Goal: Communication & Community: Answer question/provide support

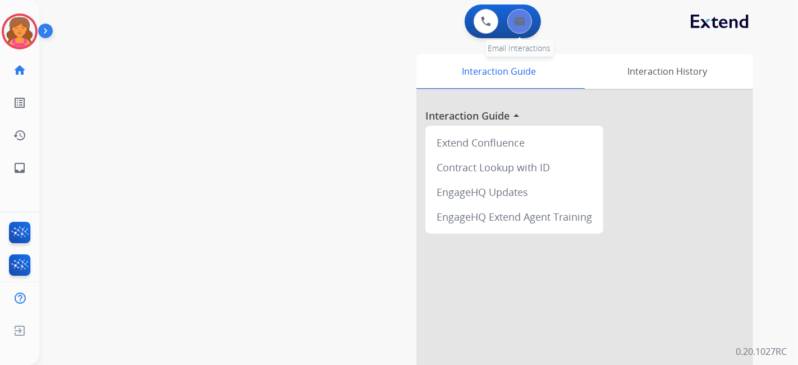
click at [522, 28] on button at bounding box center [519, 21] width 25 height 25
select select "**********"
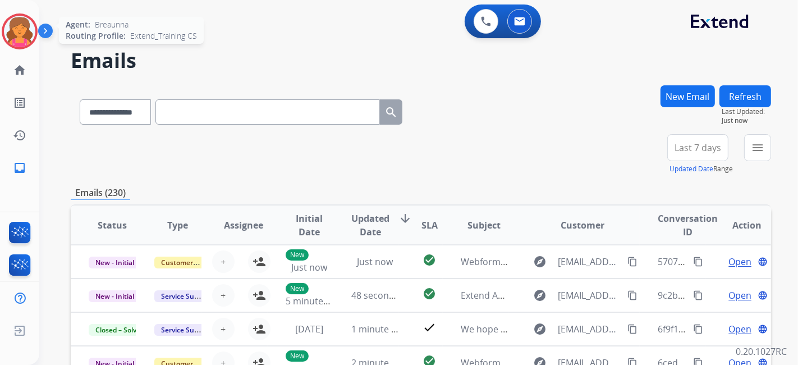
click at [30, 18] on div at bounding box center [20, 31] width 36 height 36
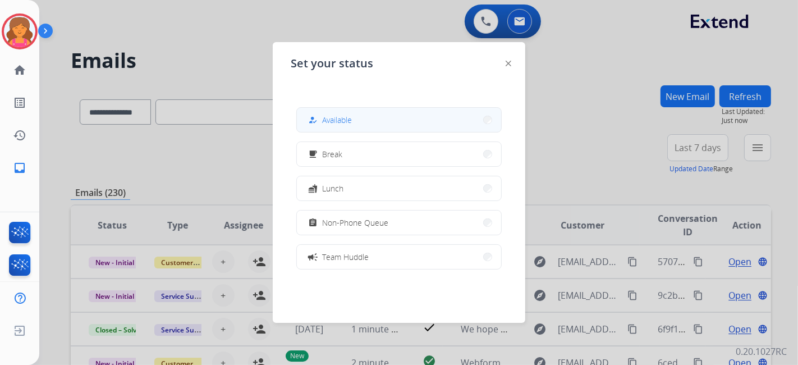
click at [321, 112] on button "how_to_reg Available" at bounding box center [399, 120] width 204 height 24
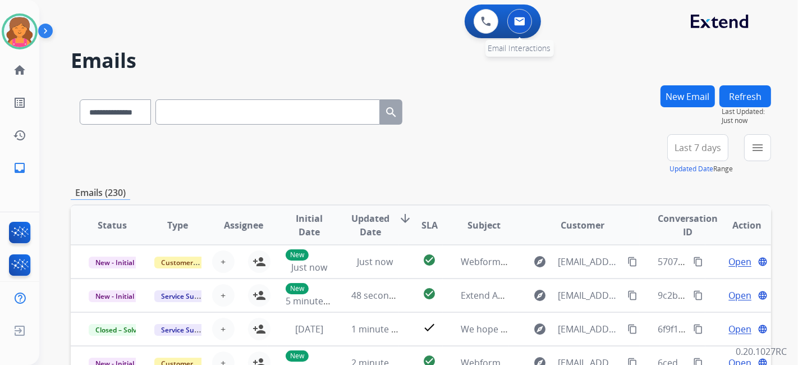
click at [533, 9] on div "0 Email Interactions" at bounding box center [520, 21] width 34 height 25
click at [524, 20] on img at bounding box center [519, 21] width 11 height 9
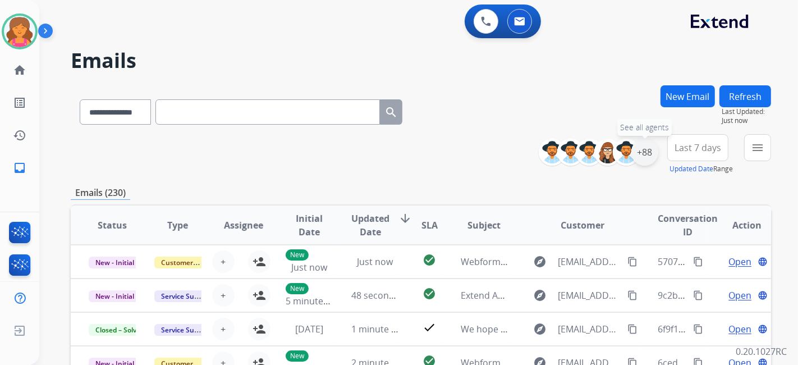
click at [636, 151] on div "+88" at bounding box center [644, 152] width 27 height 27
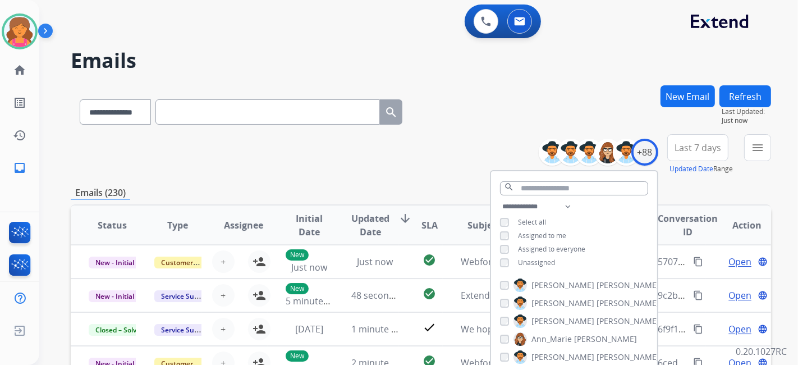
click at [702, 145] on span "Last 7 days" at bounding box center [697, 147] width 47 height 4
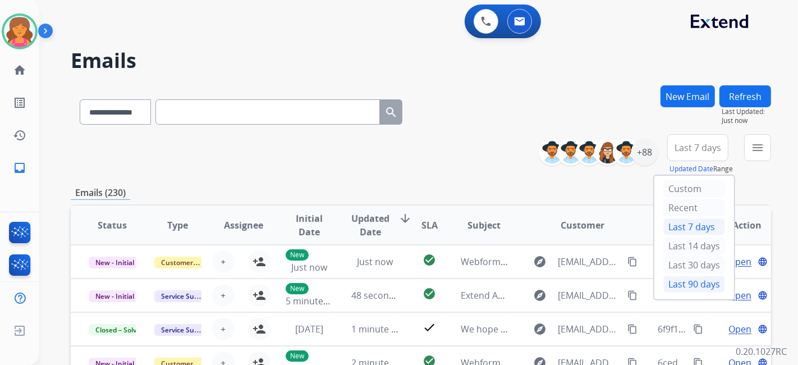
click at [677, 287] on div "Last 90 days" at bounding box center [694, 283] width 62 height 17
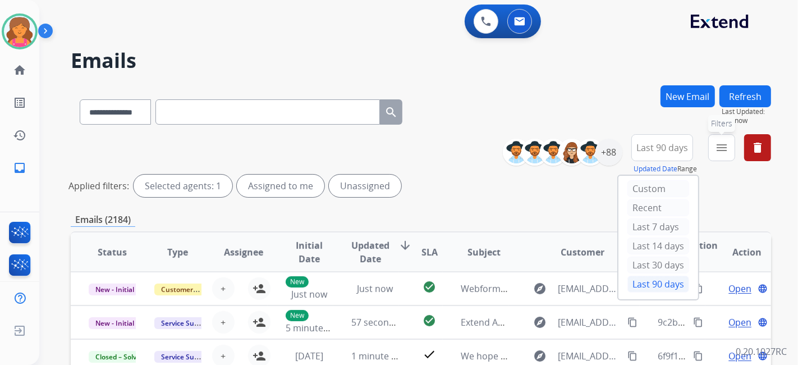
click at [712, 158] on button "menu Filters" at bounding box center [721, 147] width 27 height 27
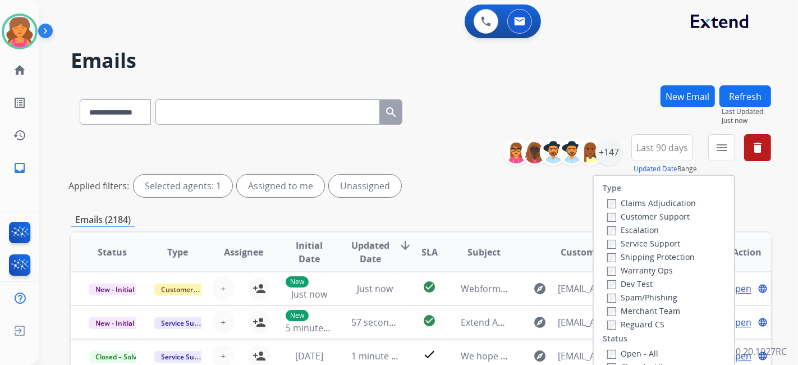
click at [660, 219] on label "Customer Support" at bounding box center [648, 216] width 82 height 11
click at [643, 257] on label "Shipping Protection" at bounding box center [651, 256] width 88 height 11
click at [610, 349] on label "Open - All" at bounding box center [632, 353] width 51 height 11
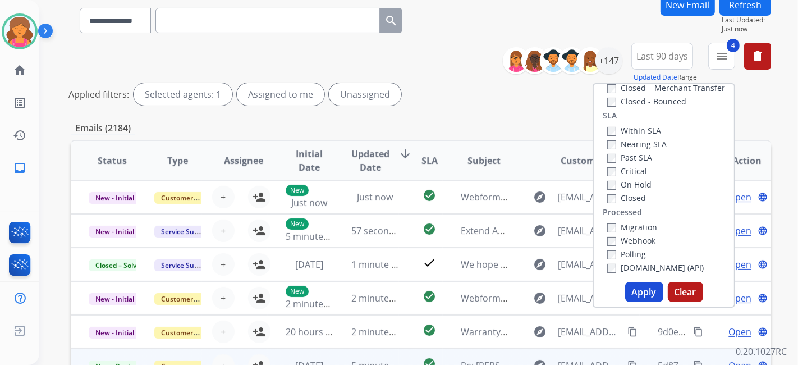
scroll to position [187, 0]
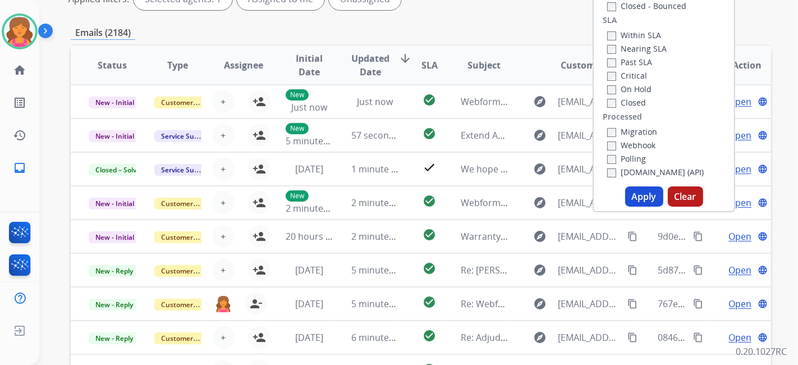
click at [646, 199] on button "Apply" at bounding box center [644, 196] width 38 height 20
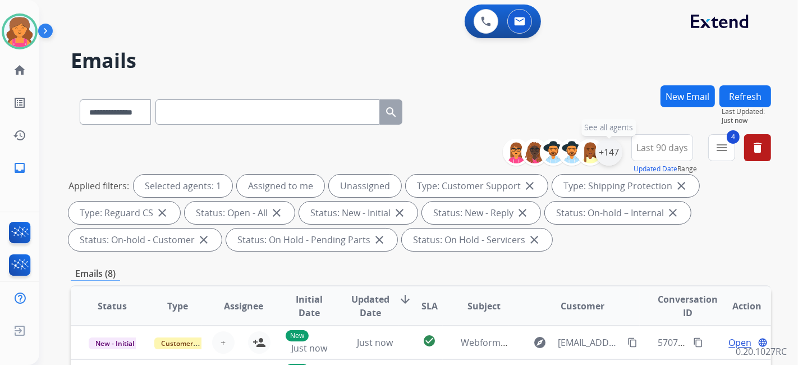
click at [612, 148] on div "+147" at bounding box center [608, 152] width 27 height 27
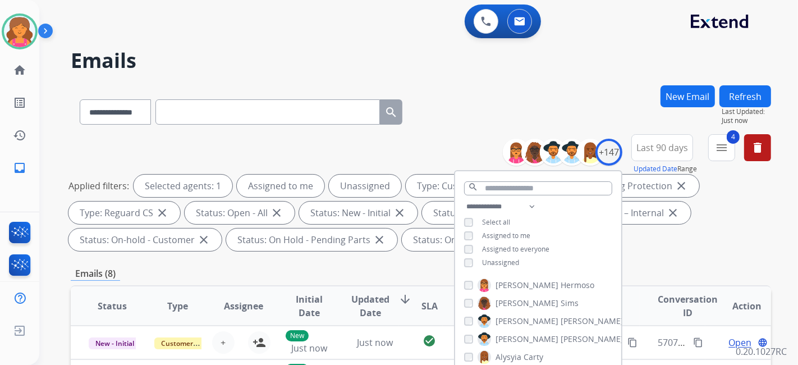
scroll to position [187, 0]
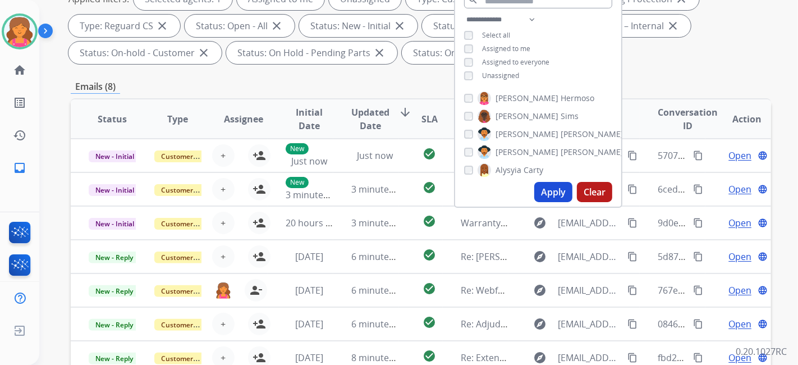
click at [393, 73] on div "**********" at bounding box center [421, 215] width 700 height 634
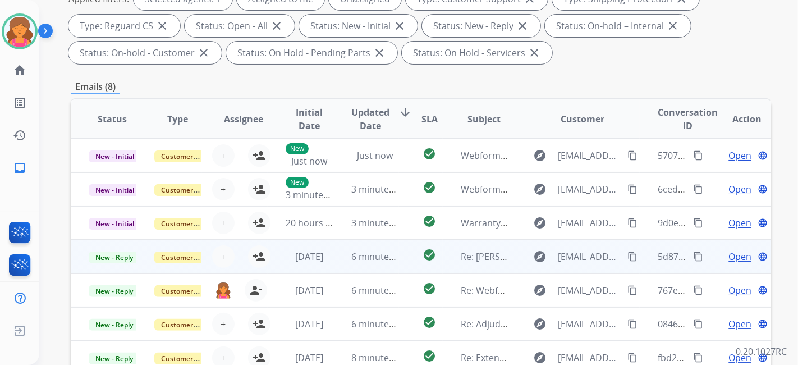
scroll to position [311, 0]
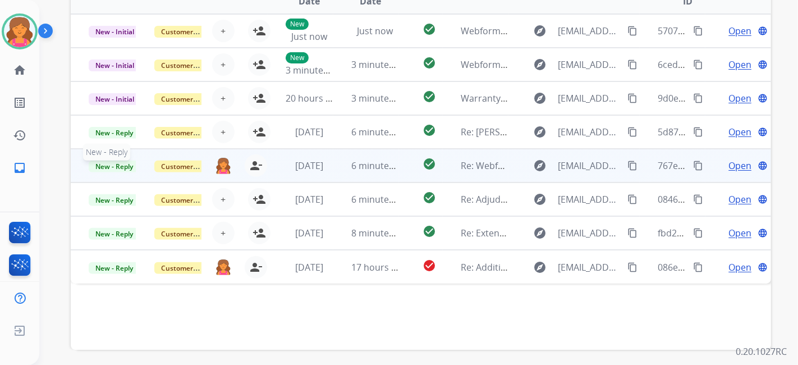
click at [119, 163] on span "New - Reply" at bounding box center [114, 166] width 51 height 12
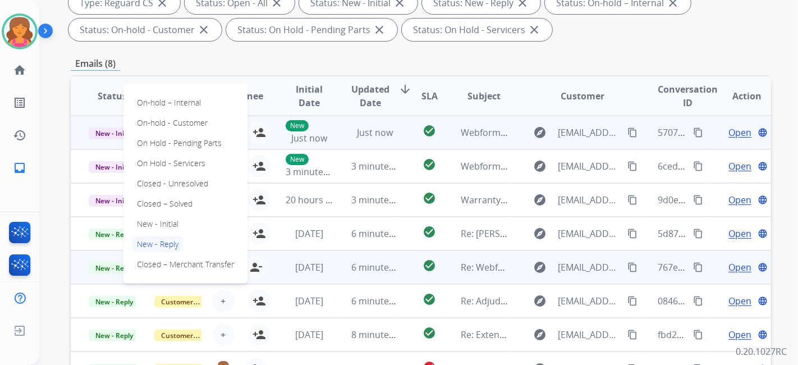
scroll to position [249, 0]
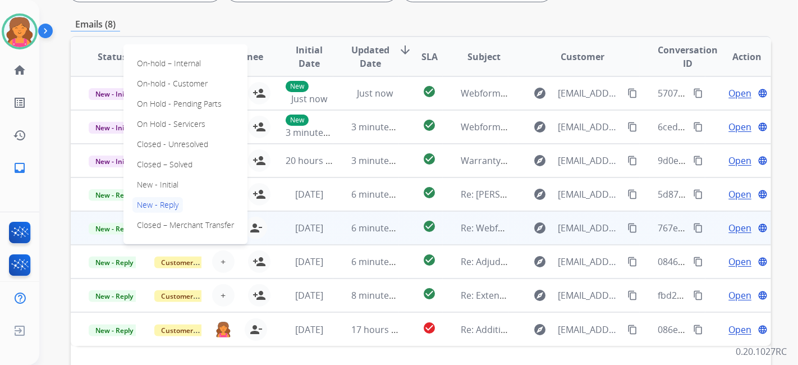
click at [473, 11] on div "**********" at bounding box center [421, 153] width 700 height 634
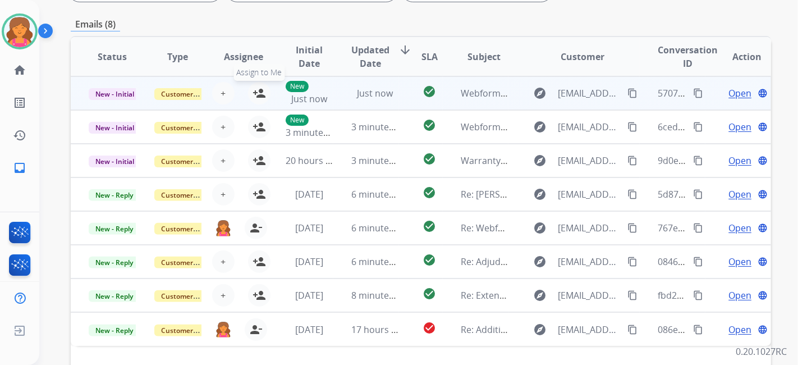
click at [258, 88] on mat-icon "person_add" at bounding box center [258, 92] width 13 height 13
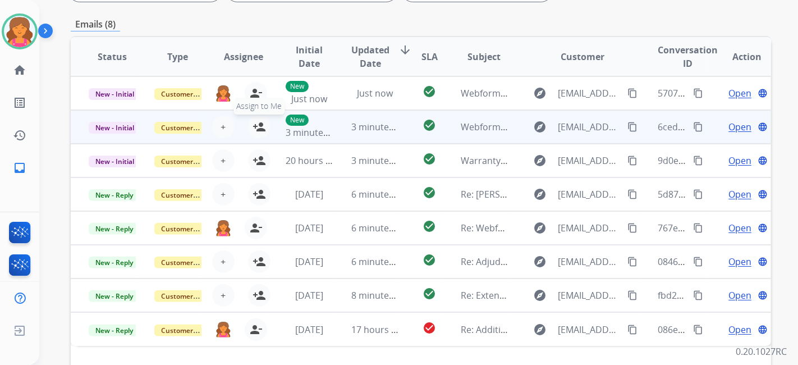
click at [260, 127] on mat-icon "person_add" at bounding box center [258, 126] width 13 height 13
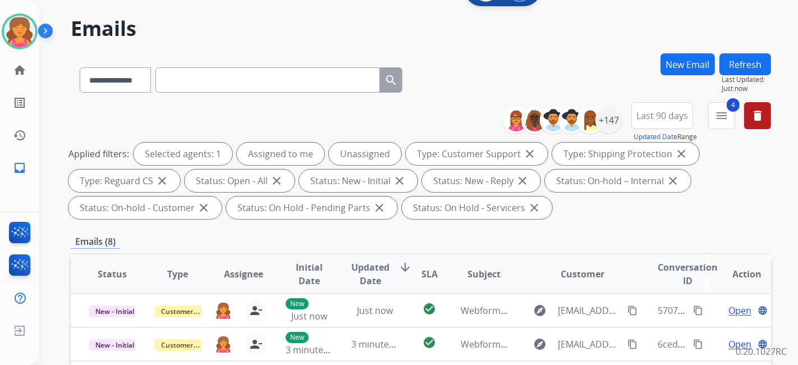
scroll to position [0, 0]
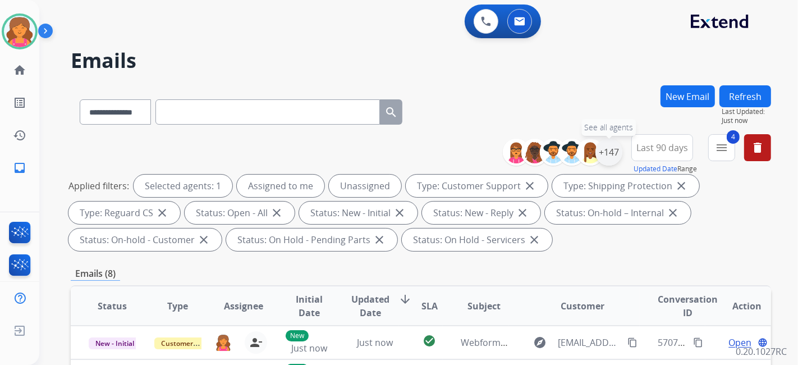
click at [606, 158] on div "+147" at bounding box center [608, 152] width 27 height 27
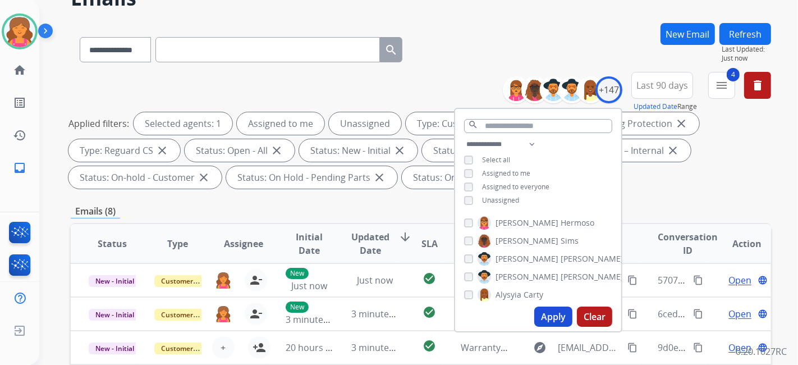
scroll to position [125, 0]
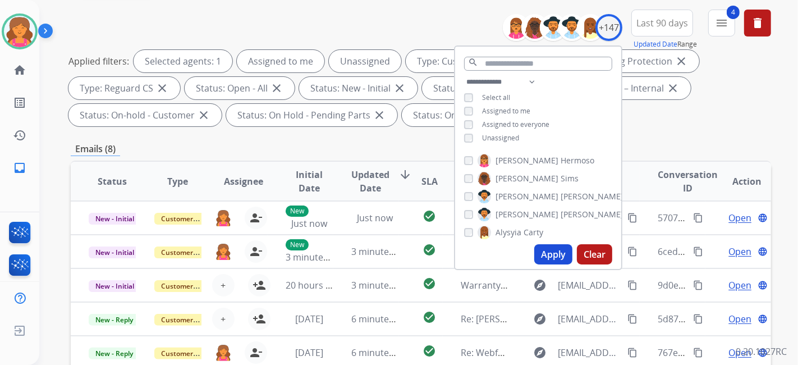
click at [466, 131] on div "**********" at bounding box center [538, 111] width 166 height 72
click at [541, 252] on button "Apply" at bounding box center [553, 254] width 38 height 20
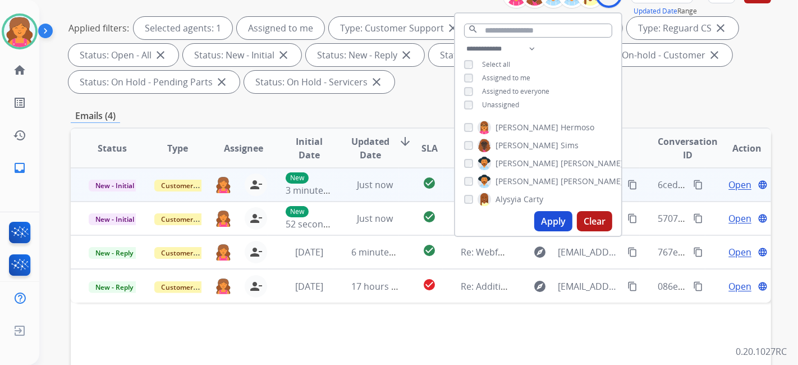
scroll to position [187, 0]
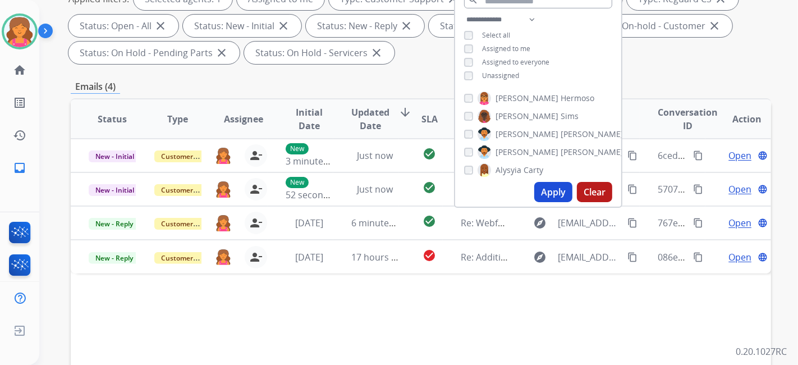
drag, startPoint x: 381, startPoint y: 323, endPoint x: 455, endPoint y: 308, distance: 75.0
click at [384, 323] on div "Status Type Assignee Initial Date Updated Date arrow_downward SLA Subject Custo…" at bounding box center [421, 286] width 700 height 376
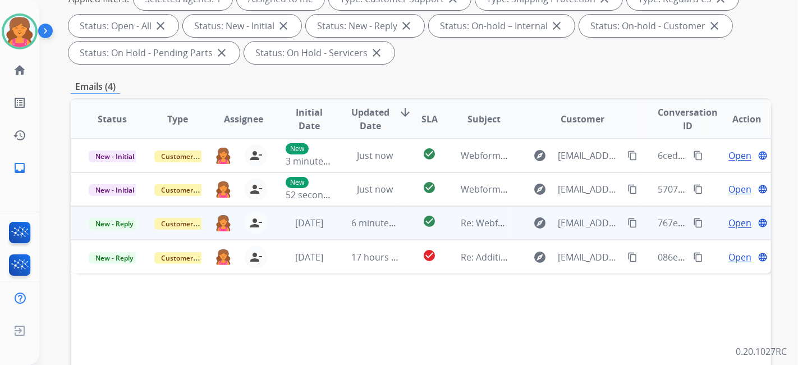
click at [733, 219] on span "Open" at bounding box center [739, 222] width 23 height 13
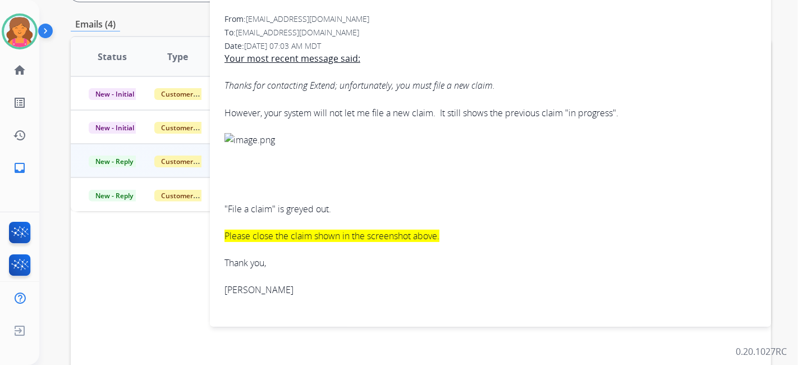
scroll to position [0, 0]
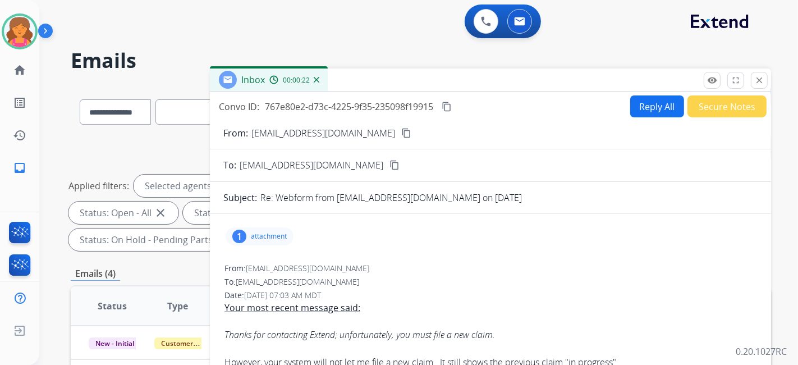
click at [631, 106] on button "Reply All" at bounding box center [657, 106] width 54 height 22
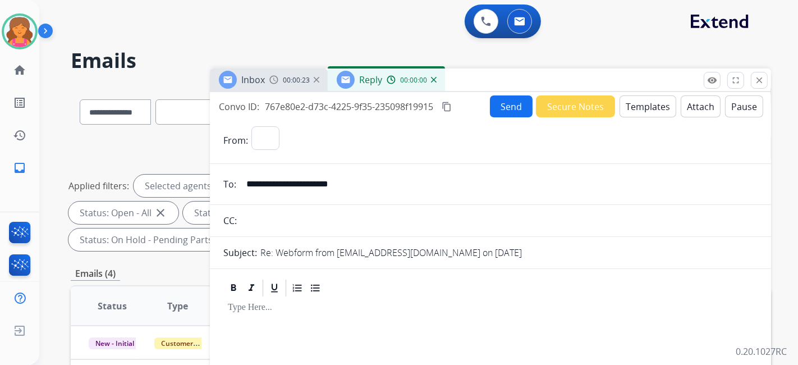
click at [631, 106] on button "Templates" at bounding box center [647, 106] width 57 height 22
select select "**********"
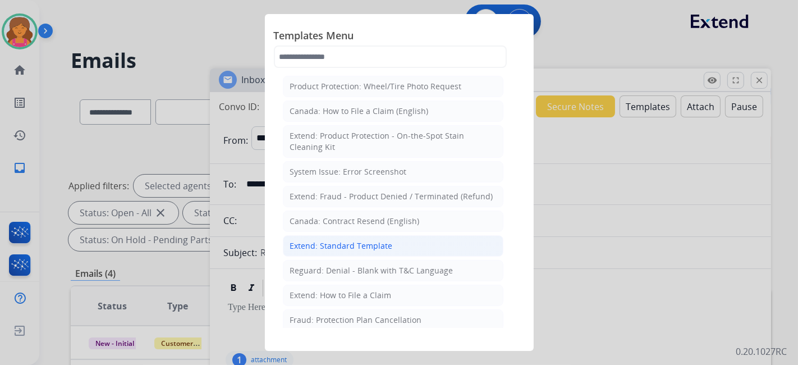
click at [350, 244] on div "Extend: Standard Template" at bounding box center [341, 245] width 103 height 11
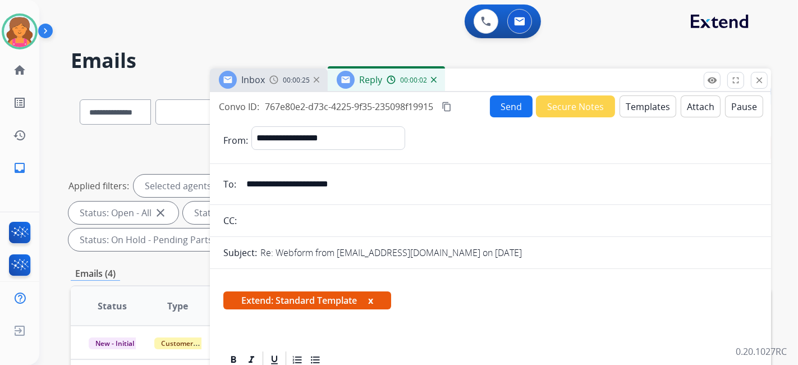
scroll to position [187, 0]
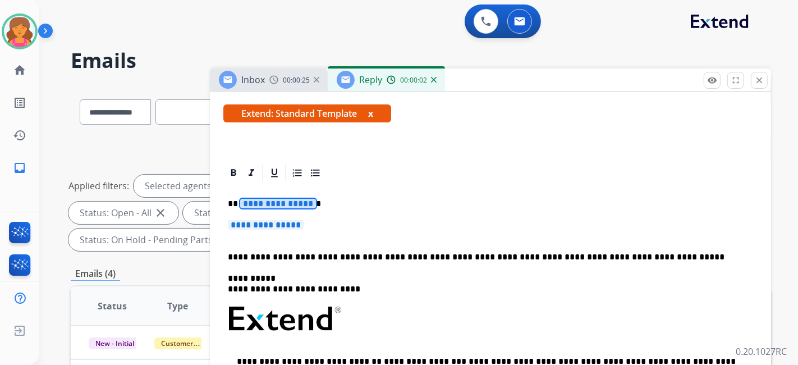
click at [272, 199] on span "**********" at bounding box center [278, 204] width 76 height 10
click at [265, 224] on span "**********" at bounding box center [266, 225] width 76 height 10
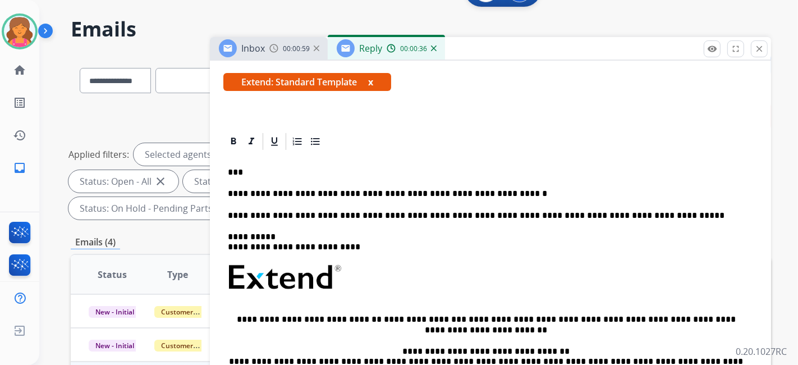
scroll to position [0, 0]
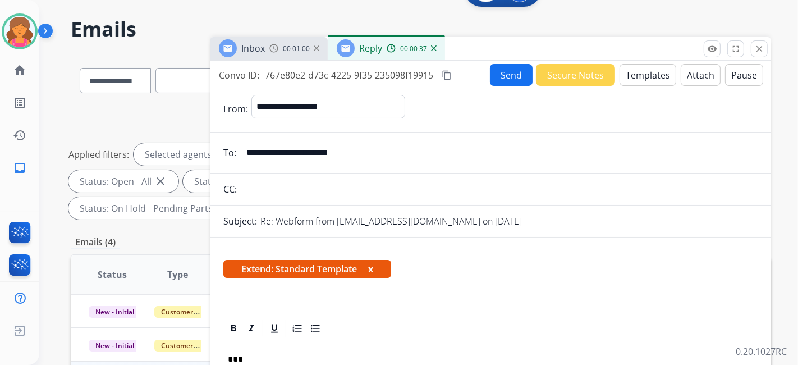
click at [501, 79] on button "Send" at bounding box center [511, 75] width 43 height 22
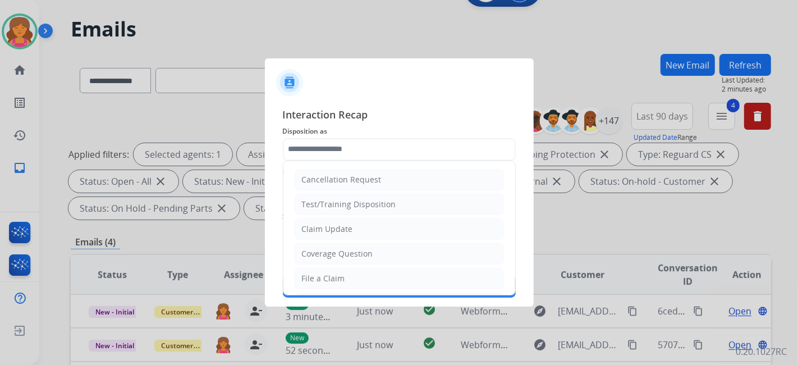
click at [400, 147] on input "text" at bounding box center [399, 149] width 233 height 22
drag, startPoint x: 322, startPoint y: 281, endPoint x: 320, endPoint y: 272, distance: 9.7
click at [323, 281] on div "File a Claim" at bounding box center [323, 278] width 43 height 11
type input "**********"
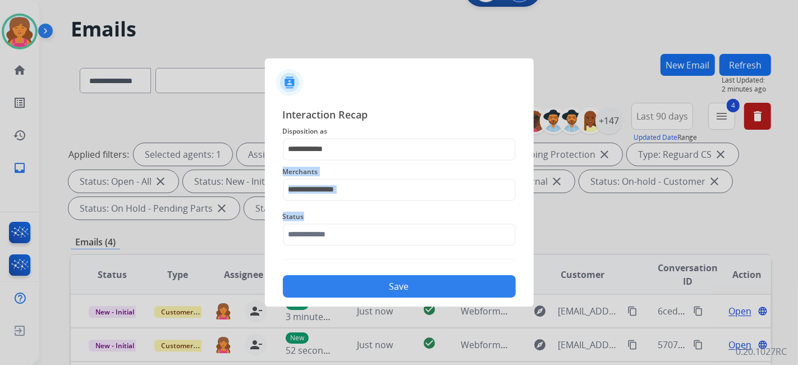
click at [324, 201] on div "**********" at bounding box center [399, 202] width 233 height 191
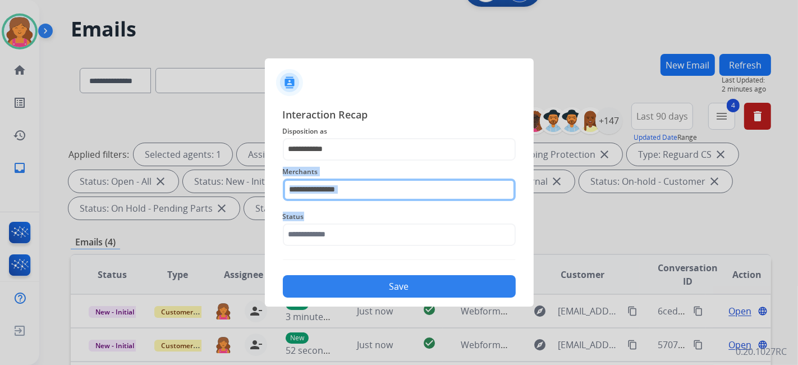
click at [325, 197] on div "Merchants" at bounding box center [399, 182] width 233 height 45
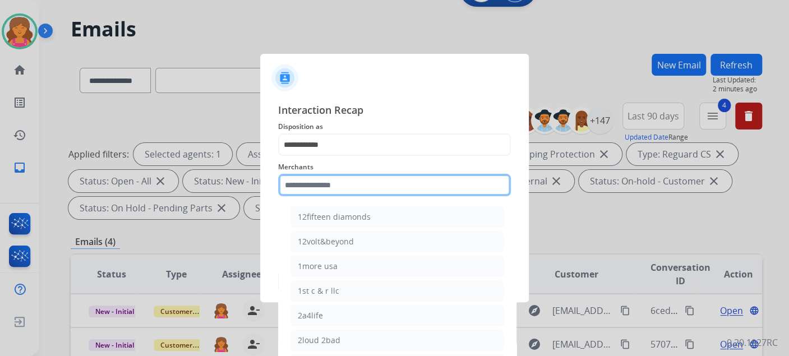
click at [295, 188] on input "text" at bounding box center [394, 185] width 233 height 22
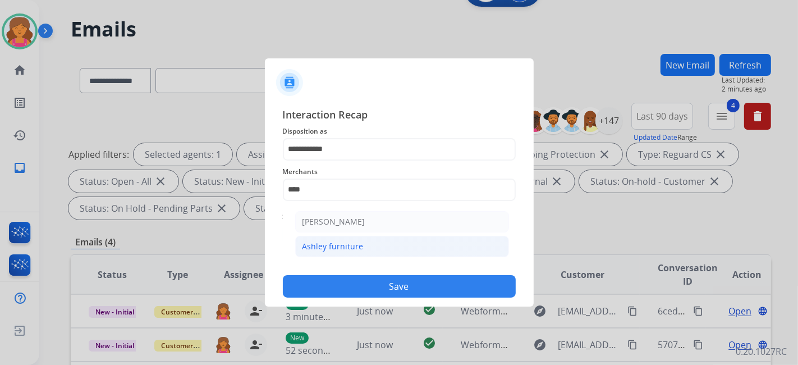
click at [364, 252] on li "Ashley furniture" at bounding box center [402, 246] width 214 height 21
type input "**********"
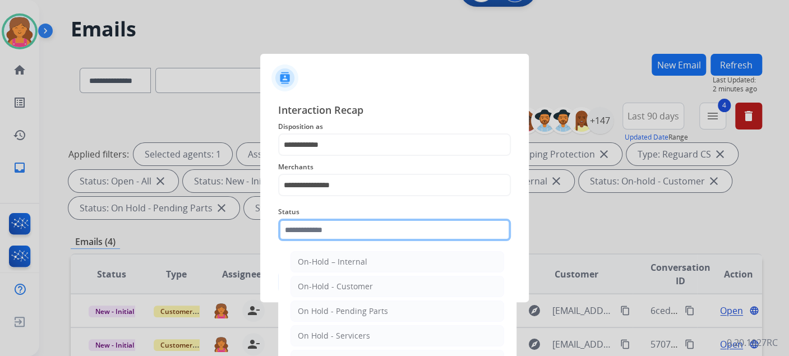
click at [348, 236] on input "text" at bounding box center [394, 230] width 233 height 22
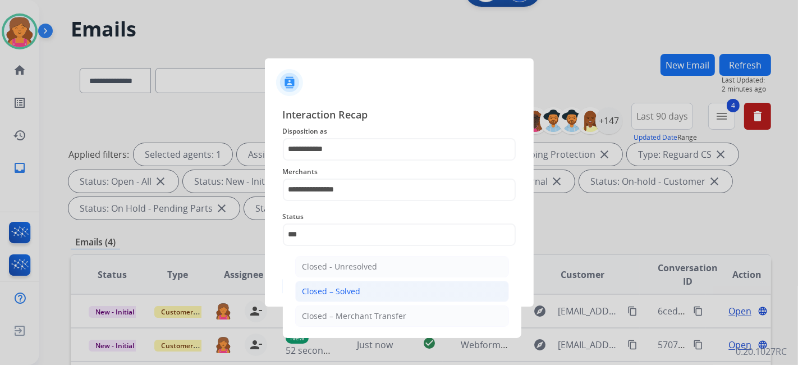
click at [334, 287] on div "Closed – Solved" at bounding box center [331, 291] width 58 height 11
type input "**********"
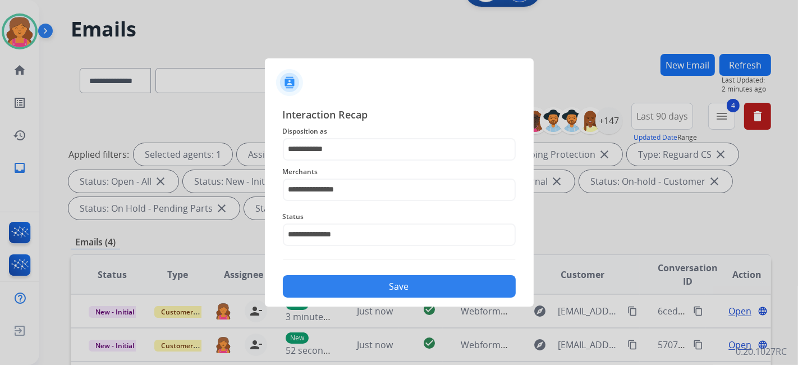
click at [334, 287] on button "Save" at bounding box center [399, 286] width 233 height 22
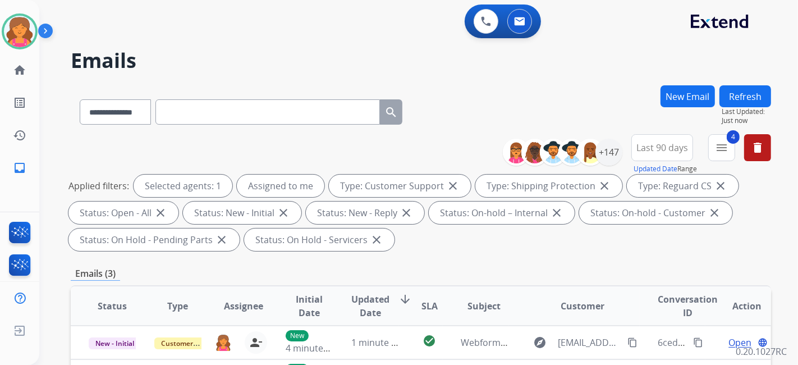
scroll to position [187, 0]
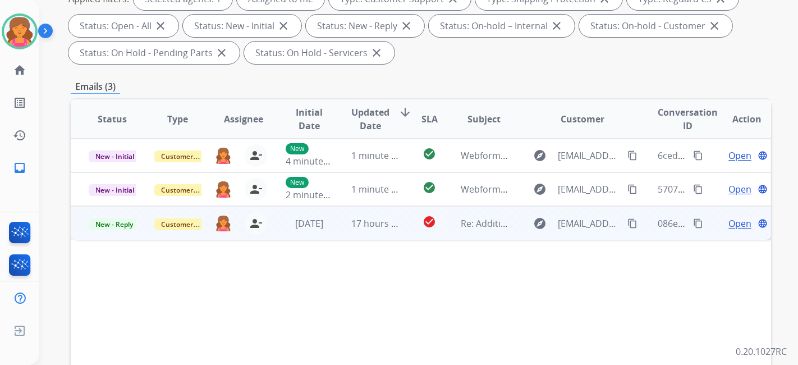
click at [735, 222] on span "Open" at bounding box center [739, 223] width 23 height 13
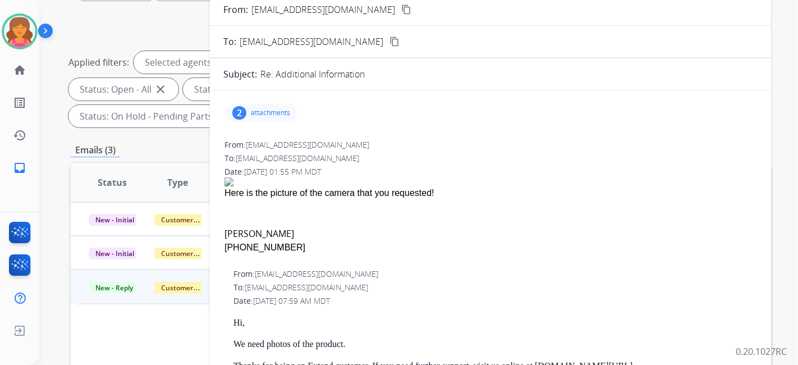
scroll to position [62, 0]
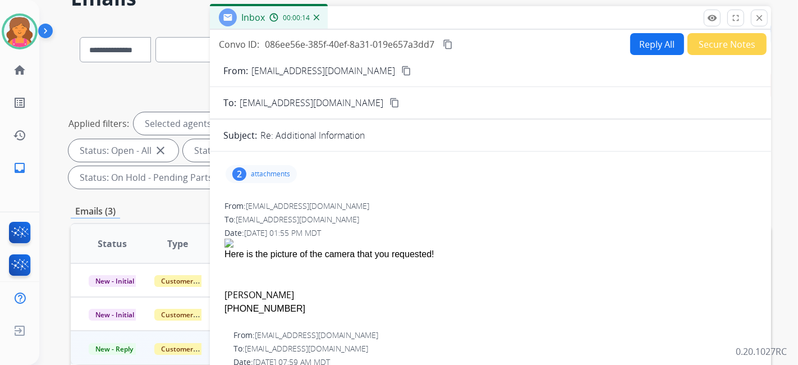
click at [401, 70] on mat-icon "content_copy" at bounding box center [406, 71] width 10 height 10
click at [249, 161] on div "2 attachments" at bounding box center [490, 173] width 534 height 27
click at [251, 165] on div "2 attachments" at bounding box center [261, 174] width 71 height 18
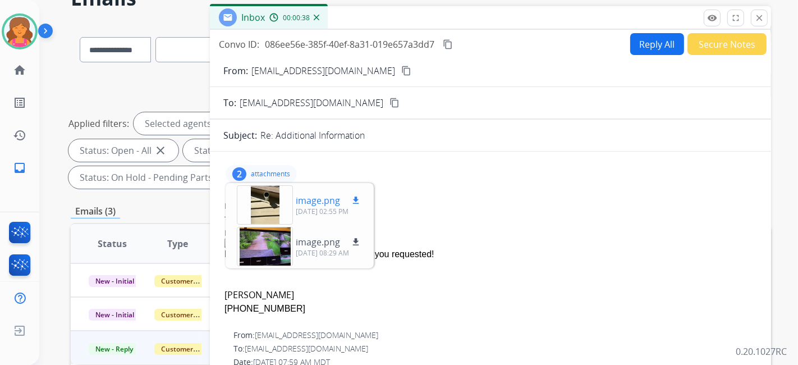
click at [259, 199] on div at bounding box center [265, 204] width 56 height 39
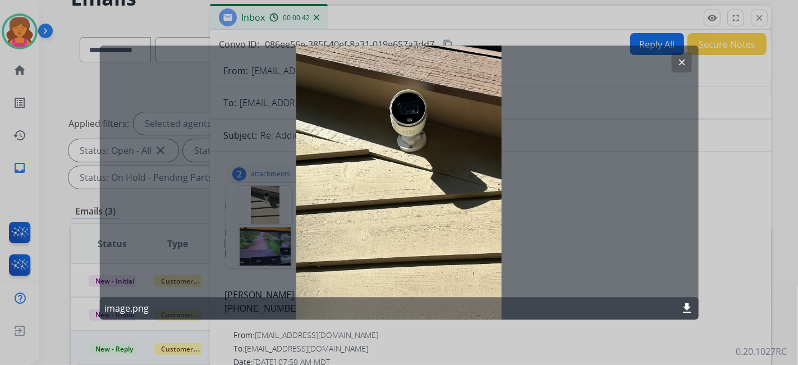
click at [685, 310] on mat-icon "download" at bounding box center [686, 307] width 13 height 13
click at [687, 62] on button "clear" at bounding box center [681, 62] width 20 height 20
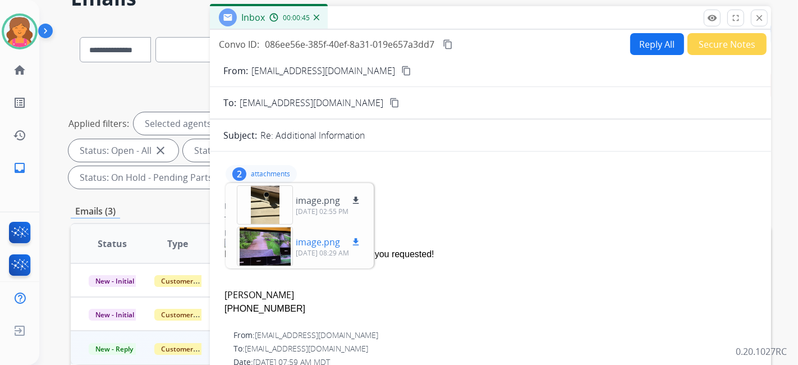
click at [251, 237] on div at bounding box center [265, 246] width 56 height 39
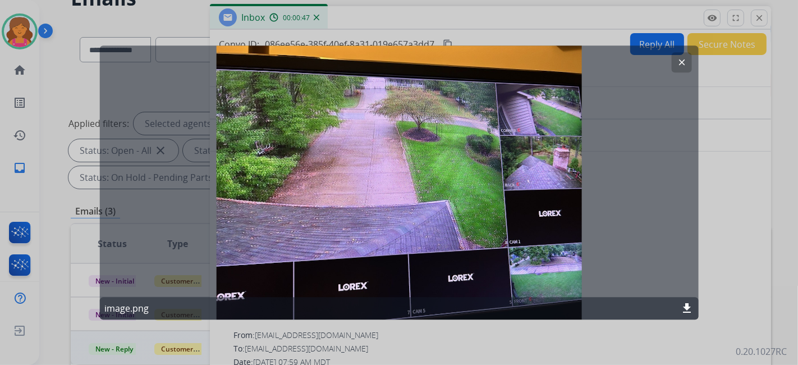
click at [686, 310] on mat-icon "download" at bounding box center [686, 307] width 13 height 13
drag, startPoint x: 680, startPoint y: 59, endPoint x: 644, endPoint y: 74, distance: 39.5
click at [680, 59] on mat-icon "clear" at bounding box center [681, 62] width 10 height 10
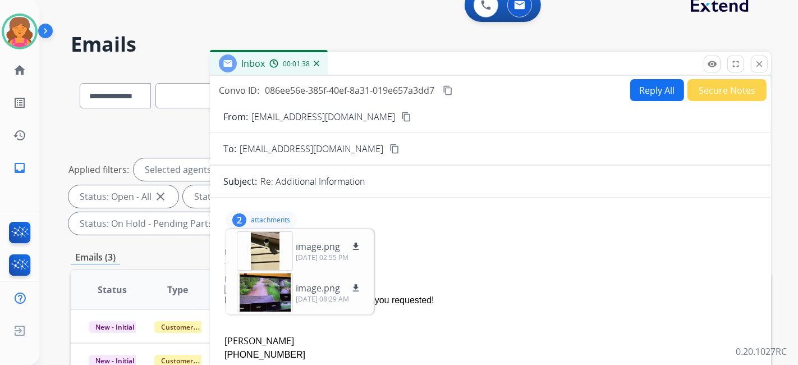
scroll to position [0, 0]
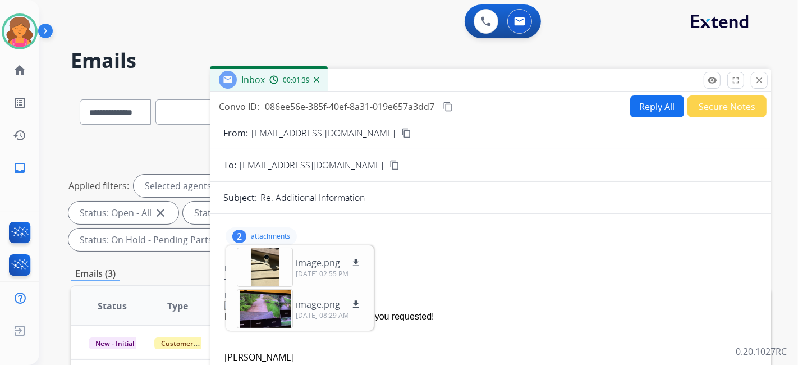
click at [452, 102] on mat-icon "content_copy" at bounding box center [448, 107] width 10 height 10
click at [651, 101] on button "Reply All" at bounding box center [657, 106] width 54 height 22
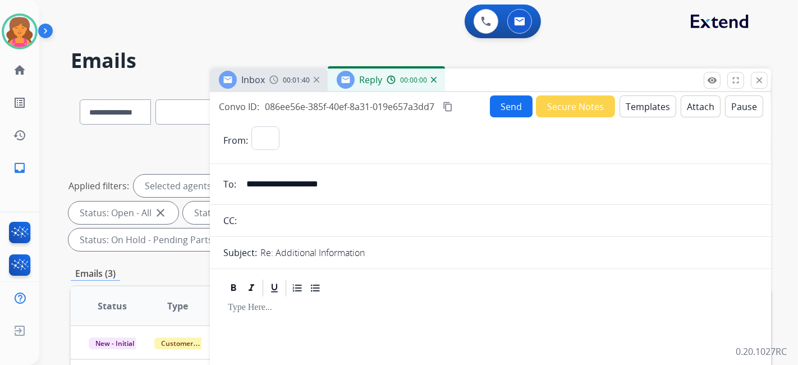
click at [643, 105] on button "Templates" at bounding box center [647, 106] width 57 height 22
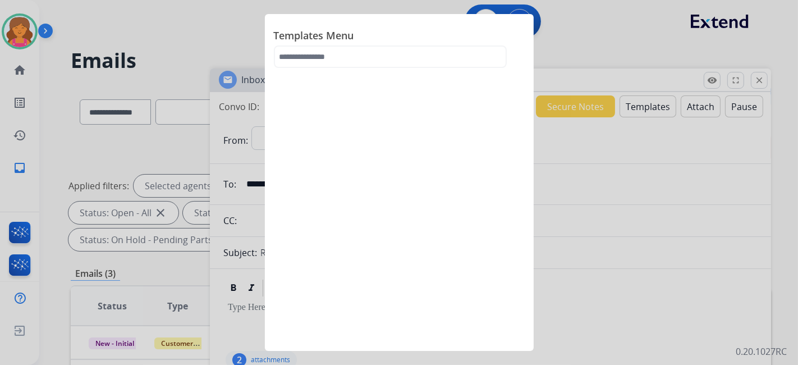
select select "**********"
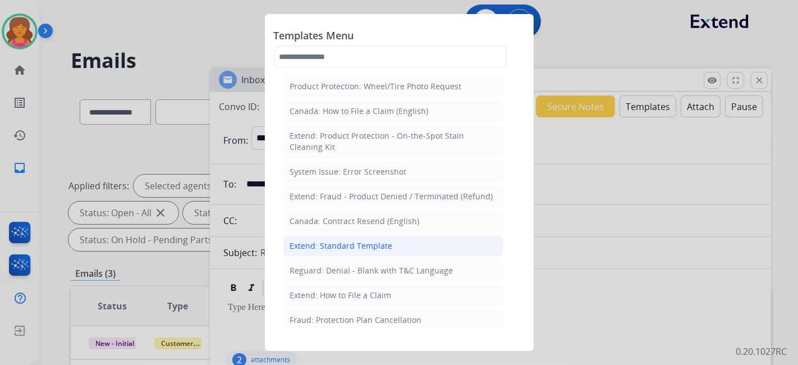
click at [359, 249] on div "Extend: Standard Template" at bounding box center [341, 245] width 103 height 11
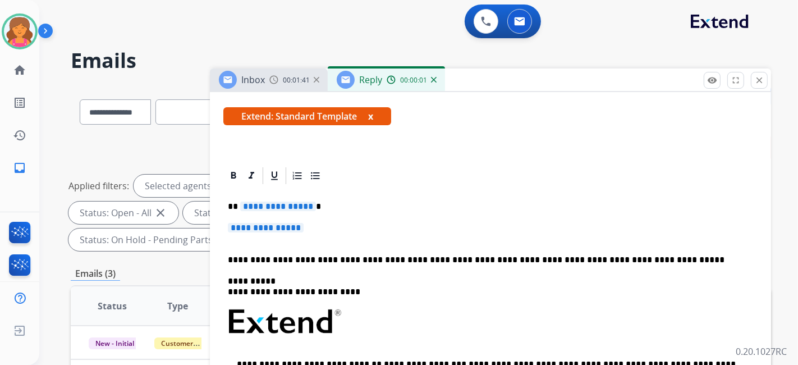
scroll to position [187, 0]
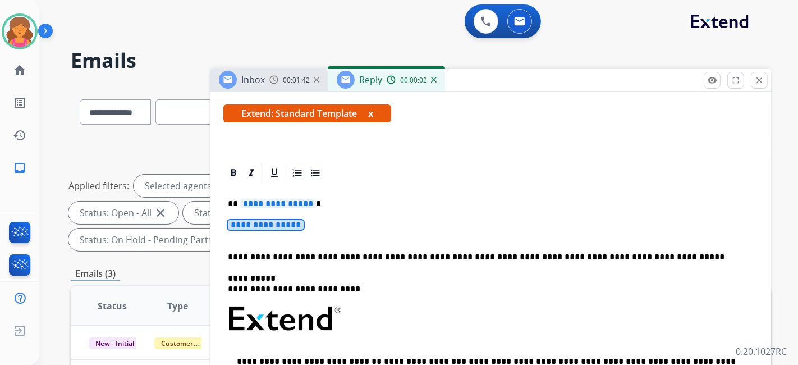
click at [280, 208] on div "**********" at bounding box center [490, 345] width 534 height 324
click at [280, 203] on span "**********" at bounding box center [278, 204] width 76 height 10
click at [277, 226] on span "**********" at bounding box center [266, 225] width 76 height 10
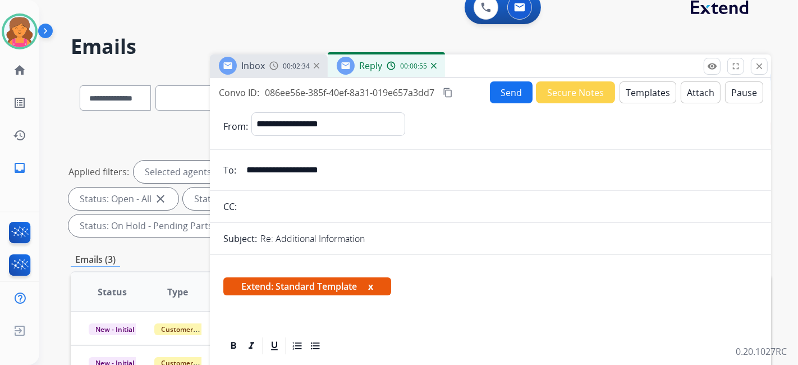
scroll to position [0, 0]
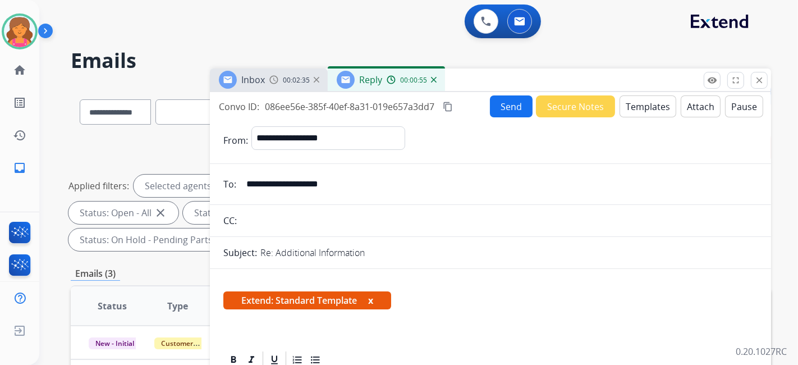
click at [508, 104] on button "Send" at bounding box center [511, 106] width 43 height 22
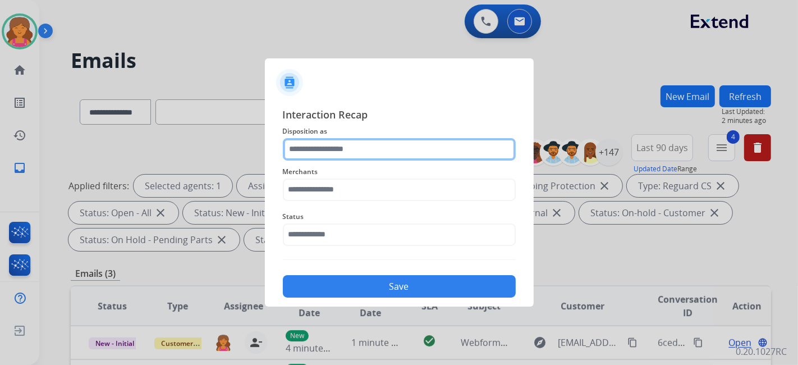
click at [334, 151] on input "text" at bounding box center [399, 149] width 233 height 22
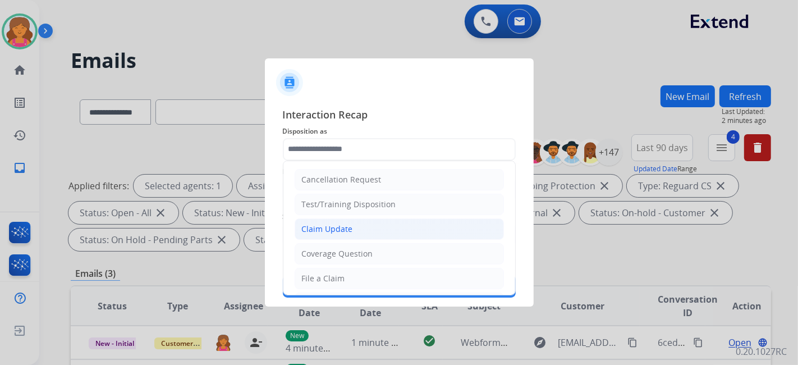
click at [328, 230] on div "Claim Update" at bounding box center [327, 228] width 51 height 11
type input "**********"
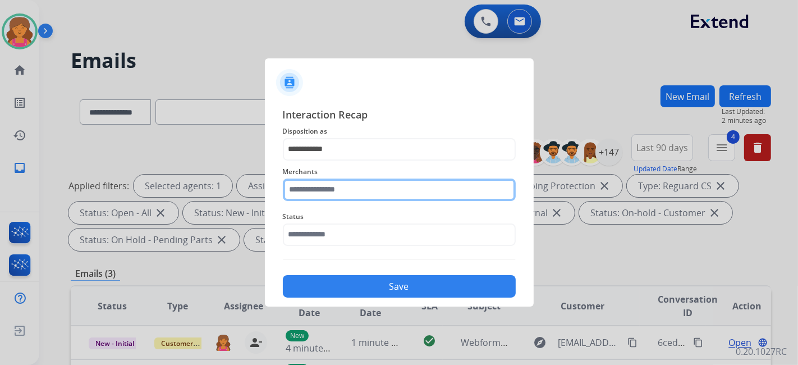
click at [335, 187] on input "text" at bounding box center [399, 189] width 233 height 22
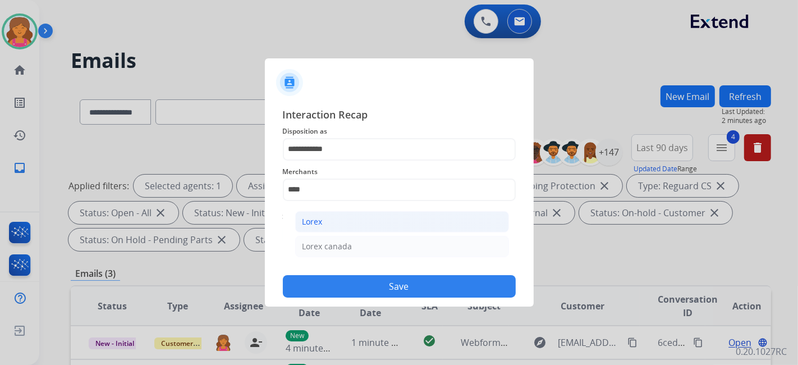
click at [335, 225] on li "Lorex" at bounding box center [402, 221] width 214 height 21
type input "*****"
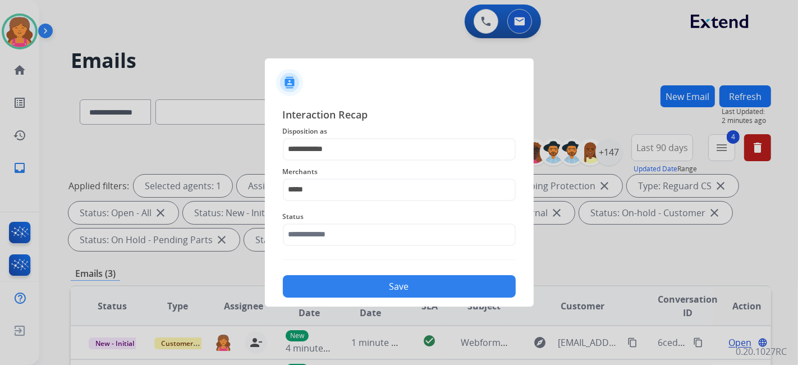
click at [330, 252] on div "**********" at bounding box center [399, 202] width 233 height 191
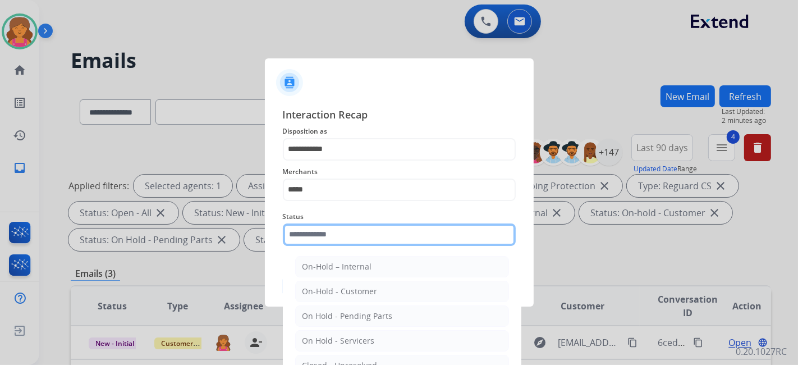
click at [330, 238] on input "text" at bounding box center [399, 234] width 233 height 22
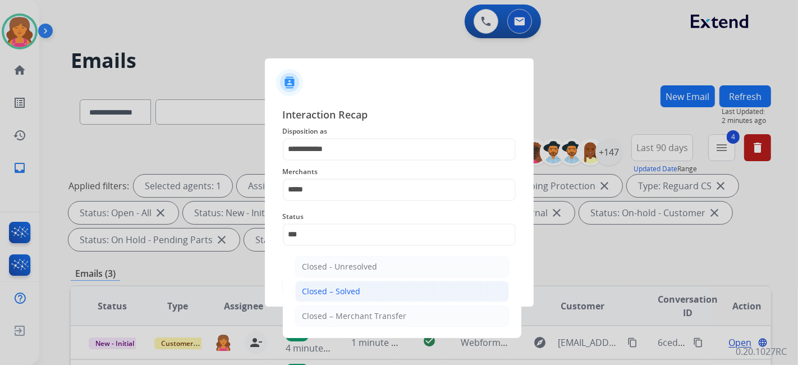
click at [329, 282] on li "Closed – Solved" at bounding box center [402, 290] width 214 height 21
type input "**********"
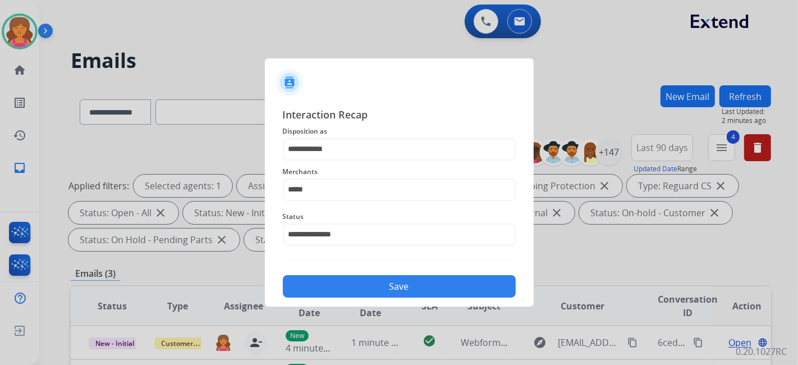
click at [329, 282] on button "Save" at bounding box center [399, 286] width 233 height 22
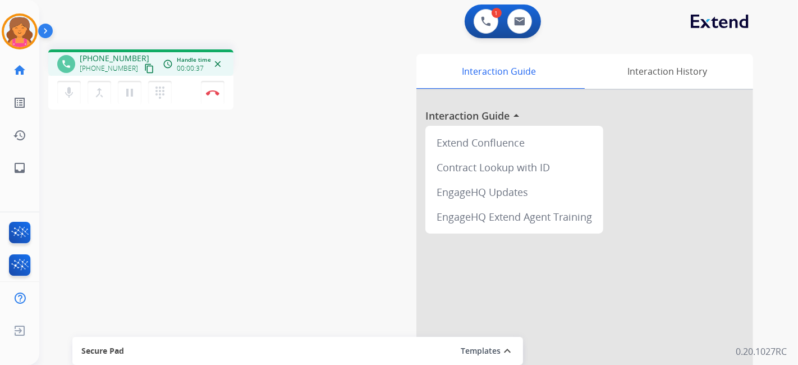
click at [144, 68] on mat-icon "content_copy" at bounding box center [149, 68] width 10 height 10
click at [209, 98] on button "Disconnect" at bounding box center [213, 93] width 24 height 24
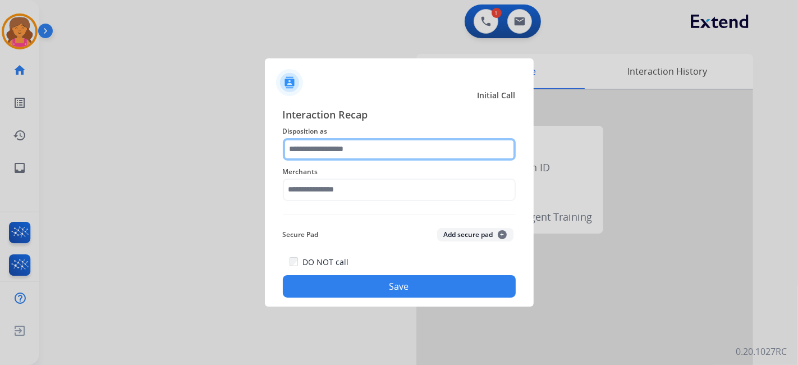
click at [406, 149] on input "text" at bounding box center [399, 149] width 233 height 22
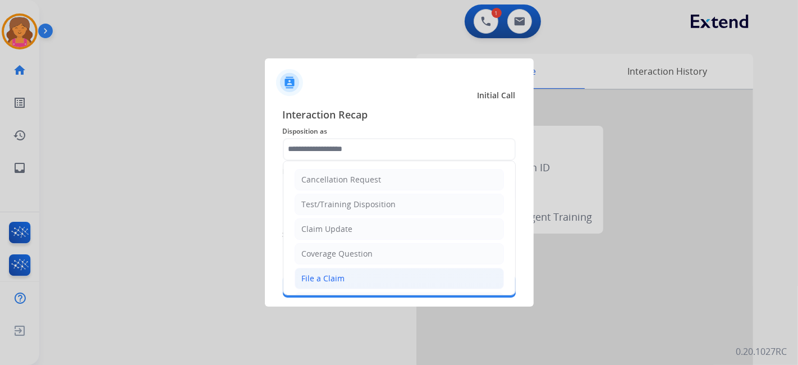
click at [330, 273] on div "File a Claim" at bounding box center [323, 278] width 43 height 11
type input "**********"
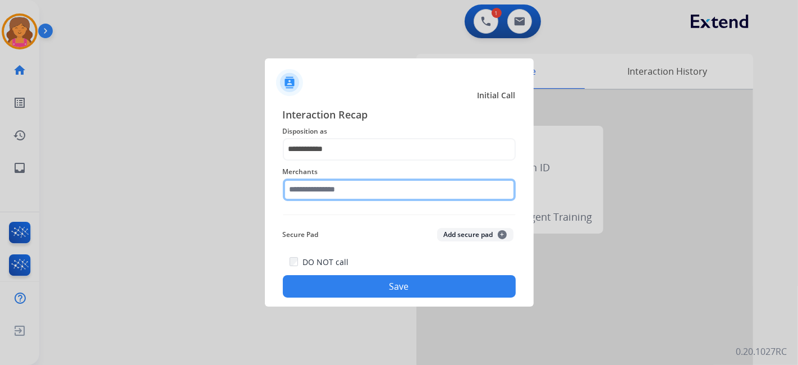
click at [319, 193] on input "text" at bounding box center [399, 189] width 233 height 22
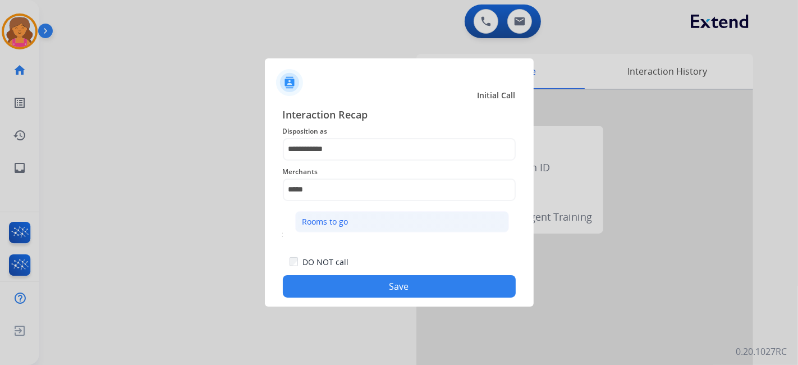
click at [333, 222] on div "Rooms to go" at bounding box center [325, 221] width 46 height 11
type input "**********"
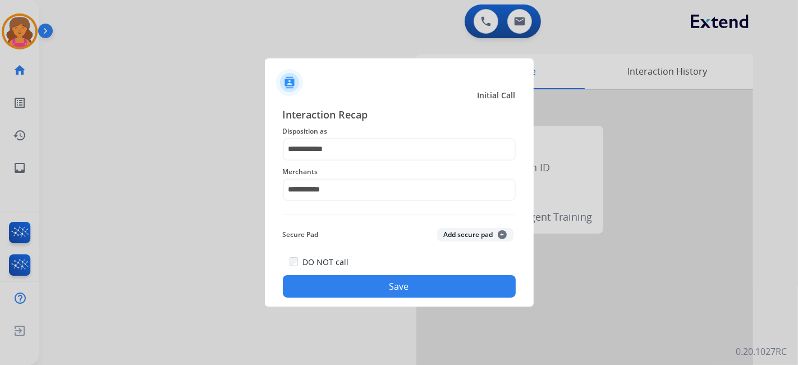
click at [348, 280] on button "Save" at bounding box center [399, 286] width 233 height 22
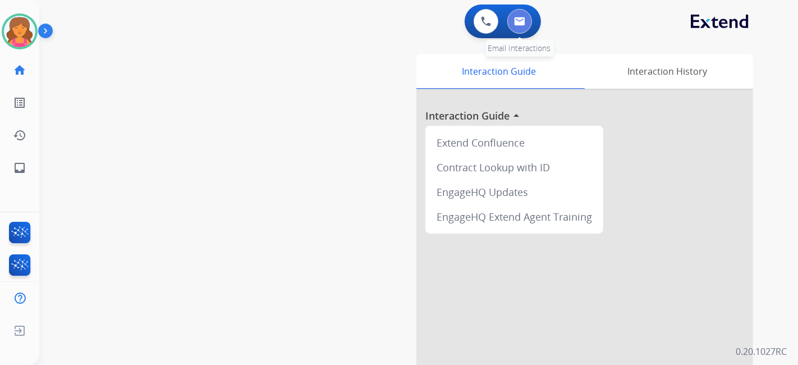
click at [523, 28] on button at bounding box center [519, 21] width 25 height 25
select select "**********"
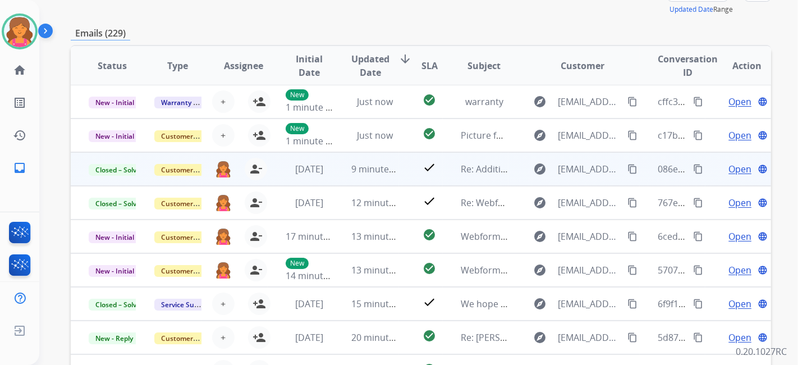
scroll to position [187, 0]
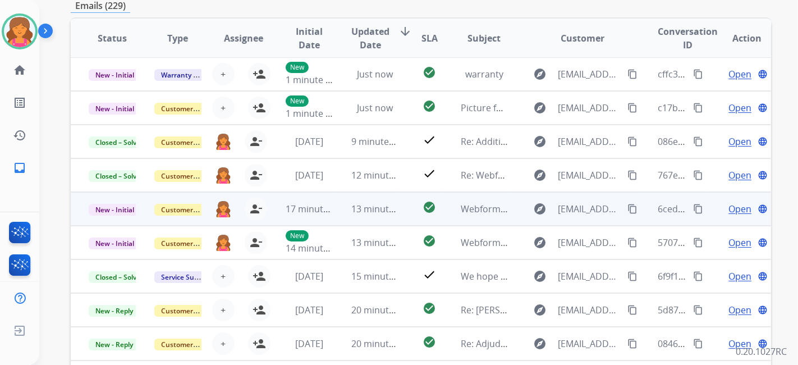
click at [730, 208] on span "Open" at bounding box center [739, 208] width 23 height 13
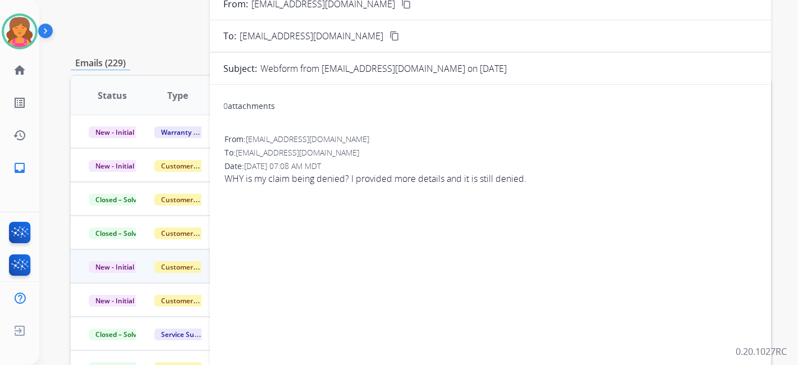
scroll to position [62, 0]
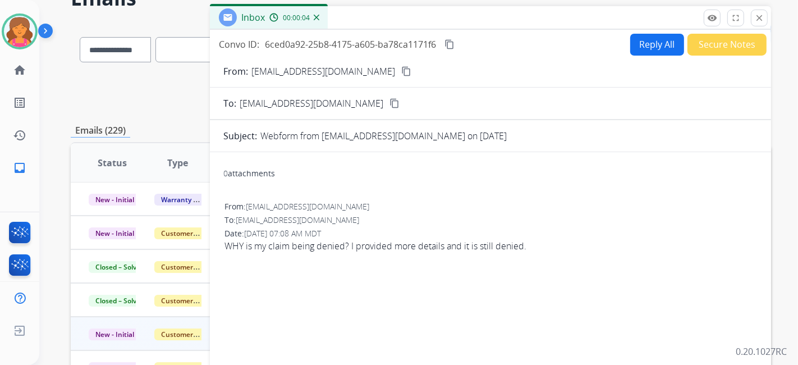
drag, startPoint x: 319, startPoint y: 62, endPoint x: 321, endPoint y: 71, distance: 9.3
click at [319, 65] on form "From: [EMAIL_ADDRESS][DOMAIN_NAME] content_copy To: [EMAIL_ADDRESS][DOMAIN_NAME…" at bounding box center [490, 250] width 561 height 389
click at [401, 71] on mat-icon "content_copy" at bounding box center [406, 71] width 10 height 10
click at [630, 50] on button "Reply All" at bounding box center [657, 45] width 54 height 22
select select "**********"
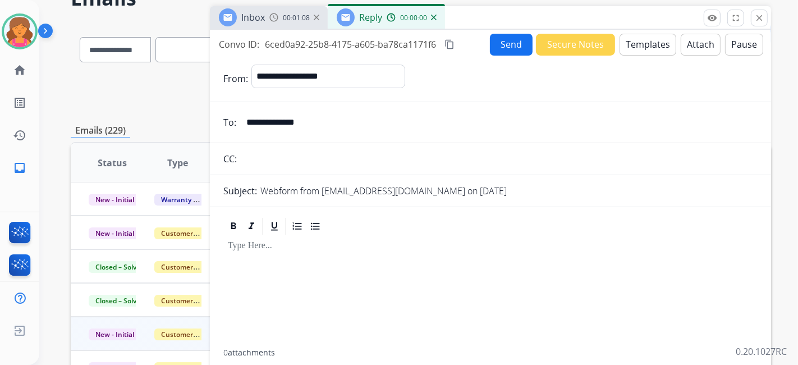
click at [629, 50] on button "Templates" at bounding box center [647, 45] width 57 height 22
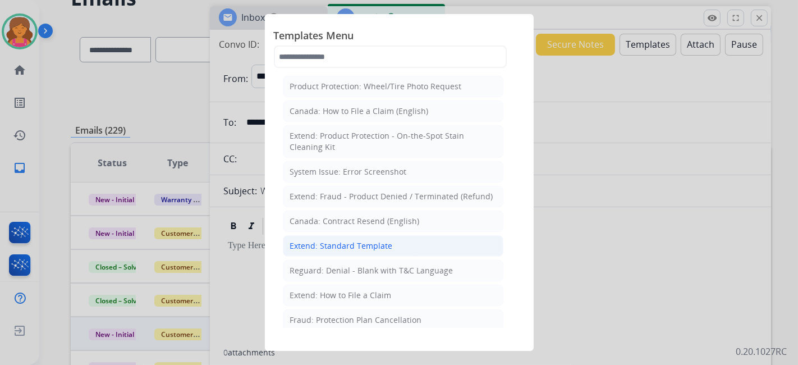
click at [369, 248] on div "Extend: Standard Template" at bounding box center [341, 245] width 103 height 11
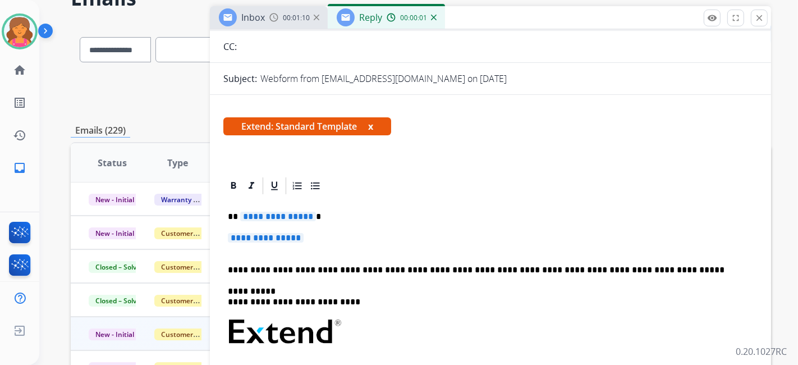
scroll to position [249, 0]
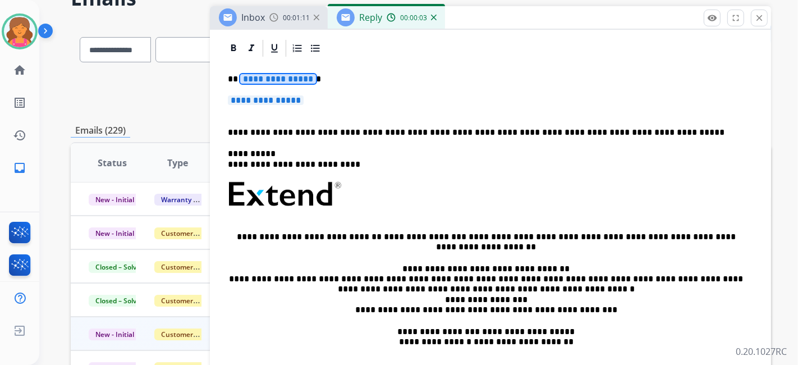
drag, startPoint x: 294, startPoint y: 77, endPoint x: 332, endPoint y: 85, distance: 38.4
click at [294, 77] on span "**********" at bounding box center [278, 79] width 76 height 10
click at [290, 95] on span "**********" at bounding box center [266, 100] width 76 height 10
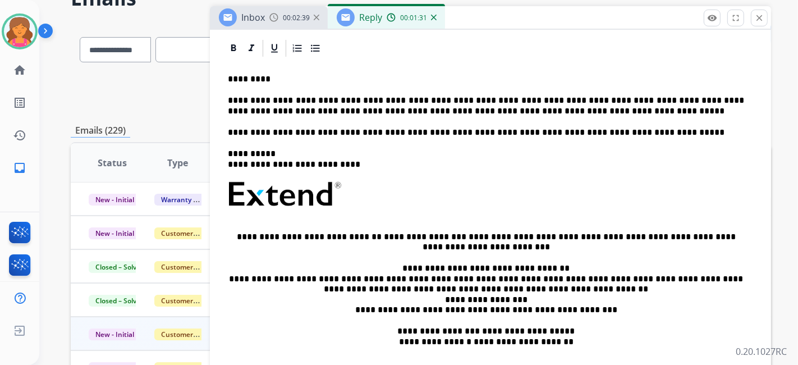
scroll to position [0, 0]
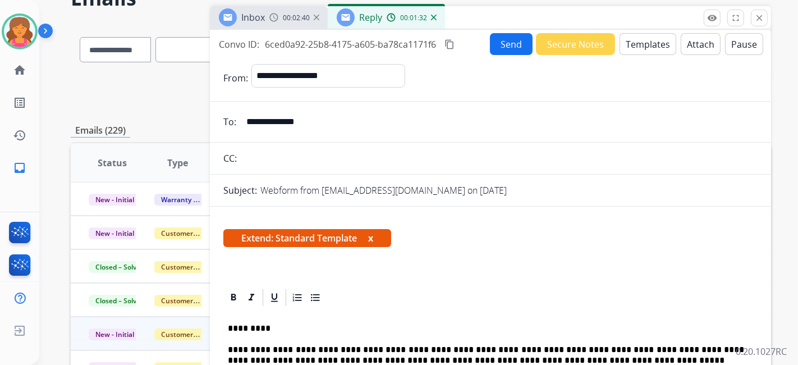
click at [502, 44] on button "Send" at bounding box center [511, 44] width 43 height 22
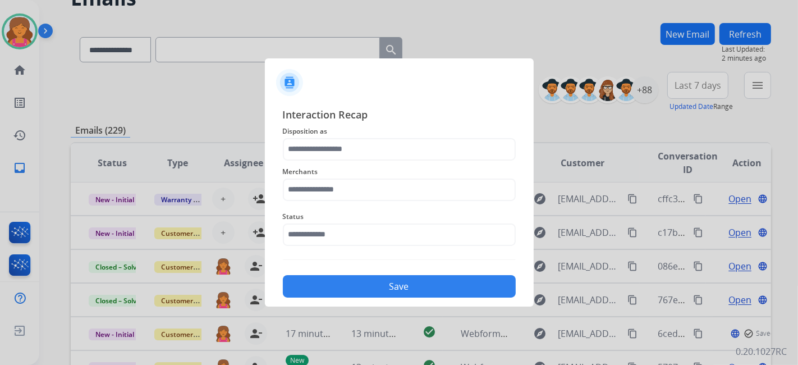
click at [316, 160] on div "Merchants" at bounding box center [399, 182] width 233 height 45
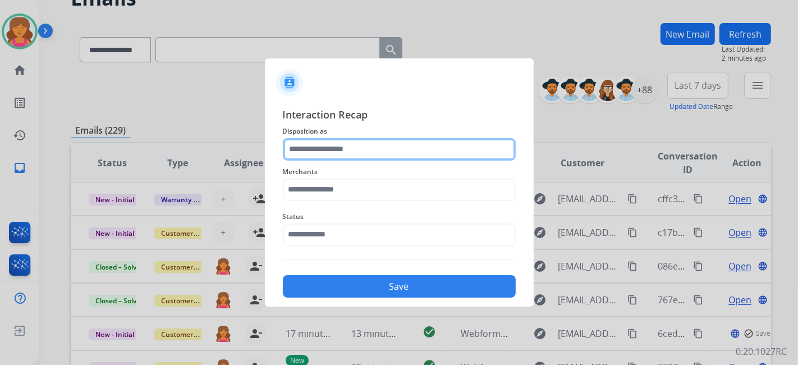
click at [320, 153] on input "text" at bounding box center [399, 149] width 233 height 22
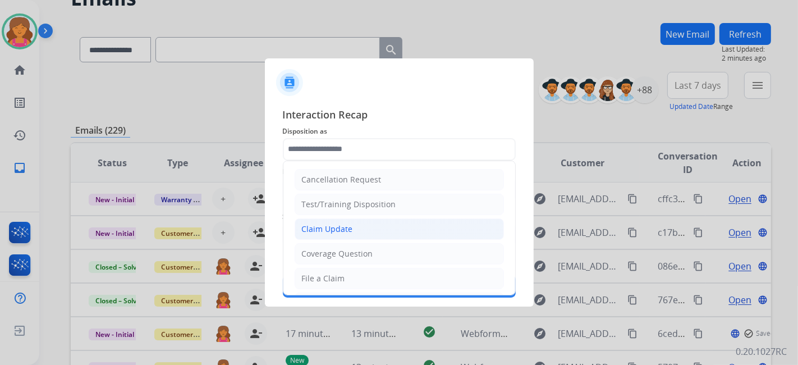
click at [322, 236] on li "Claim Update" at bounding box center [399, 228] width 209 height 21
type input "**********"
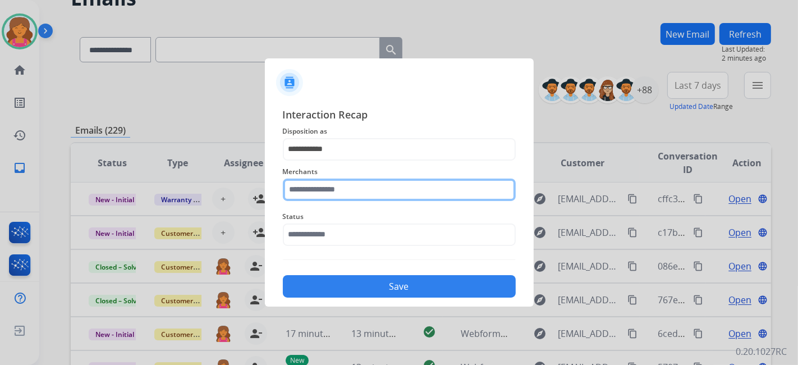
click at [309, 191] on input "text" at bounding box center [399, 189] width 233 height 22
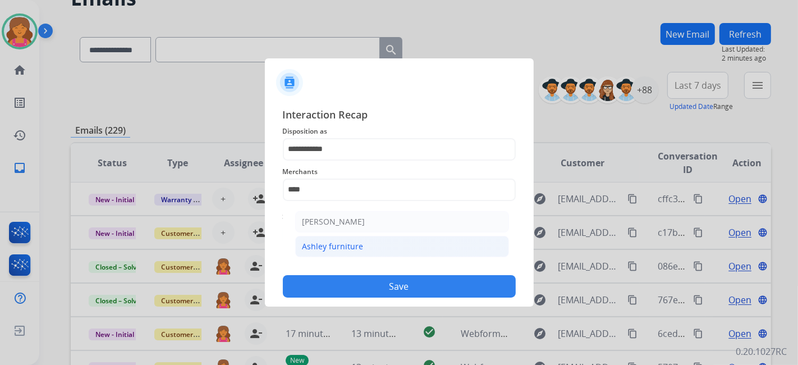
click at [371, 247] on li "Ashley furniture" at bounding box center [402, 246] width 214 height 21
type input "**********"
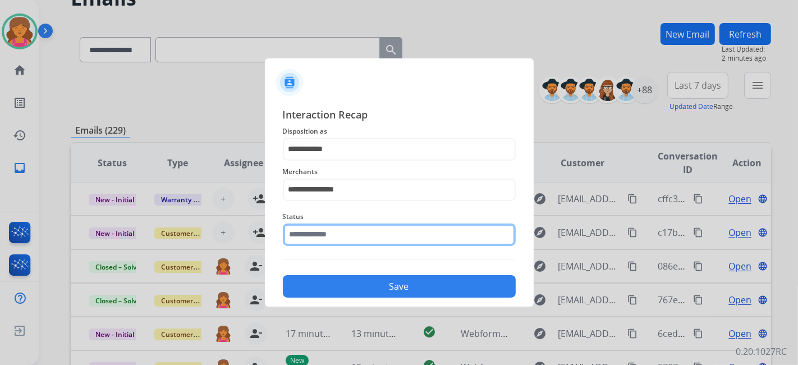
click at [370, 241] on input "text" at bounding box center [399, 234] width 233 height 22
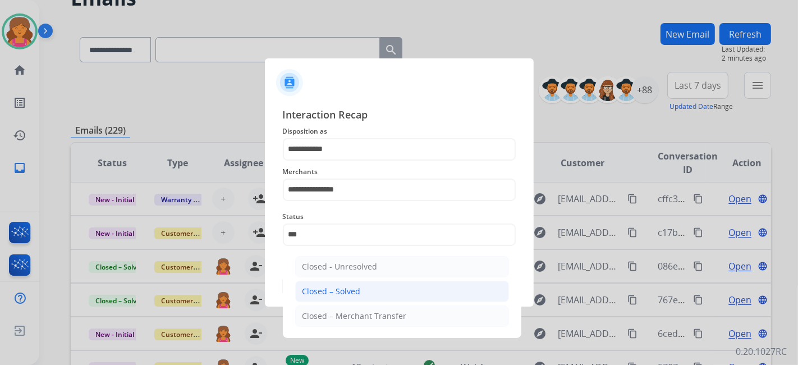
click at [370, 286] on li "Closed – Solved" at bounding box center [402, 290] width 214 height 21
type input "**********"
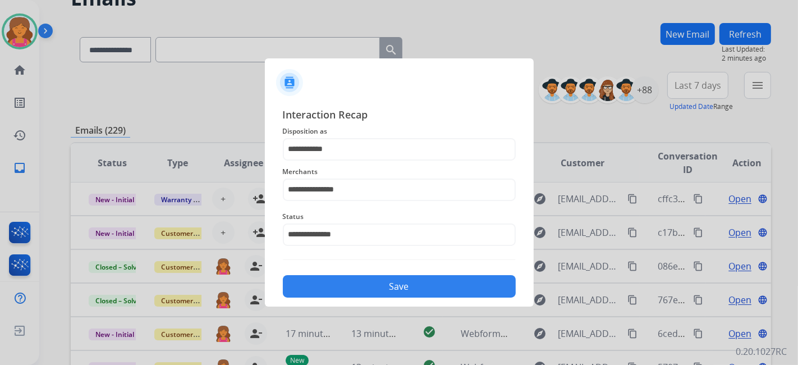
click at [369, 286] on button "Save" at bounding box center [399, 286] width 233 height 22
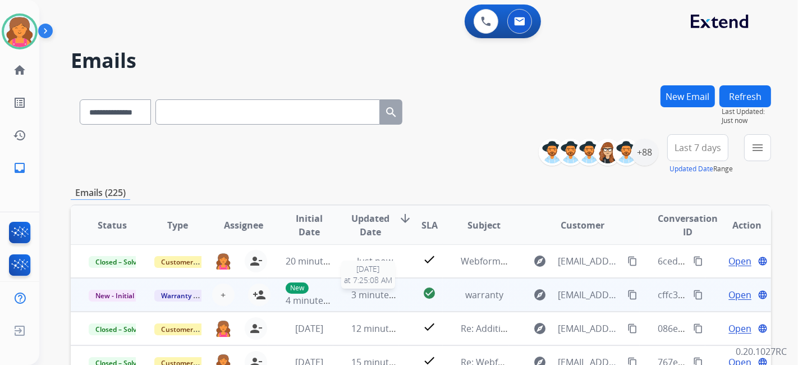
scroll to position [249, 0]
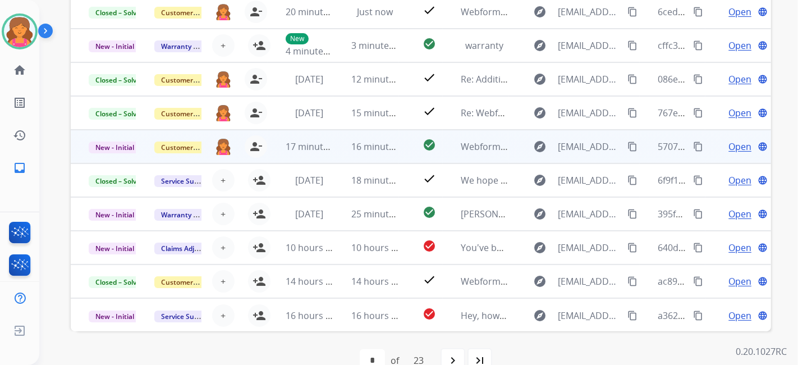
click at [728, 140] on span "Open" at bounding box center [739, 146] width 23 height 13
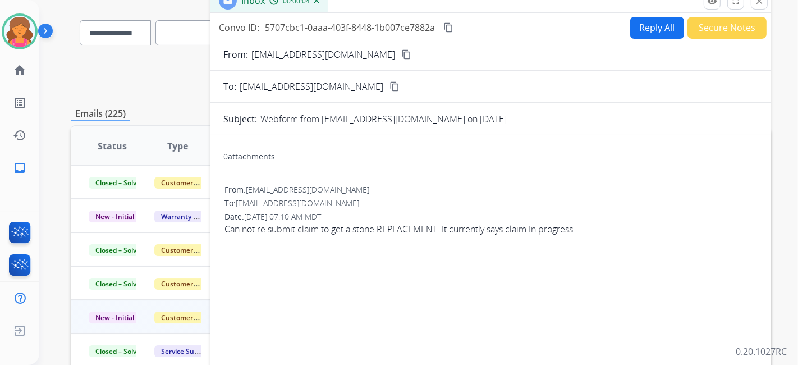
scroll to position [62, 0]
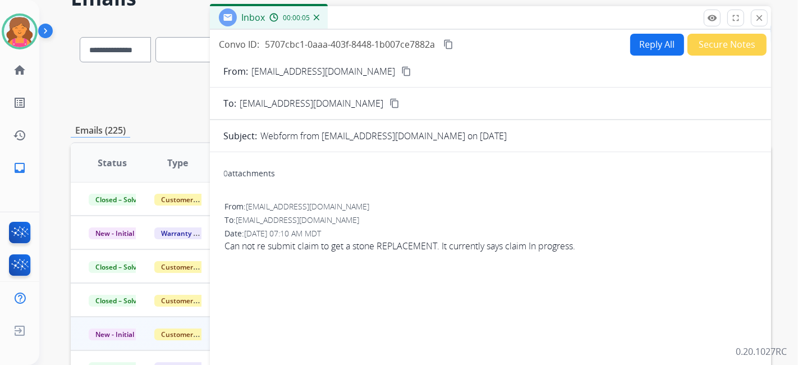
click at [401, 70] on mat-icon "content_copy" at bounding box center [406, 71] width 10 height 10
click at [634, 45] on button "Reply All" at bounding box center [657, 45] width 54 height 22
select select "**********"
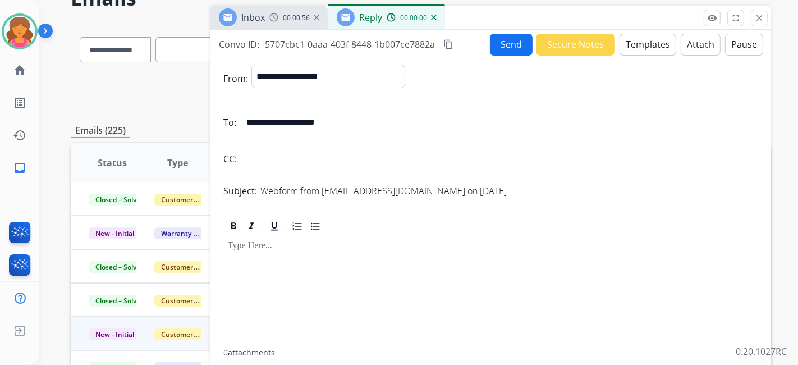
click at [634, 45] on button "Templates" at bounding box center [647, 45] width 57 height 22
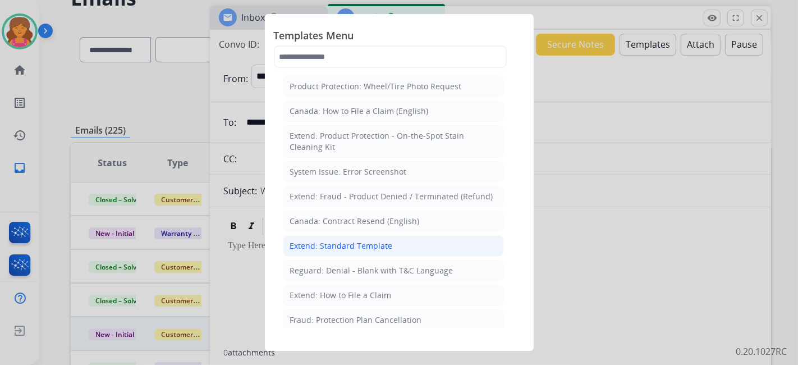
click at [345, 246] on div "Extend: Standard Template" at bounding box center [341, 245] width 103 height 11
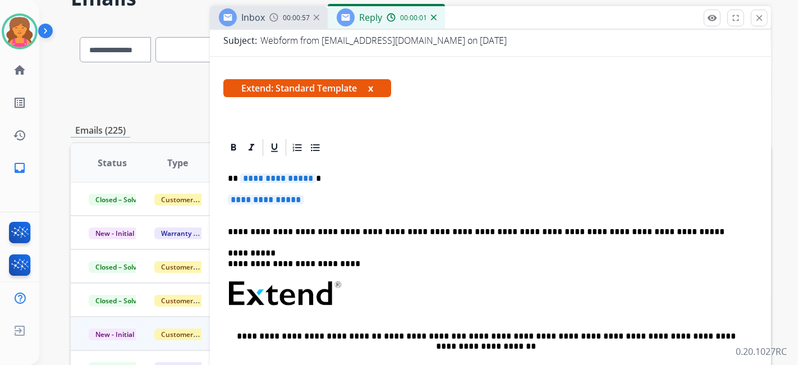
scroll to position [249, 0]
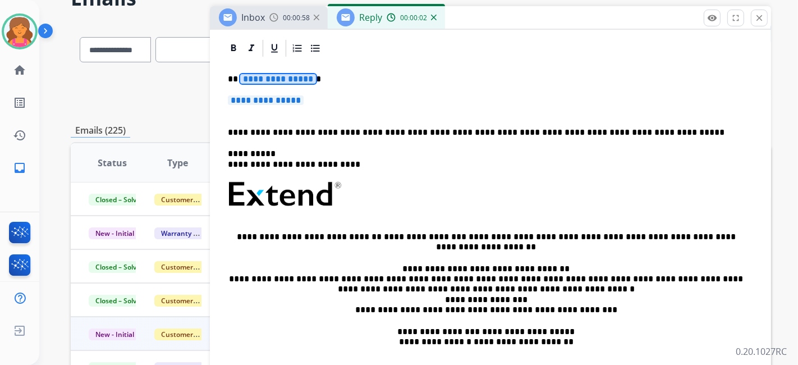
click at [250, 78] on span "**********" at bounding box center [278, 79] width 76 height 10
click at [254, 96] on span "**********" at bounding box center [266, 100] width 76 height 10
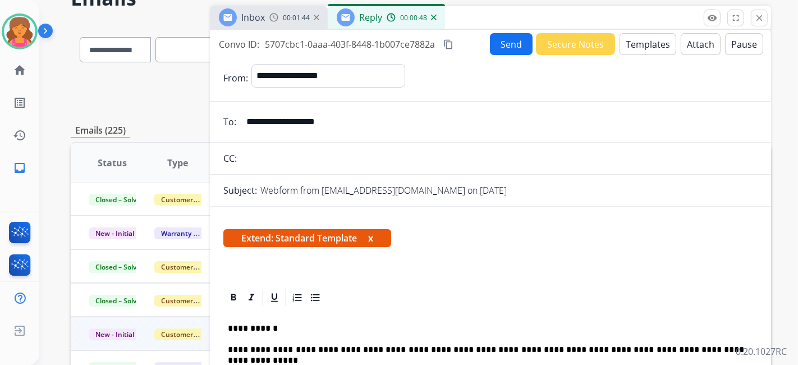
scroll to position [0, 0]
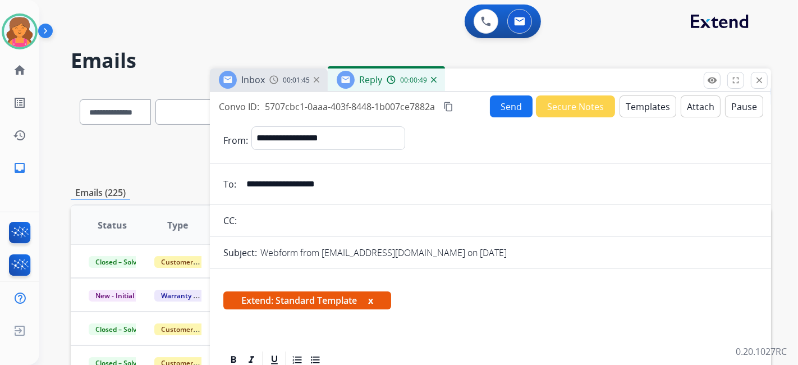
click at [502, 109] on button "Send" at bounding box center [511, 106] width 43 height 22
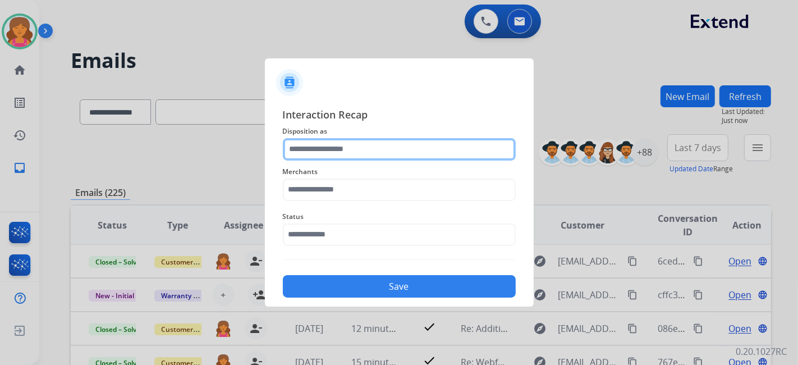
click at [340, 151] on input "text" at bounding box center [399, 149] width 233 height 22
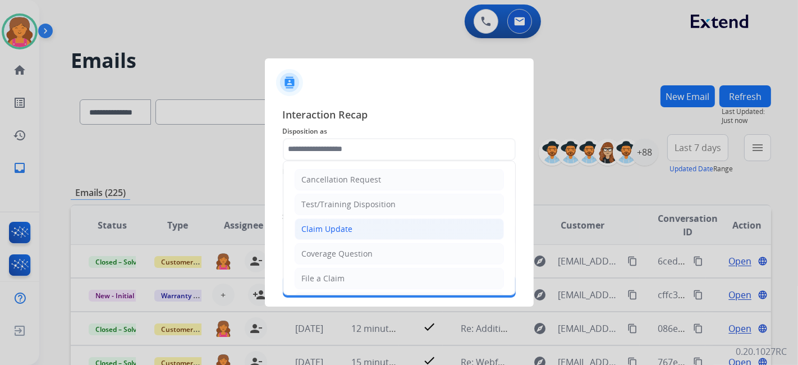
click at [312, 229] on div "Claim Update" at bounding box center [327, 228] width 51 height 11
type input "**********"
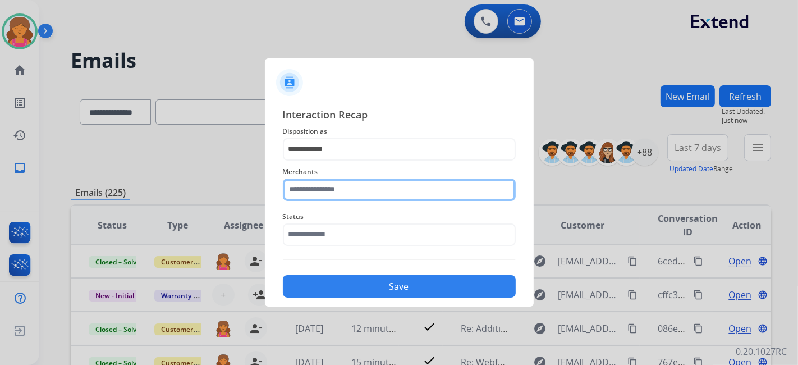
click at [300, 197] on div "Merchants" at bounding box center [399, 182] width 233 height 45
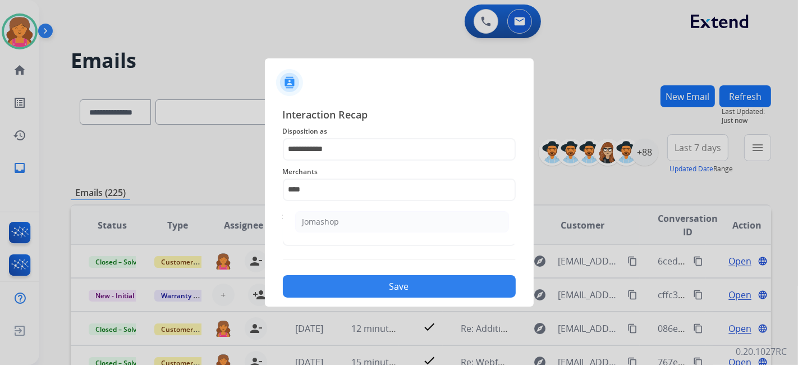
click at [391, 233] on ul "Jomashop" at bounding box center [402, 224] width 220 height 38
click at [388, 230] on li "Jomashop" at bounding box center [402, 221] width 214 height 21
type input "********"
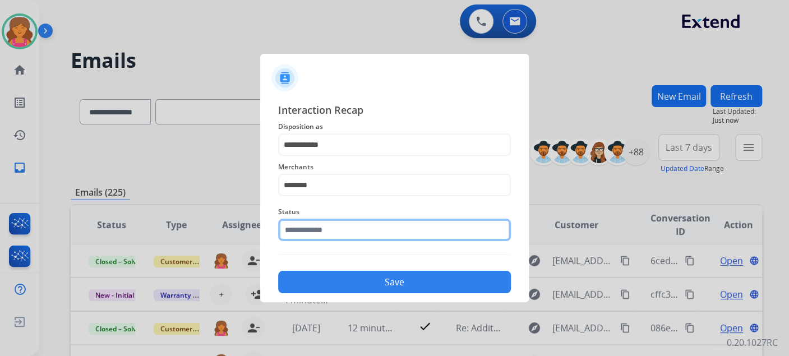
click at [361, 238] on input "text" at bounding box center [394, 230] width 233 height 22
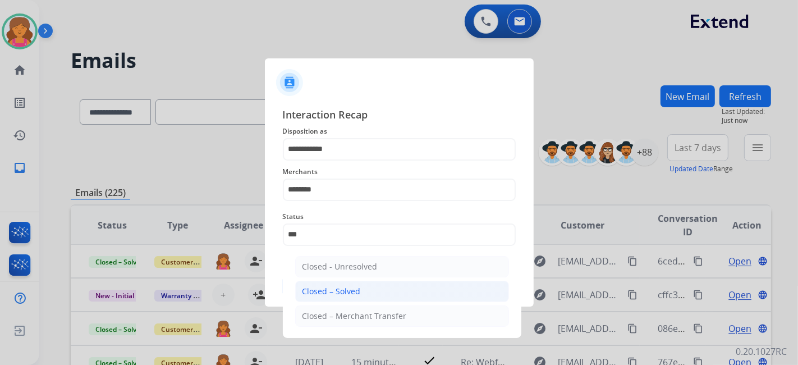
click at [306, 289] on div "Closed – Solved" at bounding box center [331, 291] width 58 height 11
type input "**********"
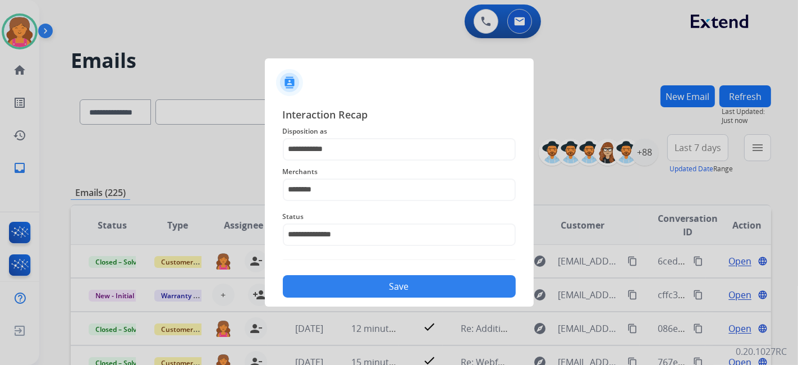
click at [308, 287] on button "Save" at bounding box center [399, 286] width 233 height 22
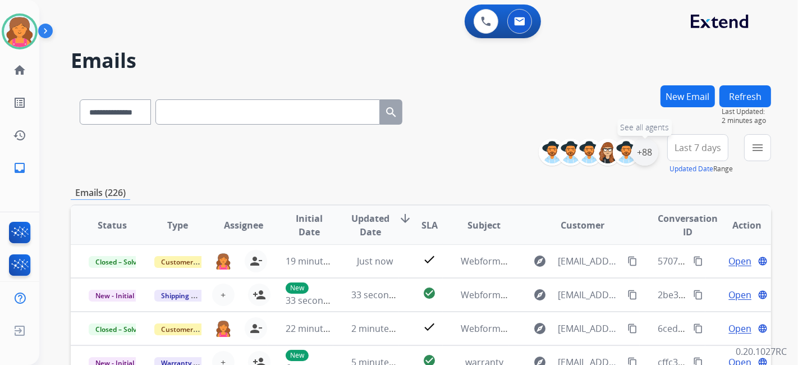
click at [645, 158] on div "+88" at bounding box center [644, 152] width 27 height 27
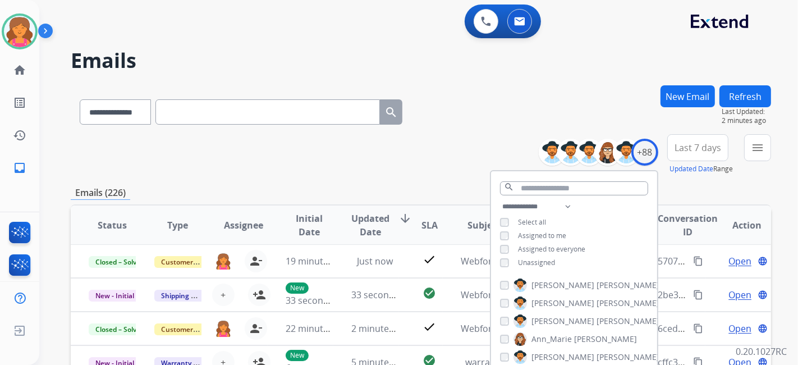
click at [680, 150] on span "Last 7 days" at bounding box center [697, 147] width 47 height 4
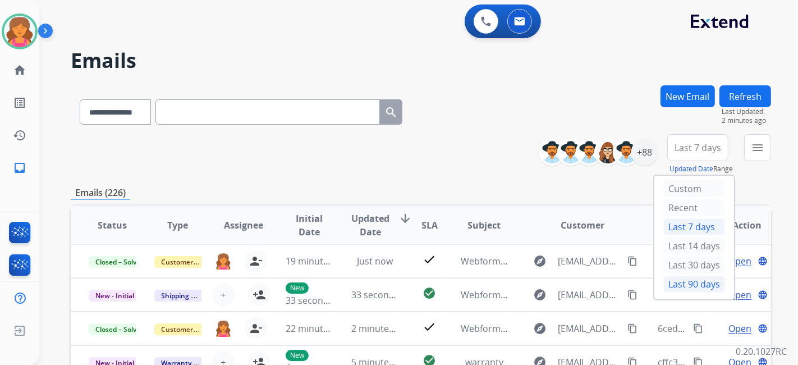
click at [690, 283] on div "Last 90 days" at bounding box center [694, 283] width 62 height 17
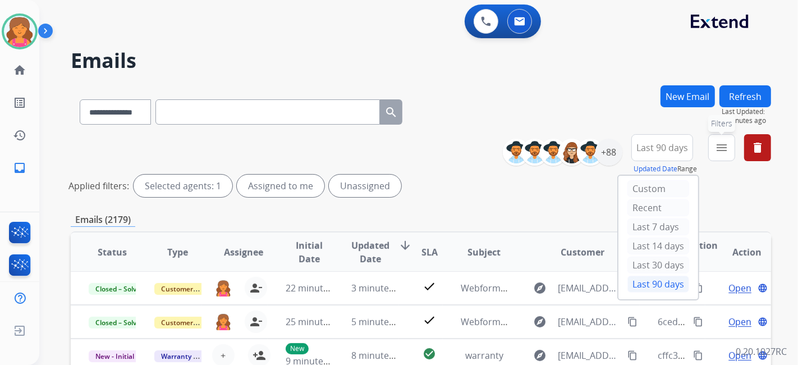
click at [719, 146] on mat-icon "menu" at bounding box center [721, 147] width 13 height 13
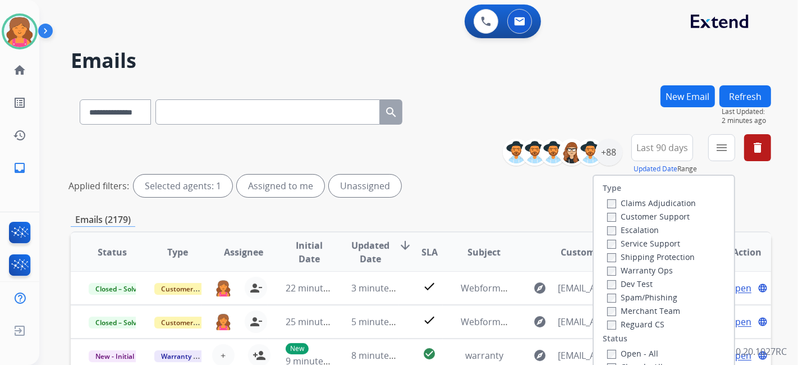
click at [674, 218] on label "Customer Support" at bounding box center [648, 216] width 82 height 11
click at [655, 250] on div "Claims Adjudication Customer Support Escalation Service Support Shipping Protec…" at bounding box center [648, 263] width 93 height 135
click at [609, 257] on label "Shipping Protection" at bounding box center [651, 256] width 88 height 11
click at [607, 348] on label "Open - All" at bounding box center [632, 353] width 51 height 11
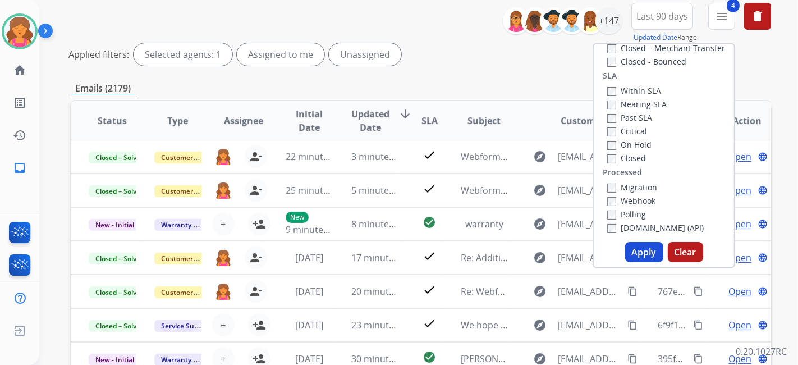
scroll to position [187, 0]
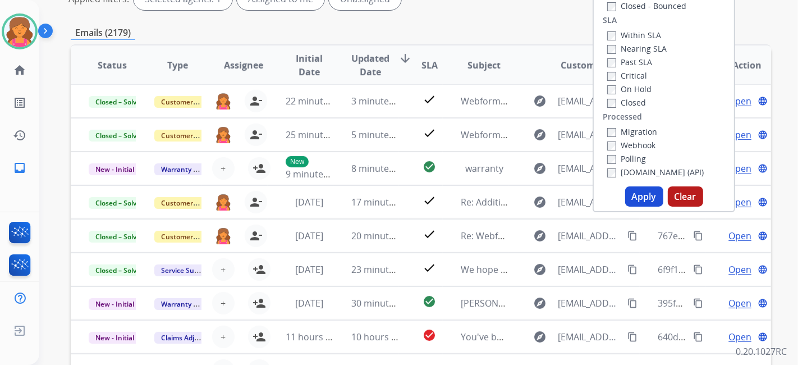
click at [638, 198] on button "Apply" at bounding box center [644, 196] width 38 height 20
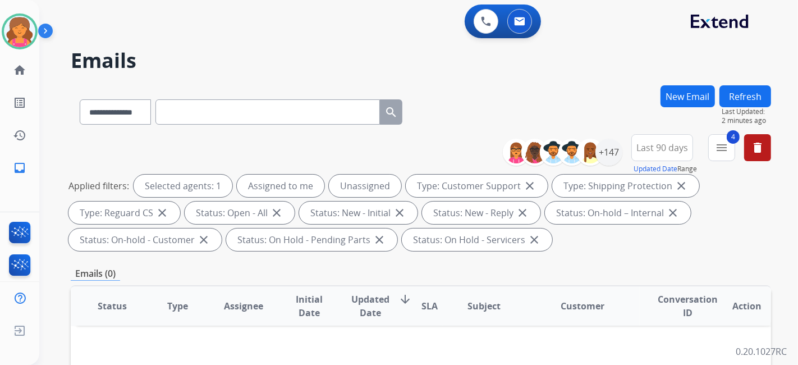
scroll to position [0, 0]
click at [607, 155] on div "+147" at bounding box center [608, 152] width 27 height 27
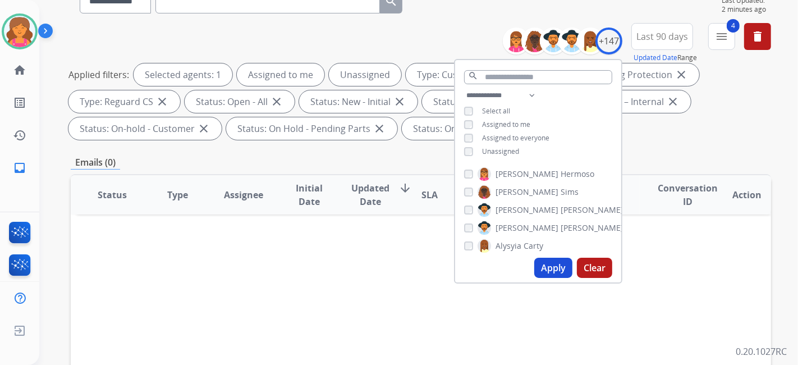
scroll to position [187, 0]
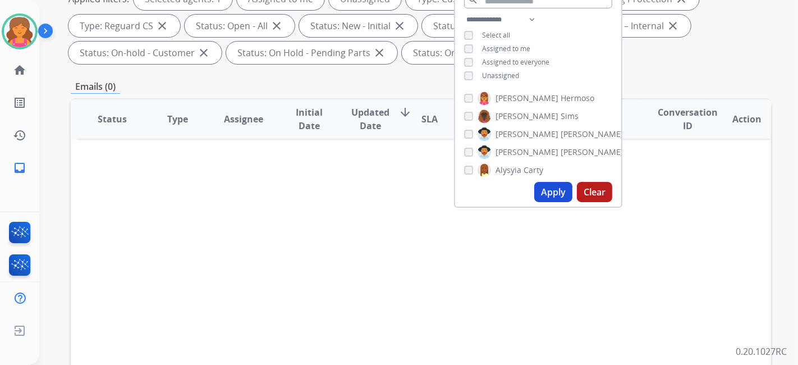
click at [537, 195] on button "Apply" at bounding box center [553, 192] width 38 height 20
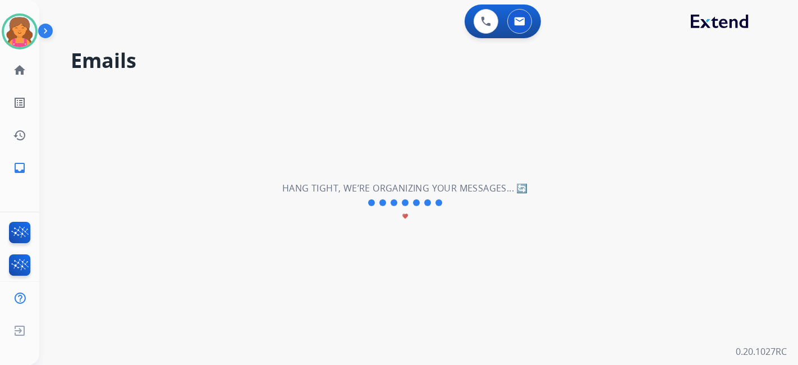
scroll to position [0, 0]
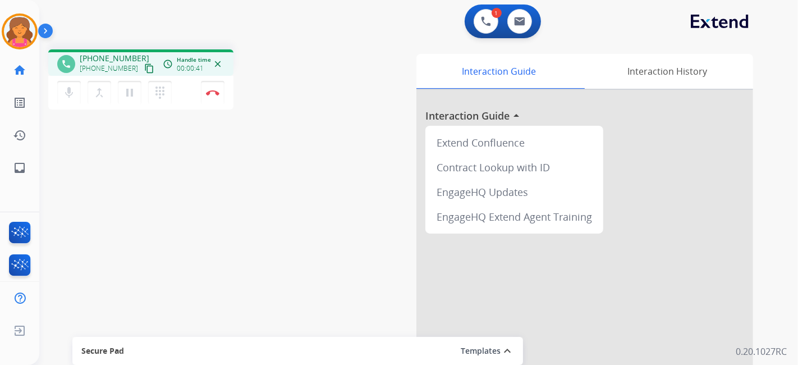
click at [144, 70] on mat-icon "content_copy" at bounding box center [149, 68] width 10 height 10
click at [211, 99] on button "Disconnect" at bounding box center [213, 93] width 24 height 24
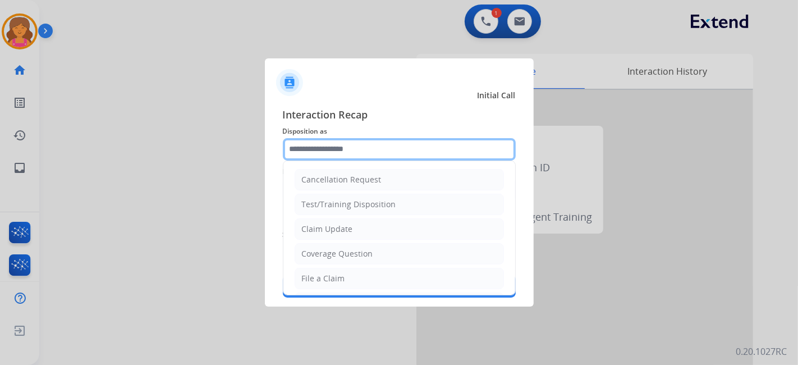
click at [414, 147] on input "text" at bounding box center [399, 149] width 233 height 22
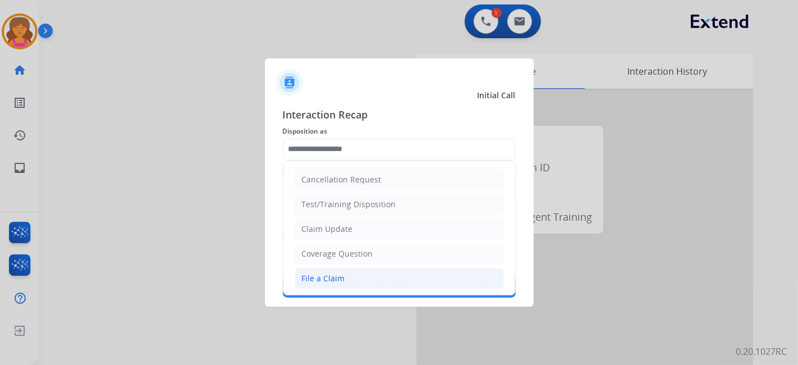
click at [356, 274] on li "File a Claim" at bounding box center [399, 278] width 209 height 21
type input "**********"
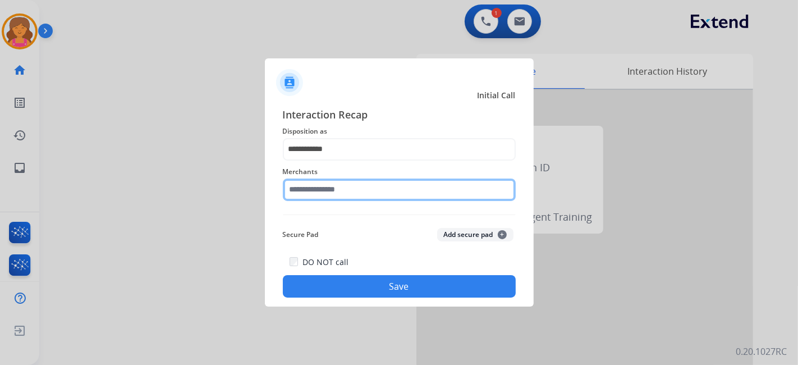
click at [357, 193] on input "text" at bounding box center [399, 189] width 233 height 22
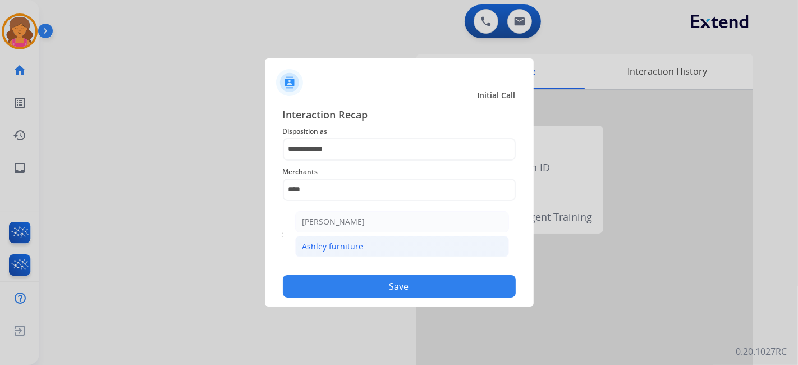
click at [353, 236] on li "Ashley furniture" at bounding box center [402, 246] width 214 height 21
type input "**********"
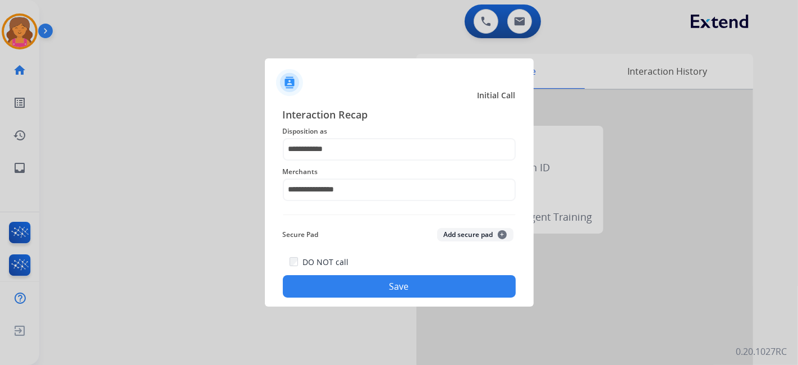
click at [337, 295] on button "Save" at bounding box center [399, 286] width 233 height 22
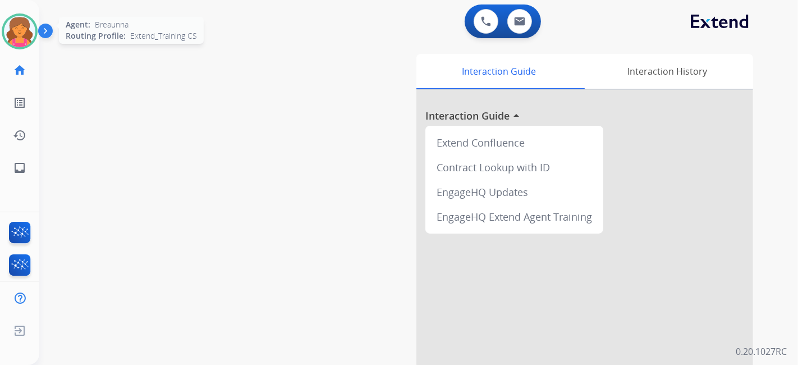
click at [21, 38] on img at bounding box center [19, 31] width 31 height 31
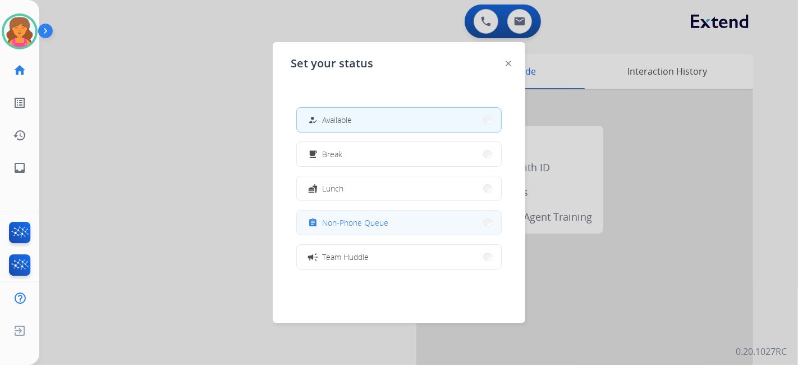
click at [415, 215] on button "assignment Non-Phone Queue" at bounding box center [399, 222] width 204 height 24
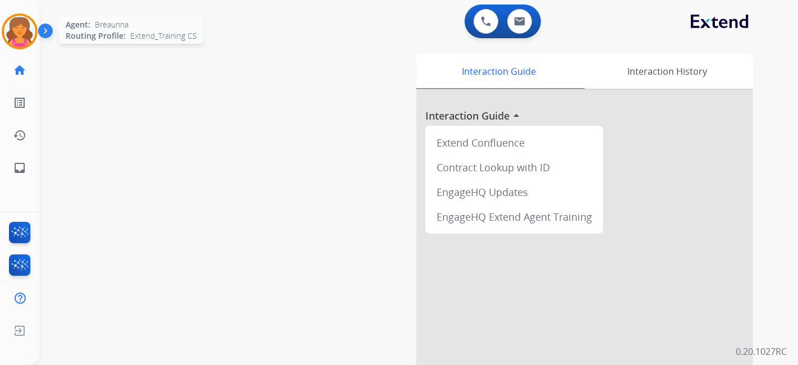
click at [3, 42] on div "Breaunna Non-Phone Queue Edit Avatar Agent: [PERSON_NAME] Routing Profile: Exte…" at bounding box center [19, 31] width 39 height 36
click at [10, 37] on img at bounding box center [19, 31] width 31 height 31
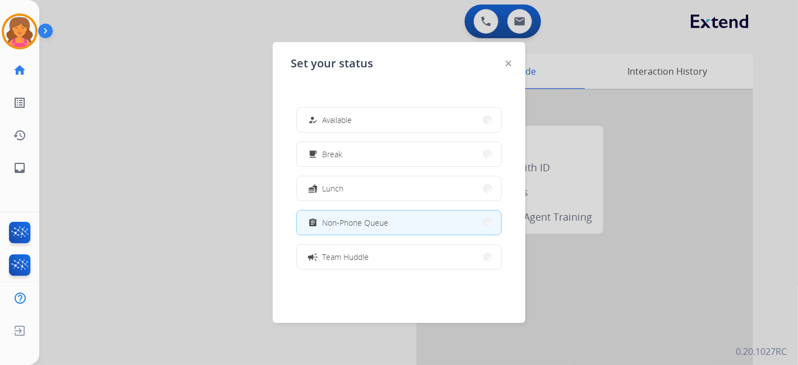
click at [445, 134] on div "how_to_reg Available free_breakfast Break fastfood Lunch assignment Non-Phone Q…" at bounding box center [399, 188] width 217 height 180
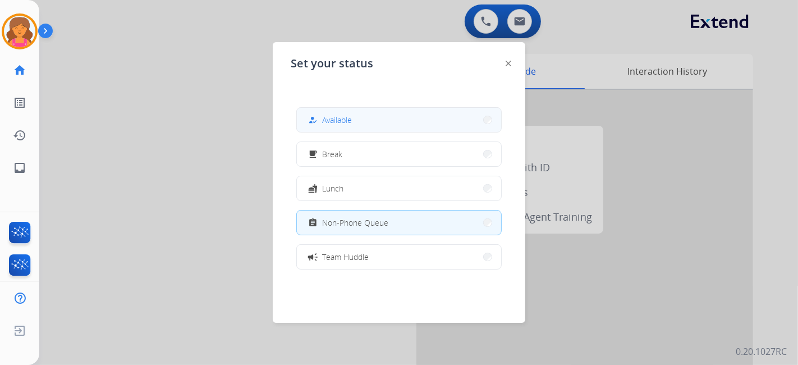
click at [447, 128] on button "how_to_reg Available" at bounding box center [399, 120] width 204 height 24
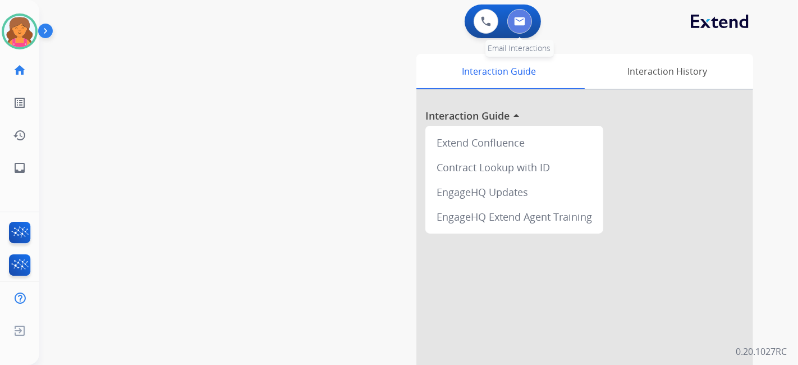
click at [513, 28] on button at bounding box center [519, 21] width 25 height 25
select select "**********"
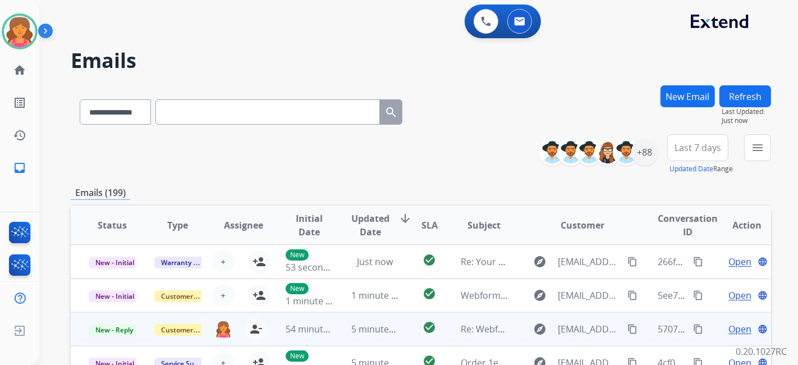
click at [729, 325] on span "Open" at bounding box center [739, 328] width 23 height 13
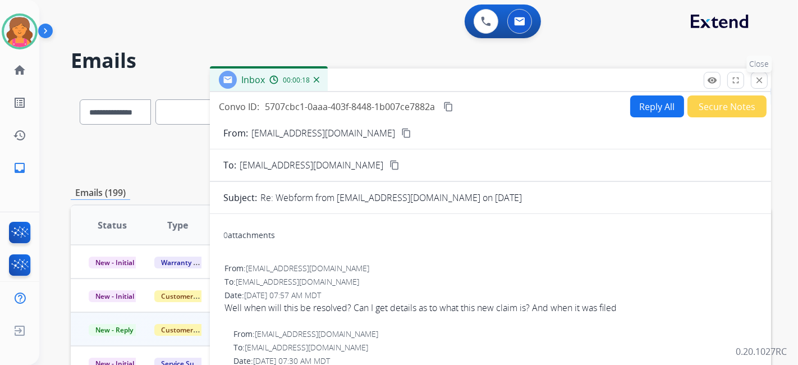
click at [757, 84] on mat-icon "close" at bounding box center [759, 80] width 10 height 10
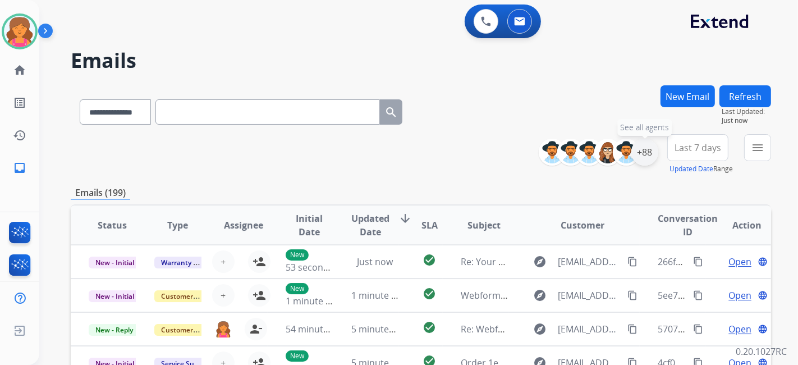
click at [644, 154] on div "+88" at bounding box center [644, 152] width 27 height 27
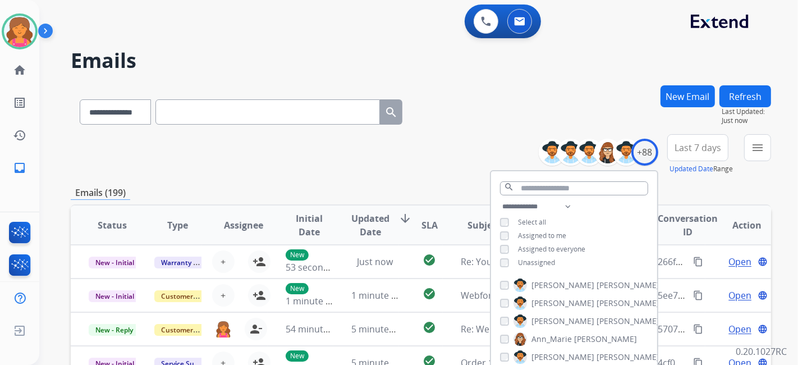
click at [699, 148] on span "Last 7 days" at bounding box center [697, 147] width 47 height 4
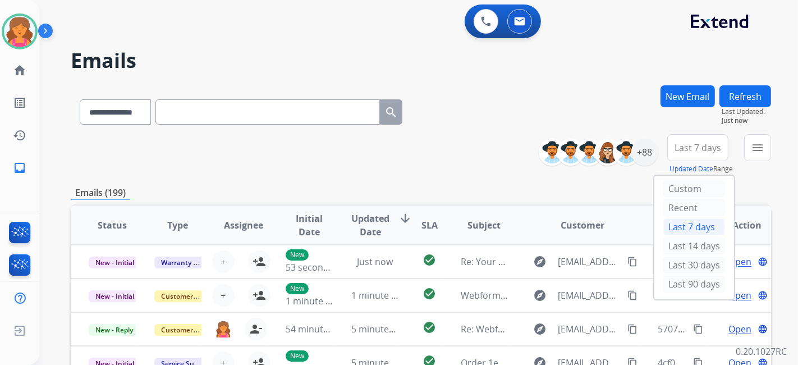
click at [671, 273] on div "Last 30 days" at bounding box center [694, 265] width 62 height 19
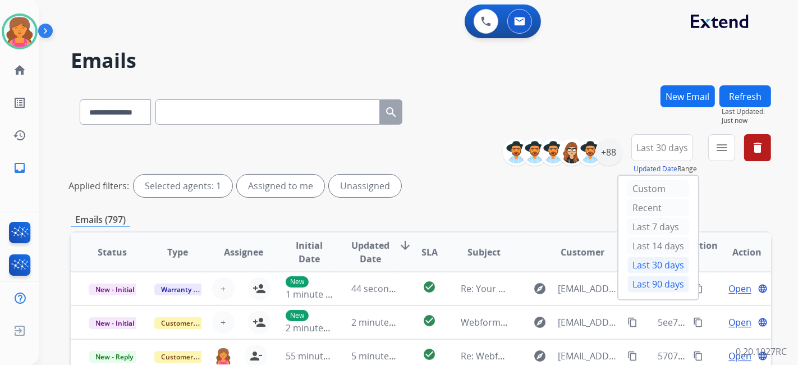
click at [659, 283] on div "Last 90 days" at bounding box center [658, 283] width 62 height 17
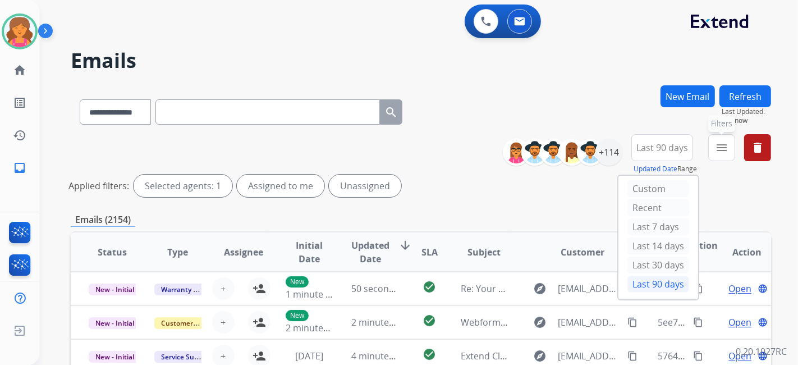
drag, startPoint x: 721, startPoint y: 150, endPoint x: 708, endPoint y: 173, distance: 25.9
click at [721, 151] on mat-icon "menu" at bounding box center [721, 147] width 13 height 13
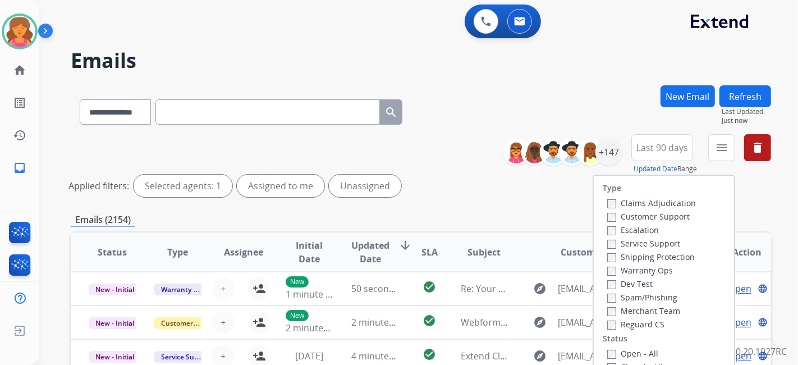
click at [664, 214] on label "Customer Support" at bounding box center [648, 216] width 82 height 11
click at [655, 254] on label "Shipping Protection" at bounding box center [651, 256] width 88 height 11
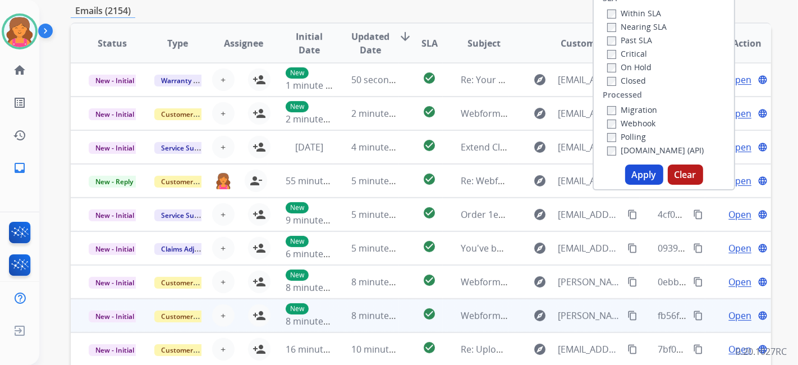
scroll to position [249, 0]
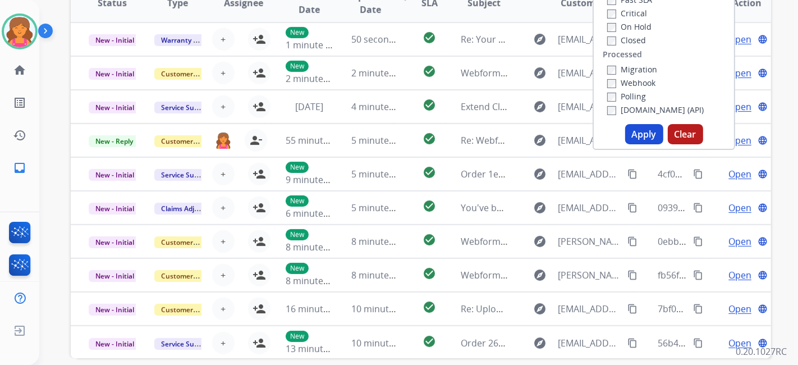
click at [637, 132] on button "Apply" at bounding box center [644, 134] width 38 height 20
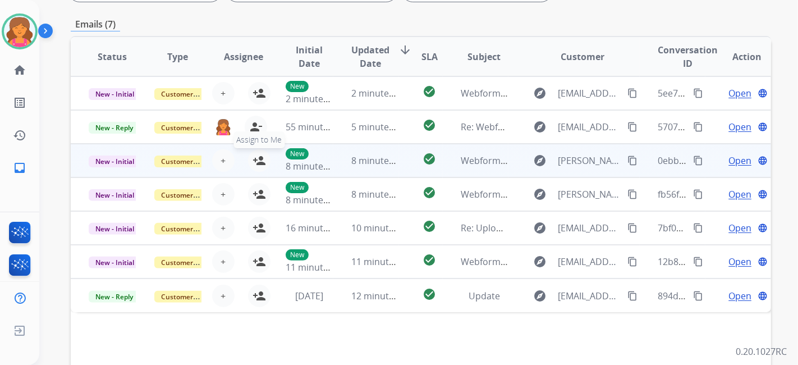
click at [257, 162] on mat-icon "person_add" at bounding box center [258, 160] width 13 height 13
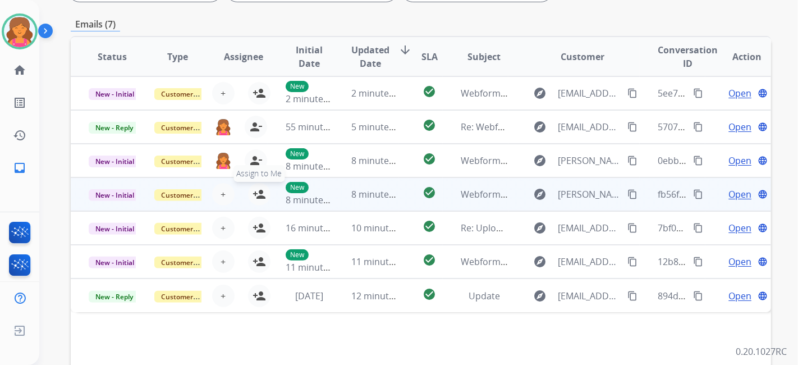
click at [253, 195] on mat-icon "person_add" at bounding box center [258, 193] width 13 height 13
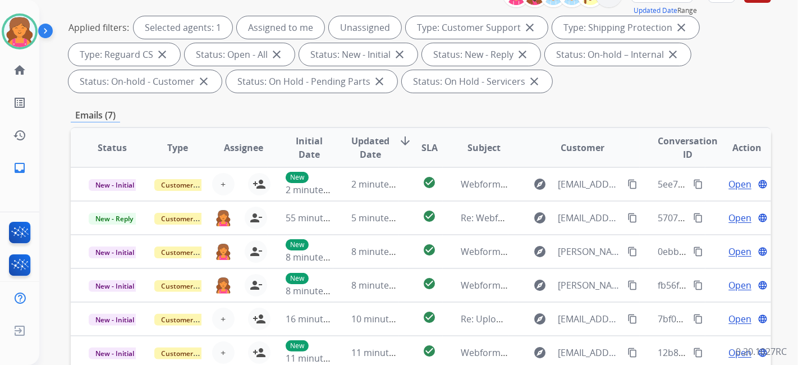
scroll to position [0, 0]
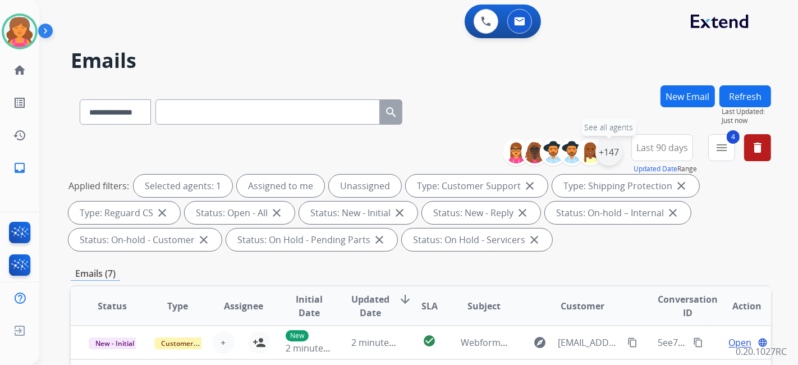
click at [610, 154] on div "+147" at bounding box center [608, 152] width 27 height 27
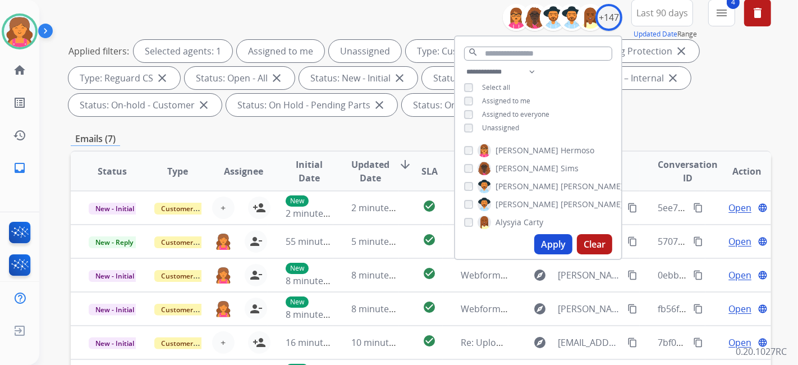
scroll to position [187, 0]
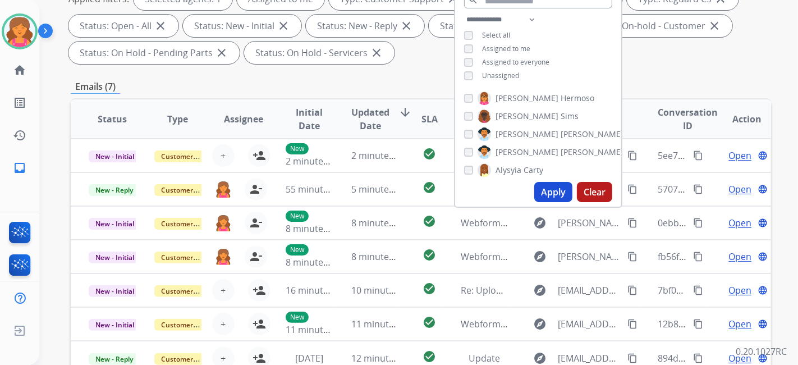
click at [543, 189] on button "Apply" at bounding box center [553, 192] width 38 height 20
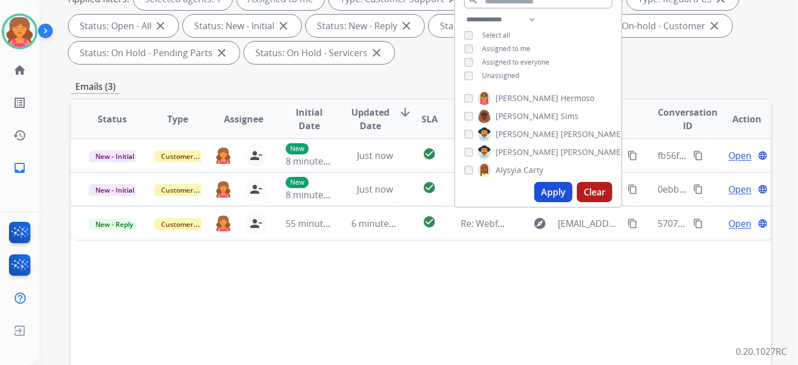
click at [345, 292] on div "Status Type Assignee Initial Date Updated Date arrow_downward SLA Subject Custo…" at bounding box center [421, 286] width 700 height 376
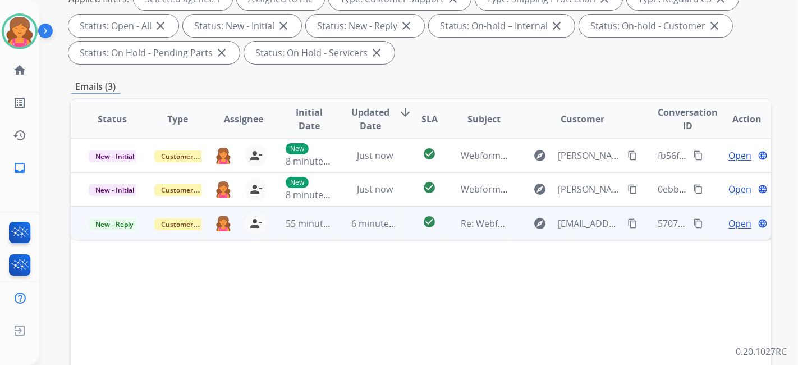
click at [728, 223] on span "Open" at bounding box center [739, 223] width 23 height 13
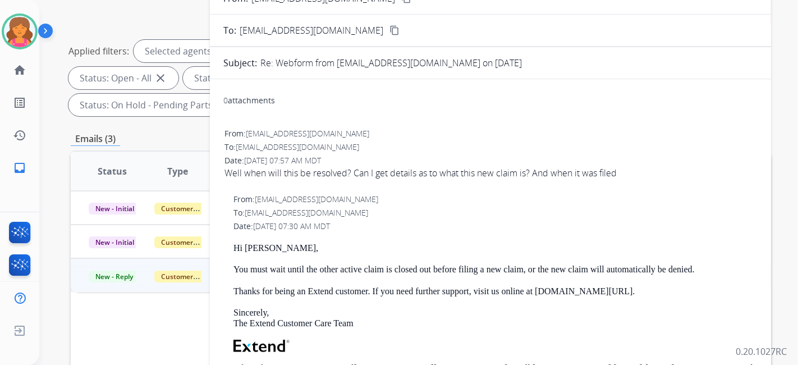
scroll to position [62, 0]
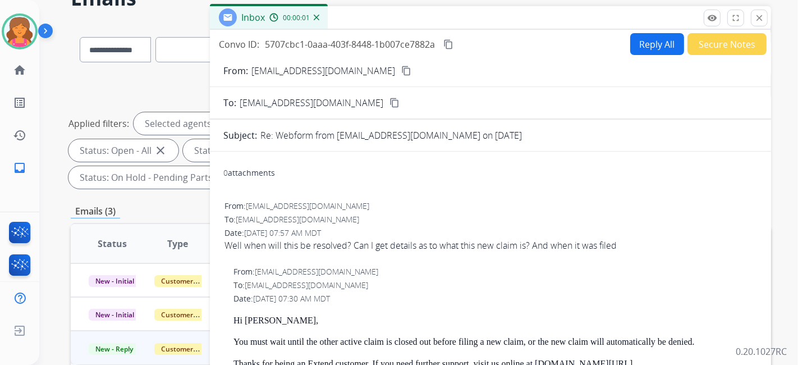
click at [399, 65] on button "content_copy" at bounding box center [405, 70] width 13 height 13
click at [401, 74] on mat-icon "content_copy" at bounding box center [406, 71] width 10 height 10
click at [630, 46] on button "Reply All" at bounding box center [657, 44] width 54 height 22
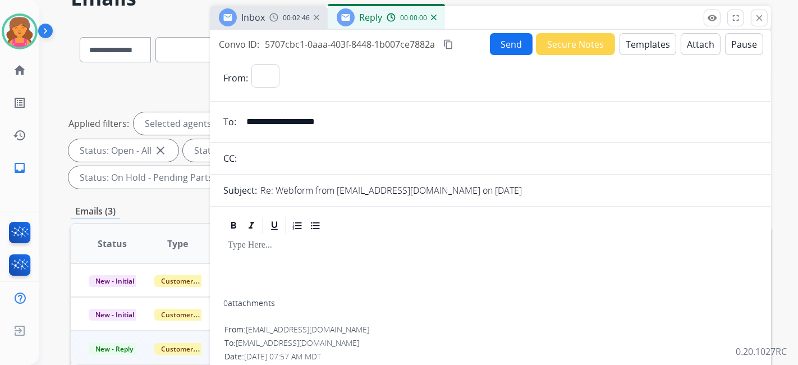
select select "**********"
click at [628, 46] on button "Templates" at bounding box center [647, 44] width 57 height 22
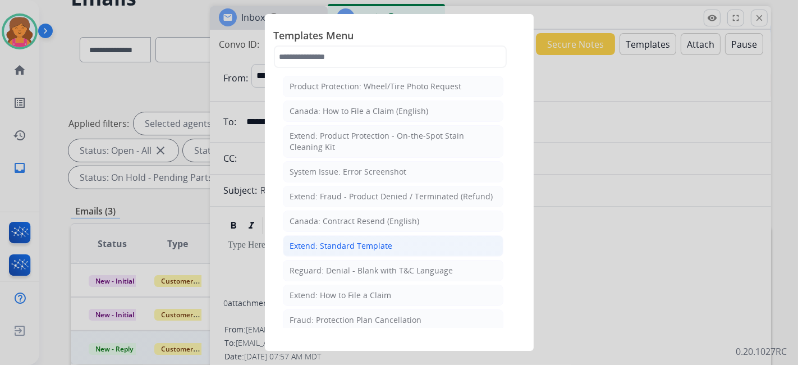
click at [341, 249] on div "Extend: Standard Template" at bounding box center [341, 245] width 103 height 11
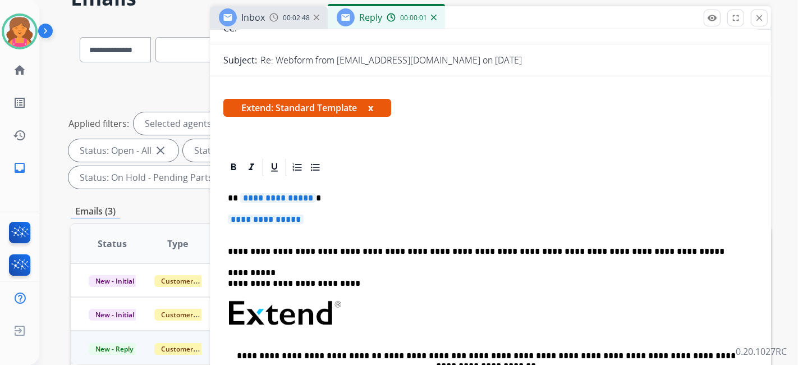
scroll to position [187, 0]
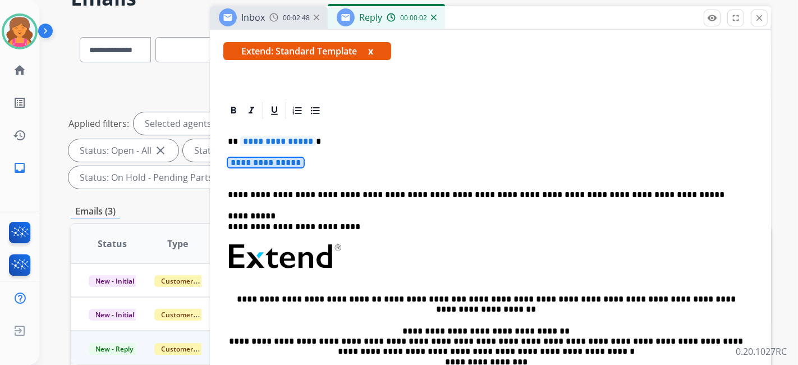
click at [273, 145] on div "**********" at bounding box center [490, 290] width 534 height 338
click at [273, 143] on span "**********" at bounding box center [278, 141] width 76 height 10
click at [283, 163] on span "**********" at bounding box center [266, 163] width 76 height 10
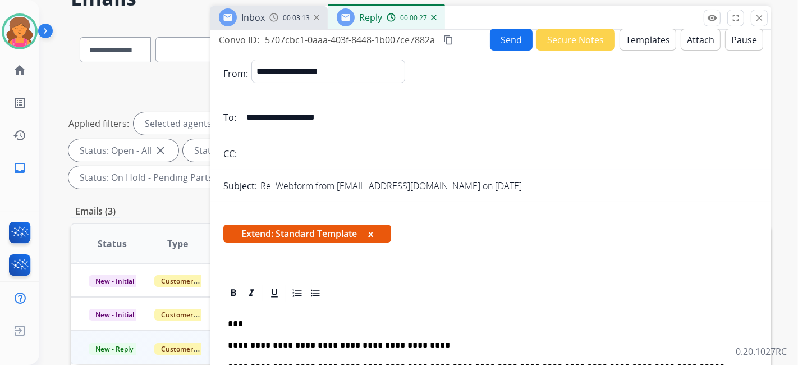
scroll to position [0, 0]
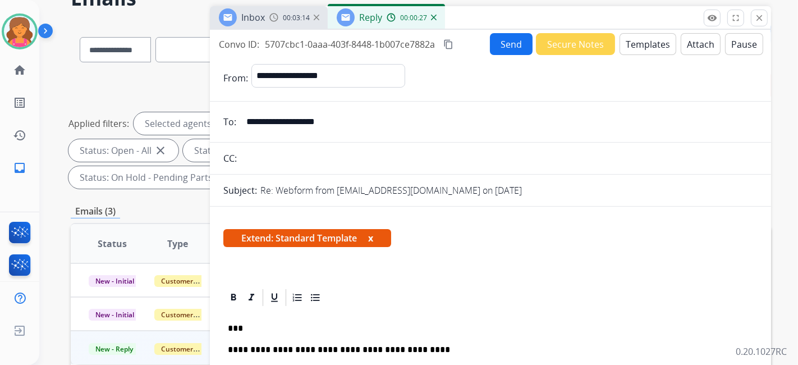
click at [490, 43] on div "Send Secure Notes Templates Attach Pause" at bounding box center [626, 44] width 273 height 22
click at [490, 45] on button "Send" at bounding box center [511, 44] width 43 height 22
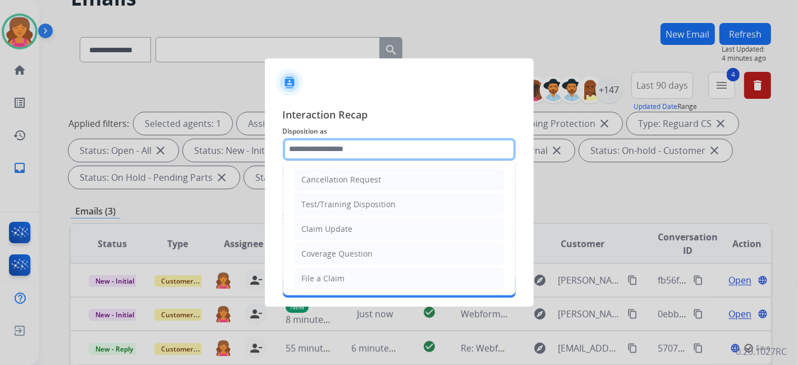
click at [334, 149] on input "text" at bounding box center [399, 149] width 233 height 22
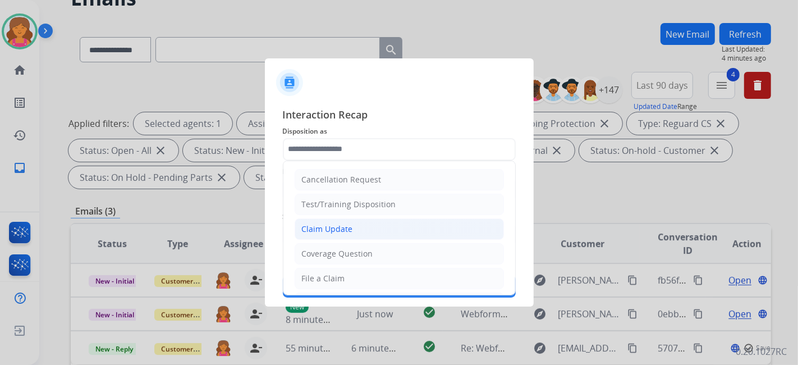
click at [322, 232] on div "Claim Update" at bounding box center [327, 228] width 51 height 11
type input "**********"
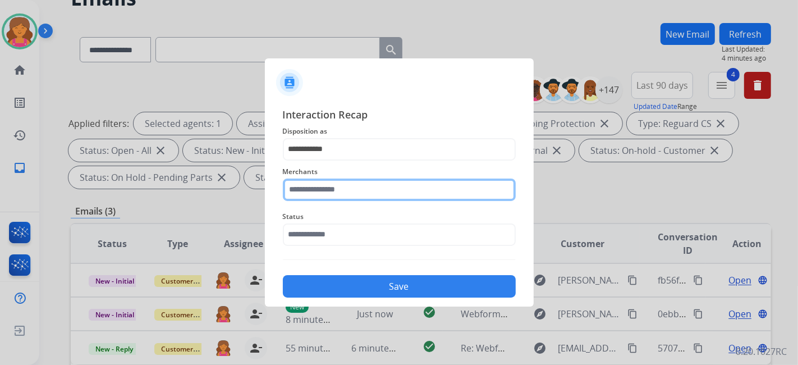
click at [315, 192] on input "text" at bounding box center [399, 189] width 233 height 22
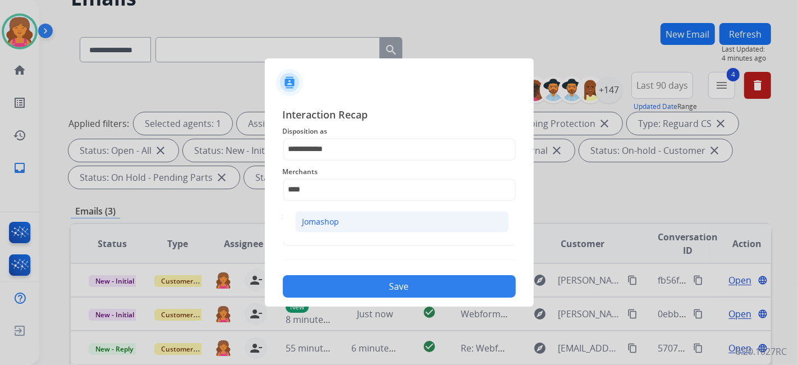
click at [316, 218] on div "Jomashop" at bounding box center [320, 221] width 37 height 11
type input "********"
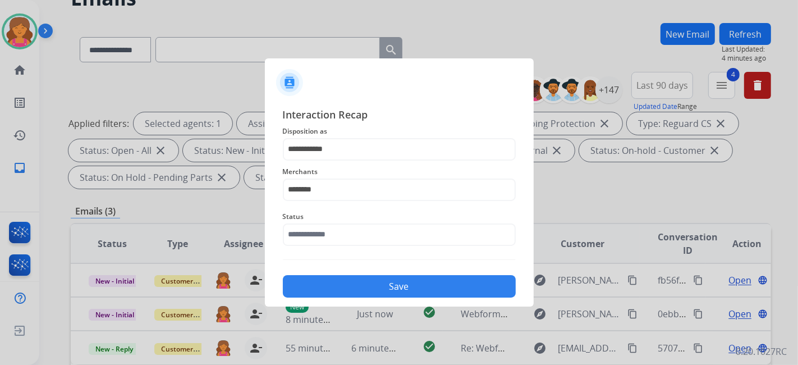
click at [318, 222] on span "Status" at bounding box center [399, 216] width 233 height 13
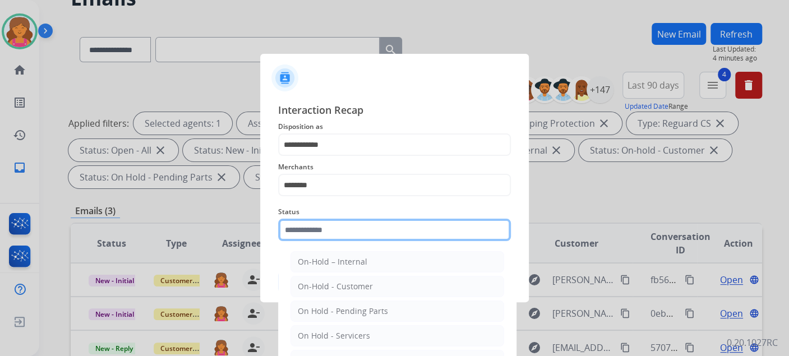
click at [316, 243] on div "Status On-Hold – Internal On-Hold - Customer On Hold - Pending Parts On Hold - …" at bounding box center [394, 223] width 233 height 45
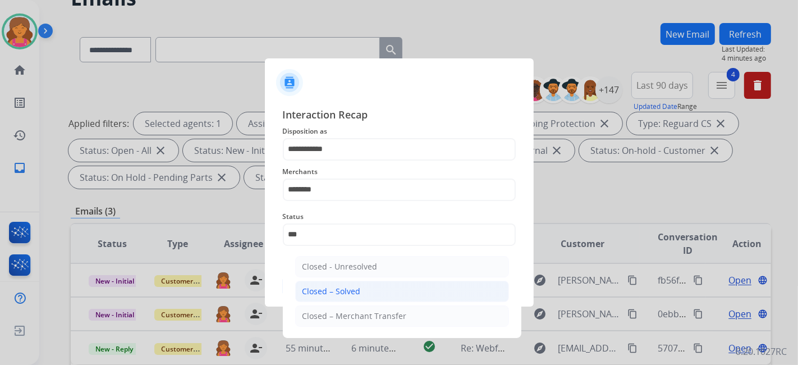
click at [330, 282] on li "Closed – Solved" at bounding box center [402, 290] width 214 height 21
type input "**********"
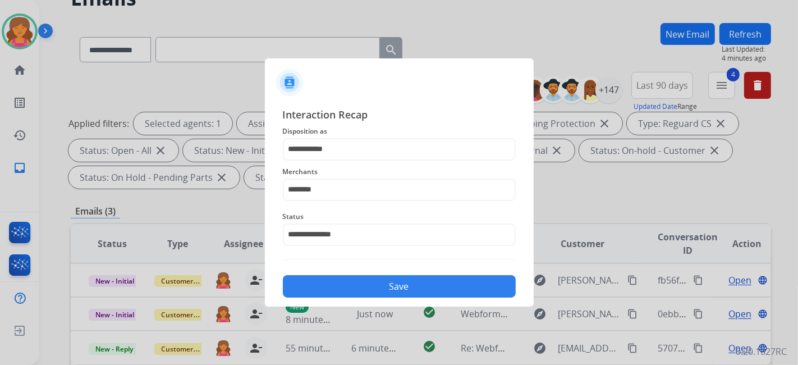
click at [330, 286] on button "Save" at bounding box center [399, 286] width 233 height 22
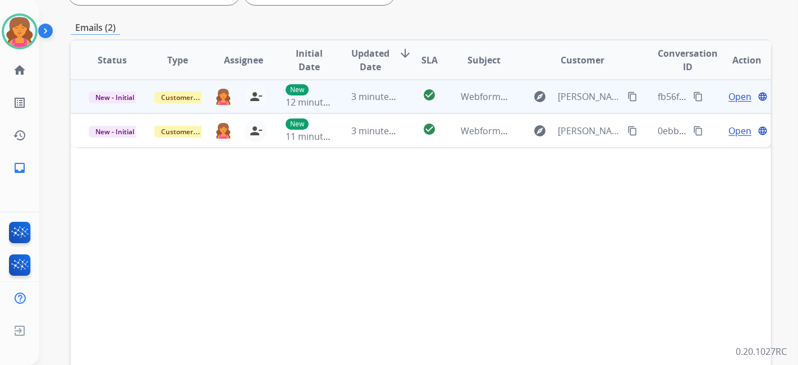
scroll to position [187, 0]
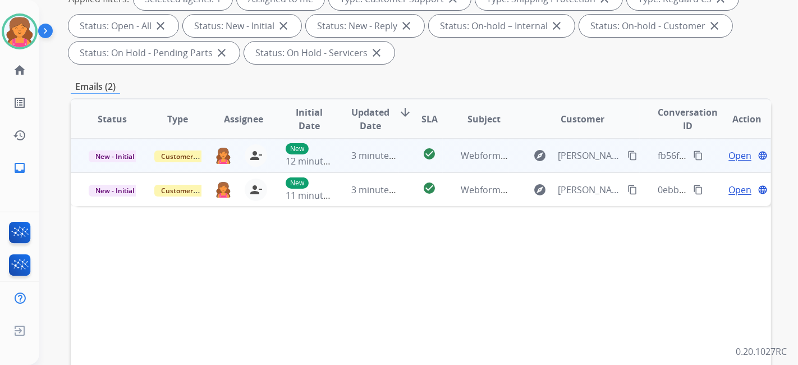
click at [732, 157] on span "Open" at bounding box center [739, 155] width 23 height 13
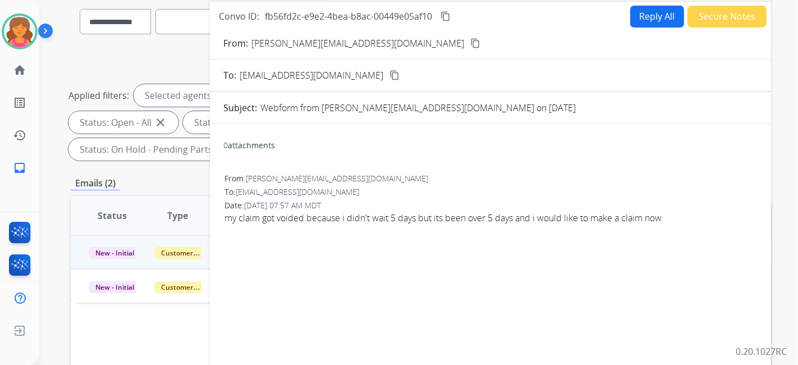
scroll to position [0, 0]
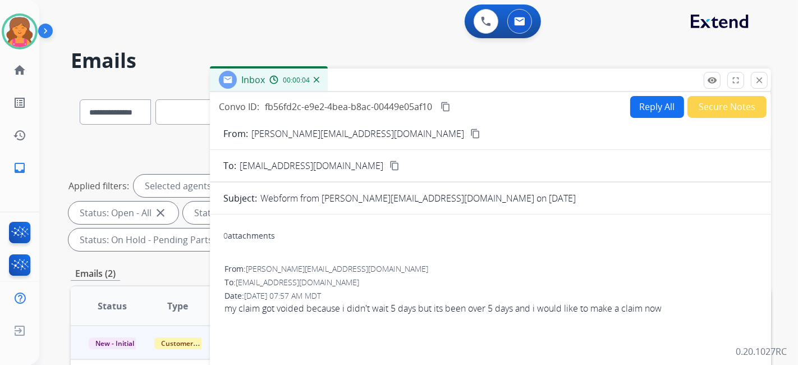
click at [470, 130] on mat-icon "content_copy" at bounding box center [475, 133] width 10 height 10
click at [652, 108] on button "Reply All" at bounding box center [657, 107] width 54 height 22
select select "**********"
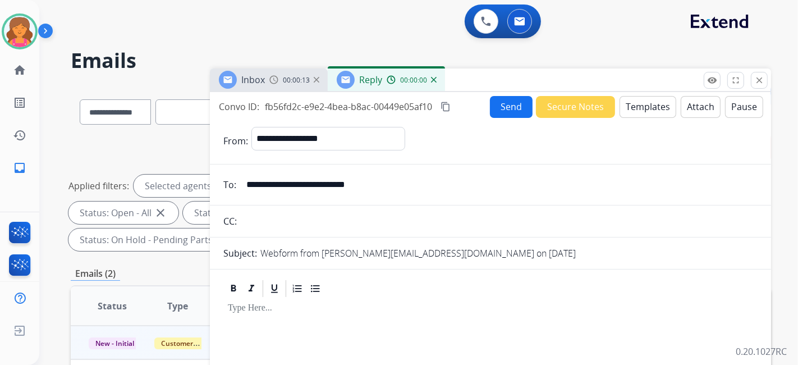
click at [652, 108] on button "Templates" at bounding box center [647, 107] width 57 height 22
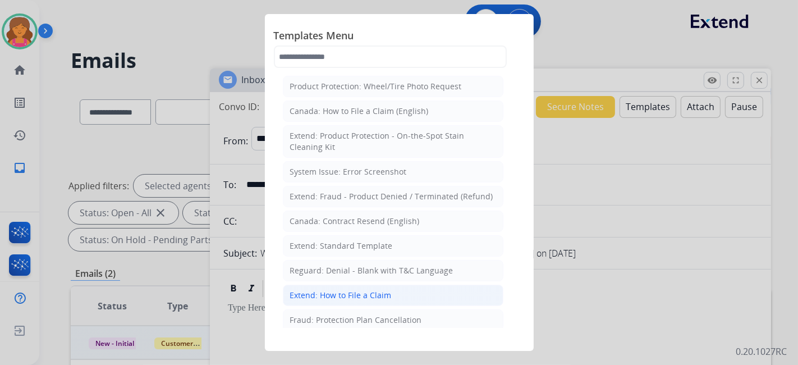
click at [370, 292] on div "Extend: How to File a Claim" at bounding box center [341, 294] width 102 height 11
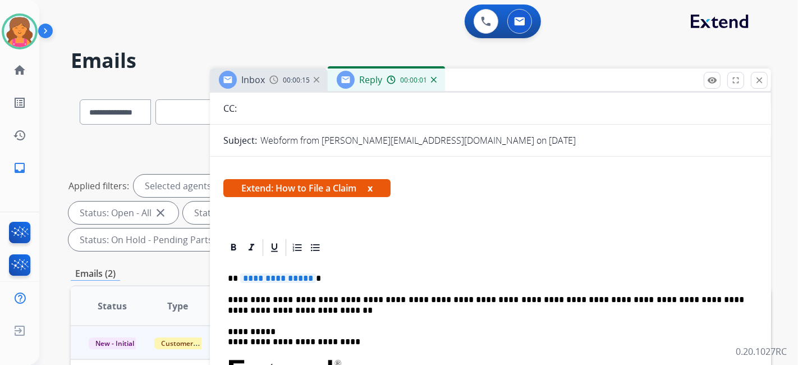
scroll to position [125, 0]
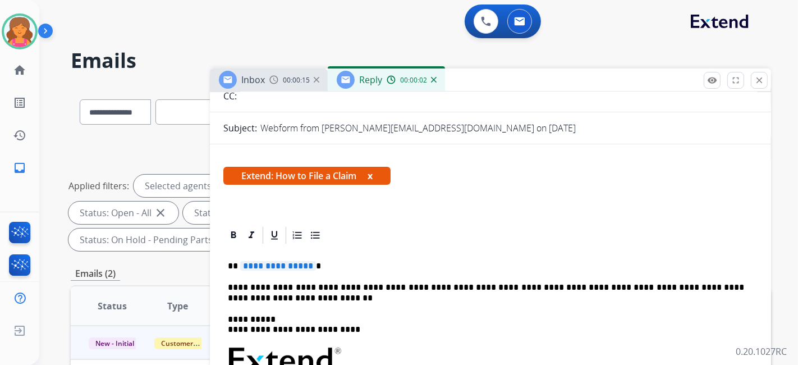
click at [270, 261] on span "**********" at bounding box center [278, 266] width 76 height 10
click at [273, 265] on span "**********" at bounding box center [278, 266] width 76 height 10
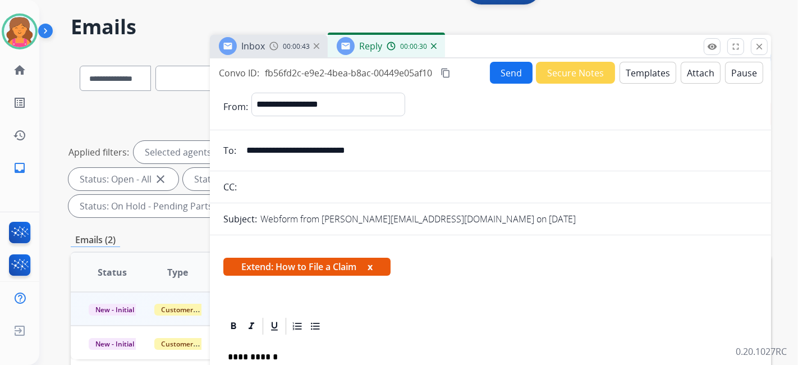
scroll to position [0, 0]
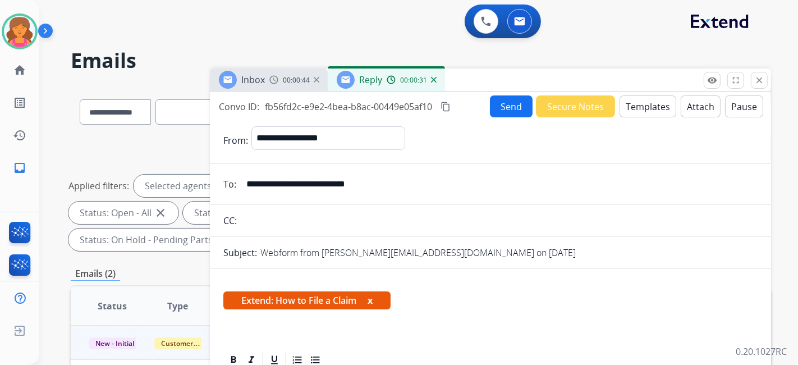
click at [494, 96] on button "Send" at bounding box center [511, 106] width 43 height 22
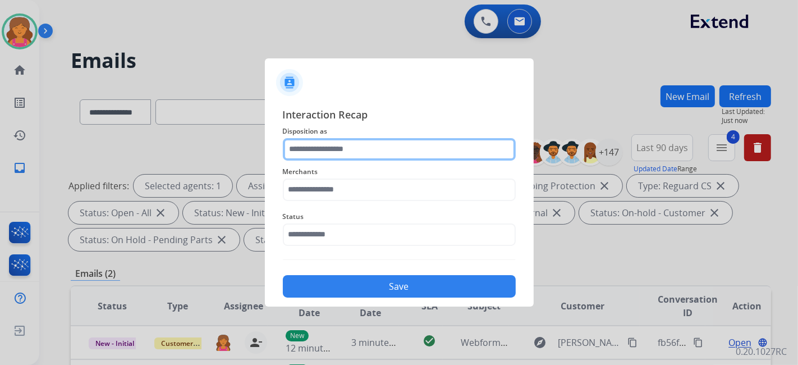
click at [345, 148] on input "text" at bounding box center [399, 149] width 233 height 22
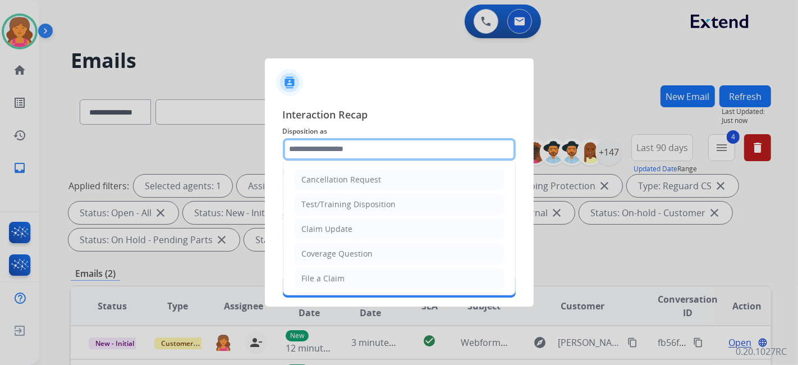
click at [335, 158] on input "text" at bounding box center [399, 149] width 233 height 22
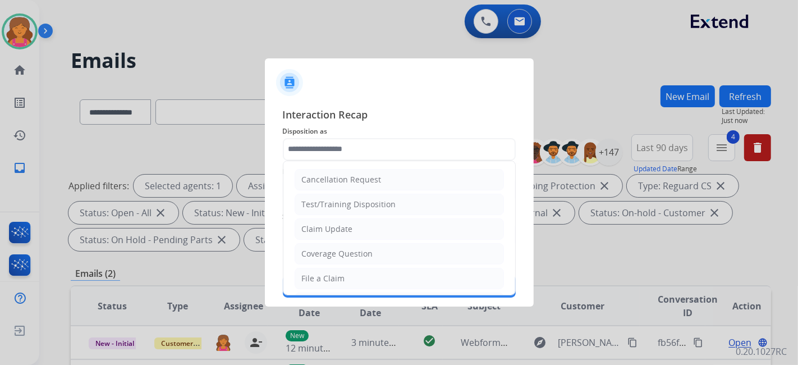
drag, startPoint x: 325, startPoint y: 276, endPoint x: 332, endPoint y: 214, distance: 62.1
click at [325, 275] on div "File a Claim" at bounding box center [323, 278] width 43 height 11
type input "**********"
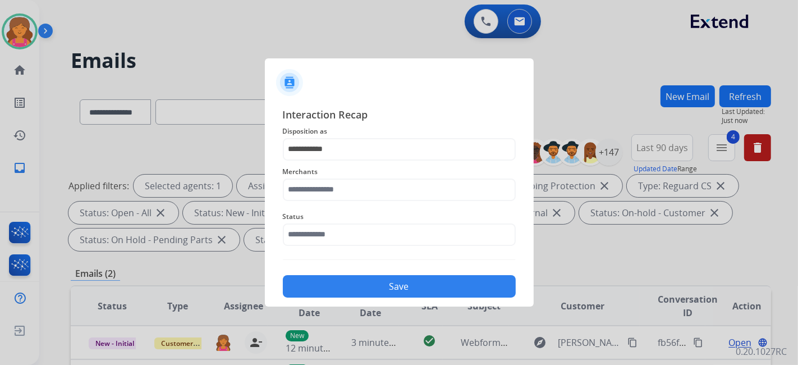
click at [333, 177] on span "Merchants" at bounding box center [399, 171] width 233 height 13
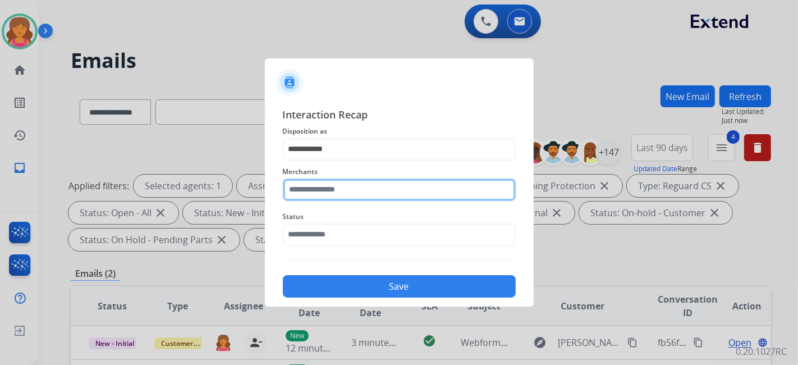
click at [335, 187] on input "text" at bounding box center [399, 189] width 233 height 22
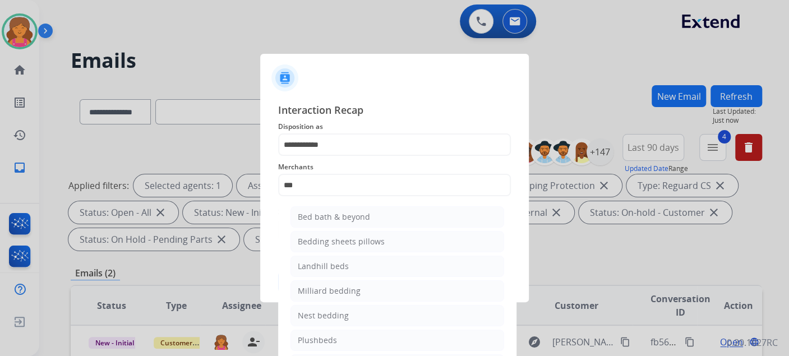
click at [333, 213] on div "Bed bath & beyond" at bounding box center [334, 216] width 72 height 11
type input "**********"
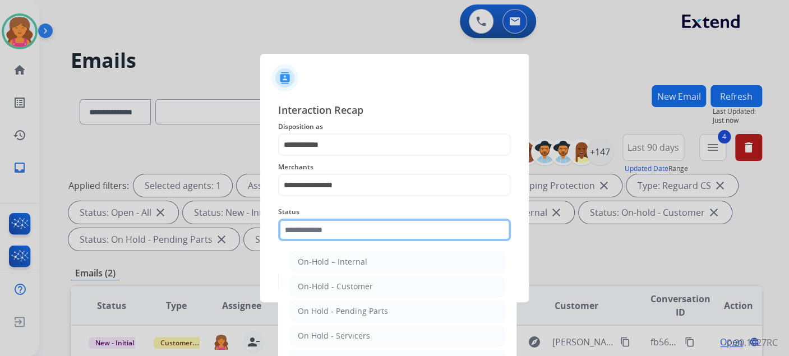
click at [312, 229] on input "text" at bounding box center [394, 230] width 233 height 22
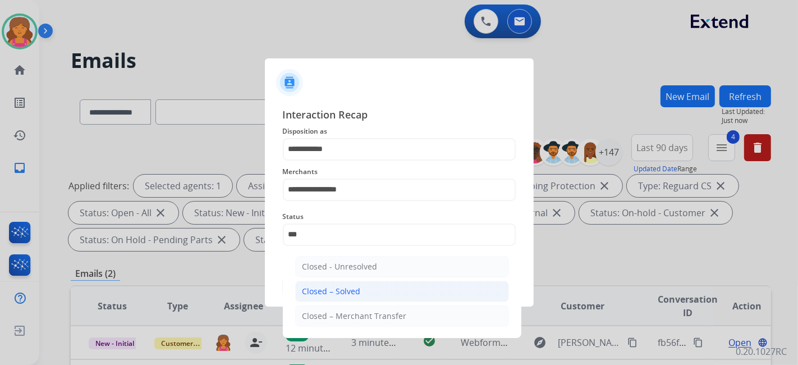
click at [320, 281] on li "Closed – Solved" at bounding box center [402, 290] width 214 height 21
type input "**********"
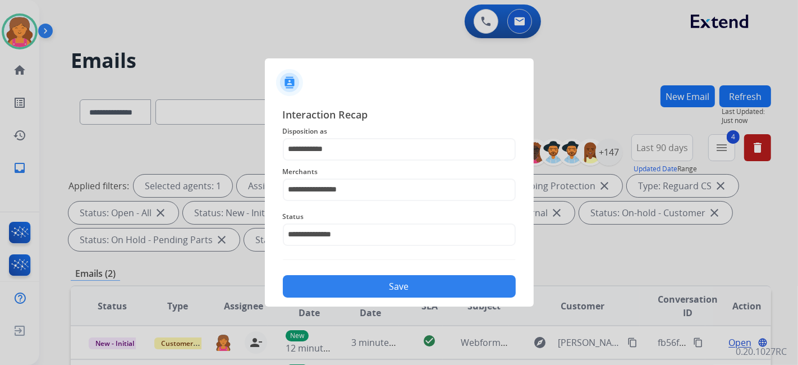
click at [320, 281] on button "Save" at bounding box center [399, 286] width 233 height 22
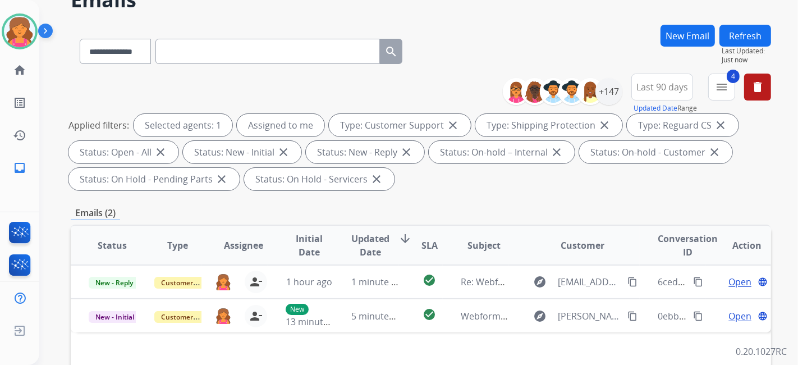
scroll to position [125, 0]
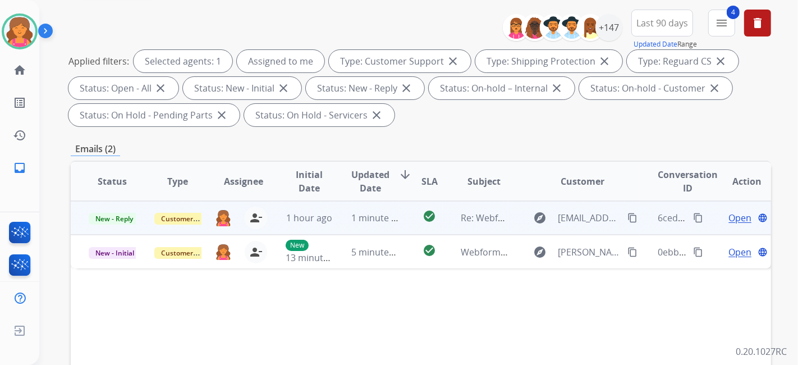
click at [729, 219] on span "Open" at bounding box center [739, 217] width 23 height 13
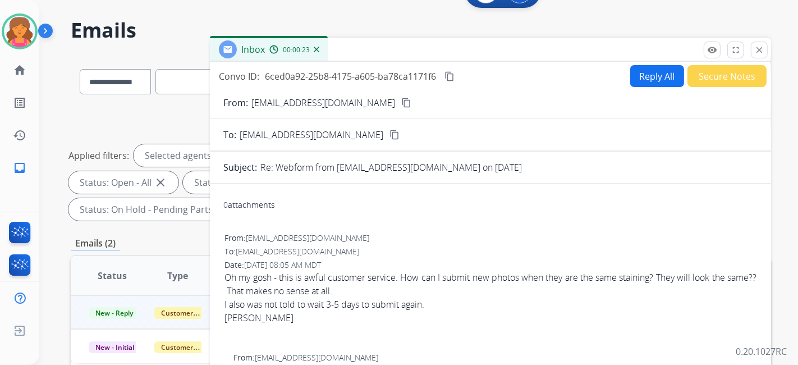
scroll to position [0, 0]
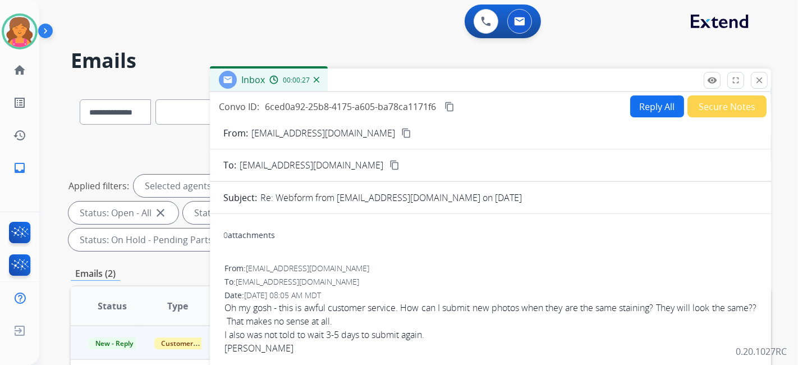
drag, startPoint x: 762, startPoint y: 81, endPoint x: 756, endPoint y: 90, distance: 11.2
click at [762, 81] on mat-icon "close" at bounding box center [759, 80] width 10 height 10
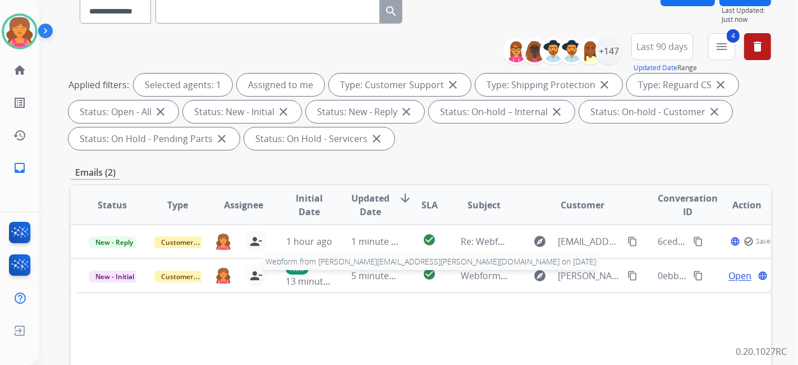
scroll to position [187, 0]
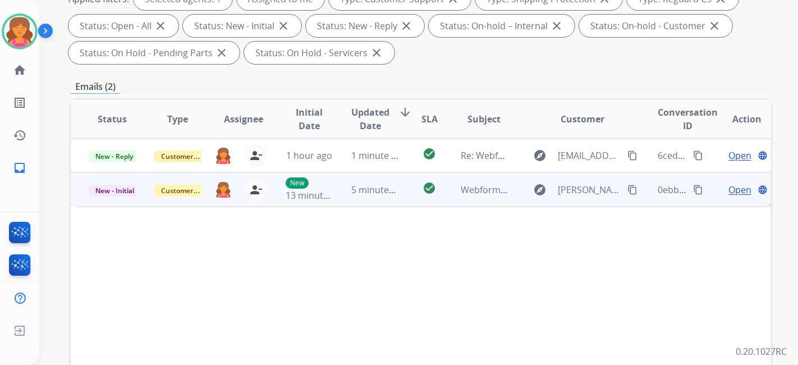
click at [735, 190] on span "Open" at bounding box center [739, 189] width 23 height 13
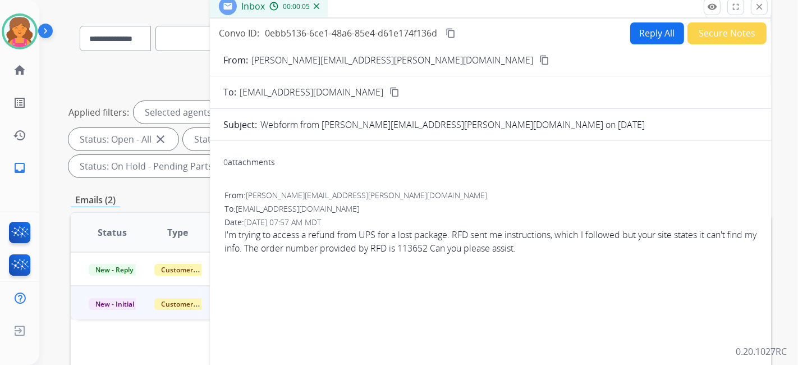
scroll to position [0, 0]
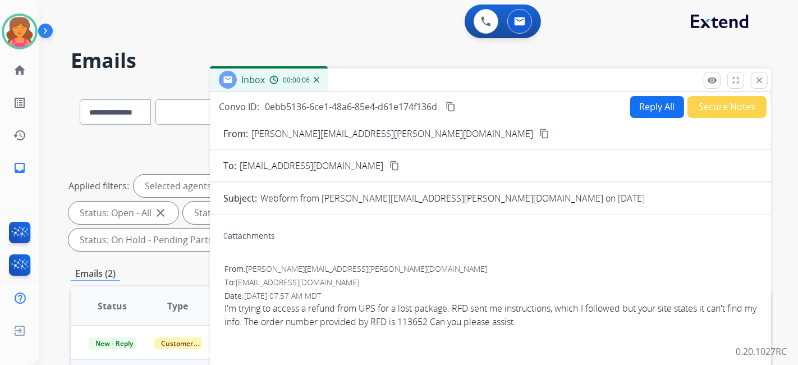
click at [537, 138] on button "content_copy" at bounding box center [543, 133] width 13 height 13
click at [638, 110] on button "Reply All" at bounding box center [657, 107] width 54 height 22
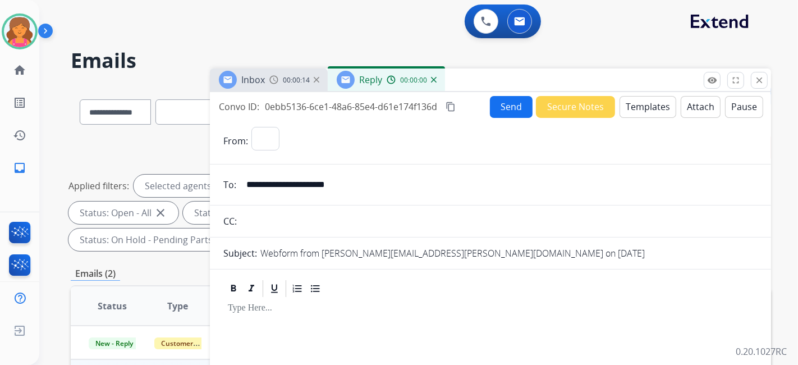
select select "**********"
click at [638, 110] on button "Templates" at bounding box center [647, 107] width 57 height 22
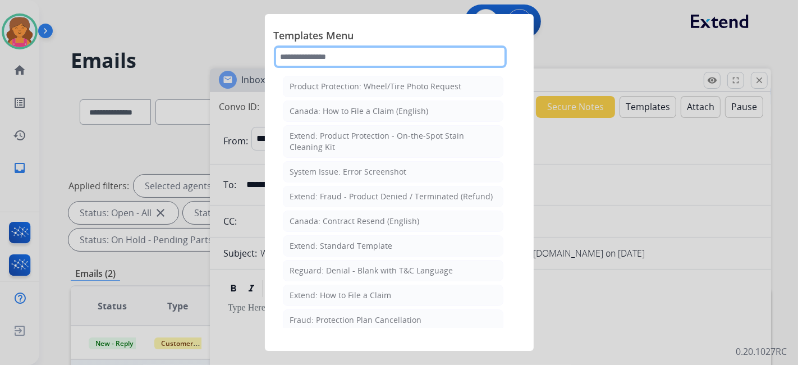
click at [356, 49] on input "text" at bounding box center [390, 56] width 233 height 22
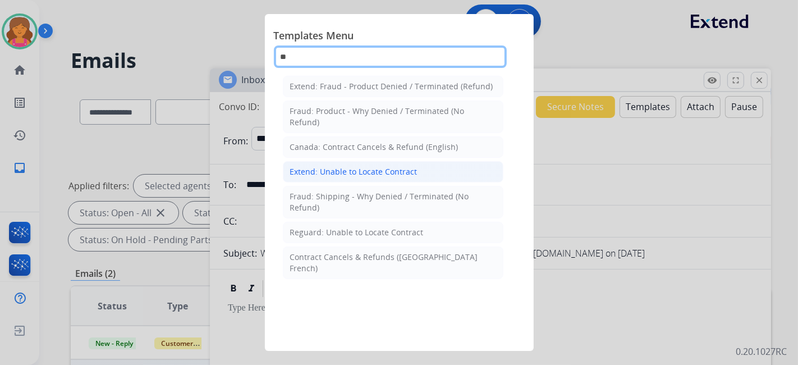
type input "**"
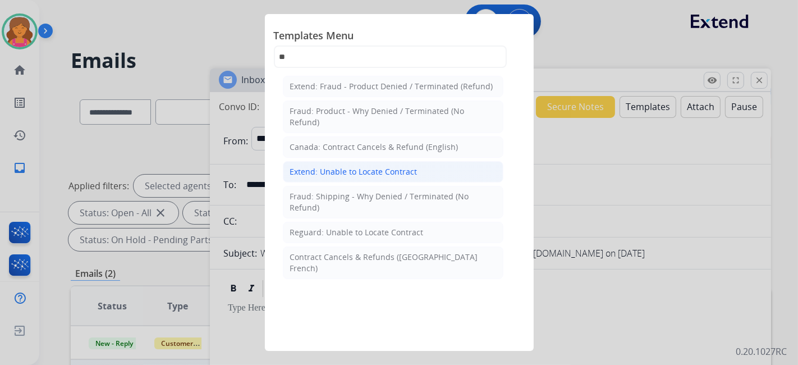
click at [358, 169] on div "Extend: Unable to Locate Contract" at bounding box center [353, 171] width 127 height 11
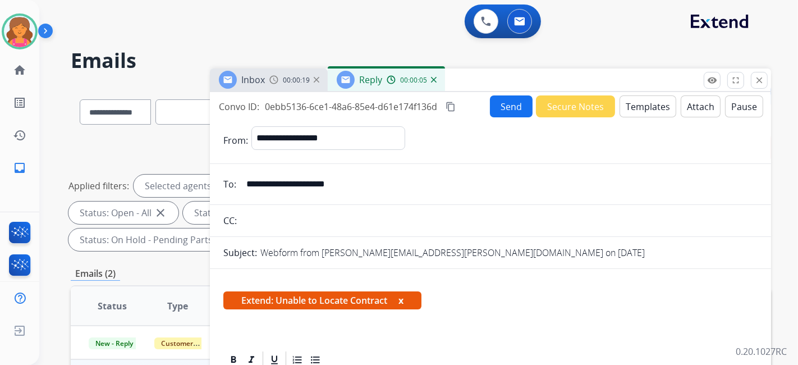
scroll to position [187, 0]
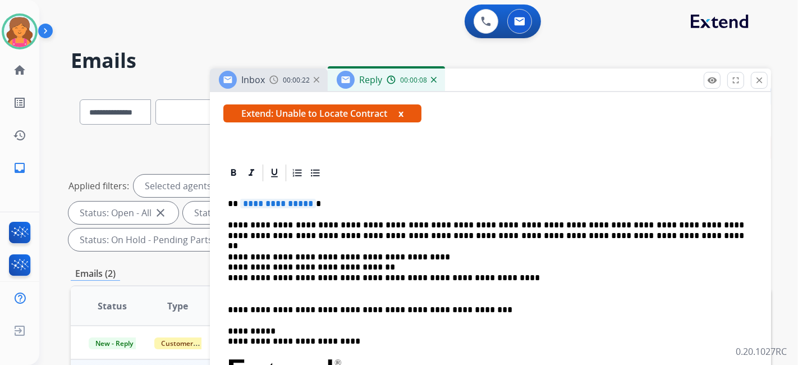
click at [298, 206] on span "**********" at bounding box center [278, 204] width 76 height 10
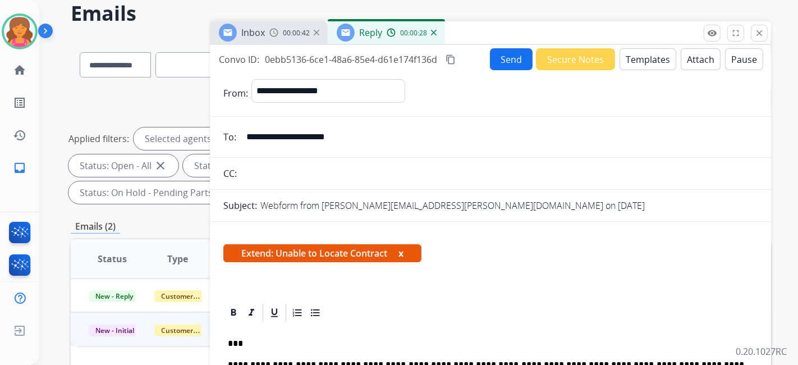
scroll to position [0, 0]
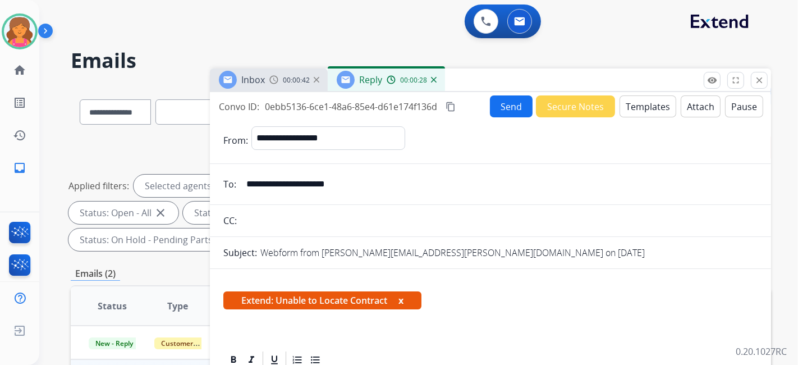
click at [499, 108] on button "Send" at bounding box center [511, 106] width 43 height 22
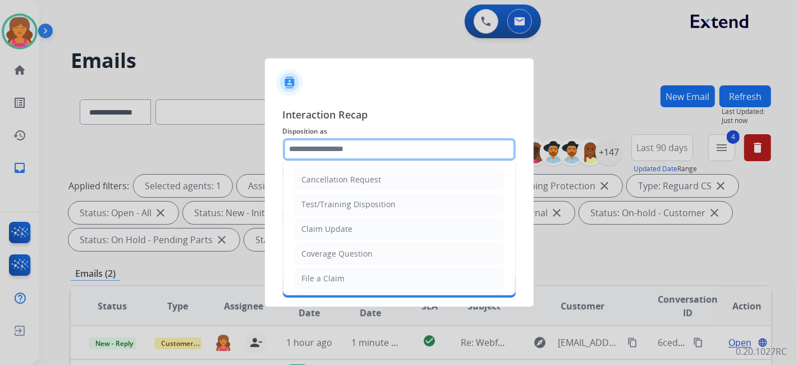
click at [307, 143] on input "text" at bounding box center [399, 149] width 233 height 22
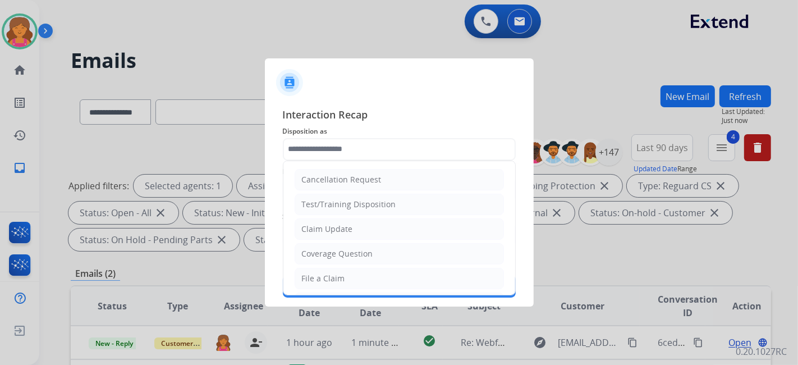
click at [319, 215] on ul "Cancellation Request Test/Training Disposition Claim Update Coverage Question F…" at bounding box center [399, 315] width 232 height 309
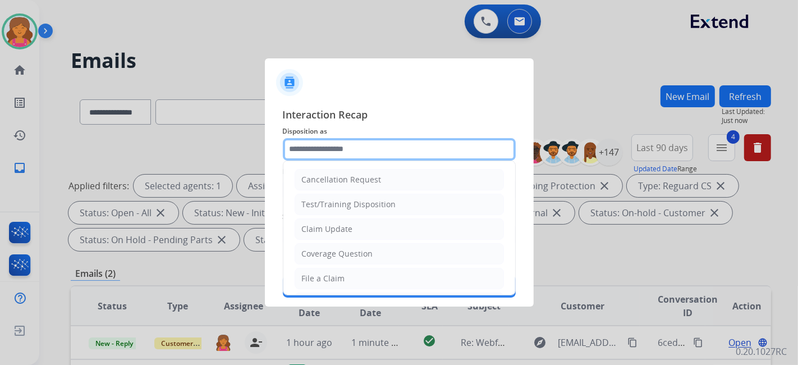
click at [339, 148] on input "text" at bounding box center [399, 149] width 233 height 22
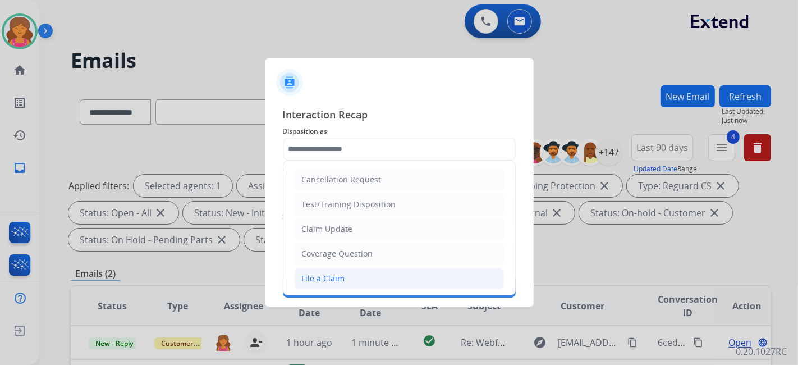
click at [322, 278] on div "File a Claim" at bounding box center [323, 278] width 43 height 11
type input "**********"
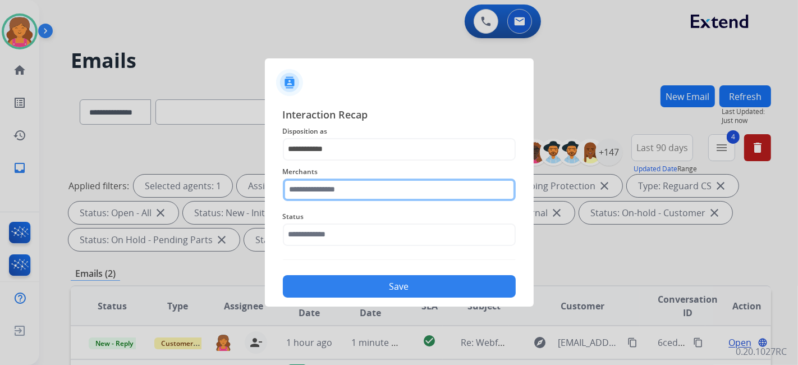
click at [325, 193] on input "text" at bounding box center [399, 189] width 233 height 22
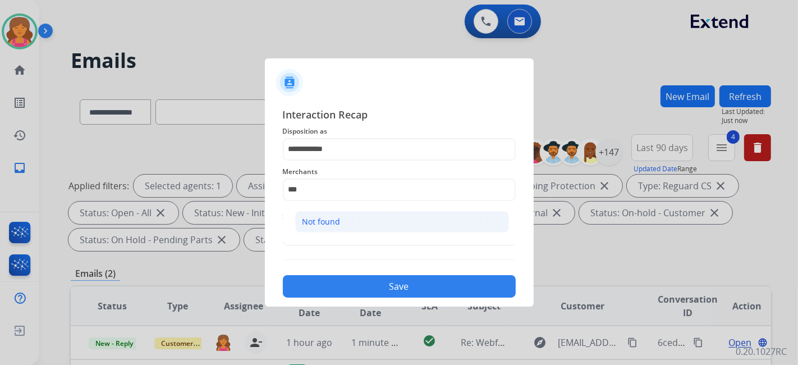
click at [355, 218] on li "Not found" at bounding box center [402, 221] width 214 height 21
type input "*********"
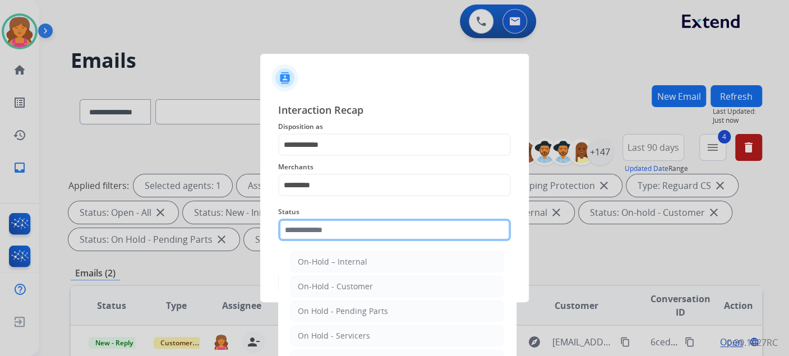
click at [348, 240] on input "text" at bounding box center [394, 230] width 233 height 22
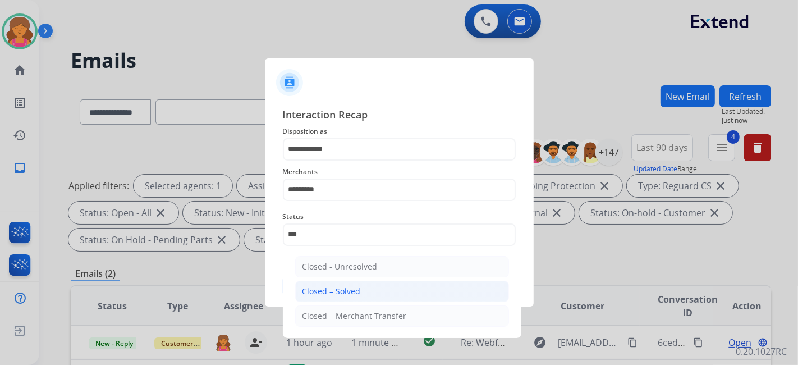
click at [360, 289] on li "Closed – Solved" at bounding box center [402, 290] width 214 height 21
type input "**********"
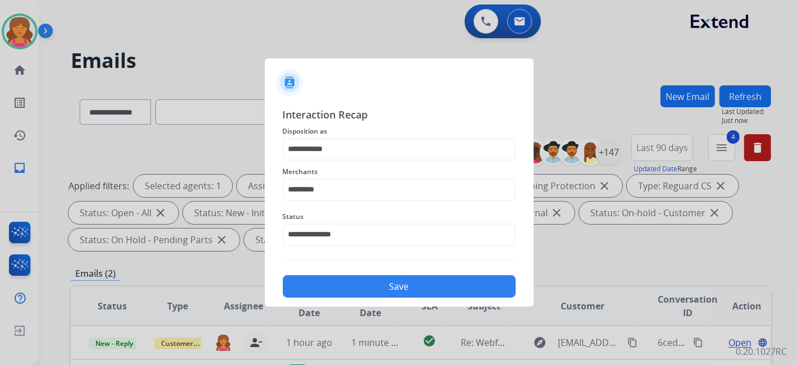
click at [360, 286] on button "Save" at bounding box center [399, 286] width 233 height 22
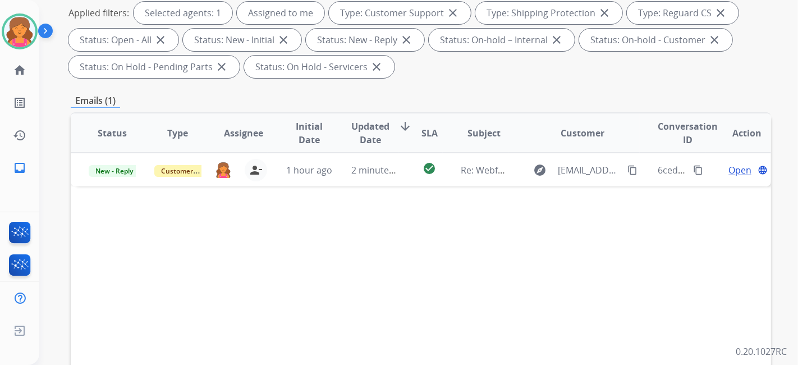
scroll to position [249, 0]
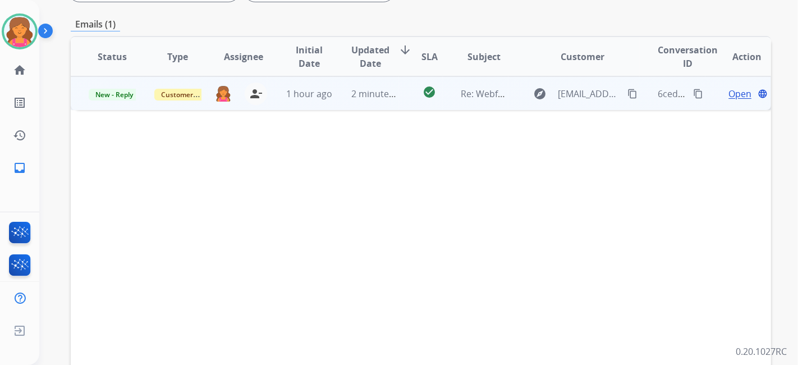
click at [732, 87] on span "Open" at bounding box center [739, 93] width 23 height 13
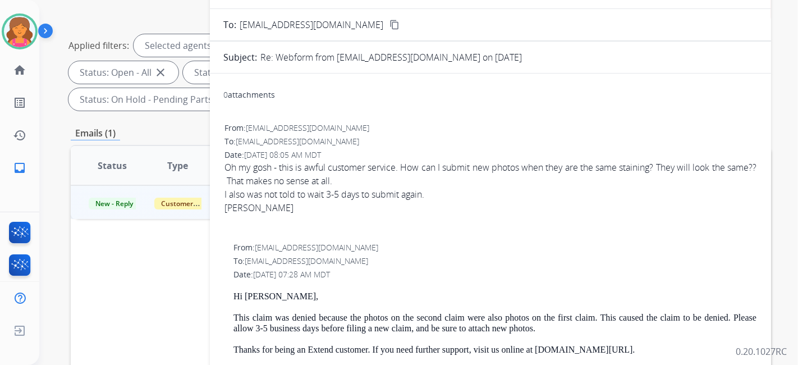
scroll to position [0, 0]
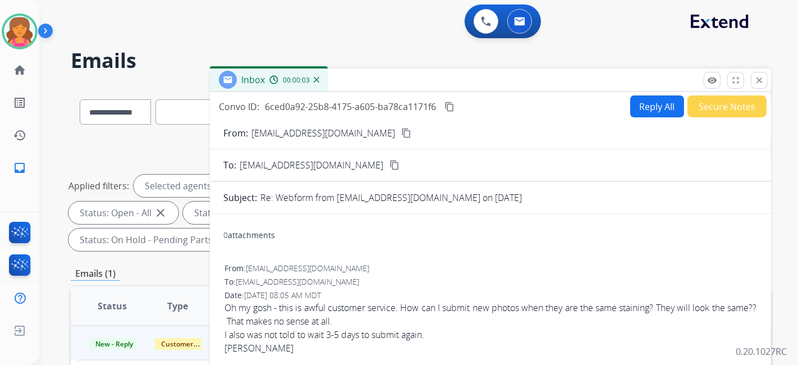
click at [630, 107] on button "Reply All" at bounding box center [657, 106] width 54 height 22
select select "**********"
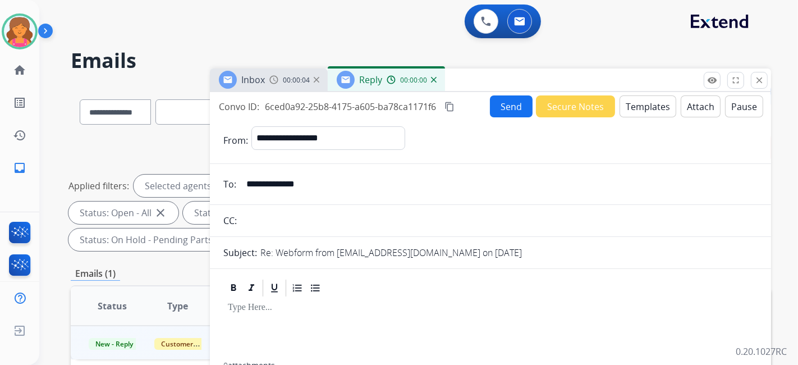
click at [630, 107] on button "Templates" at bounding box center [647, 106] width 57 height 22
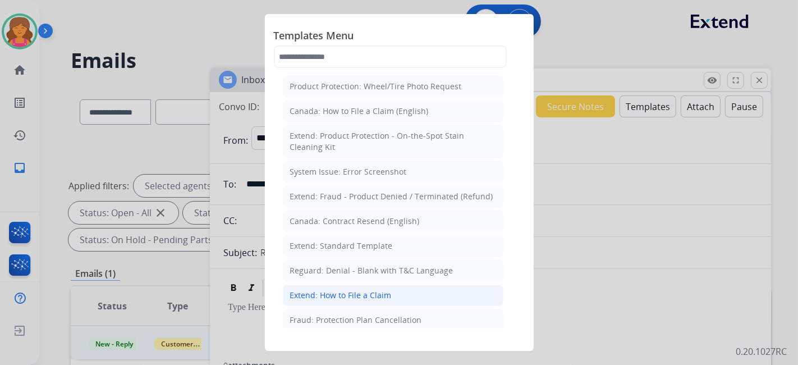
click at [309, 284] on li "Extend: How to File a Claim" at bounding box center [393, 294] width 220 height 21
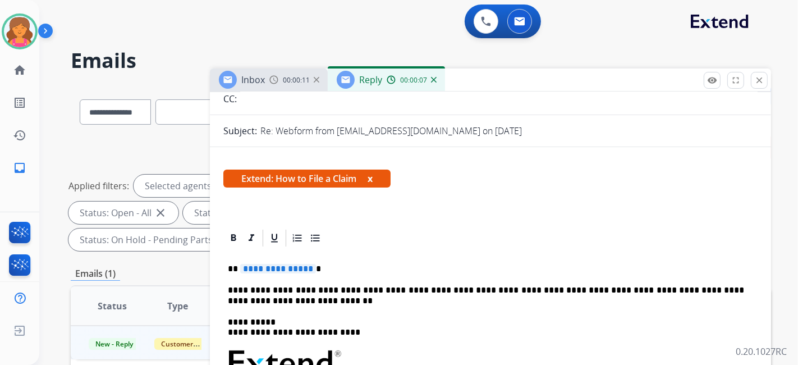
scroll to position [249, 0]
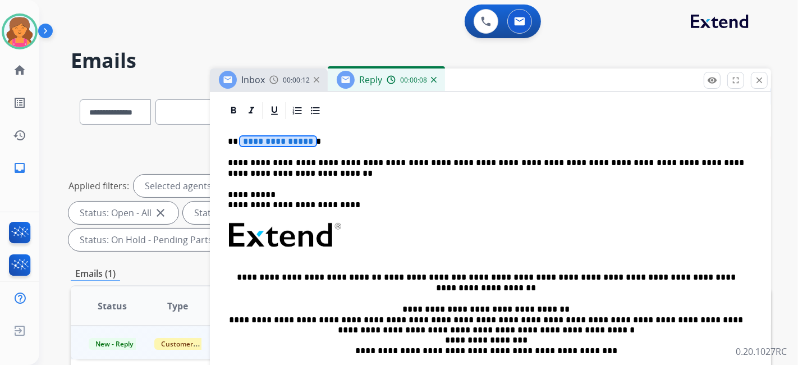
click at [265, 140] on span "**********" at bounding box center [278, 141] width 76 height 10
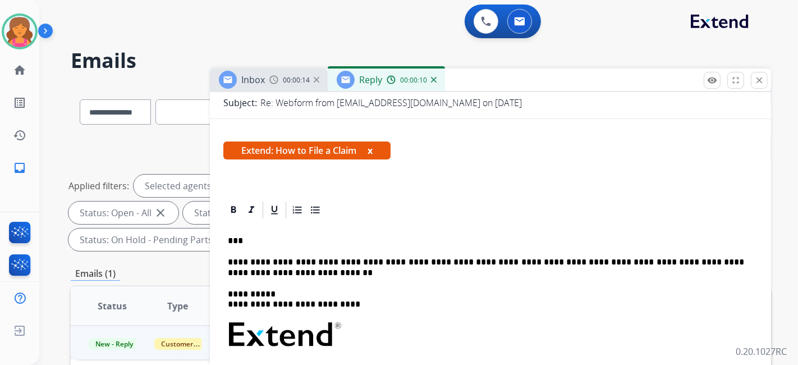
scroll to position [0, 0]
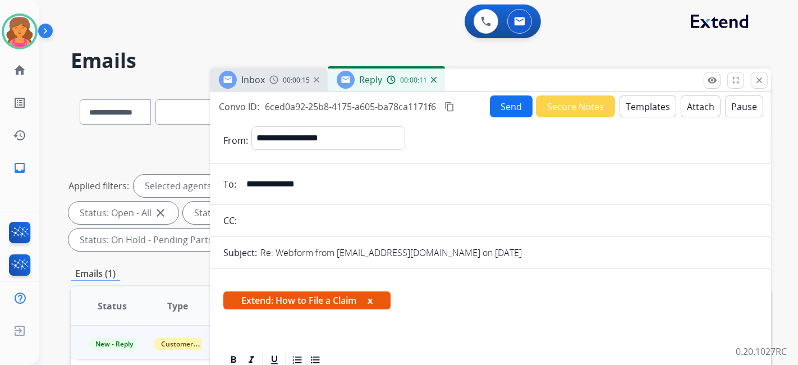
click at [499, 112] on button "Send" at bounding box center [511, 106] width 43 height 22
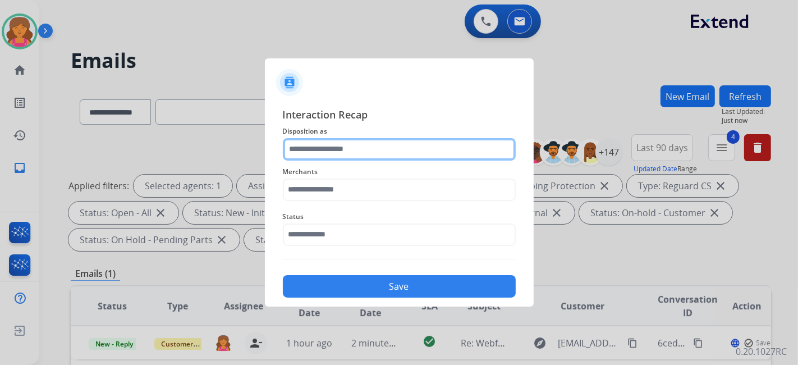
click at [328, 146] on input "text" at bounding box center [399, 149] width 233 height 22
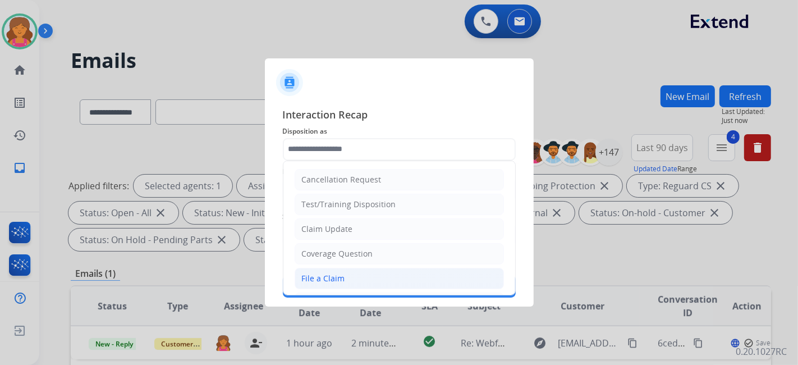
click at [326, 269] on li "File a Claim" at bounding box center [399, 278] width 209 height 21
type input "**********"
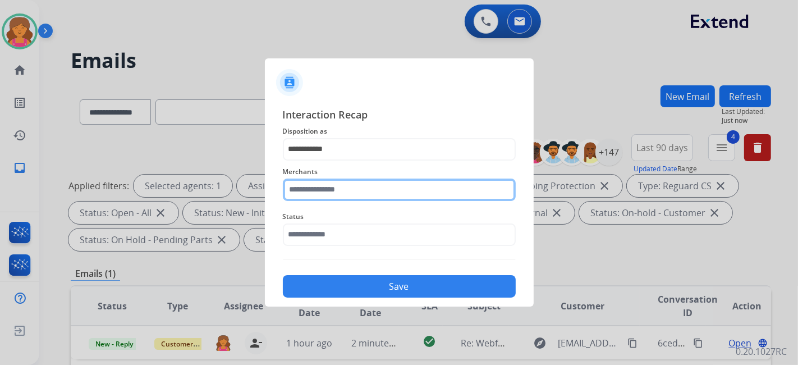
click at [319, 191] on input "text" at bounding box center [399, 189] width 233 height 22
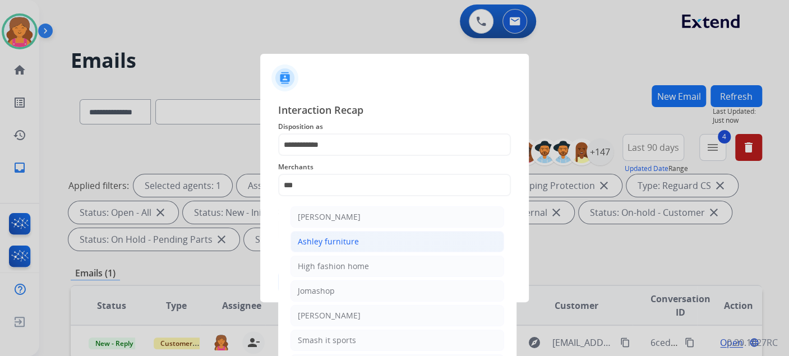
click at [315, 239] on div "Ashley furniture" at bounding box center [328, 241] width 61 height 11
type input "**********"
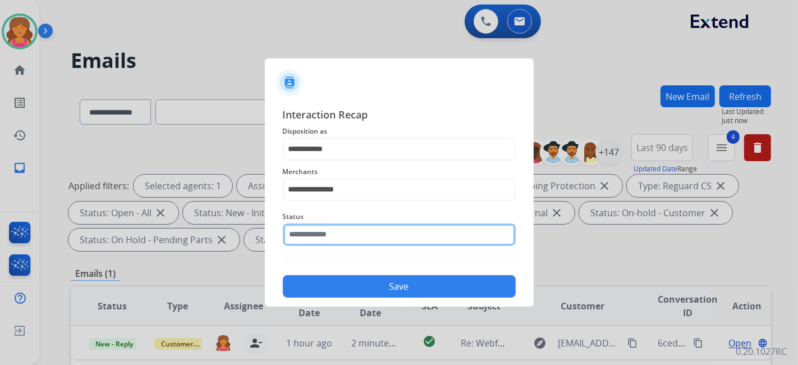
click at [315, 239] on input "text" at bounding box center [399, 234] width 233 height 22
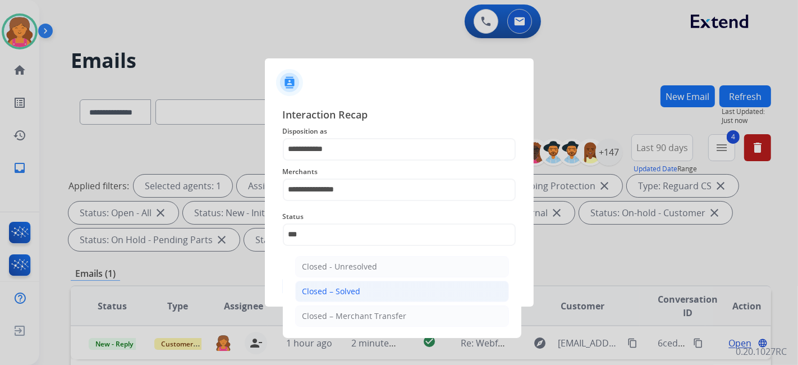
click at [369, 286] on li "Closed – Solved" at bounding box center [402, 290] width 214 height 21
type input "**********"
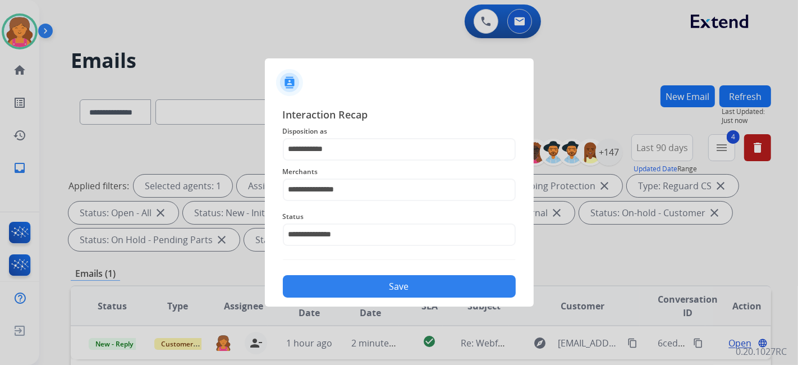
click at [369, 286] on button "Save" at bounding box center [399, 286] width 233 height 22
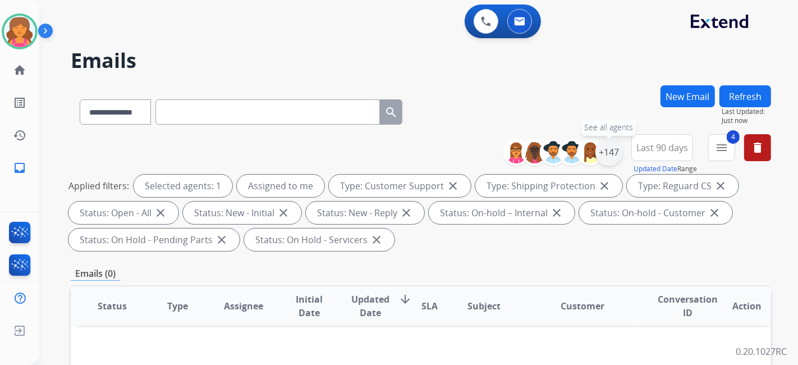
click at [615, 151] on div "+147" at bounding box center [608, 152] width 27 height 27
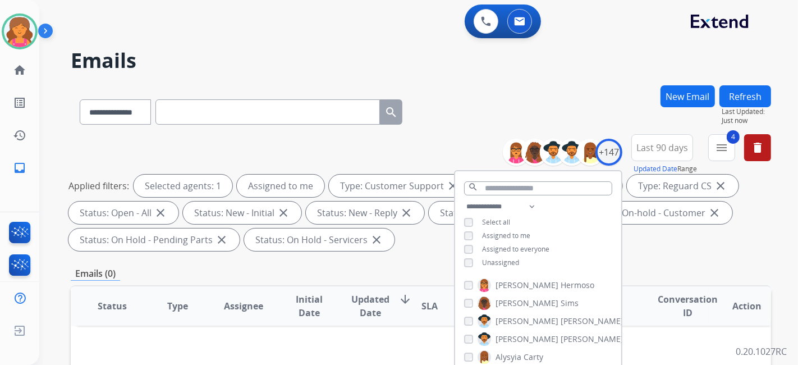
click at [465, 255] on div "**********" at bounding box center [538, 236] width 166 height 72
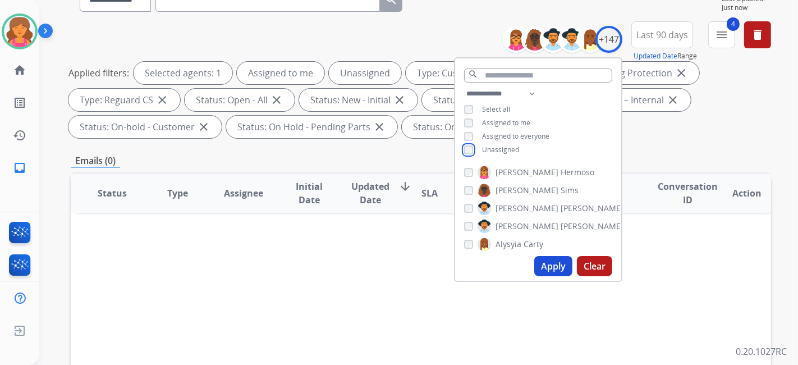
scroll to position [125, 0]
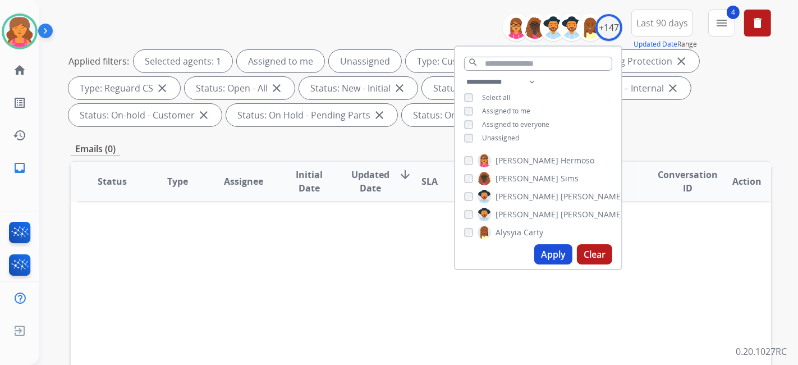
click at [547, 250] on button "Apply" at bounding box center [553, 254] width 38 height 20
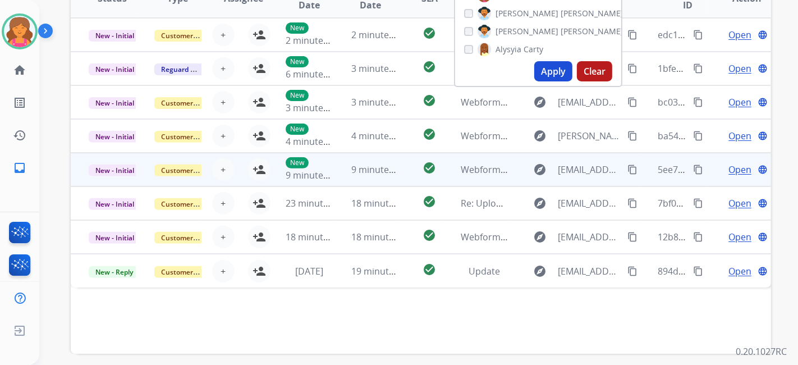
scroll to position [354, 0]
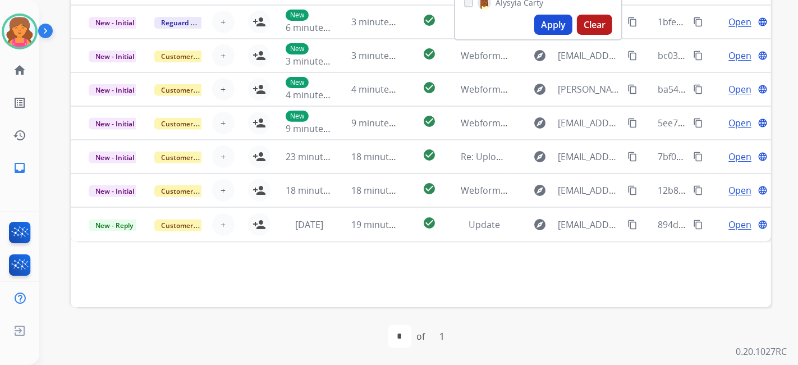
click at [233, 268] on div "Status Type Assignee Initial Date Updated Date arrow_downward SLA Subject Custo…" at bounding box center [421, 119] width 700 height 376
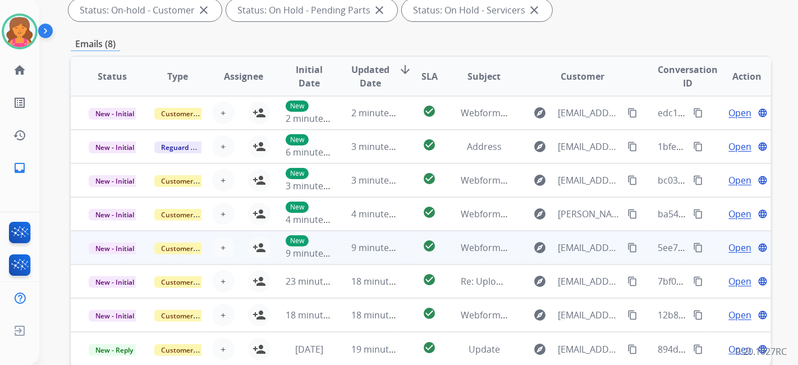
scroll to position [229, 0]
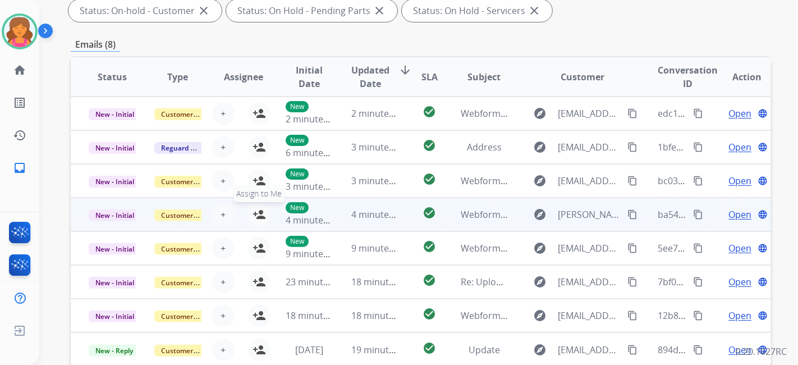
click at [256, 213] on mat-icon "person_add" at bounding box center [258, 214] width 13 height 13
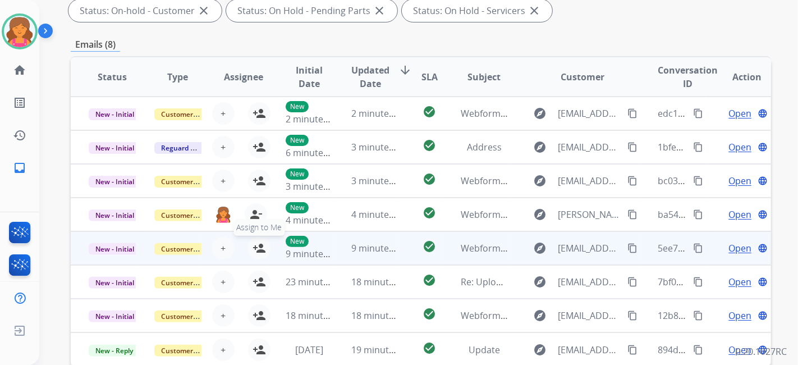
click at [259, 241] on mat-icon "person_add" at bounding box center [258, 247] width 13 height 13
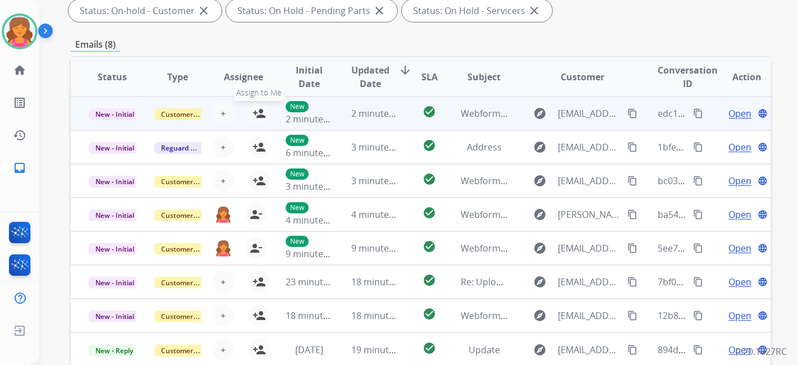
click at [253, 109] on mat-icon "person_add" at bounding box center [258, 113] width 13 height 13
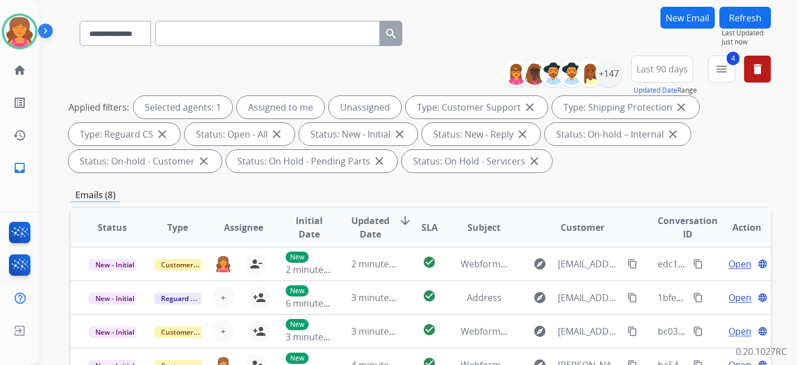
scroll to position [0, 0]
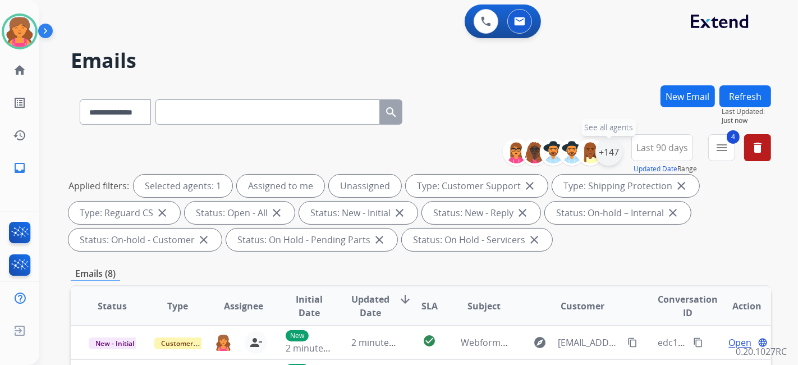
click at [605, 147] on div "+147" at bounding box center [608, 152] width 27 height 27
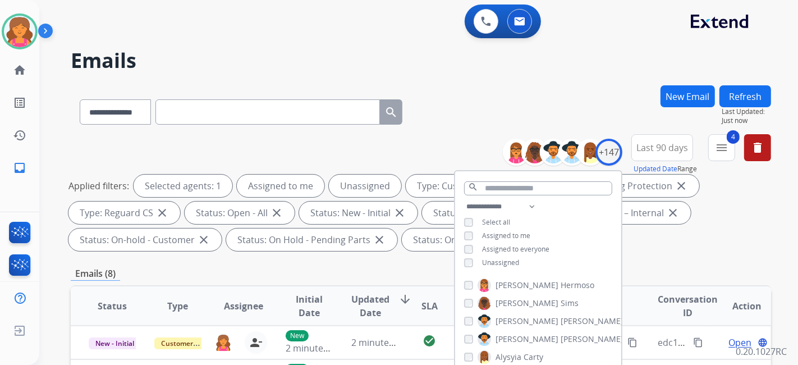
scroll to position [187, 0]
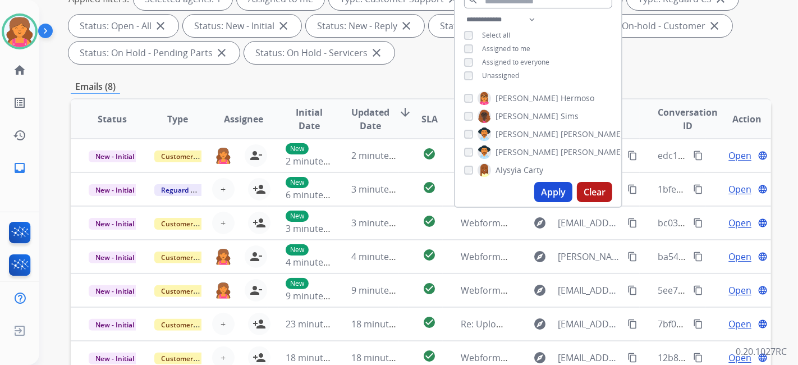
click at [548, 188] on button "Apply" at bounding box center [553, 192] width 38 height 20
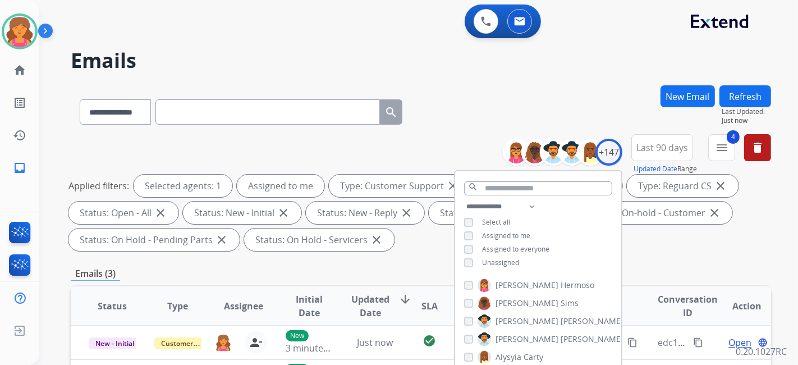
click at [429, 255] on div "**********" at bounding box center [421, 194] width 700 height 121
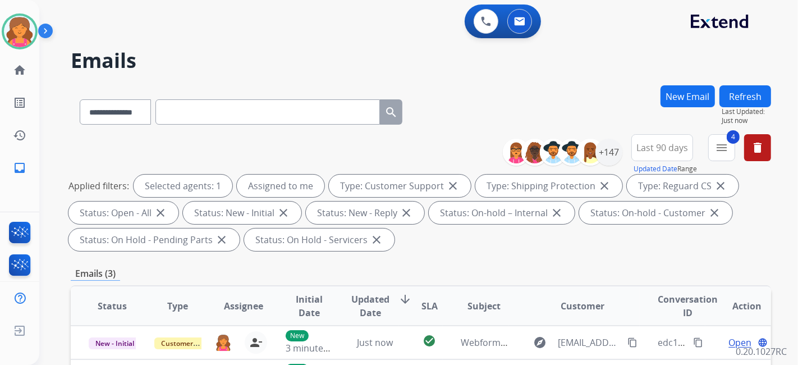
scroll to position [249, 0]
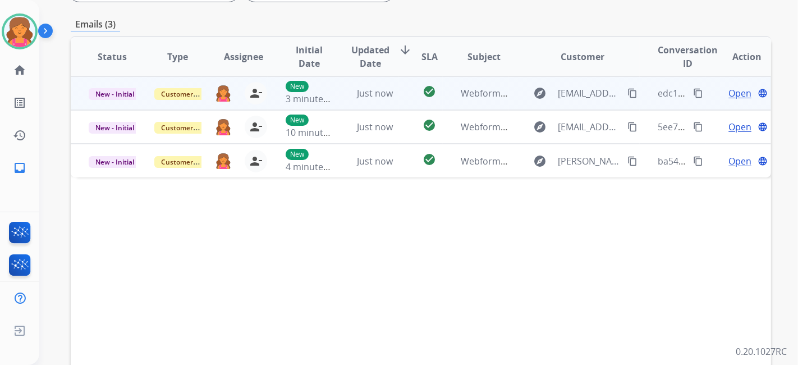
click at [733, 95] on span "Open" at bounding box center [739, 92] width 23 height 13
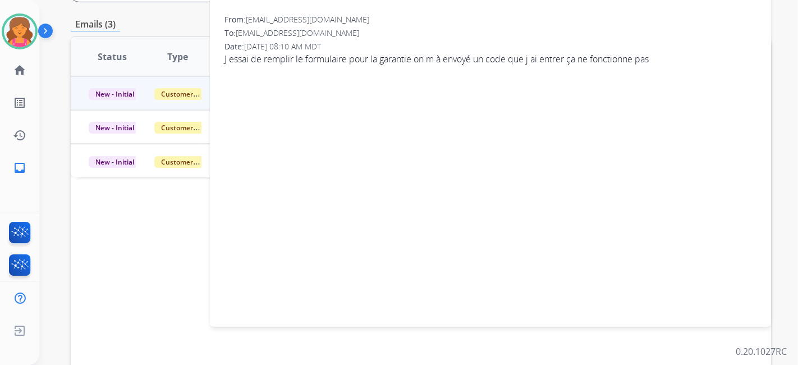
scroll to position [62, 0]
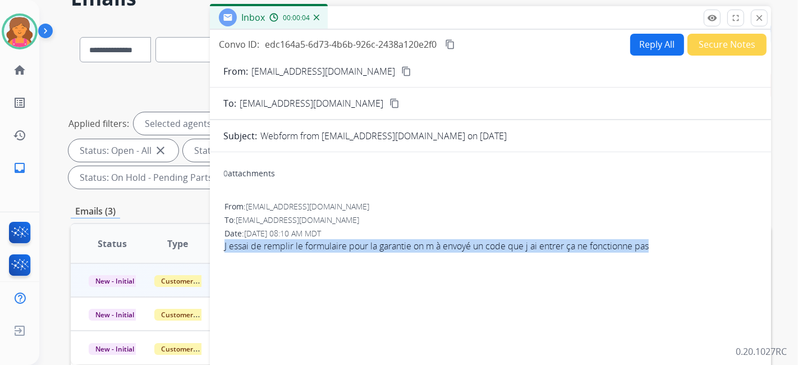
drag, startPoint x: 221, startPoint y: 242, endPoint x: 682, endPoint y: 275, distance: 462.3
click at [682, 275] on div "0 attachments From: [EMAIL_ADDRESS][DOMAIN_NAME] To: [EMAIL_ADDRESS][DOMAIN_NAM…" at bounding box center [490, 330] width 561 height 339
copy span "J essai de remplir le formulaire pour la garantie on m à envoyé un code que j a…"
click at [401, 71] on mat-icon "content_copy" at bounding box center [406, 71] width 10 height 10
click at [659, 44] on button "Reply All" at bounding box center [657, 45] width 54 height 22
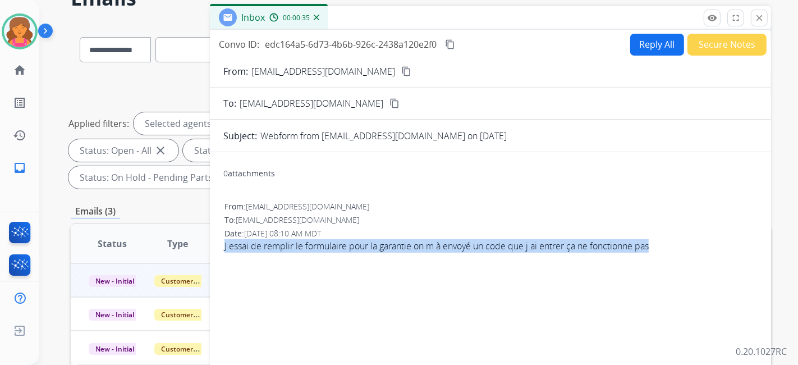
select select "**********"
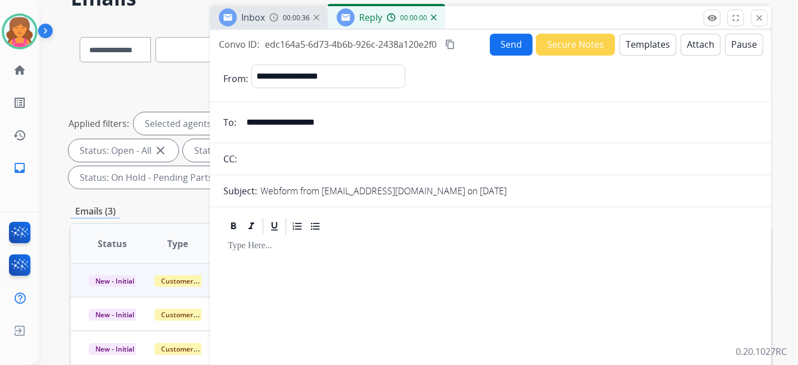
click at [643, 49] on button "Templates" at bounding box center [647, 45] width 57 height 22
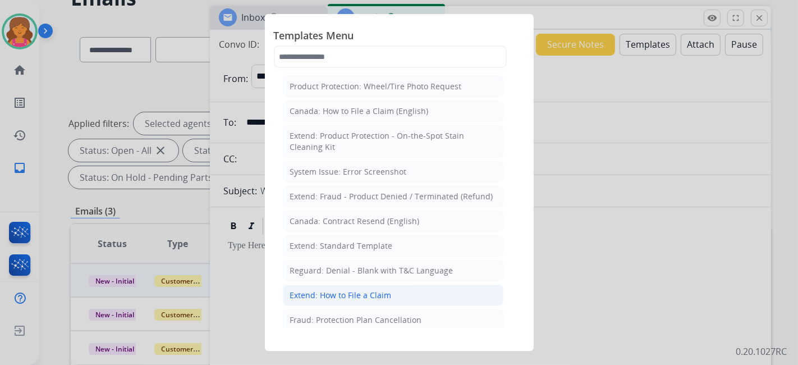
click at [338, 295] on div "Extend: How to File a Claim" at bounding box center [341, 294] width 102 height 11
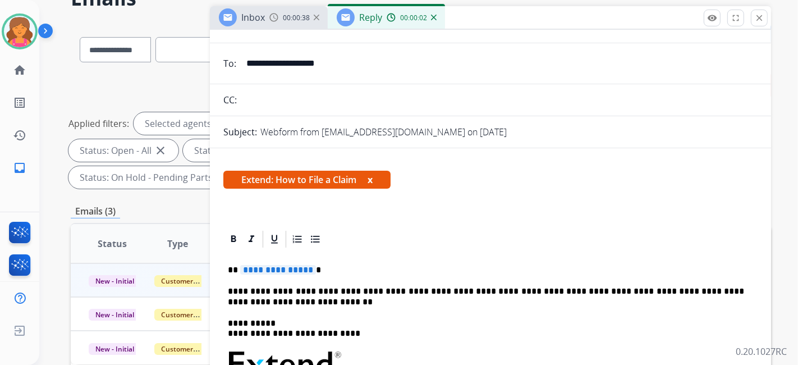
scroll to position [125, 0]
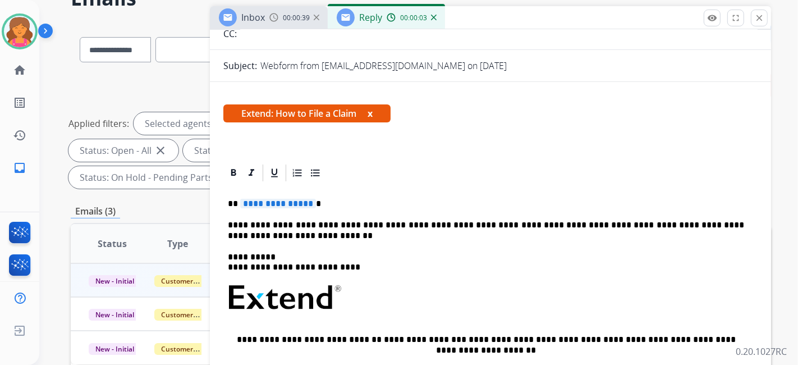
click at [270, 203] on span "**********" at bounding box center [278, 204] width 76 height 10
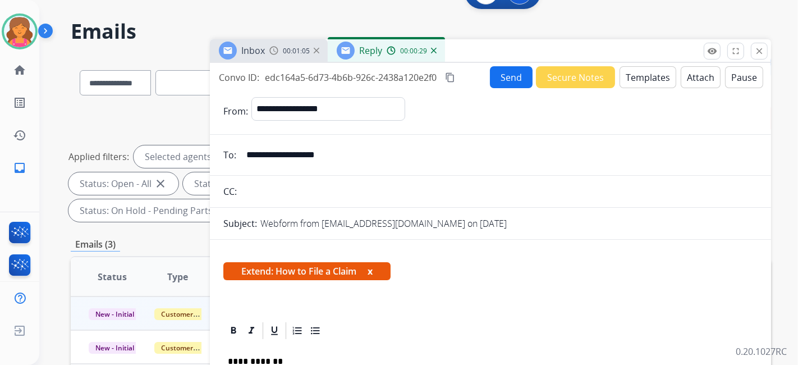
scroll to position [0, 0]
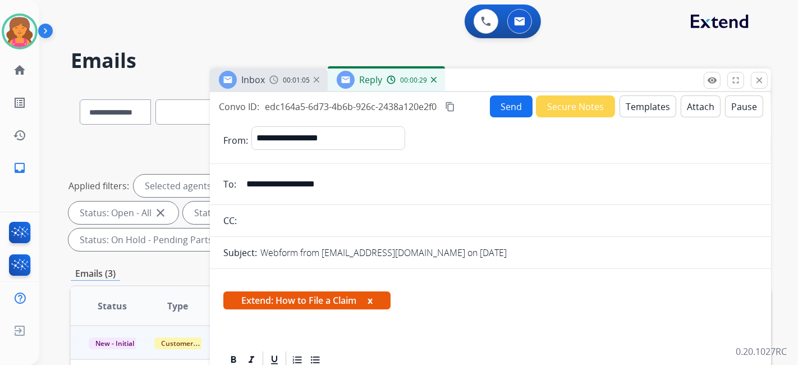
click at [492, 108] on button "Send" at bounding box center [511, 106] width 43 height 22
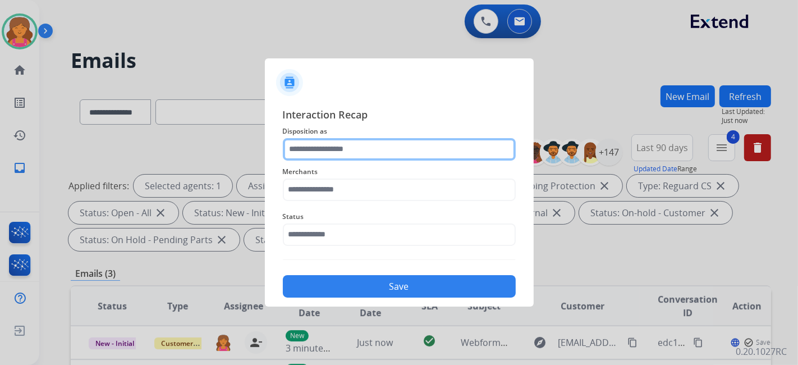
click at [346, 155] on input "text" at bounding box center [399, 149] width 233 height 22
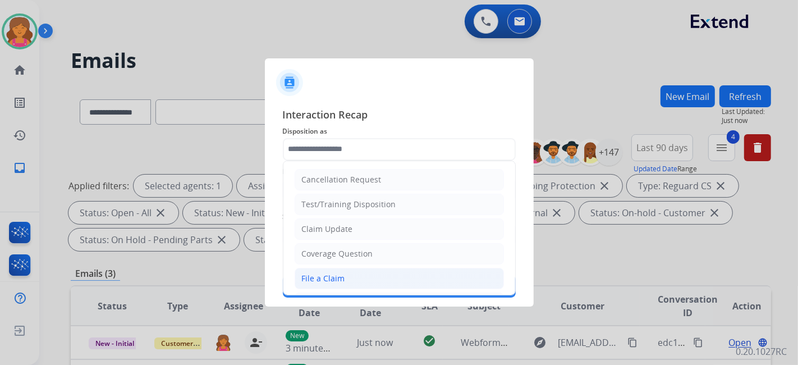
click at [311, 278] on div "File a Claim" at bounding box center [323, 278] width 43 height 11
type input "**********"
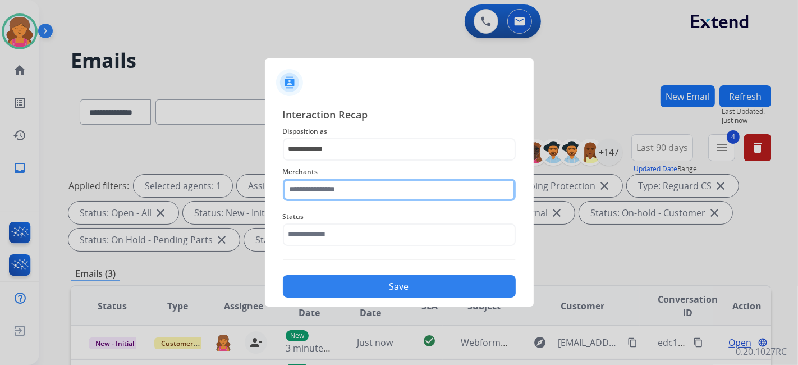
click at [320, 189] on input "text" at bounding box center [399, 189] width 233 height 22
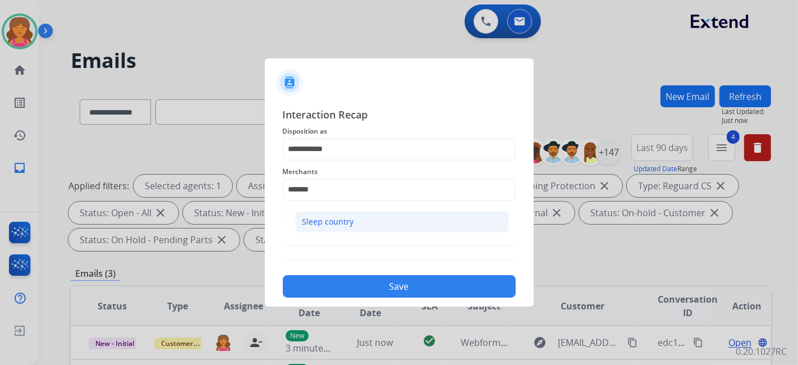
click at [332, 215] on li "Sleep country" at bounding box center [402, 221] width 214 height 21
type input "**********"
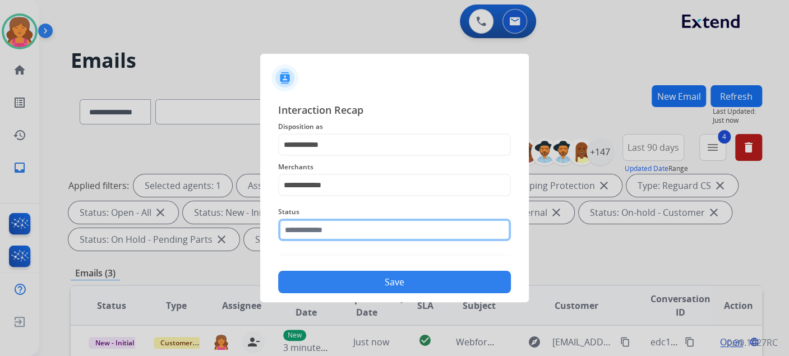
click at [314, 233] on input "text" at bounding box center [394, 230] width 233 height 22
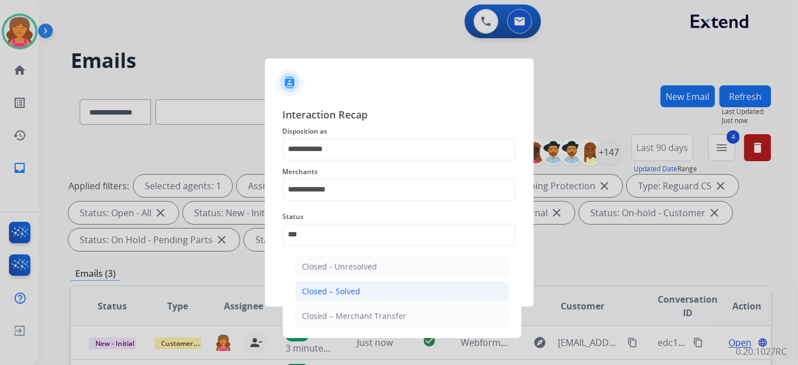
click at [373, 295] on li "Closed – Solved" at bounding box center [402, 290] width 214 height 21
type input "**********"
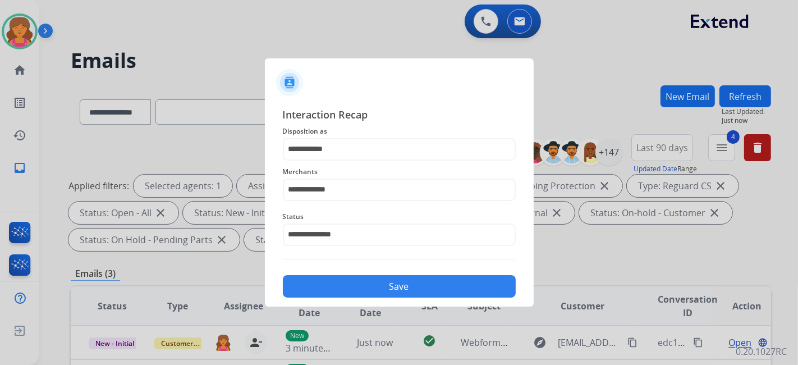
click at [373, 294] on button "Save" at bounding box center [399, 286] width 233 height 22
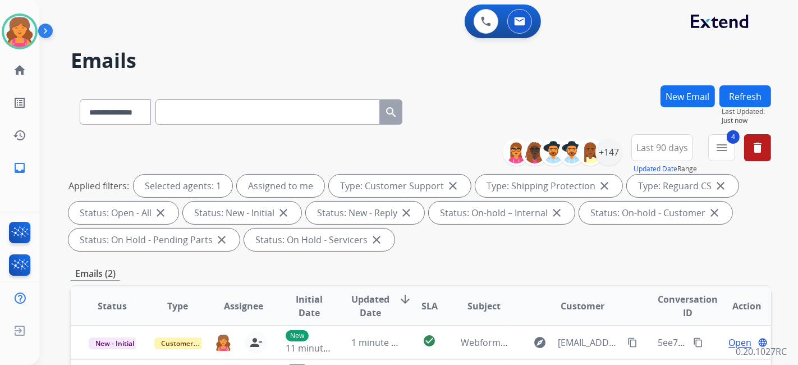
scroll to position [125, 0]
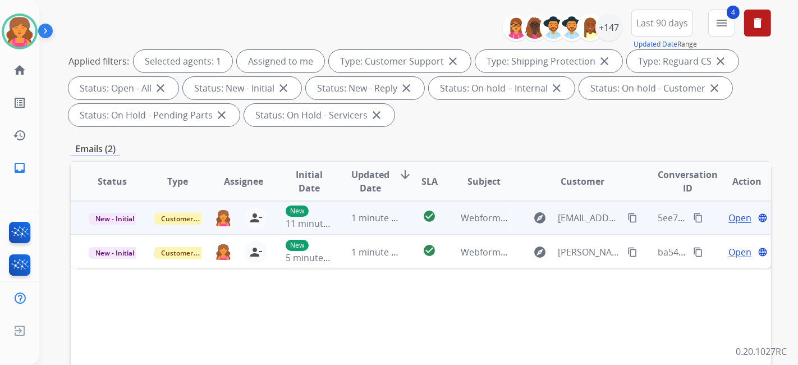
click at [737, 220] on span "Open" at bounding box center [739, 217] width 23 height 13
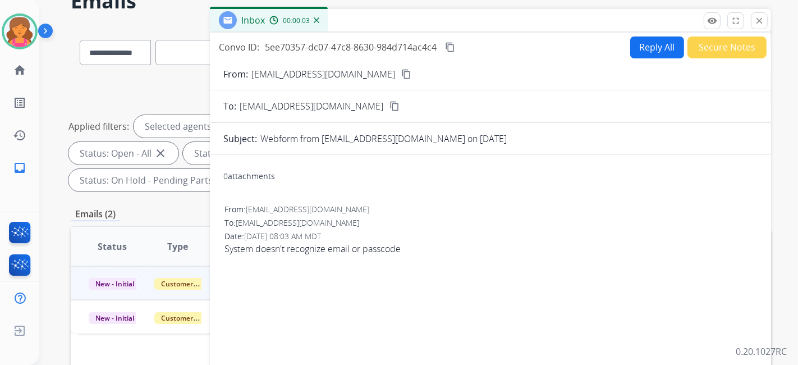
scroll to position [0, 0]
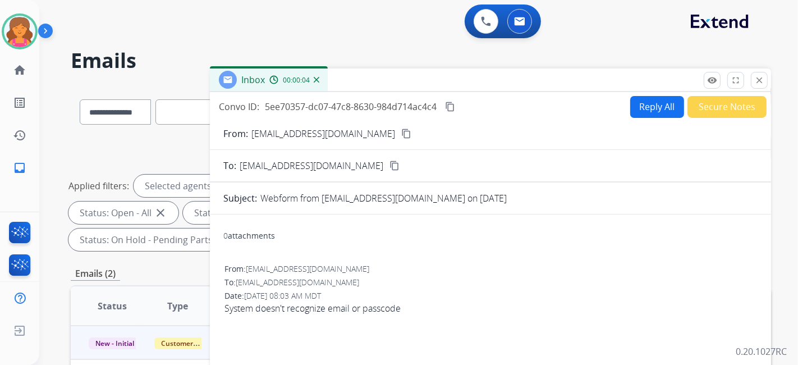
click at [401, 132] on mat-icon "content_copy" at bounding box center [406, 133] width 10 height 10
click at [643, 111] on button "Reply All" at bounding box center [657, 107] width 54 height 22
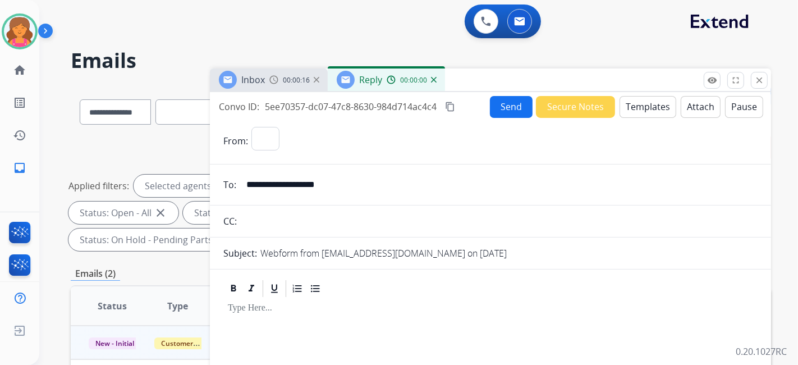
select select "**********"
click at [643, 111] on button "Templates" at bounding box center [647, 107] width 57 height 22
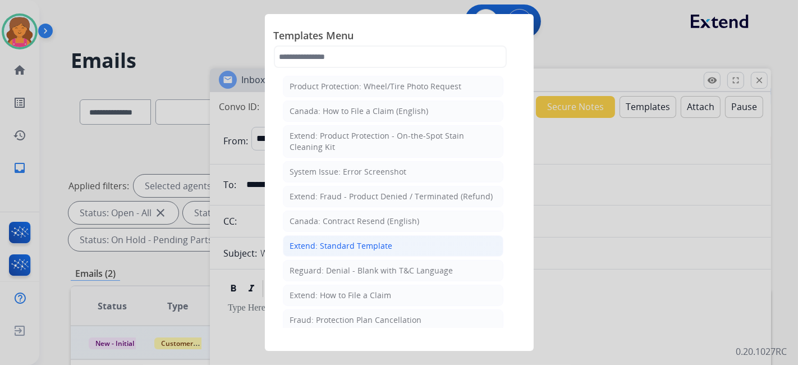
click at [360, 241] on div "Extend: Standard Template" at bounding box center [341, 245] width 103 height 11
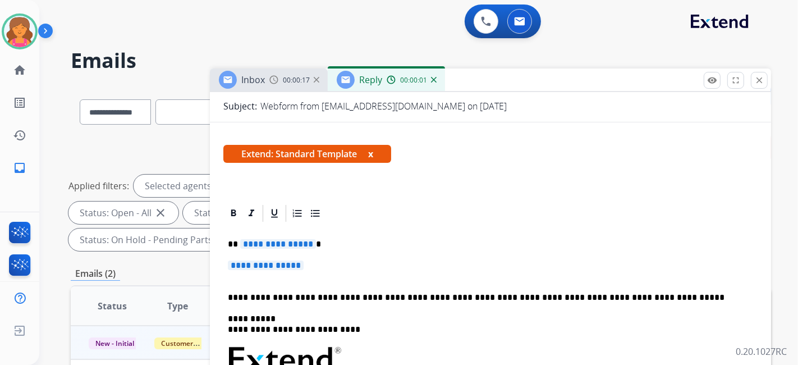
scroll to position [224, 0]
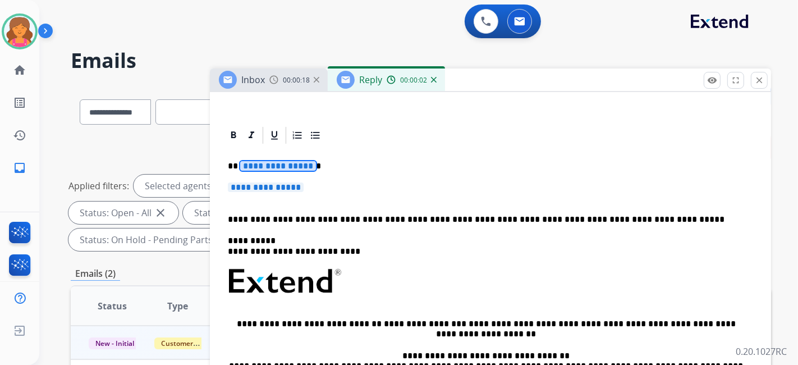
click at [263, 165] on span "**********" at bounding box center [278, 166] width 76 height 10
click at [283, 186] on span "**********" at bounding box center [266, 187] width 76 height 10
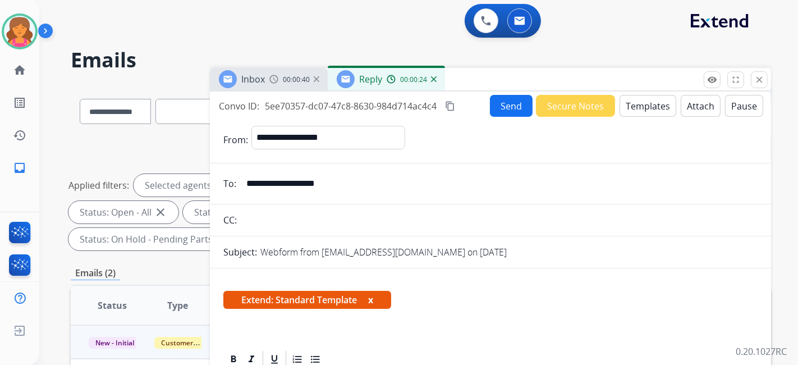
scroll to position [0, 0]
click at [494, 108] on button "Send" at bounding box center [511, 106] width 43 height 22
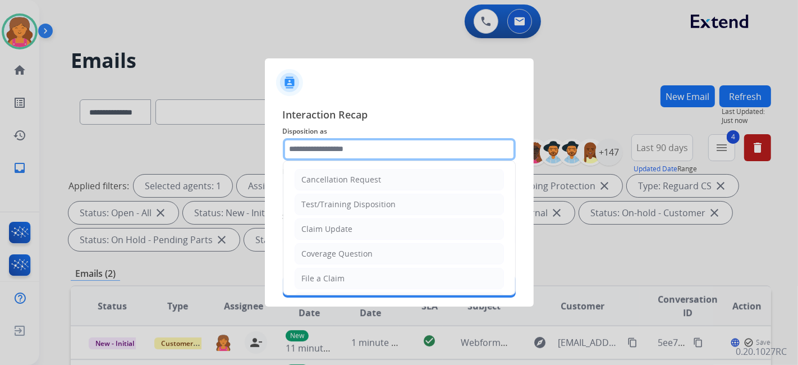
click at [295, 150] on input "text" at bounding box center [399, 149] width 233 height 22
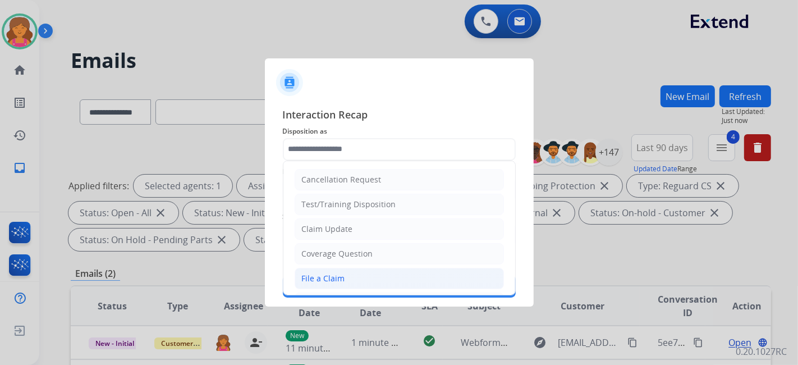
click at [329, 274] on div "File a Claim" at bounding box center [323, 278] width 43 height 11
type input "**********"
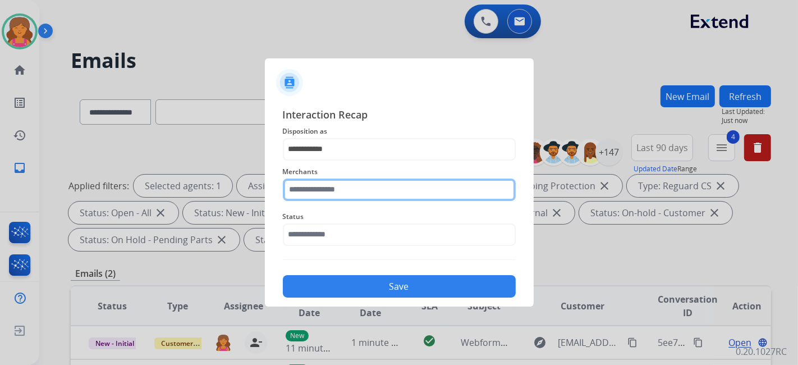
click at [331, 185] on input "text" at bounding box center [399, 189] width 233 height 22
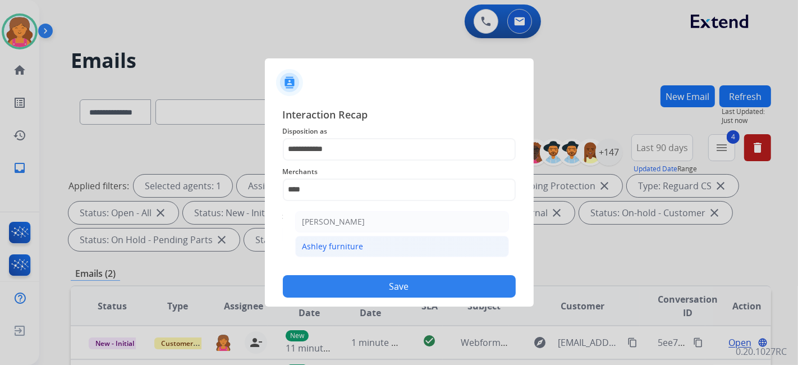
click at [348, 237] on li "Ashley furniture" at bounding box center [402, 246] width 214 height 21
type input "**********"
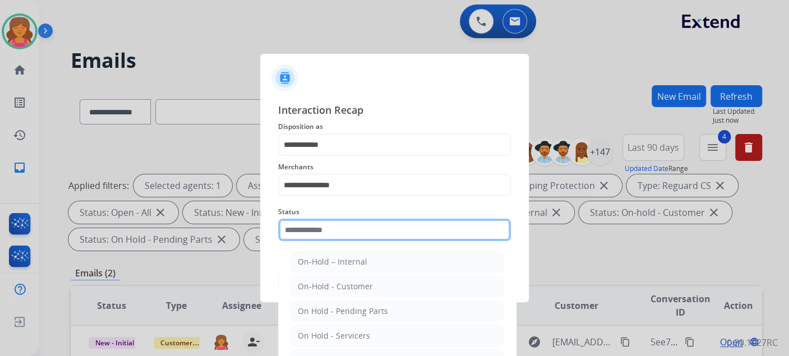
click at [346, 236] on input "text" at bounding box center [394, 230] width 233 height 22
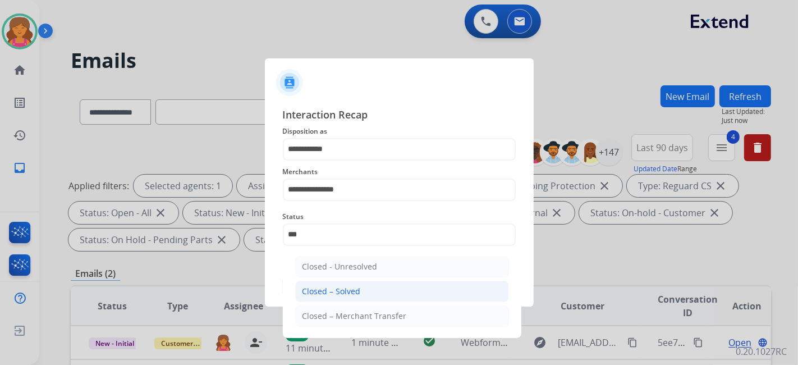
click at [354, 284] on li "Closed – Solved" at bounding box center [402, 290] width 214 height 21
type input "**********"
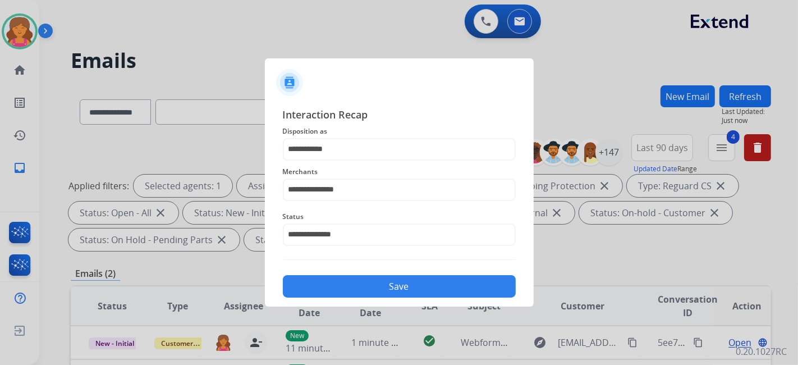
click at [354, 284] on button "Save" at bounding box center [399, 286] width 233 height 22
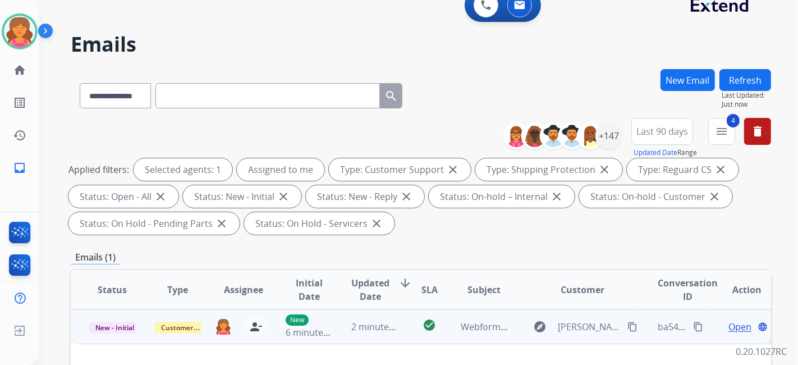
scroll to position [62, 0]
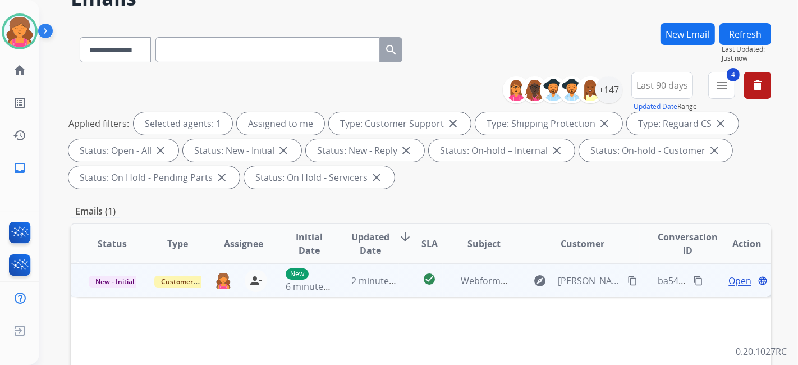
click at [728, 279] on span "Open" at bounding box center [739, 280] width 23 height 13
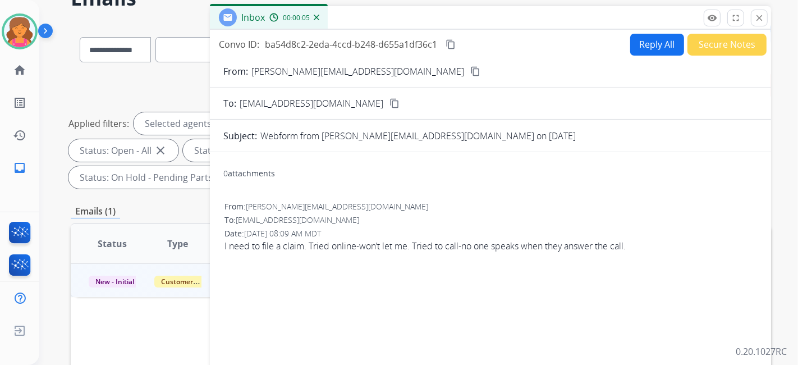
click at [470, 71] on mat-icon "content_copy" at bounding box center [475, 71] width 10 height 10
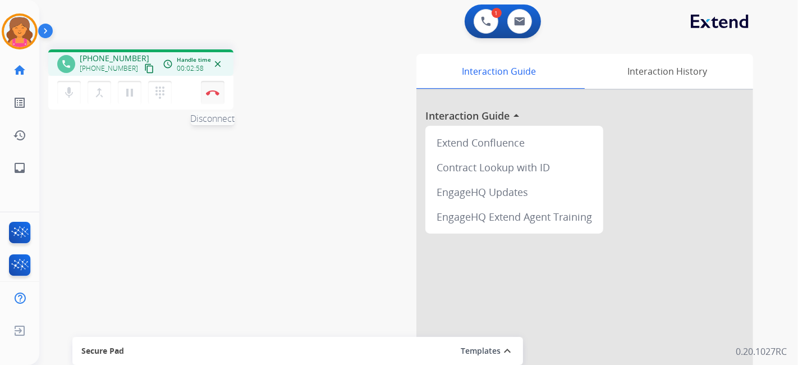
click at [208, 100] on button "Disconnect" at bounding box center [213, 93] width 24 height 24
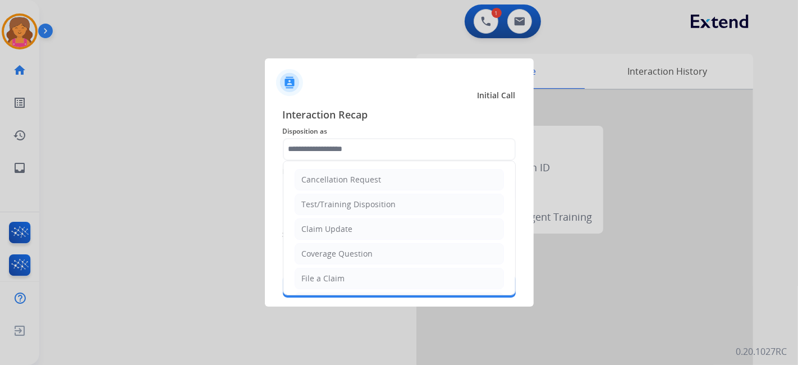
click at [296, 144] on input "text" at bounding box center [399, 149] width 233 height 22
click at [317, 264] on ul "Cancellation Request Test/Training Disposition Claim Update Coverage Question F…" at bounding box center [399, 315] width 232 height 309
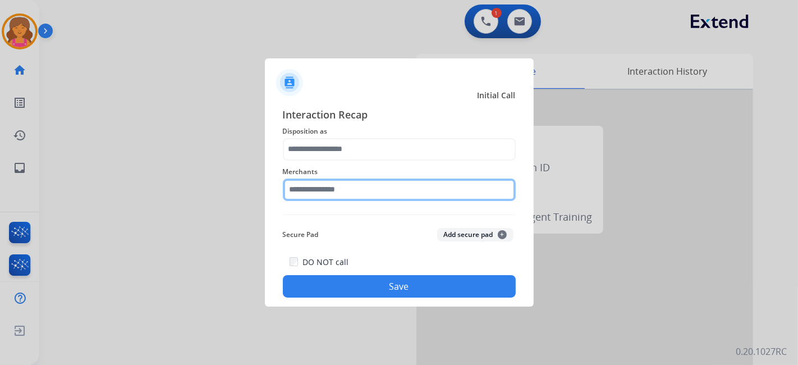
click at [322, 184] on input "text" at bounding box center [399, 189] width 233 height 22
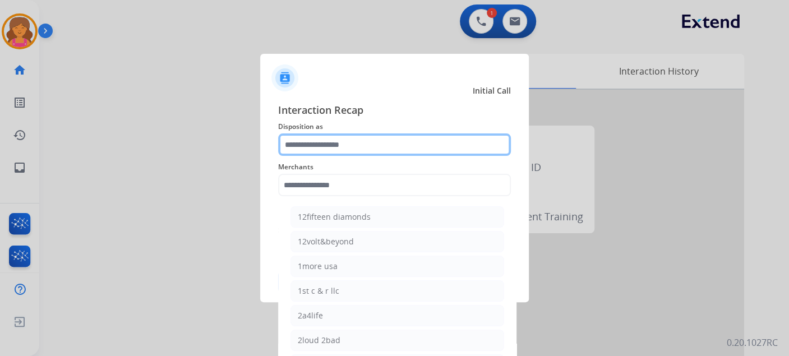
click at [332, 149] on input "text" at bounding box center [394, 145] width 233 height 22
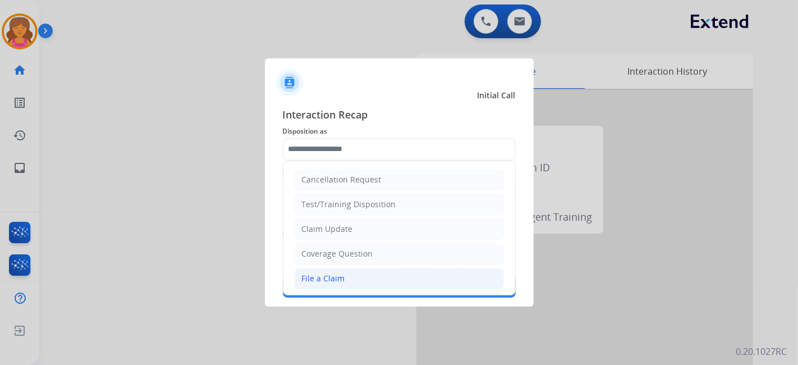
click at [316, 275] on div "File a Claim" at bounding box center [323, 278] width 43 height 11
type input "**********"
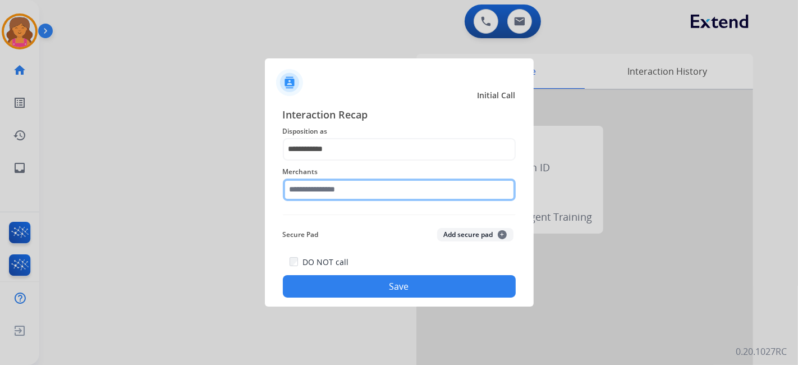
click at [328, 193] on input "text" at bounding box center [399, 189] width 233 height 22
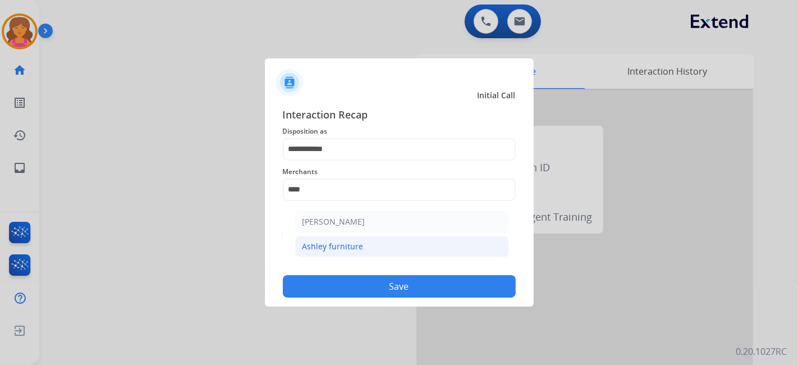
click at [341, 246] on div "Ashley furniture" at bounding box center [332, 246] width 61 height 11
type input "**********"
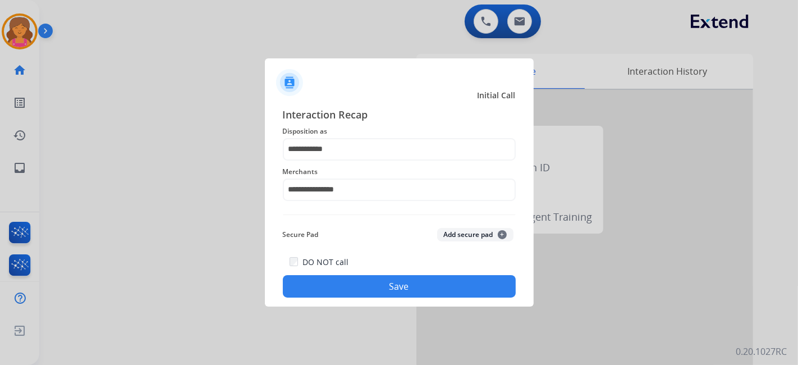
click at [339, 291] on button "Save" at bounding box center [399, 286] width 233 height 22
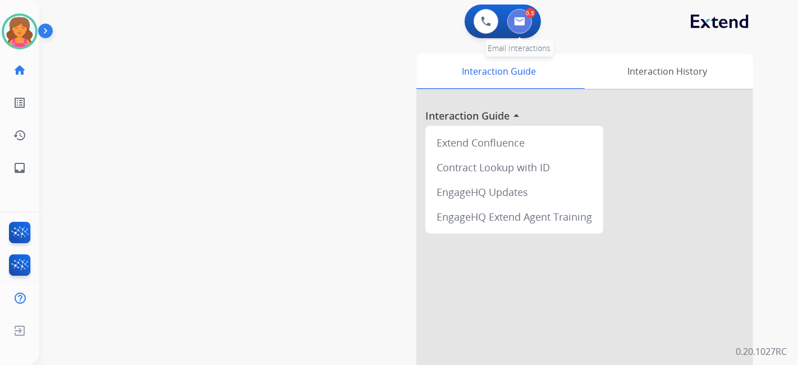
click at [512, 21] on button at bounding box center [519, 21] width 25 height 25
select select "**********"
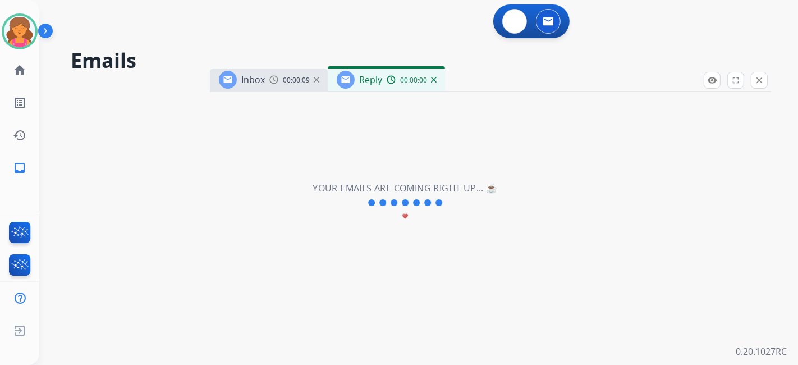
select select "**********"
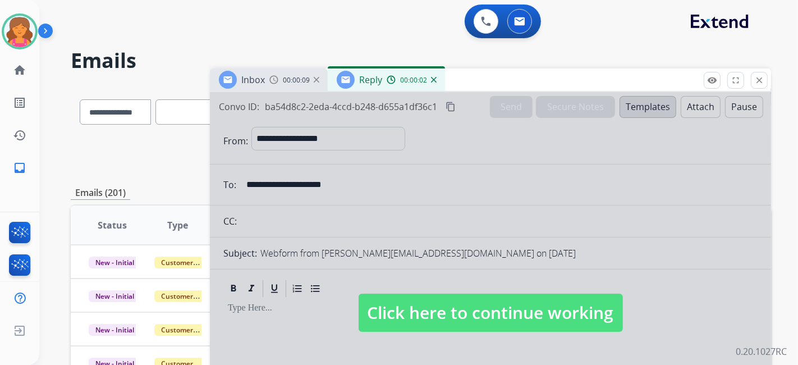
click at [433, 310] on span "Click here to continue working" at bounding box center [490, 312] width 264 height 38
select select
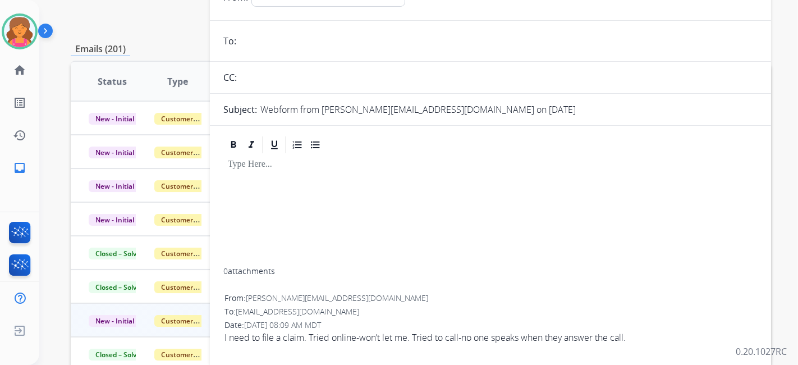
scroll to position [62, 0]
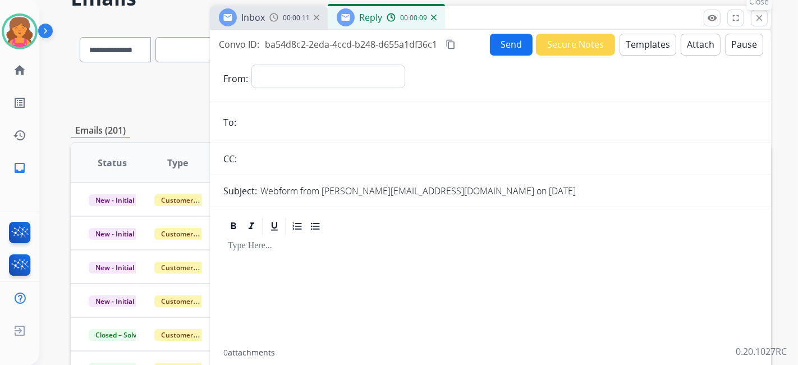
click at [762, 15] on mat-icon "close" at bounding box center [759, 18] width 10 height 10
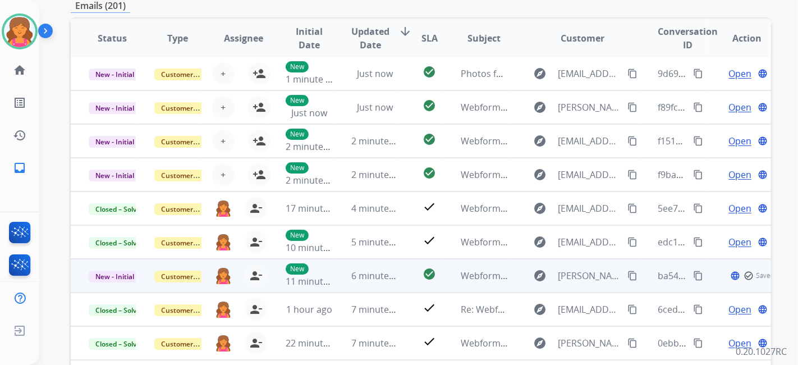
scroll to position [1, 0]
click at [736, 276] on span "Open" at bounding box center [739, 275] width 23 height 13
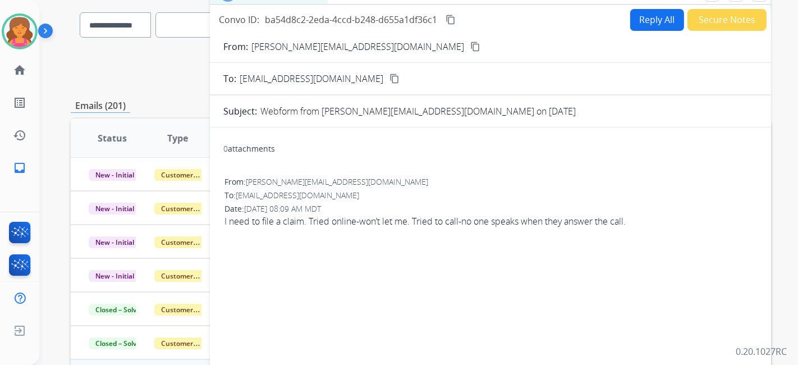
scroll to position [0, 0]
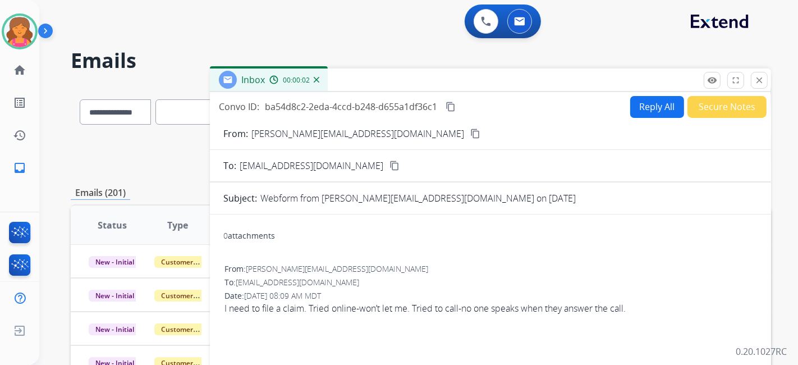
click at [470, 134] on mat-icon "content_copy" at bounding box center [475, 133] width 10 height 10
click at [638, 111] on button "Reply All" at bounding box center [657, 107] width 54 height 22
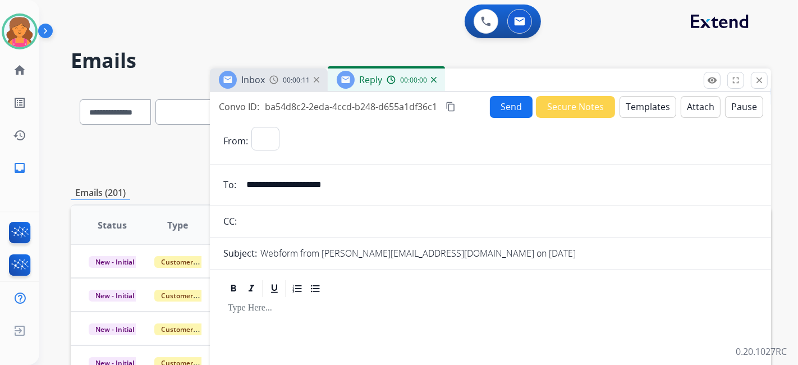
select select "**********"
click at [636, 111] on button "Templates" at bounding box center [647, 107] width 57 height 22
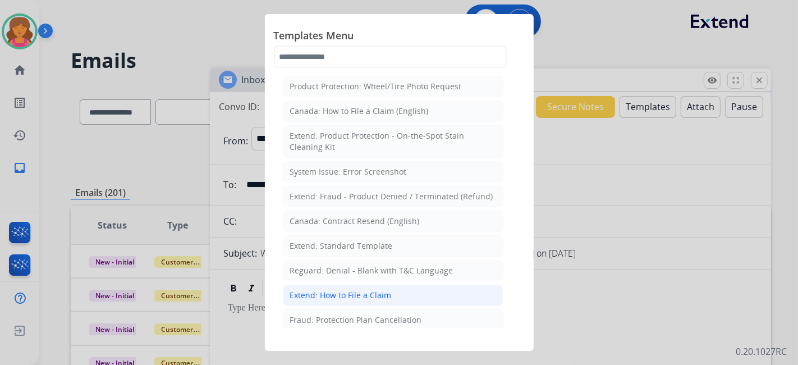
click at [357, 289] on div "Extend: How to File a Claim" at bounding box center [341, 294] width 102 height 11
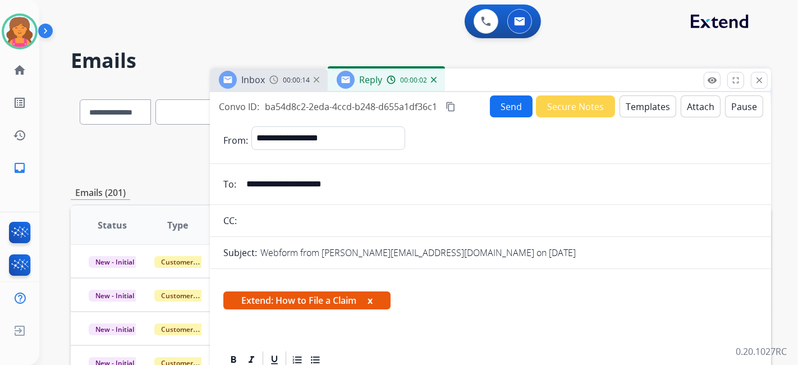
drag, startPoint x: 647, startPoint y: 91, endPoint x: 642, endPoint y: 100, distance: 10.3
click at [647, 92] on div "**********" at bounding box center [490, 289] width 561 height 443
click at [640, 107] on button "Templates" at bounding box center [647, 106] width 57 height 22
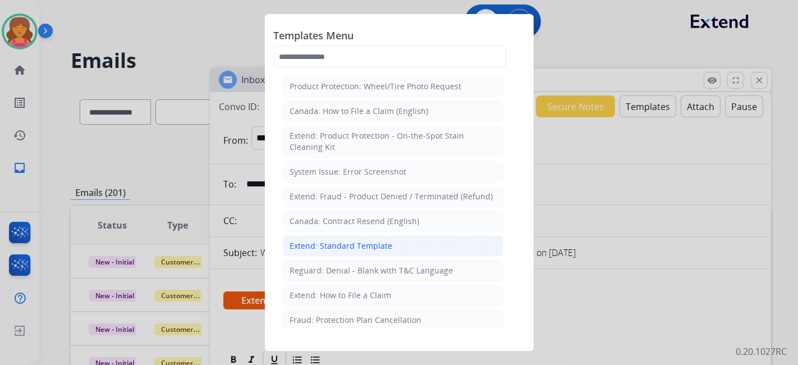
click at [386, 241] on div "Extend: Standard Template" at bounding box center [341, 245] width 103 height 11
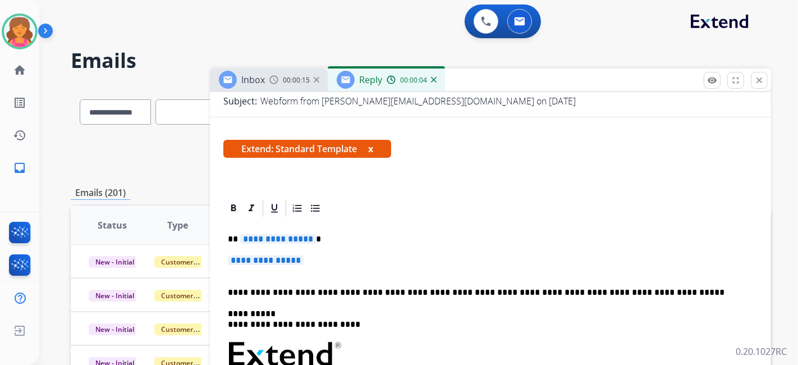
scroll to position [187, 0]
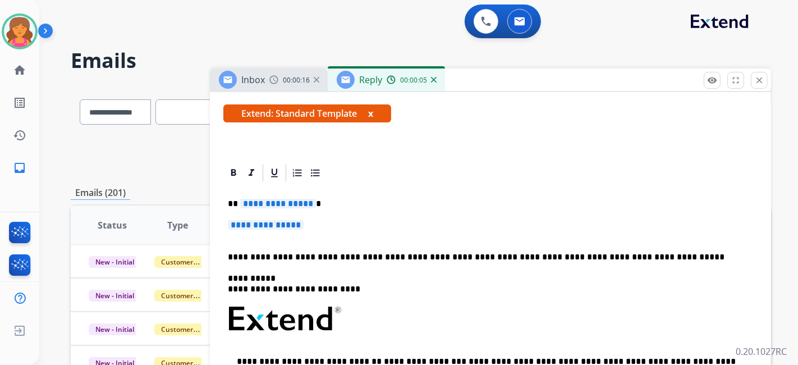
click at [268, 203] on span "**********" at bounding box center [278, 204] width 76 height 10
click at [274, 222] on span "**********" at bounding box center [266, 225] width 76 height 10
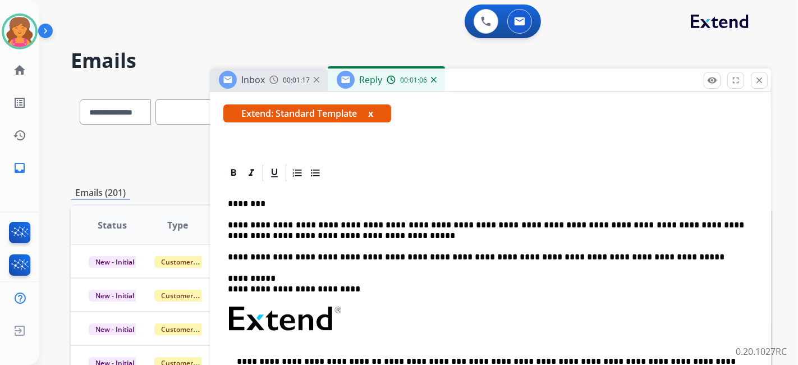
click at [371, 237] on p "**********" at bounding box center [486, 230] width 516 height 21
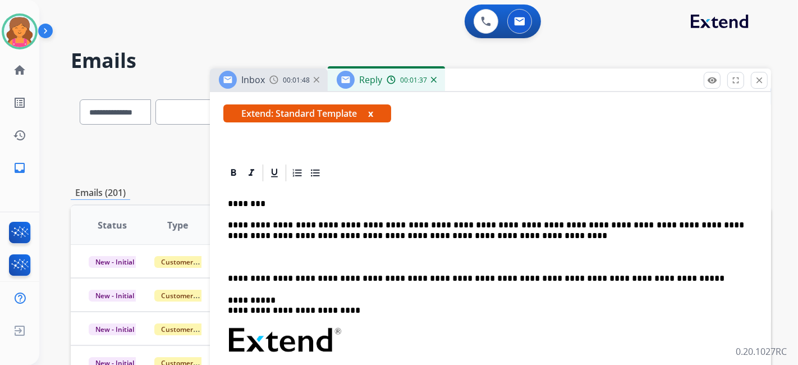
click at [493, 238] on p "**********" at bounding box center [486, 230] width 516 height 21
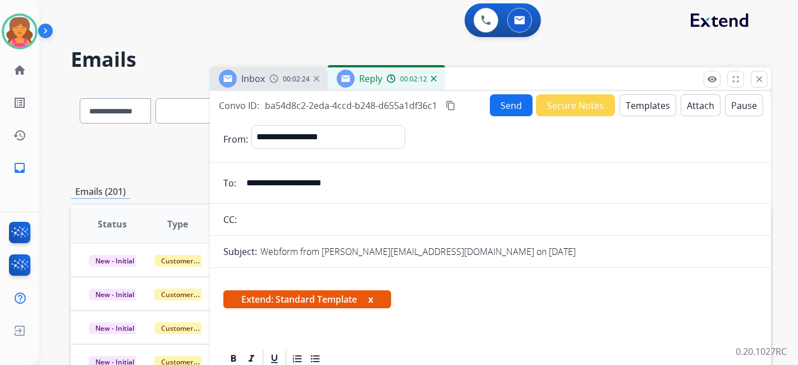
scroll to position [0, 0]
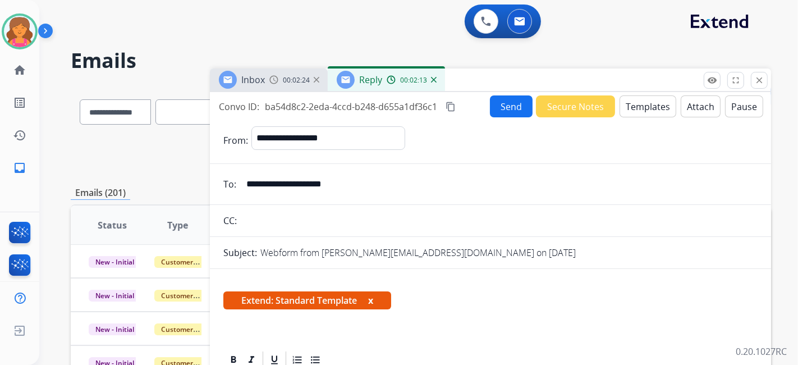
click at [453, 102] on mat-icon "content_copy" at bounding box center [450, 107] width 10 height 10
click at [491, 106] on button "Send" at bounding box center [511, 106] width 43 height 22
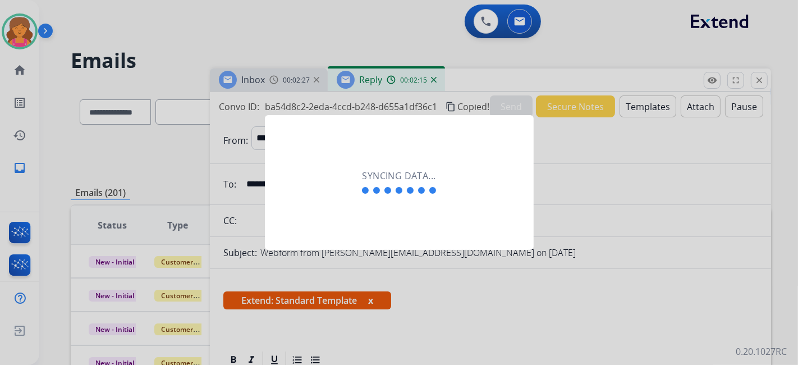
scroll to position [10, 0]
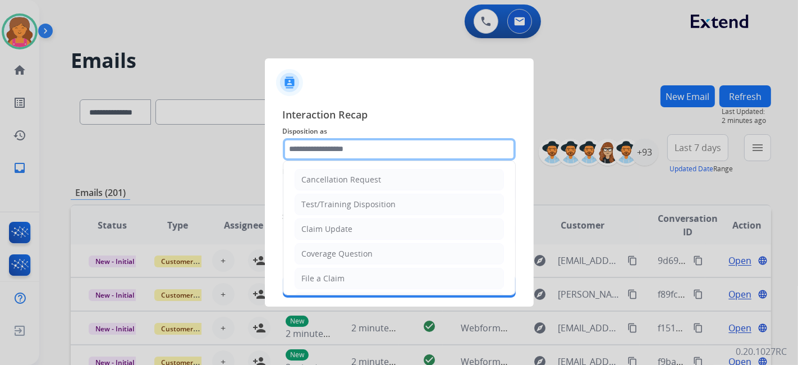
click at [323, 149] on input "text" at bounding box center [399, 149] width 233 height 22
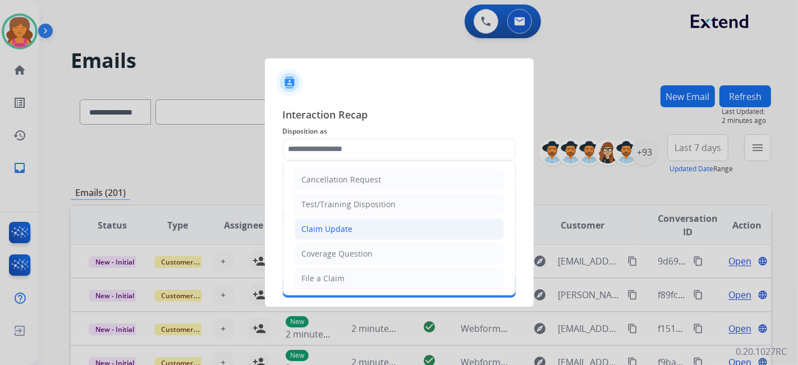
click at [335, 232] on div "Claim Update" at bounding box center [327, 228] width 51 height 11
type input "**********"
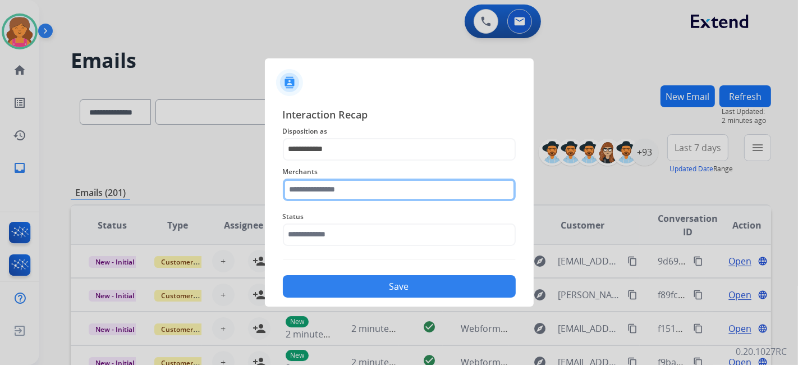
click at [335, 195] on input "text" at bounding box center [399, 189] width 233 height 22
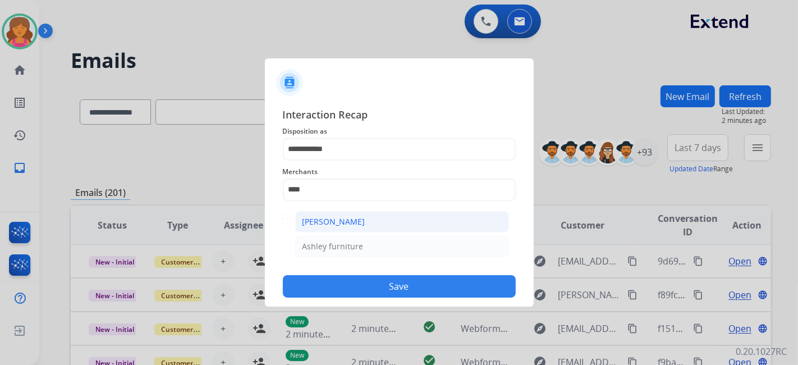
click at [347, 217] on div "[PERSON_NAME]" at bounding box center [333, 221] width 63 height 11
type input "**********"
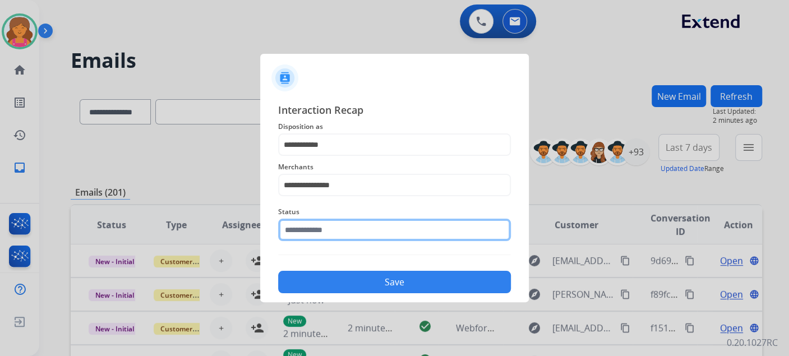
click at [344, 227] on input "text" at bounding box center [394, 230] width 233 height 22
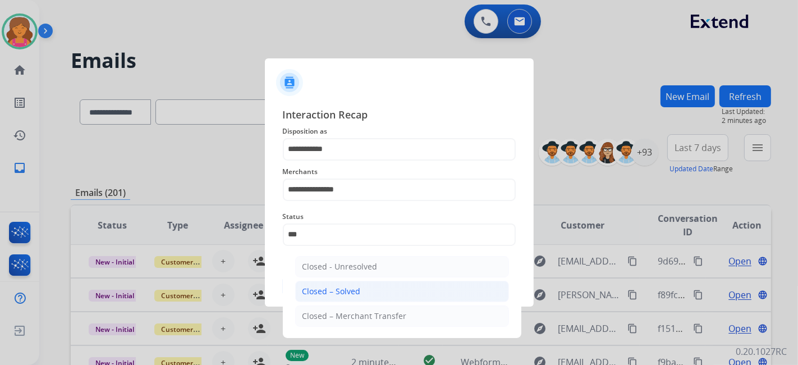
click at [341, 295] on div "Closed – Solved" at bounding box center [331, 291] width 58 height 11
type input "**********"
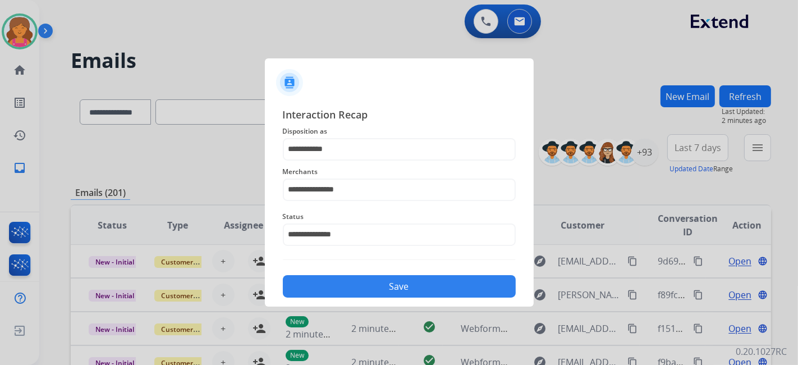
click at [343, 287] on button "Save" at bounding box center [399, 286] width 233 height 22
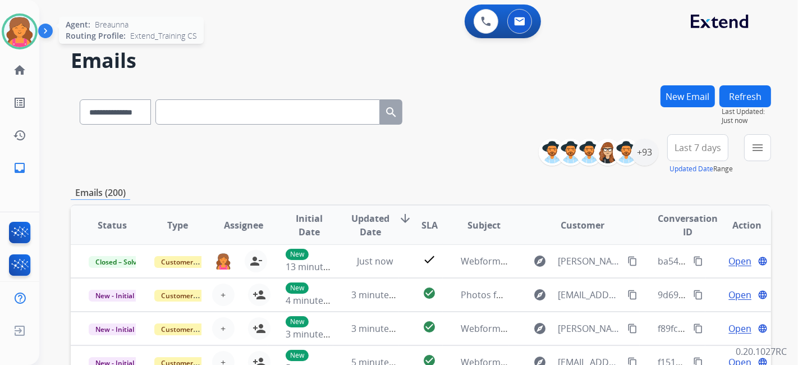
click at [10, 37] on img at bounding box center [19, 31] width 31 height 31
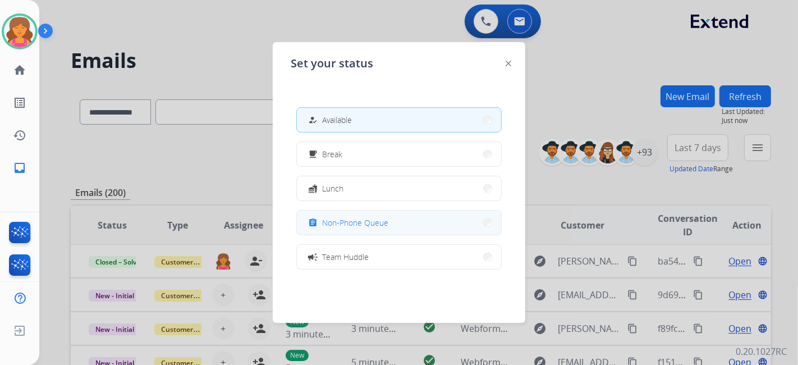
click at [334, 219] on span "Non-Phone Queue" at bounding box center [355, 223] width 66 height 12
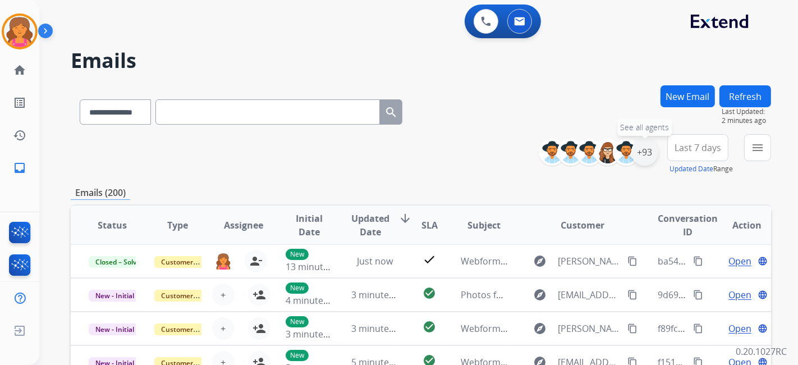
click at [651, 151] on div "+93" at bounding box center [644, 152] width 27 height 27
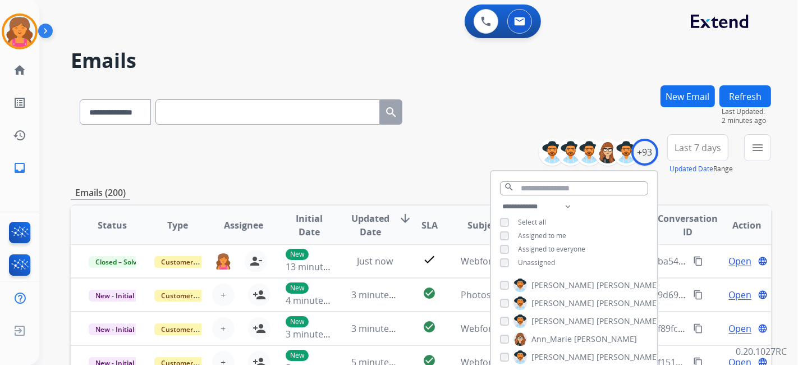
click at [694, 150] on span "Last 7 days" at bounding box center [697, 147] width 47 height 4
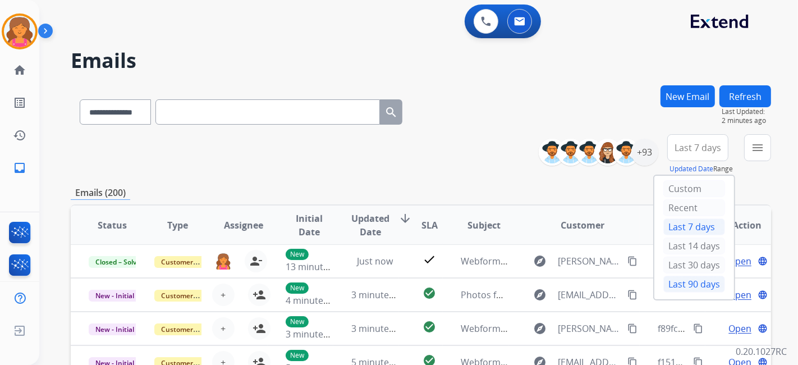
click at [692, 277] on div "Last 90 days" at bounding box center [694, 283] width 62 height 17
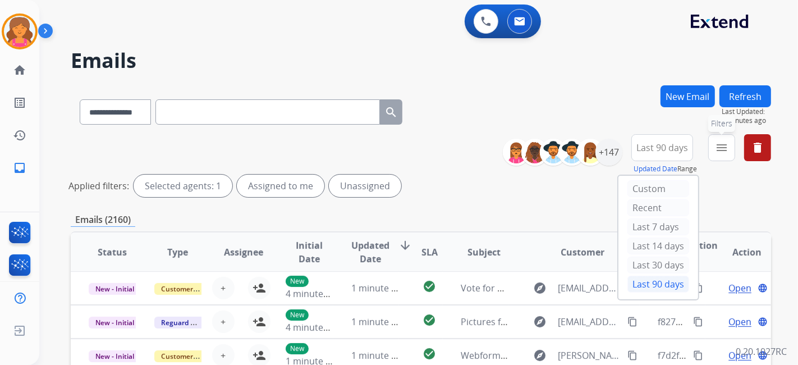
click at [724, 154] on mat-icon "menu" at bounding box center [721, 147] width 13 height 13
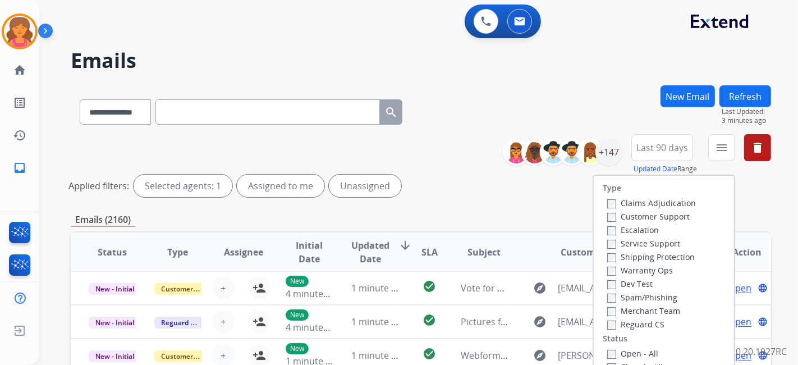
click at [664, 216] on label "Customer Support" at bounding box center [648, 216] width 82 height 11
click at [654, 255] on label "Shipping Protection" at bounding box center [651, 256] width 88 height 11
click at [606, 330] on div "Type Claims Adjudication Customer Support Escalation Service Support Shipping P…" at bounding box center [664, 272] width 140 height 193
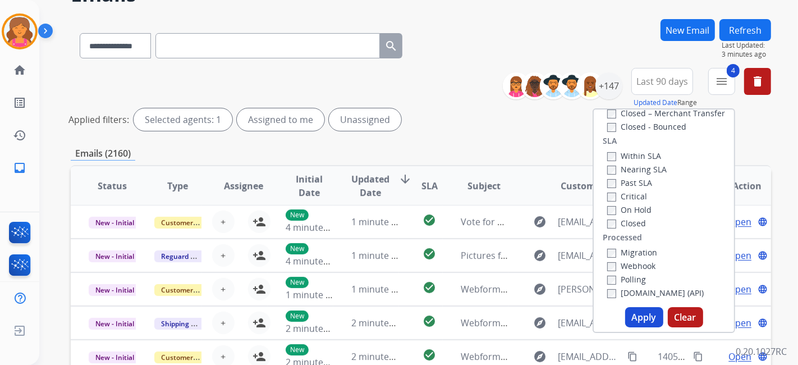
scroll to position [125, 0]
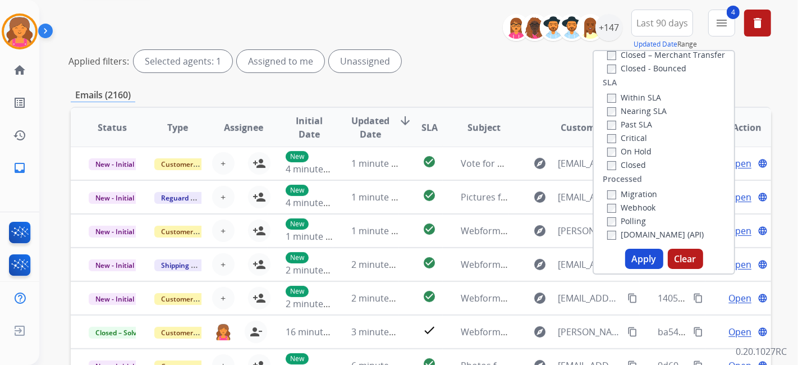
click at [638, 262] on button "Apply" at bounding box center [644, 259] width 38 height 20
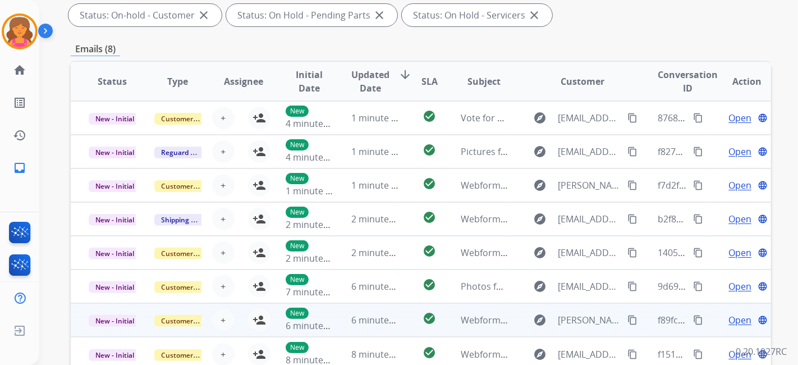
scroll to position [311, 0]
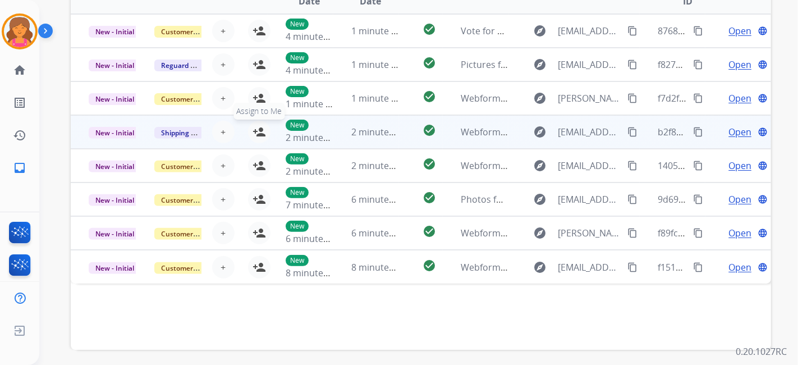
click at [258, 129] on mat-icon "person_add" at bounding box center [258, 131] width 13 height 13
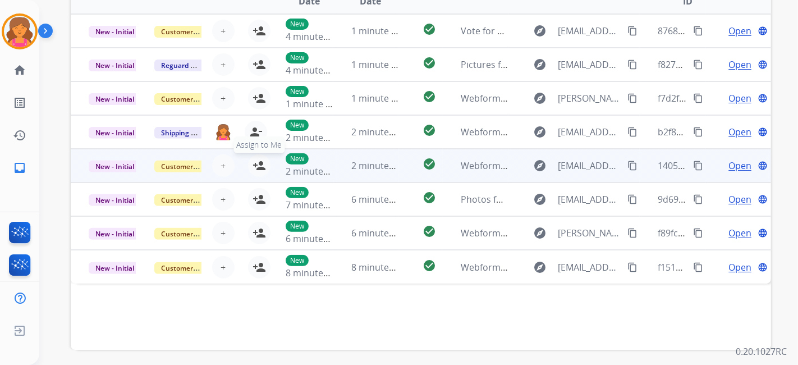
click at [260, 164] on mat-icon "person_add" at bounding box center [258, 165] width 13 height 13
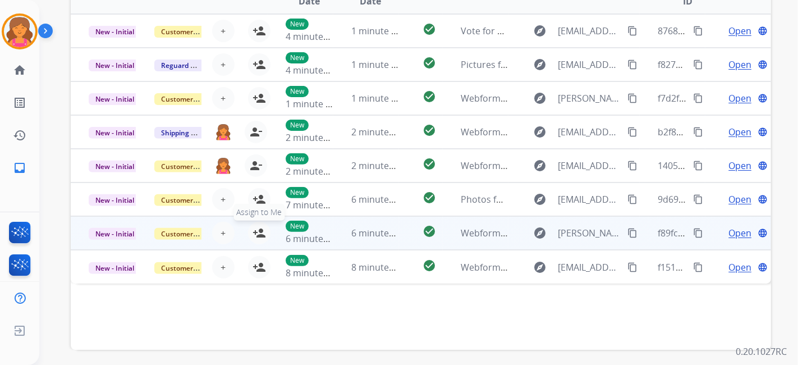
click at [259, 236] on mat-icon "person_add" at bounding box center [258, 232] width 13 height 13
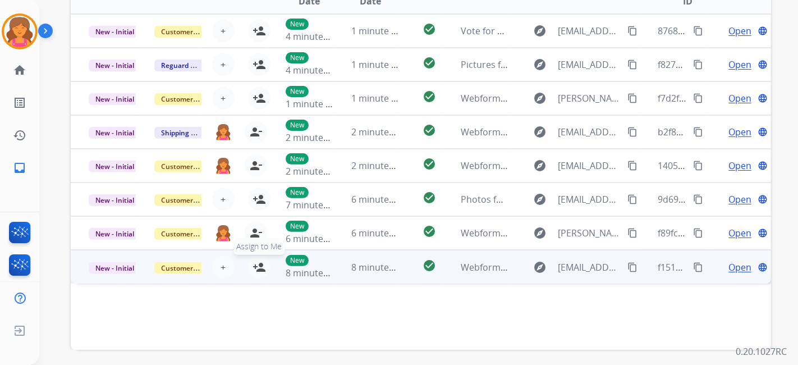
click at [259, 268] on mat-icon "person_add" at bounding box center [258, 266] width 13 height 13
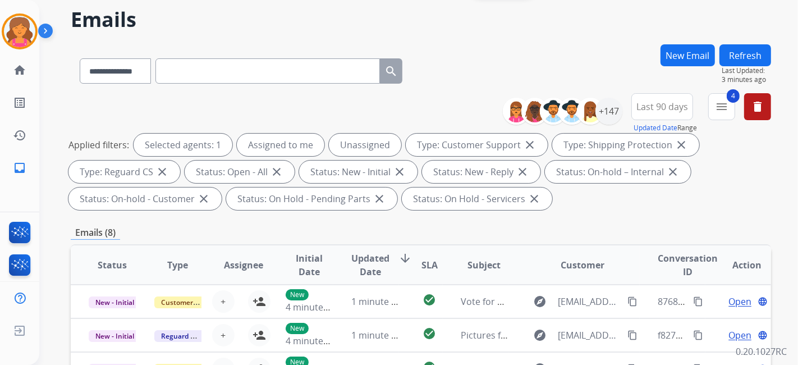
scroll to position [0, 0]
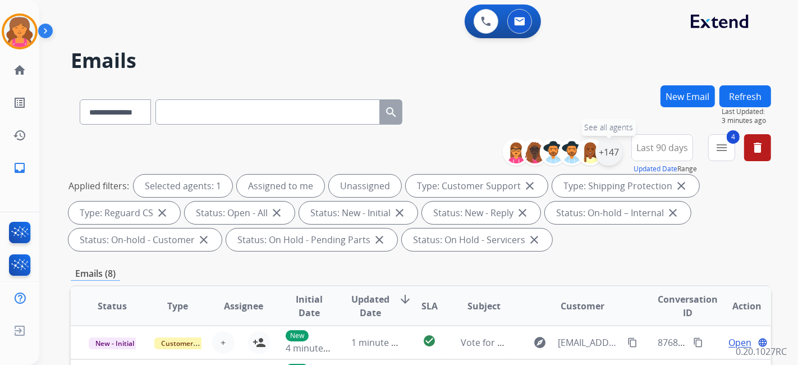
click at [614, 145] on div "+147" at bounding box center [608, 152] width 27 height 27
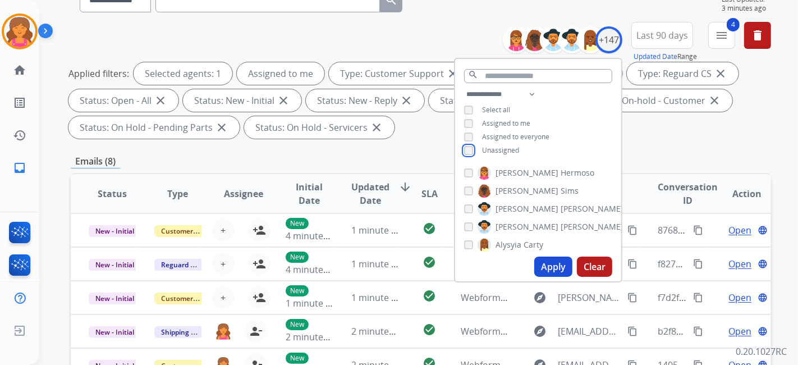
scroll to position [125, 0]
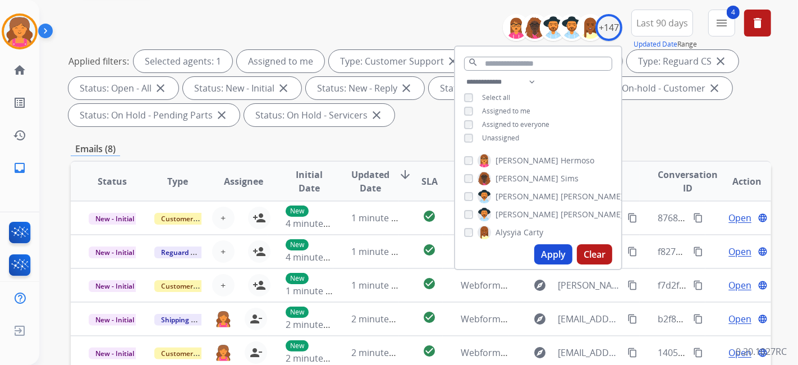
click at [546, 251] on button "Apply" at bounding box center [553, 254] width 38 height 20
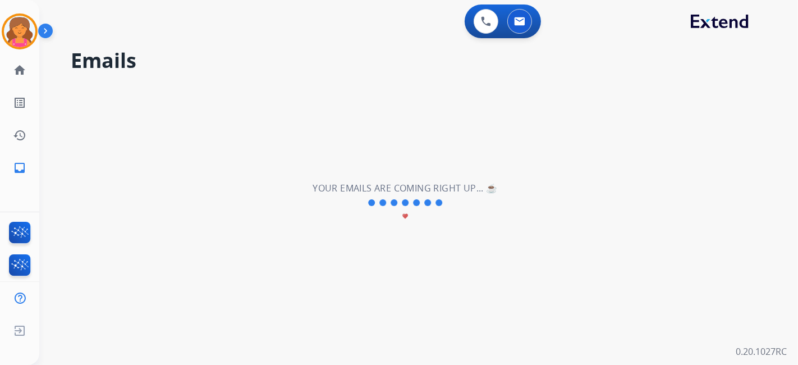
scroll to position [0, 0]
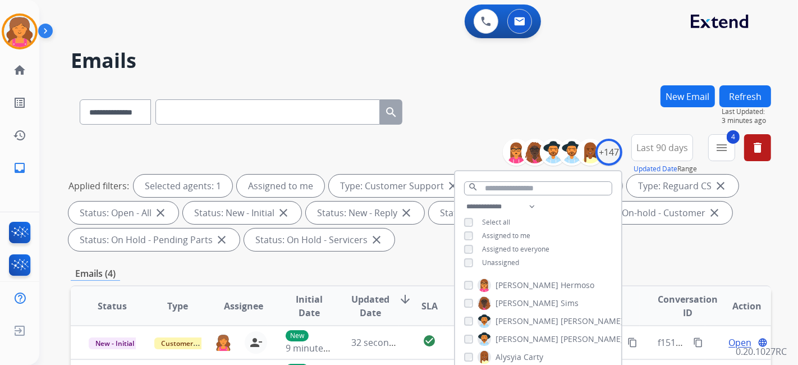
click at [642, 272] on div "Emails (4)" at bounding box center [421, 273] width 700 height 14
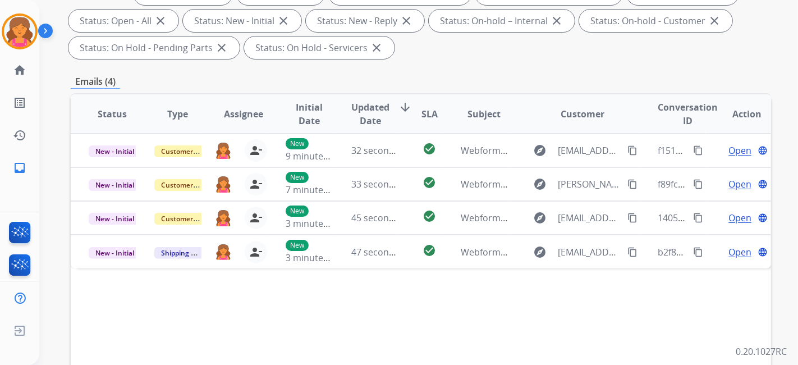
scroll to position [249, 0]
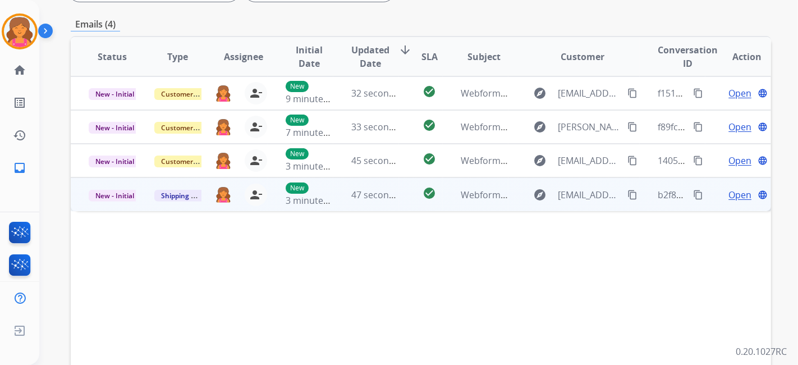
click at [738, 193] on span "Open" at bounding box center [739, 194] width 23 height 13
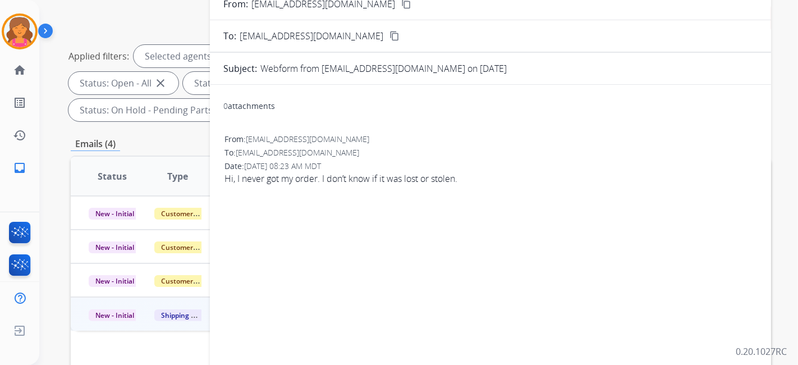
scroll to position [62, 0]
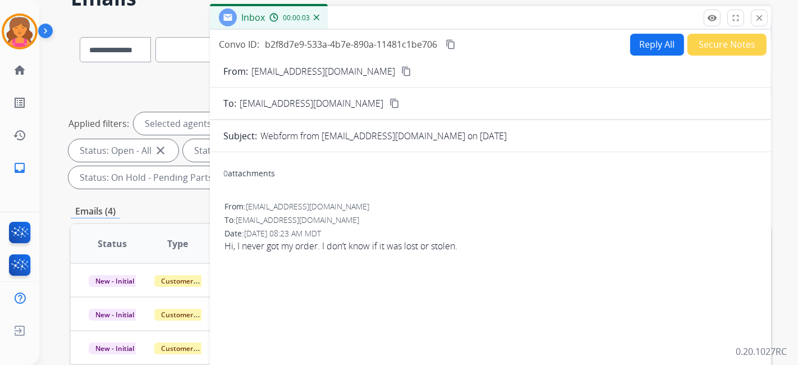
click at [399, 65] on button "content_copy" at bounding box center [405, 71] width 13 height 13
click at [646, 44] on button "Reply All" at bounding box center [657, 45] width 54 height 22
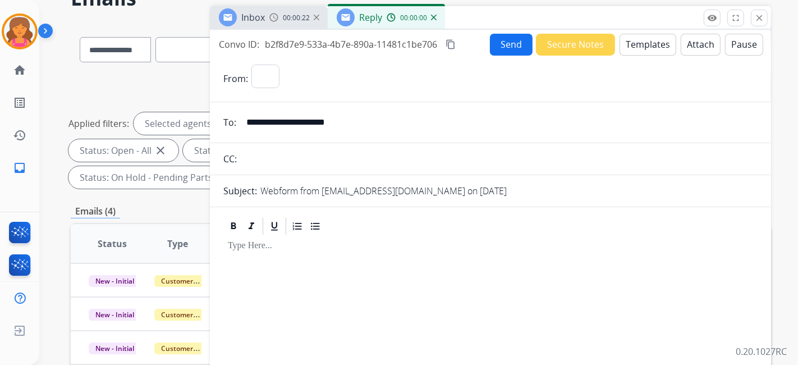
select select "**********"
click at [646, 44] on button "Templates" at bounding box center [647, 45] width 57 height 22
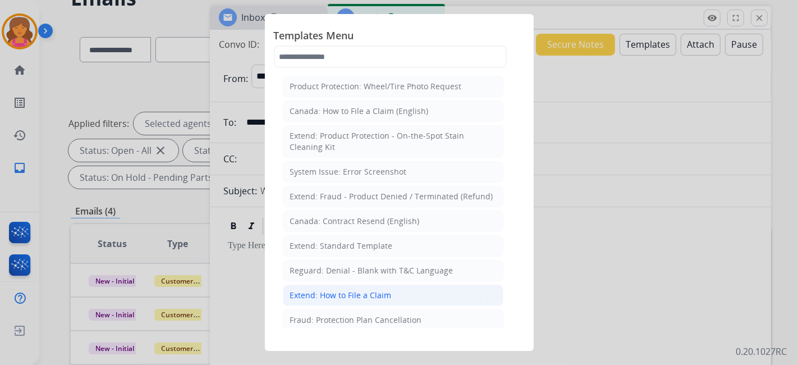
click at [332, 289] on div "Extend: How to File a Claim" at bounding box center [341, 294] width 102 height 11
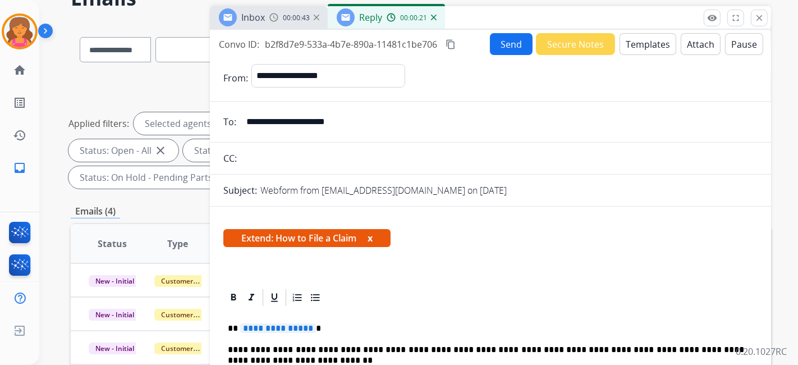
click at [642, 42] on button "Templates" at bounding box center [647, 44] width 57 height 22
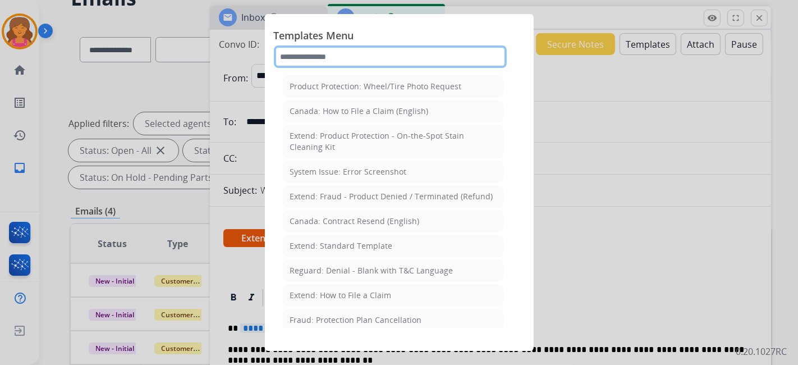
click at [386, 62] on input "text" at bounding box center [390, 56] width 233 height 22
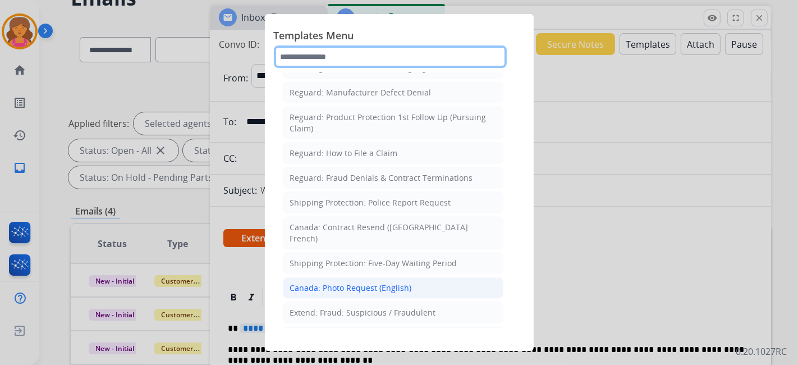
scroll to position [1215, 0]
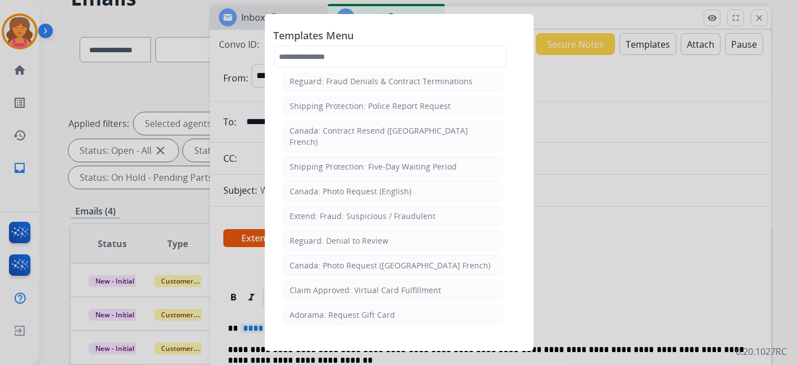
click at [367, 358] on div "Filed Claim: Need Additional Information" at bounding box center [367, 363] width 154 height 11
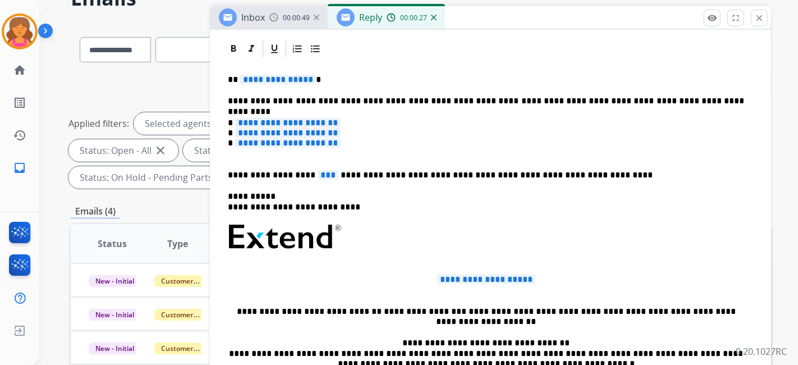
scroll to position [311, 0]
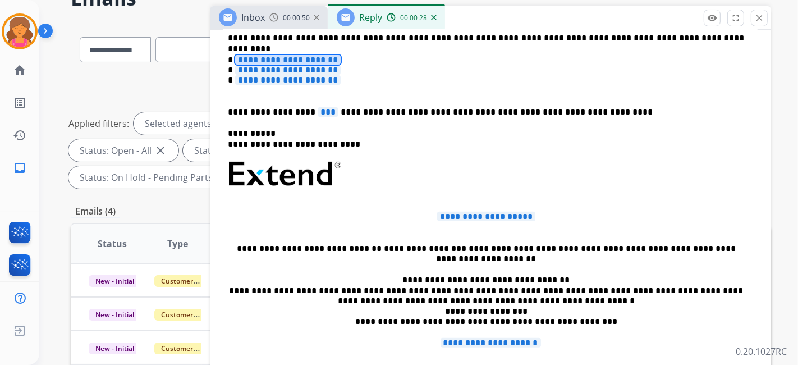
click at [295, 59] on span "**********" at bounding box center [287, 60] width 105 height 10
click at [305, 67] on span "**********" at bounding box center [287, 70] width 105 height 10
click at [294, 75] on span "**********" at bounding box center [287, 80] width 105 height 10
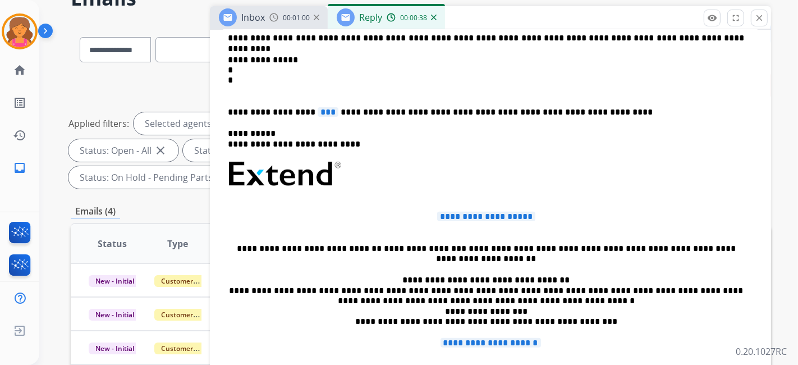
click at [318, 108] on span "***" at bounding box center [328, 112] width 21 height 10
click at [467, 205] on div "**********" at bounding box center [490, 224] width 534 height 457
click at [463, 211] on span "**********" at bounding box center [486, 216] width 98 height 10
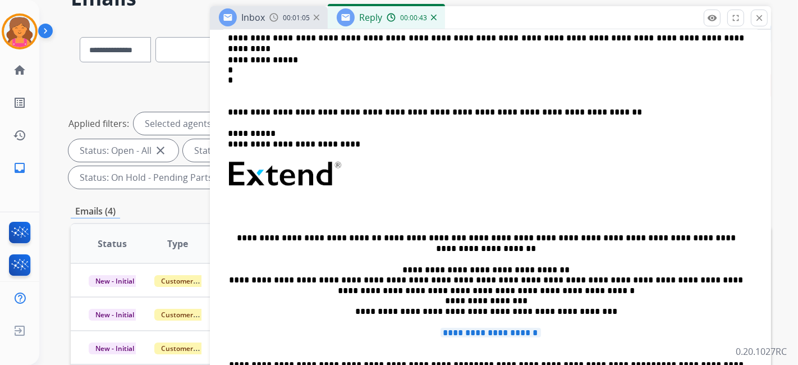
click at [477, 328] on span "**********" at bounding box center [490, 333] width 100 height 10
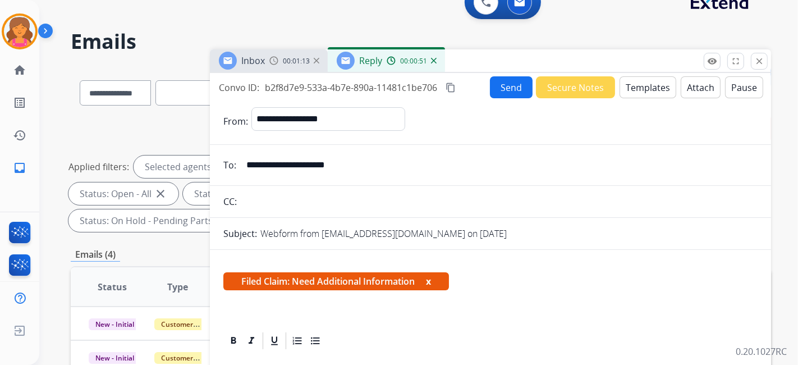
scroll to position [0, 0]
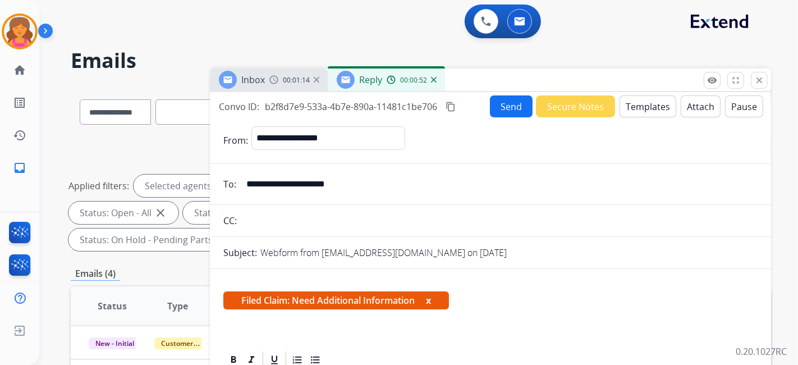
click at [453, 108] on mat-icon "content_copy" at bounding box center [450, 107] width 10 height 10
click at [492, 103] on button "Send" at bounding box center [511, 106] width 43 height 22
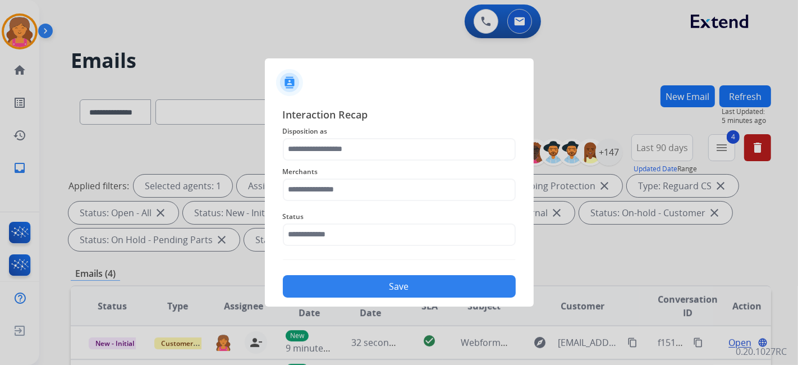
drag, startPoint x: 354, startPoint y: 160, endPoint x: 352, endPoint y: 154, distance: 6.4
click at [353, 156] on div "Interaction Recap Disposition as Merchants Status Save" at bounding box center [399, 202] width 233 height 191
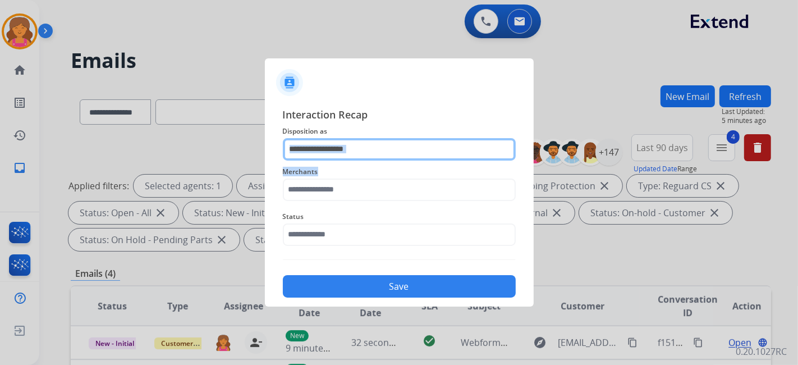
click at [351, 149] on input "text" at bounding box center [399, 149] width 233 height 22
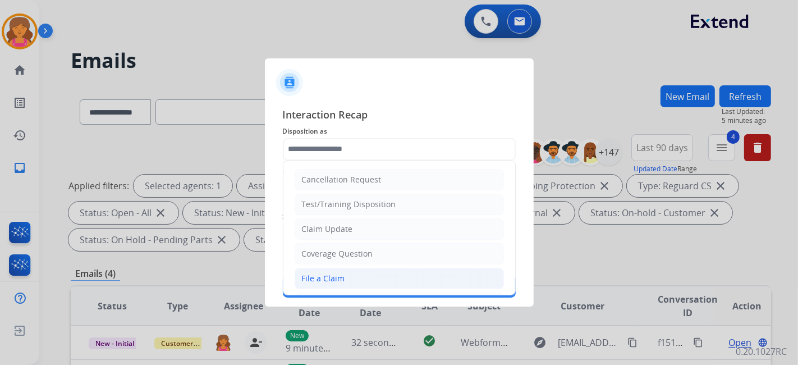
click at [330, 273] on div "File a Claim" at bounding box center [323, 278] width 43 height 11
type input "**********"
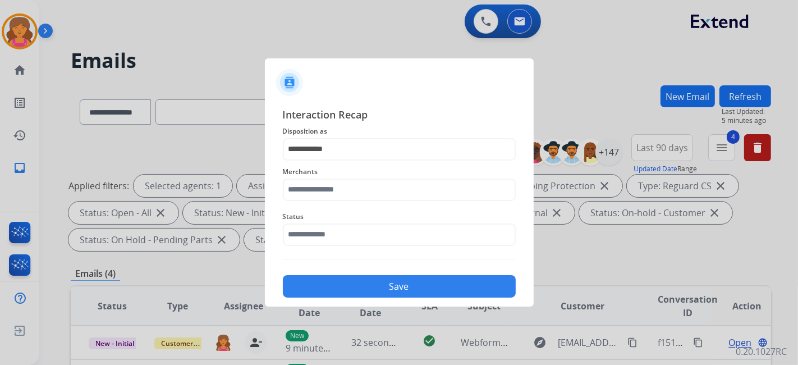
click at [323, 201] on div "Merchants" at bounding box center [399, 182] width 233 height 45
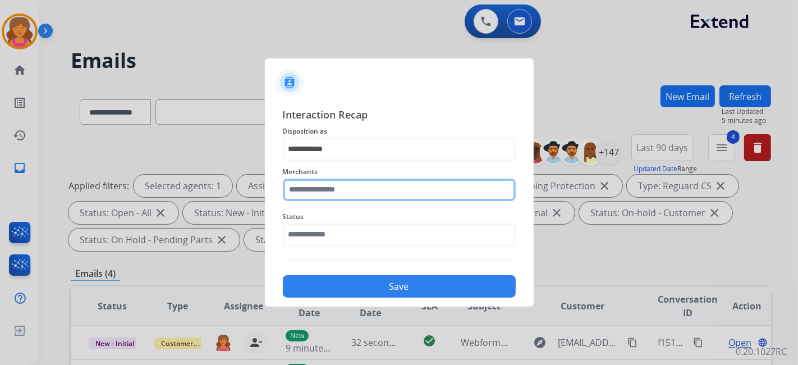
click at [323, 195] on input "text" at bounding box center [399, 189] width 233 height 22
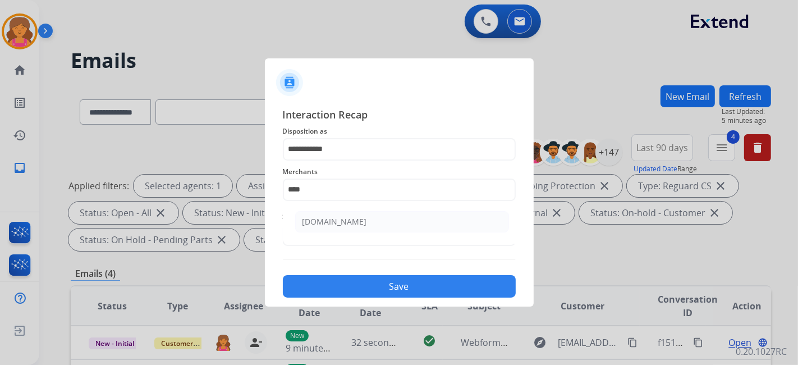
click at [301, 218] on li "[DOMAIN_NAME]" at bounding box center [402, 221] width 214 height 21
type input "**********"
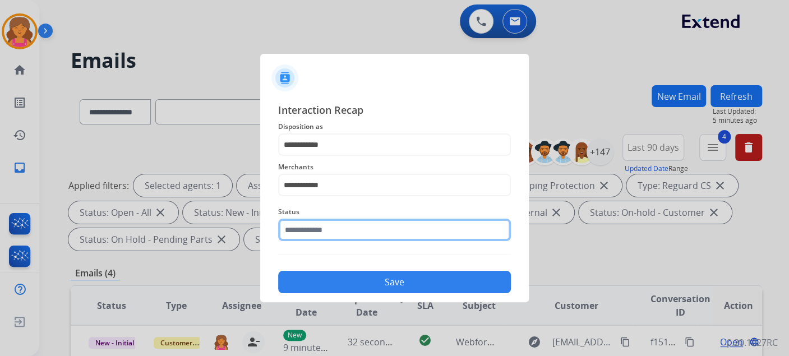
click at [312, 237] on input "text" at bounding box center [394, 230] width 233 height 22
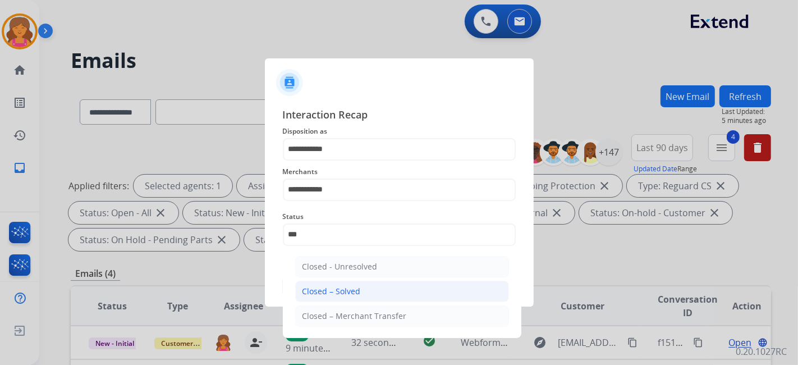
click at [319, 291] on div "Closed – Solved" at bounding box center [331, 291] width 58 height 11
type input "**********"
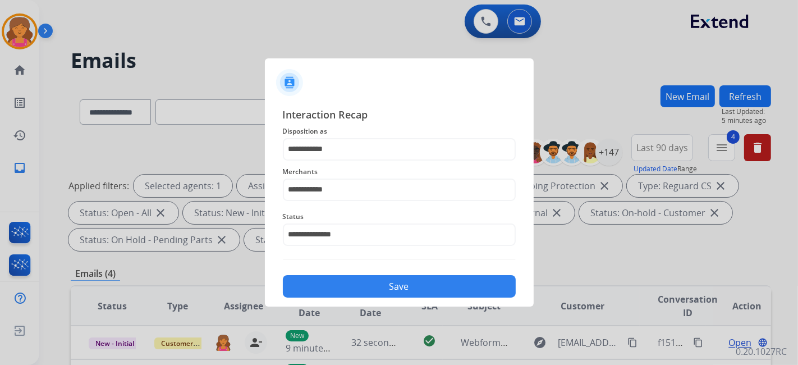
click at [323, 296] on button "Save" at bounding box center [399, 286] width 233 height 22
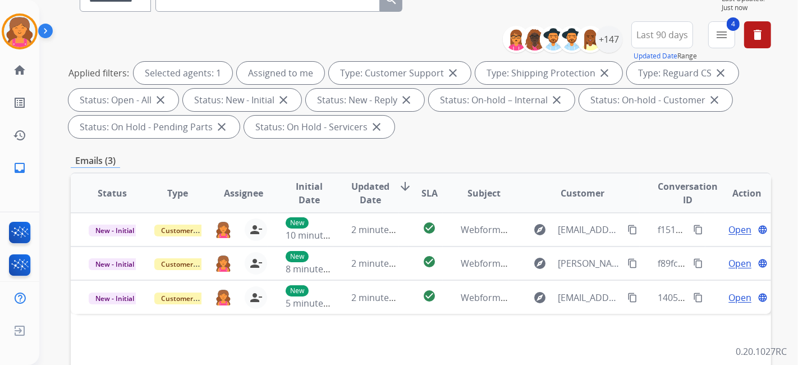
scroll to position [187, 0]
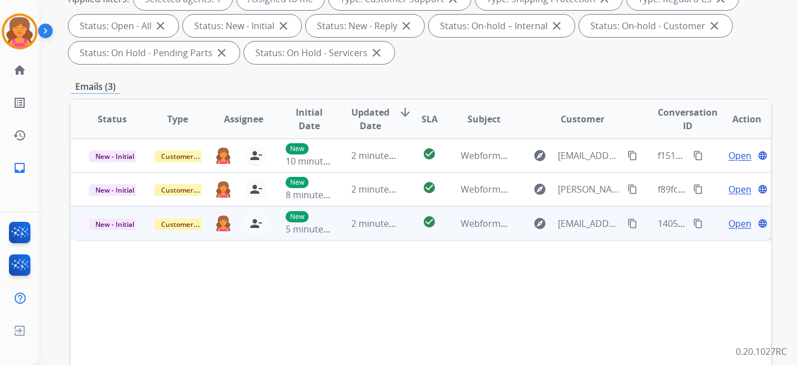
click at [728, 223] on span "Open" at bounding box center [739, 223] width 23 height 13
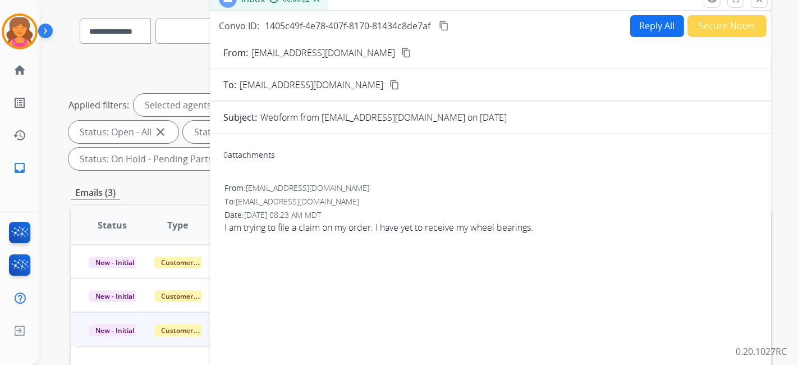
scroll to position [62, 0]
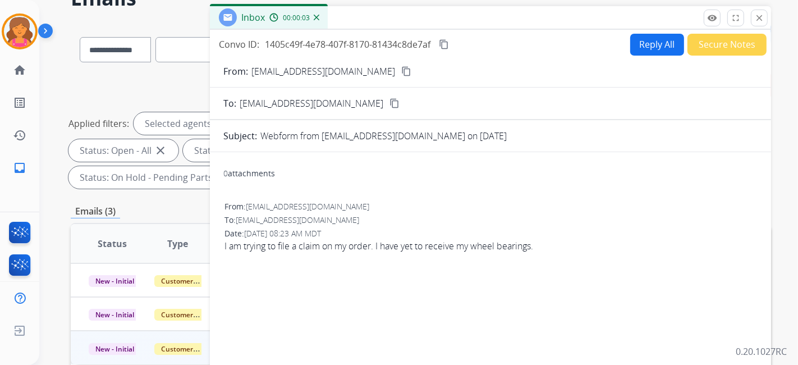
click at [401, 68] on mat-icon "content_copy" at bounding box center [406, 71] width 10 height 10
click at [645, 46] on button "Reply All" at bounding box center [657, 45] width 54 height 22
select select "**********"
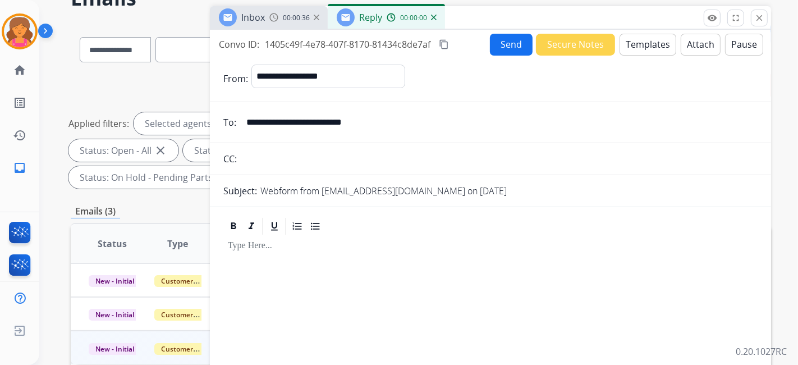
click at [645, 46] on button "Templates" at bounding box center [647, 45] width 57 height 22
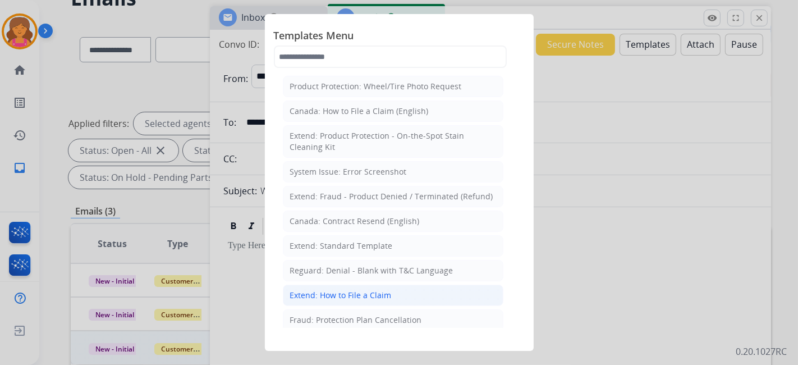
click at [328, 292] on div "Extend: How to File a Claim" at bounding box center [341, 294] width 102 height 11
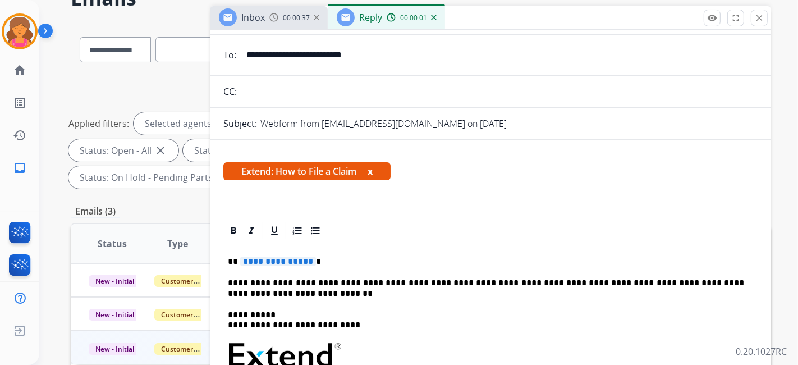
scroll to position [125, 0]
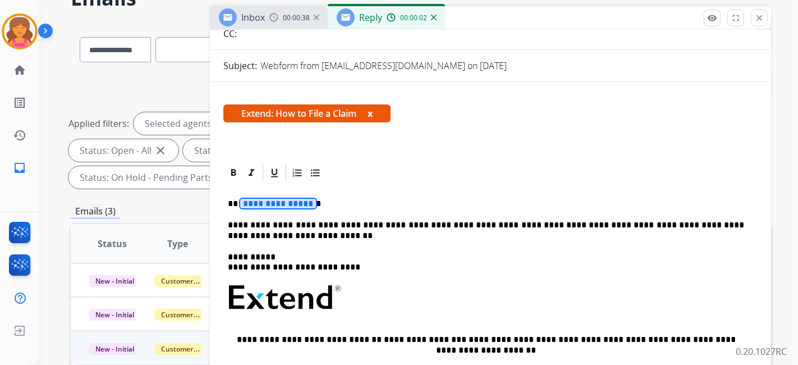
click at [260, 199] on span "**********" at bounding box center [278, 204] width 76 height 10
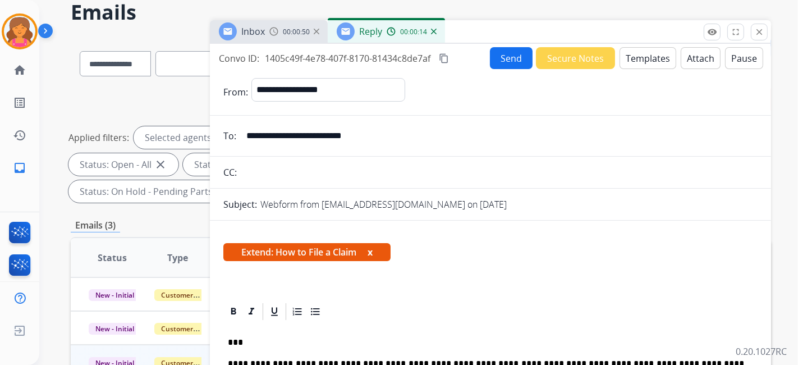
scroll to position [0, 0]
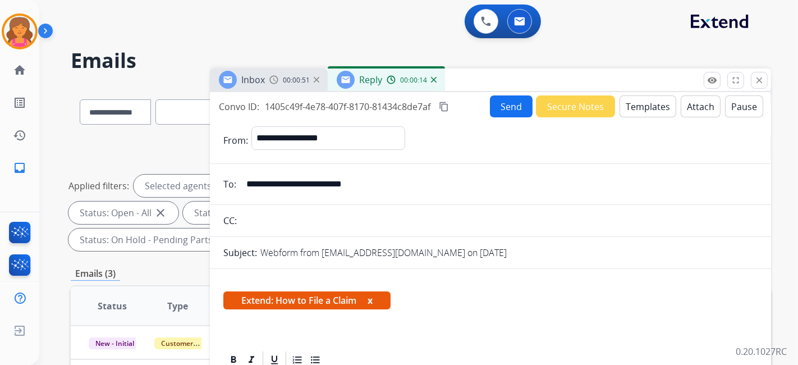
click at [445, 107] on mat-icon "content_copy" at bounding box center [444, 107] width 10 height 10
click at [502, 109] on button "Send" at bounding box center [511, 106] width 43 height 22
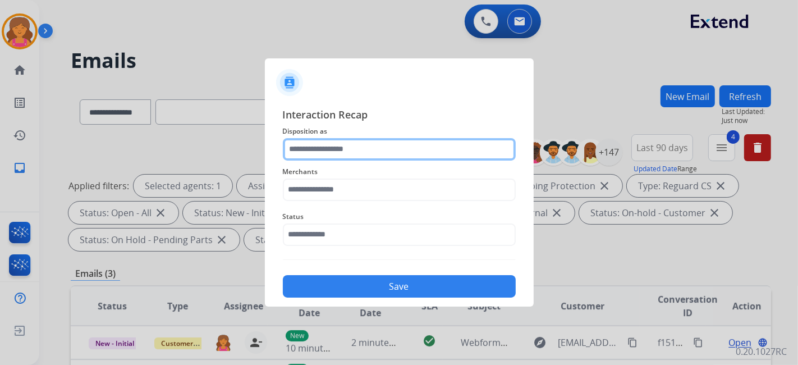
click at [333, 150] on input "text" at bounding box center [399, 149] width 233 height 22
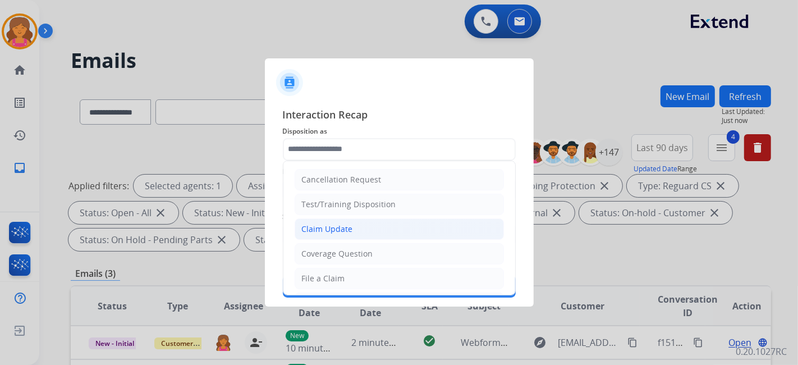
click at [312, 231] on div "Claim Update" at bounding box center [327, 228] width 51 height 11
type input "**********"
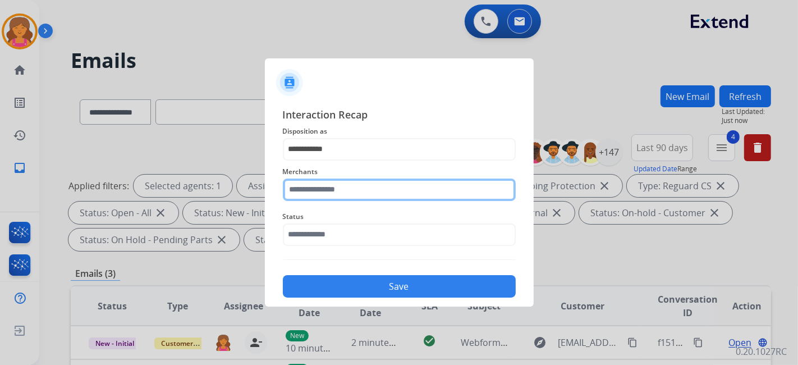
click at [325, 191] on input "text" at bounding box center [399, 189] width 233 height 22
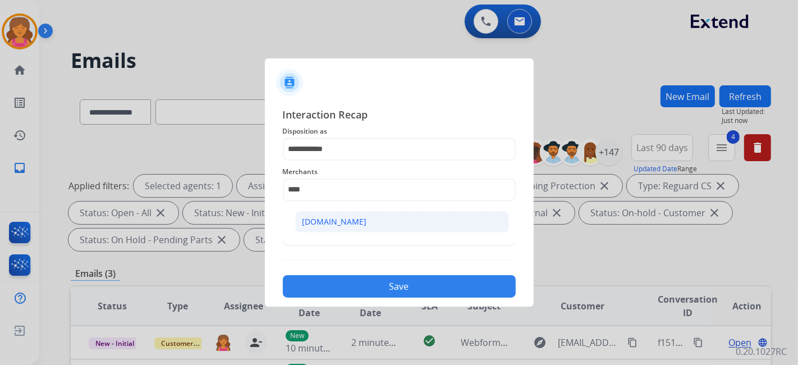
click at [356, 220] on li "[DOMAIN_NAME]" at bounding box center [402, 221] width 214 height 21
type input "**********"
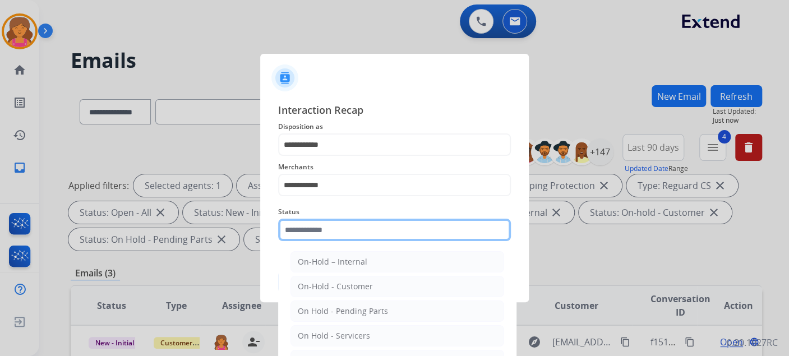
click at [348, 241] on input "text" at bounding box center [394, 230] width 233 height 22
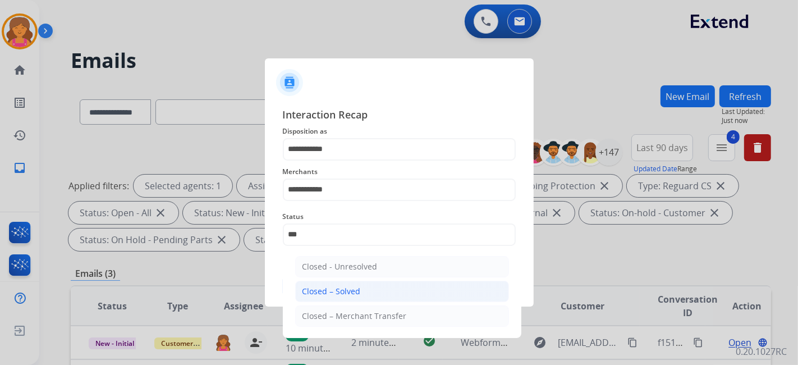
click at [360, 289] on li "Closed – Solved" at bounding box center [402, 290] width 214 height 21
type input "**********"
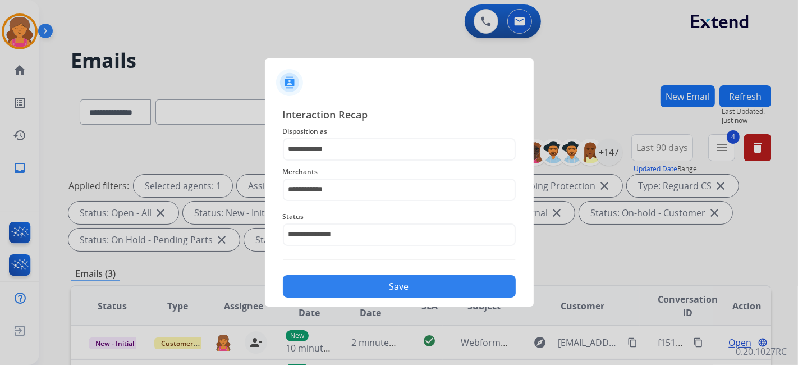
click at [360, 289] on button "Save" at bounding box center [399, 286] width 233 height 22
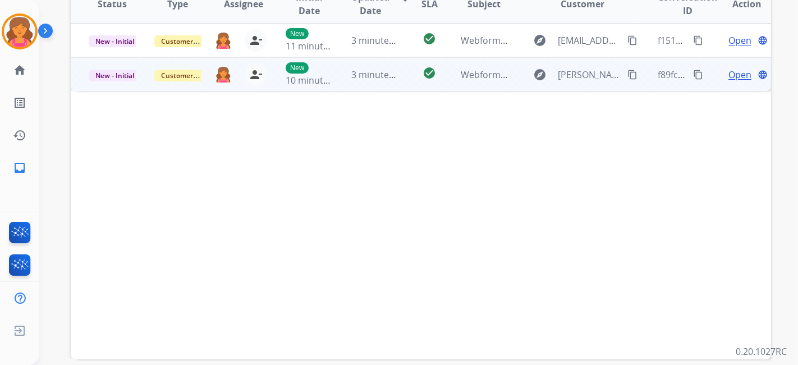
scroll to position [229, 0]
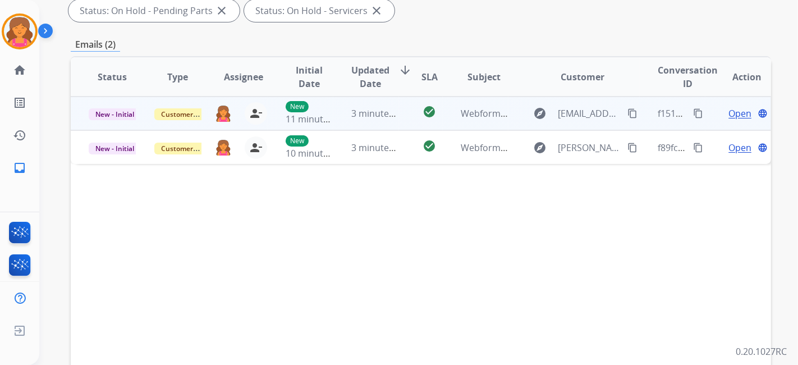
click at [732, 108] on span "Open" at bounding box center [739, 113] width 23 height 13
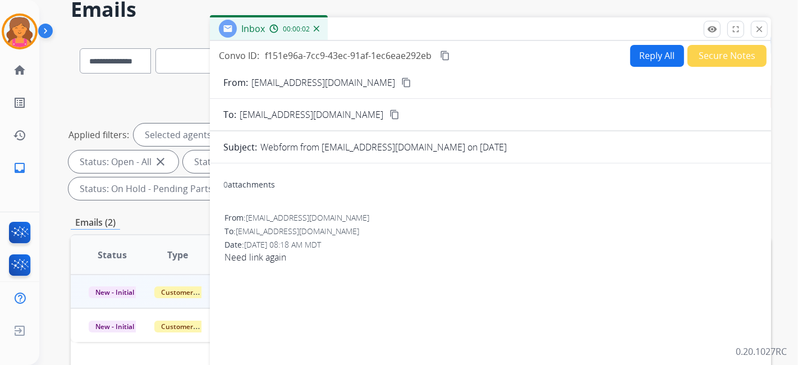
scroll to position [42, 0]
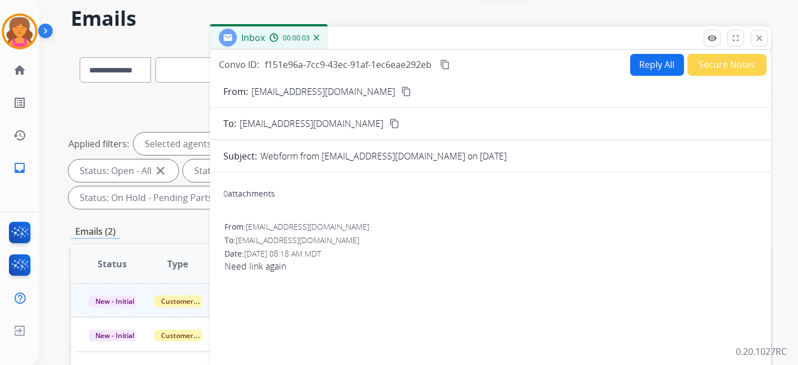
click at [401, 89] on mat-icon "content_copy" at bounding box center [406, 91] width 10 height 10
click at [652, 61] on button "Reply All" at bounding box center [657, 65] width 54 height 22
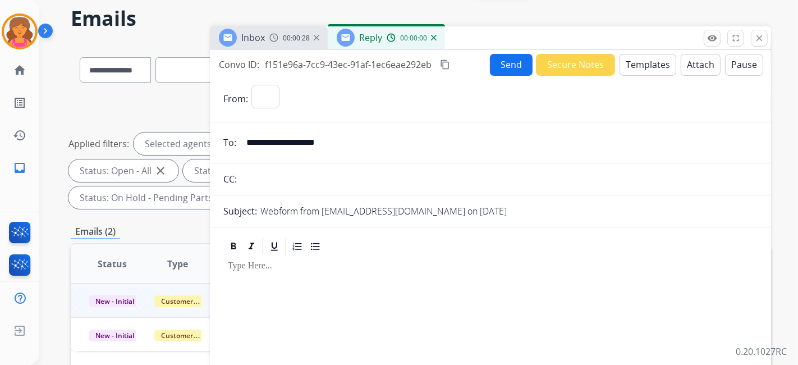
select select "**********"
click at [646, 62] on button "Templates" at bounding box center [647, 65] width 57 height 22
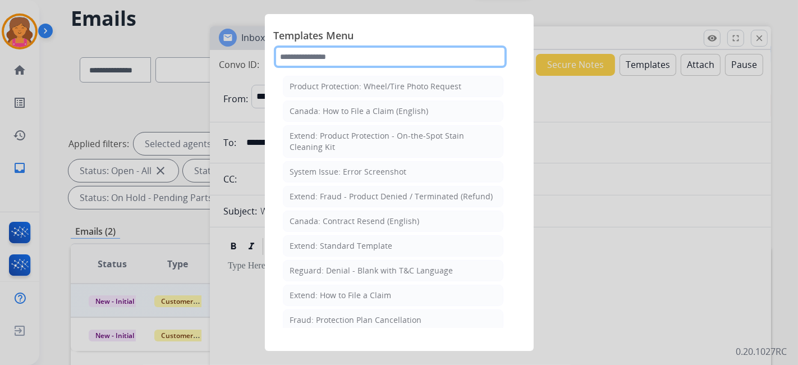
click at [343, 57] on input "text" at bounding box center [390, 56] width 233 height 22
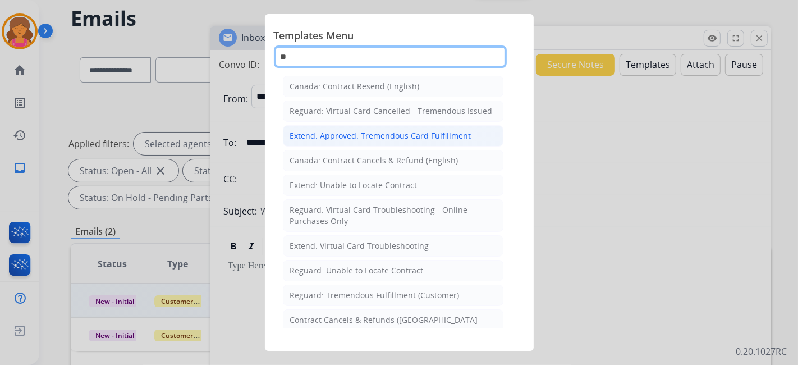
type input "**"
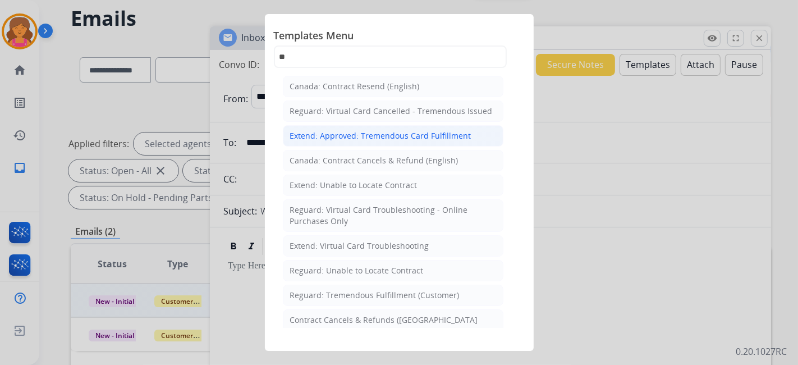
click at [389, 131] on div "Extend: Approved: Tremendous Card Fulfillment" at bounding box center [380, 135] width 181 height 11
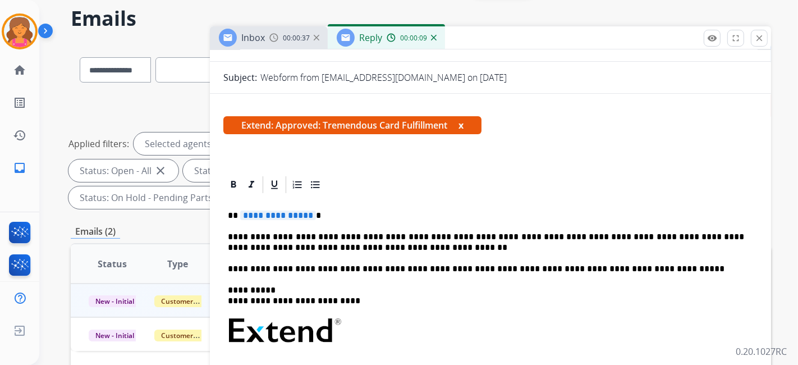
scroll to position [187, 0]
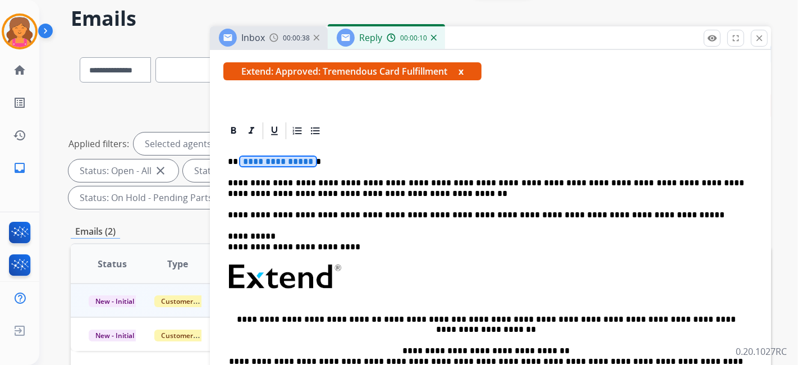
click at [292, 163] on span "**********" at bounding box center [278, 162] width 76 height 10
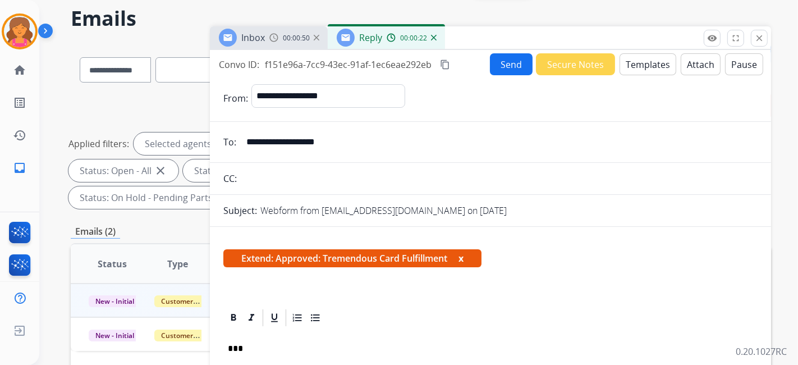
scroll to position [0, 0]
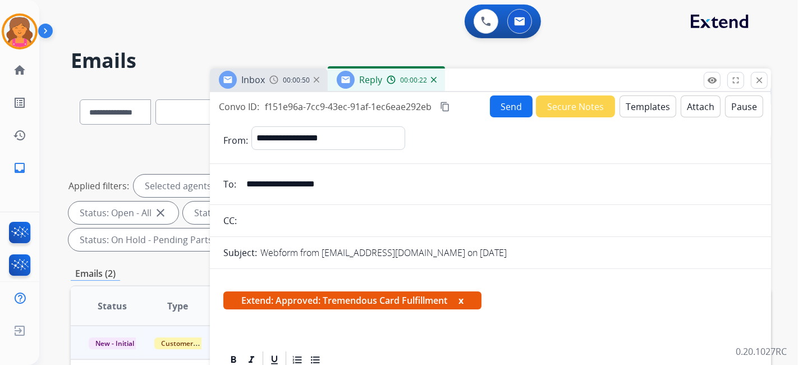
click at [446, 103] on mat-icon "content_copy" at bounding box center [445, 107] width 10 height 10
click at [490, 103] on button "Send" at bounding box center [511, 106] width 43 height 22
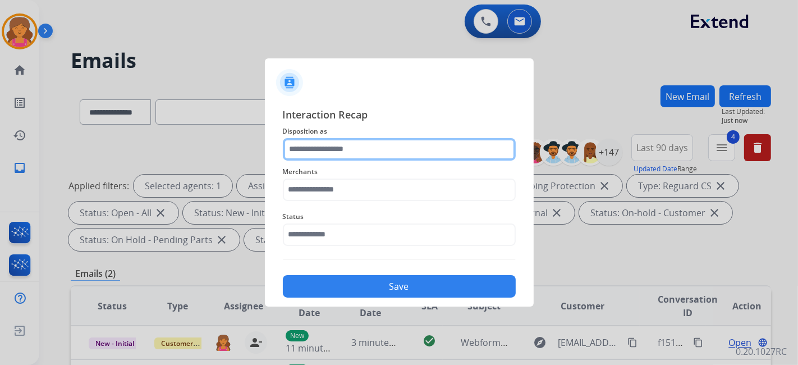
click at [394, 140] on input "text" at bounding box center [399, 149] width 233 height 22
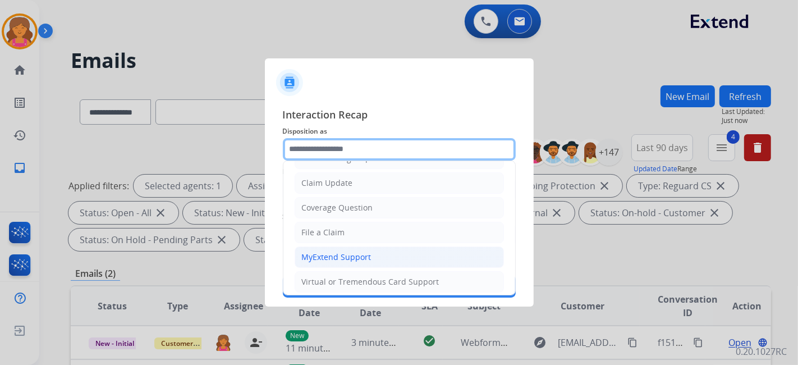
scroll to position [62, 0]
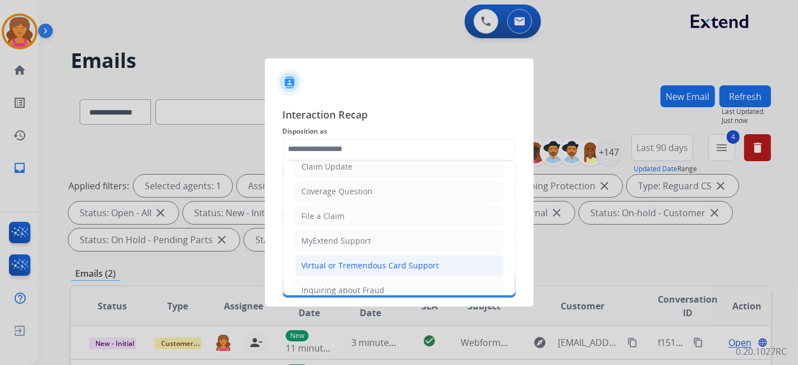
click at [326, 263] on div "Virtual or Tremendous Card Support" at bounding box center [370, 265] width 137 height 11
type input "**********"
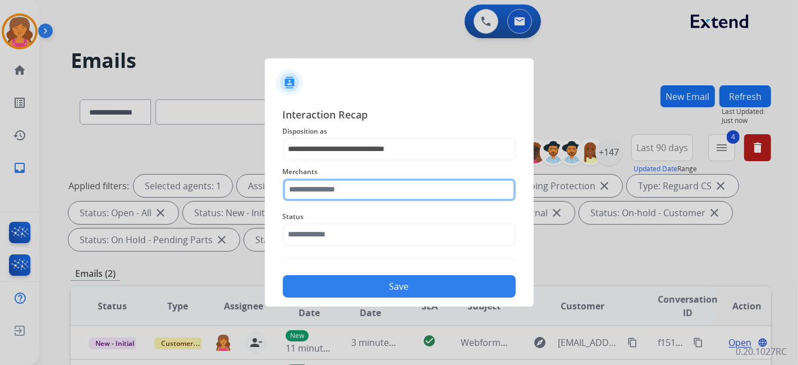
click at [330, 190] on input "text" at bounding box center [399, 189] width 233 height 22
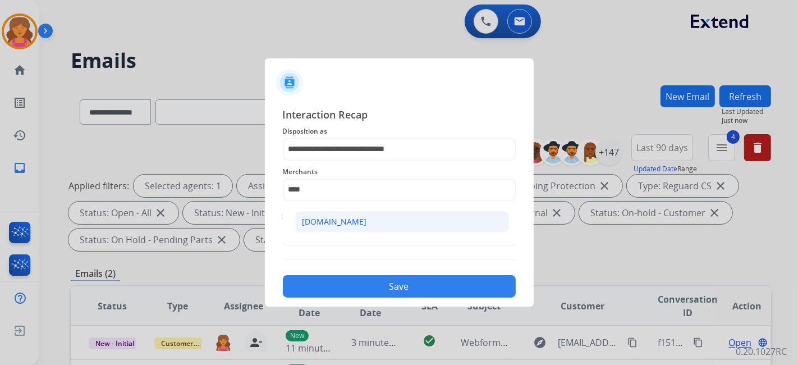
click at [332, 223] on div "[DOMAIN_NAME]" at bounding box center [334, 221] width 65 height 11
type input "**********"
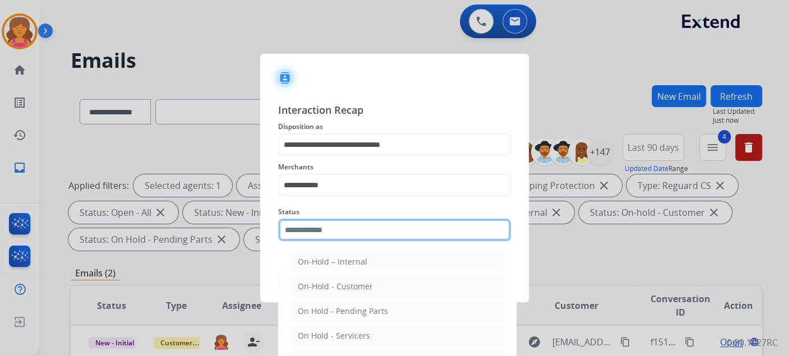
click at [330, 236] on input "text" at bounding box center [394, 230] width 233 height 22
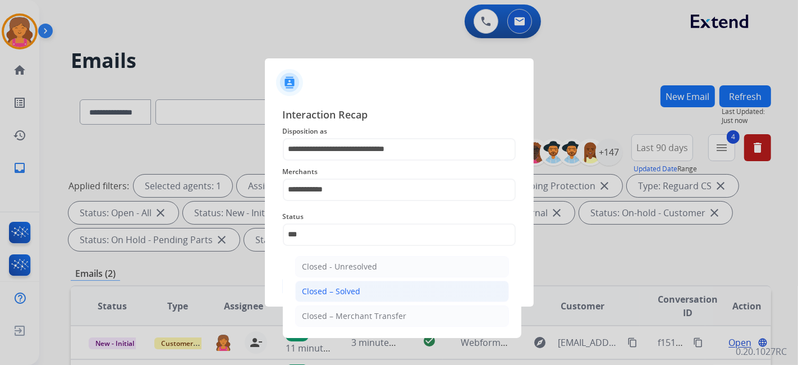
drag, startPoint x: 352, startPoint y: 276, endPoint x: 352, endPoint y: 282, distance: 6.2
click at [352, 278] on ul "Closed - Unresolved Closed – Solved Closed – Merchant Transfer" at bounding box center [402, 294] width 220 height 88
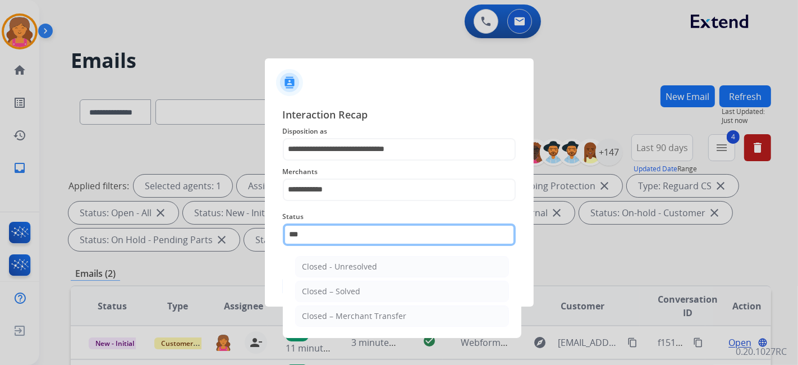
click at [333, 234] on input "***" at bounding box center [399, 234] width 233 height 22
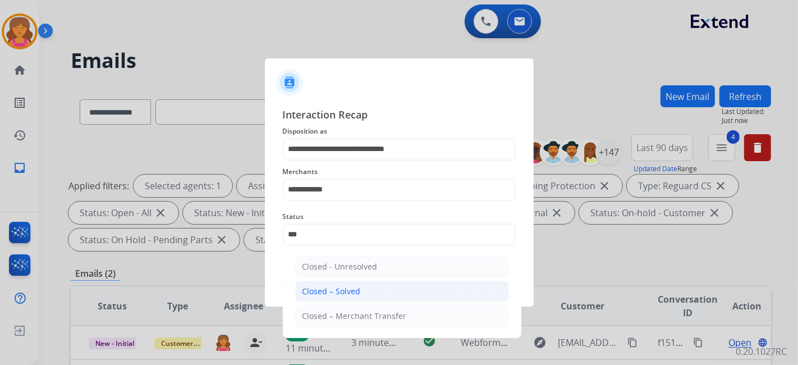
click at [333, 297] on li "Closed – Solved" at bounding box center [402, 290] width 214 height 21
type input "**********"
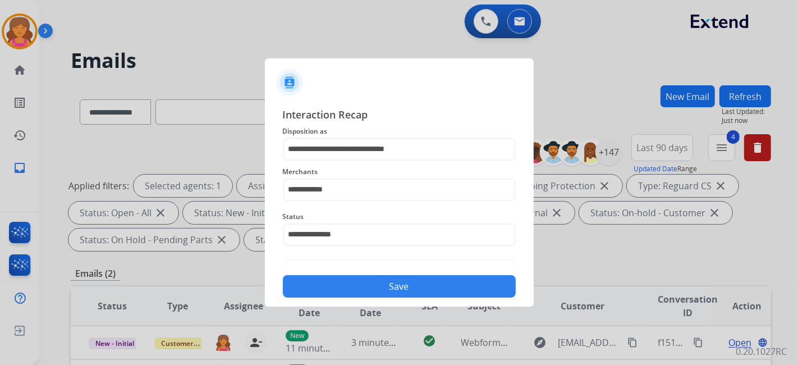
click at [333, 286] on button "Save" at bounding box center [399, 286] width 233 height 22
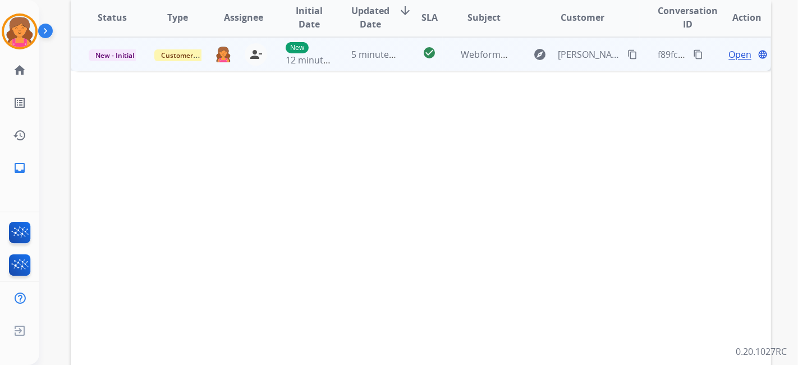
scroll to position [229, 0]
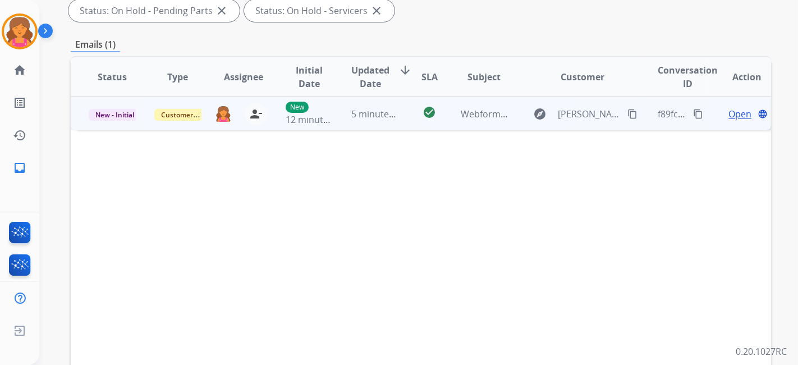
click at [728, 111] on span "Open" at bounding box center [739, 113] width 23 height 13
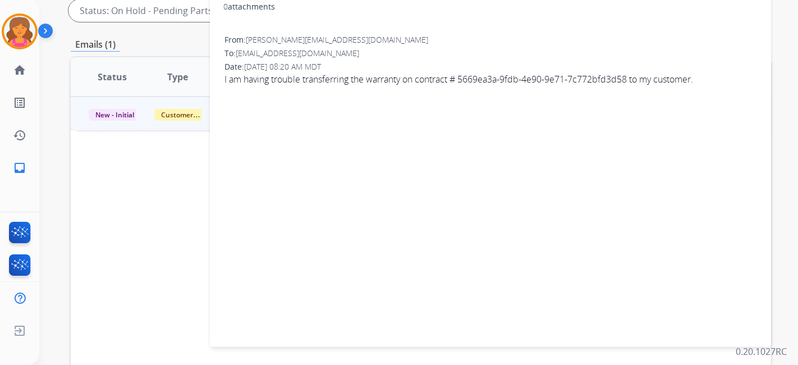
scroll to position [104, 0]
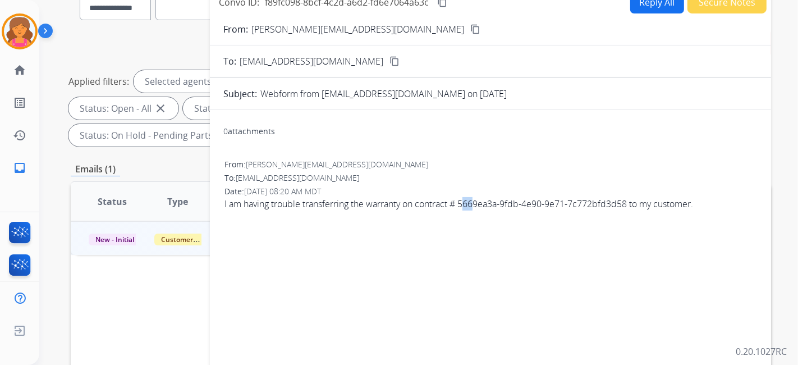
drag, startPoint x: 466, startPoint y: 203, endPoint x: 477, endPoint y: 205, distance: 11.0
click at [477, 205] on span "I am having trouble transferring the warranty on contract # 5669ea3a-9fdb-4e90-…" at bounding box center [490, 203] width 532 height 13
click at [466, 201] on span "I am having trouble transferring the warranty on contract # 5669ea3a-9fdb-4e90-…" at bounding box center [490, 203] width 532 height 13
drag, startPoint x: 466, startPoint y: 201, endPoint x: 494, endPoint y: 204, distance: 28.8
click at [494, 204] on span "I am having trouble transferring the warranty on contract # 5669ea3a-9fdb-4e90-…" at bounding box center [490, 203] width 532 height 13
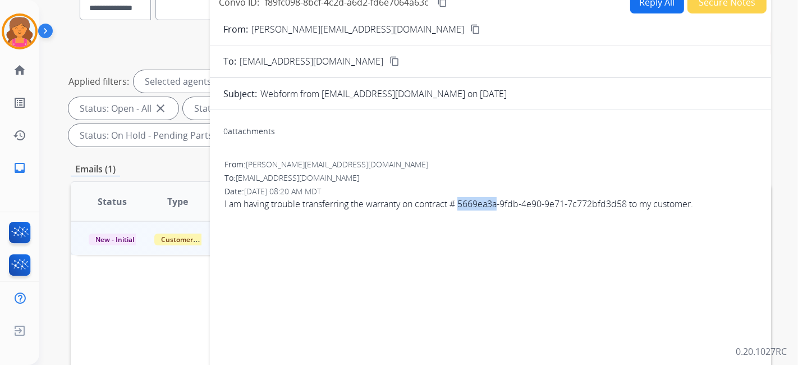
click at [494, 204] on span "I am having trouble transferring the warranty on contract # 5669ea3a-9fdb-4e90-…" at bounding box center [490, 203] width 532 height 13
drag, startPoint x: 466, startPoint y: 200, endPoint x: 490, endPoint y: 204, distance: 23.8
click at [495, 203] on span "I am having trouble transferring the warranty on contract # 5669ea3a-9fdb-4e90-…" at bounding box center [490, 203] width 532 height 13
click at [476, 203] on span "I am having trouble transferring the warranty on contract # 5669ea3a-9fdb-4e90-…" at bounding box center [490, 203] width 532 height 13
drag, startPoint x: 466, startPoint y: 198, endPoint x: 633, endPoint y: 205, distance: 167.9
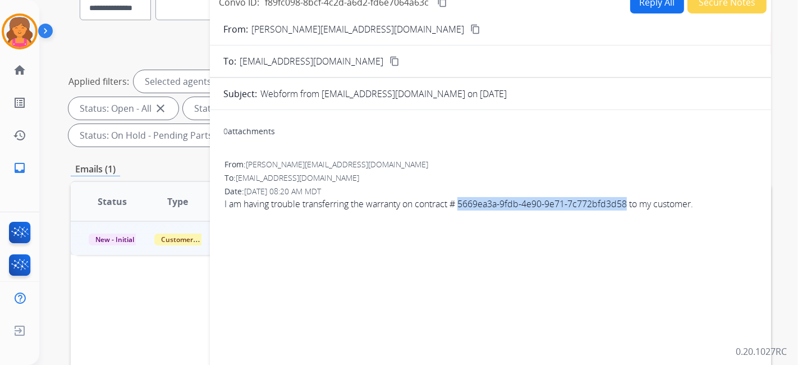
click at [633, 205] on span "I am having trouble transferring the warranty on contract # 5669ea3a-9fdb-4e90-…" at bounding box center [490, 203] width 532 height 13
copy span "5669ea3a-9fdb-4e90-9e71-7c772bfd3d58"
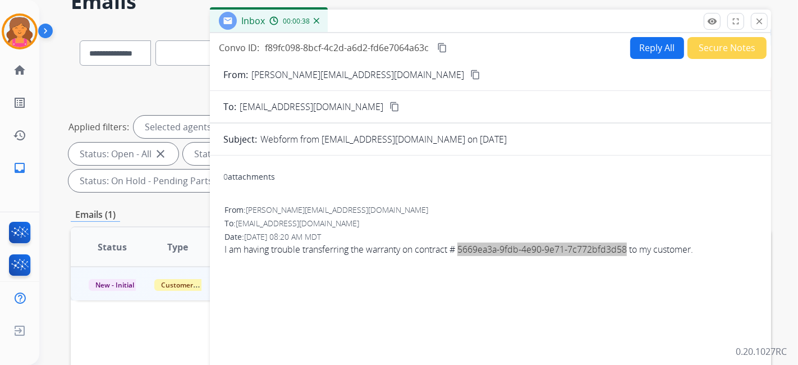
scroll to position [42, 0]
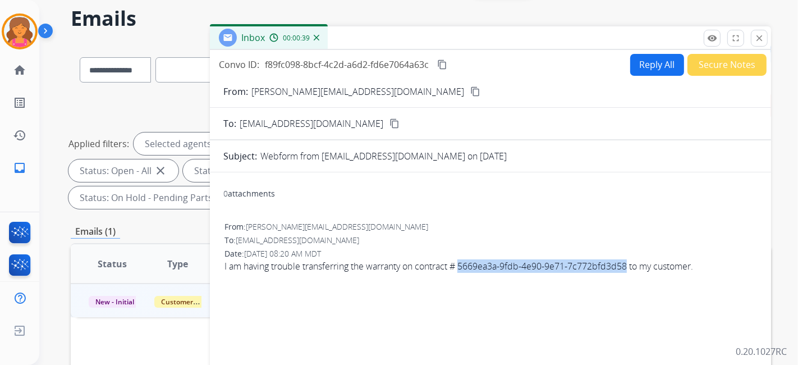
click at [662, 65] on button "Reply All" at bounding box center [657, 65] width 54 height 22
select select "**********"
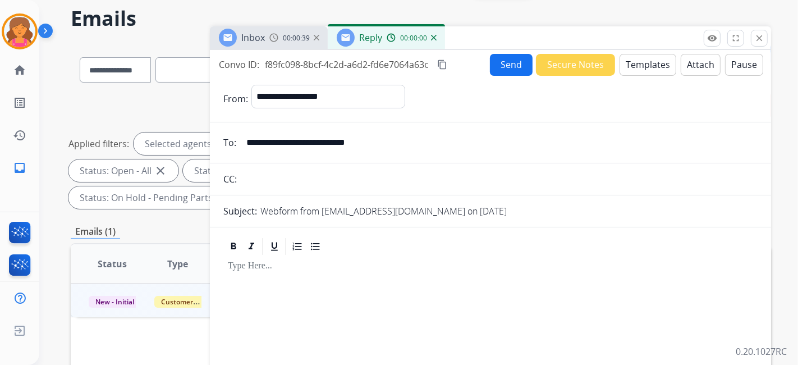
click at [651, 68] on button "Templates" at bounding box center [647, 65] width 57 height 22
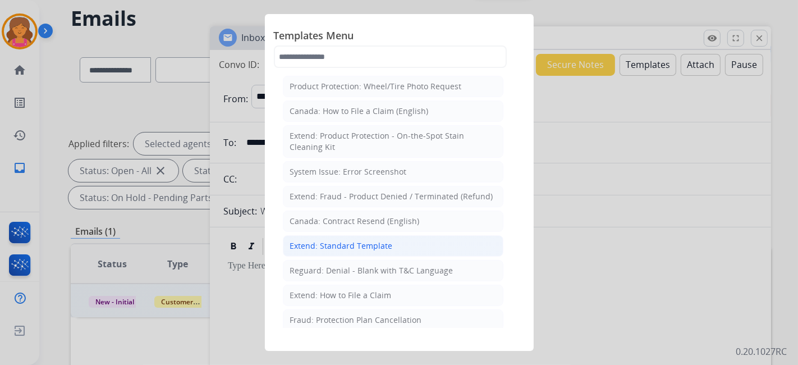
click at [341, 241] on div "Extend: Standard Template" at bounding box center [341, 245] width 103 height 11
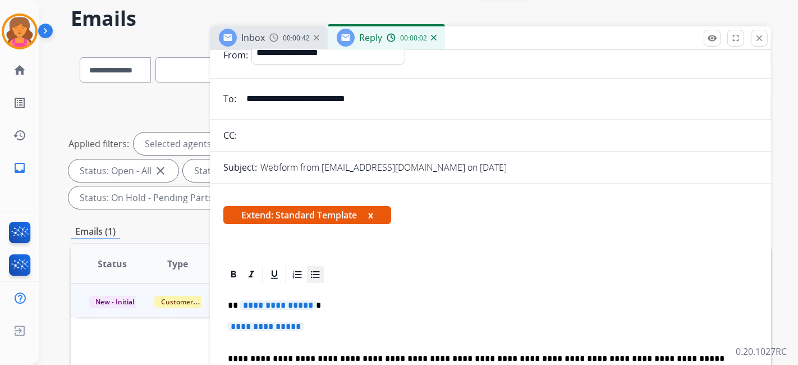
scroll to position [62, 0]
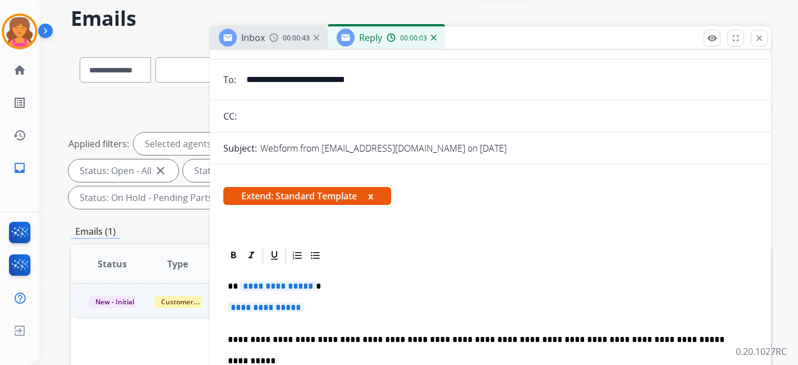
click at [265, 287] on span "**********" at bounding box center [278, 286] width 76 height 10
click at [263, 302] on span "**********" at bounding box center [266, 307] width 76 height 10
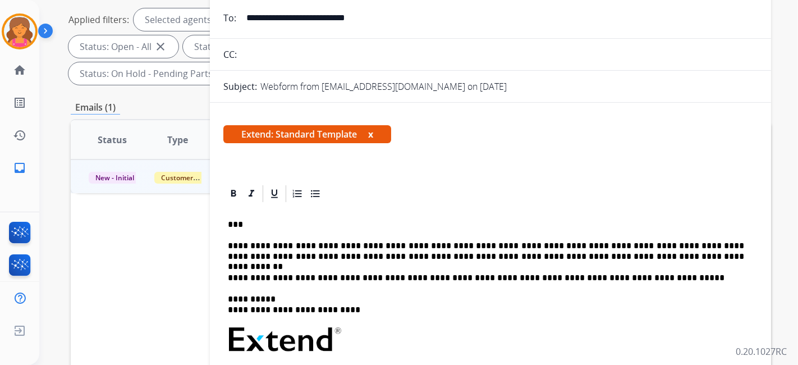
scroll to position [0, 0]
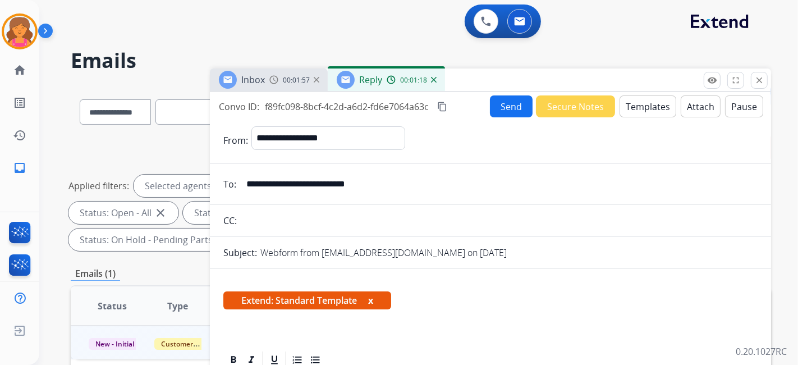
click at [495, 100] on button "Send" at bounding box center [511, 106] width 43 height 22
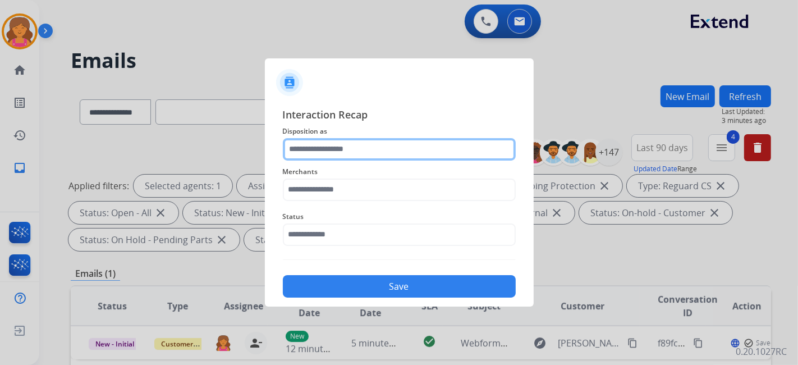
click at [405, 142] on input "text" at bounding box center [399, 149] width 233 height 22
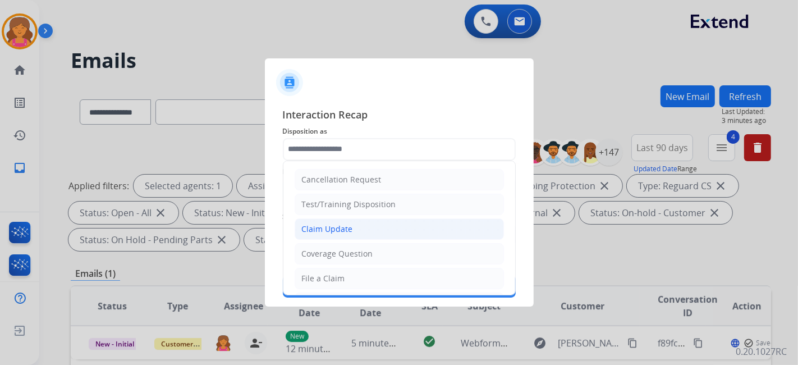
click at [349, 223] on div "Claim Update" at bounding box center [327, 228] width 51 height 11
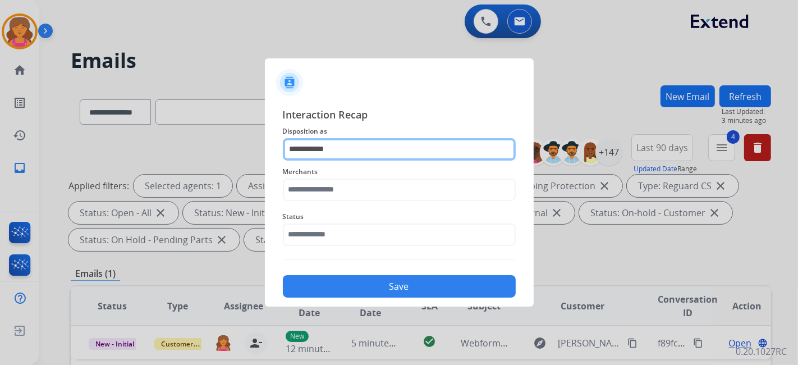
click at [362, 151] on input "**********" at bounding box center [399, 149] width 233 height 22
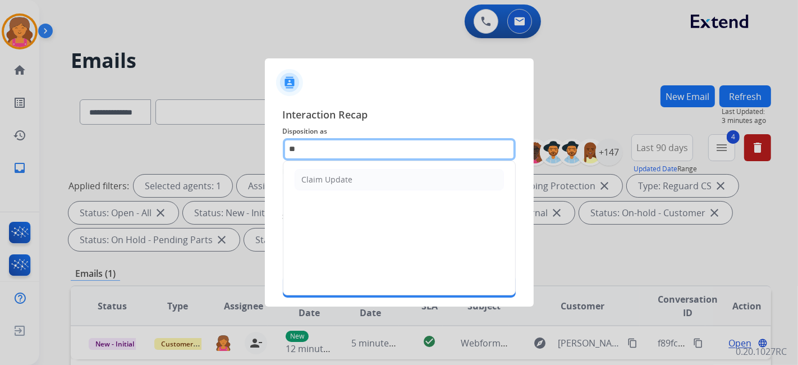
type input "*"
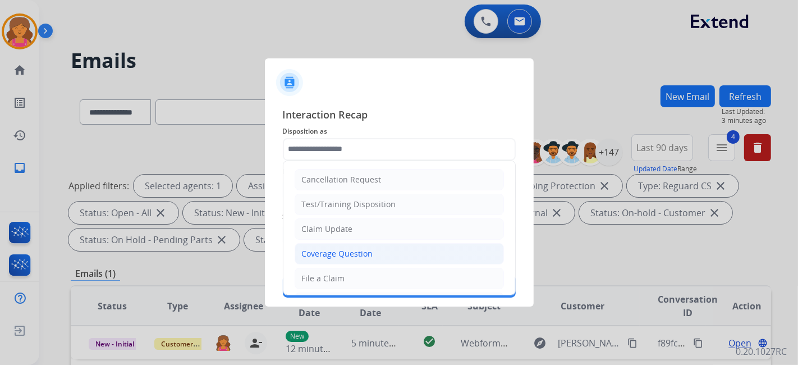
click at [353, 245] on li "Coverage Question" at bounding box center [399, 253] width 209 height 21
type input "**********"
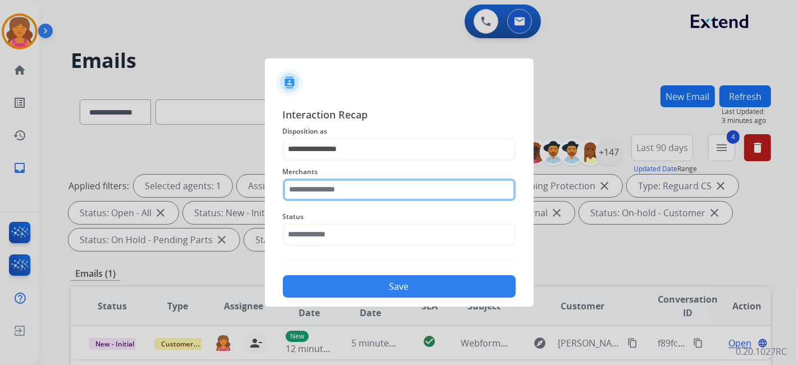
click at [330, 194] on input "text" at bounding box center [399, 189] width 233 height 22
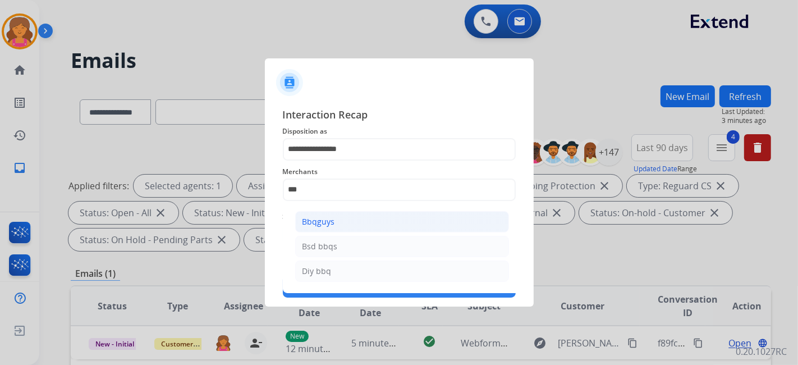
click at [376, 226] on li "Bbqguys" at bounding box center [402, 221] width 214 height 21
type input "*******"
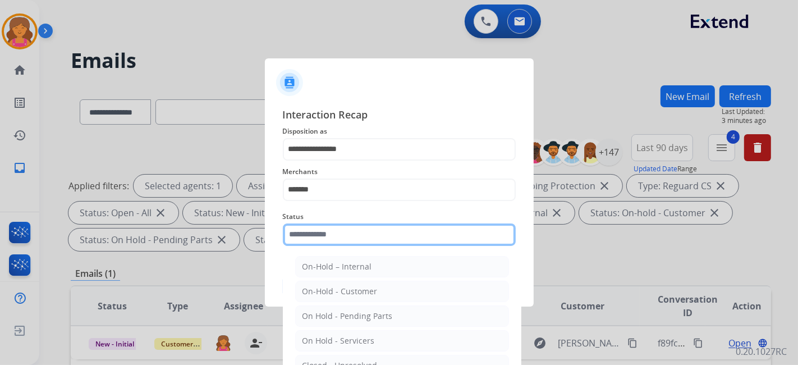
click at [376, 226] on input "text" at bounding box center [399, 234] width 233 height 22
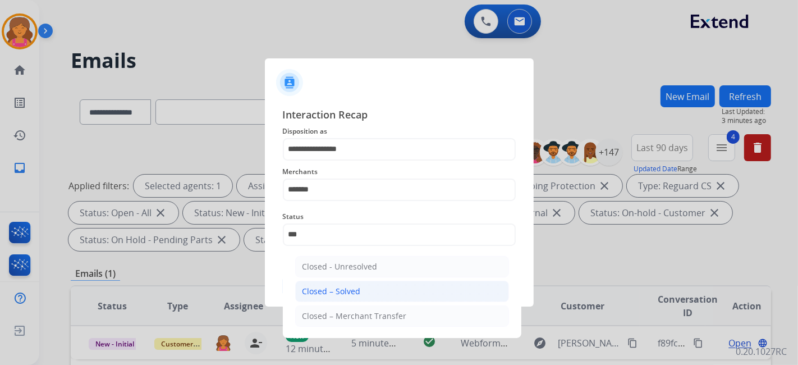
click at [351, 291] on div "Closed – Solved" at bounding box center [331, 291] width 58 height 11
type input "**********"
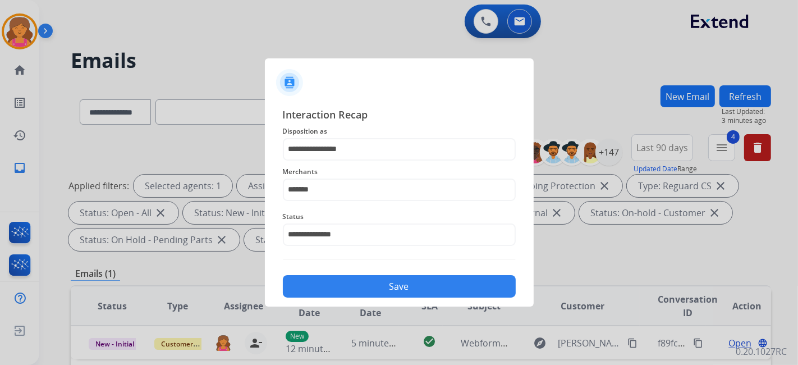
click at [350, 288] on button "Save" at bounding box center [399, 286] width 233 height 22
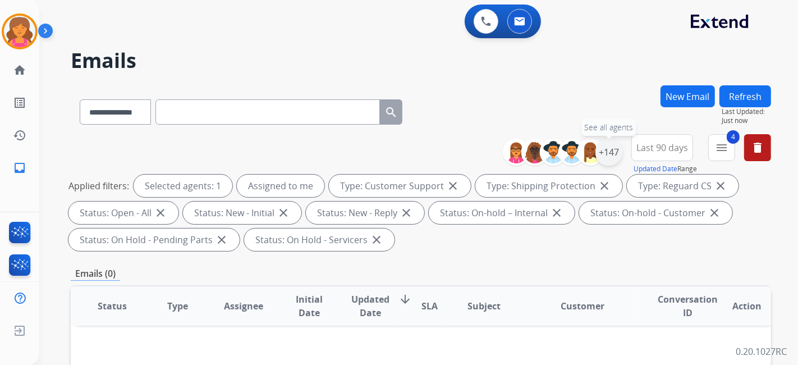
drag, startPoint x: 615, startPoint y: 142, endPoint x: 612, endPoint y: 149, distance: 7.5
click at [613, 147] on div "+147" at bounding box center [608, 152] width 27 height 27
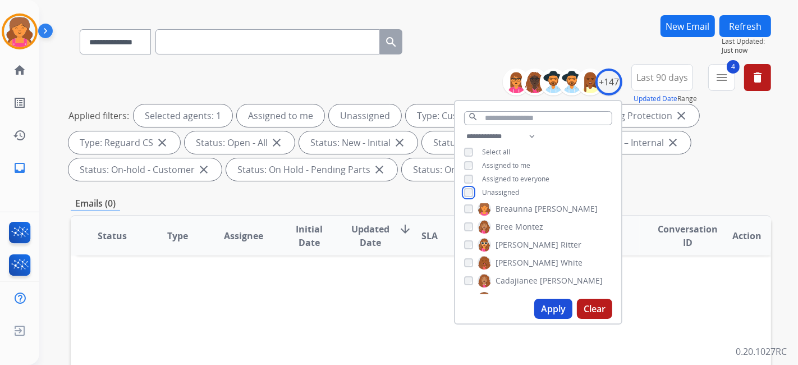
scroll to position [125, 0]
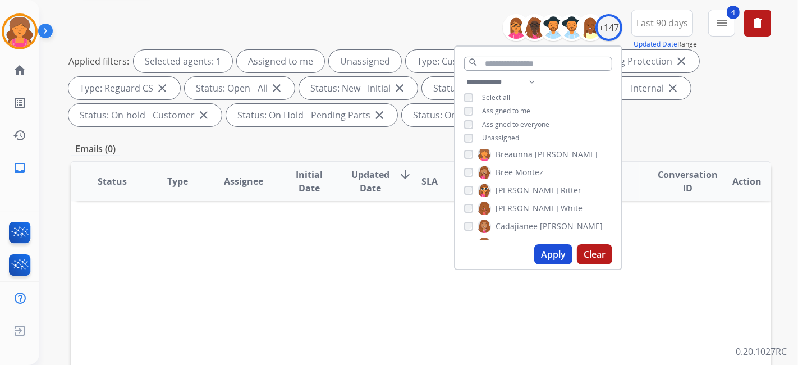
click at [540, 259] on button "Apply" at bounding box center [553, 254] width 38 height 20
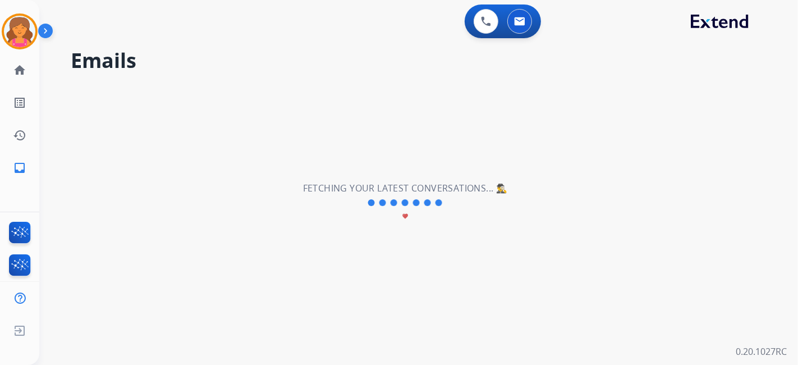
scroll to position [0, 0]
click at [28, 29] on img at bounding box center [19, 31] width 31 height 31
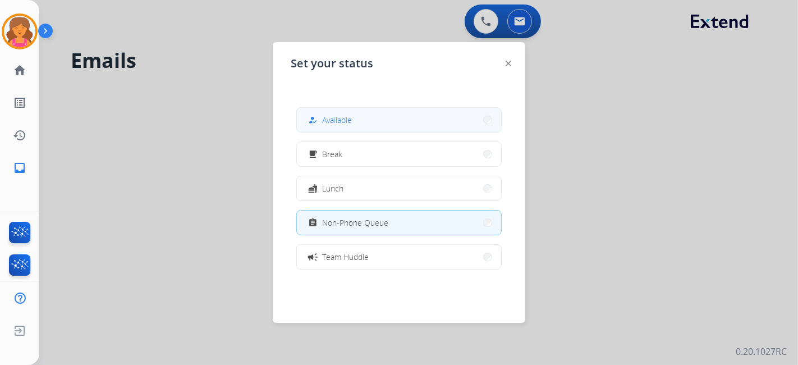
click at [308, 113] on button "how_to_reg Available" at bounding box center [399, 120] width 204 height 24
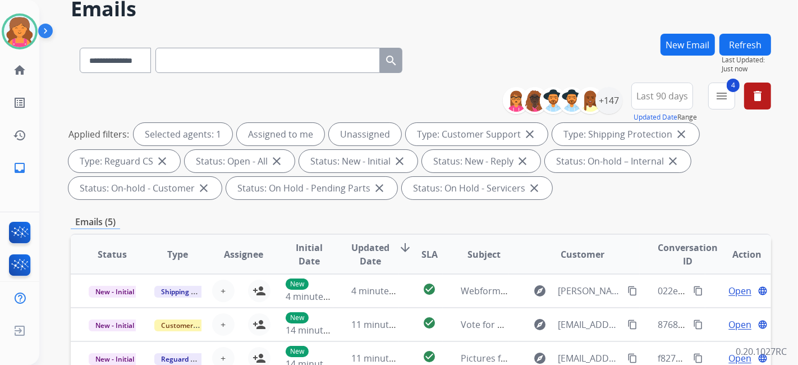
scroll to position [187, 0]
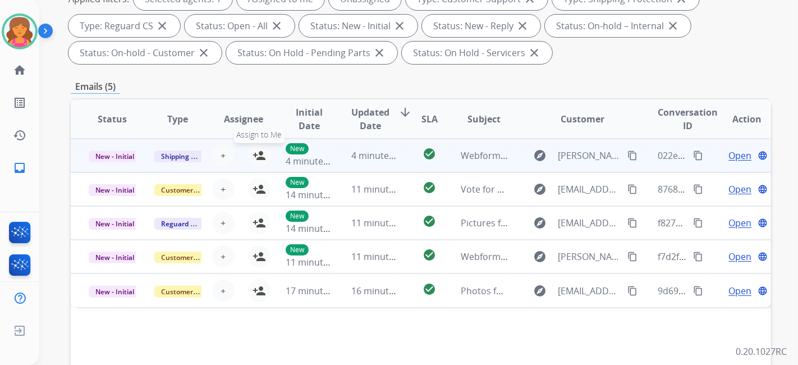
click at [260, 151] on mat-icon "person_add" at bounding box center [258, 155] width 13 height 13
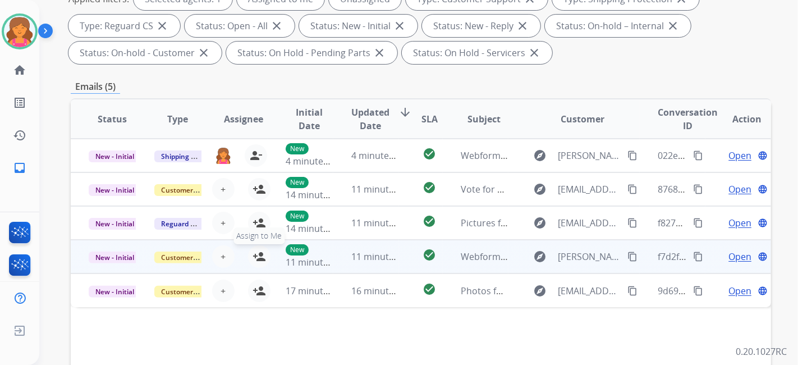
click at [258, 259] on mat-icon "person_add" at bounding box center [258, 256] width 13 height 13
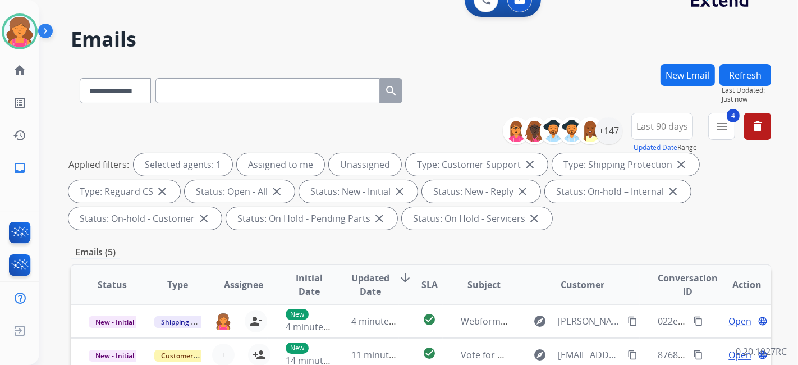
scroll to position [0, 0]
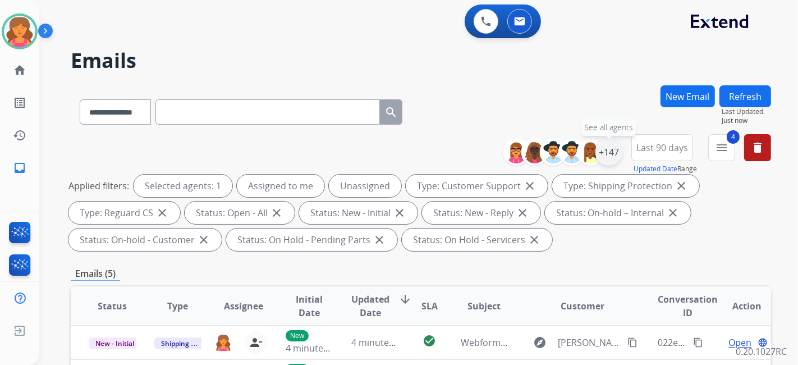
click at [609, 149] on div "+147" at bounding box center [608, 152] width 27 height 27
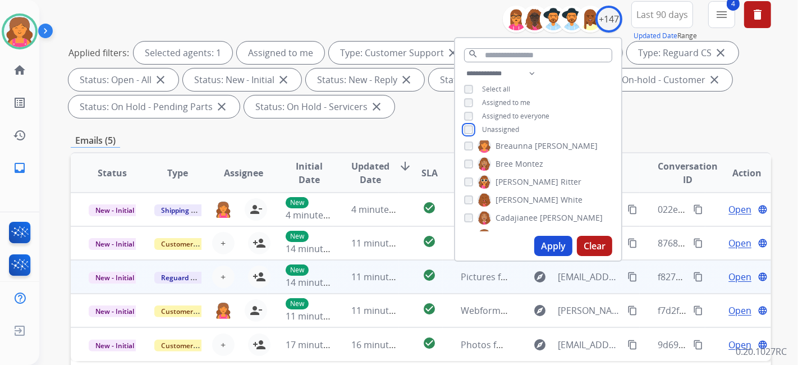
scroll to position [187, 0]
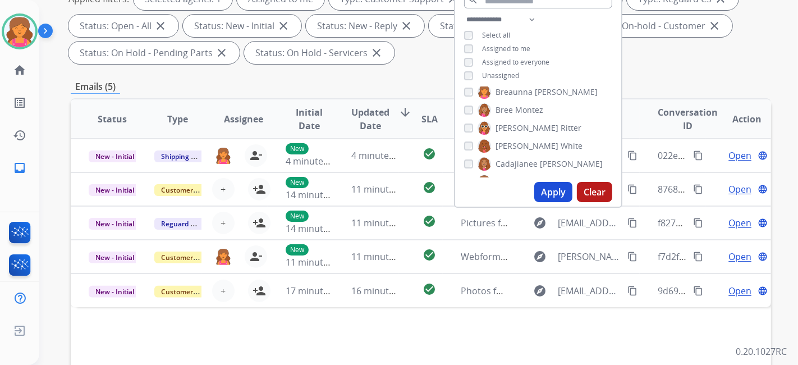
click at [554, 188] on button "Apply" at bounding box center [553, 192] width 38 height 20
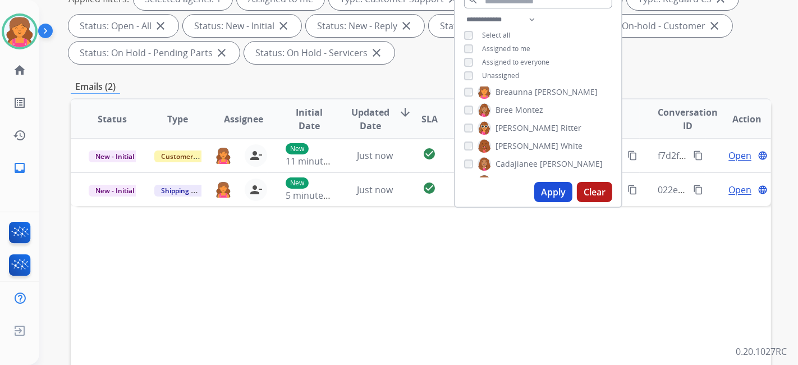
click at [304, 275] on div "Status Type Assignee Initial Date Updated Date arrow_downward SLA Subject Custo…" at bounding box center [421, 286] width 700 height 376
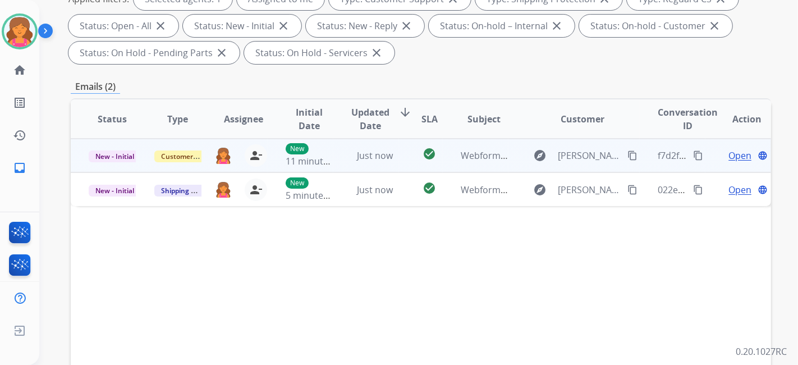
click at [730, 154] on span "Open" at bounding box center [739, 155] width 23 height 13
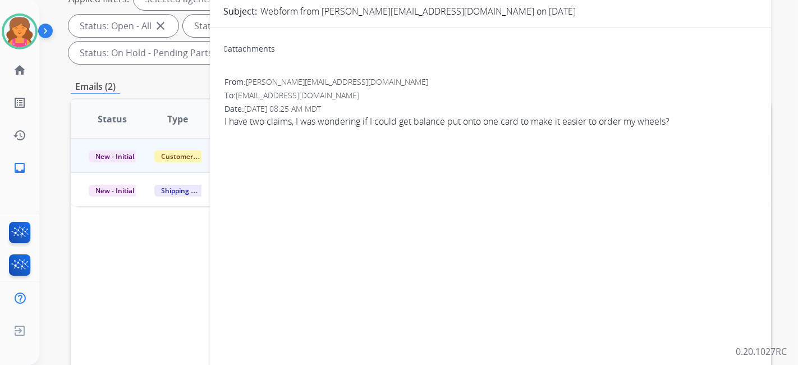
scroll to position [0, 0]
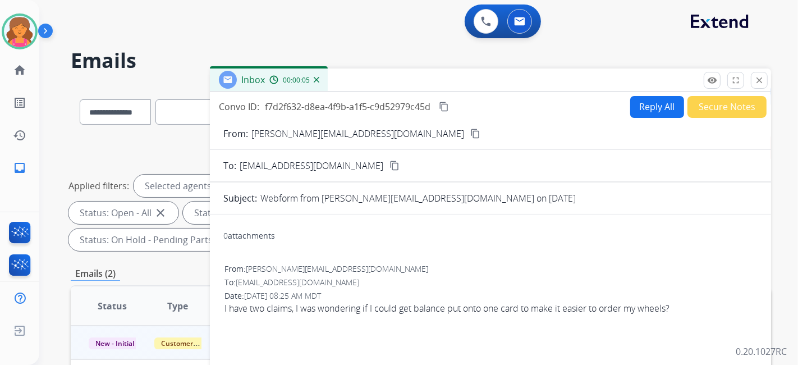
click at [470, 137] on mat-icon "content_copy" at bounding box center [475, 133] width 10 height 10
click at [636, 109] on button "Reply All" at bounding box center [657, 107] width 54 height 22
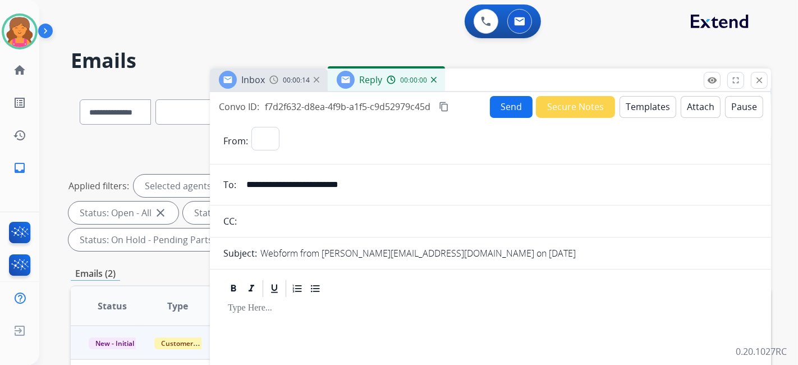
select select "**********"
click at [633, 108] on button "Templates" at bounding box center [647, 107] width 57 height 22
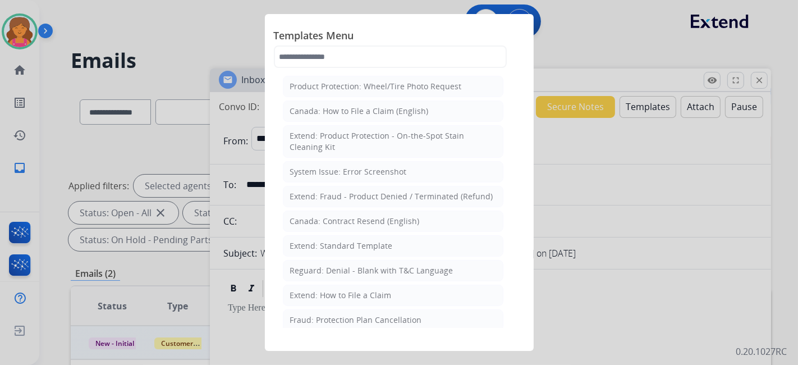
click at [407, 242] on li "Extend: Standard Template" at bounding box center [393, 245] width 220 height 21
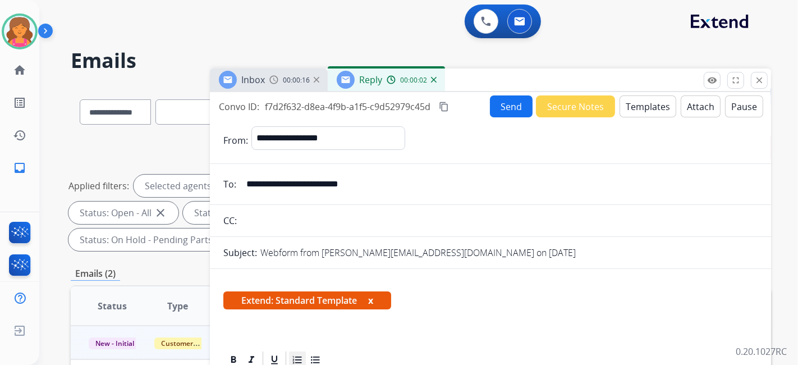
scroll to position [125, 0]
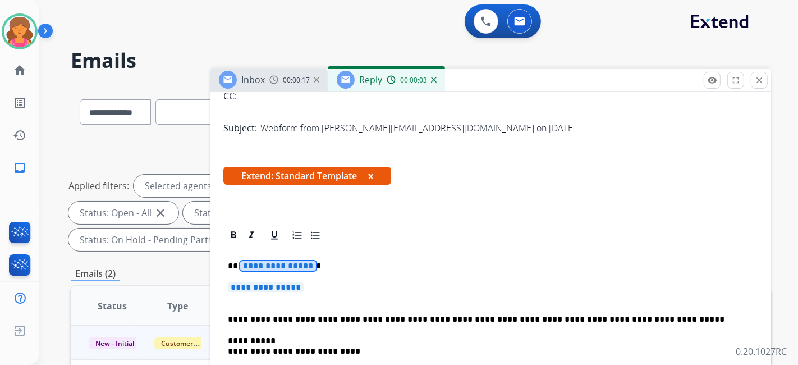
click at [258, 268] on span "**********" at bounding box center [278, 266] width 76 height 10
click at [282, 289] on span "**********" at bounding box center [266, 287] width 76 height 10
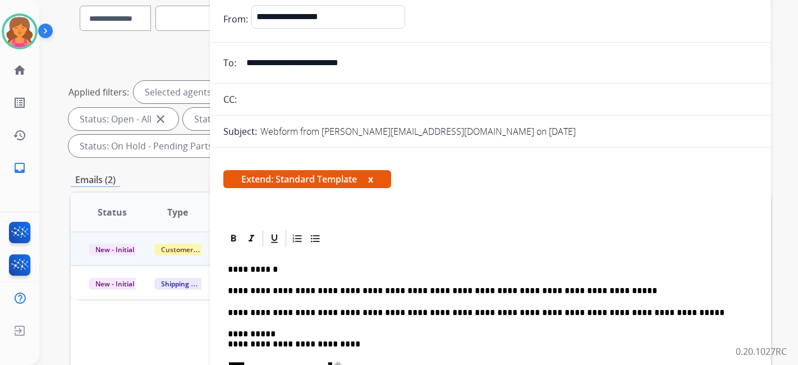
scroll to position [0, 0]
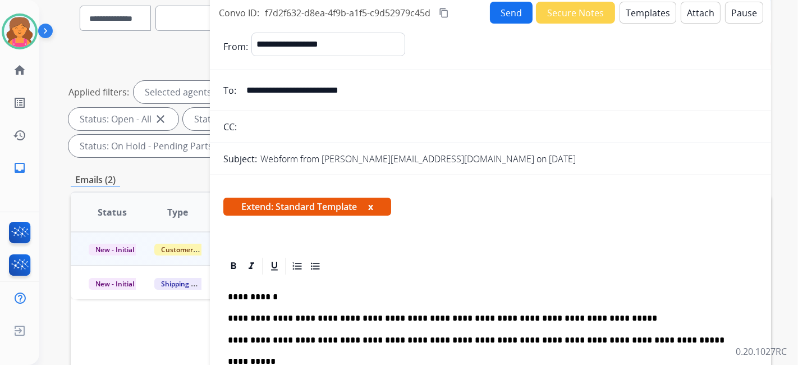
click at [497, 12] on button "Send" at bounding box center [511, 13] width 43 height 22
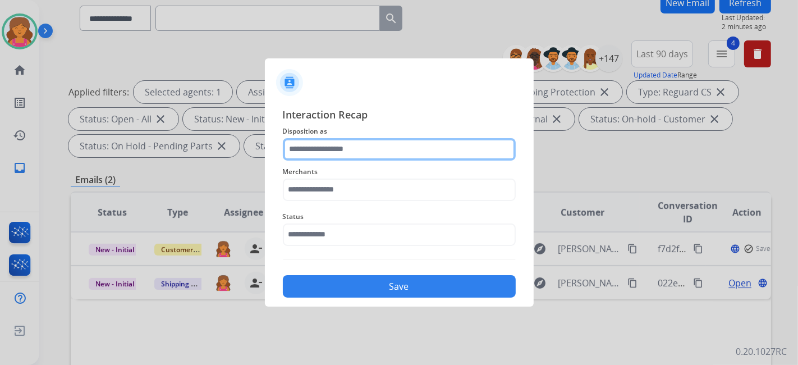
click at [330, 145] on input "text" at bounding box center [399, 149] width 233 height 22
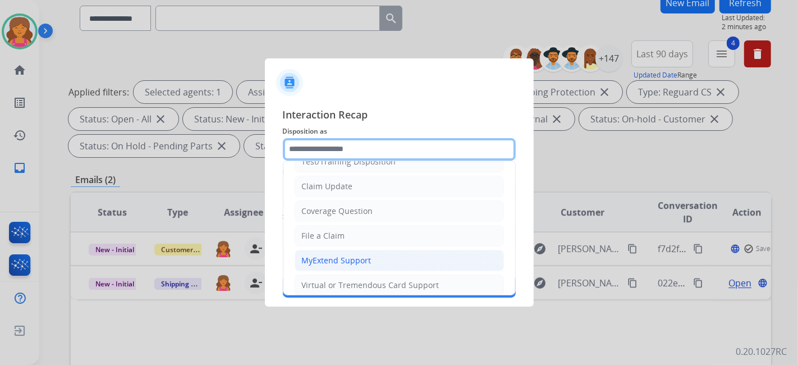
scroll to position [62, 0]
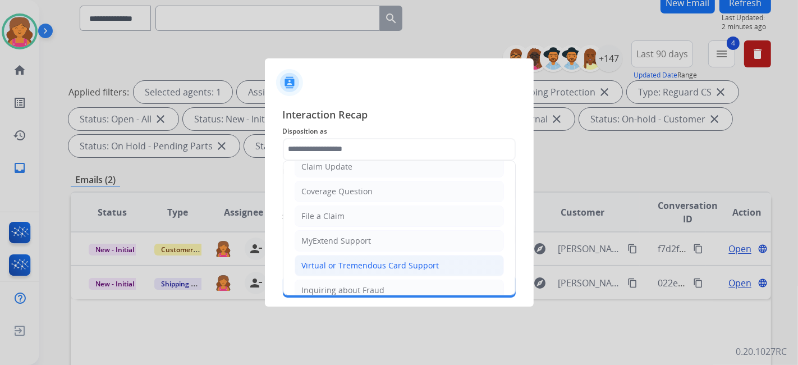
click at [343, 260] on div "Virtual or Tremendous Card Support" at bounding box center [370, 265] width 137 height 11
type input "**********"
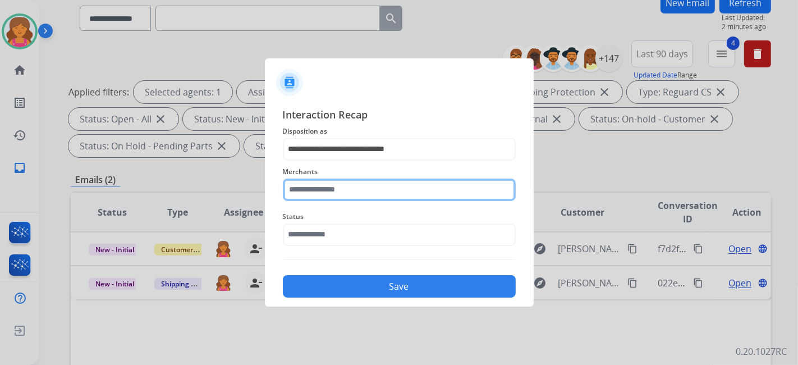
click at [337, 188] on input "text" at bounding box center [399, 189] width 233 height 22
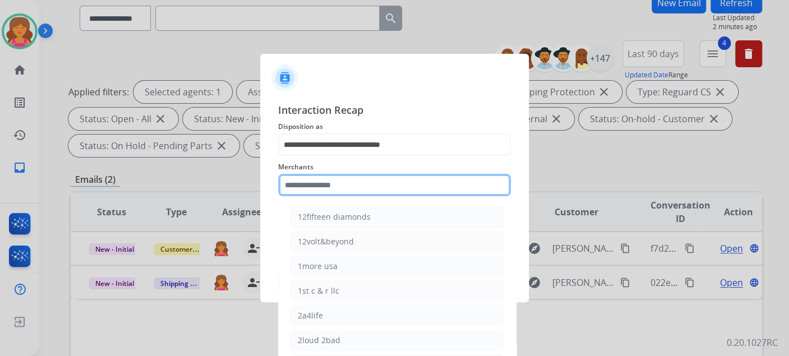
click at [357, 193] on input "text" at bounding box center [394, 185] width 233 height 22
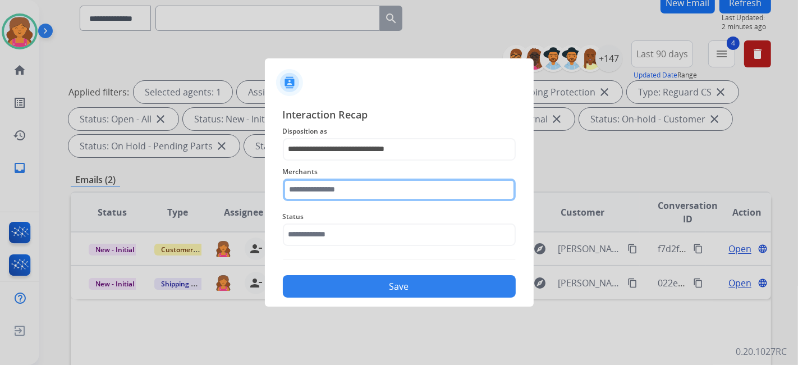
type input "*"
click at [356, 186] on input "*" at bounding box center [399, 189] width 233 height 22
type input "*"
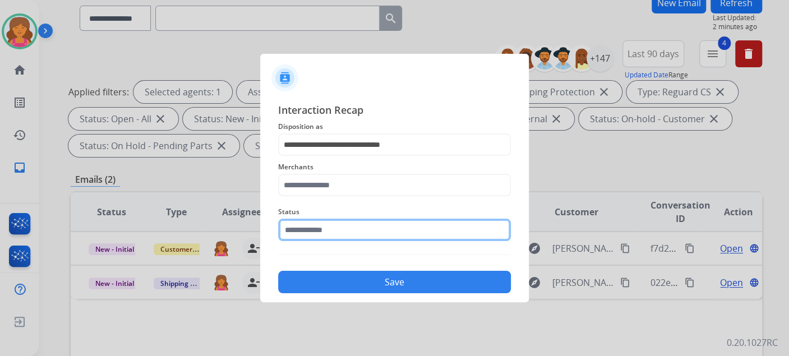
click at [341, 234] on input "text" at bounding box center [394, 230] width 233 height 22
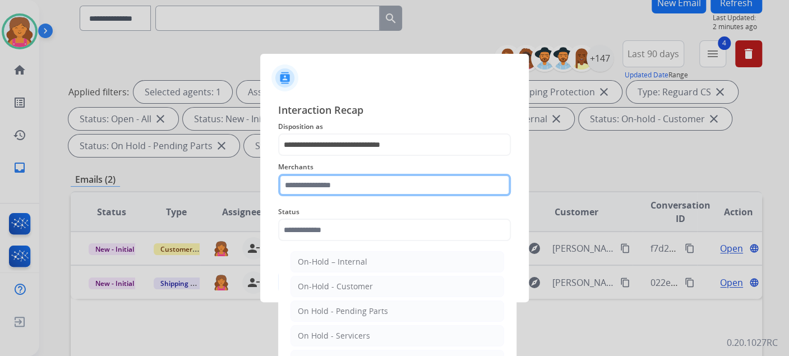
click at [320, 178] on input "text" at bounding box center [394, 185] width 233 height 22
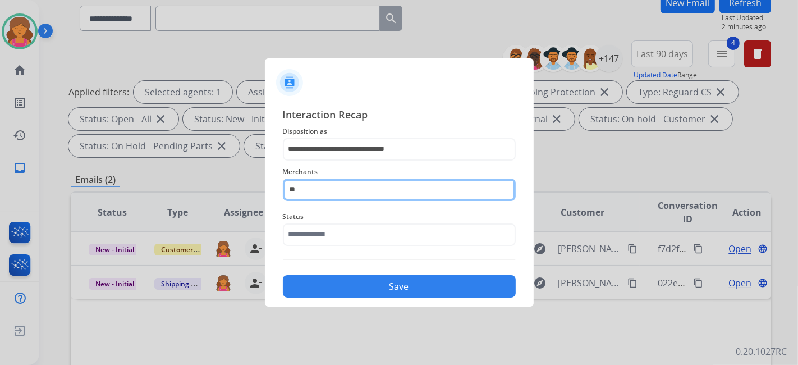
type input "*"
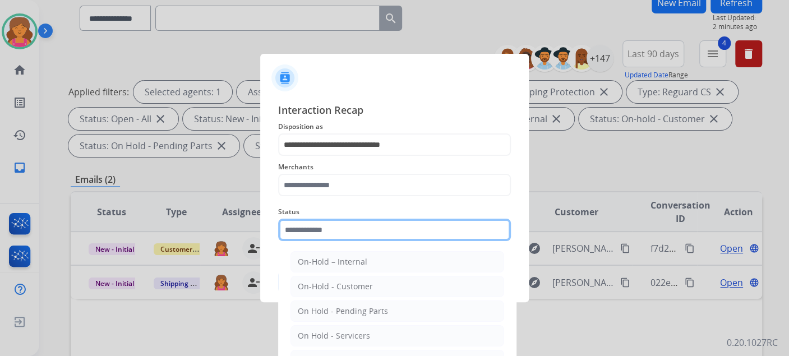
click at [340, 232] on input "text" at bounding box center [394, 230] width 233 height 22
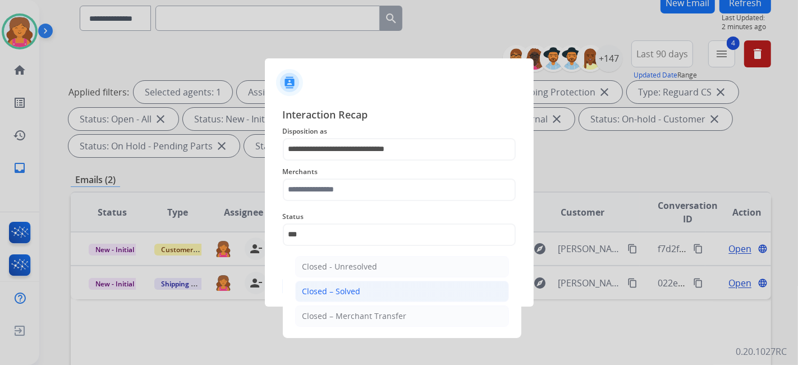
click at [357, 280] on li "Closed – Solved" at bounding box center [402, 290] width 214 height 21
type input "**********"
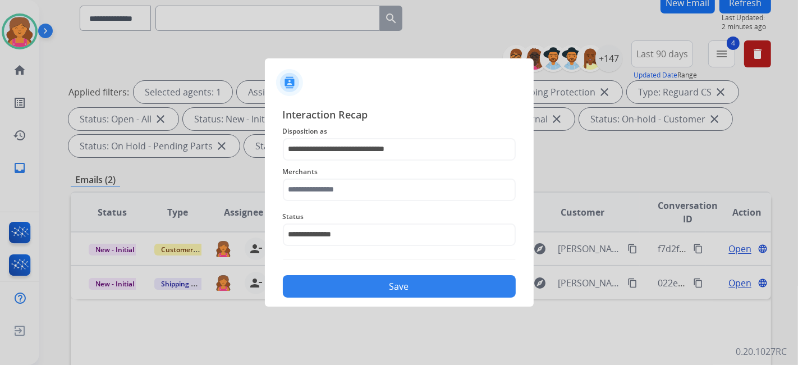
click at [357, 281] on button "Save" at bounding box center [399, 286] width 233 height 22
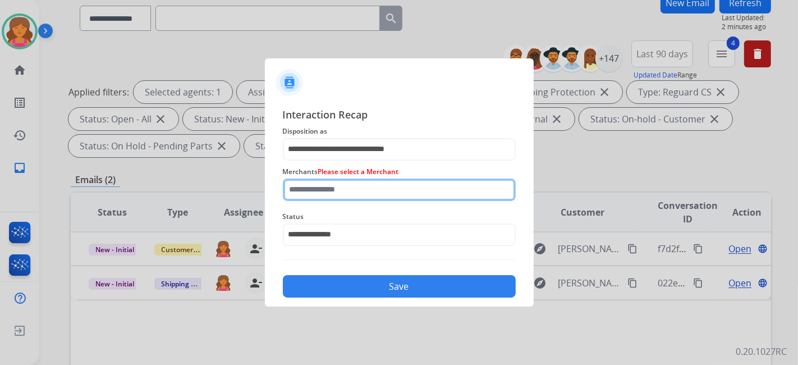
click at [353, 187] on input "text" at bounding box center [399, 189] width 233 height 22
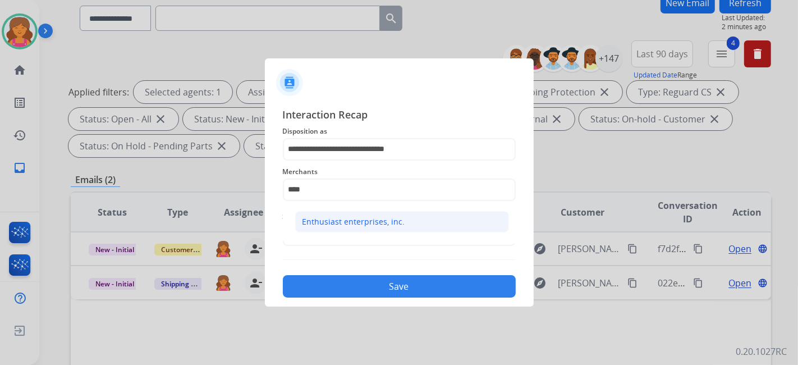
click at [374, 222] on div "Enthusiast enterprises, inc." at bounding box center [353, 221] width 103 height 11
type input "**********"
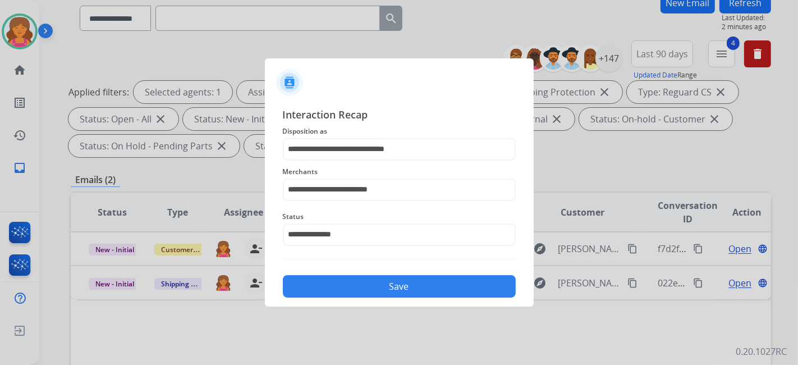
click at [353, 291] on button "Save" at bounding box center [399, 286] width 233 height 22
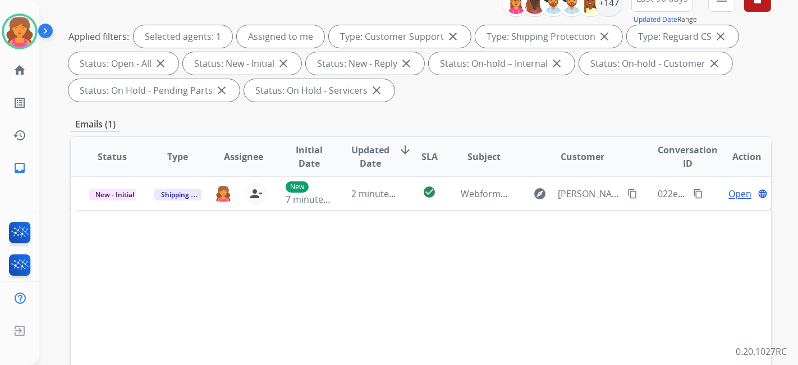
scroll to position [187, 0]
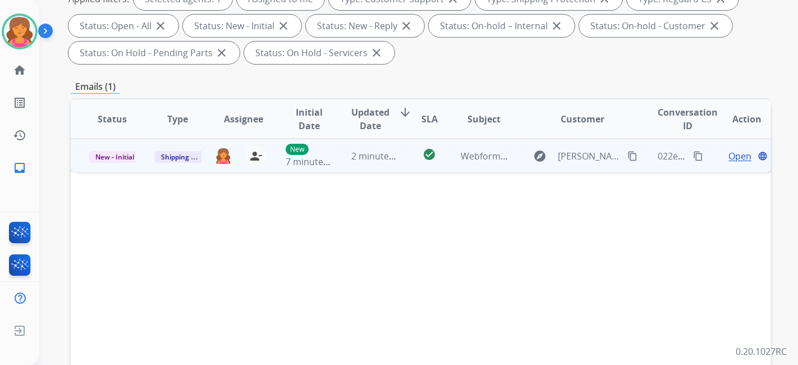
click at [730, 160] on span "Open" at bounding box center [739, 155] width 23 height 13
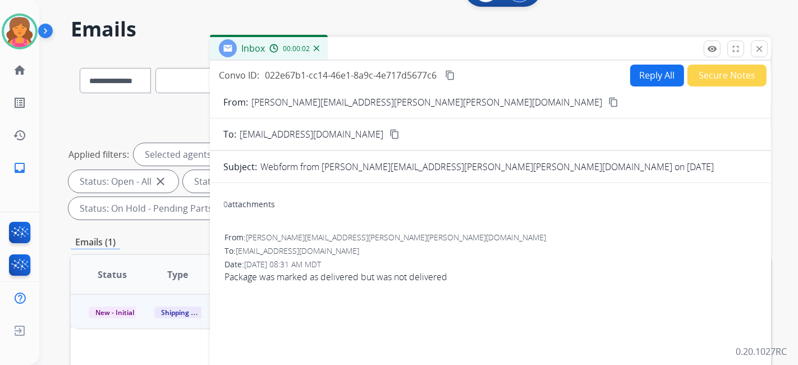
scroll to position [0, 0]
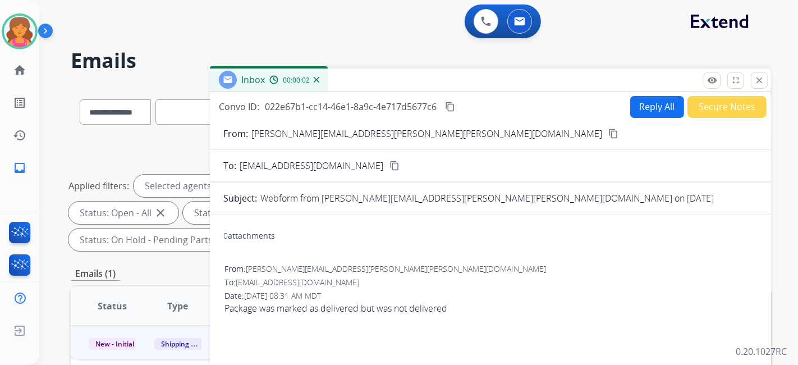
click at [608, 131] on mat-icon "content_copy" at bounding box center [613, 133] width 10 height 10
click at [665, 105] on button "Reply All" at bounding box center [657, 107] width 54 height 22
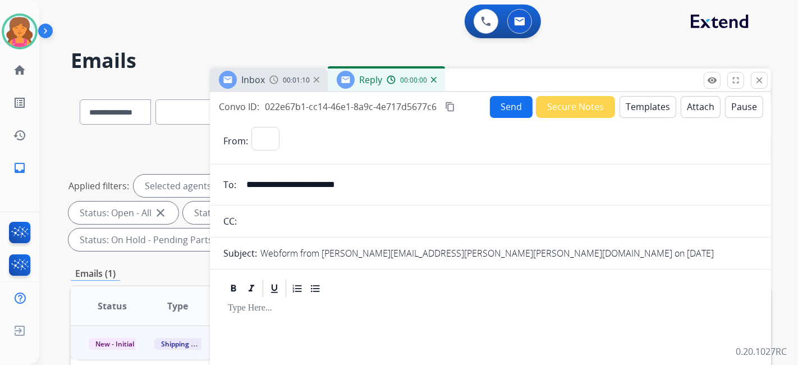
select select "**********"
click at [655, 104] on button "Templates" at bounding box center [647, 107] width 57 height 22
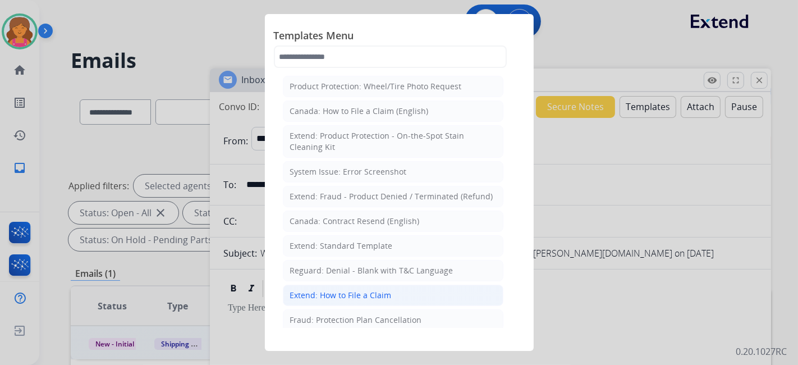
click at [401, 289] on li "Extend: How to File a Claim" at bounding box center [393, 294] width 220 height 21
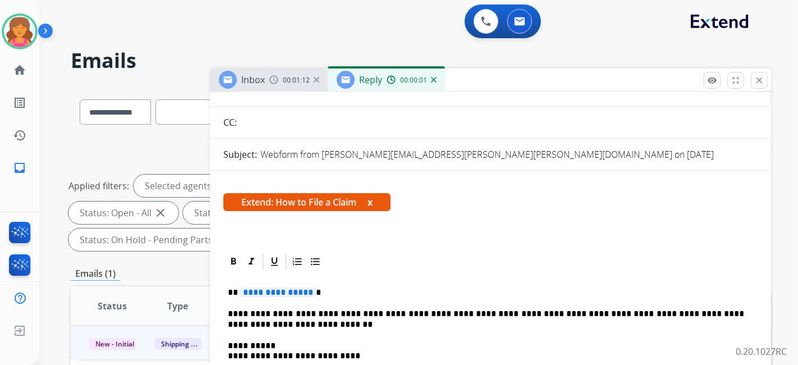
scroll to position [187, 0]
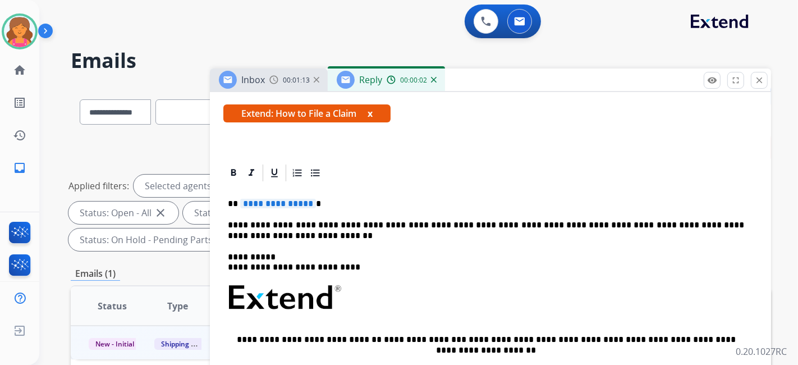
click at [288, 199] on span "**********" at bounding box center [278, 204] width 76 height 10
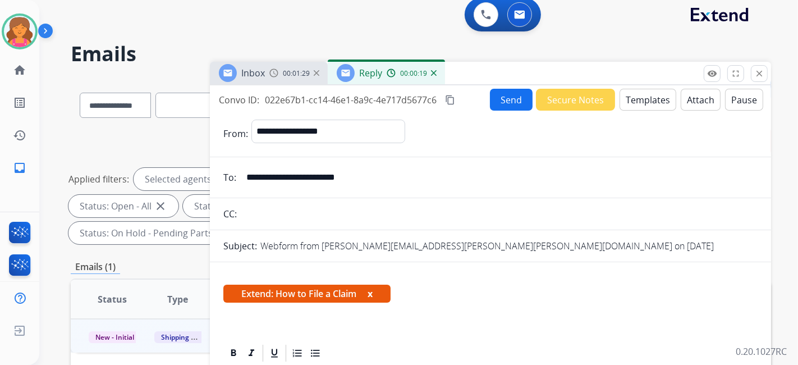
scroll to position [0, 0]
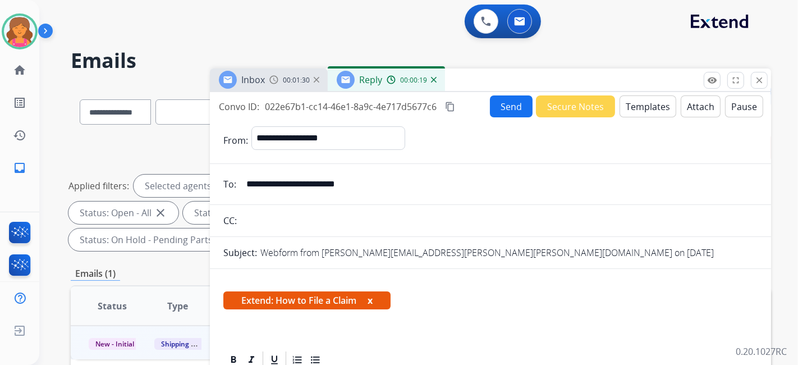
click at [503, 103] on button "Send" at bounding box center [511, 106] width 43 height 22
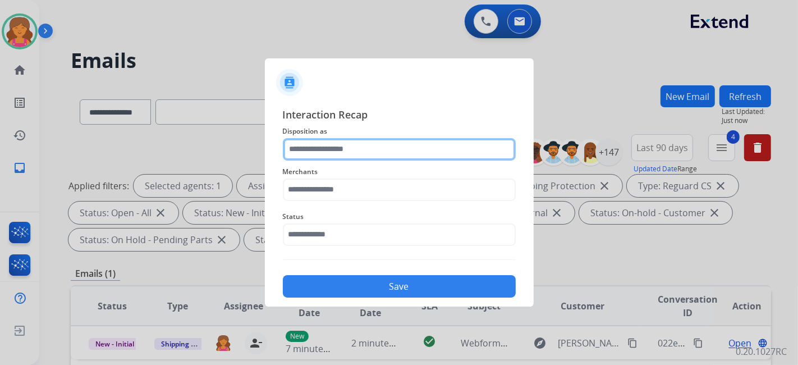
click at [434, 153] on input "text" at bounding box center [399, 149] width 233 height 22
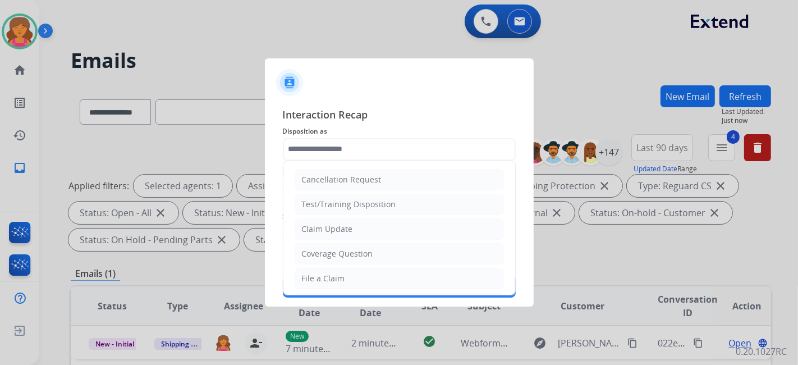
drag, startPoint x: 351, startPoint y: 274, endPoint x: 333, endPoint y: 244, distance: 35.0
click at [352, 274] on li "File a Claim" at bounding box center [399, 278] width 209 height 21
type input "**********"
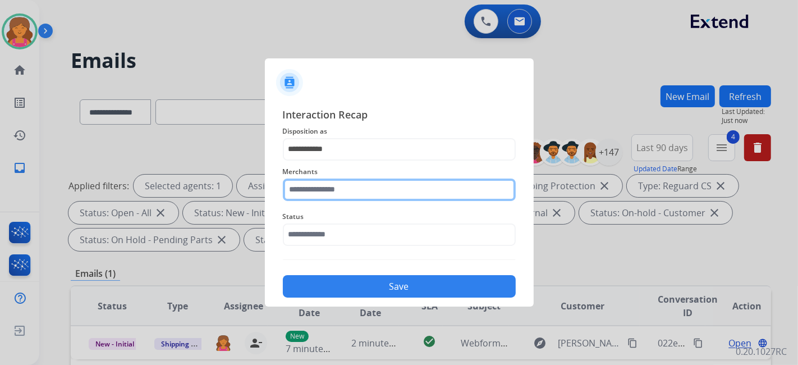
click at [315, 190] on input "text" at bounding box center [399, 189] width 233 height 22
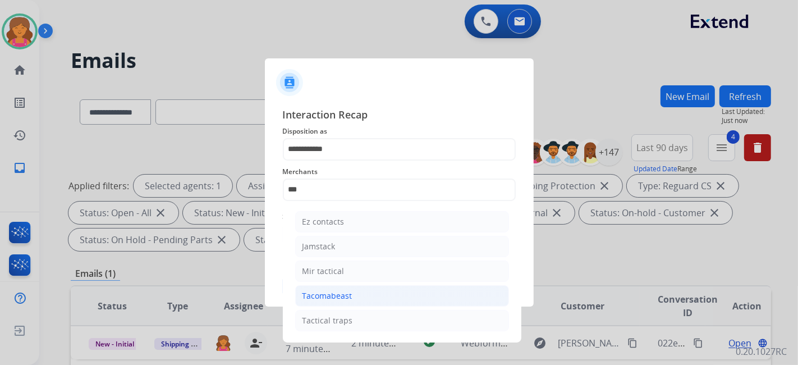
click at [364, 292] on li "Tacomabeast" at bounding box center [402, 295] width 214 height 21
type input "**********"
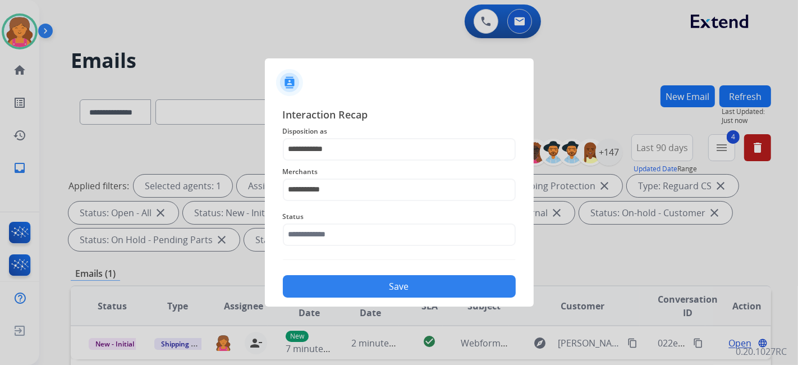
click at [349, 280] on button "Save" at bounding box center [399, 286] width 233 height 22
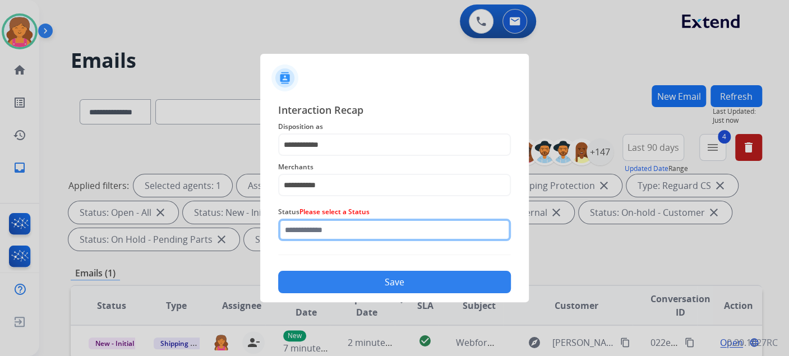
click at [337, 237] on input "text" at bounding box center [394, 230] width 233 height 22
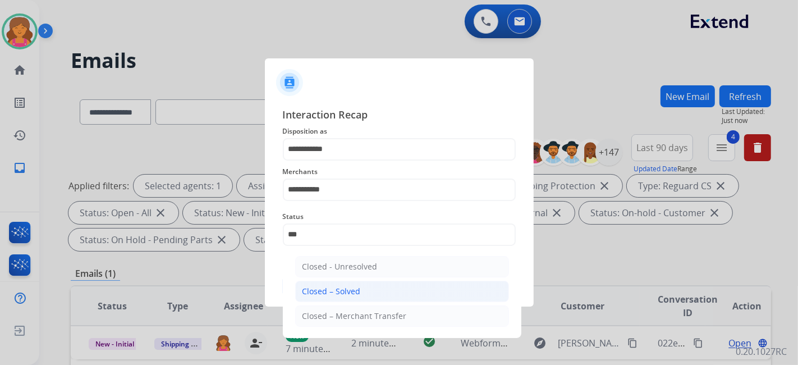
click at [334, 286] on div "Closed – Solved" at bounding box center [331, 291] width 58 height 11
type input "**********"
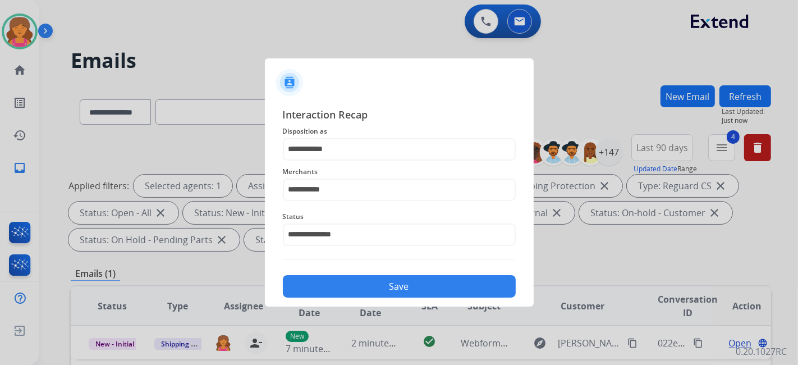
click at [334, 286] on button "Save" at bounding box center [399, 286] width 233 height 22
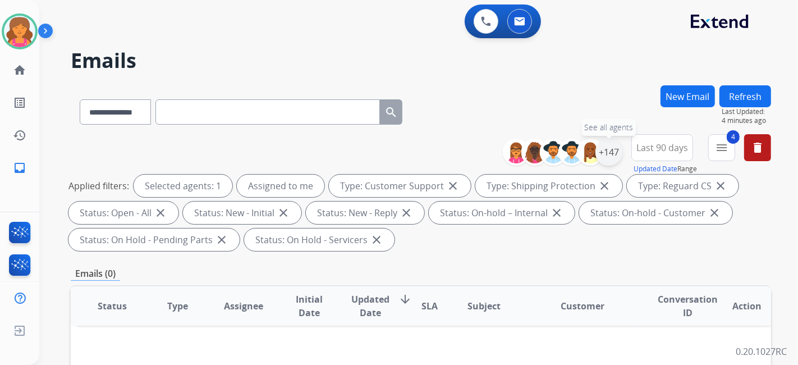
click at [611, 146] on div "+147" at bounding box center [608, 152] width 27 height 27
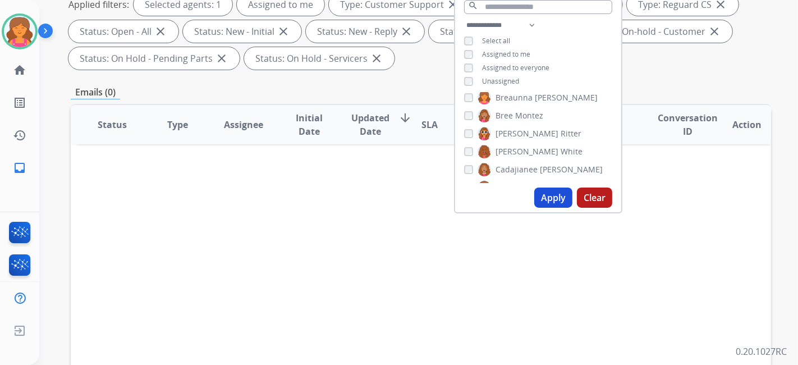
scroll to position [187, 0]
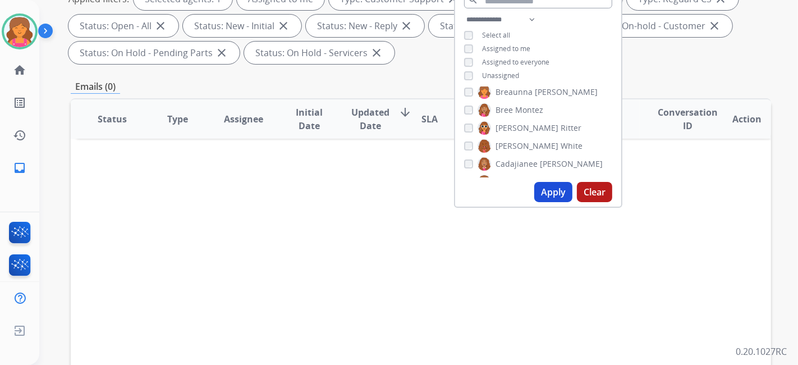
click at [482, 72] on span "Unassigned" at bounding box center [500, 76] width 37 height 10
click at [537, 186] on button "Apply" at bounding box center [553, 192] width 38 height 20
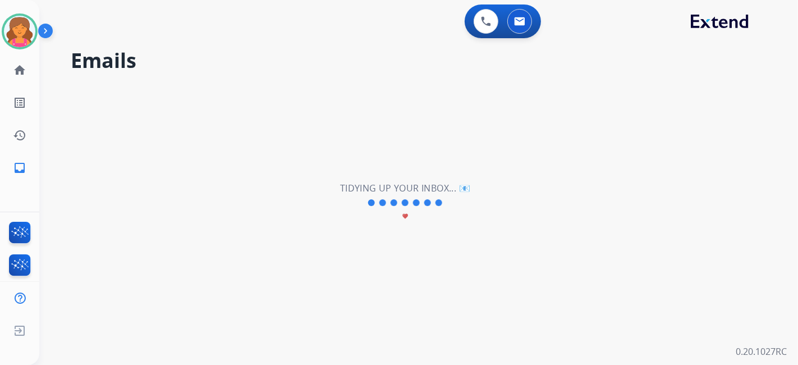
scroll to position [0, 0]
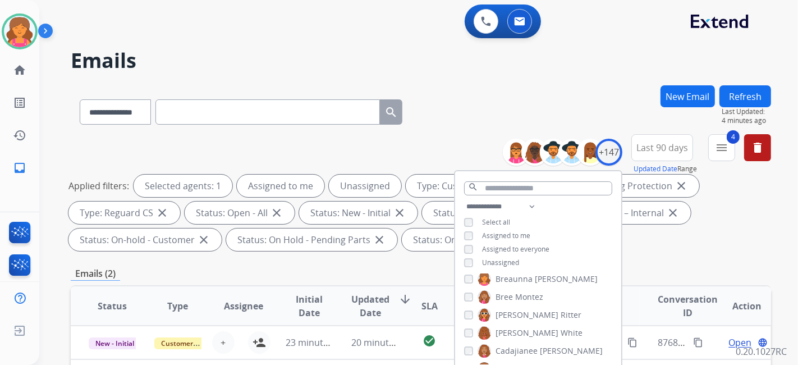
click at [324, 254] on div "**********" at bounding box center [421, 194] width 700 height 121
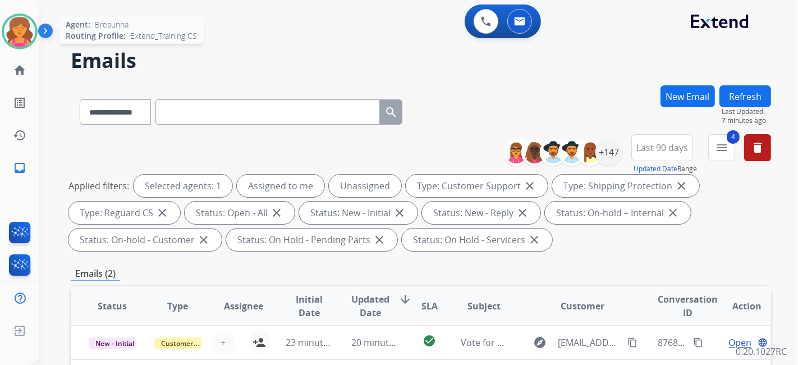
click at [34, 20] on div at bounding box center [20, 31] width 36 height 36
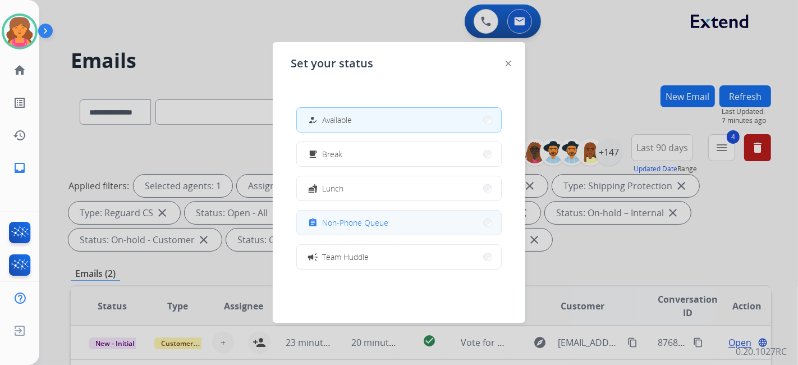
click at [325, 211] on button "assignment Non-Phone Queue" at bounding box center [399, 222] width 204 height 24
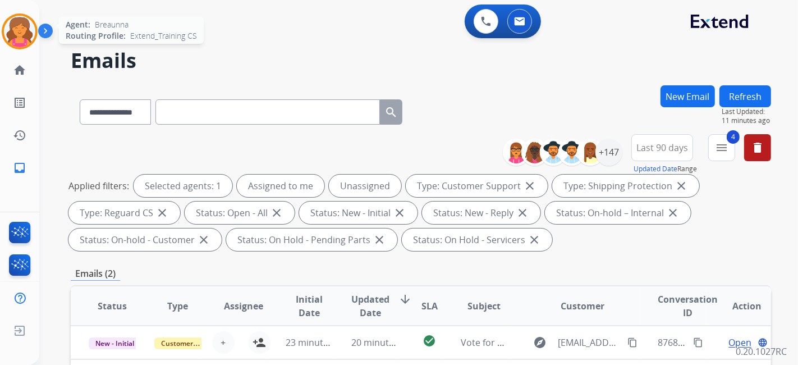
click at [14, 36] on img at bounding box center [19, 31] width 31 height 31
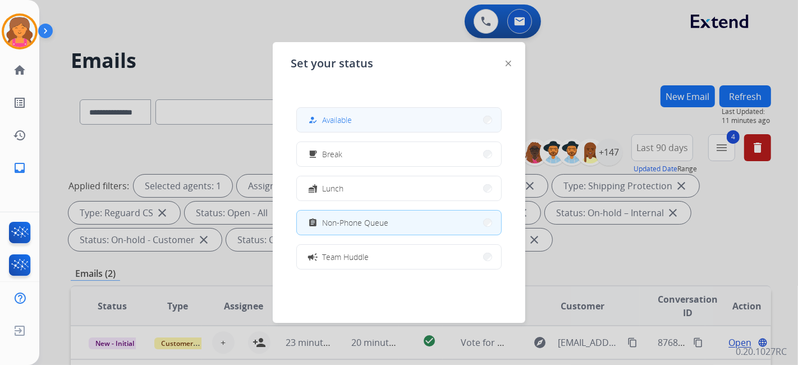
click at [333, 111] on button "how_to_reg Available" at bounding box center [399, 120] width 204 height 24
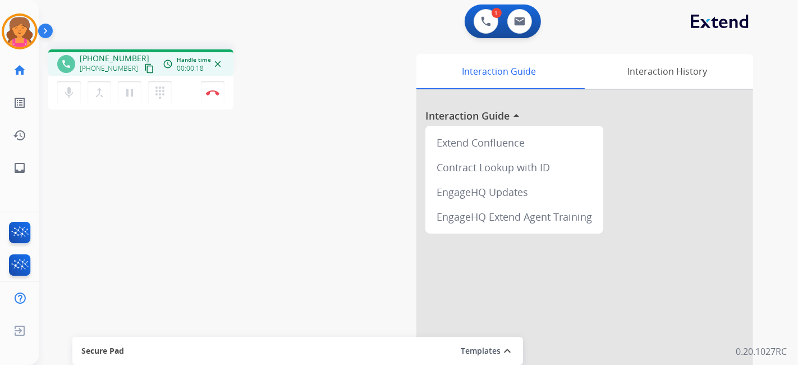
click at [144, 68] on mat-icon "content_copy" at bounding box center [149, 68] width 10 height 10
click at [208, 96] on button "Disconnect" at bounding box center [213, 93] width 24 height 24
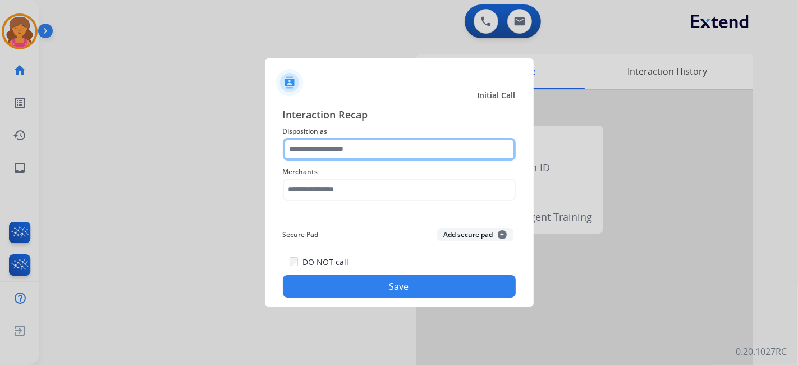
click at [319, 146] on input "text" at bounding box center [399, 149] width 233 height 22
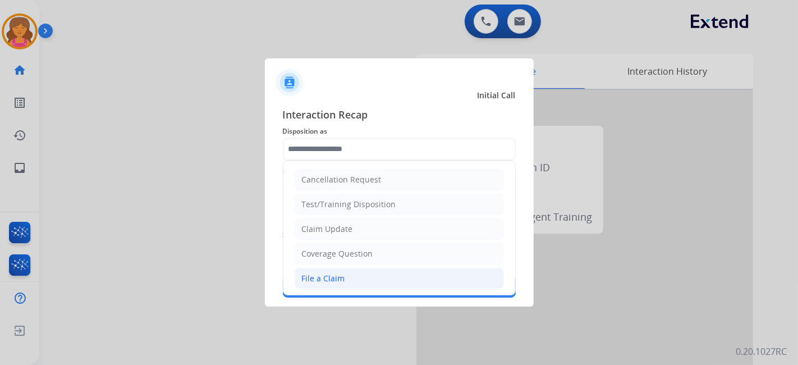
click at [333, 275] on div "File a Claim" at bounding box center [323, 278] width 43 height 11
type input "**********"
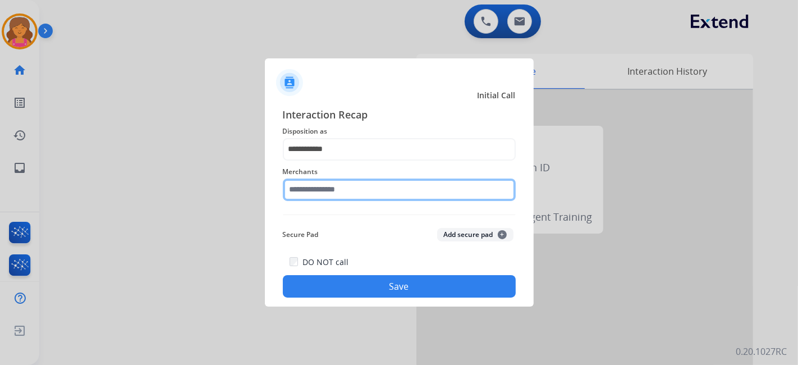
click at [338, 188] on input "text" at bounding box center [399, 189] width 233 height 22
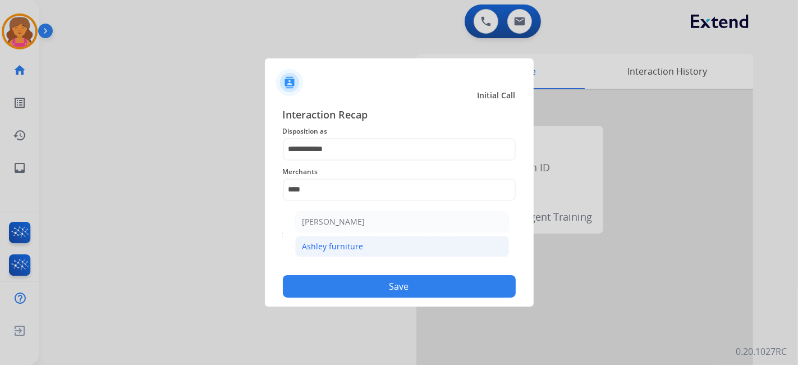
click at [337, 247] on div "Ashley furniture" at bounding box center [332, 246] width 61 height 11
type input "**********"
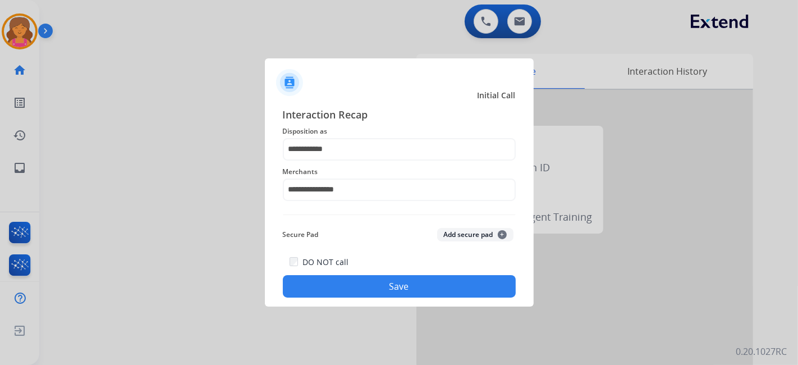
click at [341, 286] on button "Save" at bounding box center [399, 286] width 233 height 22
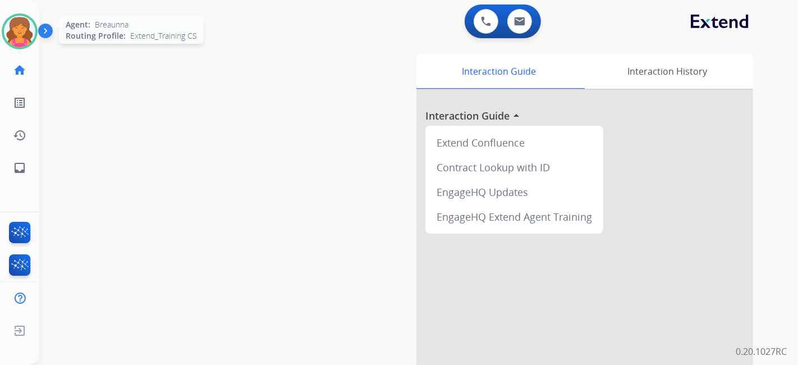
click at [20, 35] on img at bounding box center [19, 31] width 31 height 31
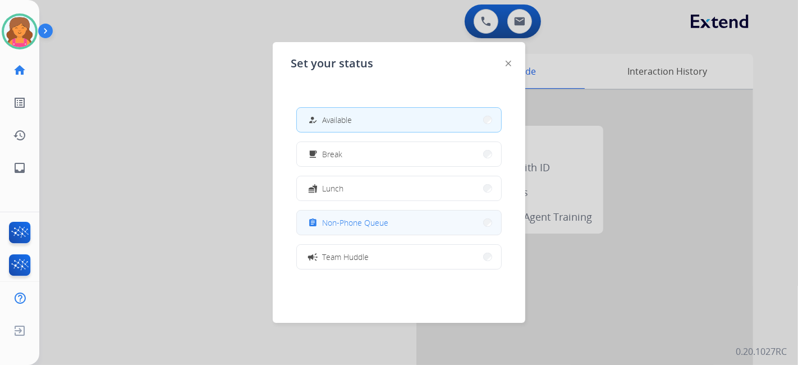
click at [309, 224] on button "assignment Non-Phone Queue" at bounding box center [399, 222] width 204 height 24
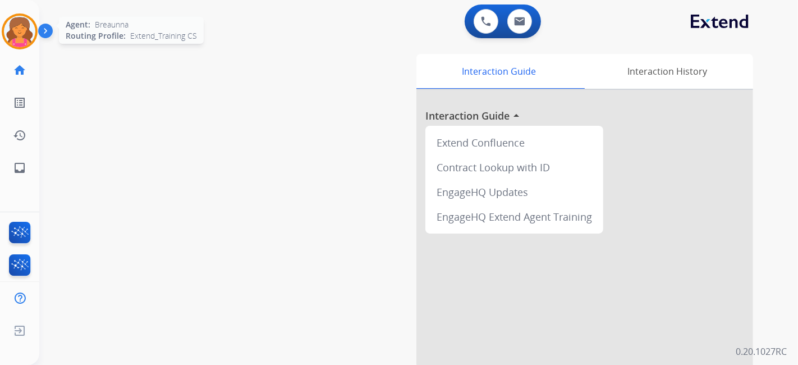
click at [2, 25] on div at bounding box center [20, 31] width 36 height 36
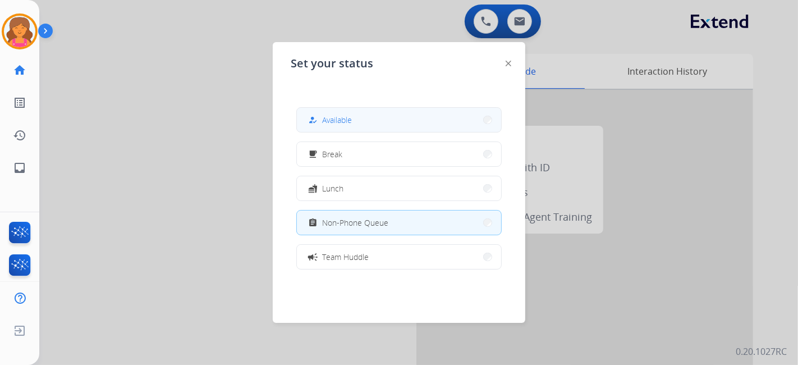
click at [317, 111] on button "how_to_reg Available" at bounding box center [399, 120] width 204 height 24
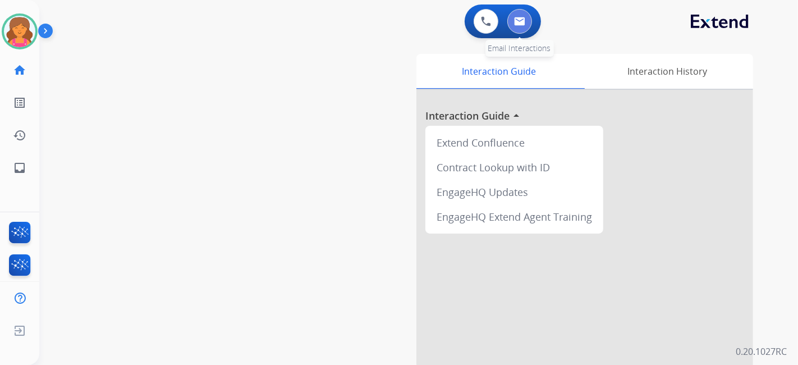
click at [528, 25] on button at bounding box center [519, 21] width 25 height 25
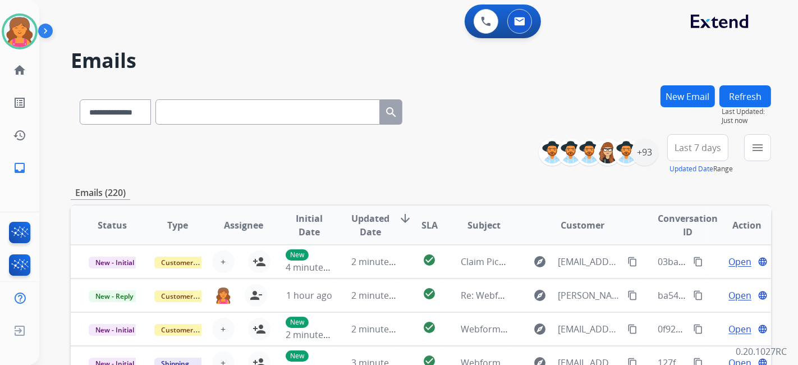
click at [703, 149] on span "Last 7 days" at bounding box center [697, 147] width 47 height 4
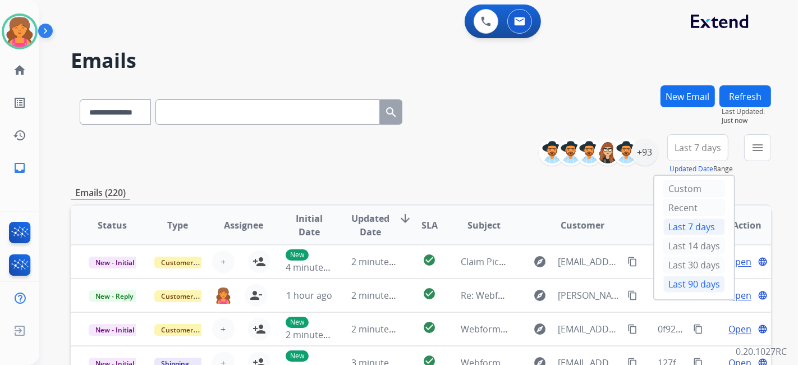
click at [682, 278] on div "Last 90 days" at bounding box center [694, 283] width 62 height 17
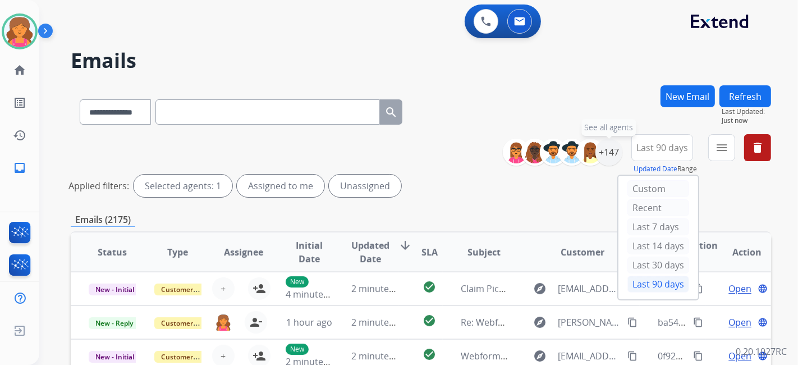
click at [609, 151] on div "+147" at bounding box center [608, 152] width 27 height 27
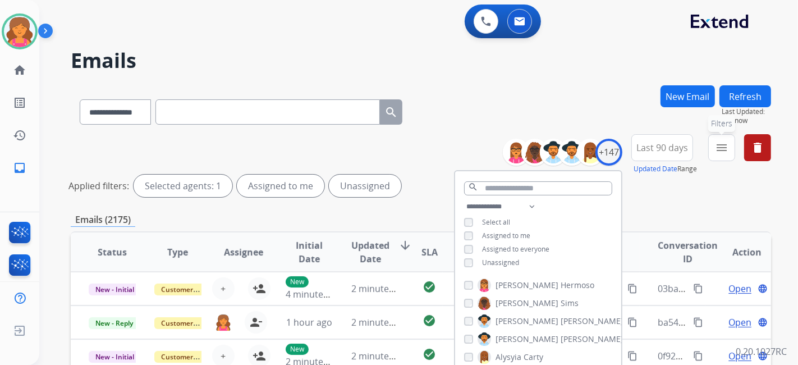
click at [715, 150] on mat-icon "menu" at bounding box center [721, 147] width 13 height 13
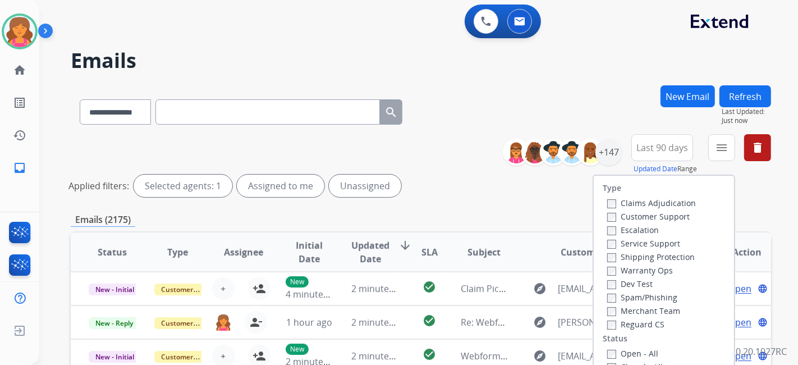
click at [643, 216] on label "Customer Support" at bounding box center [648, 216] width 82 height 11
click at [623, 257] on label "Shipping Protection" at bounding box center [651, 256] width 88 height 11
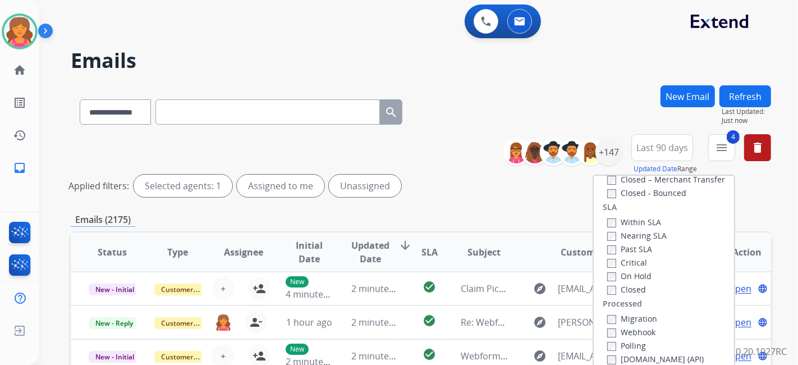
scroll to position [62, 0]
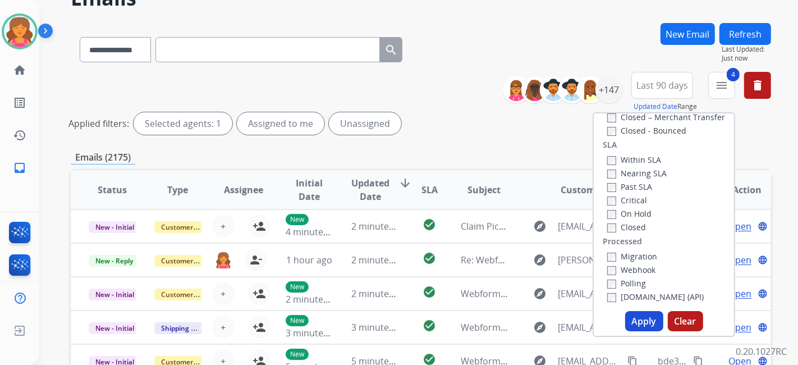
click at [643, 320] on button "Apply" at bounding box center [644, 321] width 38 height 20
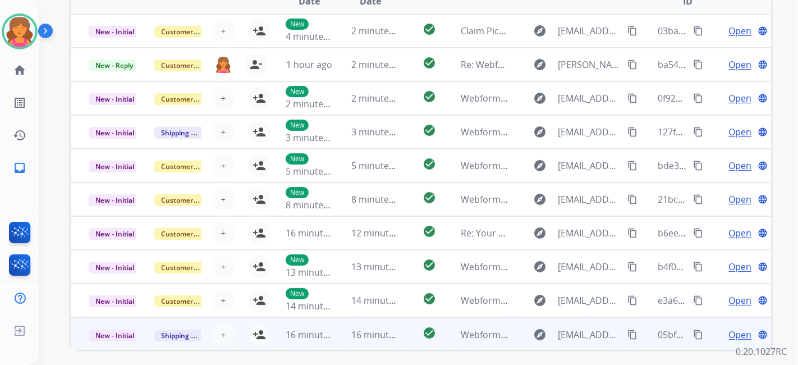
scroll to position [1, 0]
click at [254, 336] on mat-icon "person_add" at bounding box center [258, 333] width 13 height 13
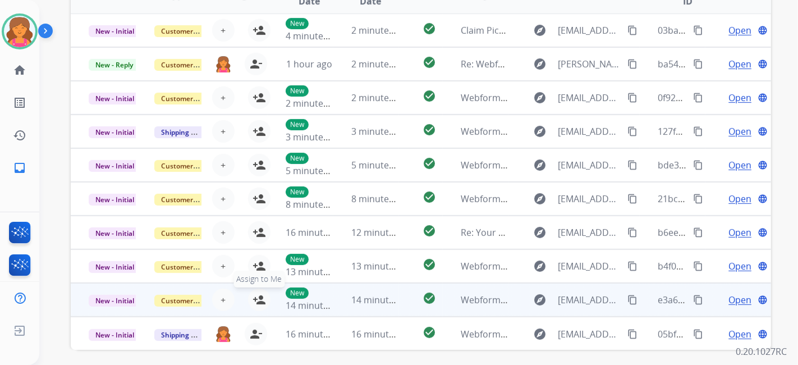
click at [260, 303] on mat-icon "person_add" at bounding box center [258, 299] width 13 height 13
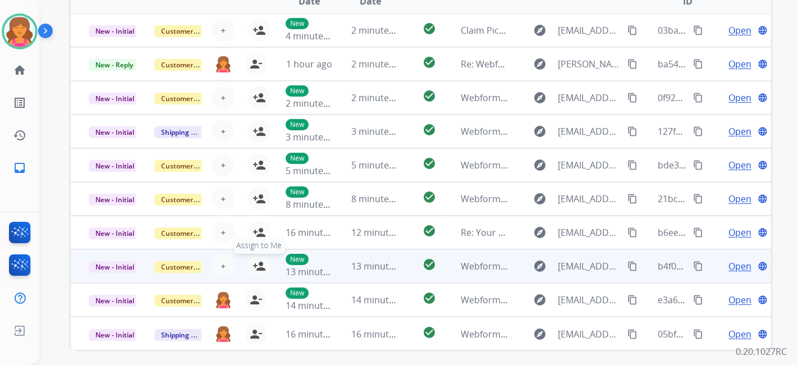
click at [259, 264] on mat-icon "person_add" at bounding box center [258, 265] width 13 height 13
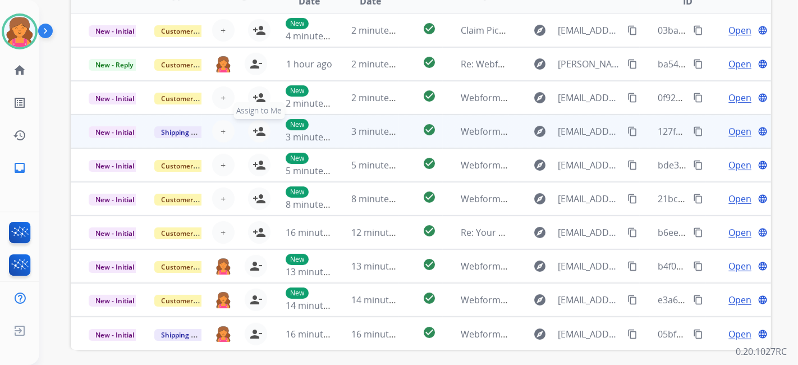
click at [258, 135] on mat-icon "person_add" at bounding box center [258, 131] width 13 height 13
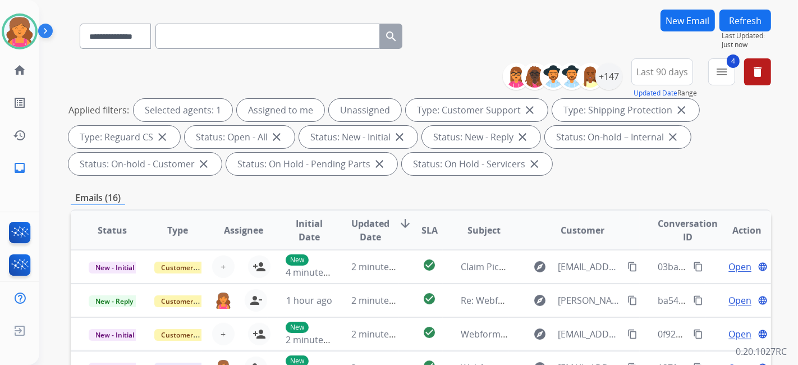
scroll to position [0, 0]
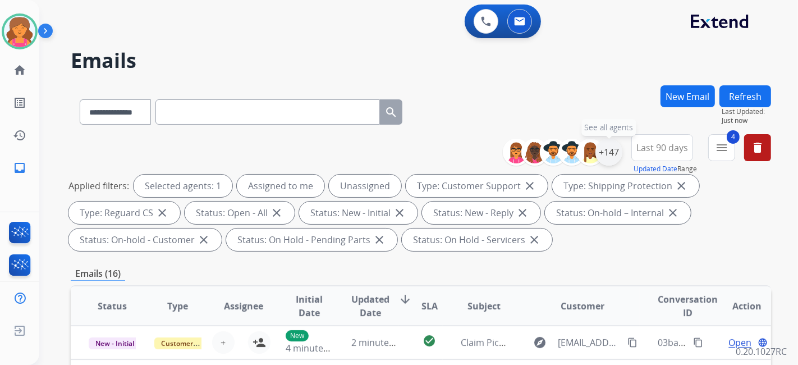
click at [607, 148] on div "+147" at bounding box center [608, 152] width 27 height 27
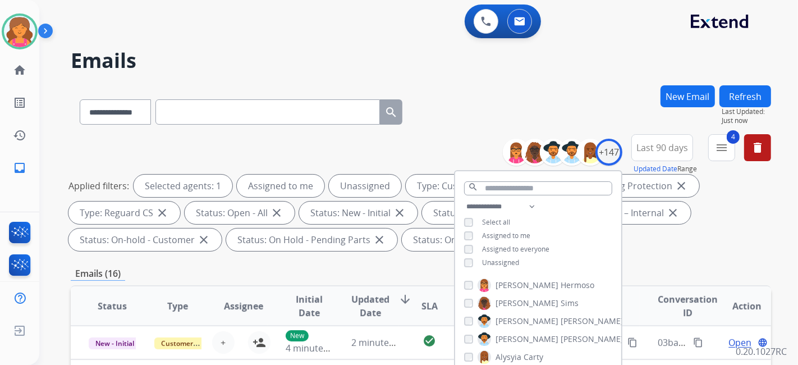
click at [461, 257] on div "**********" at bounding box center [538, 236] width 166 height 72
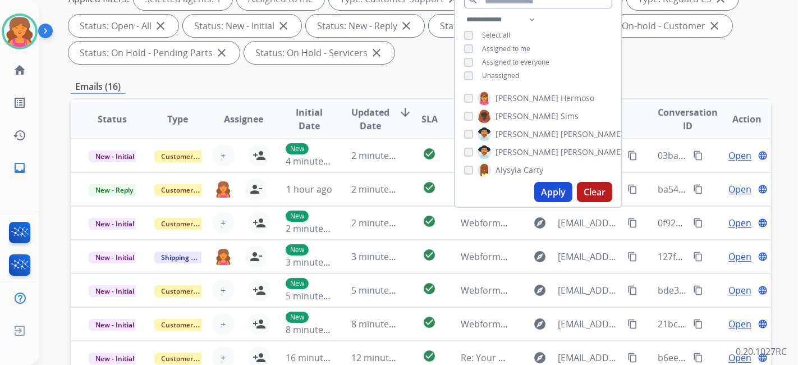
click at [548, 187] on button "Apply" at bounding box center [553, 192] width 38 height 20
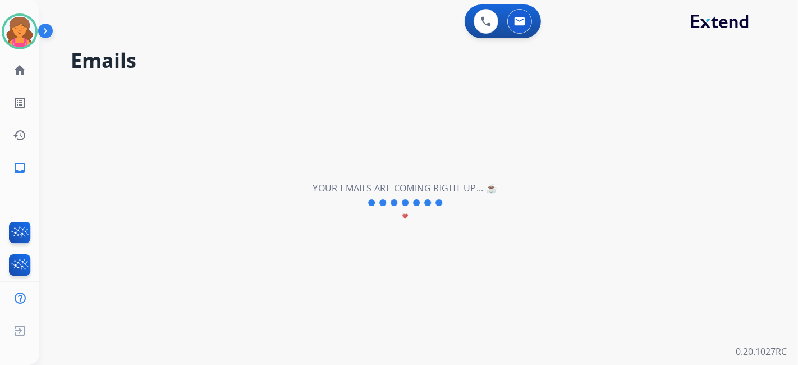
scroll to position [0, 0]
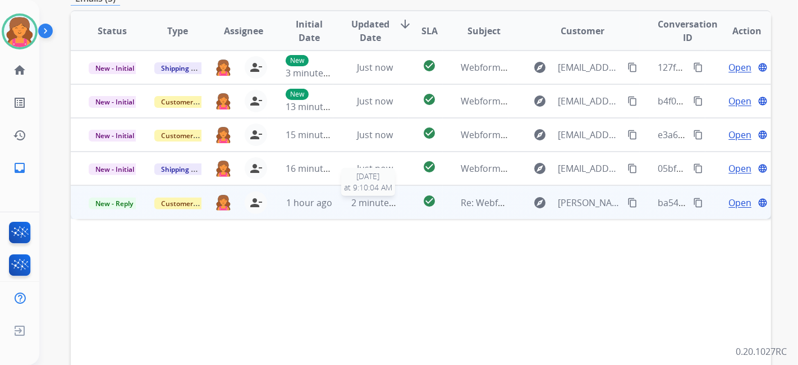
scroll to position [249, 0]
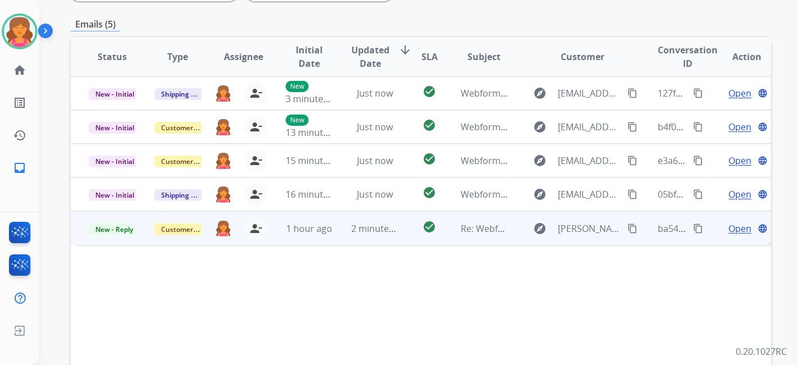
click at [734, 229] on span "Open" at bounding box center [739, 228] width 23 height 13
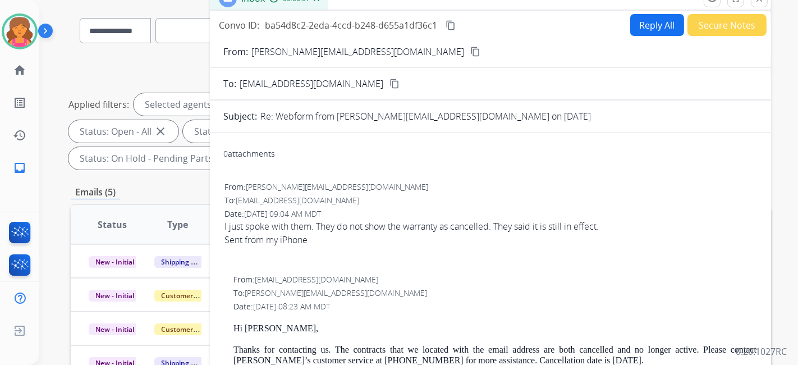
scroll to position [62, 0]
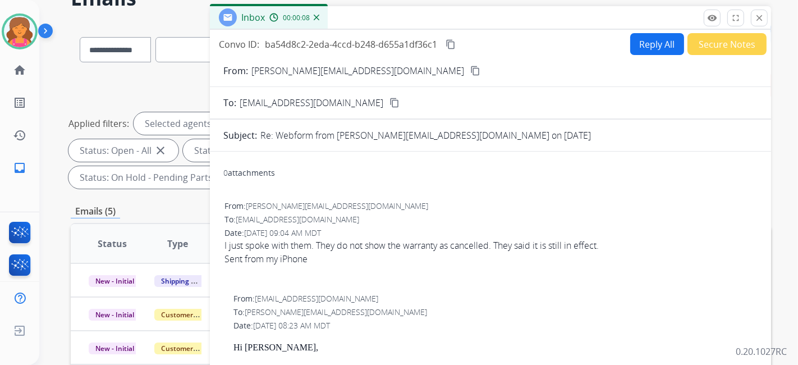
click at [630, 51] on button "Reply All" at bounding box center [657, 44] width 54 height 22
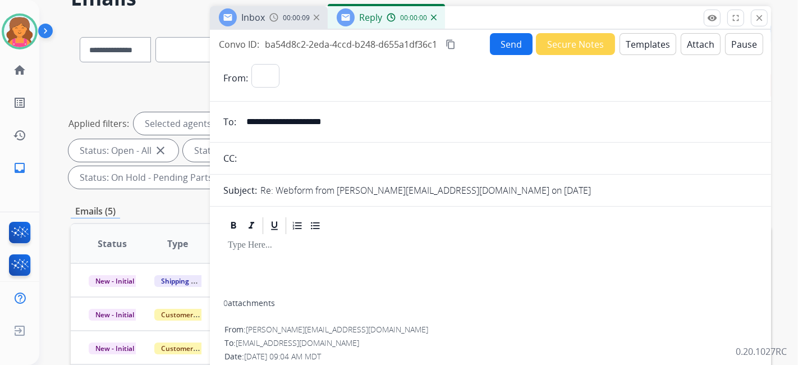
click at [630, 51] on button "Templates" at bounding box center [647, 44] width 57 height 22
select select "**********"
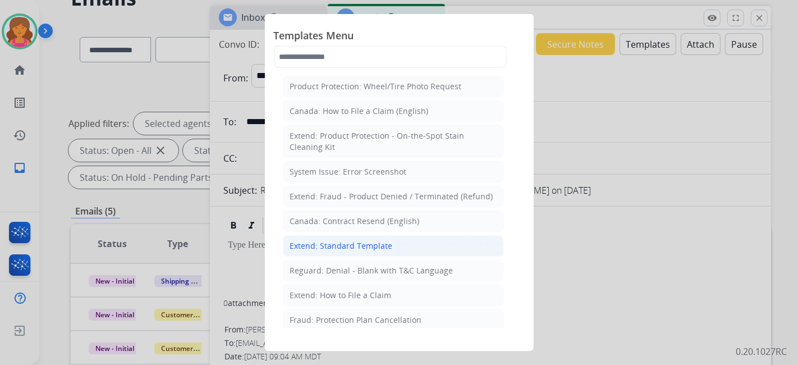
click at [332, 249] on li "Extend: Standard Template" at bounding box center [393, 245] width 220 height 21
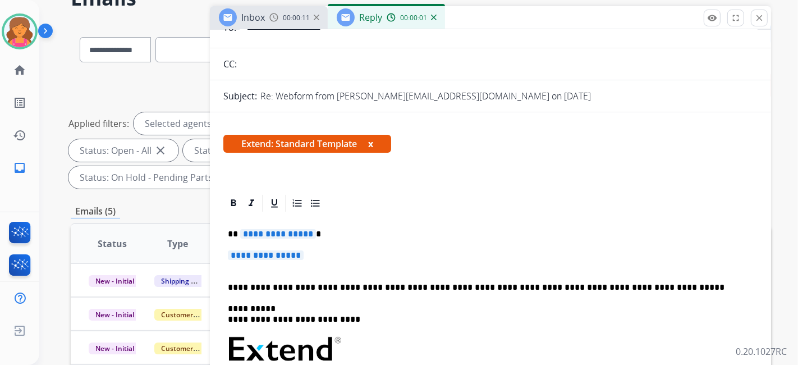
scroll to position [187, 0]
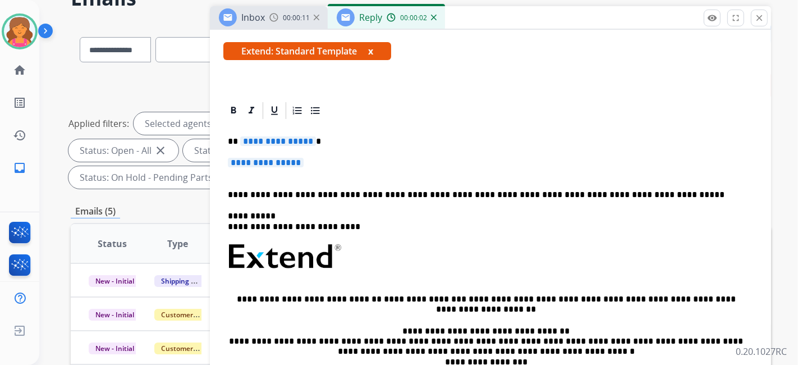
drag, startPoint x: 277, startPoint y: 132, endPoint x: 276, endPoint y: 139, distance: 6.8
click at [276, 138] on div "**********" at bounding box center [490, 290] width 534 height 338
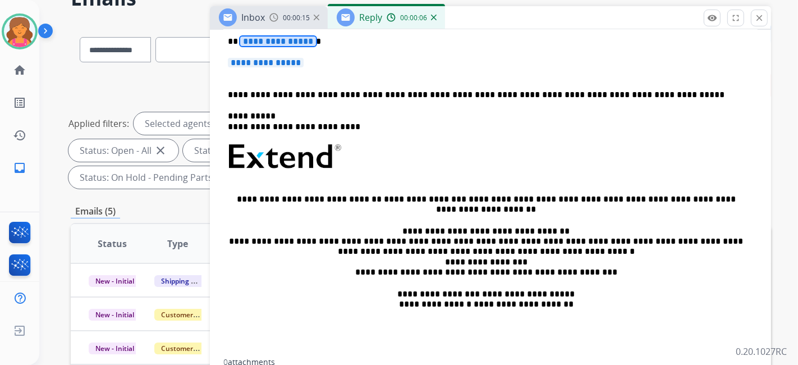
scroll to position [249, 0]
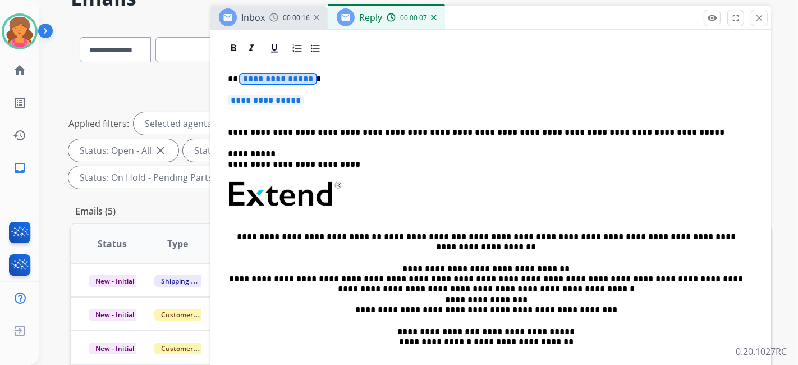
click at [255, 82] on span "**********" at bounding box center [278, 79] width 76 height 10
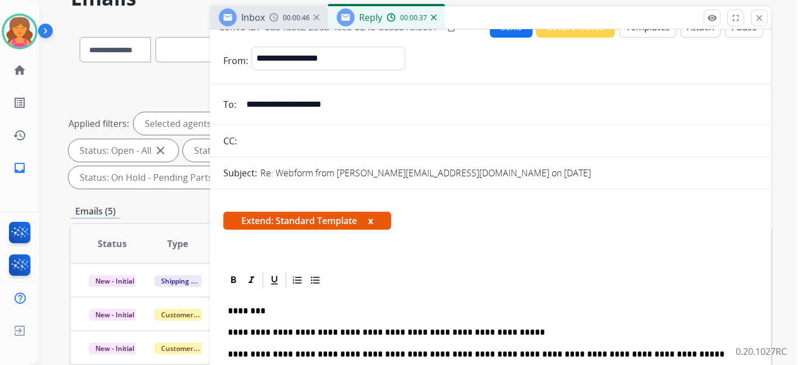
scroll to position [0, 0]
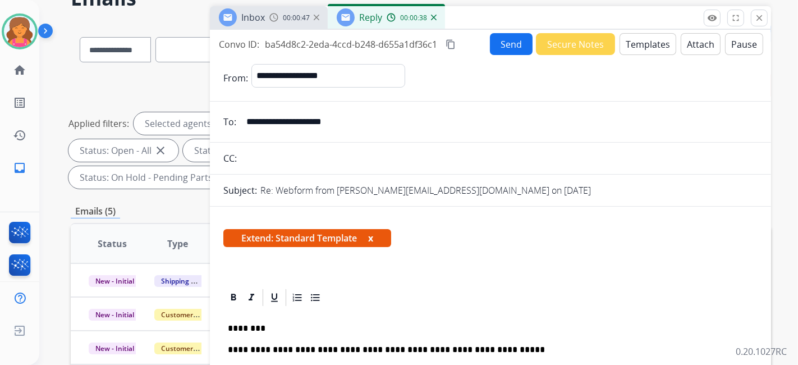
click at [495, 47] on button "Send" at bounding box center [511, 44] width 43 height 22
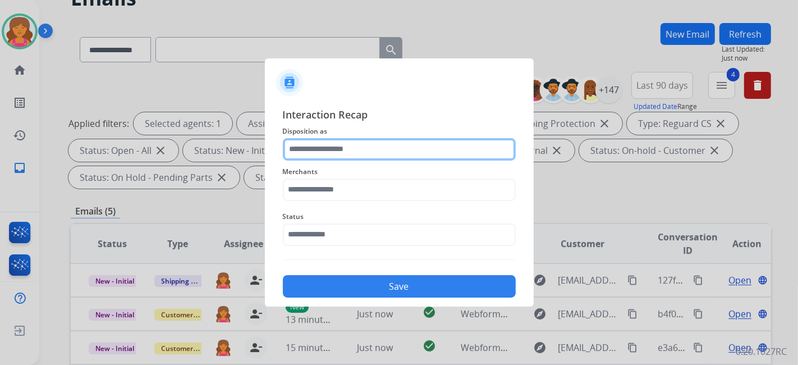
click at [314, 149] on input "text" at bounding box center [399, 149] width 233 height 22
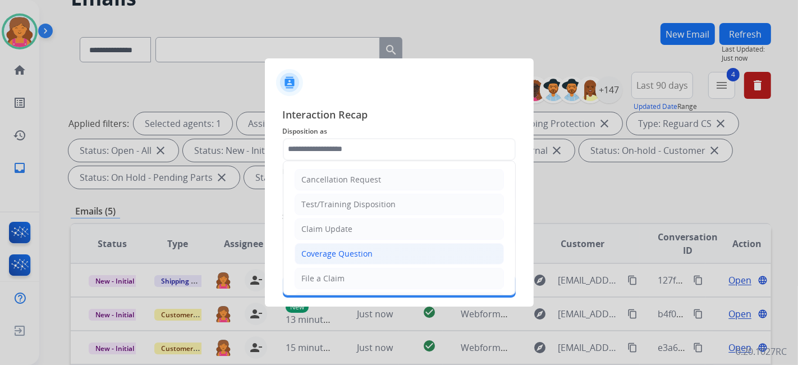
click at [322, 252] on div "Coverage Question" at bounding box center [337, 253] width 71 height 11
type input "**********"
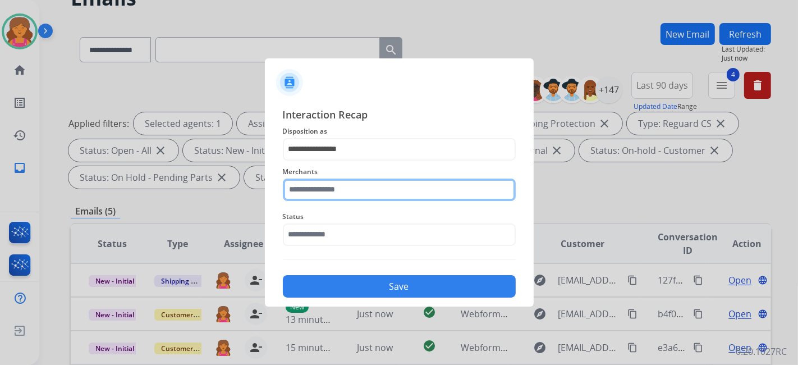
click at [332, 191] on input "text" at bounding box center [399, 189] width 233 height 22
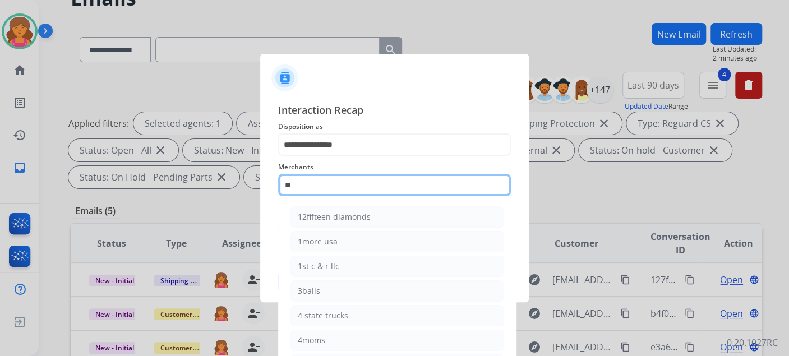
type input "*"
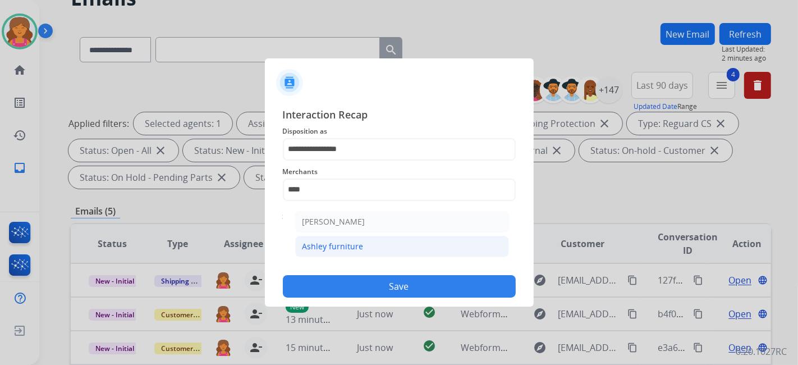
click at [344, 252] on li "Ashley furniture" at bounding box center [402, 246] width 214 height 21
type input "**********"
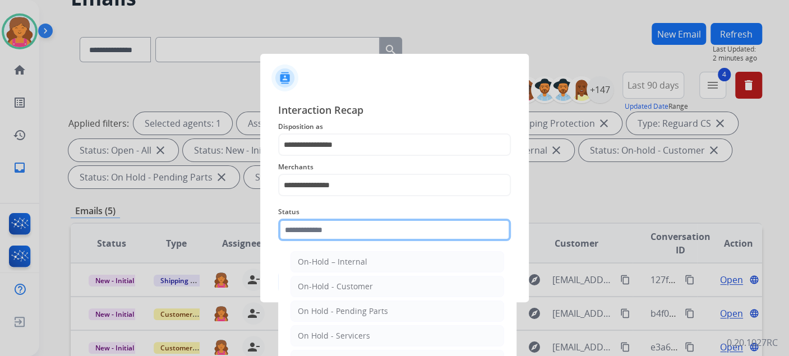
click at [341, 237] on input "text" at bounding box center [394, 230] width 233 height 22
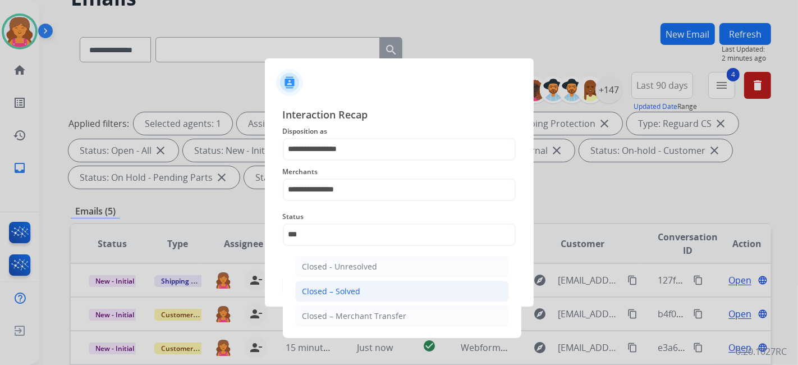
click at [341, 290] on div "Closed – Solved" at bounding box center [331, 291] width 58 height 11
type input "**********"
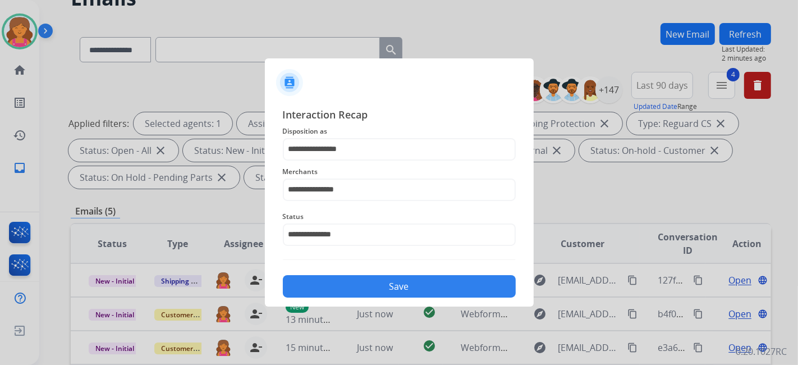
click at [341, 290] on button "Save" at bounding box center [399, 286] width 233 height 22
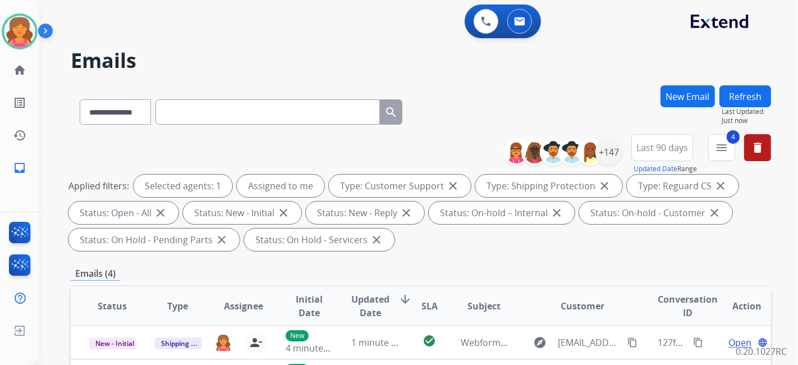
scroll to position [187, 0]
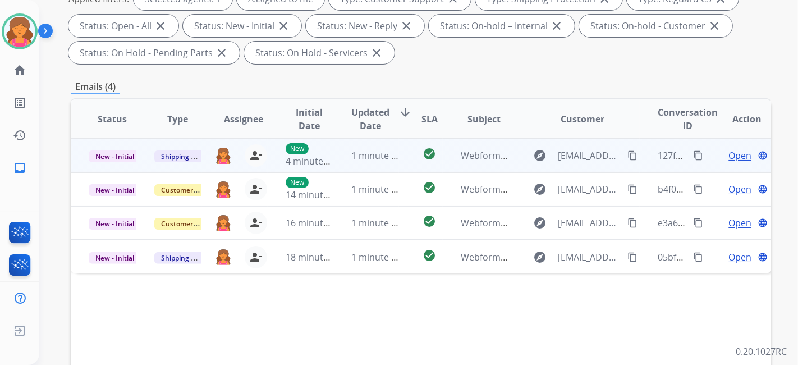
click at [739, 157] on span "Open" at bounding box center [739, 155] width 23 height 13
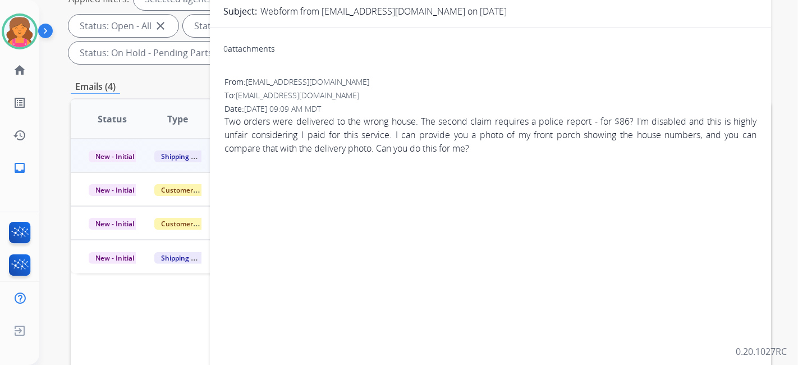
scroll to position [62, 0]
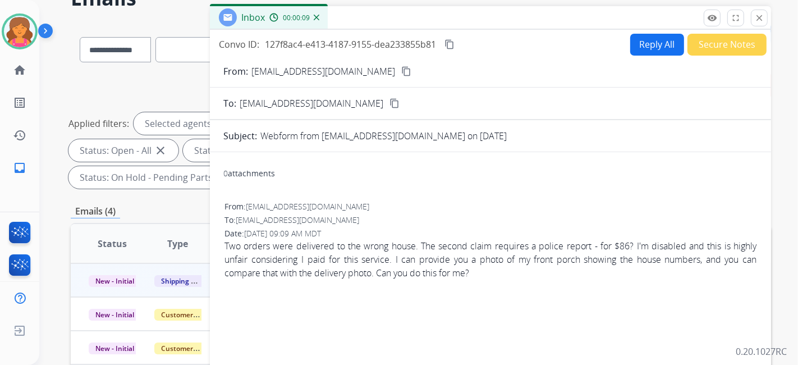
click at [401, 72] on mat-icon "content_copy" at bounding box center [406, 71] width 10 height 10
click at [647, 45] on button "Reply All" at bounding box center [657, 45] width 54 height 22
select select "**********"
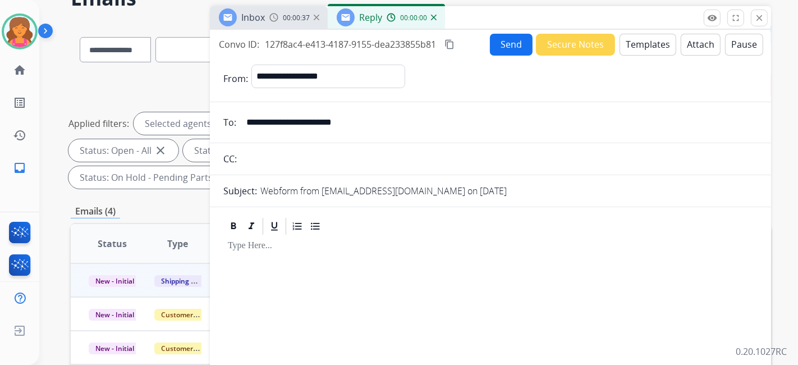
click at [647, 45] on button "Templates" at bounding box center [647, 45] width 57 height 22
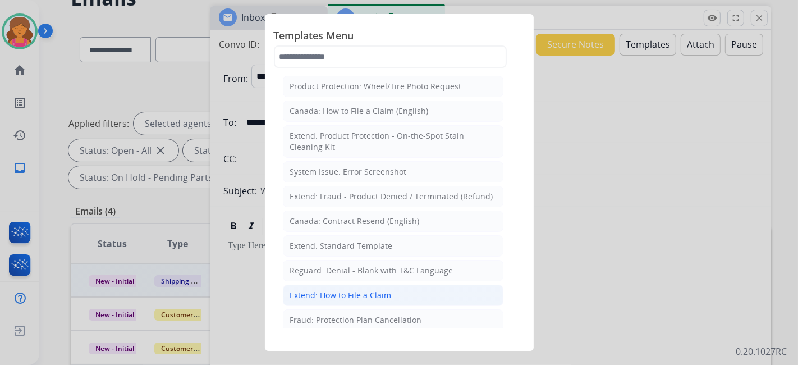
click at [411, 287] on li "Extend: How to File a Claim" at bounding box center [393, 294] width 220 height 21
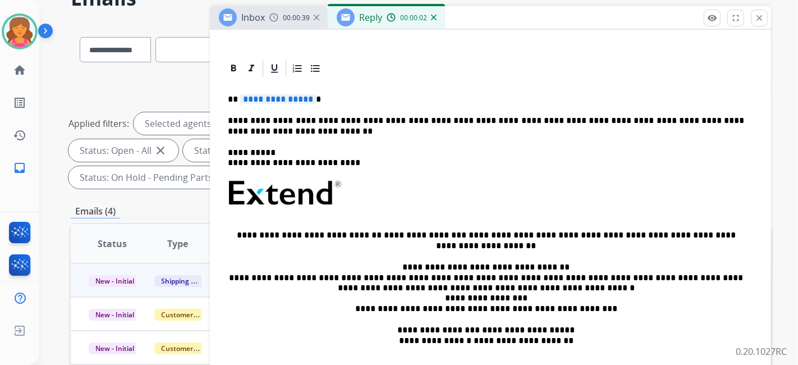
scroll to position [229, 0]
click at [296, 98] on span "**********" at bounding box center [278, 99] width 76 height 10
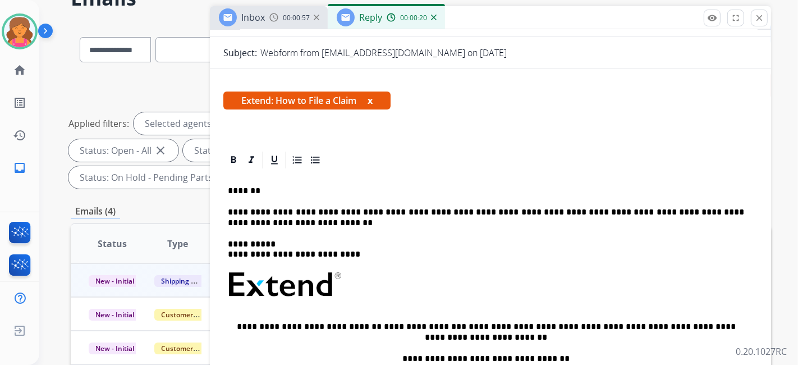
scroll to position [0, 0]
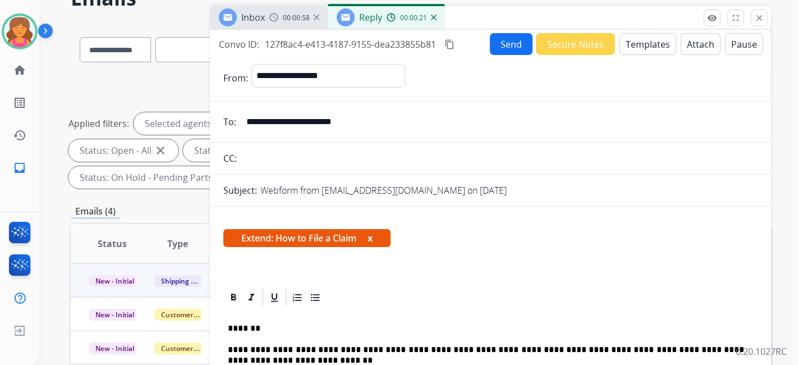
click at [453, 47] on mat-icon "content_copy" at bounding box center [449, 44] width 10 height 10
click at [499, 40] on button "Send" at bounding box center [511, 44] width 43 height 22
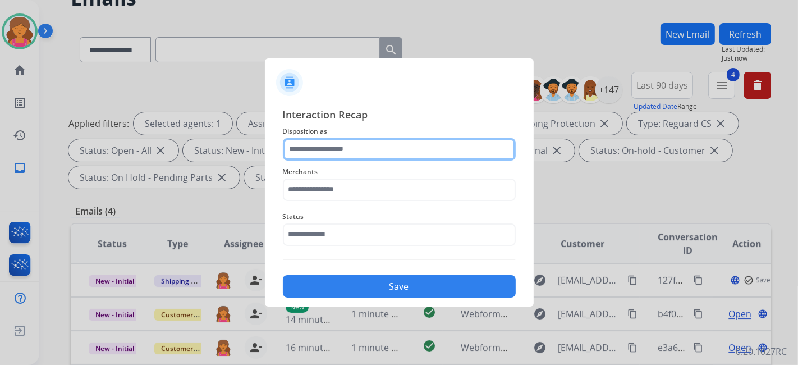
click at [354, 145] on input "text" at bounding box center [399, 149] width 233 height 22
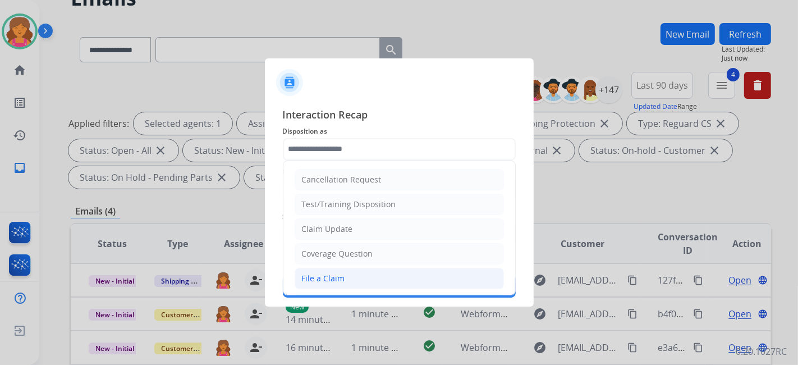
click at [332, 269] on li "File a Claim" at bounding box center [399, 278] width 209 height 21
type input "**********"
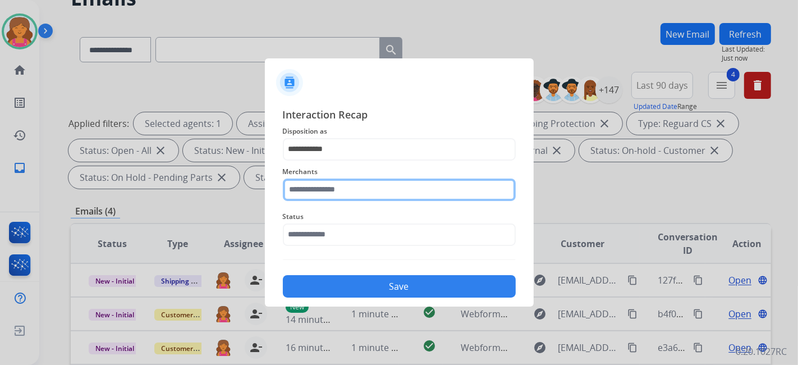
click at [338, 180] on input "text" at bounding box center [399, 189] width 233 height 22
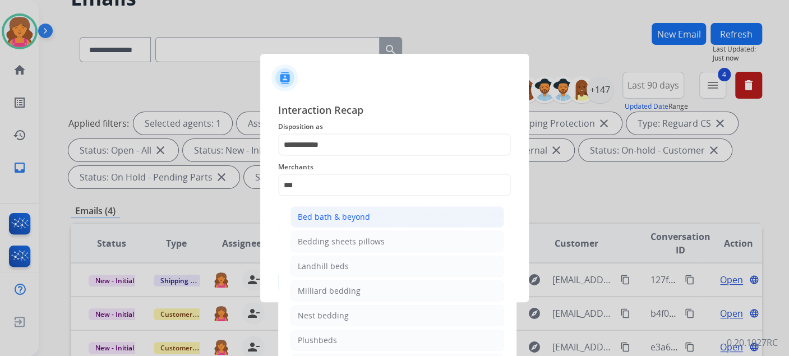
click at [341, 211] on div "Bed bath & beyond" at bounding box center [334, 216] width 72 height 11
type input "**********"
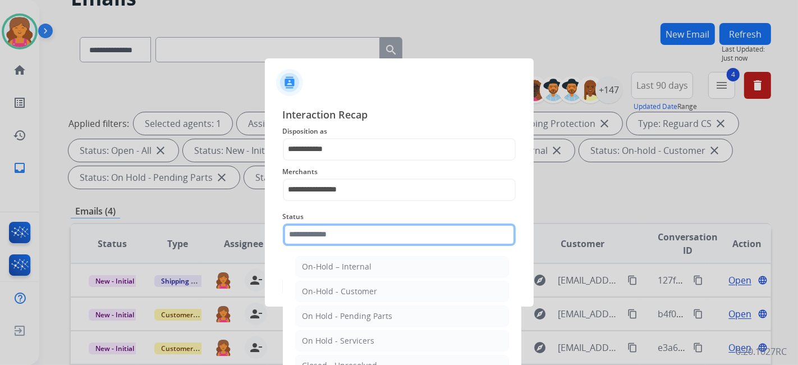
click at [329, 232] on input "text" at bounding box center [399, 234] width 233 height 22
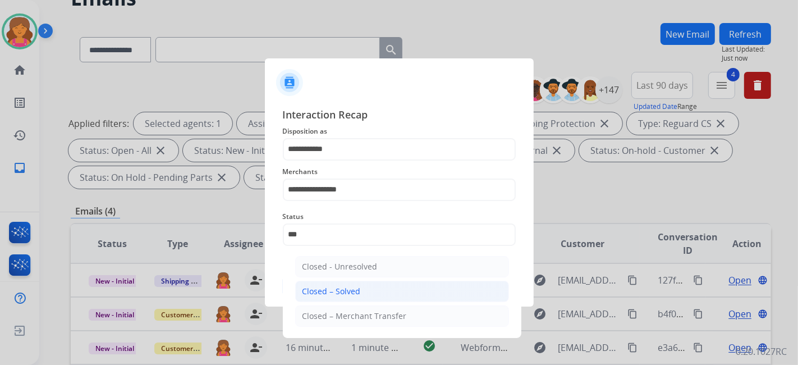
click at [347, 286] on div "Closed – Solved" at bounding box center [331, 291] width 58 height 11
type input "**********"
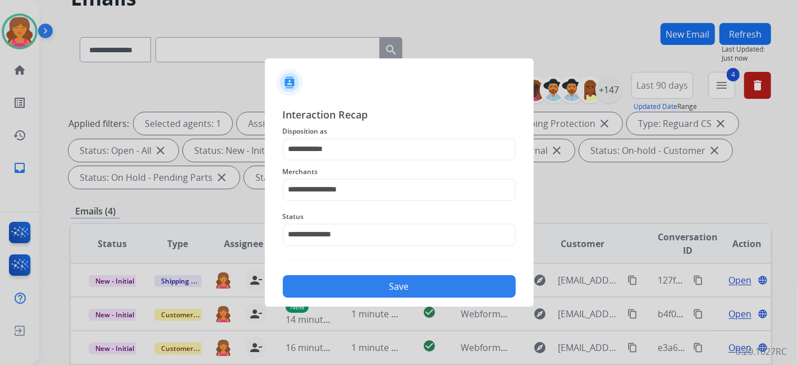
click at [347, 286] on button "Save" at bounding box center [399, 286] width 233 height 22
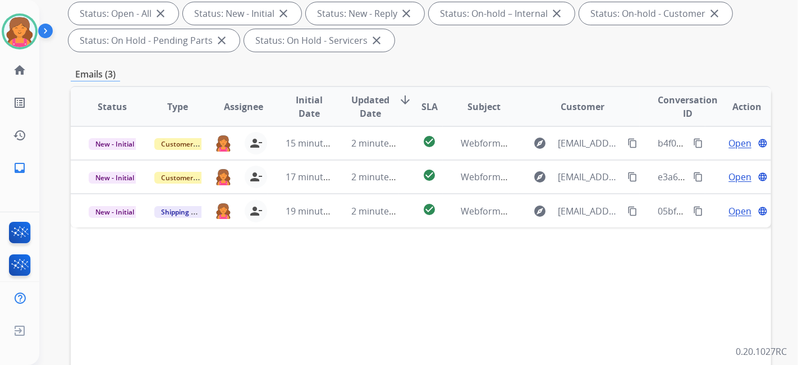
scroll to position [249, 0]
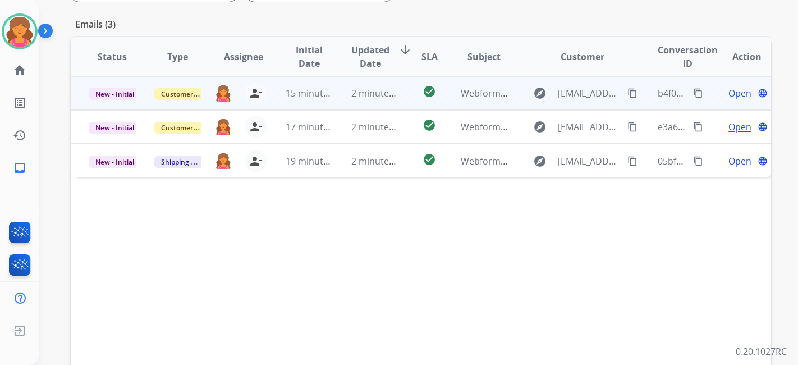
click at [735, 89] on span "Open" at bounding box center [739, 92] width 23 height 13
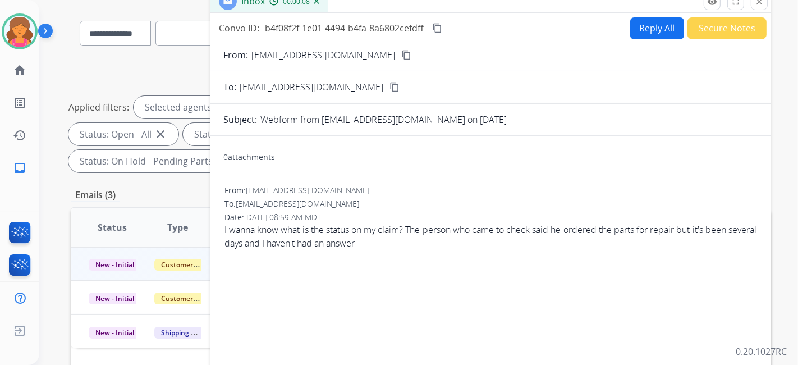
scroll to position [62, 0]
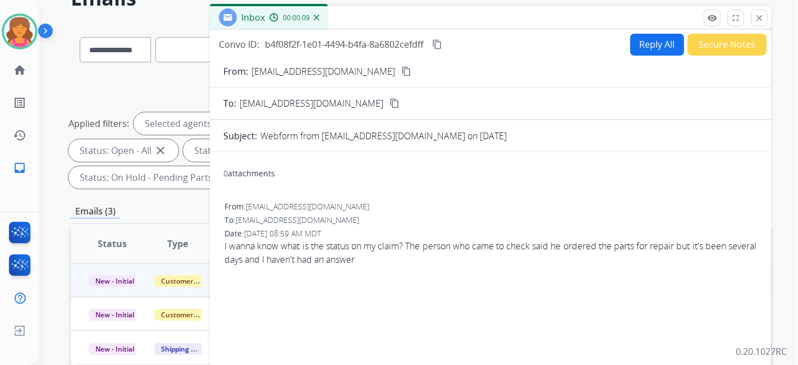
click at [401, 70] on mat-icon "content_copy" at bounding box center [406, 71] width 10 height 10
click at [647, 42] on button "Reply All" at bounding box center [657, 45] width 54 height 22
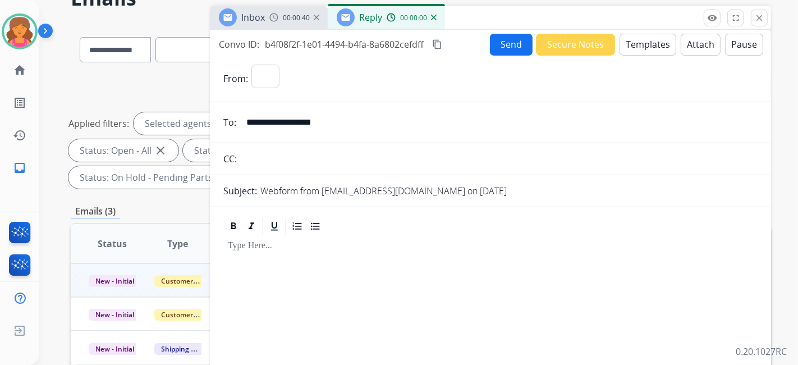
select select "**********"
click at [643, 42] on button "Templates" at bounding box center [647, 45] width 57 height 22
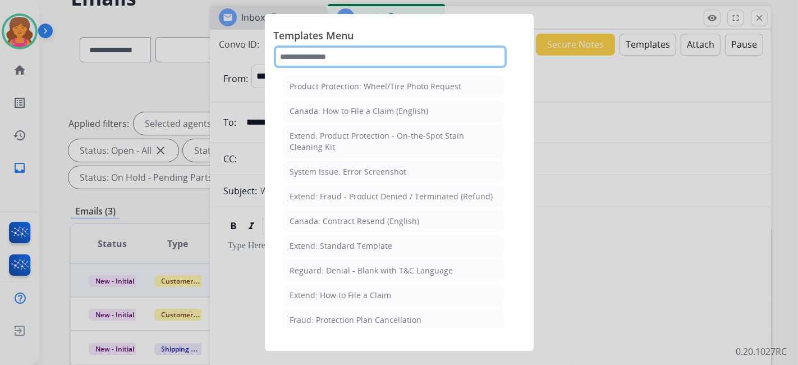
click at [302, 59] on input "text" at bounding box center [390, 56] width 233 height 22
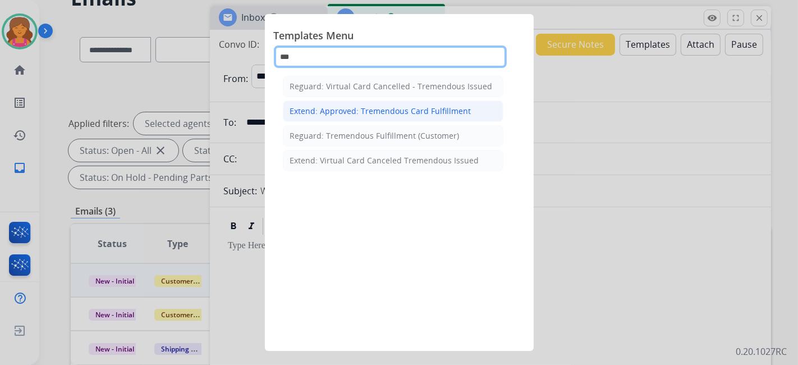
type input "***"
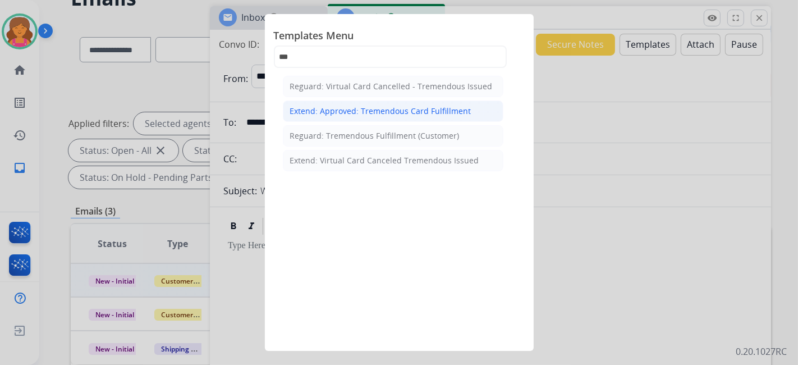
click at [322, 105] on div "Extend: Approved: Tremendous Card Fulfillment" at bounding box center [380, 110] width 181 height 11
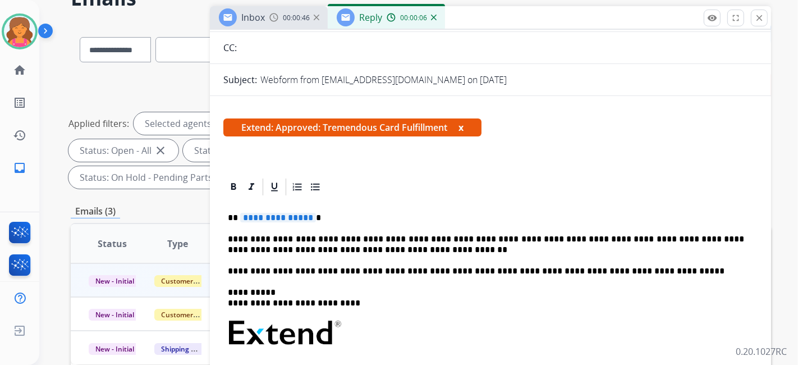
scroll to position [187, 0]
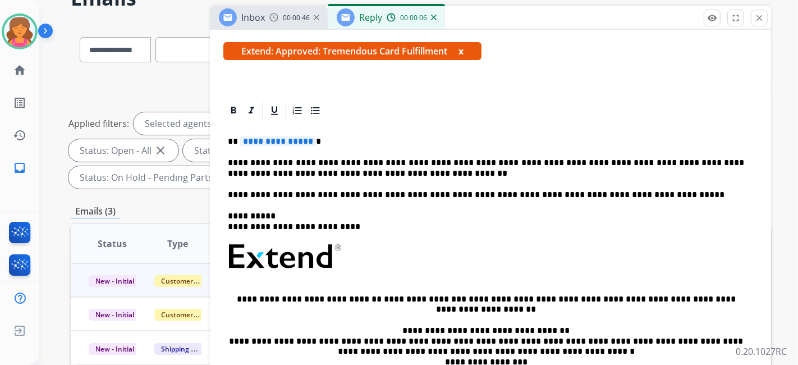
click at [292, 143] on span "**********" at bounding box center [278, 141] width 76 height 10
click at [266, 141] on span "**********" at bounding box center [278, 141] width 76 height 10
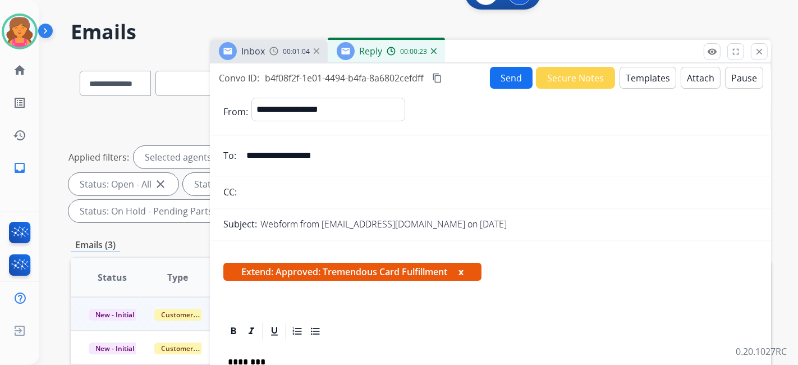
scroll to position [0, 0]
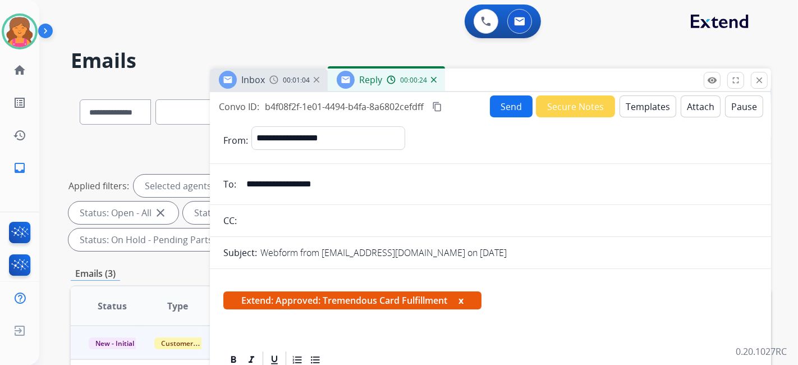
click at [439, 105] on mat-icon "content_copy" at bounding box center [437, 107] width 10 height 10
click at [492, 107] on button "Send" at bounding box center [511, 106] width 43 height 22
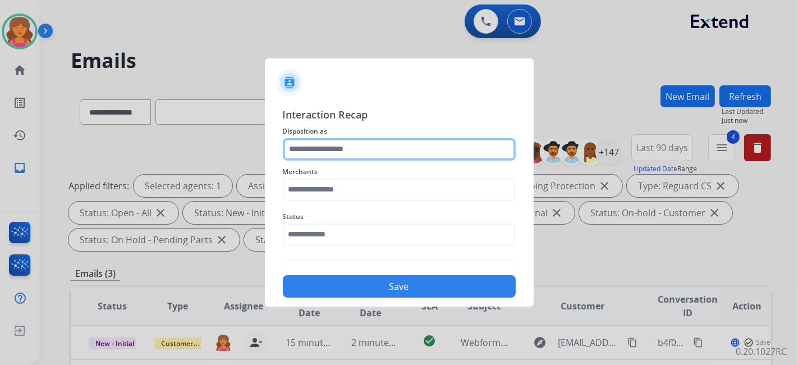
click at [329, 148] on input "text" at bounding box center [399, 149] width 233 height 22
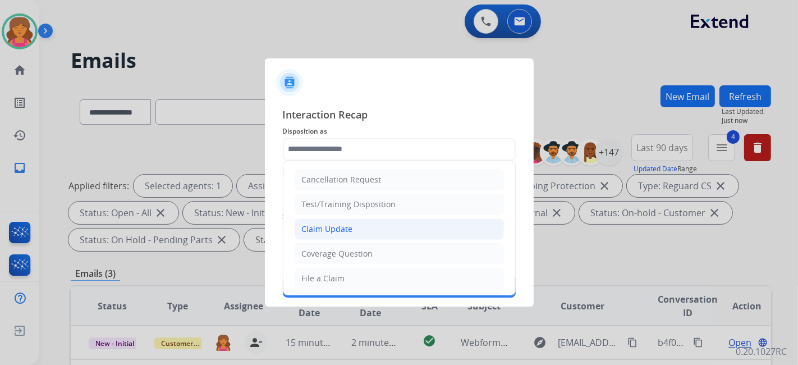
click at [339, 227] on div "Claim Update" at bounding box center [327, 228] width 51 height 11
type input "**********"
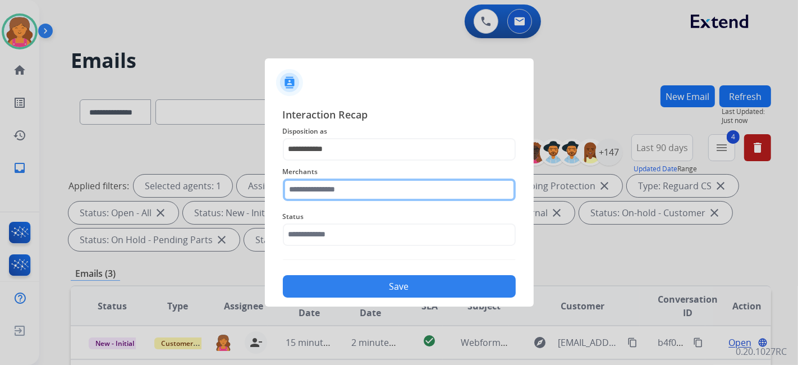
click at [337, 196] on div "Merchants" at bounding box center [399, 182] width 233 height 45
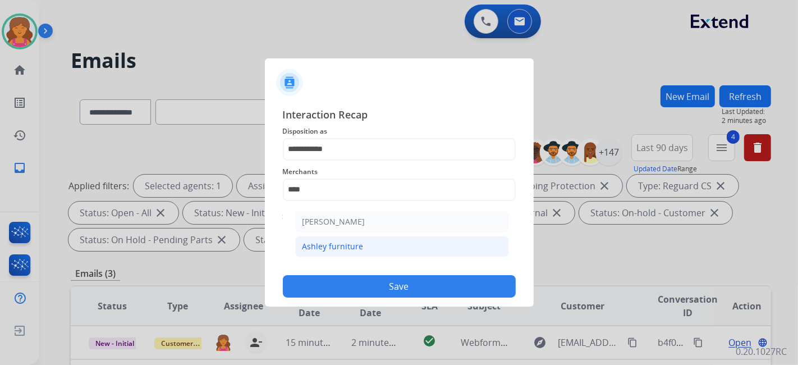
click at [354, 252] on li "Ashley furniture" at bounding box center [402, 246] width 214 height 21
type input "**********"
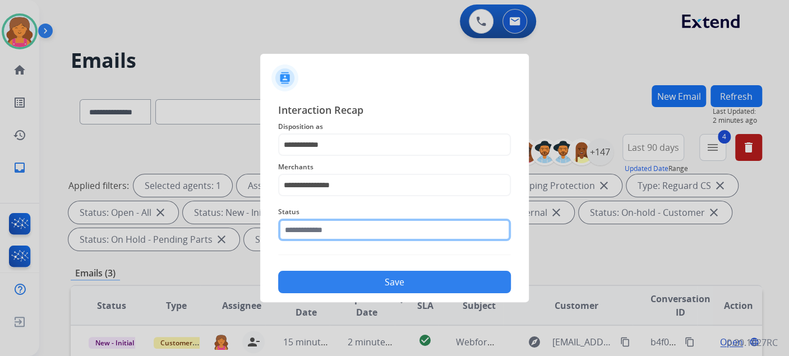
click at [344, 242] on div "Status" at bounding box center [394, 223] width 233 height 45
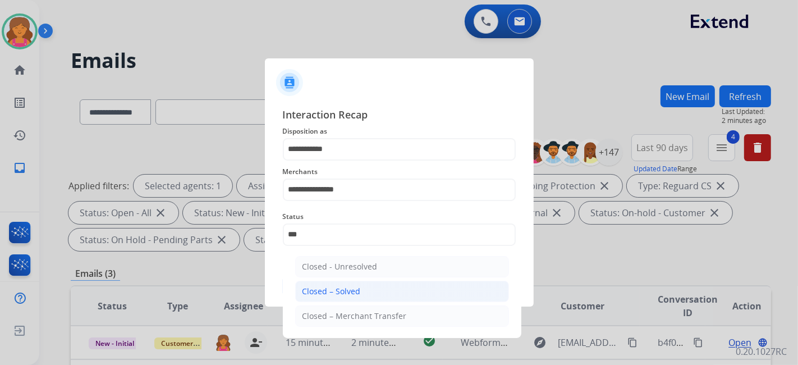
click at [339, 296] on li "Closed – Solved" at bounding box center [402, 290] width 214 height 21
type input "**********"
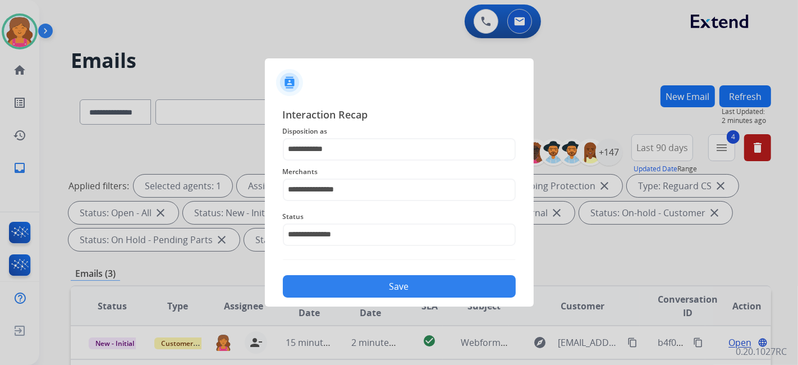
click at [338, 288] on button "Save" at bounding box center [399, 286] width 233 height 22
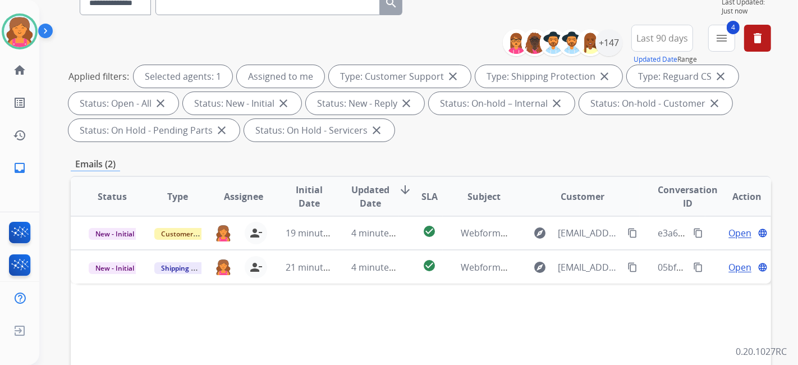
scroll to position [187, 0]
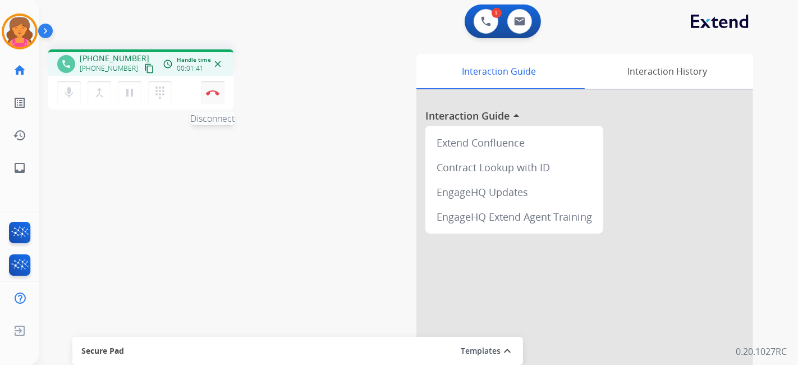
click at [209, 96] on button "Disconnect" at bounding box center [213, 93] width 24 height 24
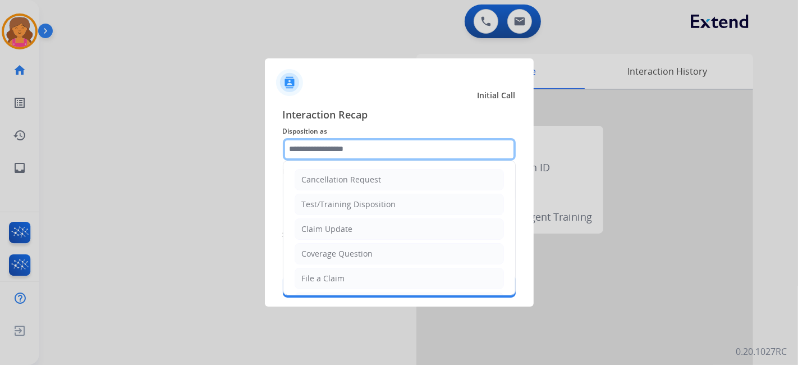
drag, startPoint x: 343, startPoint y: 151, endPoint x: 336, endPoint y: 158, distance: 9.5
click at [344, 152] on input "text" at bounding box center [399, 149] width 233 height 22
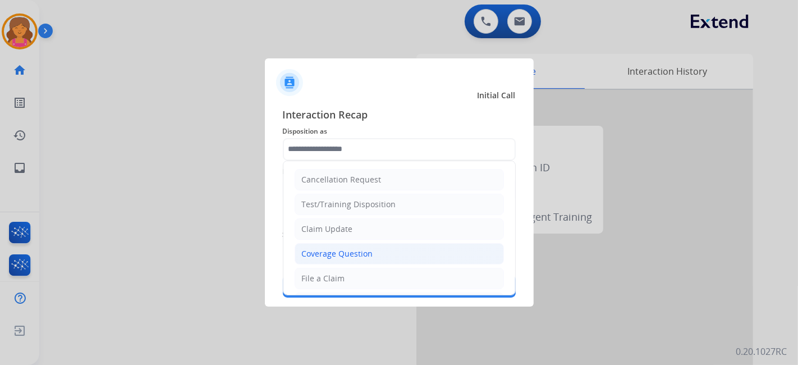
click at [352, 248] on div "Coverage Question" at bounding box center [337, 253] width 71 height 11
type input "**********"
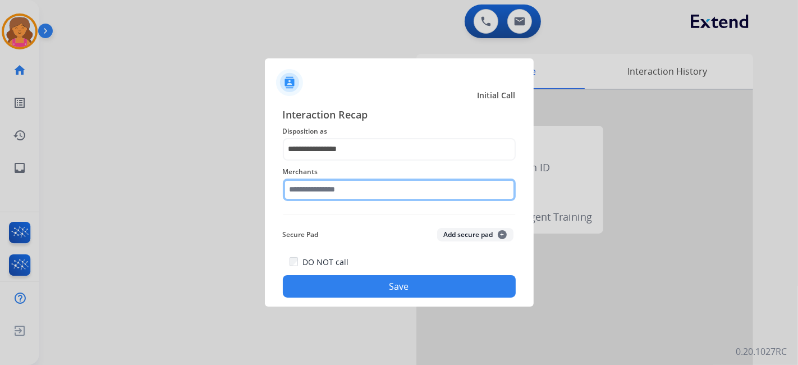
click at [333, 180] on input "text" at bounding box center [399, 189] width 233 height 22
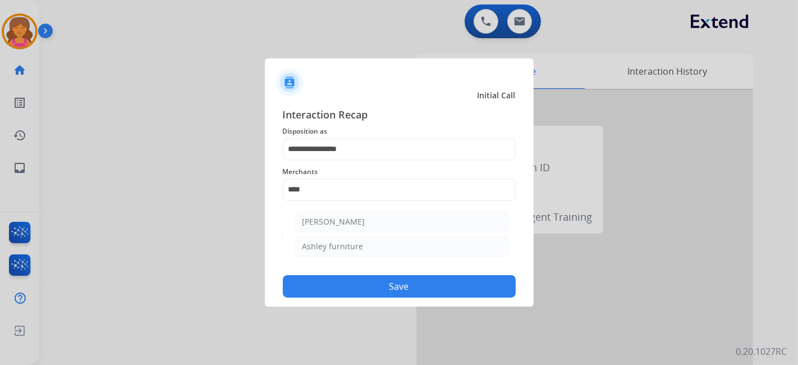
click at [339, 238] on li "Ashley furniture" at bounding box center [402, 246] width 214 height 21
type input "**********"
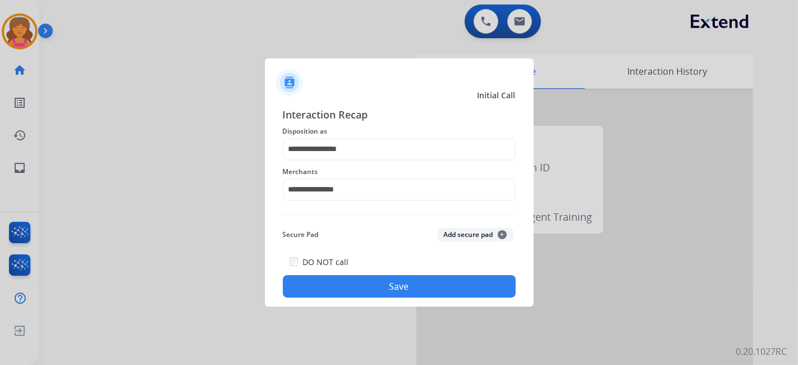
click at [335, 289] on button "Save" at bounding box center [399, 286] width 233 height 22
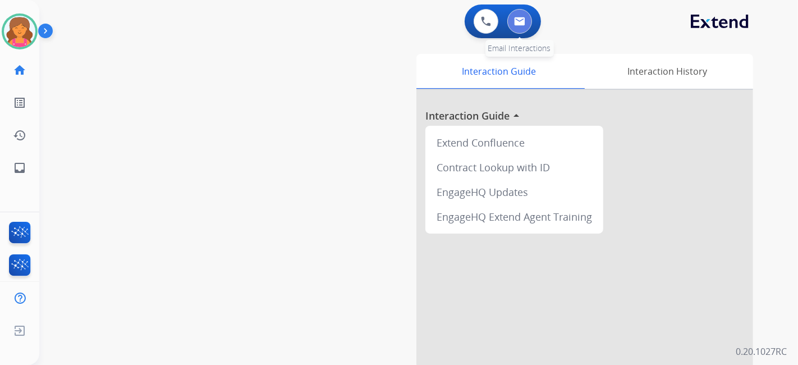
click at [516, 18] on img at bounding box center [519, 21] width 11 height 9
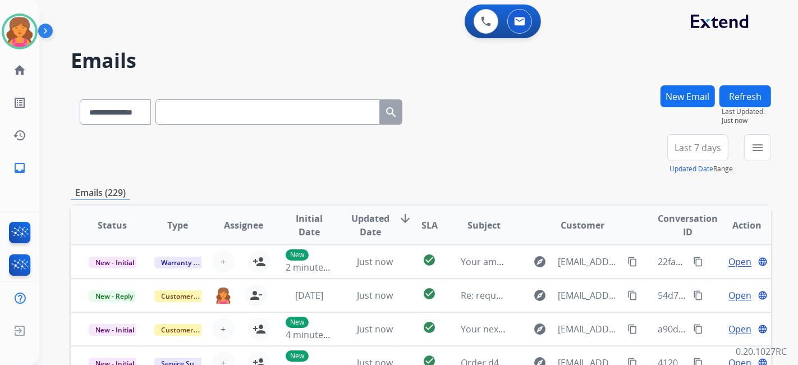
click at [674, 149] on span "Last 7 days" at bounding box center [697, 147] width 47 height 4
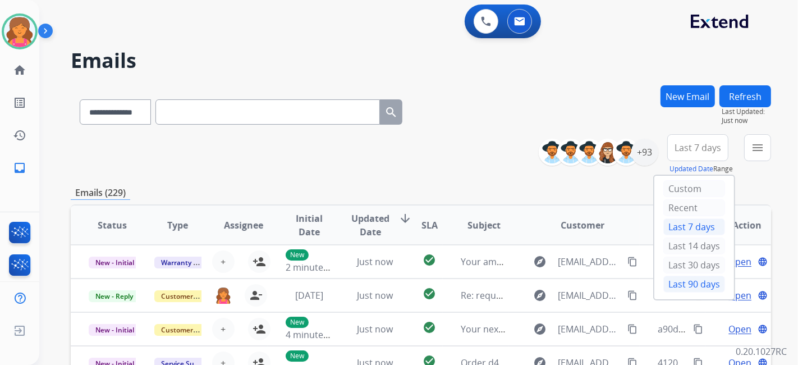
click at [680, 282] on div "Last 90 days" at bounding box center [694, 283] width 62 height 17
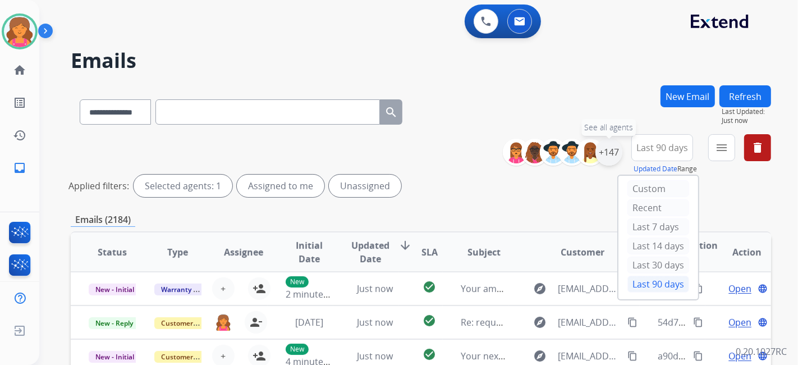
click at [611, 151] on div "+147" at bounding box center [608, 152] width 27 height 27
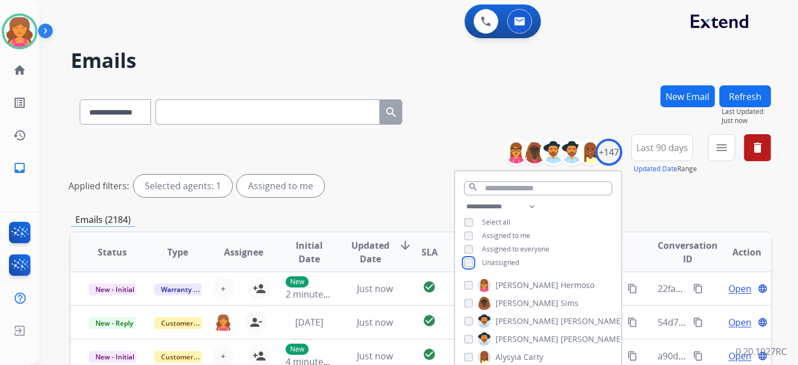
scroll to position [187, 0]
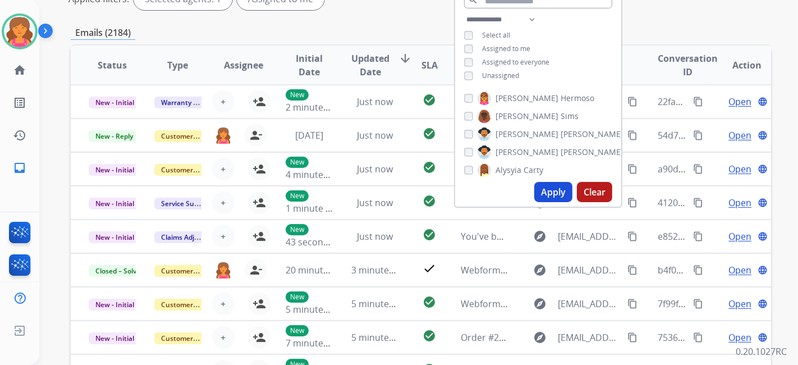
click at [553, 192] on button "Apply" at bounding box center [553, 192] width 38 height 20
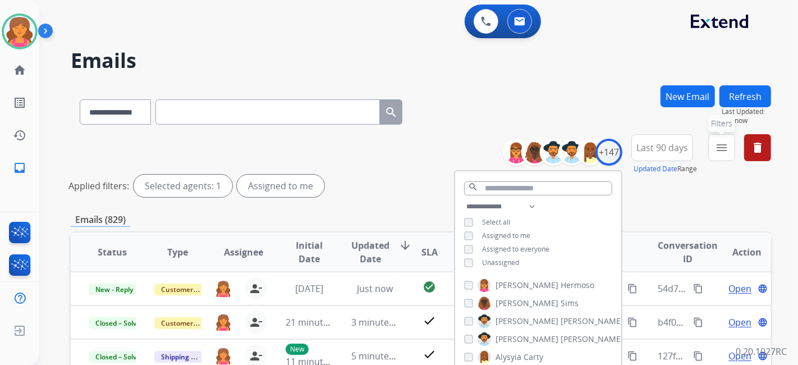
click at [716, 140] on button "menu Filters" at bounding box center [721, 147] width 27 height 27
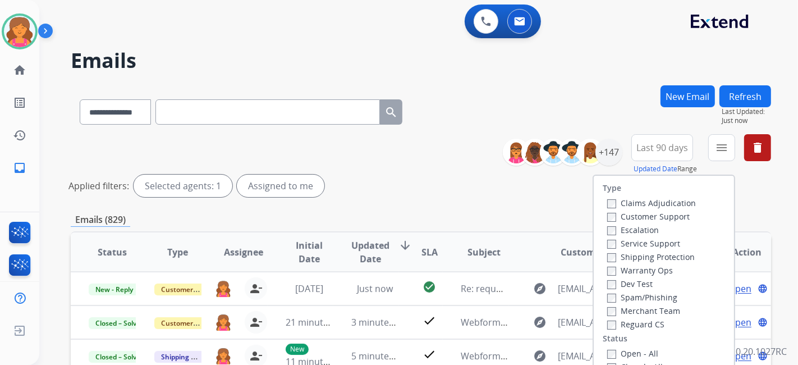
click at [668, 216] on label "Customer Support" at bounding box center [648, 216] width 82 height 11
click at [646, 256] on label "Shipping Protection" at bounding box center [651, 256] width 88 height 11
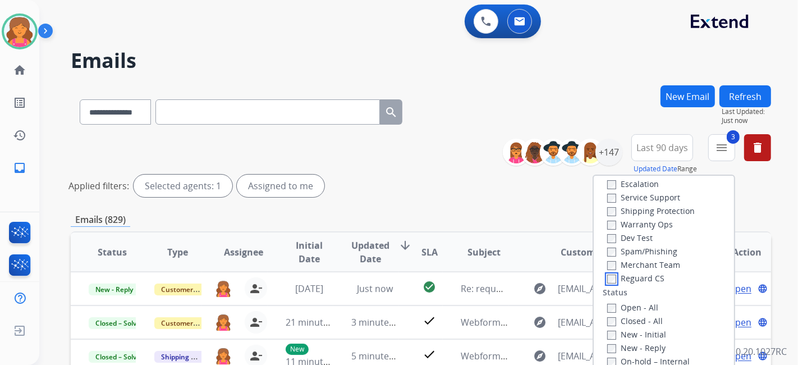
scroll to position [62, 0]
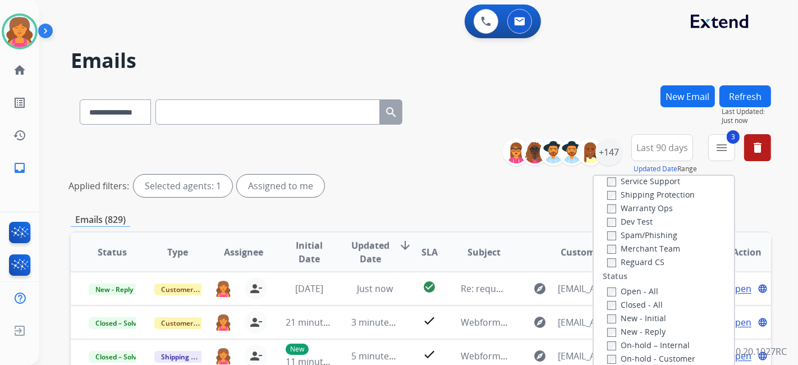
click at [610, 291] on label "Open - All" at bounding box center [632, 291] width 51 height 11
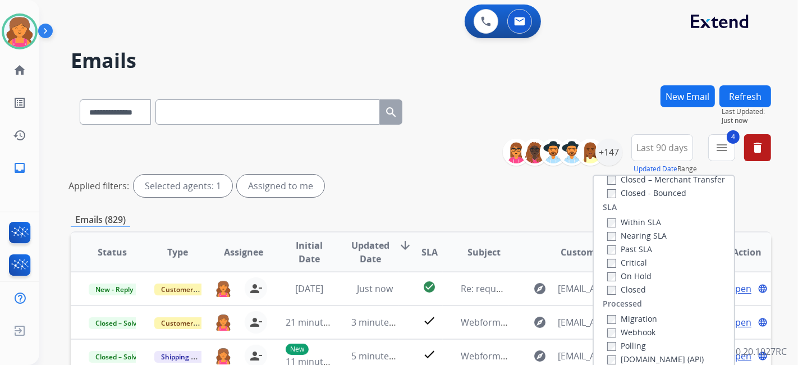
scroll to position [249, 0]
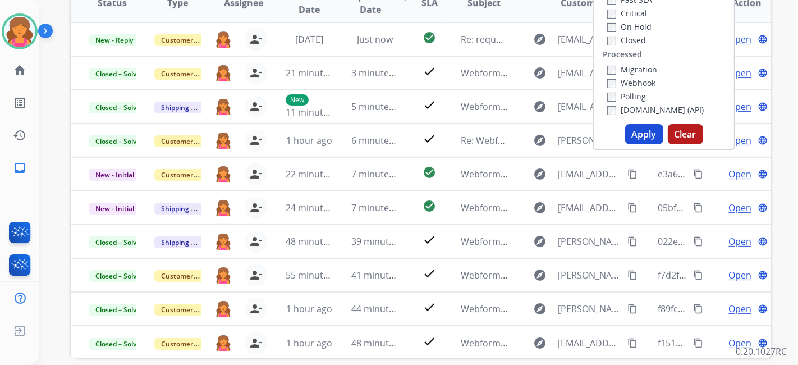
click at [646, 138] on button "Apply" at bounding box center [644, 134] width 38 height 20
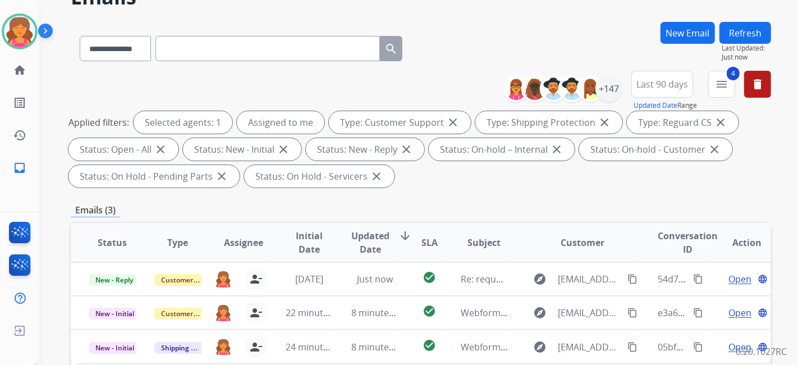
scroll to position [125, 0]
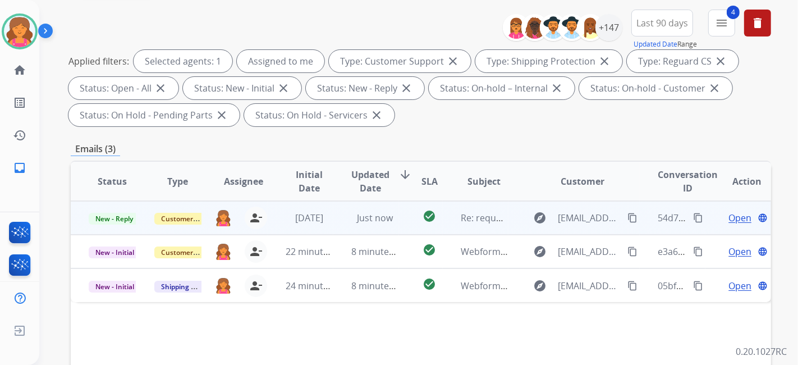
click at [728, 219] on span "Open" at bounding box center [739, 217] width 23 height 13
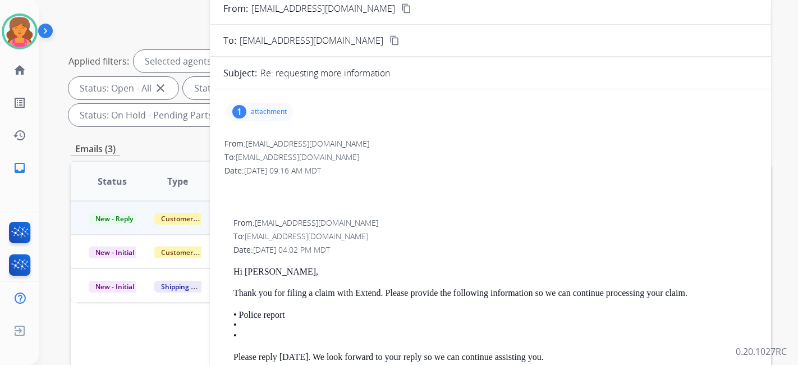
click at [258, 114] on p "attachment" at bounding box center [269, 111] width 36 height 9
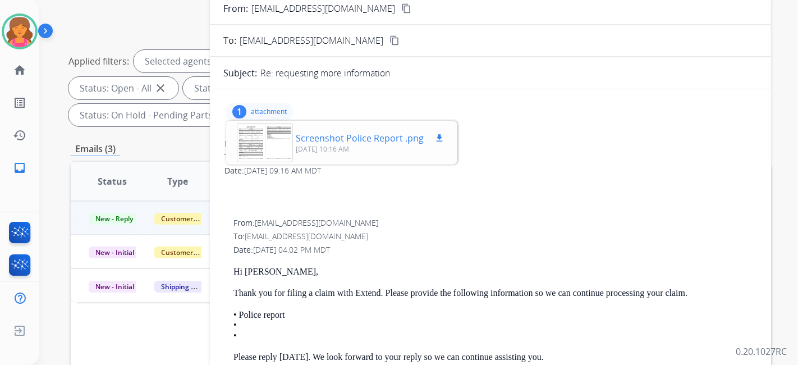
click at [256, 142] on div at bounding box center [265, 142] width 56 height 39
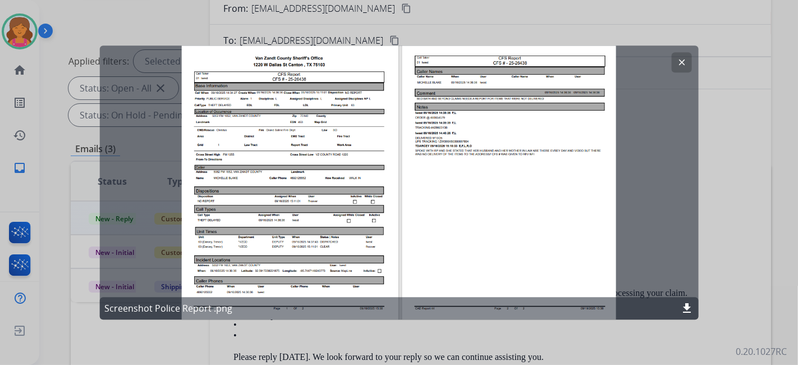
click at [681, 62] on mat-icon "clear" at bounding box center [681, 62] width 10 height 10
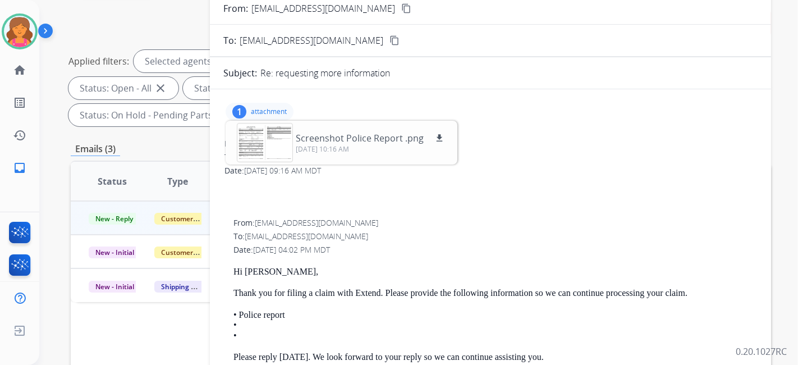
scroll to position [0, 0]
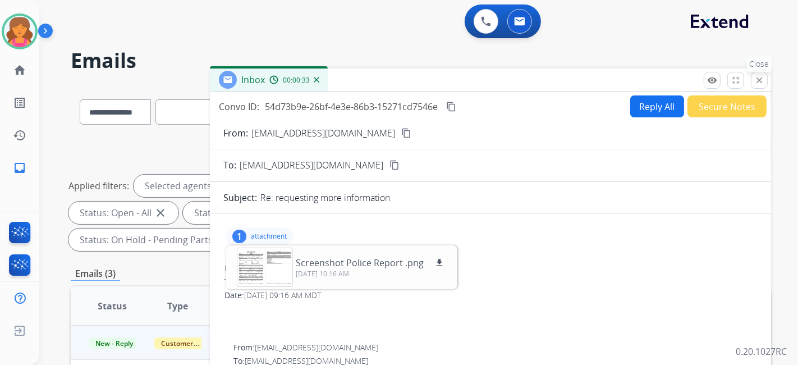
drag, startPoint x: 756, startPoint y: 80, endPoint x: 713, endPoint y: 147, distance: 79.5
click at [757, 81] on mat-icon "close" at bounding box center [759, 80] width 10 height 10
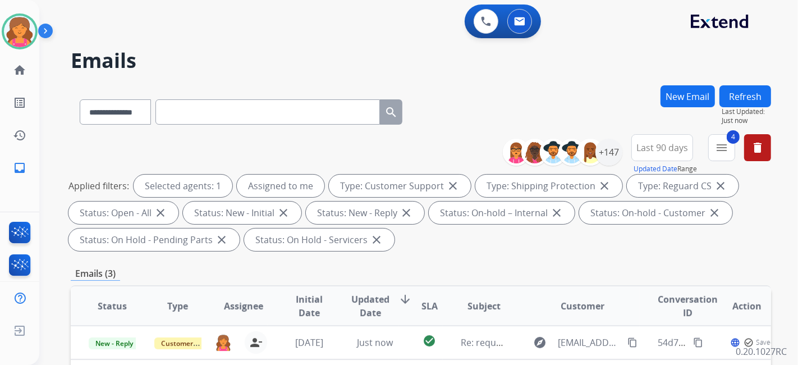
scroll to position [249, 0]
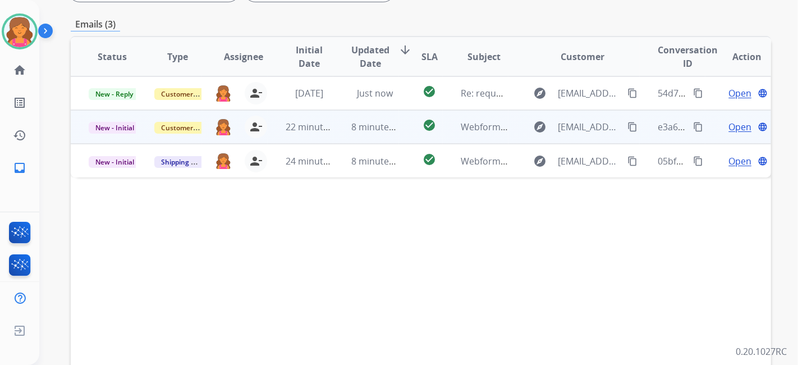
click at [728, 127] on span "Open" at bounding box center [739, 126] width 23 height 13
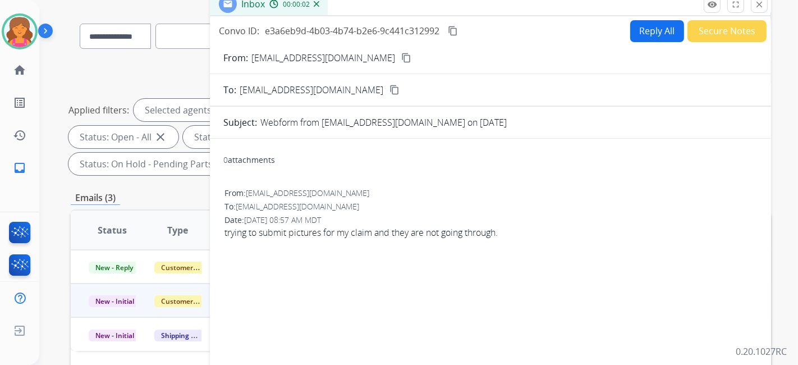
scroll to position [62, 0]
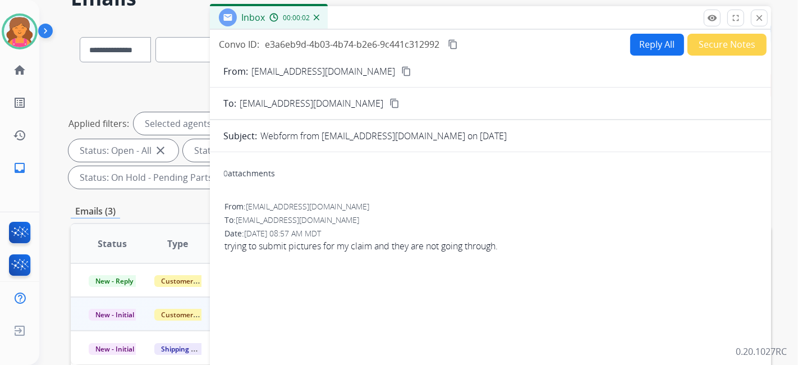
click at [399, 76] on button "content_copy" at bounding box center [405, 71] width 13 height 13
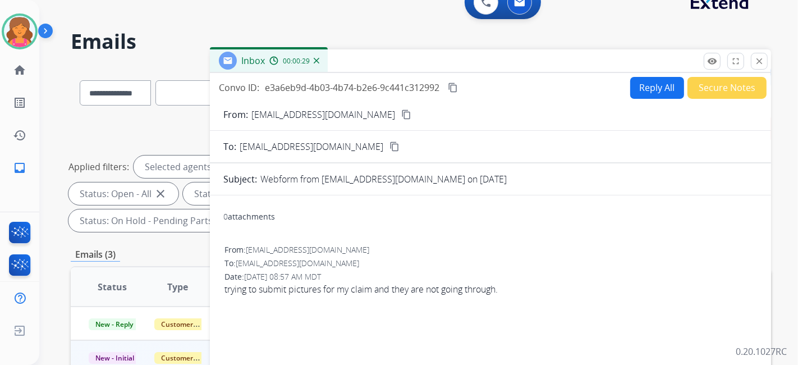
scroll to position [0, 0]
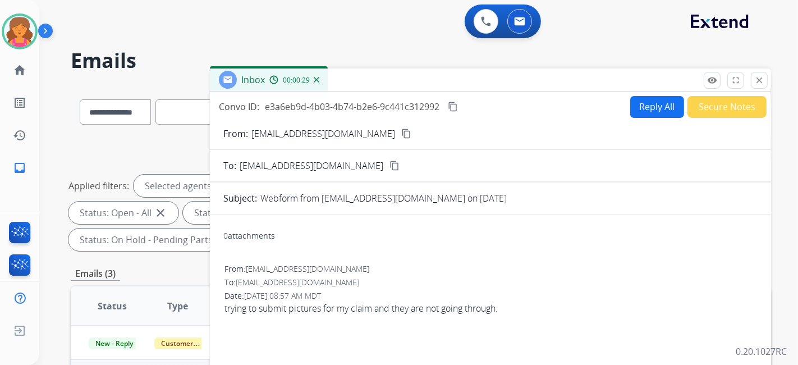
click at [659, 103] on button "Reply All" at bounding box center [657, 107] width 54 height 22
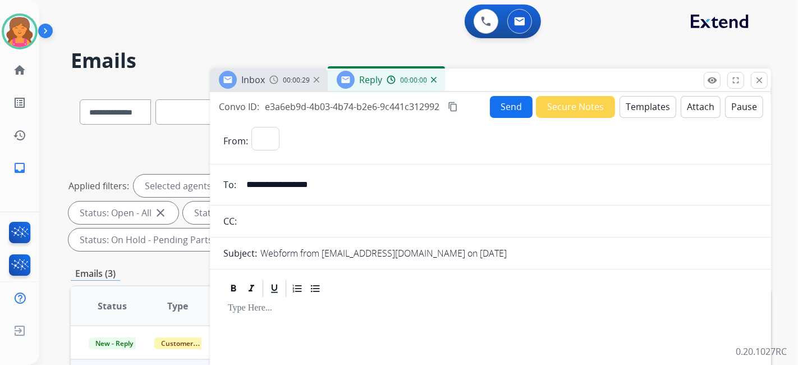
select select "**********"
click at [659, 103] on button "Templates" at bounding box center [647, 107] width 57 height 22
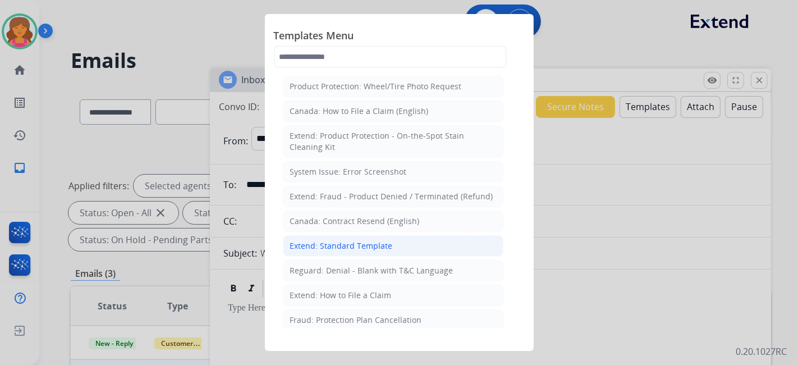
click at [426, 247] on li "Extend: Standard Template" at bounding box center [393, 245] width 220 height 21
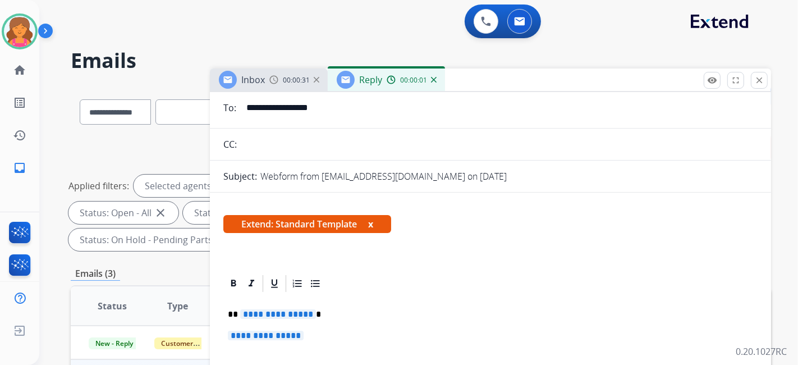
scroll to position [187, 0]
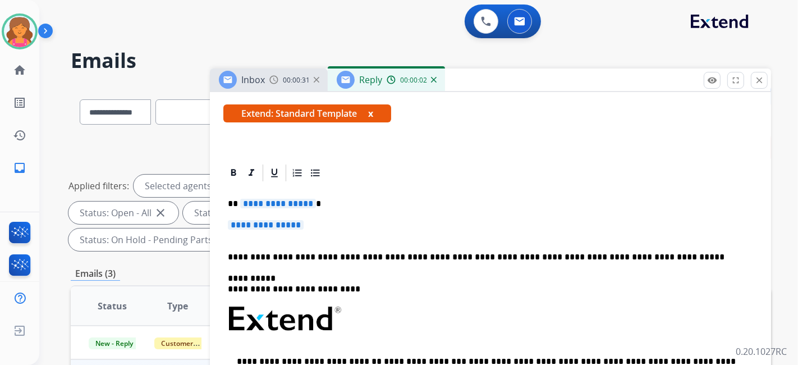
click at [256, 199] on span "**********" at bounding box center [278, 204] width 76 height 10
click at [250, 220] on span "**********" at bounding box center [266, 225] width 76 height 10
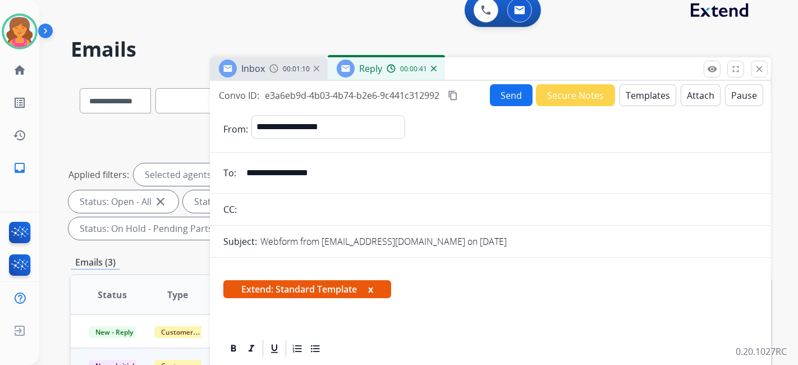
scroll to position [0, 0]
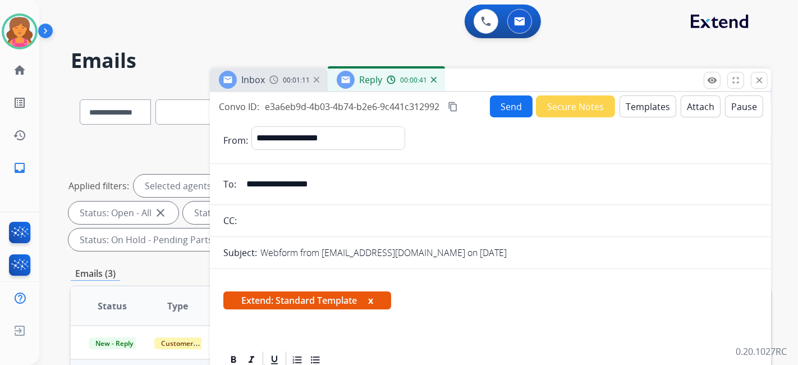
click at [505, 104] on button "Send" at bounding box center [511, 106] width 43 height 22
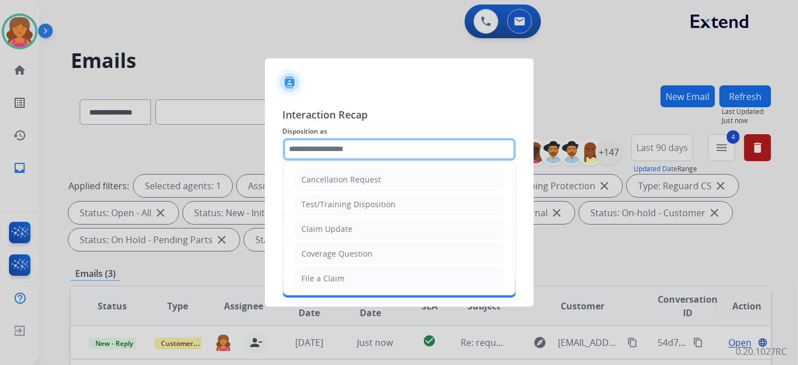
click at [309, 147] on input "text" at bounding box center [399, 149] width 233 height 22
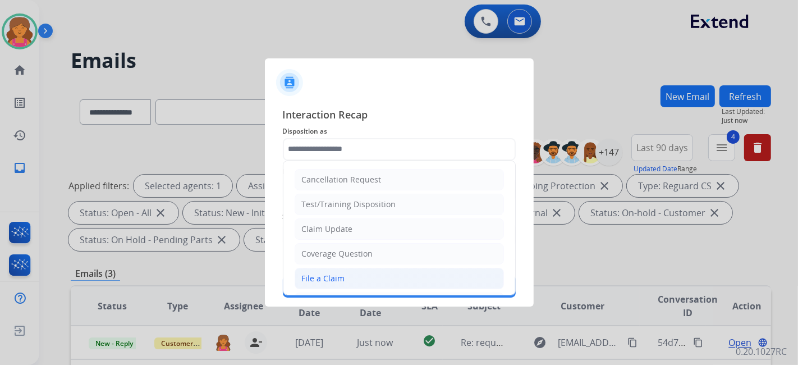
click at [316, 283] on li "File a Claim" at bounding box center [399, 278] width 209 height 21
type input "**********"
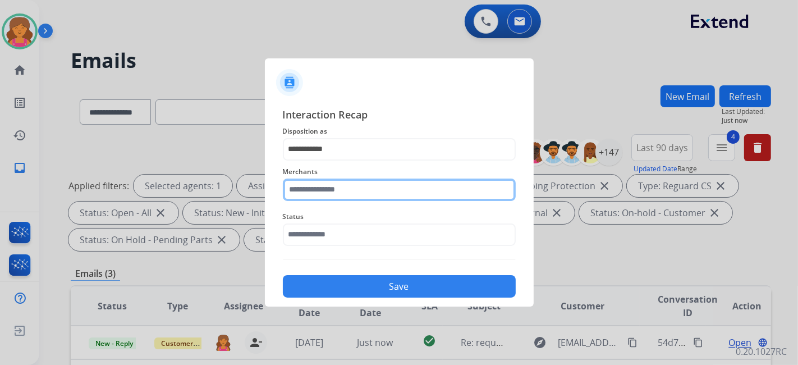
click at [340, 191] on input "text" at bounding box center [399, 189] width 233 height 22
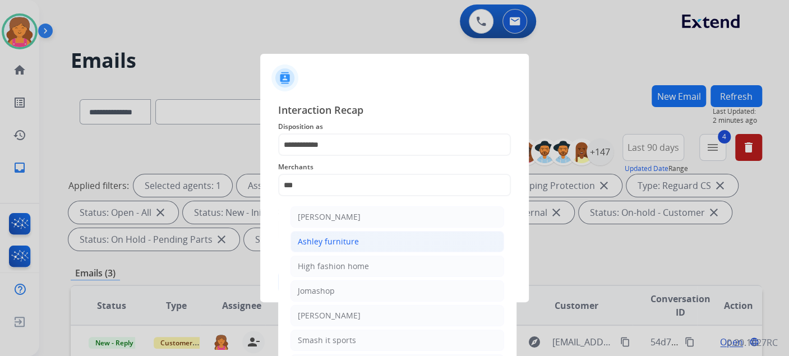
click at [324, 249] on li "Ashley furniture" at bounding box center [398, 241] width 214 height 21
type input "**********"
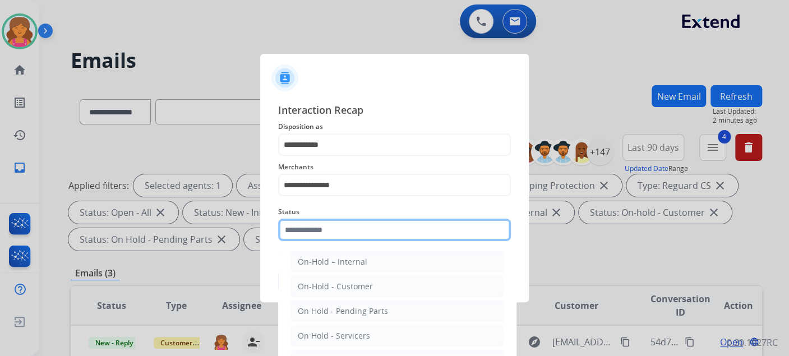
click at [321, 244] on div "Status On-Hold – Internal On-Hold - Customer On Hold - Pending Parts On Hold - …" at bounding box center [394, 223] width 233 height 45
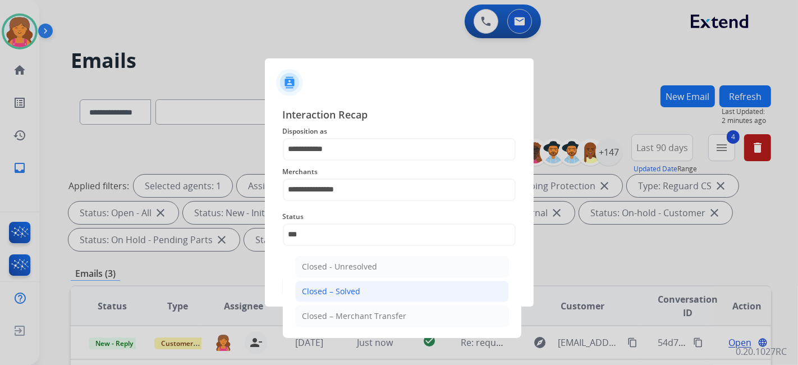
click at [341, 289] on div "Closed – Solved" at bounding box center [331, 291] width 58 height 11
type input "**********"
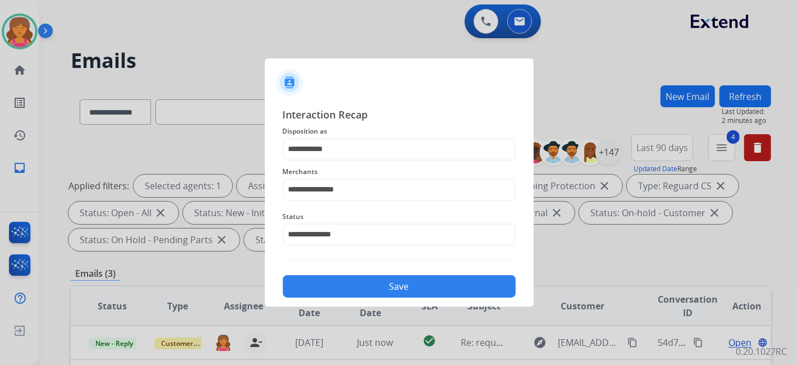
click at [341, 289] on button "Save" at bounding box center [399, 286] width 233 height 22
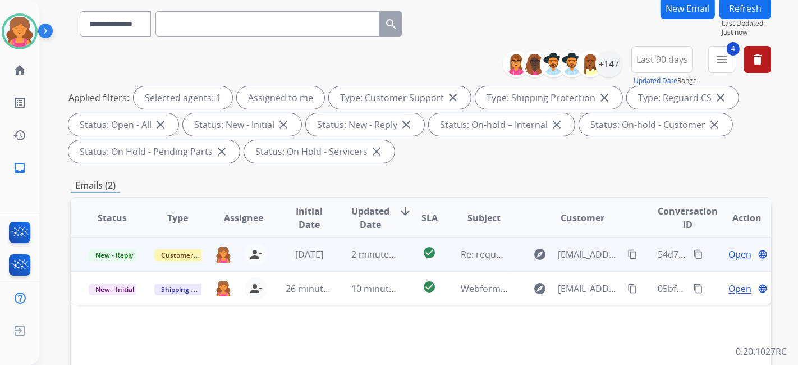
scroll to position [125, 0]
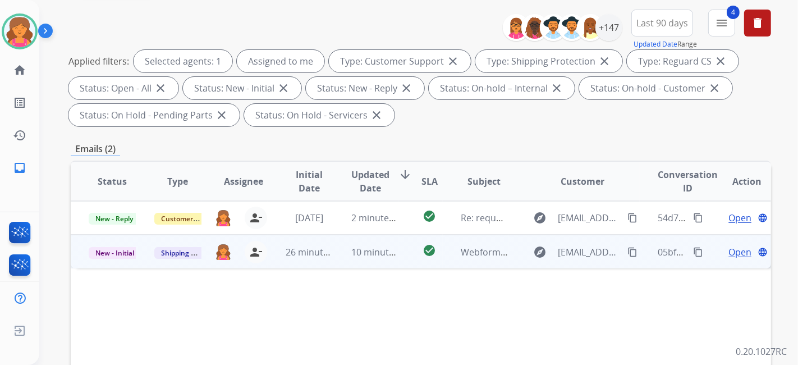
click at [728, 252] on span "Open" at bounding box center [739, 251] width 23 height 13
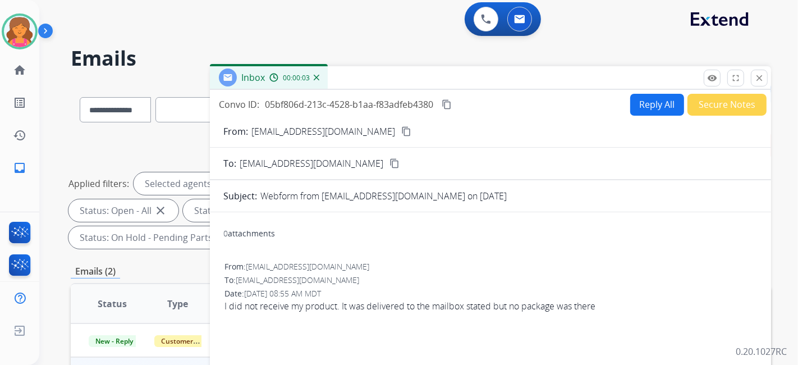
scroll to position [0, 0]
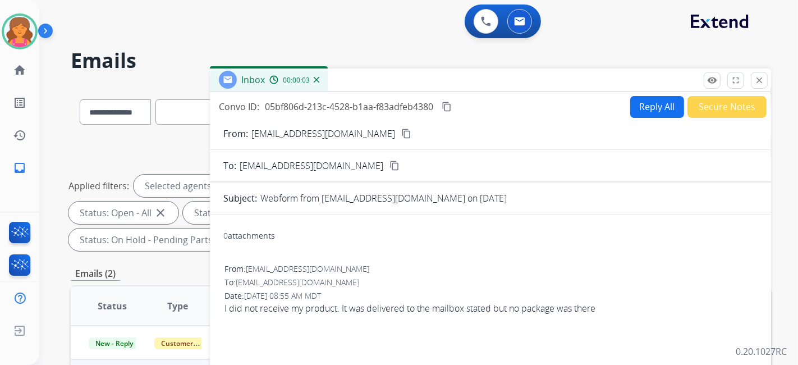
click at [399, 137] on button "content_copy" at bounding box center [405, 133] width 13 height 13
click at [632, 109] on button "Reply All" at bounding box center [657, 107] width 54 height 22
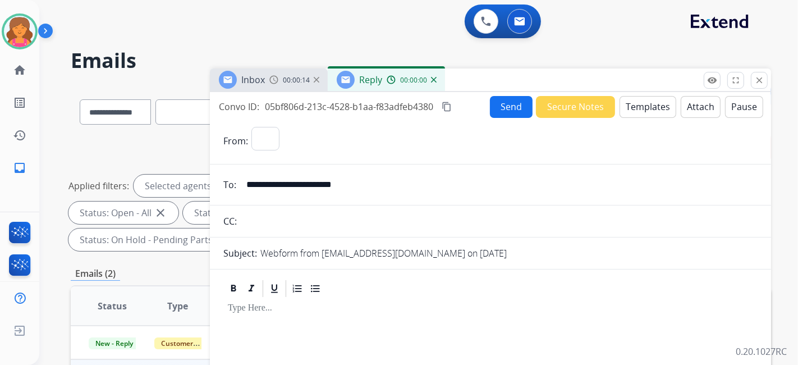
select select "**********"
click at [628, 110] on button "Templates" at bounding box center [647, 107] width 57 height 22
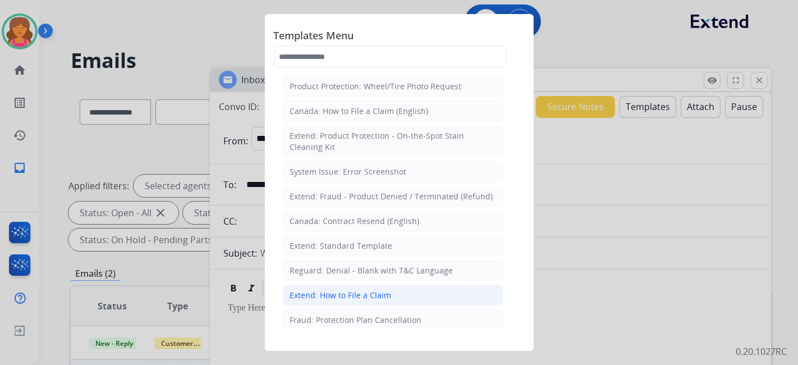
click at [376, 291] on div "Extend: How to File a Claim" at bounding box center [341, 294] width 102 height 11
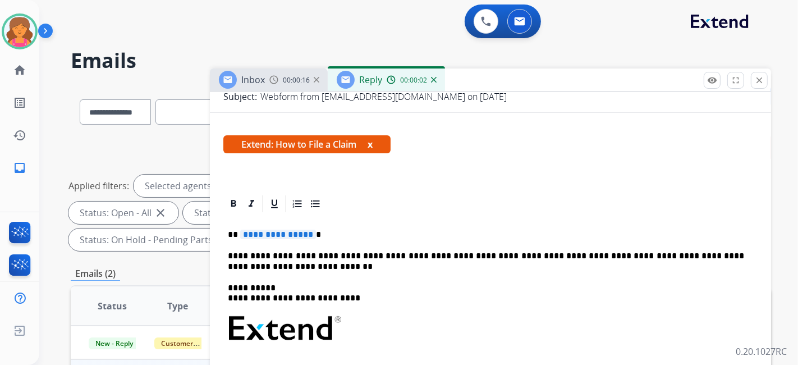
scroll to position [203, 0]
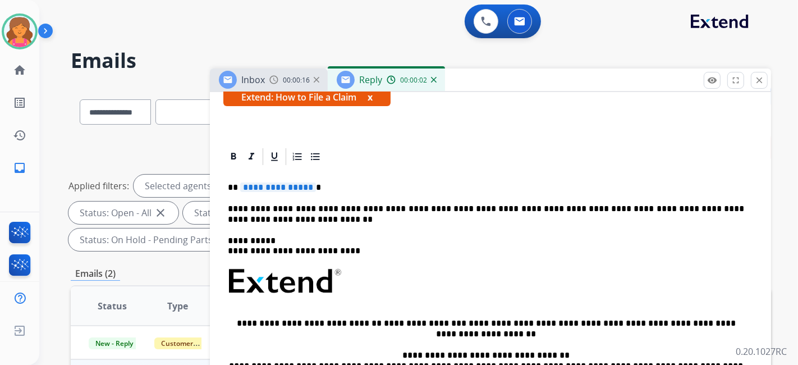
click at [289, 182] on span "**********" at bounding box center [278, 187] width 76 height 10
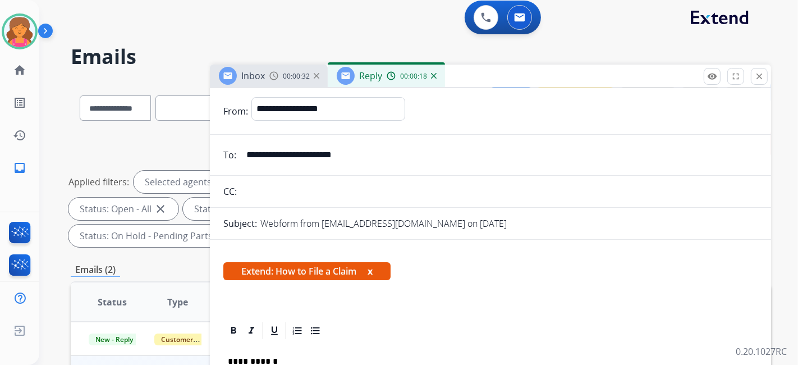
scroll to position [0, 0]
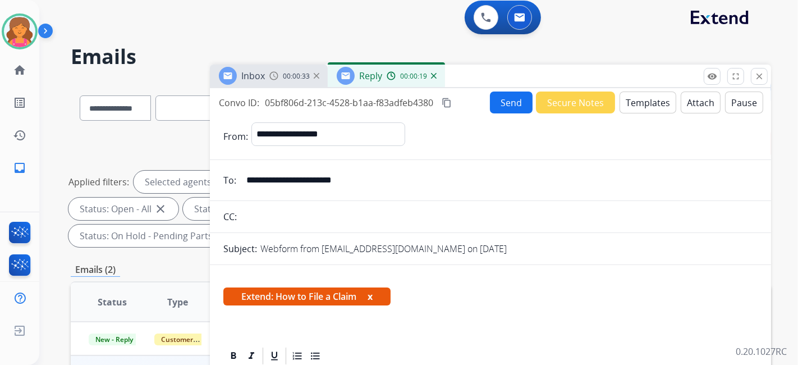
click at [506, 100] on button "Send" at bounding box center [511, 102] width 43 height 22
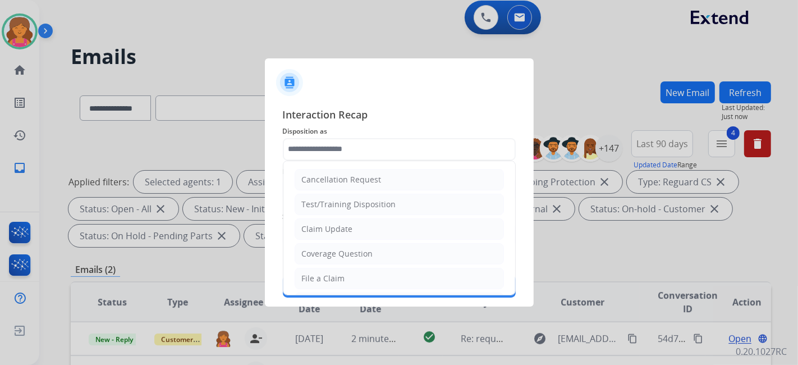
click at [352, 156] on input "text" at bounding box center [399, 149] width 233 height 22
click at [325, 270] on li "File a Claim" at bounding box center [399, 278] width 209 height 21
type input "**********"
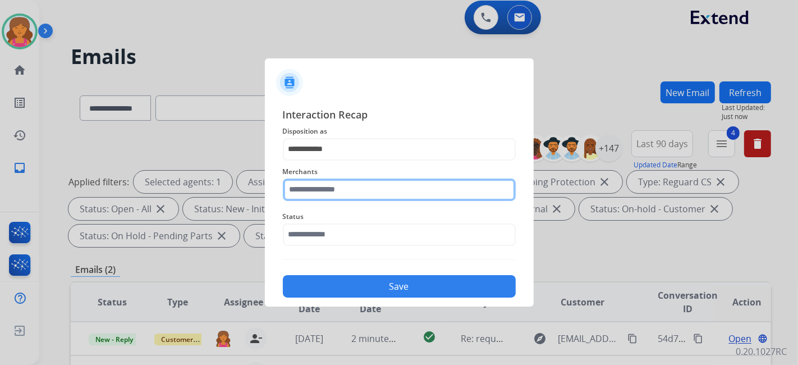
click at [307, 188] on input "text" at bounding box center [399, 189] width 233 height 22
click at [385, 178] on input "text" at bounding box center [399, 189] width 233 height 22
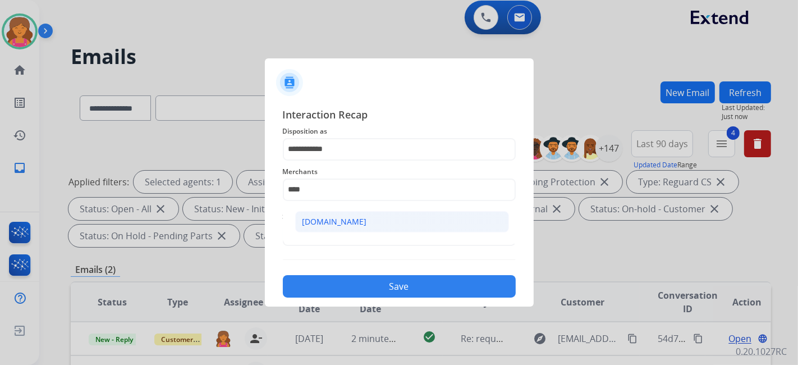
click at [385, 223] on li "[DOMAIN_NAME]" at bounding box center [402, 221] width 214 height 21
type input "**********"
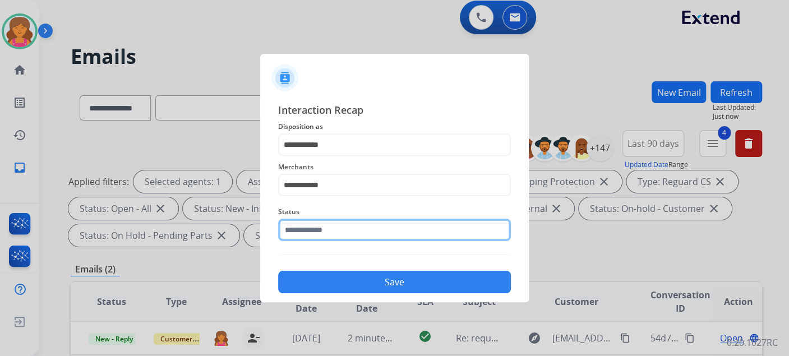
click at [386, 246] on div "Status" at bounding box center [394, 223] width 233 height 45
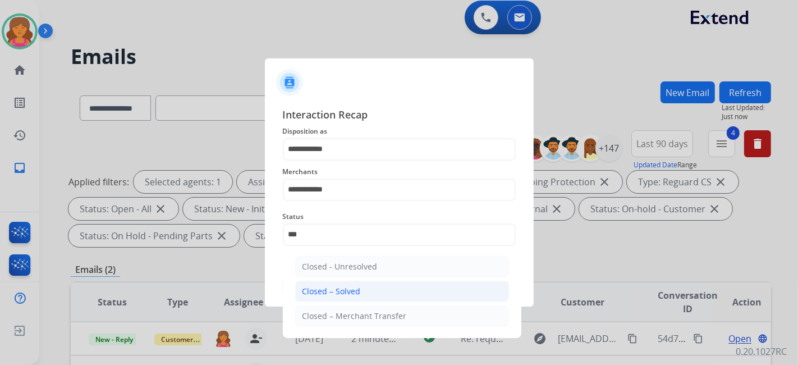
click at [349, 294] on div "Closed – Solved" at bounding box center [331, 291] width 58 height 11
type input "**********"
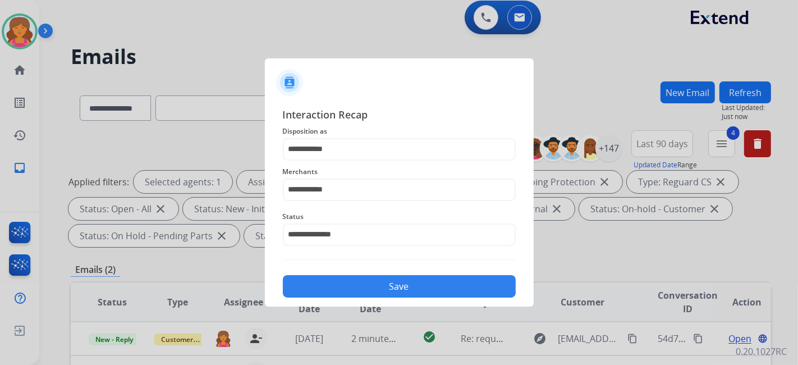
click at [349, 294] on button "Save" at bounding box center [399, 286] width 233 height 22
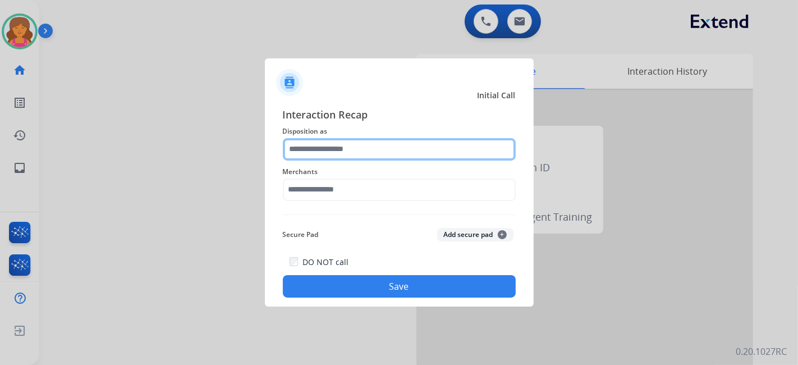
click at [369, 151] on input "text" at bounding box center [399, 149] width 233 height 22
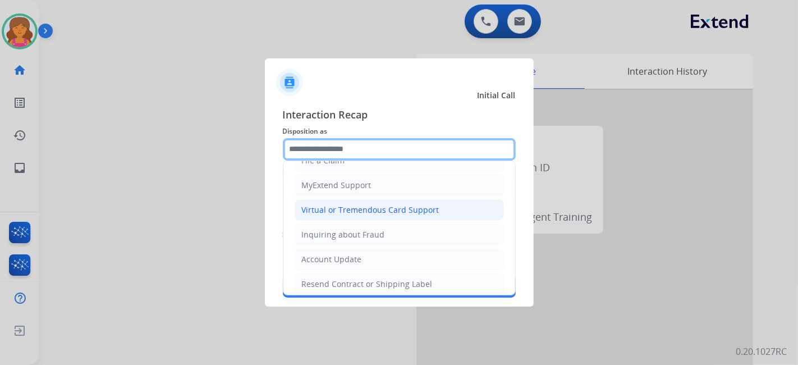
scroll to position [171, 0]
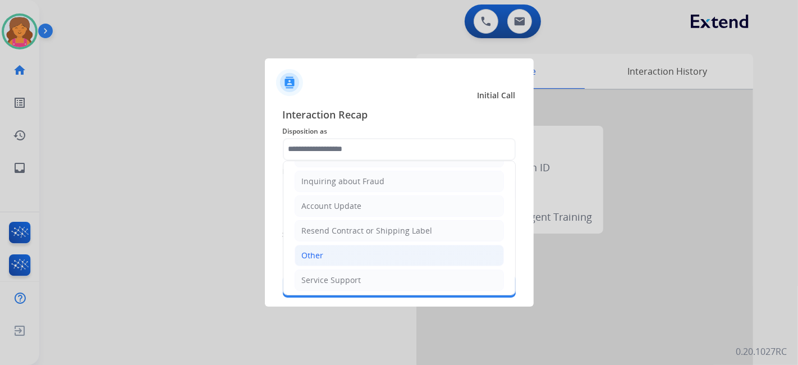
click at [369, 251] on li "Other" at bounding box center [399, 255] width 209 height 21
type input "*****"
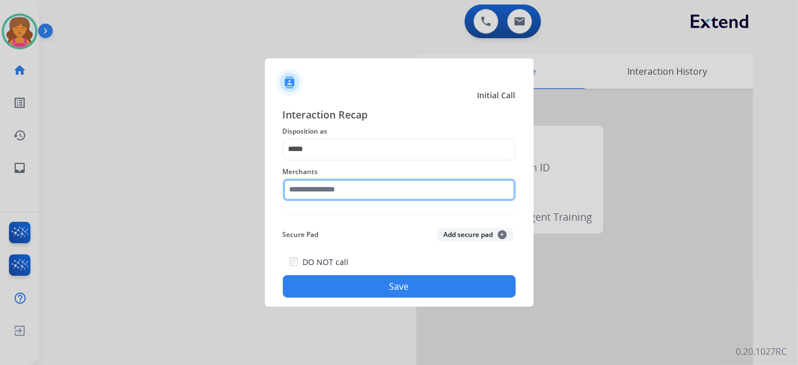
click at [360, 183] on input "text" at bounding box center [399, 189] width 233 height 22
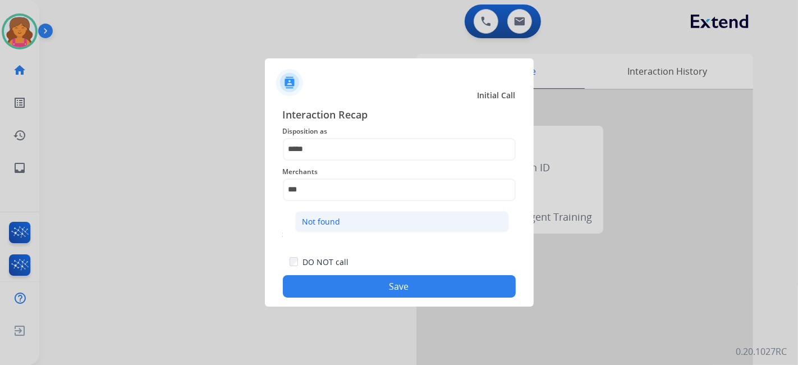
click at [330, 222] on div "Not found" at bounding box center [321, 221] width 38 height 11
type input "*********"
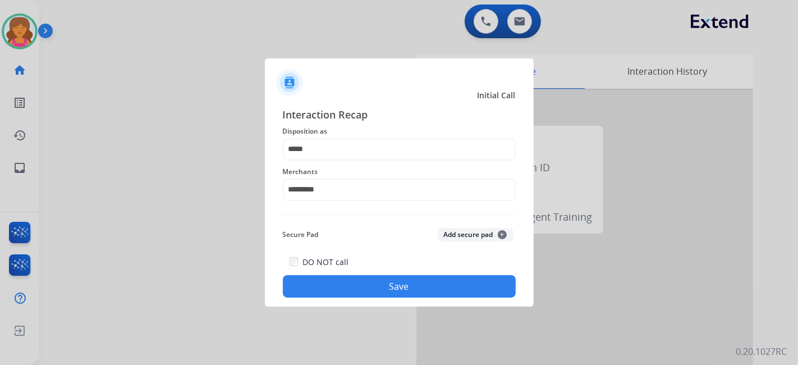
click at [341, 311] on div at bounding box center [399, 182] width 798 height 365
click at [338, 293] on button "Save" at bounding box center [399, 286] width 233 height 22
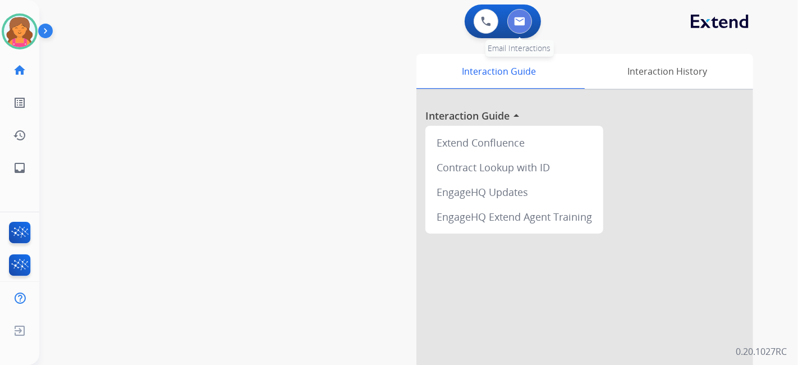
click at [509, 24] on button at bounding box center [519, 21] width 25 height 25
select select "**********"
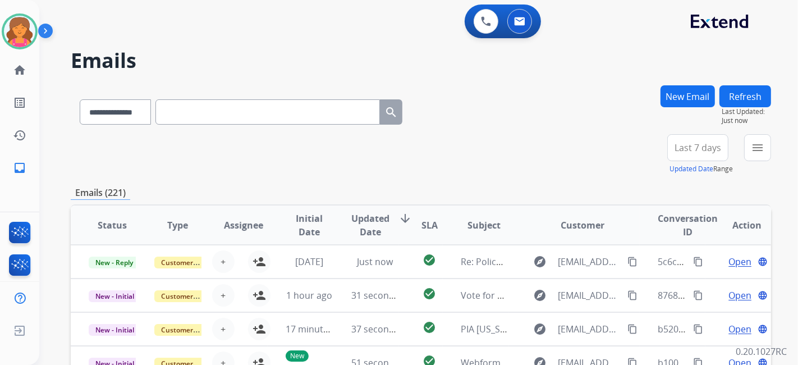
click at [712, 150] on span "Last 7 days" at bounding box center [697, 147] width 47 height 4
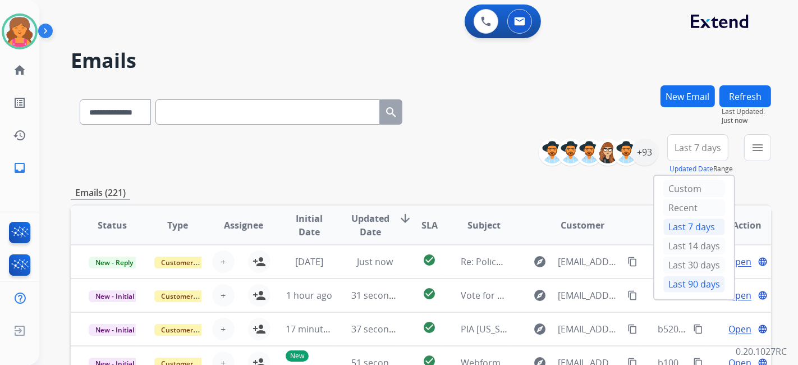
click at [677, 282] on div "Last 90 days" at bounding box center [694, 283] width 62 height 17
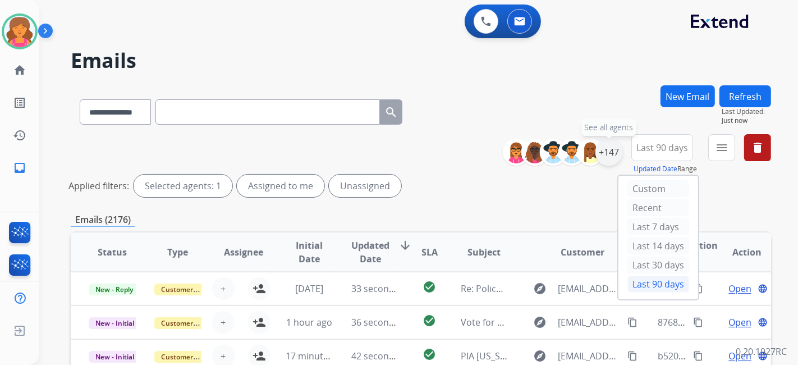
click at [613, 154] on div "+147" at bounding box center [608, 152] width 27 height 27
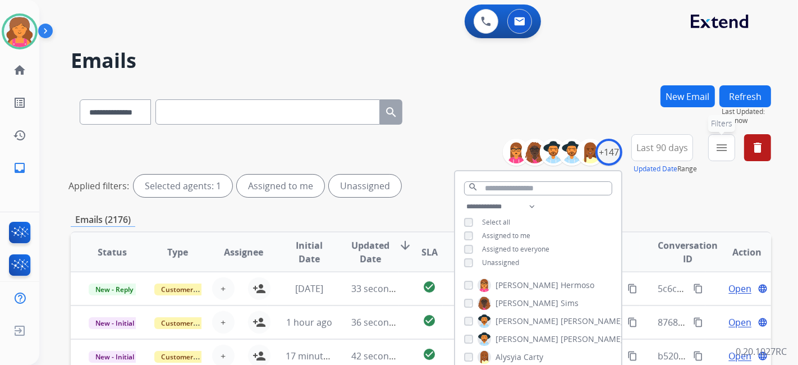
click at [719, 148] on mat-icon "menu" at bounding box center [721, 147] width 13 height 13
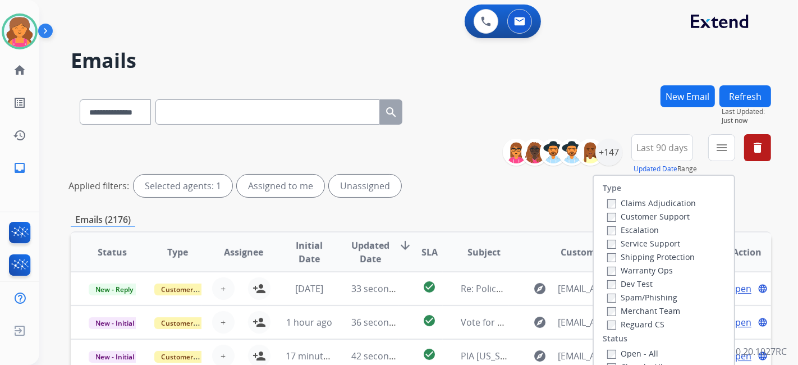
click at [652, 211] on label "Customer Support" at bounding box center [648, 216] width 82 height 11
click at [643, 257] on label "Shipping Protection" at bounding box center [651, 256] width 88 height 11
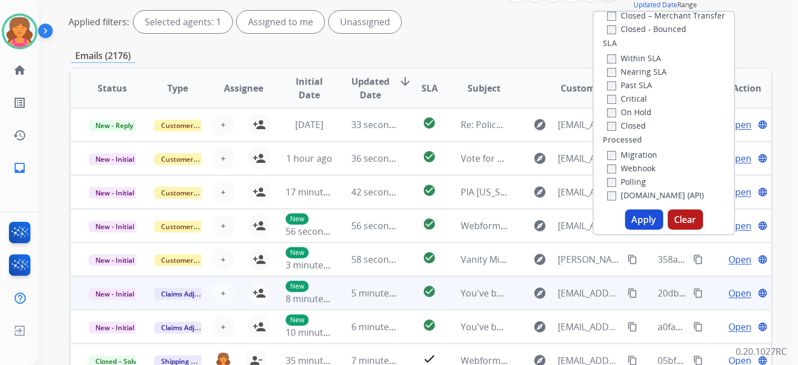
scroll to position [187, 0]
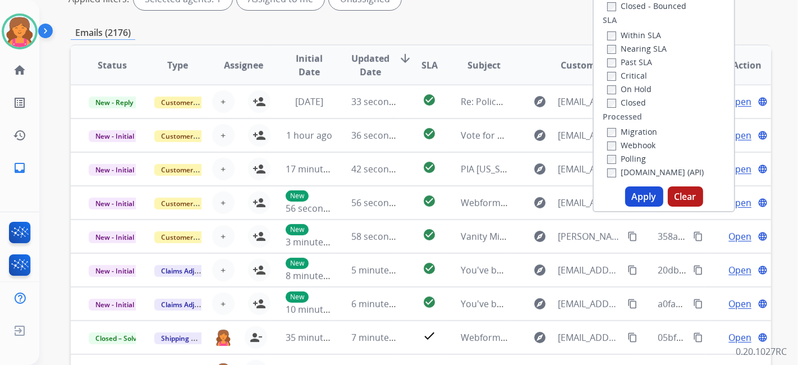
click at [646, 193] on button "Apply" at bounding box center [644, 196] width 38 height 20
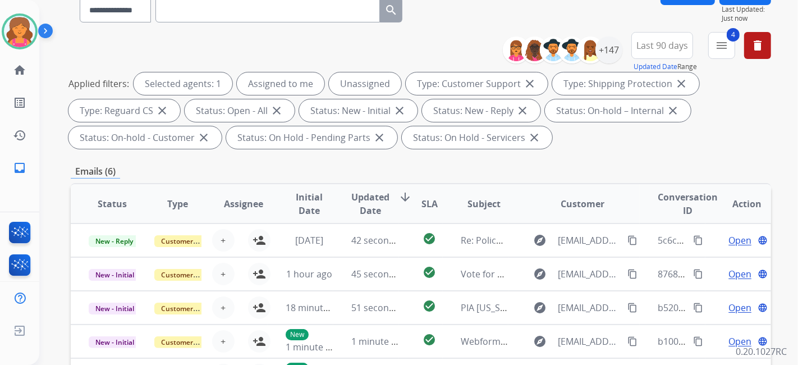
scroll to position [249, 0]
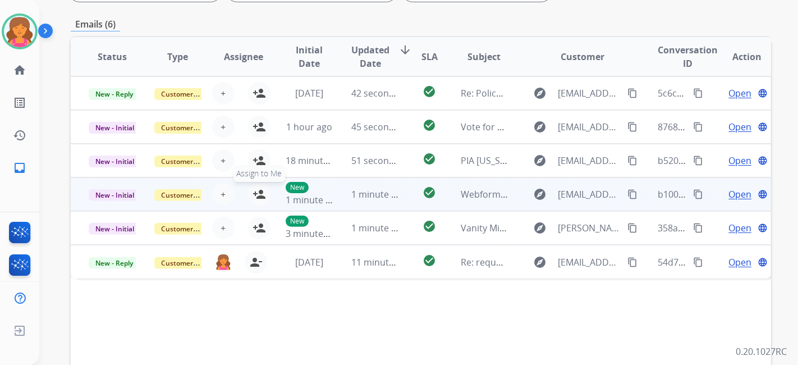
click at [261, 196] on mat-icon "person_add" at bounding box center [258, 193] width 13 height 13
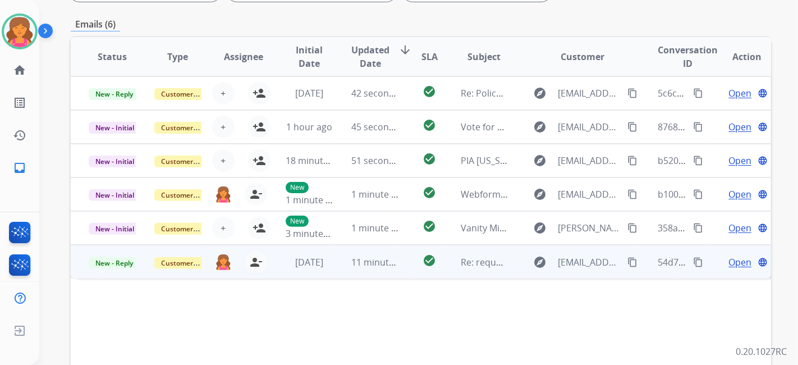
click at [728, 256] on span "Open" at bounding box center [739, 261] width 23 height 13
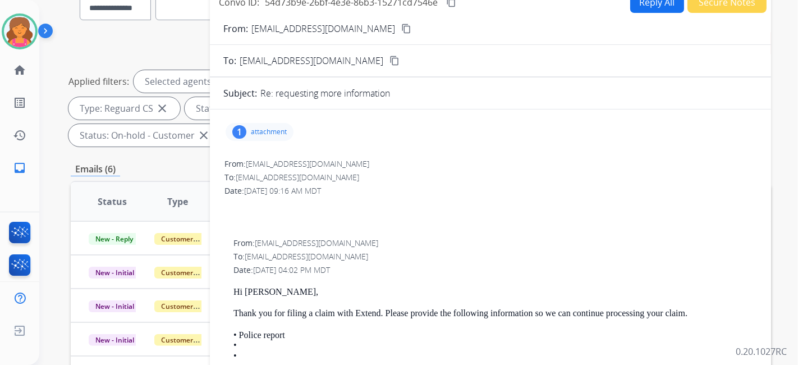
scroll to position [0, 0]
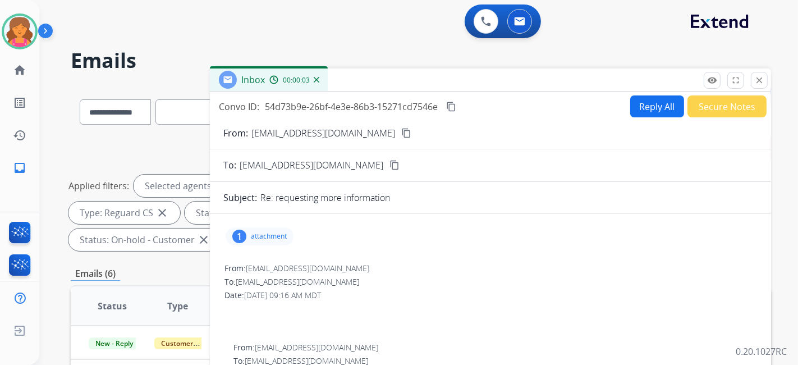
click at [772, 79] on div "**********" at bounding box center [418, 182] width 758 height 365
click at [762, 81] on mat-icon "close" at bounding box center [759, 80] width 10 height 10
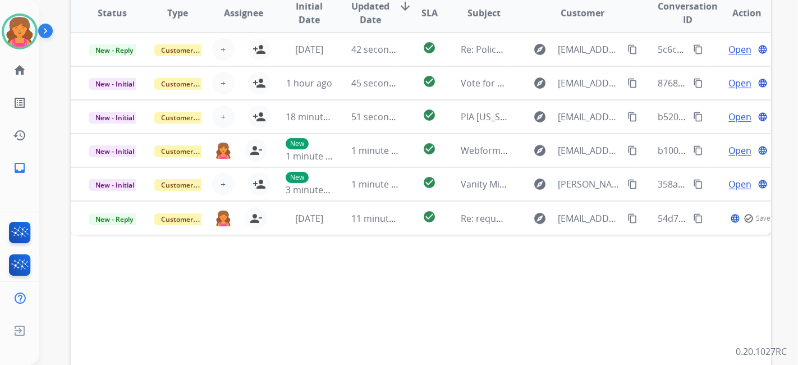
scroll to position [354, 0]
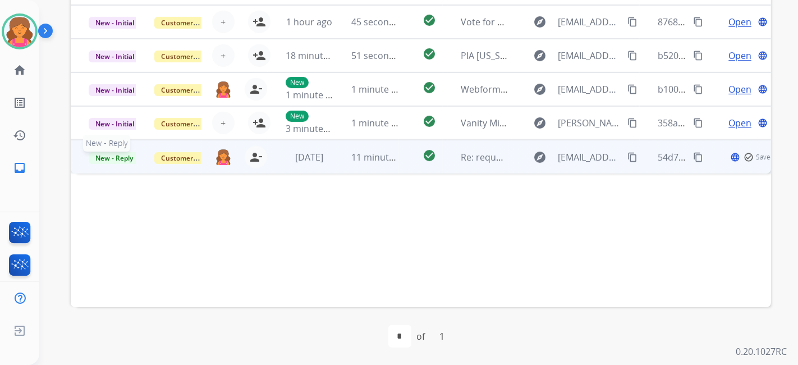
click at [108, 158] on span "New - Reply" at bounding box center [114, 158] width 51 height 12
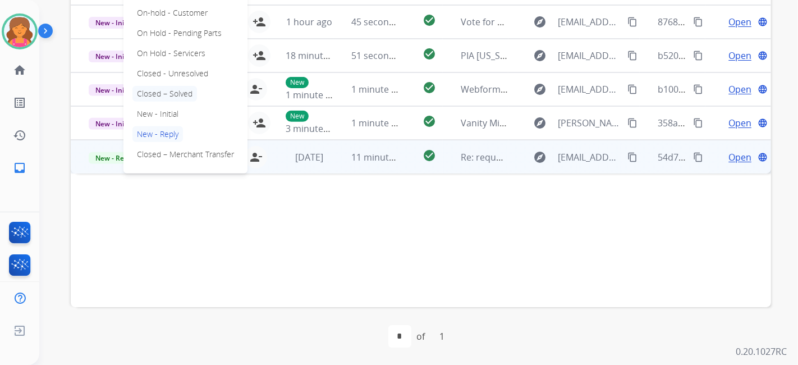
click at [176, 90] on p "Closed – Solved" at bounding box center [164, 94] width 65 height 16
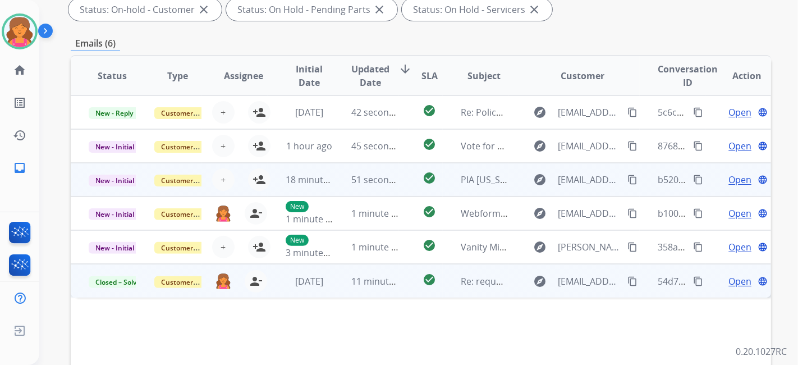
scroll to position [229, 0]
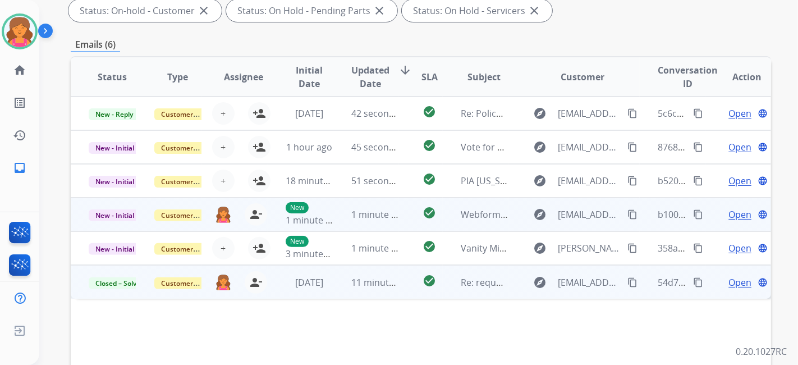
click at [729, 212] on span "Open" at bounding box center [739, 214] width 23 height 13
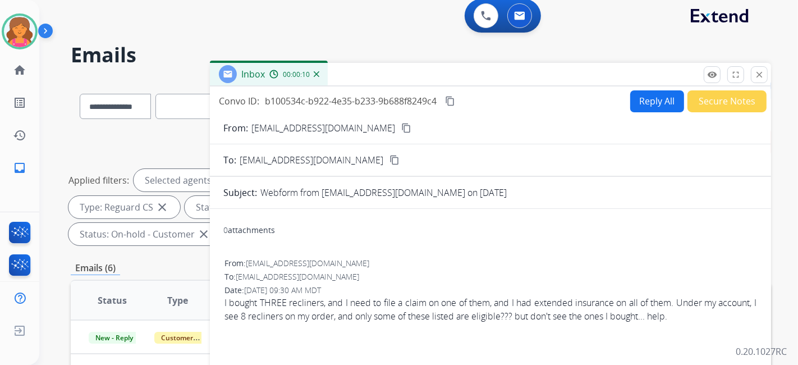
scroll to position [0, 0]
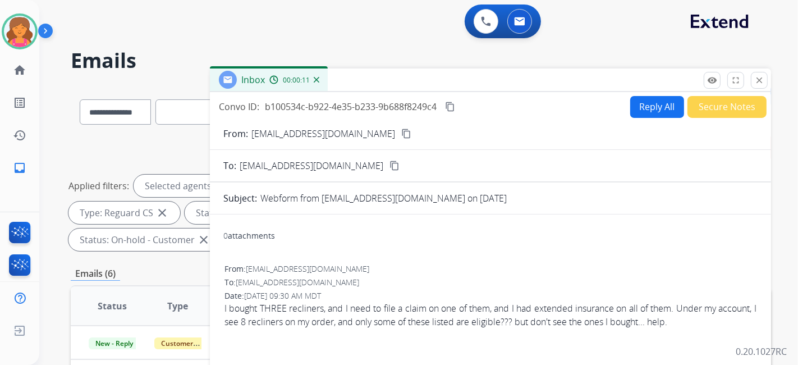
click at [401, 131] on mat-icon "content_copy" at bounding box center [406, 133] width 10 height 10
click at [649, 103] on button "Reply All" at bounding box center [657, 107] width 54 height 22
select select "**********"
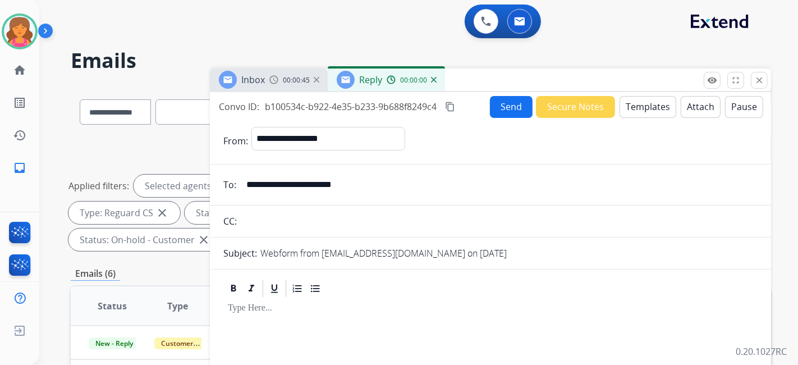
click at [647, 103] on button "Templates" at bounding box center [647, 107] width 57 height 22
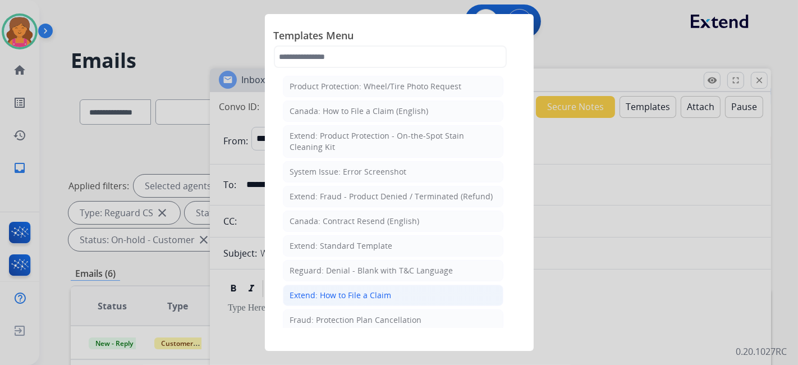
click at [388, 292] on div "Extend: How to File a Claim" at bounding box center [341, 294] width 102 height 11
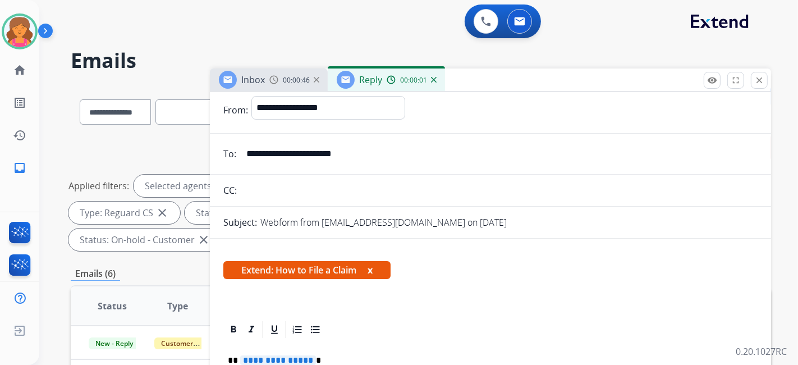
scroll to position [216, 0]
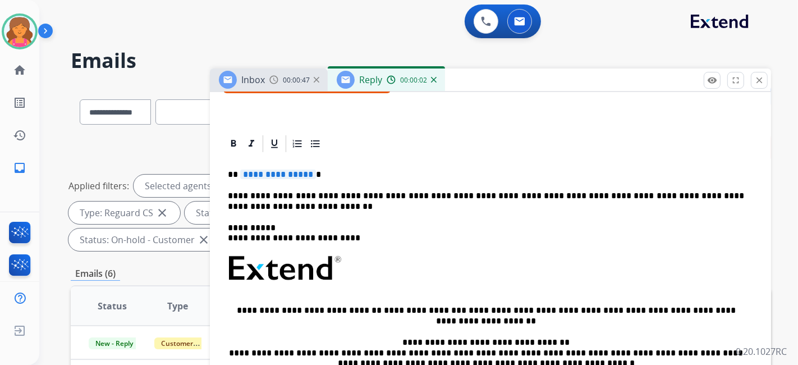
click at [281, 174] on span "**********" at bounding box center [278, 174] width 76 height 10
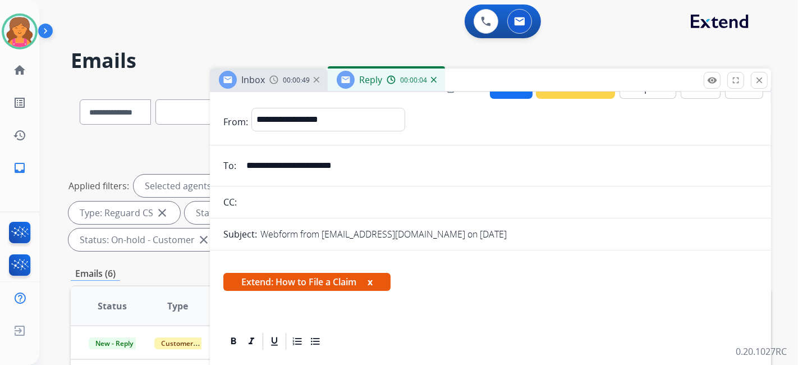
scroll to position [0, 0]
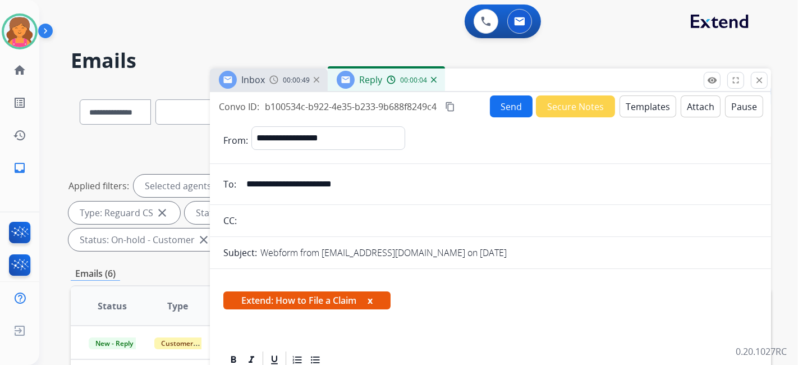
click at [629, 106] on button "Templates" at bounding box center [647, 106] width 57 height 22
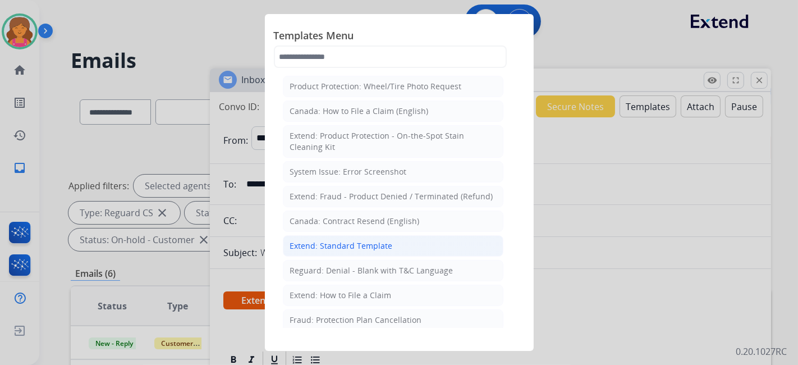
click at [349, 242] on div "Extend: Standard Template" at bounding box center [341, 245] width 103 height 11
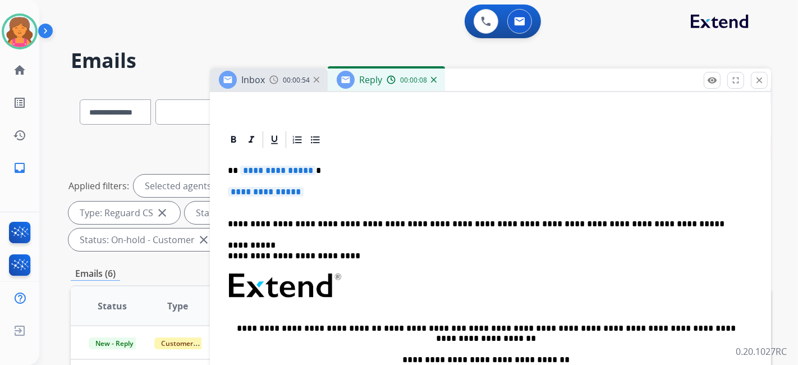
scroll to position [238, 0]
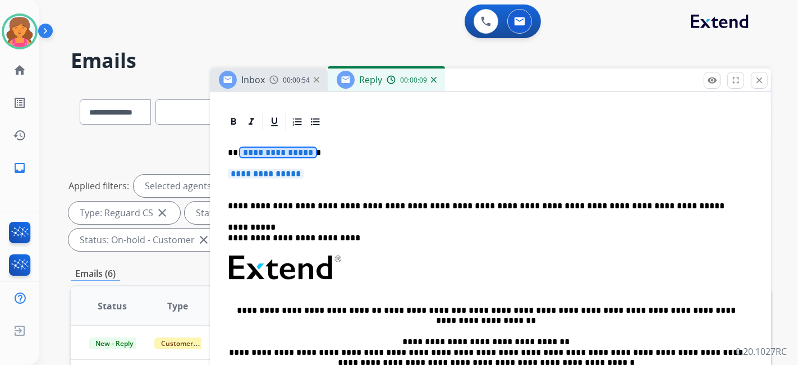
click at [287, 154] on span "**********" at bounding box center [278, 153] width 76 height 10
click at [287, 169] on span "**********" at bounding box center [266, 174] width 76 height 10
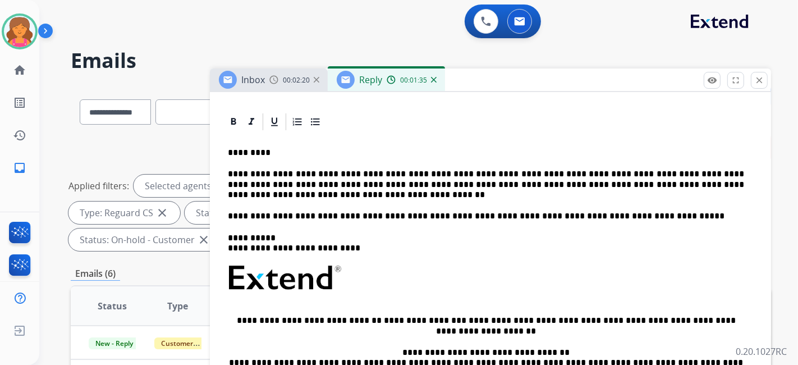
click at [251, 187] on p "**********" at bounding box center [486, 184] width 516 height 31
click at [250, 192] on p "**********" at bounding box center [486, 184] width 516 height 31
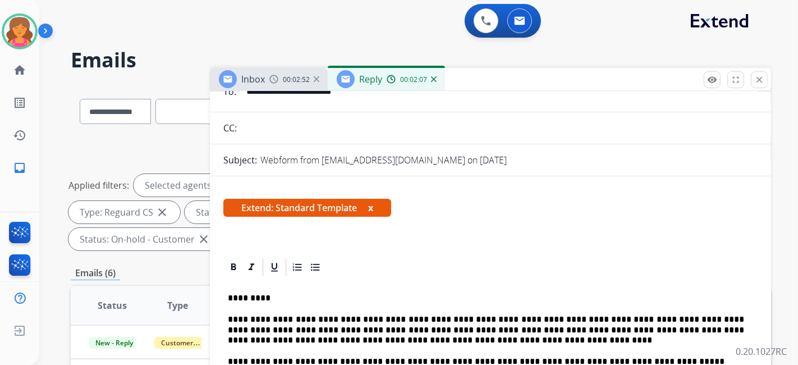
scroll to position [0, 0]
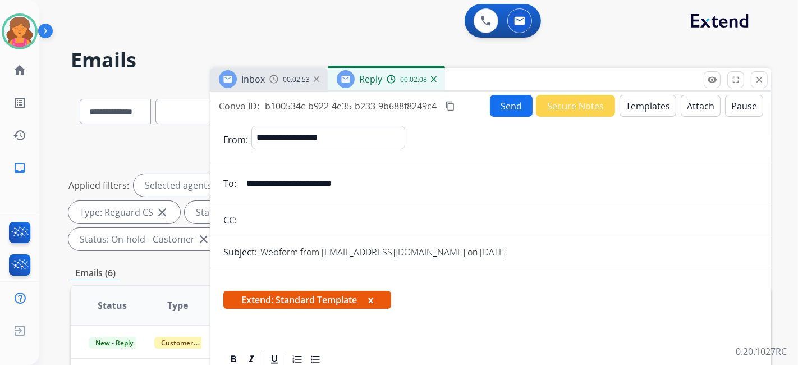
click at [449, 104] on mat-icon "content_copy" at bounding box center [450, 106] width 10 height 10
click at [506, 107] on button "Send" at bounding box center [511, 106] width 43 height 22
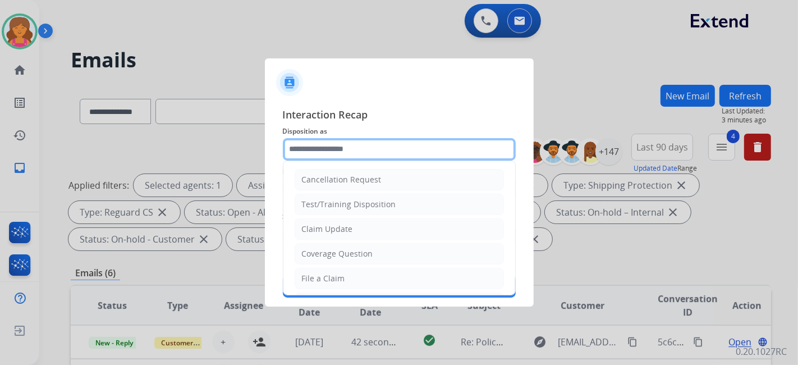
click at [393, 146] on input "text" at bounding box center [399, 149] width 233 height 22
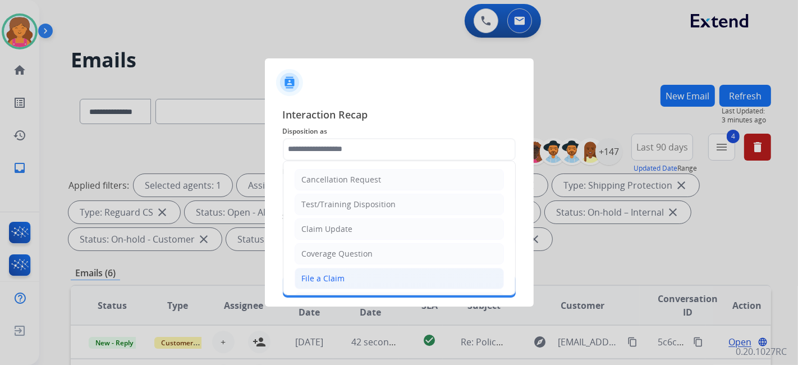
drag, startPoint x: 321, startPoint y: 273, endPoint x: 325, endPoint y: 236, distance: 37.9
click at [321, 273] on div "File a Claim" at bounding box center [323, 278] width 43 height 11
type input "**********"
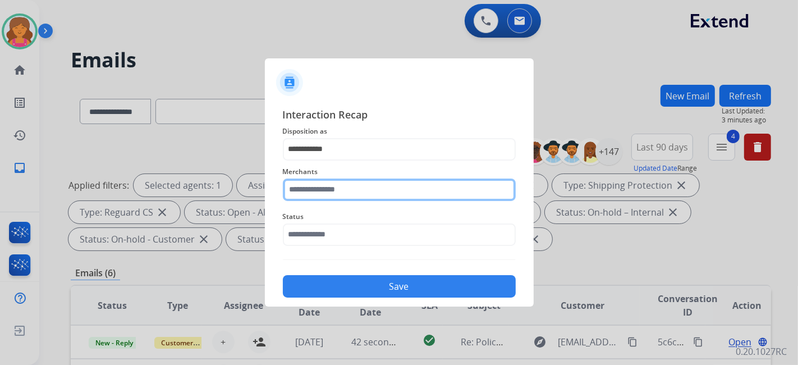
click at [332, 188] on input "text" at bounding box center [399, 189] width 233 height 22
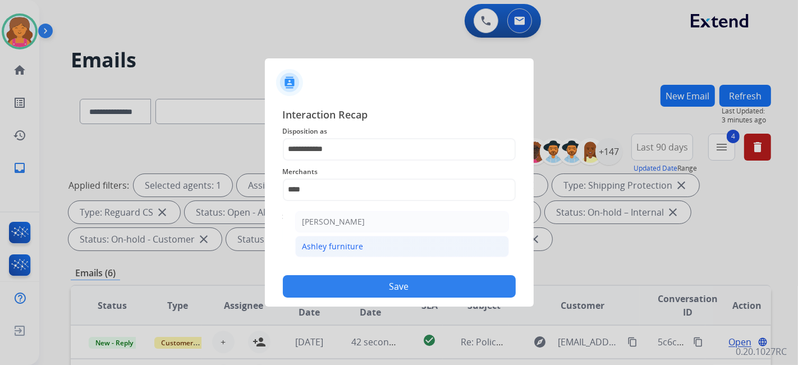
click at [353, 248] on div "Ashley furniture" at bounding box center [332, 246] width 61 height 11
type input "**********"
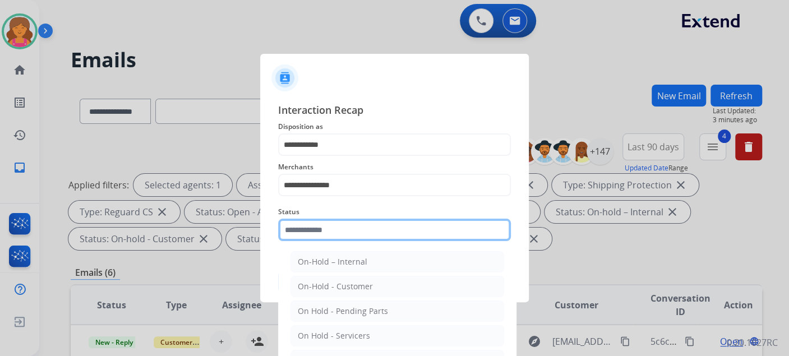
click at [351, 232] on input "text" at bounding box center [394, 230] width 233 height 22
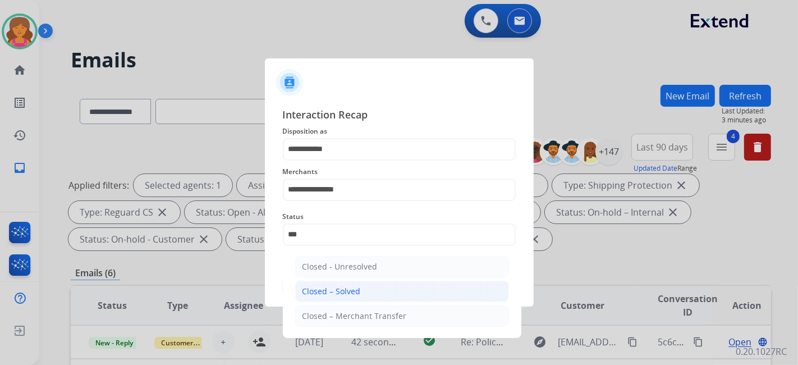
click at [355, 292] on div "Closed – Solved" at bounding box center [331, 291] width 58 height 11
type input "**********"
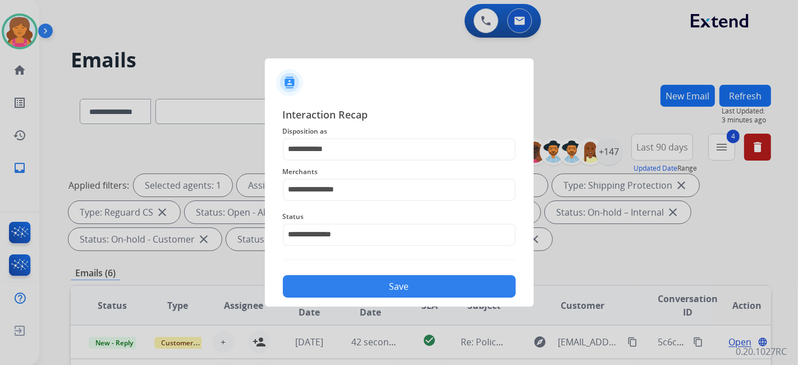
click at [356, 291] on button "Save" at bounding box center [399, 286] width 233 height 22
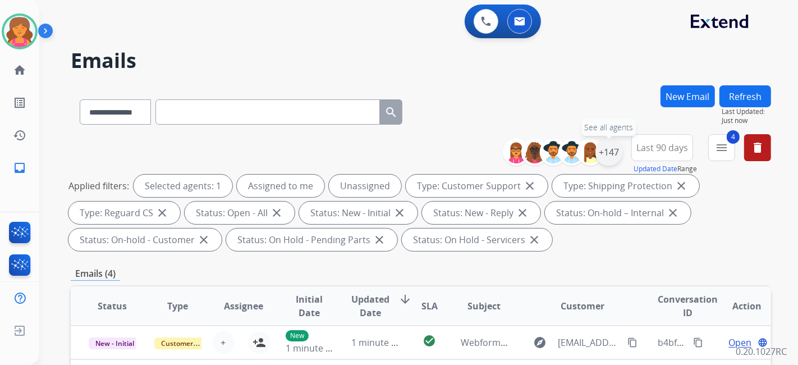
click at [615, 155] on div "+147" at bounding box center [608, 152] width 27 height 27
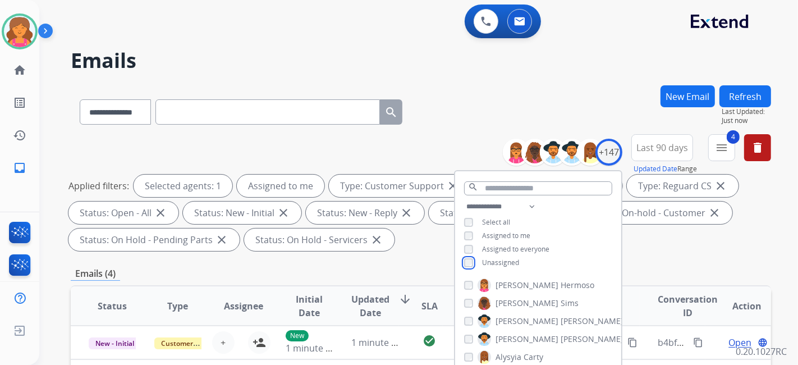
scroll to position [187, 0]
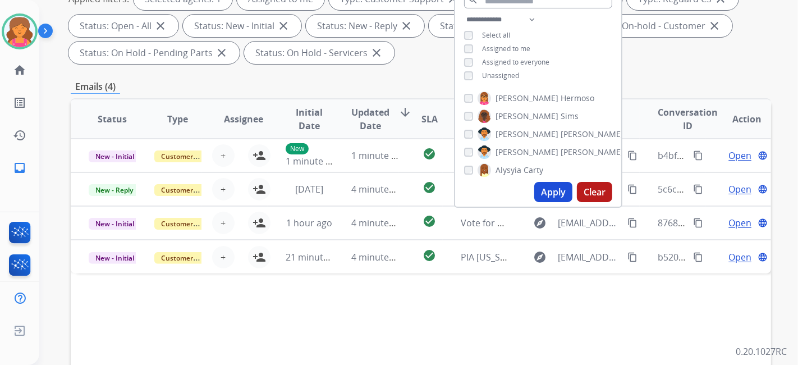
click at [554, 192] on button "Apply" at bounding box center [553, 192] width 38 height 20
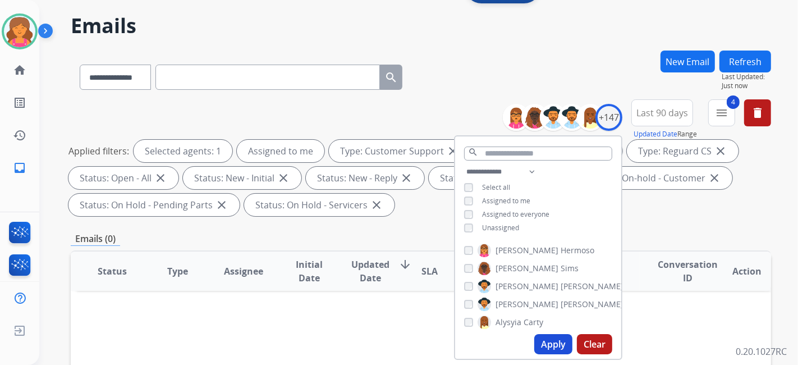
scroll to position [62, 0]
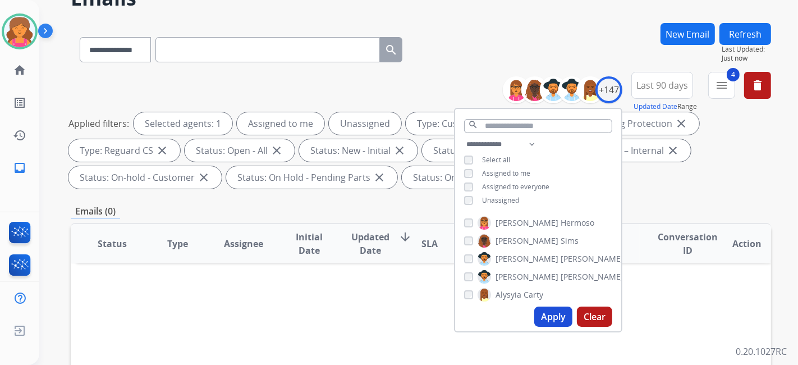
click at [541, 315] on button "Apply" at bounding box center [553, 316] width 38 height 20
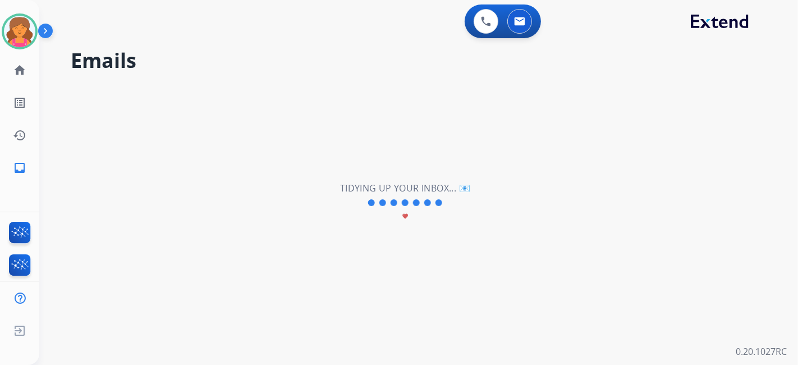
scroll to position [0, 0]
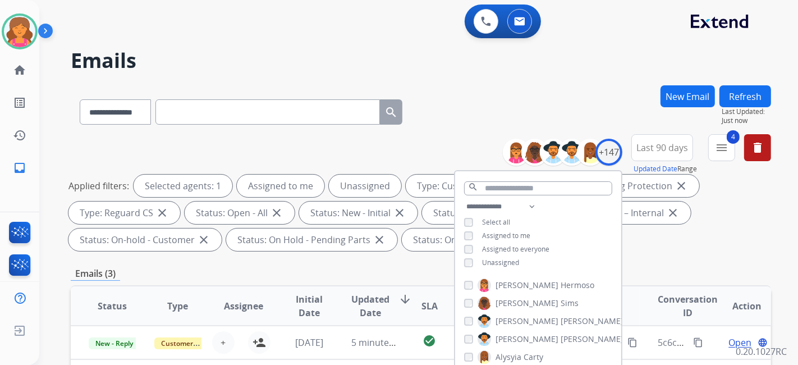
click at [679, 254] on div "**********" at bounding box center [421, 194] width 700 height 121
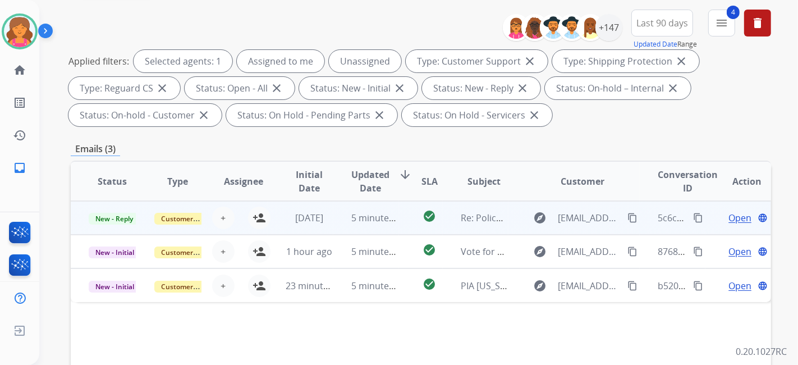
scroll to position [187, 0]
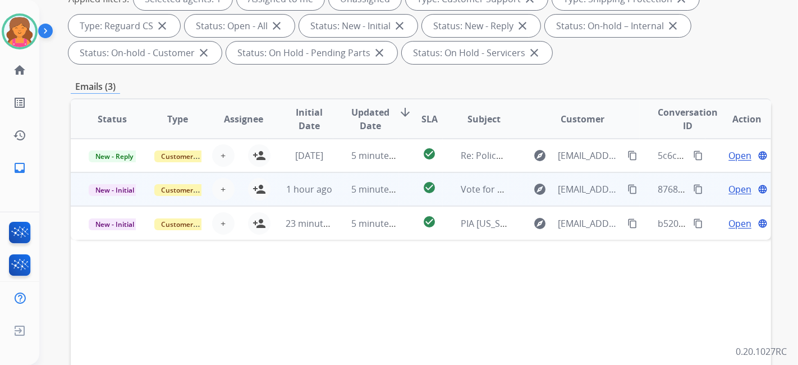
click at [401, 191] on td "check_circle" at bounding box center [421, 189] width 44 height 34
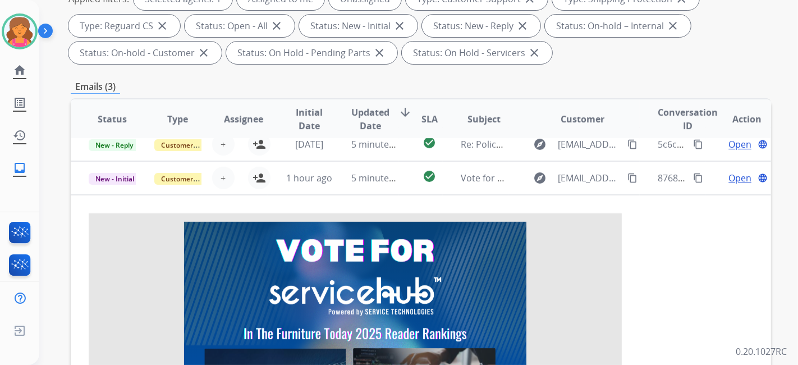
scroll to position [0, 0]
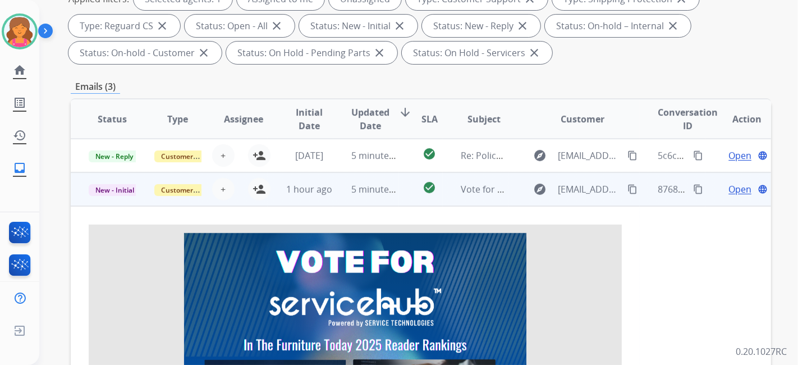
click at [732, 186] on span "Open" at bounding box center [739, 188] width 23 height 13
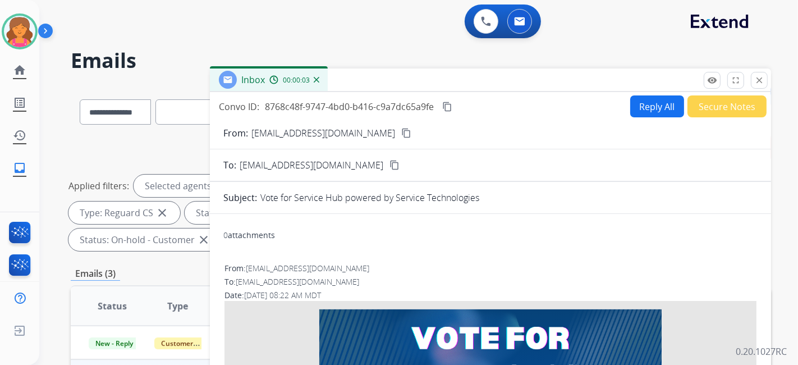
click at [730, 114] on button "Secure Notes" at bounding box center [726, 106] width 79 height 22
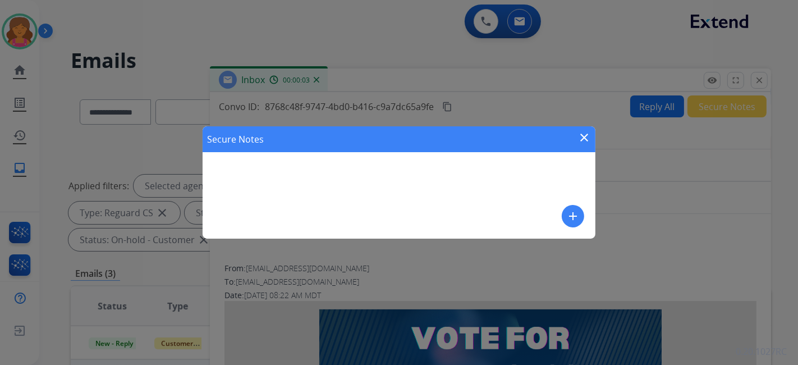
click at [476, 180] on div "Secure Notes close add" at bounding box center [399, 182] width 393 height 112
click at [586, 217] on div "Secure Notes close add" at bounding box center [399, 182] width 393 height 112
click at [576, 212] on mat-icon "add" at bounding box center [572, 215] width 13 height 13
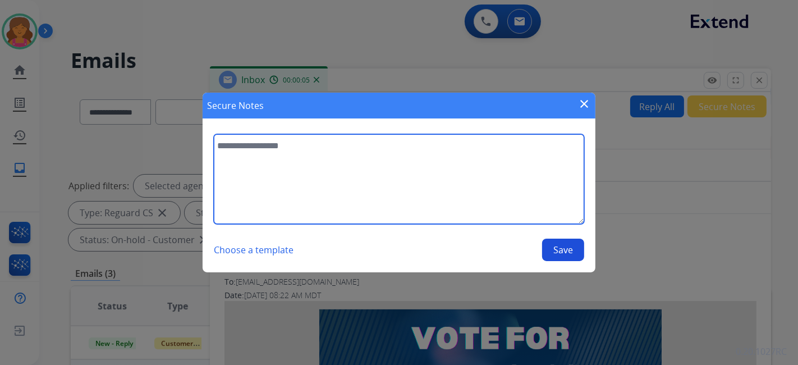
click at [468, 199] on textarea at bounding box center [399, 179] width 370 height 90
click at [242, 149] on textarea "**********" at bounding box center [399, 179] width 370 height 90
type textarea "**********"
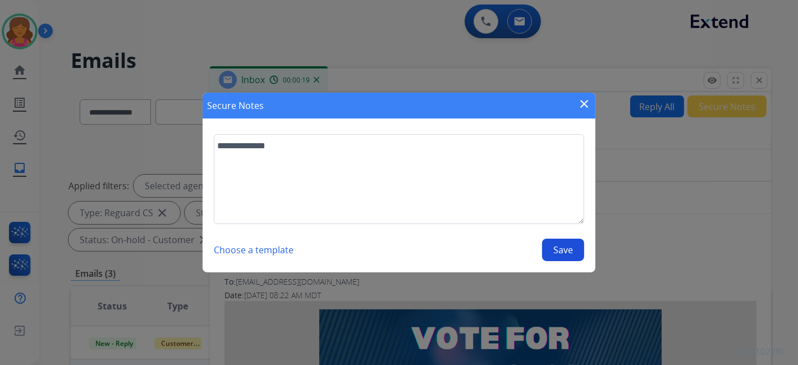
click at [566, 251] on button "Save" at bounding box center [563, 249] width 42 height 22
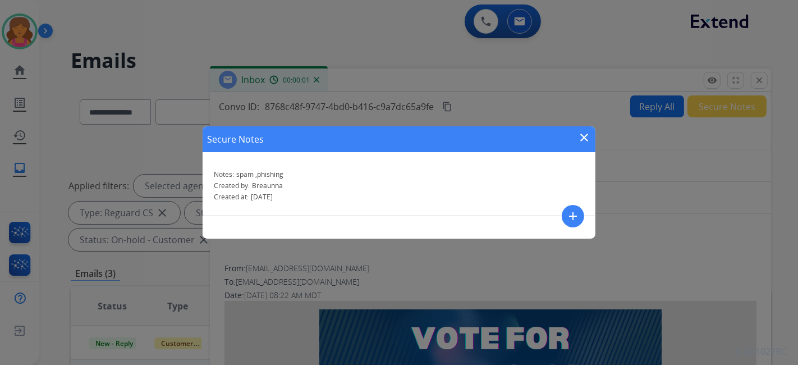
click at [584, 144] on button "close" at bounding box center [583, 139] width 13 height 17
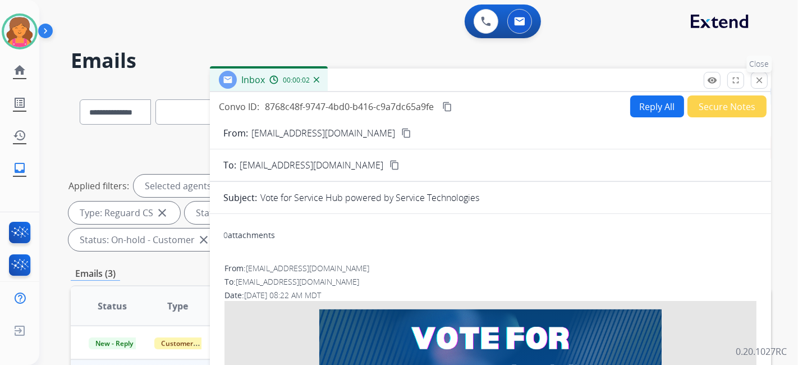
click at [767, 81] on div "remove_red_eye Logs fullscreen Expand close Close" at bounding box center [735, 80] width 64 height 17
click at [764, 82] on button "close Close" at bounding box center [759, 80] width 17 height 17
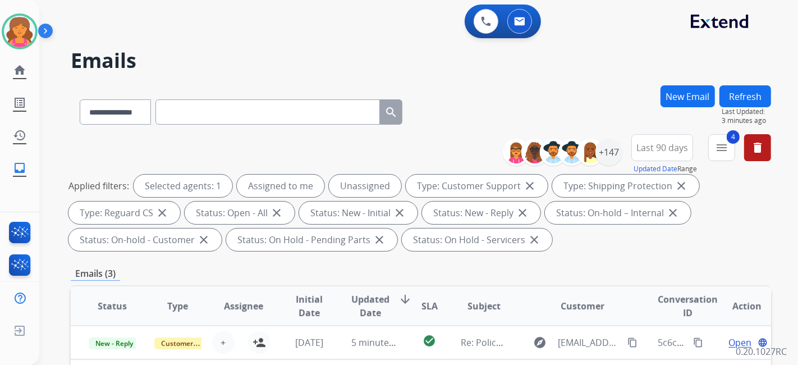
scroll to position [187, 0]
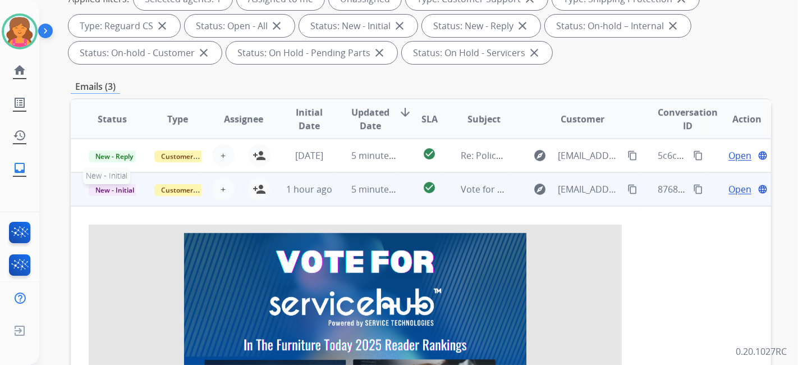
click at [128, 189] on span "New - Initial" at bounding box center [115, 190] width 52 height 12
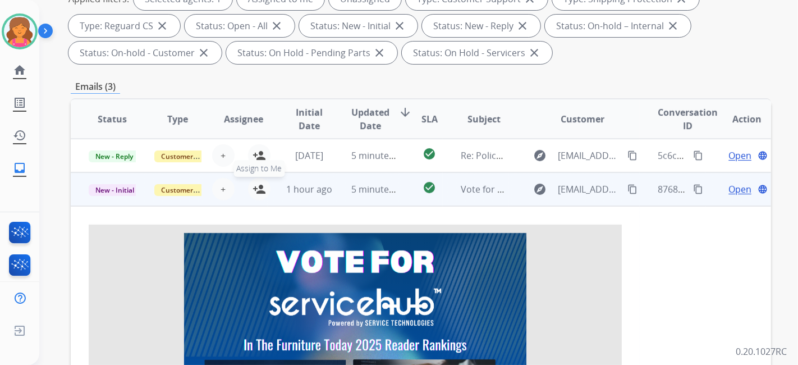
click at [258, 190] on mat-icon "person_add" at bounding box center [258, 188] width 13 height 13
click at [256, 188] on mat-icon "person_remove" at bounding box center [255, 188] width 13 height 13
click at [224, 188] on button "+ Select agent" at bounding box center [223, 189] width 22 height 22
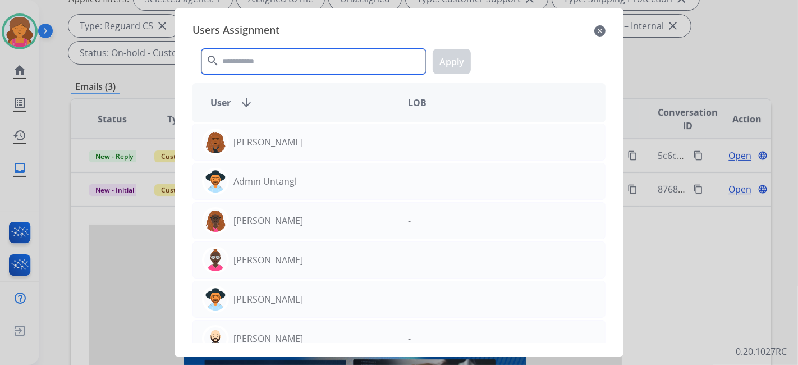
click at [248, 55] on input "text" at bounding box center [313, 61] width 224 height 25
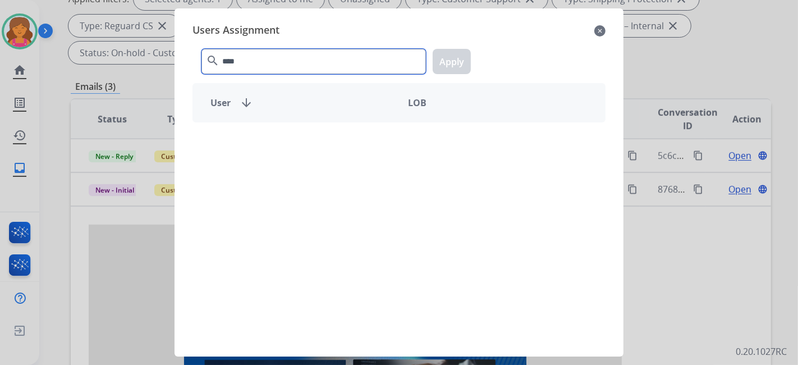
type input "****"
click at [597, 32] on mat-icon "close" at bounding box center [599, 30] width 11 height 13
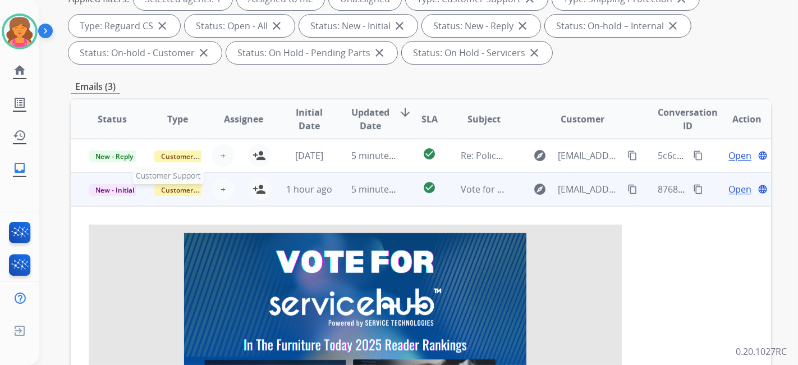
click at [182, 188] on span "Customer Support" at bounding box center [190, 190] width 73 height 12
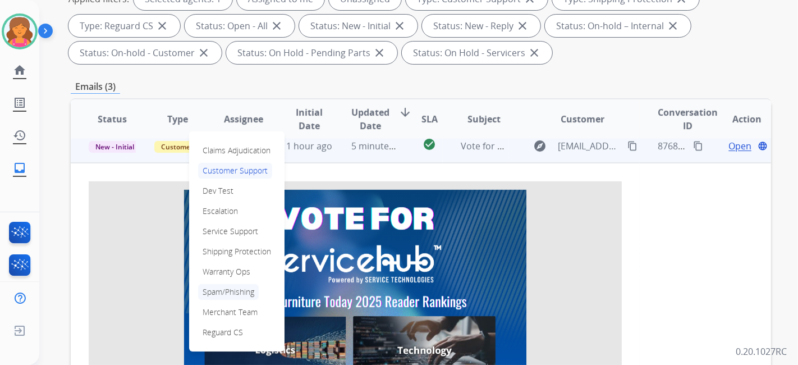
scroll to position [62, 0]
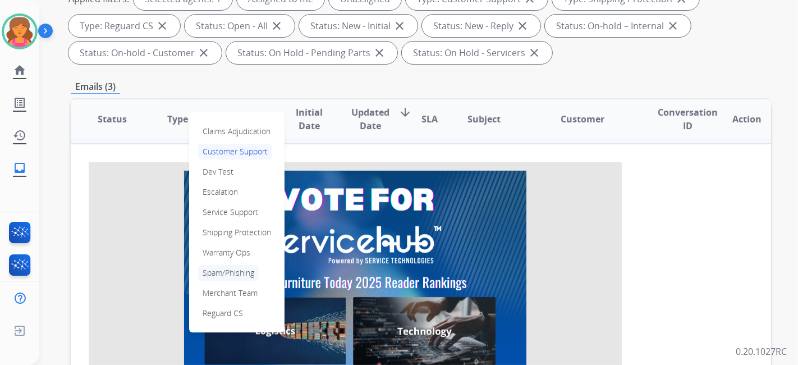
click at [225, 272] on p "Spam/Phishing" at bounding box center [228, 273] width 61 height 16
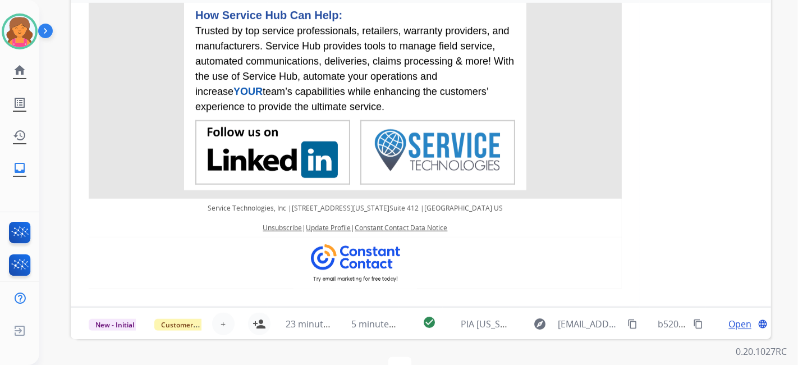
scroll to position [354, 0]
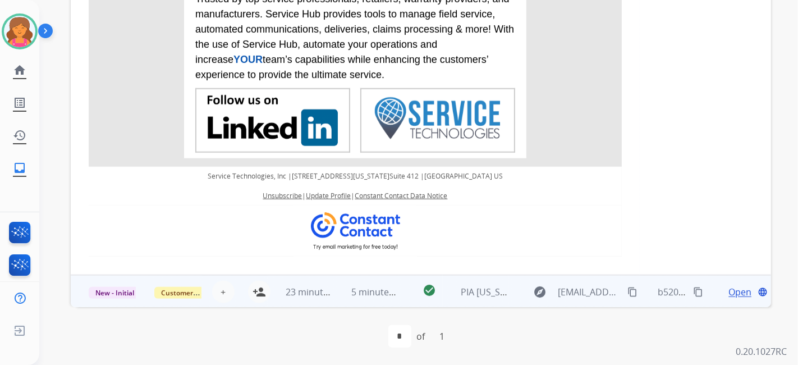
drag, startPoint x: 732, startPoint y: 293, endPoint x: 716, endPoint y: 291, distance: 15.8
click at [731, 293] on span "Open" at bounding box center [739, 291] width 23 height 13
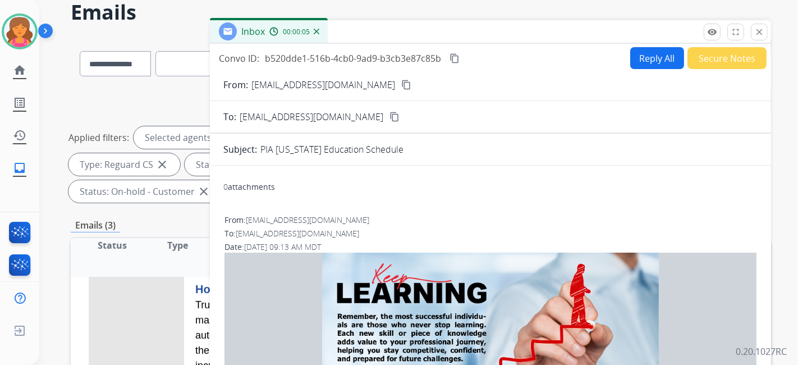
scroll to position [0, 0]
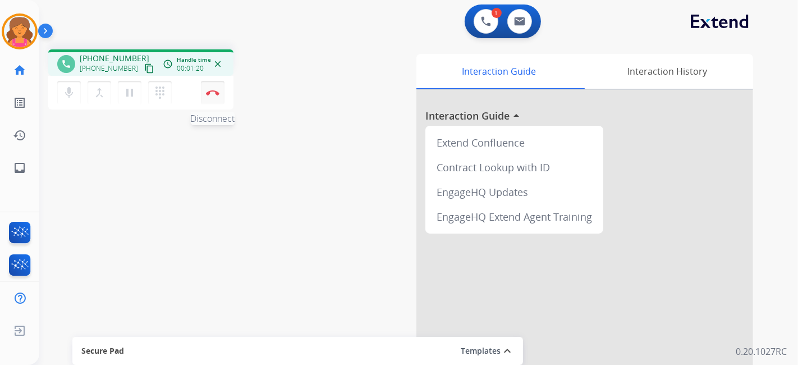
drag, startPoint x: 209, startPoint y: 89, endPoint x: 219, endPoint y: 89, distance: 10.1
click at [209, 89] on button "Disconnect" at bounding box center [213, 93] width 24 height 24
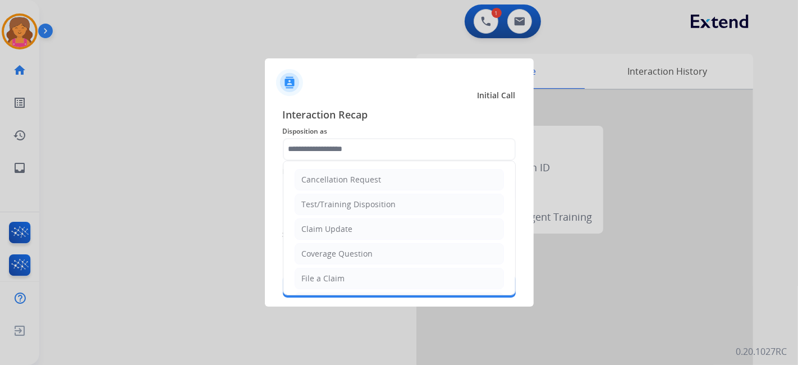
click at [397, 141] on input "text" at bounding box center [399, 149] width 233 height 22
click at [342, 273] on div "File a Claim" at bounding box center [323, 278] width 43 height 11
type input "**********"
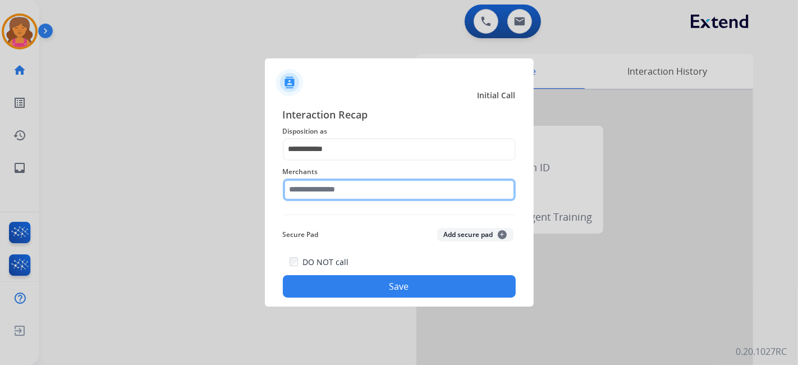
click at [324, 182] on input "text" at bounding box center [399, 189] width 233 height 22
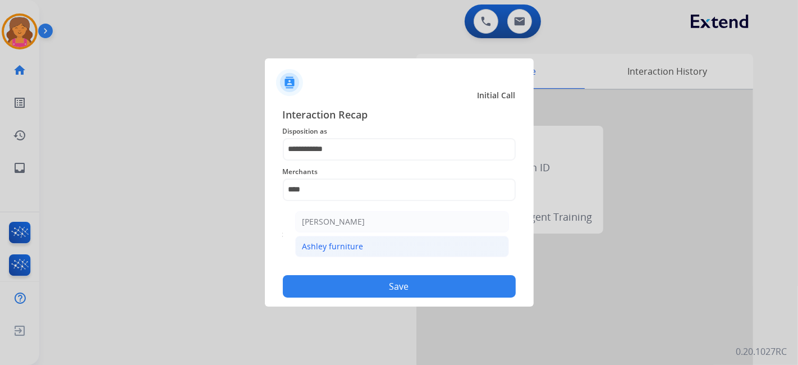
click at [356, 249] on div "Ashley furniture" at bounding box center [332, 246] width 61 height 11
type input "**********"
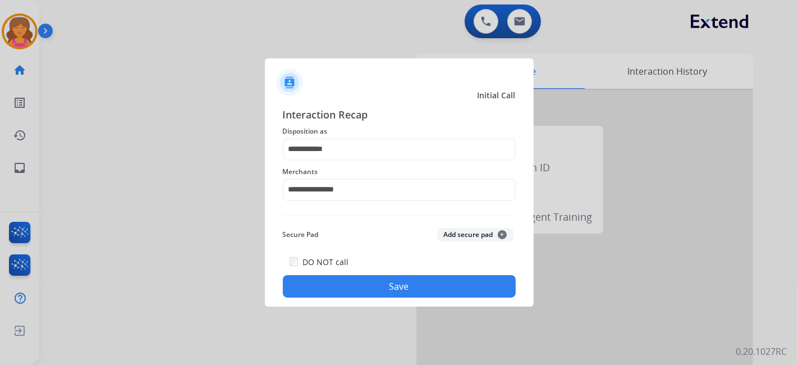
click at [338, 283] on button "Save" at bounding box center [399, 286] width 233 height 22
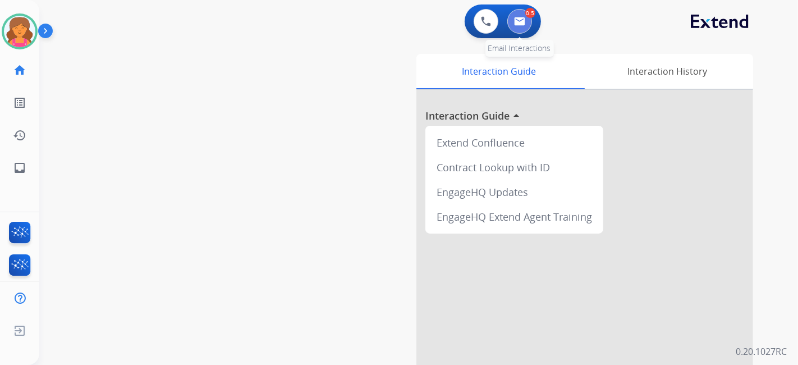
click at [517, 22] on img at bounding box center [519, 21] width 11 height 9
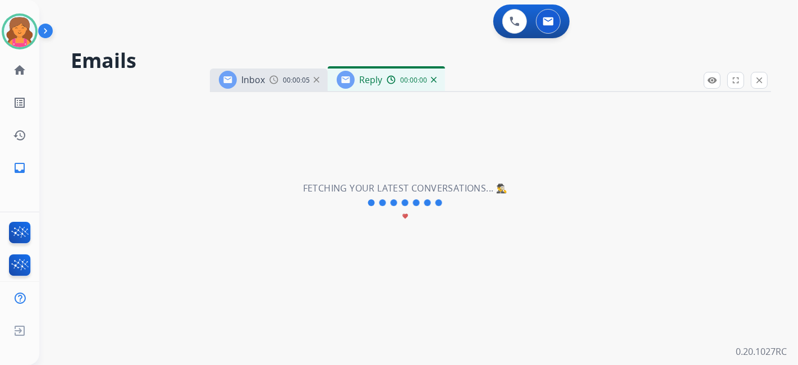
select select "**********"
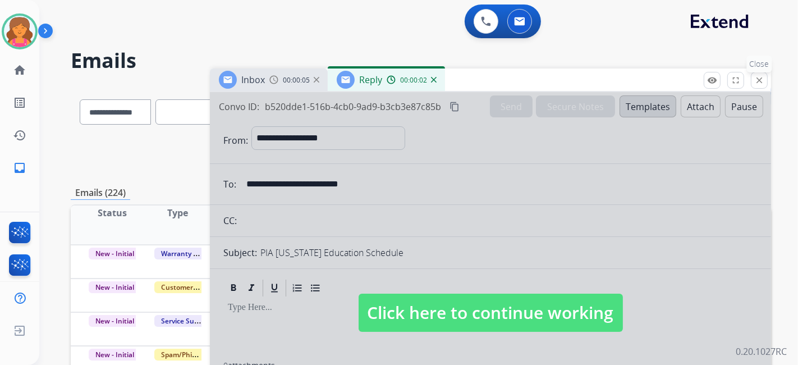
click at [755, 84] on mat-icon "close" at bounding box center [759, 80] width 10 height 10
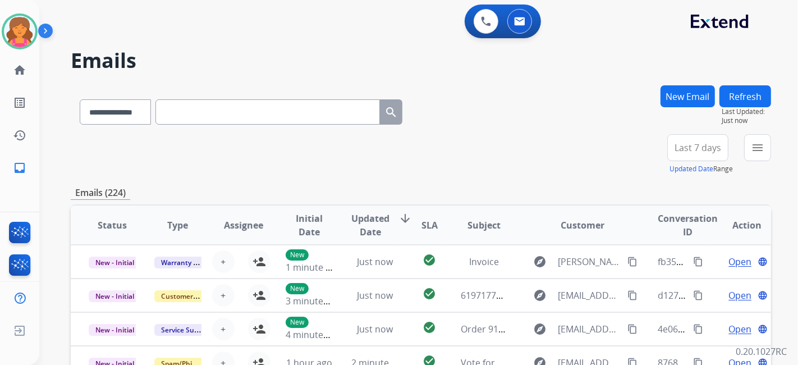
click at [703, 150] on span "Last 7 days" at bounding box center [697, 147] width 47 height 4
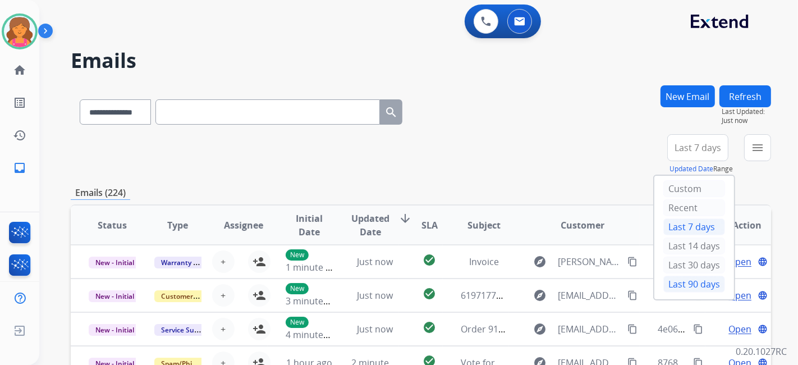
click at [687, 283] on div "Last 90 days" at bounding box center [694, 283] width 62 height 17
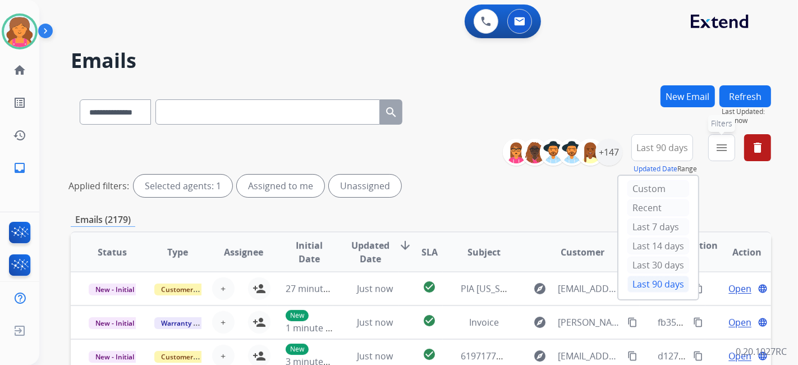
click at [726, 145] on mat-icon "menu" at bounding box center [721, 147] width 13 height 13
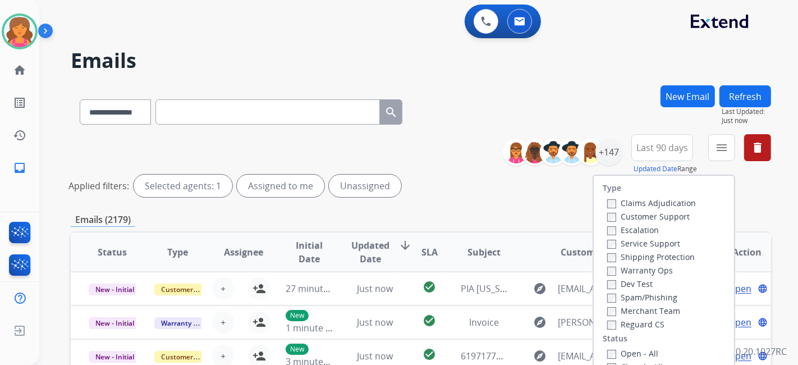
click at [642, 214] on label "Customer Support" at bounding box center [648, 216] width 82 height 11
click at [617, 257] on label "Shipping Protection" at bounding box center [651, 256] width 88 height 11
click at [607, 318] on div "Reguard CS" at bounding box center [651, 323] width 89 height 13
click at [605, 347] on div "Type Claims Adjudication Customer Support Escalation Service Support Shipping P…" at bounding box center [664, 272] width 140 height 193
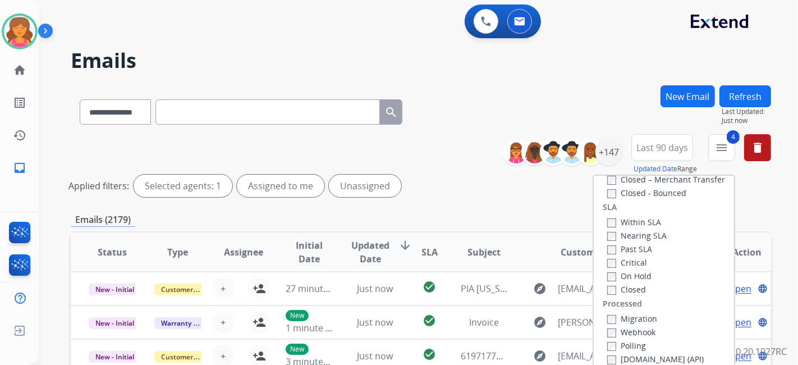
scroll to position [187, 0]
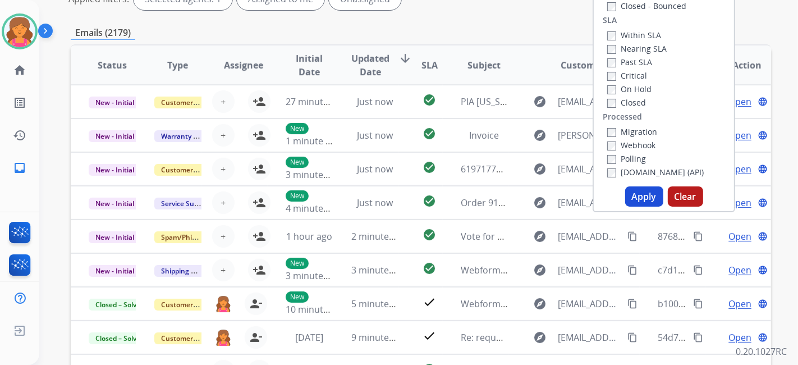
click at [651, 197] on button "Apply" at bounding box center [644, 196] width 38 height 20
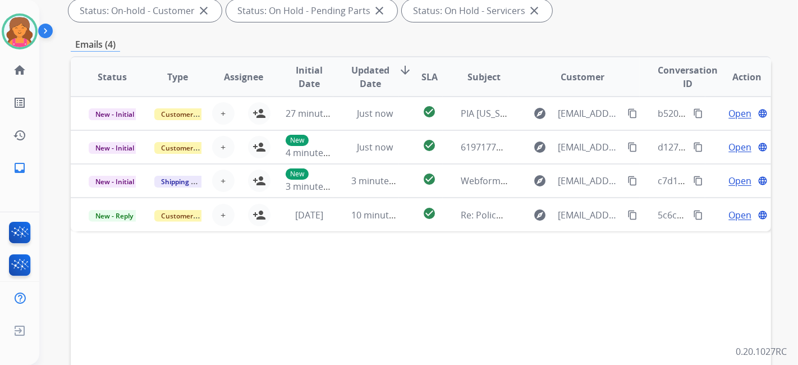
scroll to position [249, 0]
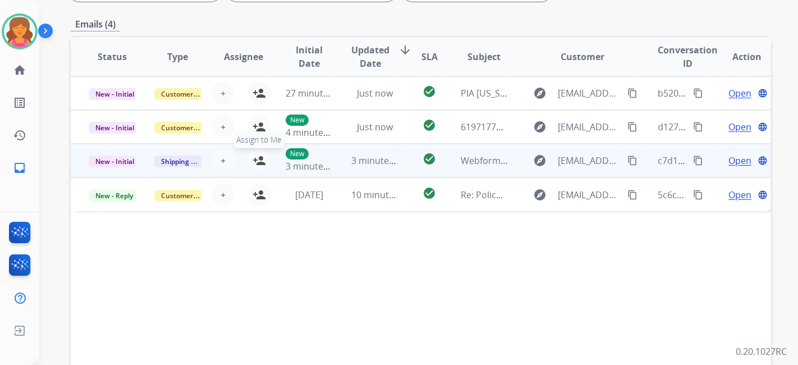
click at [254, 160] on mat-icon "person_add" at bounding box center [258, 160] width 13 height 13
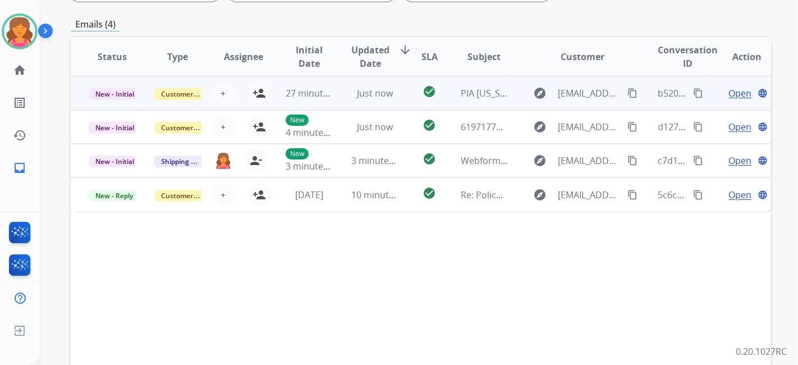
click at [728, 92] on span "Open" at bounding box center [739, 92] width 23 height 13
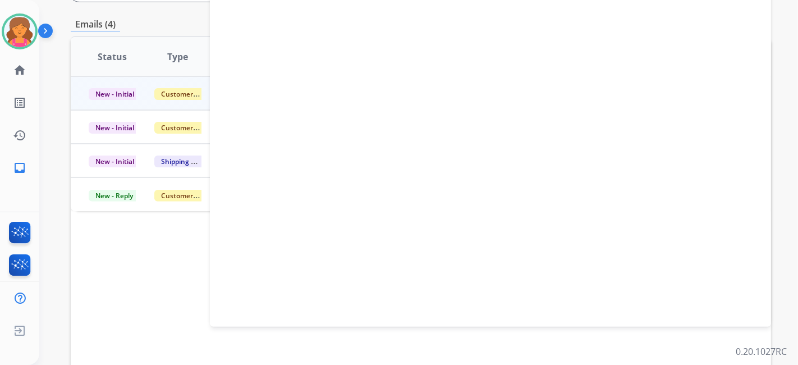
select select "**********"
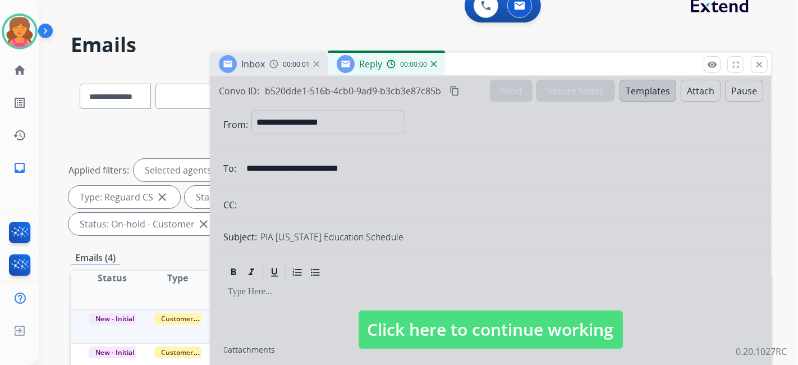
scroll to position [0, 0]
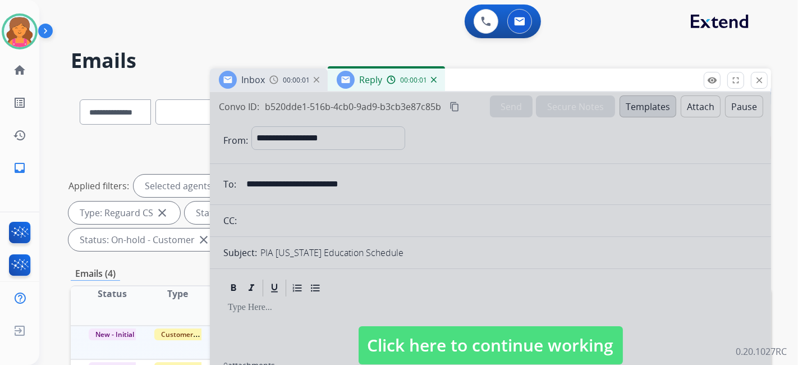
click at [490, 337] on span "Click here to continue working" at bounding box center [490, 345] width 264 height 38
select select
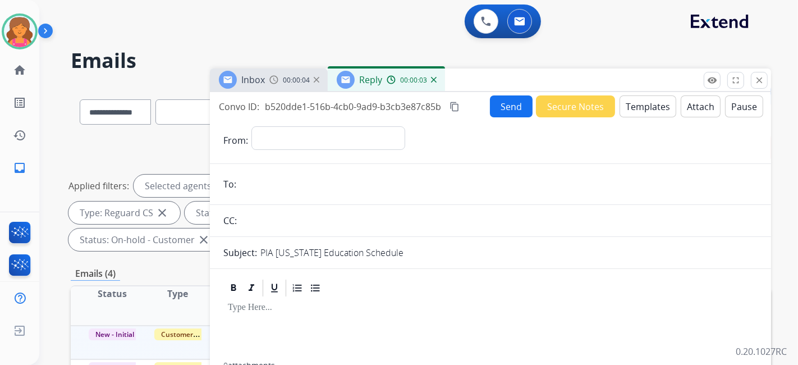
click at [316, 82] on div "00:00:04" at bounding box center [293, 80] width 49 height 10
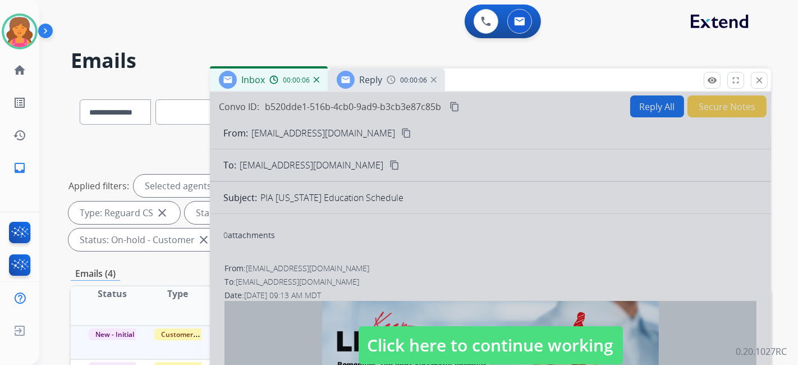
click at [512, 348] on span "Click here to continue working" at bounding box center [490, 345] width 264 height 38
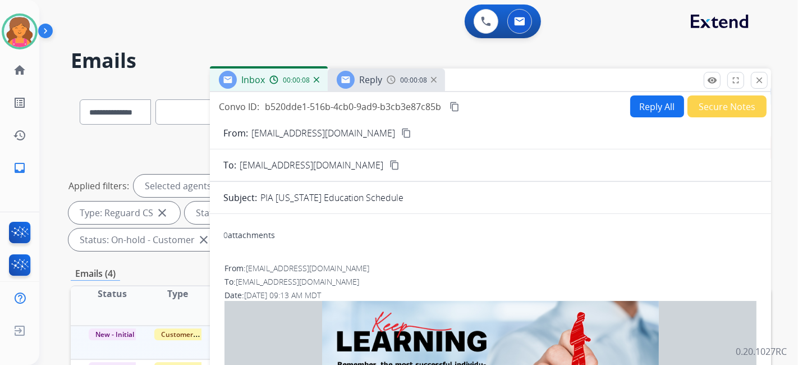
click at [618, 103] on div "Convo ID: b520dde1-516b-4cb0-9ad9-b3cb3e87c85b content_copy Reply All Secure No…" at bounding box center [490, 106] width 561 height 22
click at [630, 107] on button "Reply All" at bounding box center [657, 106] width 54 height 22
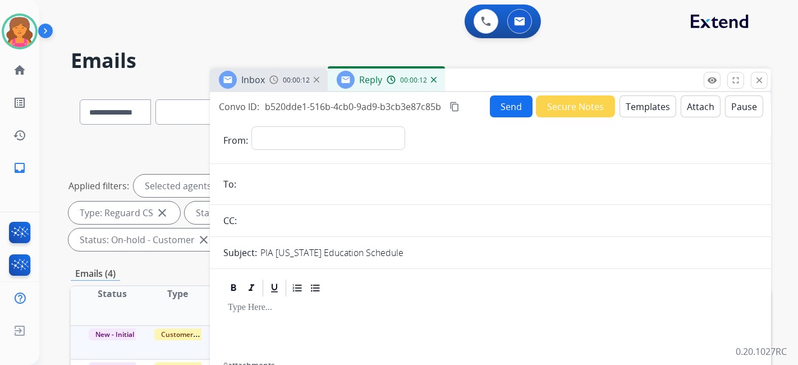
click at [438, 81] on div "Reply 00:00:12" at bounding box center [386, 79] width 117 height 22
click at [434, 81] on img at bounding box center [434, 80] width 6 height 6
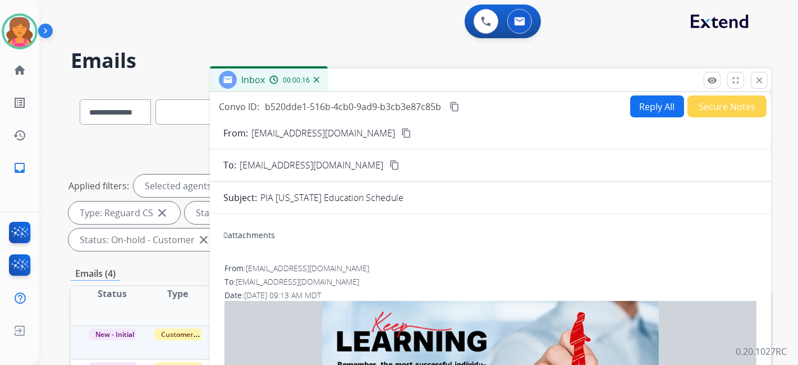
click at [689, 104] on button "Secure Notes" at bounding box center [726, 106] width 79 height 22
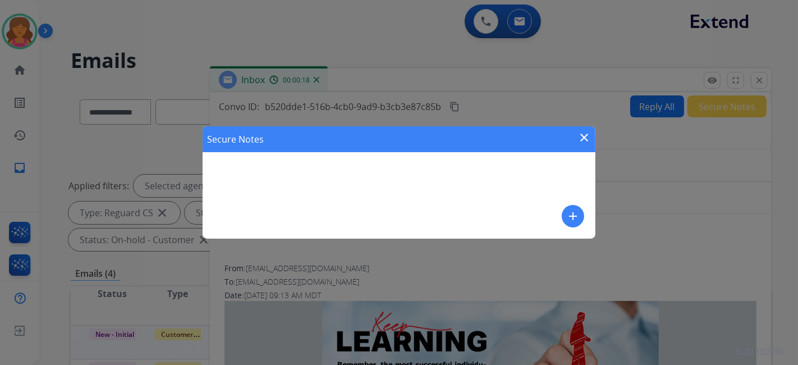
click at [574, 217] on mat-icon "add" at bounding box center [572, 215] width 13 height 13
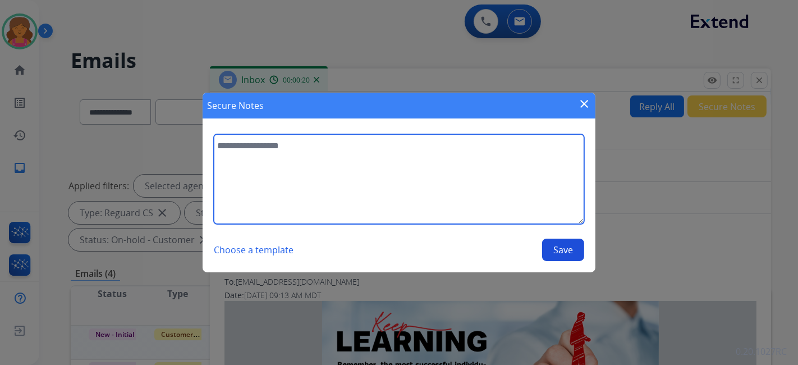
click at [532, 192] on textarea at bounding box center [399, 179] width 370 height 90
type textarea "**********"
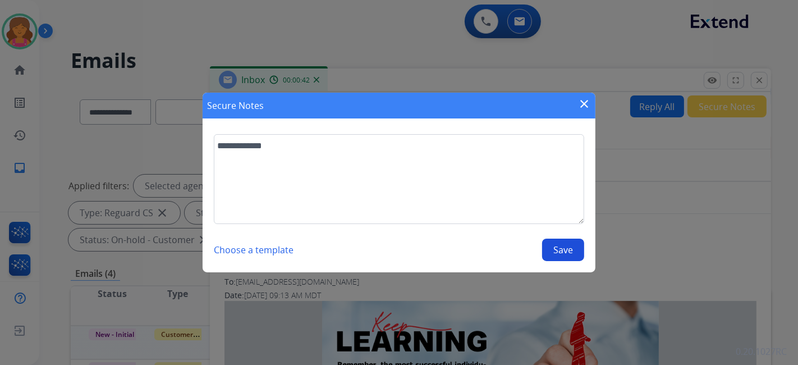
click at [567, 254] on button "Save" at bounding box center [563, 249] width 42 height 22
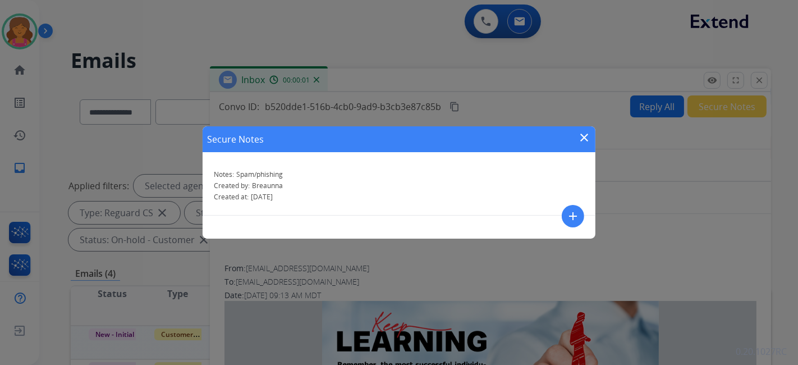
drag, startPoint x: 590, startPoint y: 132, endPoint x: 585, endPoint y: 136, distance: 6.1
click at [588, 134] on mat-icon "close" at bounding box center [583, 137] width 13 height 13
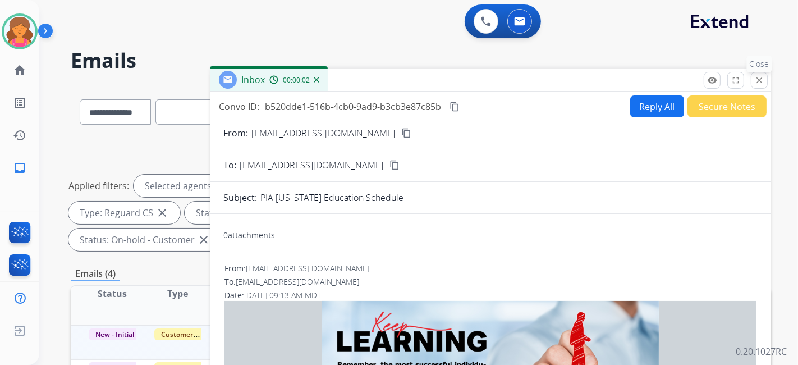
click at [764, 78] on button "close Close" at bounding box center [759, 80] width 17 height 17
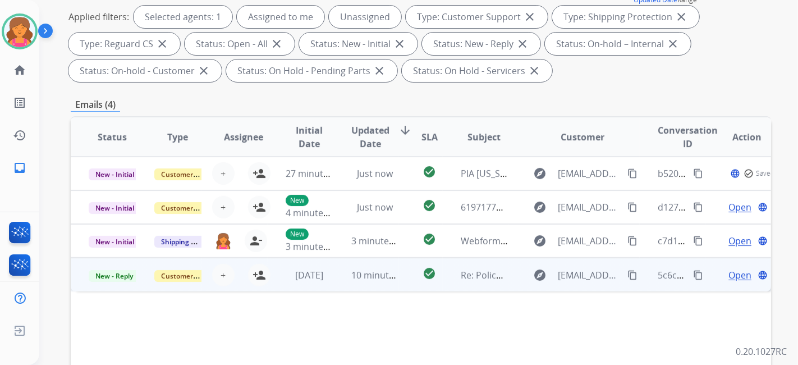
scroll to position [187, 0]
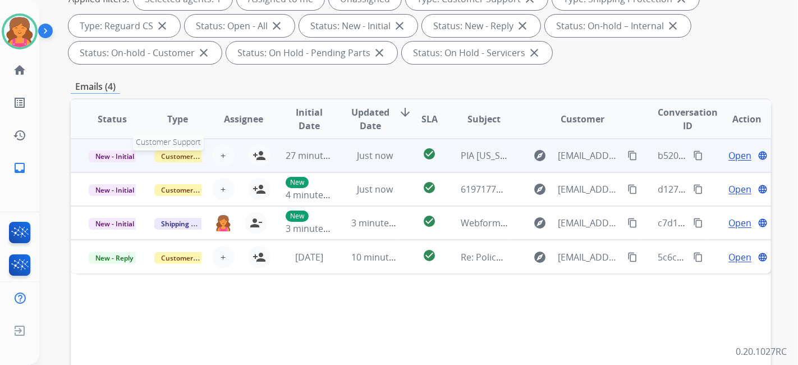
click at [182, 156] on span "Customer Support" at bounding box center [190, 156] width 73 height 12
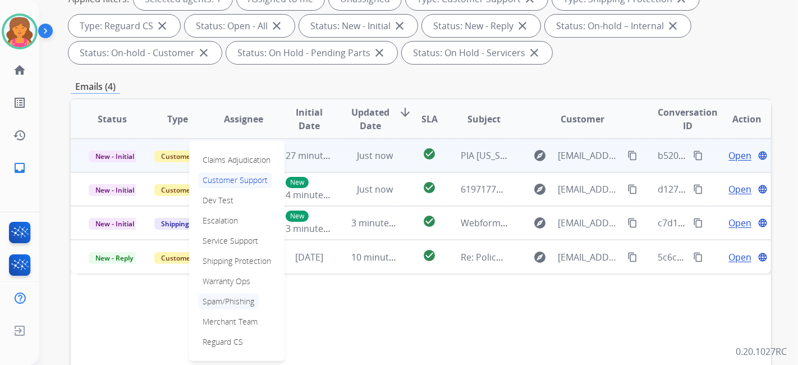
click at [238, 295] on p "Spam/Phishing" at bounding box center [228, 301] width 61 height 16
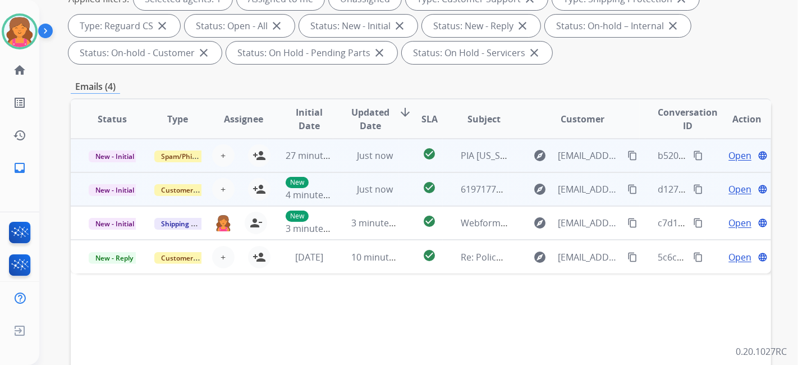
click at [508, 189] on td "explore smonty2018@gmail.com content_copy" at bounding box center [573, 189] width 131 height 34
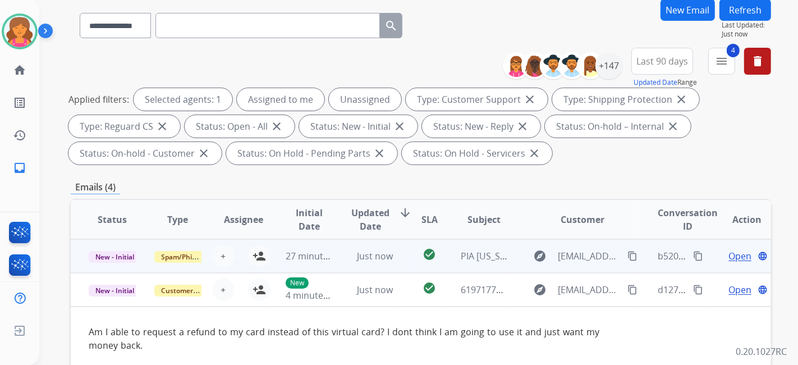
scroll to position [42, 0]
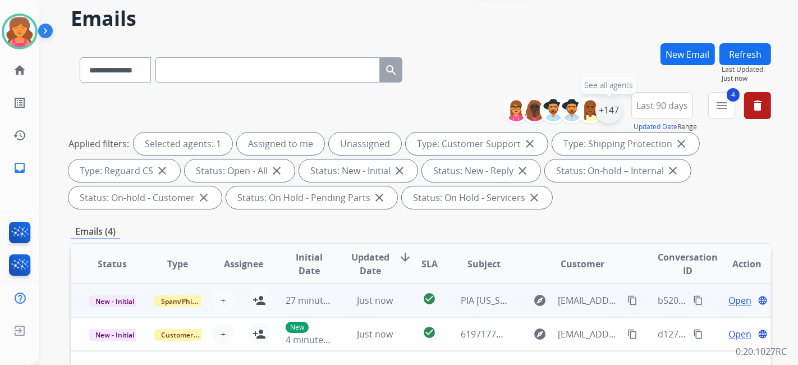
click at [611, 101] on div "+147" at bounding box center [608, 109] width 27 height 27
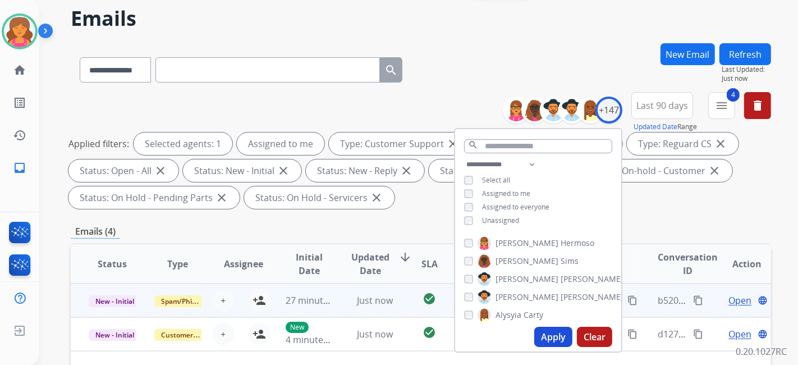
click at [550, 337] on button "Apply" at bounding box center [553, 336] width 38 height 20
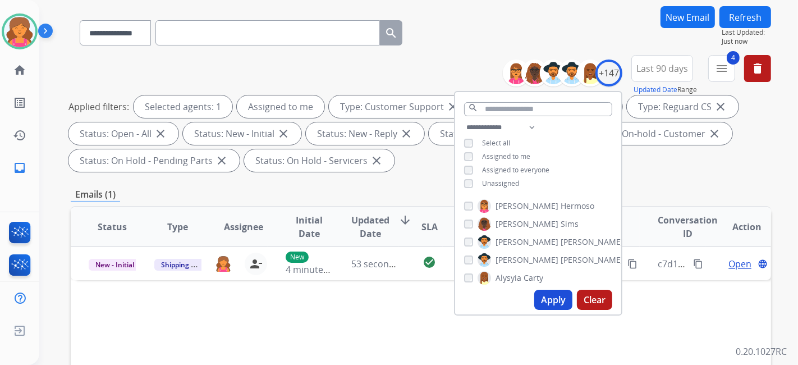
scroll to position [125, 0]
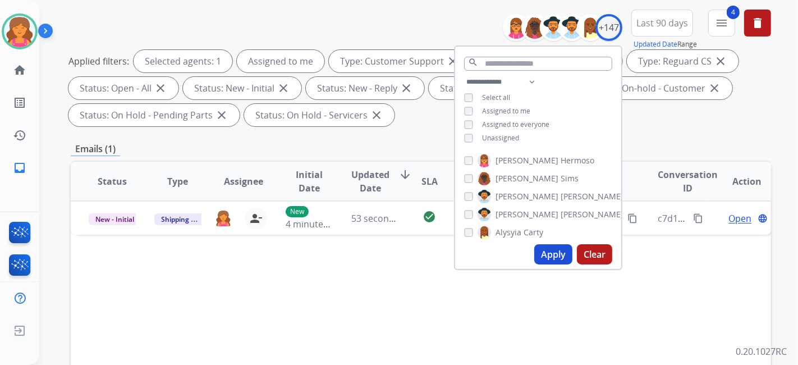
click at [337, 294] on div "Status Type Assignee Initial Date Updated Date arrow_downward SLA Subject Custo…" at bounding box center [421, 348] width 700 height 376
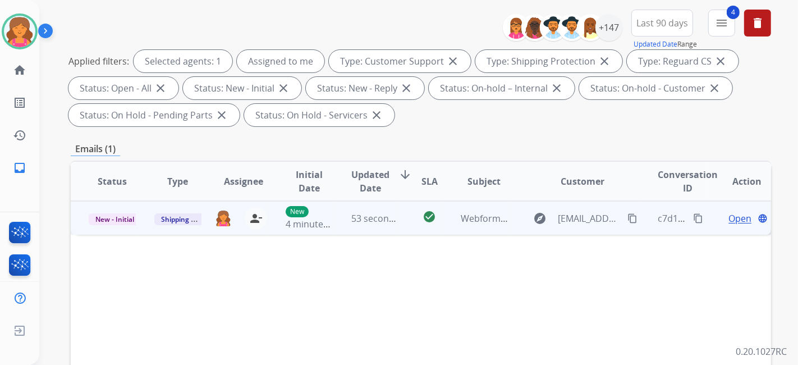
click at [728, 220] on span "Open" at bounding box center [739, 217] width 23 height 13
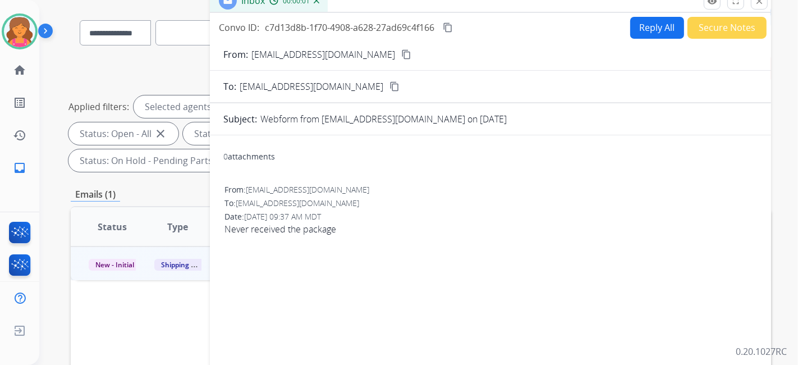
scroll to position [62, 0]
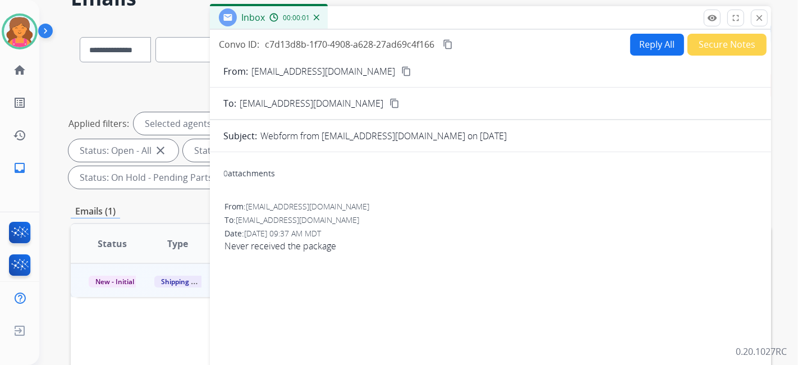
click at [401, 70] on mat-icon "content_copy" at bounding box center [406, 71] width 10 height 10
click at [647, 44] on button "Reply All" at bounding box center [657, 45] width 54 height 22
select select "**********"
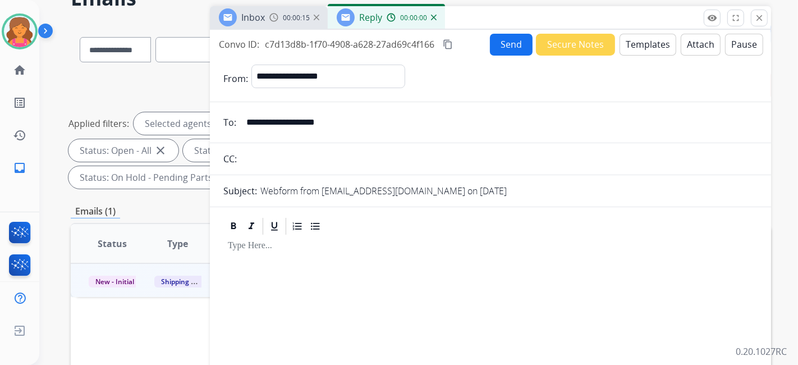
click at [647, 44] on button "Templates" at bounding box center [647, 45] width 57 height 22
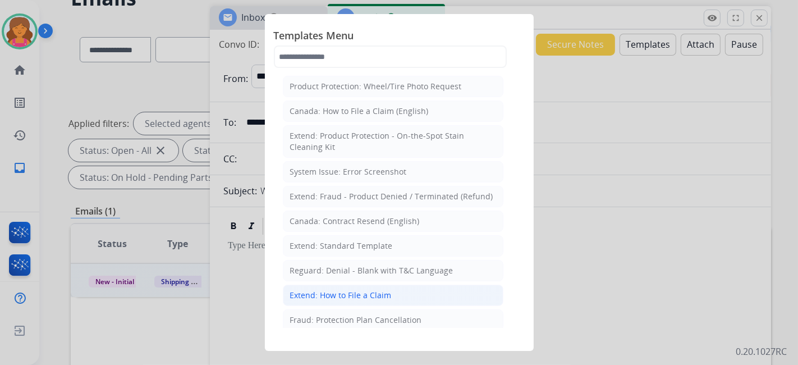
click at [349, 294] on div "Extend: How to File a Claim" at bounding box center [341, 294] width 102 height 11
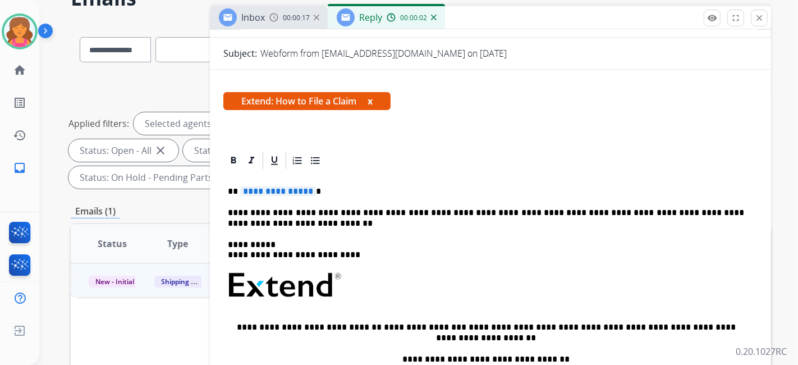
scroll to position [203, 0]
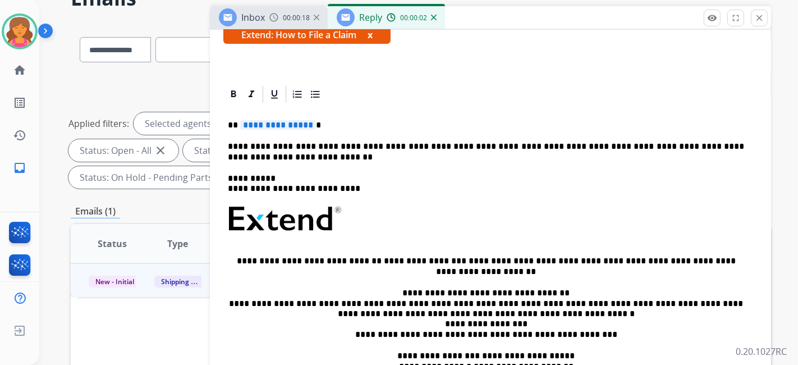
click at [281, 126] on span "**********" at bounding box center [278, 125] width 76 height 10
click at [266, 124] on span "**********" at bounding box center [278, 125] width 76 height 10
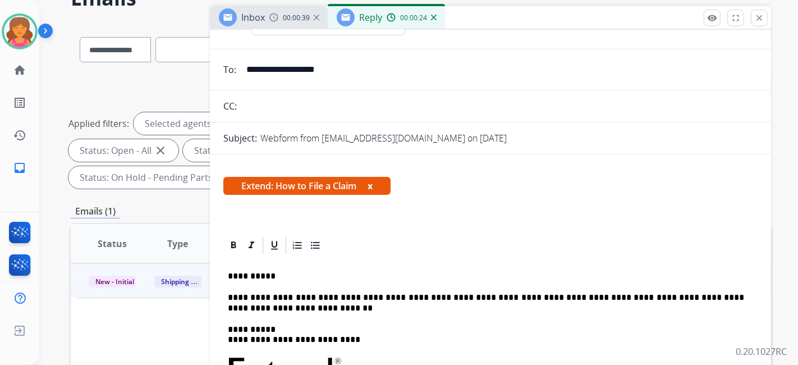
scroll to position [0, 0]
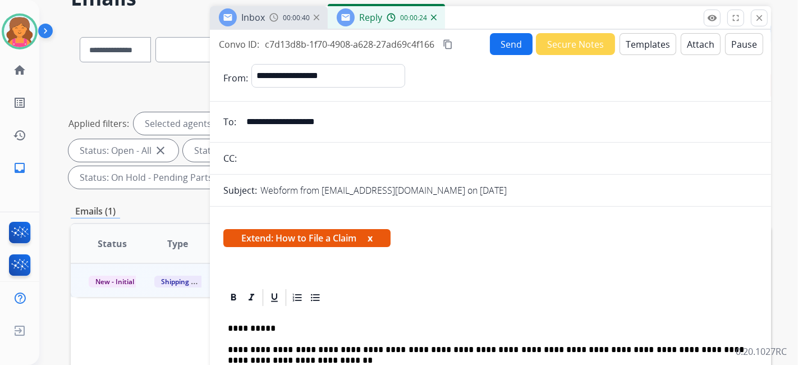
click at [502, 44] on button "Send" at bounding box center [511, 44] width 43 height 22
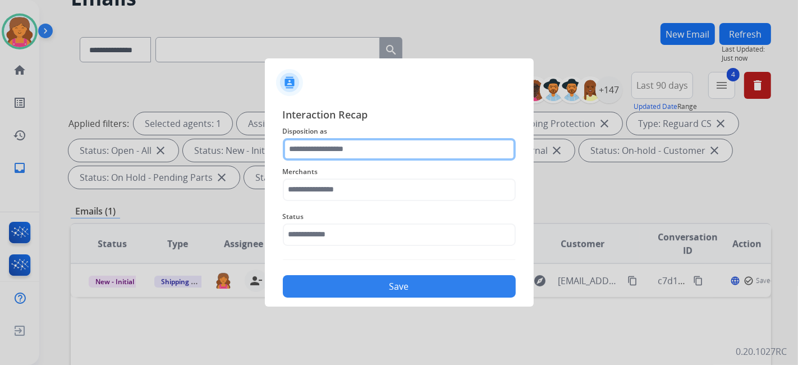
click at [332, 146] on input "text" at bounding box center [399, 149] width 233 height 22
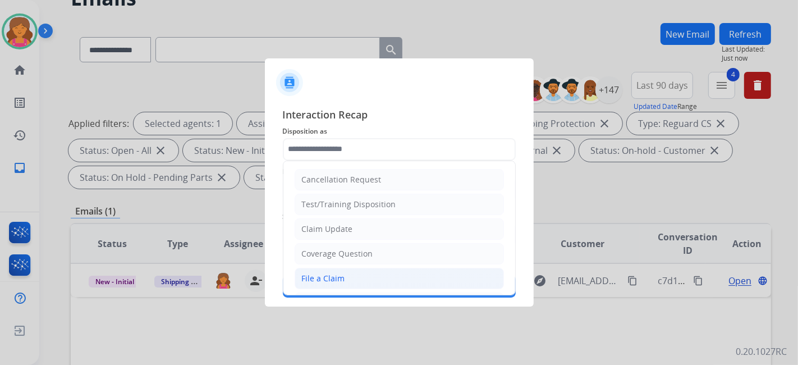
click at [329, 274] on div "File a Claim" at bounding box center [323, 278] width 43 height 11
type input "**********"
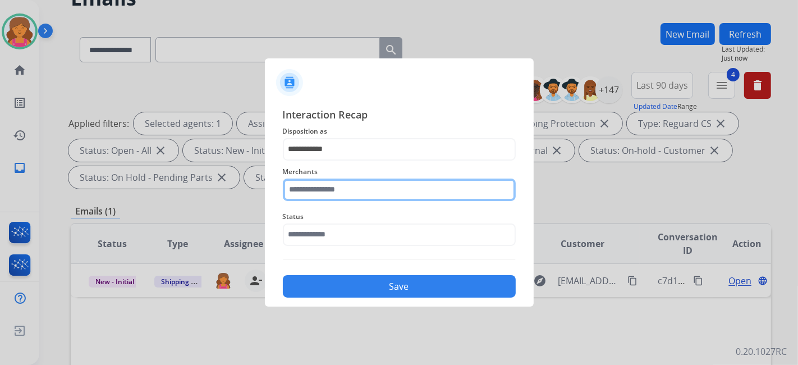
click at [342, 197] on div "Merchants" at bounding box center [399, 182] width 233 height 45
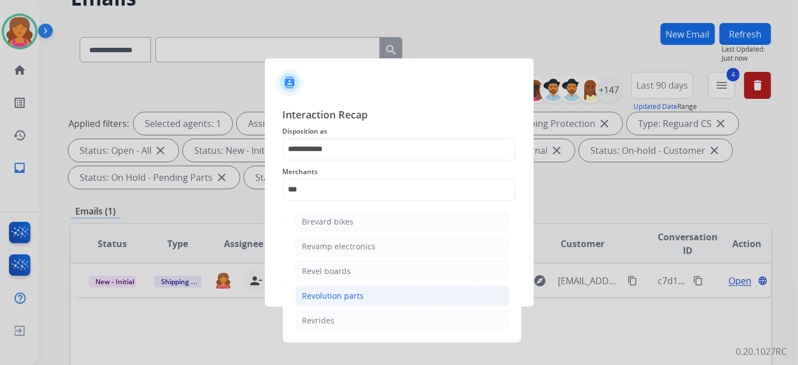
click at [342, 303] on li "Revolution parts" at bounding box center [402, 295] width 214 height 21
type input "**********"
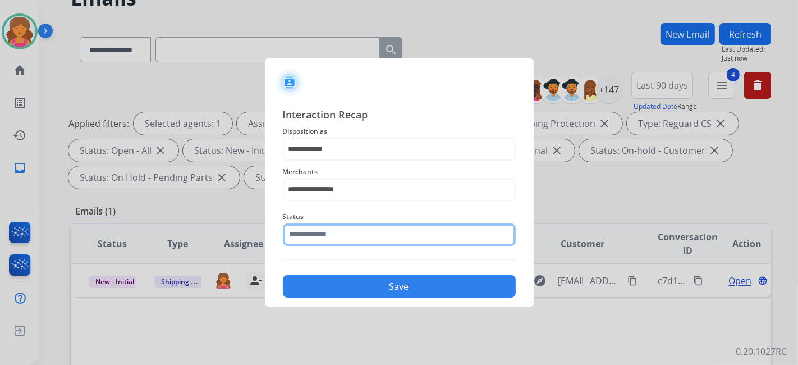
click at [313, 231] on input "text" at bounding box center [399, 234] width 233 height 22
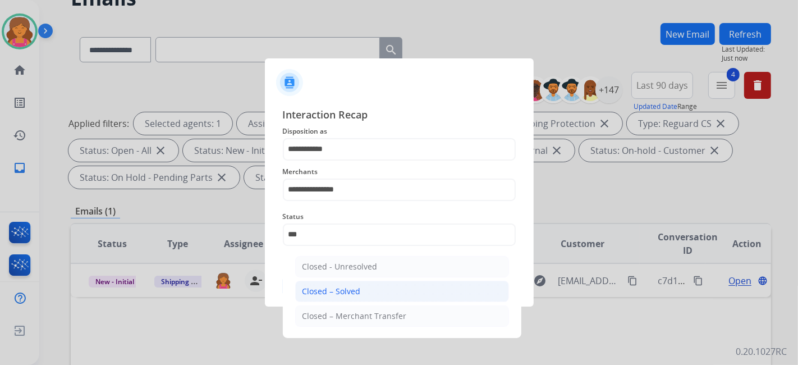
click at [338, 287] on div "Closed – Solved" at bounding box center [331, 291] width 58 height 11
type input "**********"
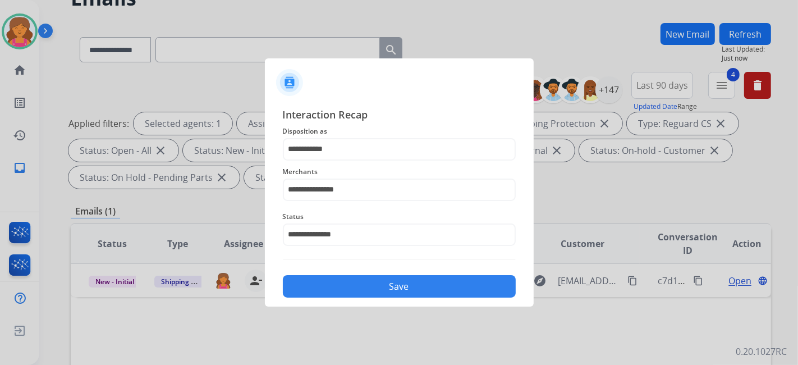
click at [338, 287] on button "Save" at bounding box center [399, 286] width 233 height 22
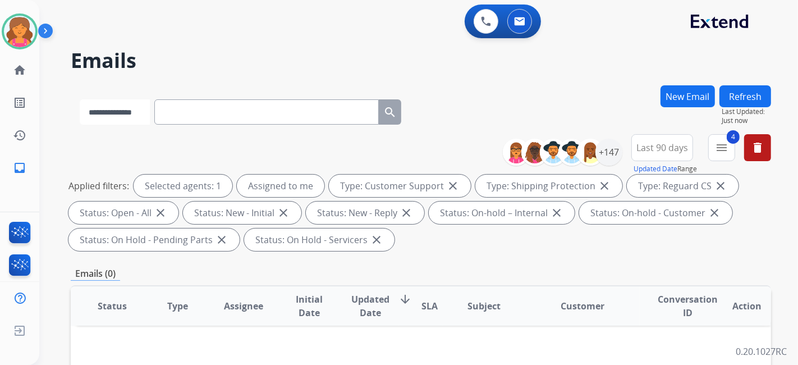
click at [123, 112] on select "**********" at bounding box center [115, 111] width 70 height 25
select select "**********"
click at [80, 99] on select "**********" at bounding box center [115, 111] width 70 height 25
paste input "**********"
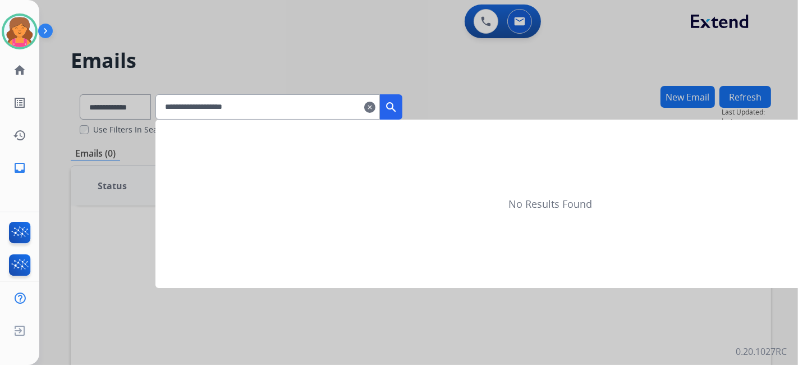
type input "**********"
click at [398, 109] on mat-icon "search" at bounding box center [390, 106] width 13 height 13
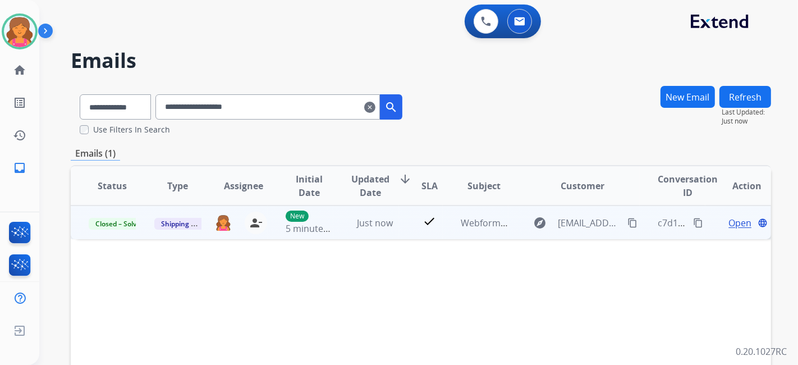
click at [693, 223] on mat-icon "content_copy" at bounding box center [698, 223] width 10 height 10
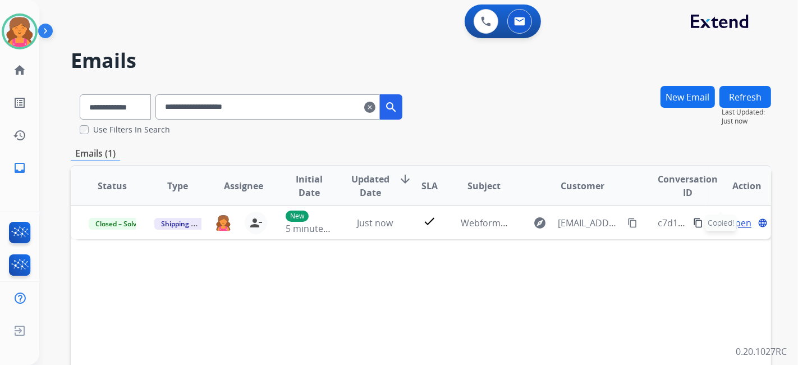
click at [375, 107] on mat-icon "clear" at bounding box center [369, 106] width 11 height 13
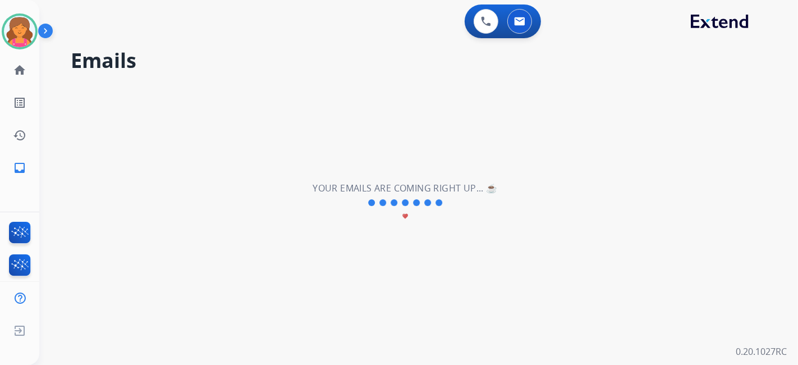
select select "**********"
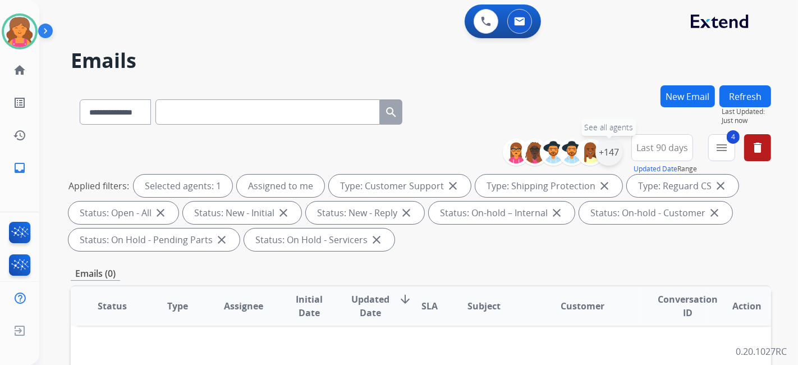
click at [614, 149] on div "+147" at bounding box center [608, 152] width 27 height 27
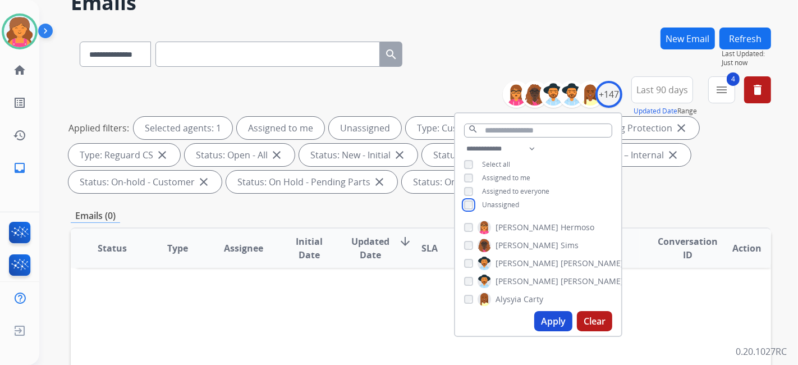
scroll to position [125, 0]
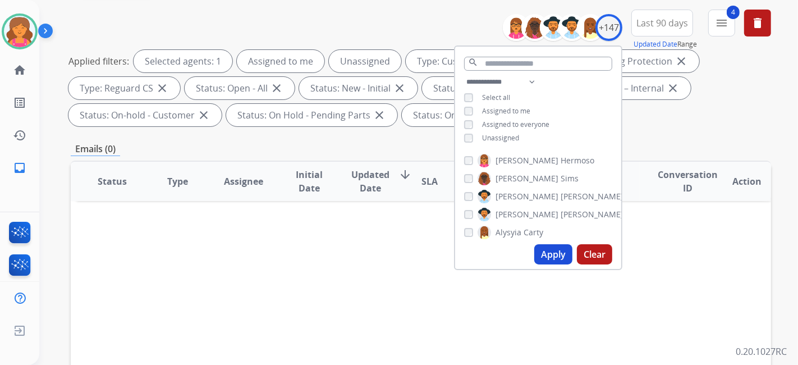
click at [556, 259] on button "Apply" at bounding box center [553, 254] width 38 height 20
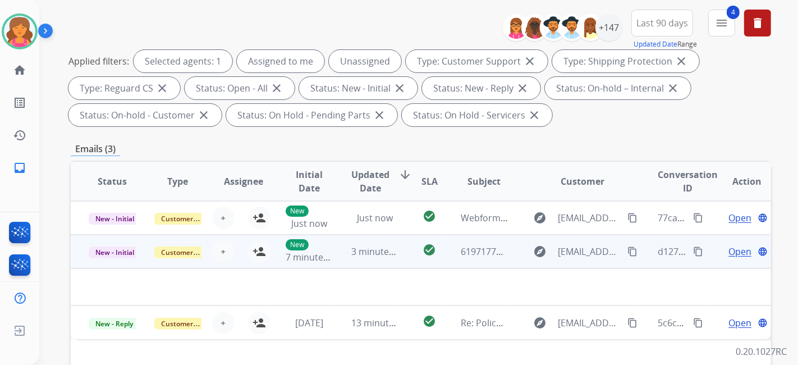
scroll to position [249, 0]
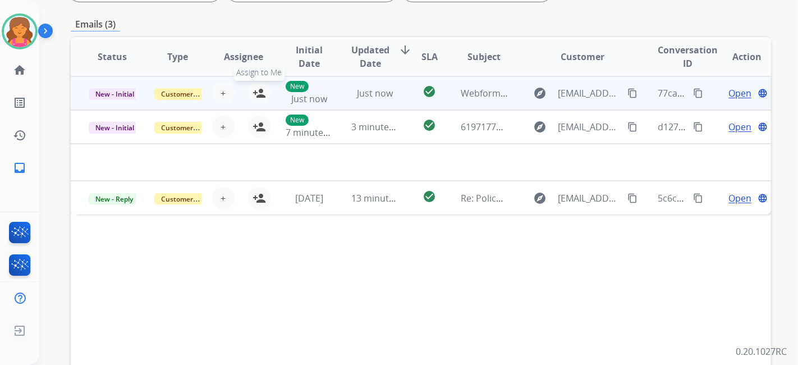
click at [256, 92] on mat-icon "person_add" at bounding box center [258, 92] width 13 height 13
click at [417, 98] on div "check_circle" at bounding box center [429, 93] width 25 height 17
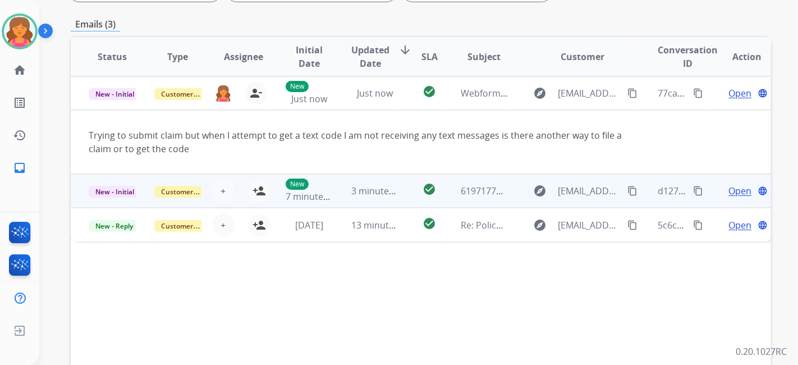
click at [399, 182] on td "check_circle" at bounding box center [421, 191] width 44 height 34
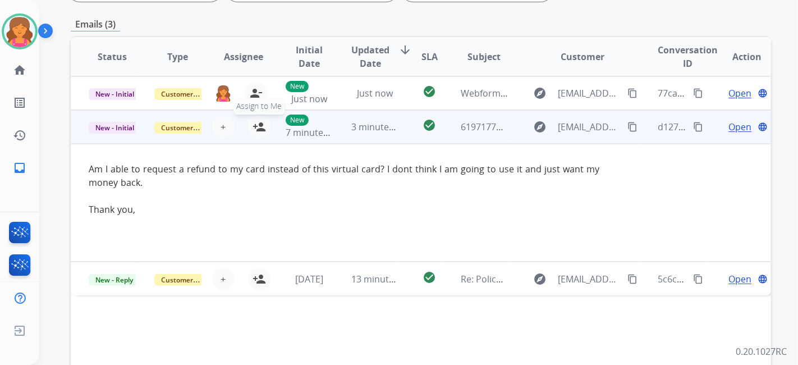
click at [252, 121] on mat-icon "person_add" at bounding box center [258, 126] width 13 height 13
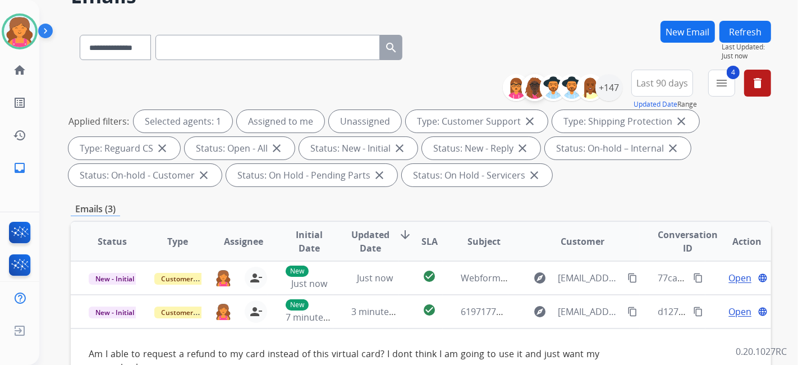
scroll to position [0, 0]
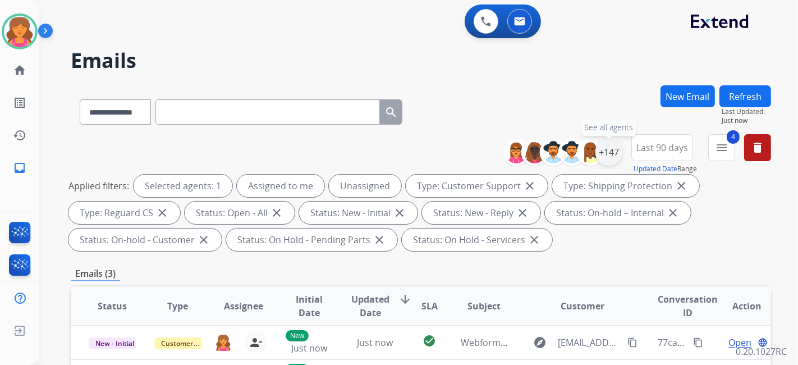
click at [607, 156] on div "+147" at bounding box center [608, 152] width 27 height 27
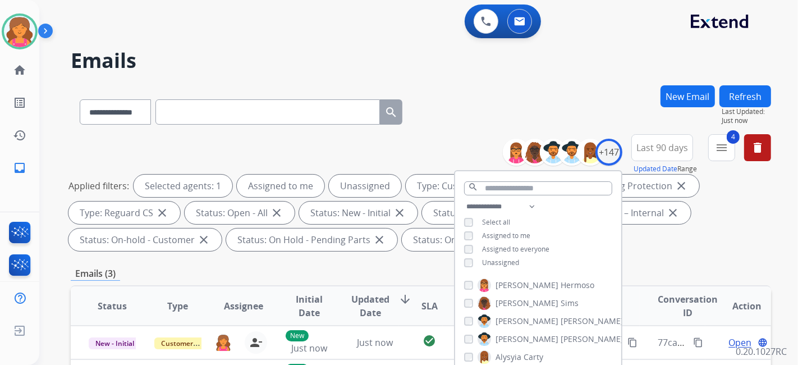
click at [471, 260] on div "Unassigned" at bounding box center [491, 262] width 55 height 9
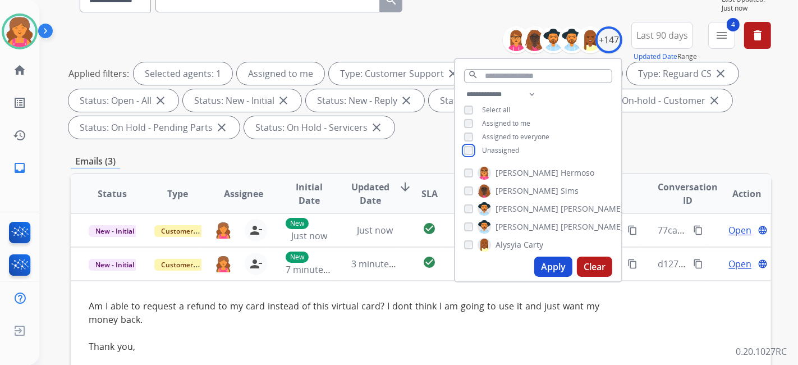
scroll to position [125, 0]
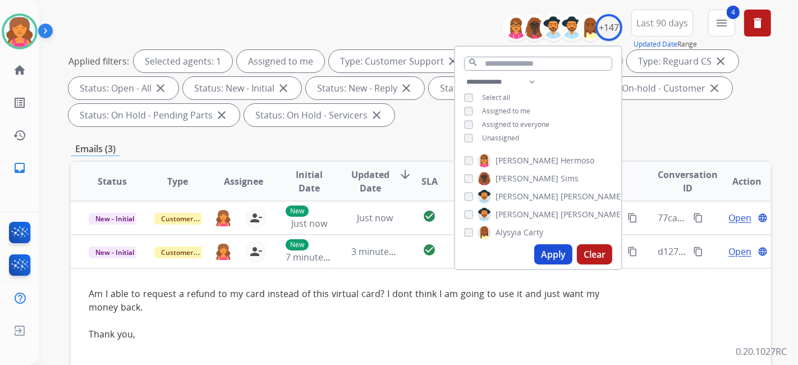
click at [542, 257] on button "Apply" at bounding box center [553, 254] width 38 height 20
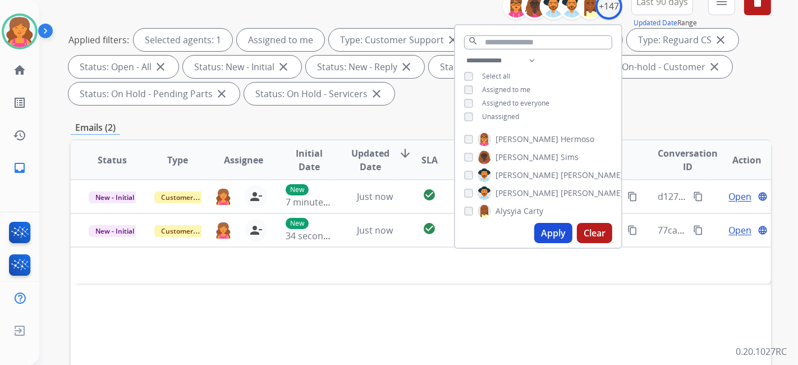
scroll to position [249, 0]
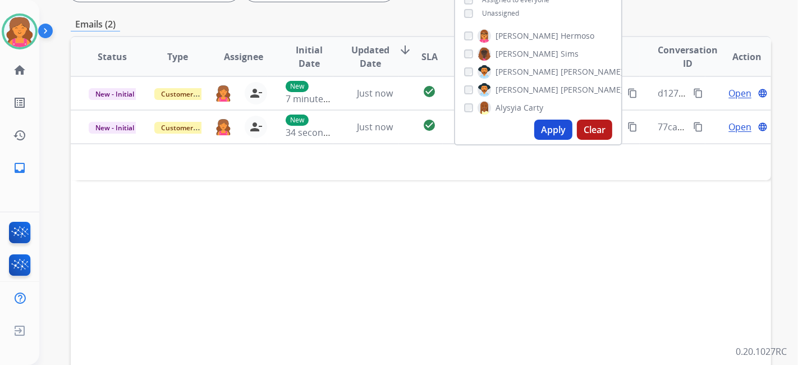
click at [389, 245] on div "Status Type Assignee Initial Date Updated Date arrow_downward SLA Subject Custo…" at bounding box center [421, 224] width 700 height 376
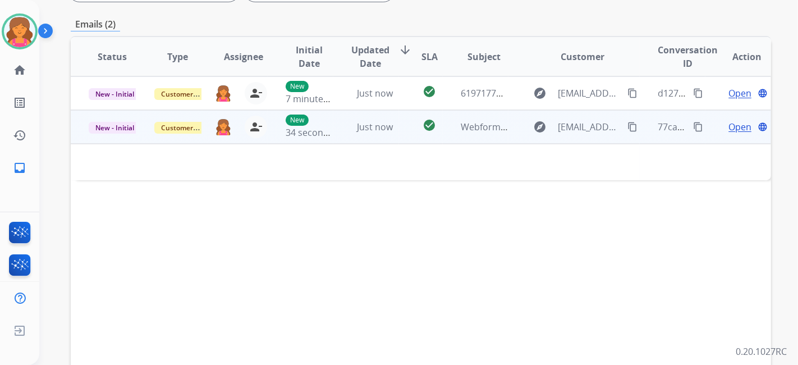
click at [730, 122] on span "Open" at bounding box center [739, 126] width 23 height 13
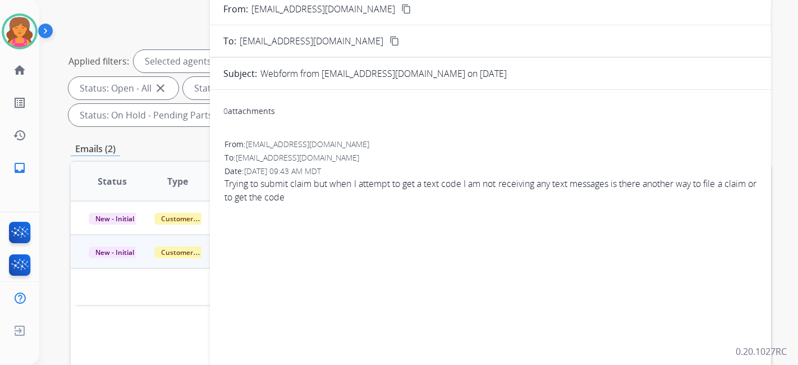
scroll to position [0, 0]
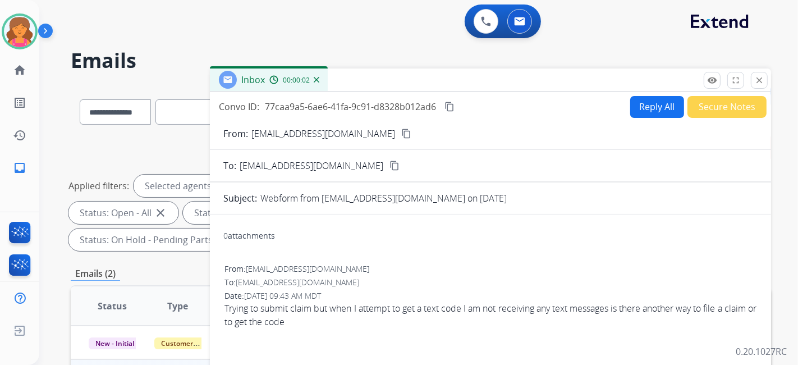
click at [401, 133] on mat-icon "content_copy" at bounding box center [406, 133] width 10 height 10
click at [658, 105] on button "Reply All" at bounding box center [657, 107] width 54 height 22
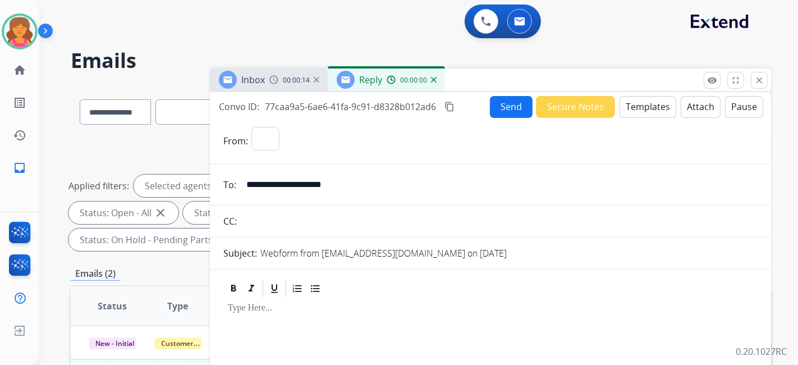
click at [658, 105] on button "Templates" at bounding box center [647, 107] width 57 height 22
select select "**********"
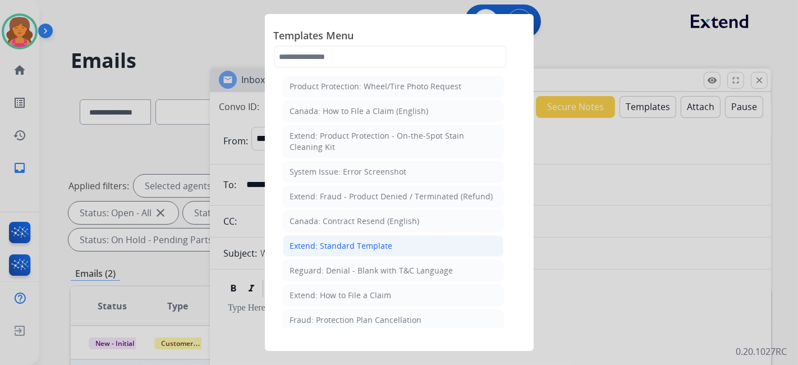
click at [352, 247] on div "Extend: Standard Template" at bounding box center [341, 245] width 103 height 11
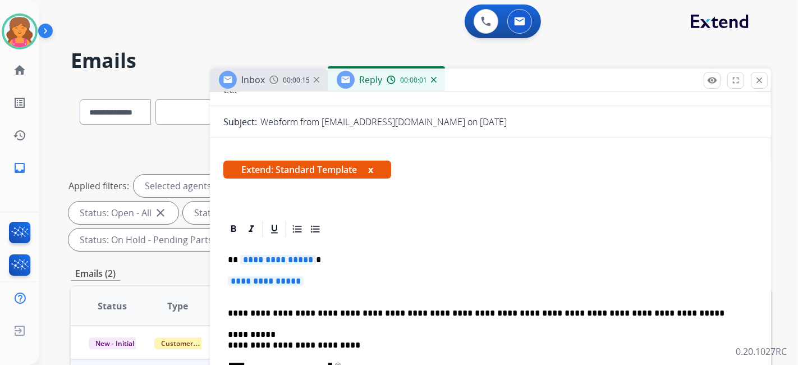
scroll to position [187, 0]
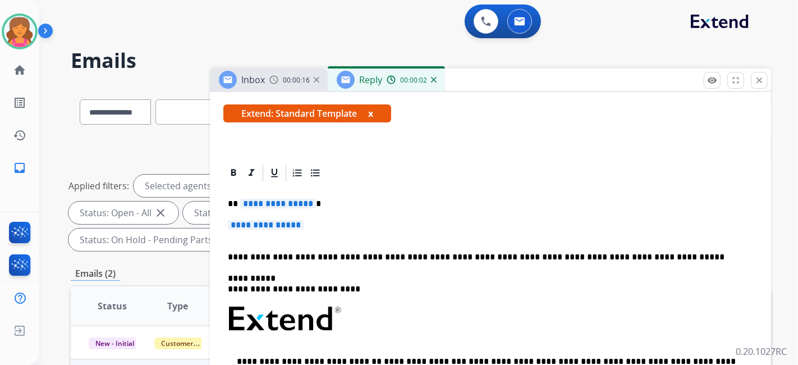
click at [287, 204] on span "**********" at bounding box center [278, 204] width 76 height 10
click at [287, 216] on div "**********" at bounding box center [490, 349] width 534 height 332
click at [269, 224] on span "**********" at bounding box center [266, 225] width 76 height 10
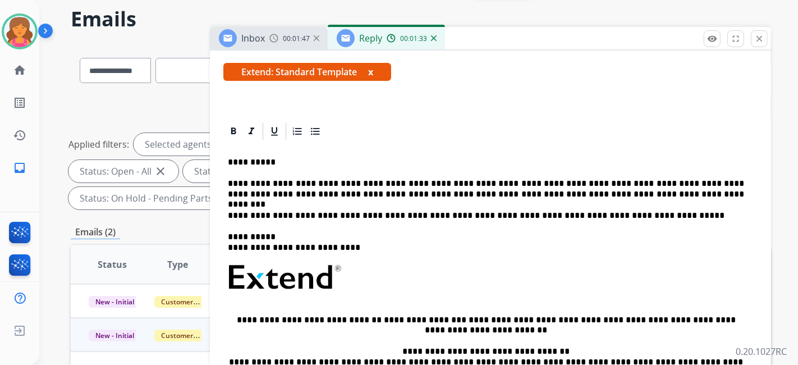
scroll to position [0, 0]
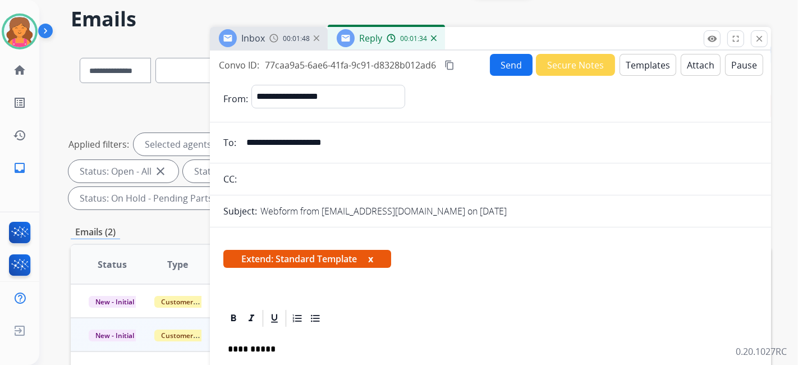
click at [452, 66] on mat-icon "content_copy" at bounding box center [449, 65] width 10 height 10
click at [527, 56] on button "Send" at bounding box center [511, 65] width 43 height 22
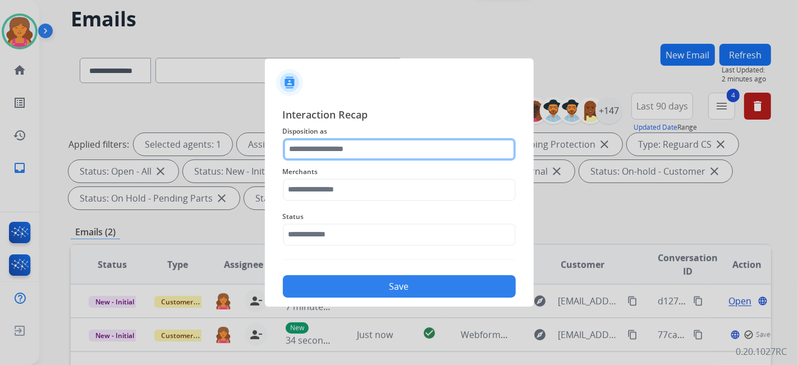
click at [333, 153] on input "text" at bounding box center [399, 149] width 233 height 22
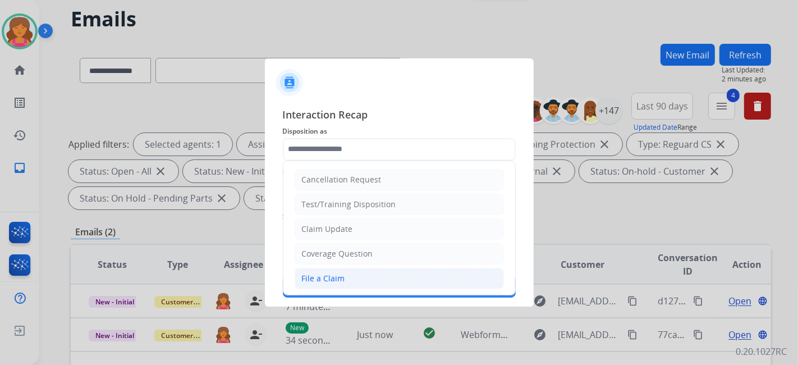
click at [335, 268] on li "File a Claim" at bounding box center [399, 278] width 209 height 21
type input "**********"
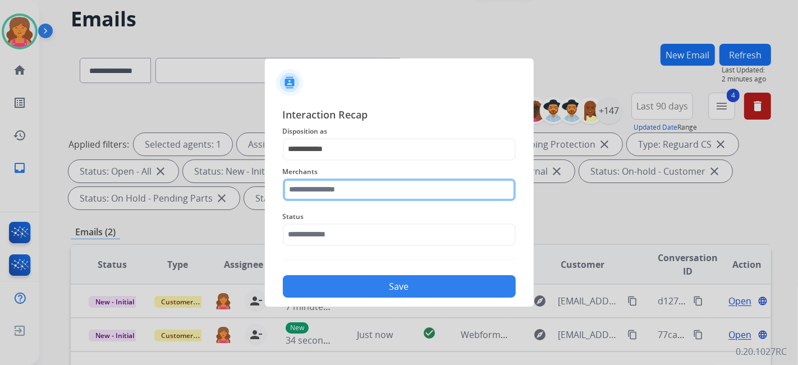
click at [336, 195] on input "text" at bounding box center [399, 189] width 233 height 22
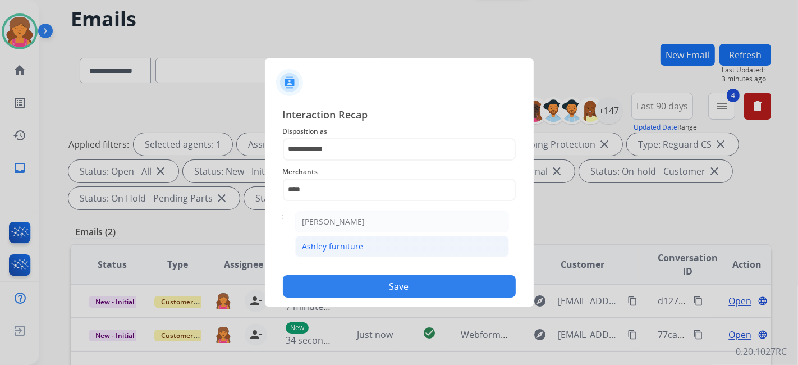
click at [325, 244] on div "Ashley furniture" at bounding box center [332, 246] width 61 height 11
type input "**********"
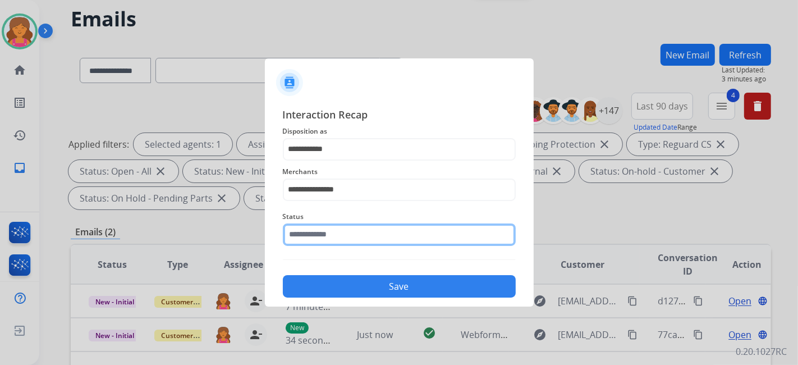
click at [325, 244] on div "Status" at bounding box center [399, 227] width 233 height 45
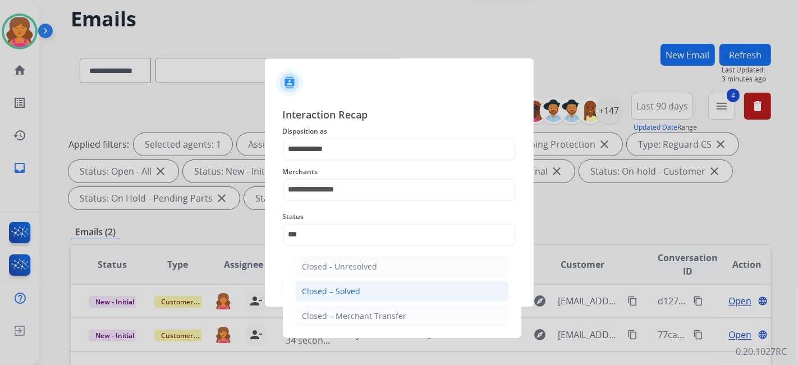
click at [304, 288] on div "Closed – Solved" at bounding box center [331, 291] width 58 height 11
type input "**********"
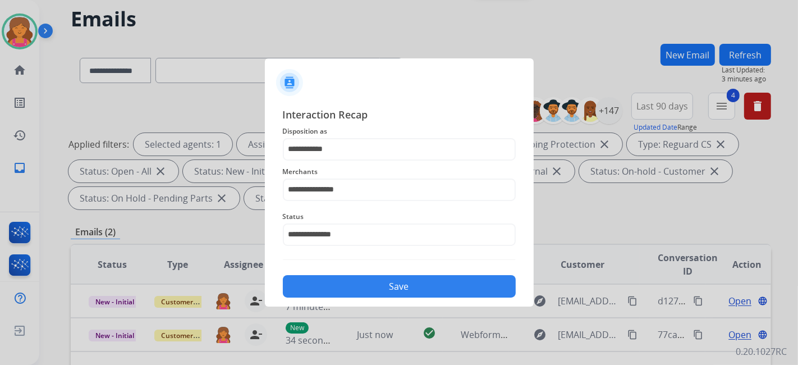
click at [305, 287] on button "Save" at bounding box center [399, 286] width 233 height 22
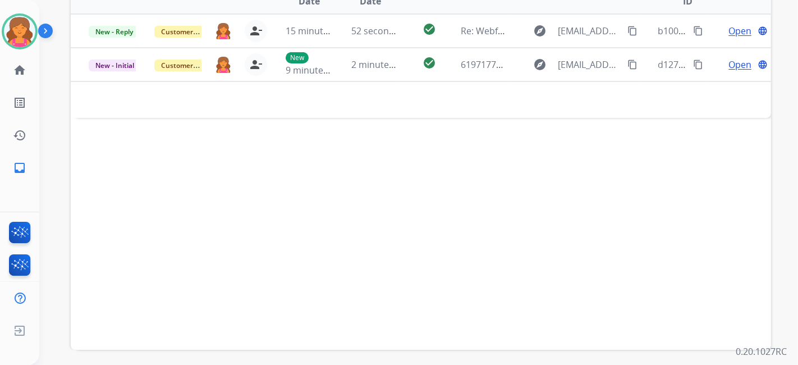
scroll to position [187, 0]
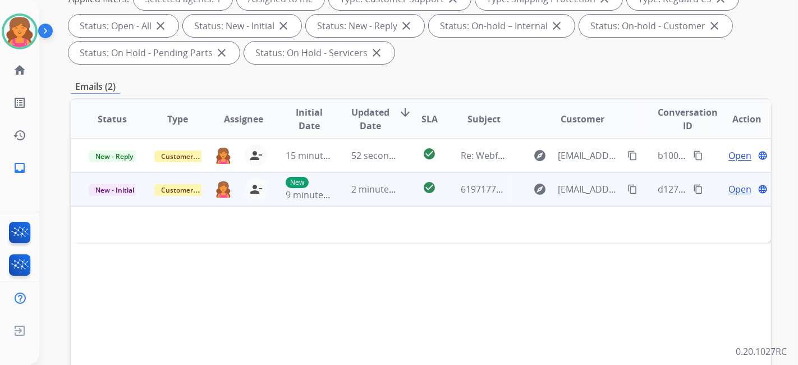
click at [730, 188] on span "Open" at bounding box center [739, 188] width 23 height 13
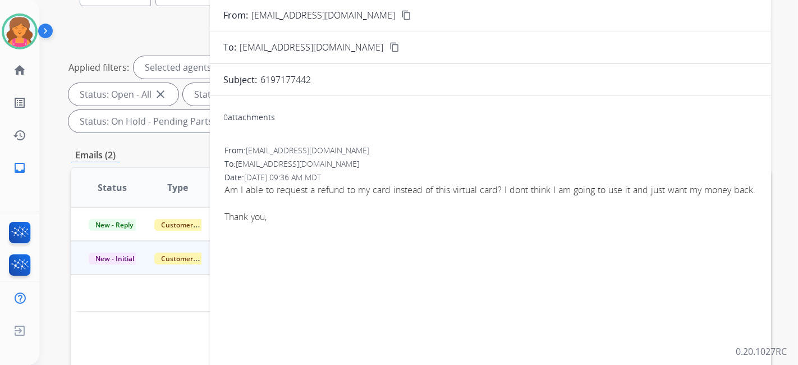
scroll to position [62, 0]
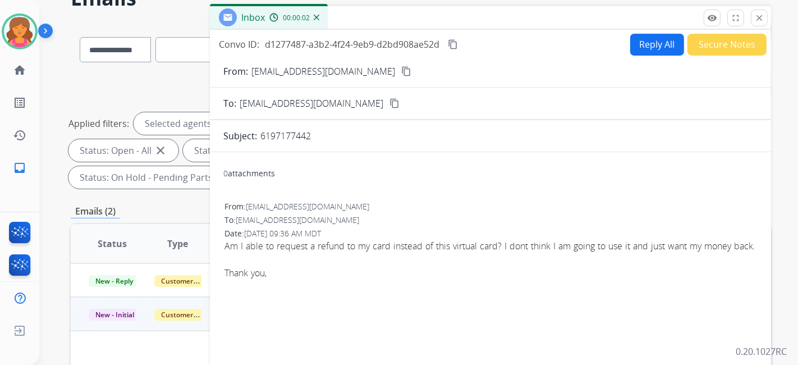
click at [401, 75] on mat-icon "content_copy" at bounding box center [406, 71] width 10 height 10
click at [654, 39] on button "Reply All" at bounding box center [657, 45] width 54 height 22
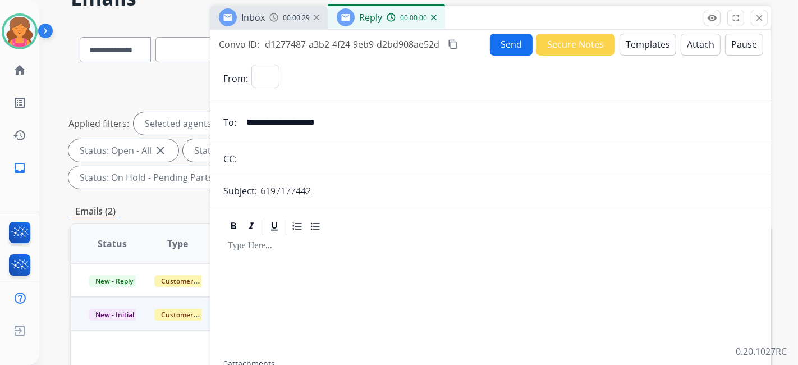
select select "**********"
click at [641, 47] on button "Templates" at bounding box center [647, 45] width 57 height 22
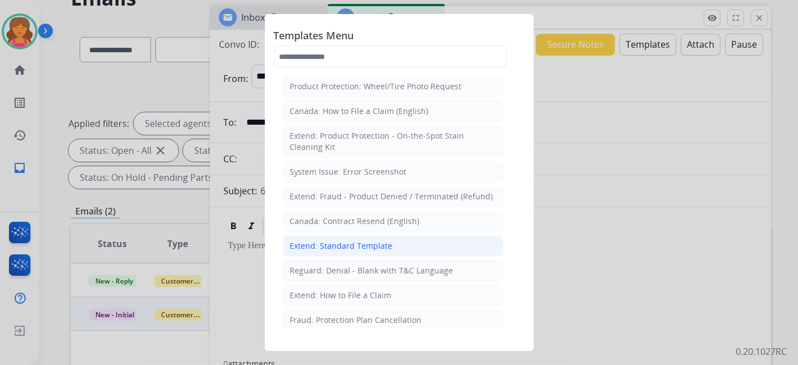
click at [334, 245] on div "Extend: Standard Template" at bounding box center [341, 245] width 103 height 11
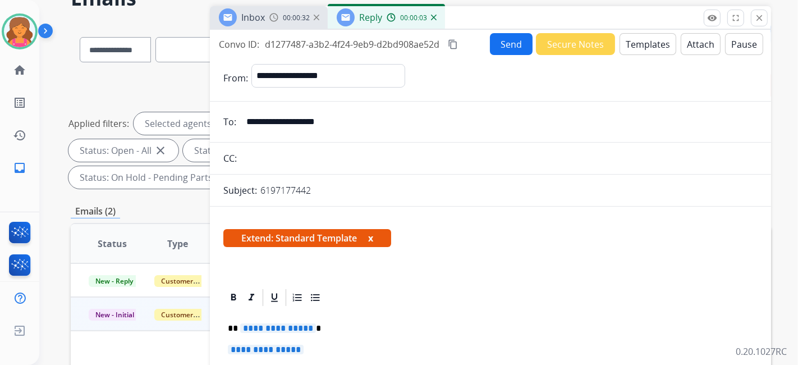
scroll to position [187, 0]
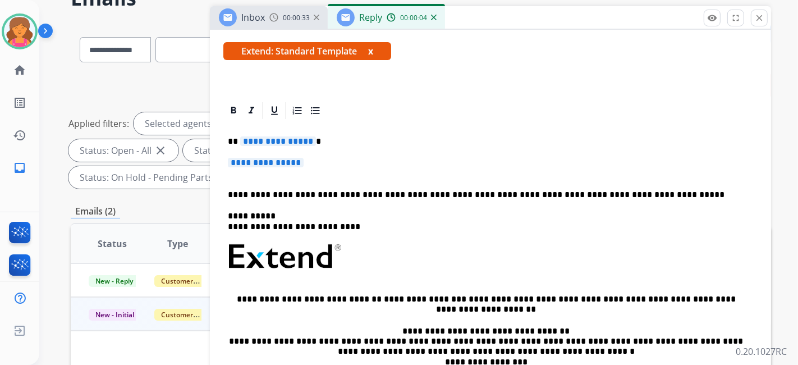
click at [266, 144] on span "**********" at bounding box center [278, 141] width 76 height 10
click at [273, 139] on span "**********" at bounding box center [278, 141] width 76 height 10
click at [278, 162] on span "**********" at bounding box center [266, 163] width 76 height 10
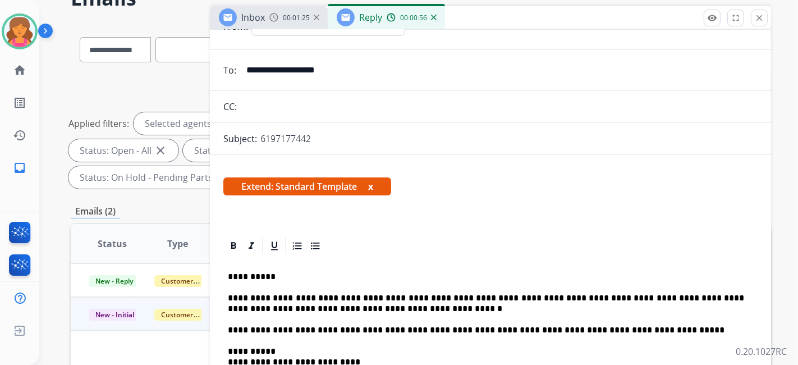
scroll to position [0, 0]
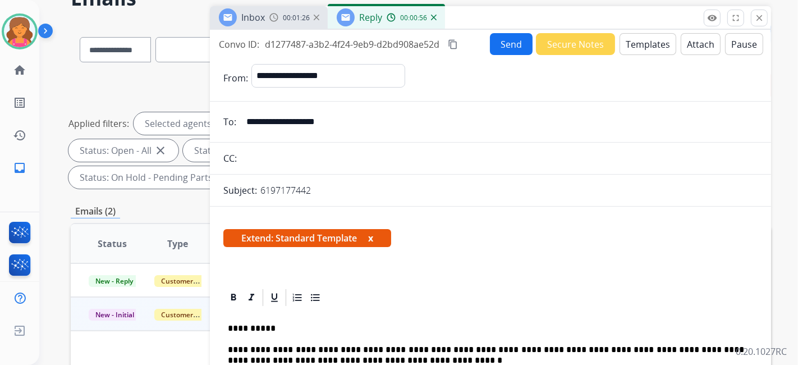
click at [503, 43] on button "Send" at bounding box center [511, 44] width 43 height 22
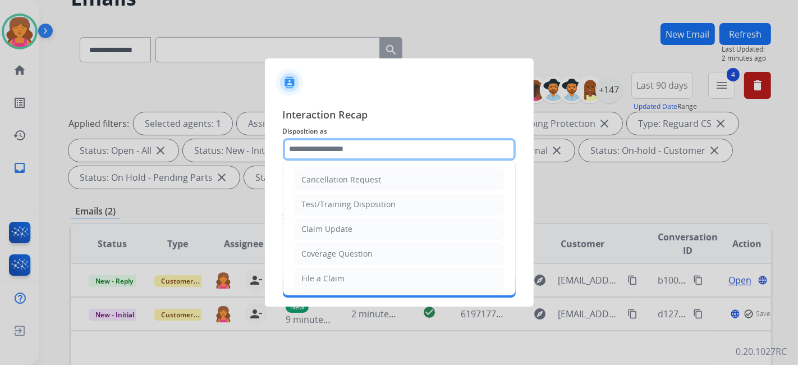
click at [364, 154] on input "text" at bounding box center [399, 149] width 233 height 22
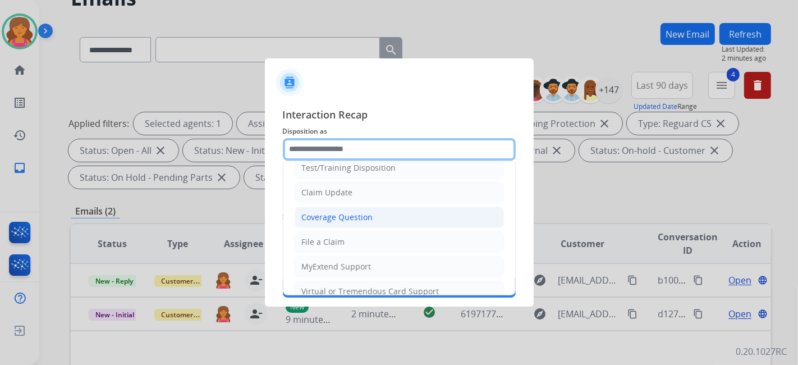
scroll to position [62, 0]
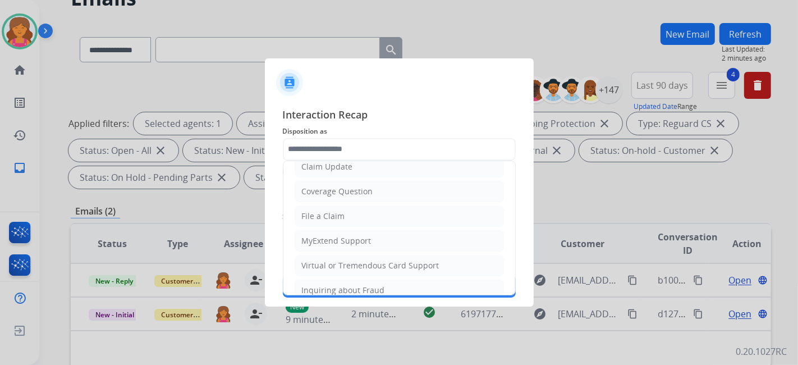
click at [337, 252] on ul "Cancellation Request Test/Training Disposition Claim Update Coverage Question F…" at bounding box center [399, 253] width 232 height 309
click at [337, 260] on div "Virtual or Tremendous Card Support" at bounding box center [370, 265] width 137 height 11
type input "**********"
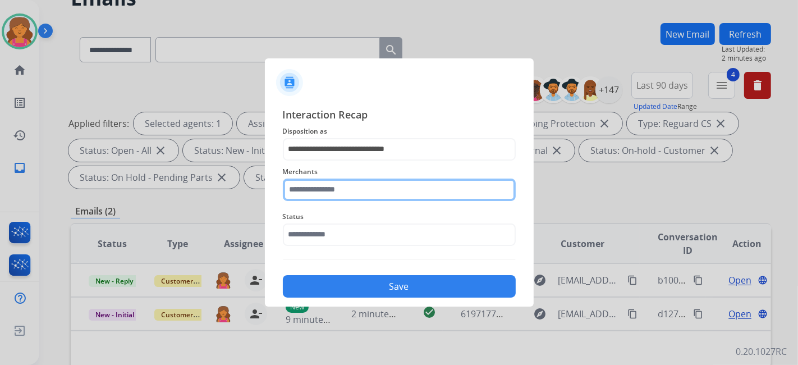
click at [330, 195] on input "text" at bounding box center [399, 189] width 233 height 22
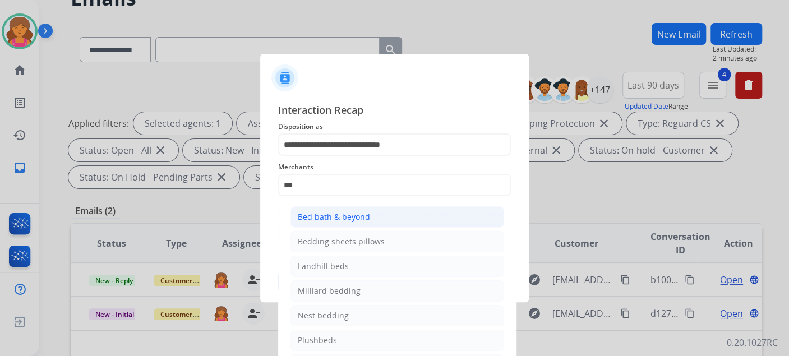
click at [338, 220] on div "Bed bath & beyond" at bounding box center [334, 216] width 72 height 11
type input "**********"
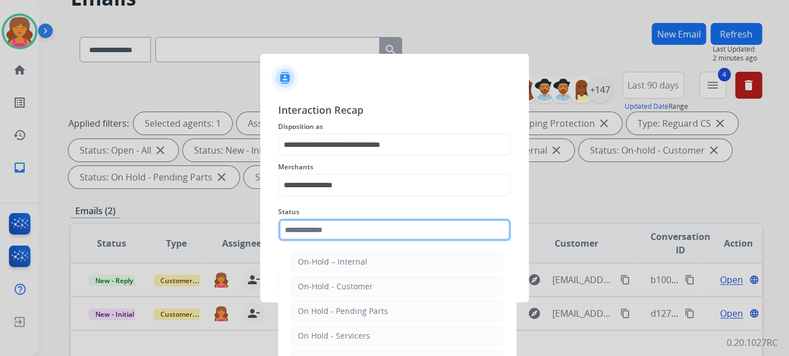
click at [338, 242] on div "Status On-Hold – Internal On-Hold - Customer On Hold - Pending Parts On Hold - …" at bounding box center [394, 223] width 233 height 45
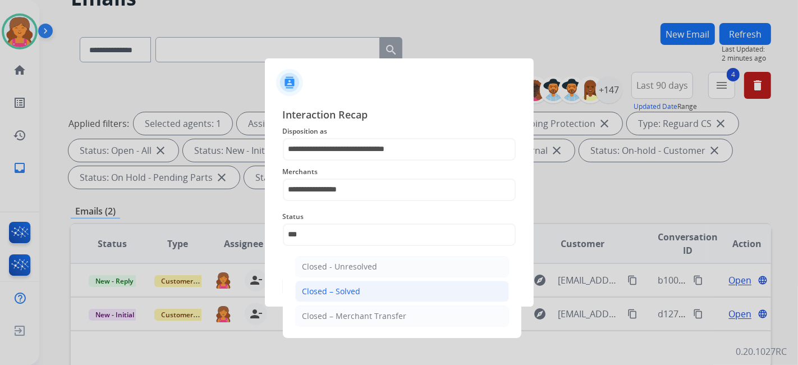
click at [341, 292] on div "Closed – Solved" at bounding box center [331, 291] width 58 height 11
type input "**********"
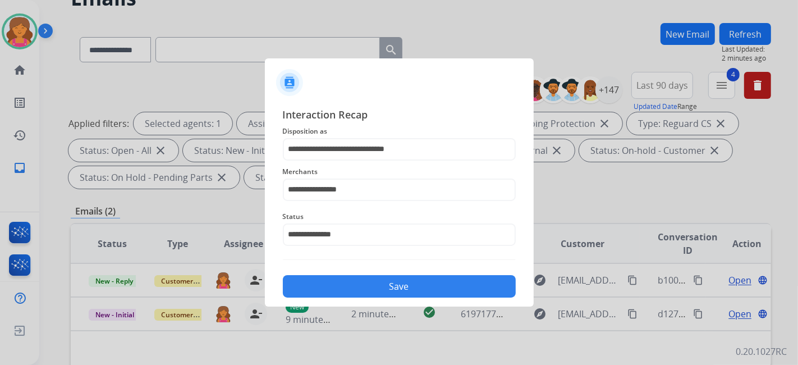
click at [341, 292] on button "Save" at bounding box center [399, 286] width 233 height 22
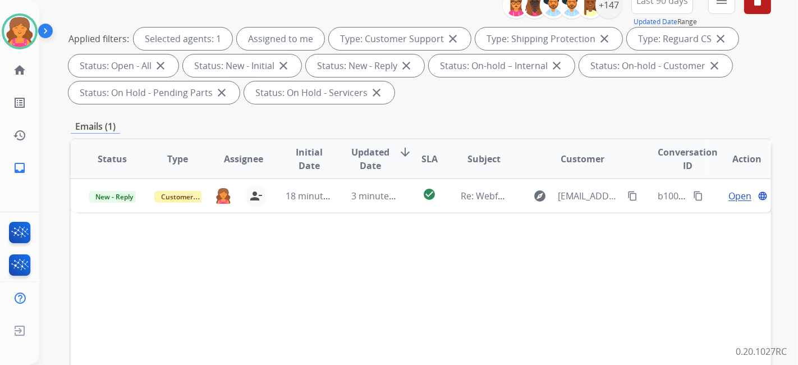
scroll to position [187, 0]
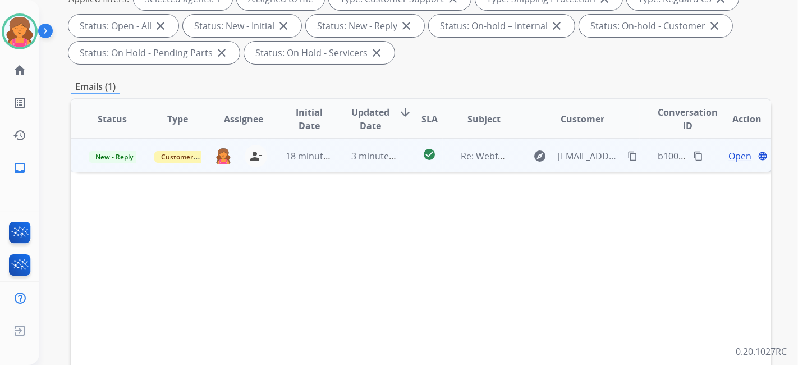
click at [728, 156] on span "Open" at bounding box center [739, 155] width 23 height 13
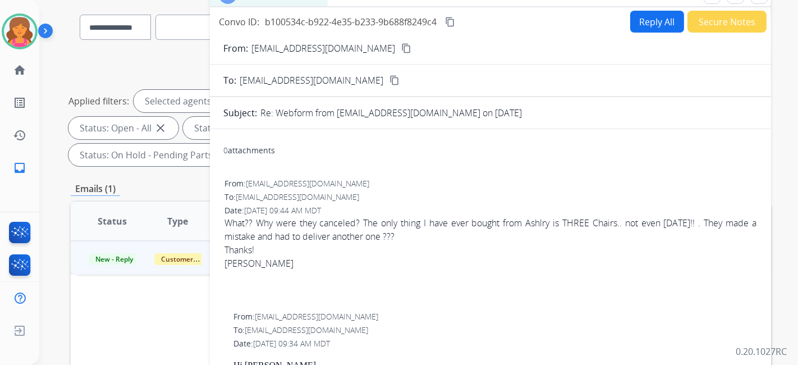
scroll to position [0, 0]
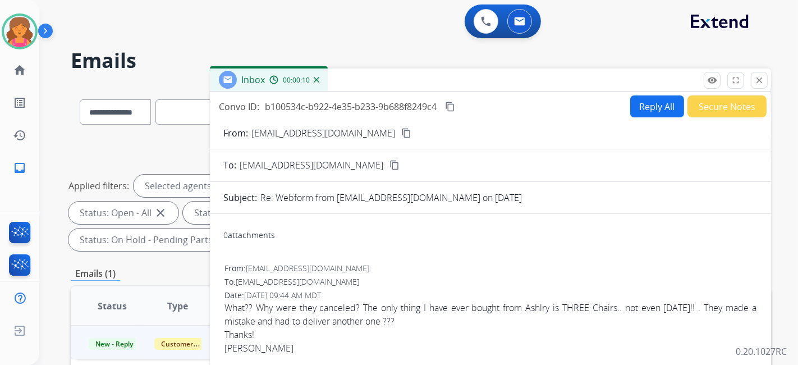
click at [646, 103] on button "Reply All" at bounding box center [657, 106] width 54 height 22
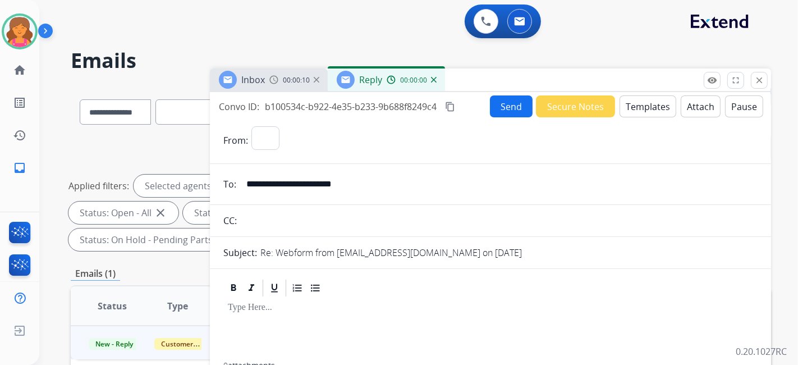
select select "**********"
click at [644, 105] on button "Templates" at bounding box center [647, 106] width 57 height 22
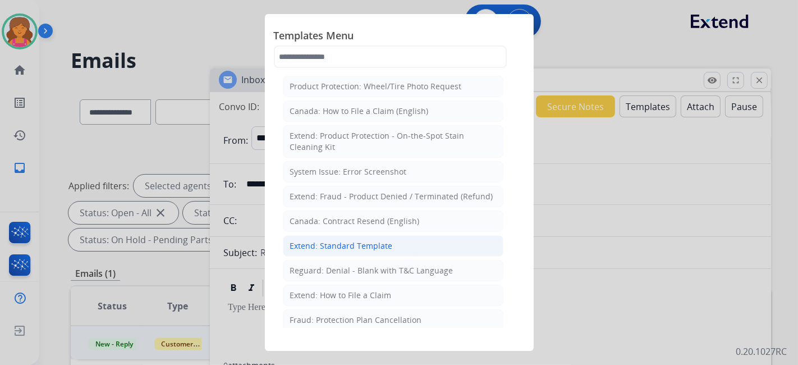
click at [344, 249] on div "Extend: Standard Template" at bounding box center [341, 245] width 103 height 11
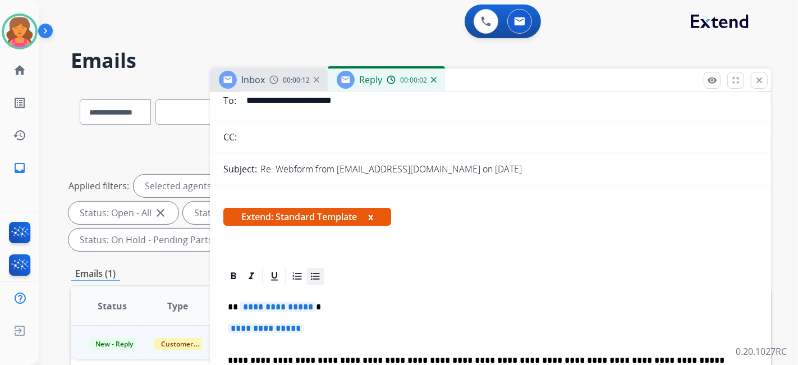
scroll to position [125, 0]
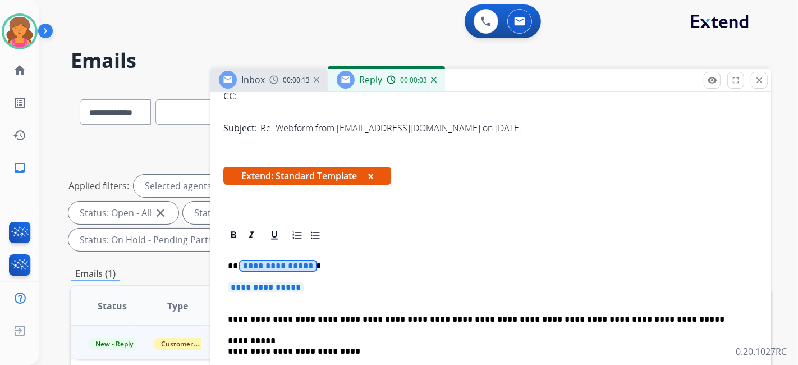
click at [280, 261] on span "**********" at bounding box center [278, 266] width 76 height 10
click at [277, 282] on span "**********" at bounding box center [266, 287] width 76 height 10
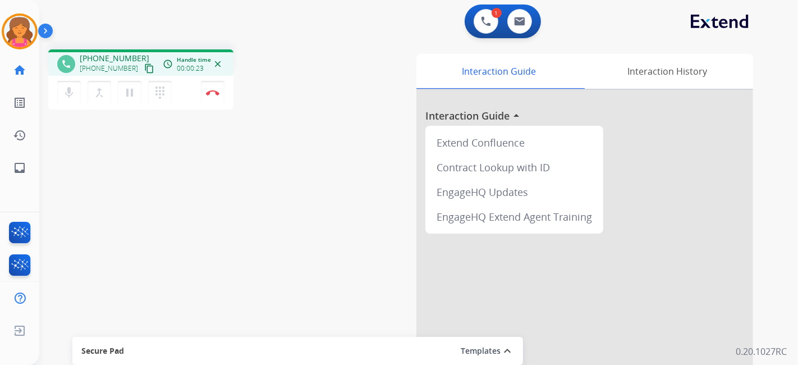
click at [144, 69] on mat-icon "content_copy" at bounding box center [149, 68] width 10 height 10
click at [209, 90] on img at bounding box center [212, 93] width 13 height 6
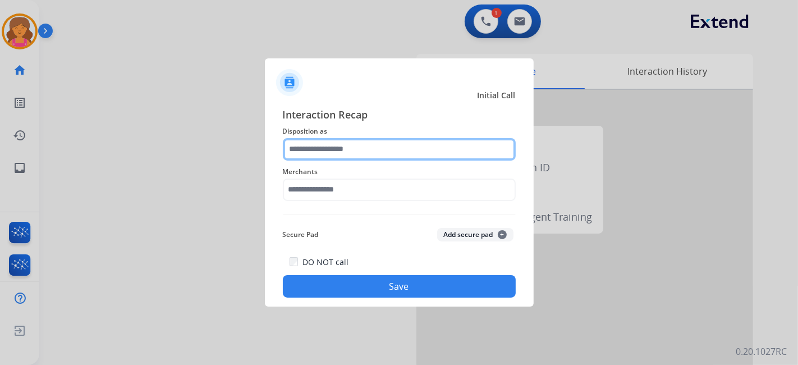
click at [348, 149] on input "text" at bounding box center [399, 149] width 233 height 22
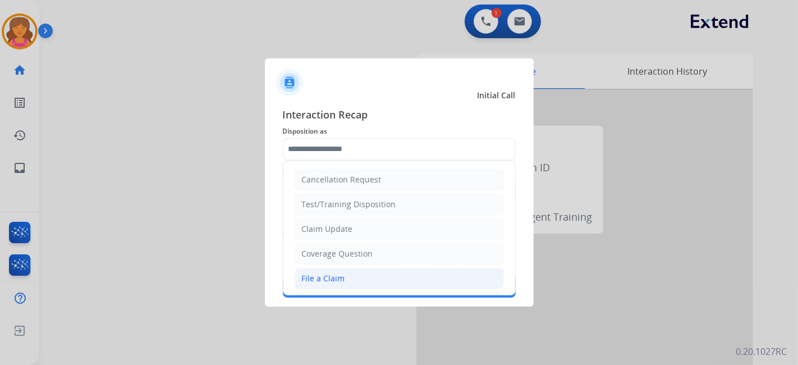
click at [360, 275] on li "File a Claim" at bounding box center [399, 278] width 209 height 21
type input "**********"
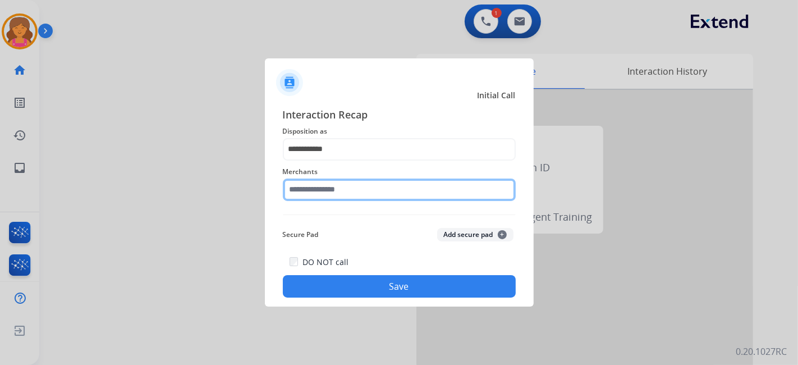
click at [342, 192] on input "text" at bounding box center [399, 189] width 233 height 22
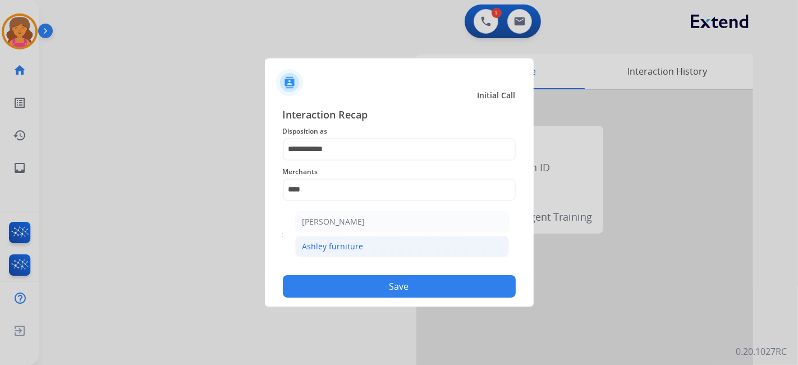
click at [398, 243] on li "Ashley furniture" at bounding box center [402, 246] width 214 height 21
type input "**********"
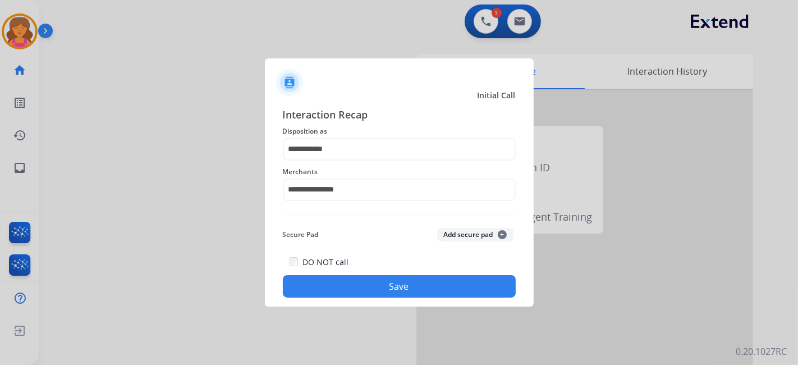
click at [399, 284] on button "Save" at bounding box center [399, 286] width 233 height 22
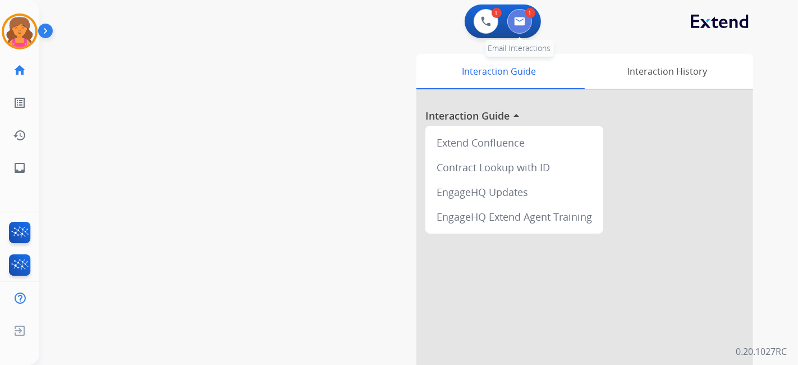
click at [516, 19] on img at bounding box center [519, 21] width 11 height 9
select select "**********"
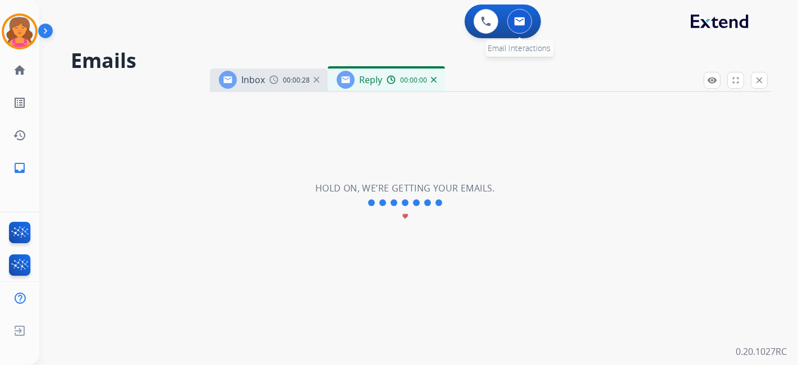
select select "**********"
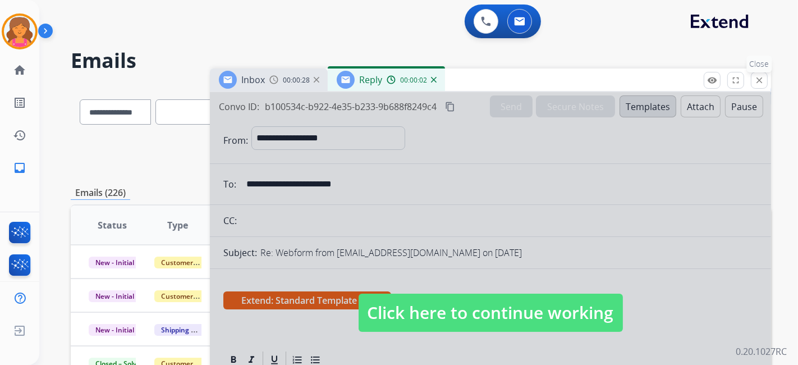
click at [758, 74] on button "close Close" at bounding box center [759, 80] width 17 height 17
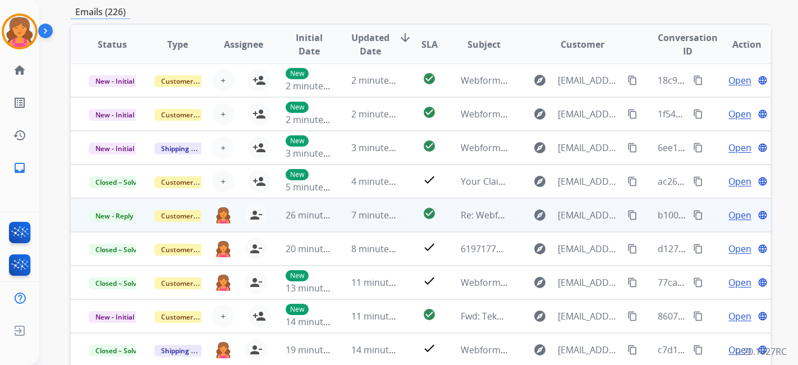
scroll to position [249, 0]
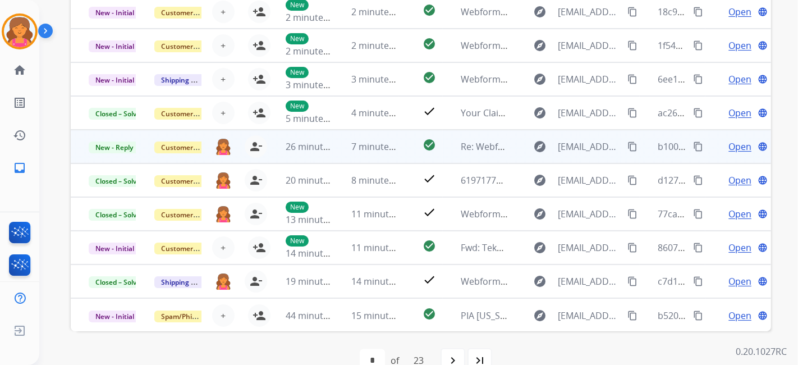
click at [728, 146] on span "Open" at bounding box center [739, 146] width 23 height 13
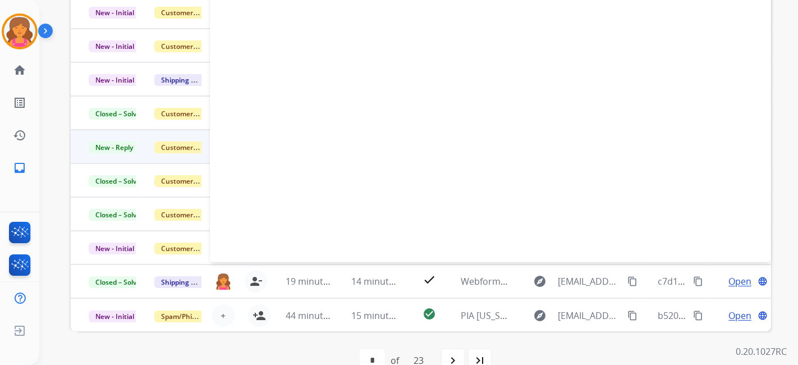
select select "**********"
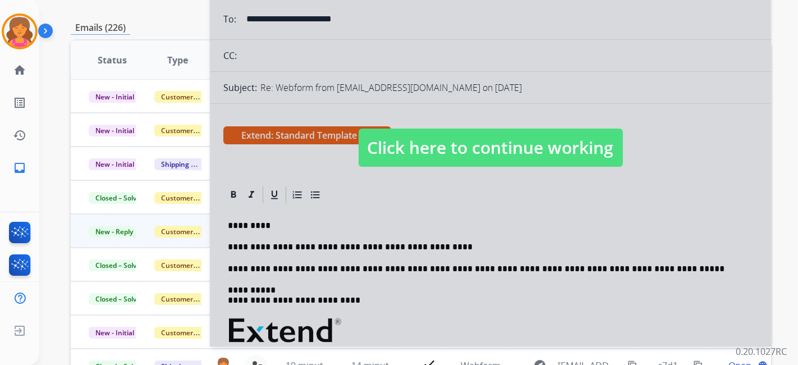
scroll to position [62, 0]
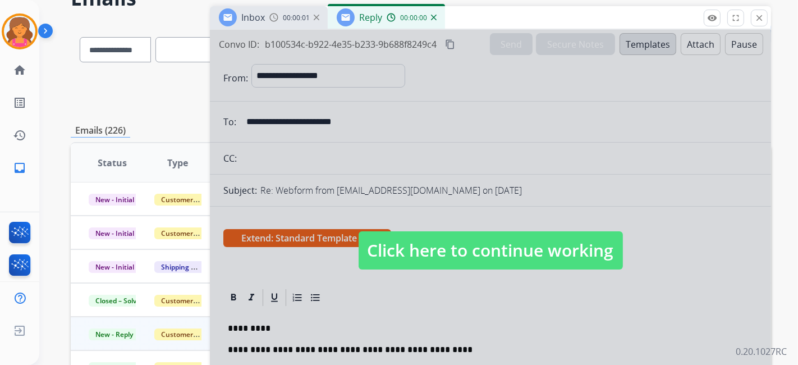
click at [565, 240] on span "Click here to continue working" at bounding box center [490, 250] width 264 height 38
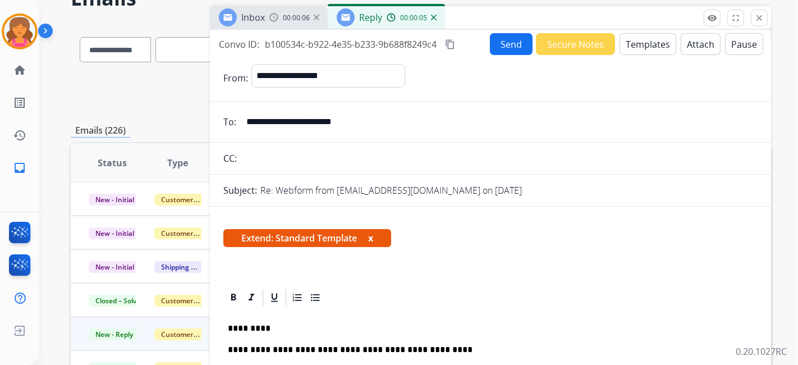
click at [555, 52] on button "Secure Notes" at bounding box center [575, 44] width 79 height 22
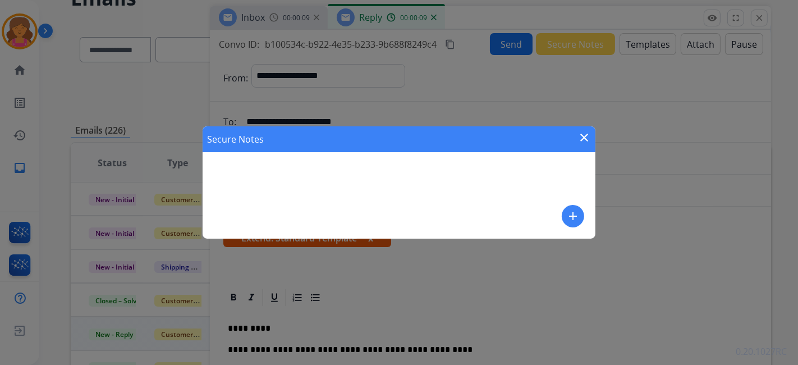
click at [573, 220] on mat-icon "add" at bounding box center [572, 215] width 13 height 13
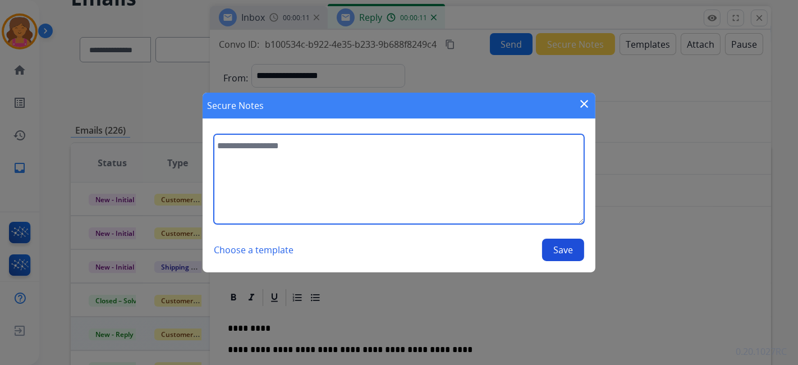
click at [449, 194] on textarea at bounding box center [399, 179] width 370 height 90
type textarea "**********"
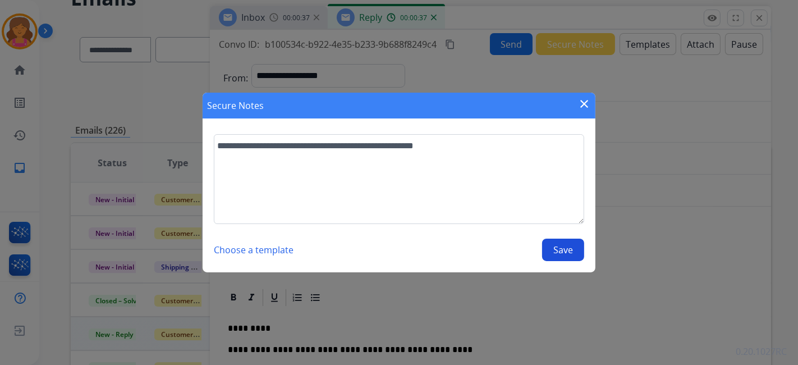
click at [564, 254] on button "Save" at bounding box center [563, 249] width 42 height 22
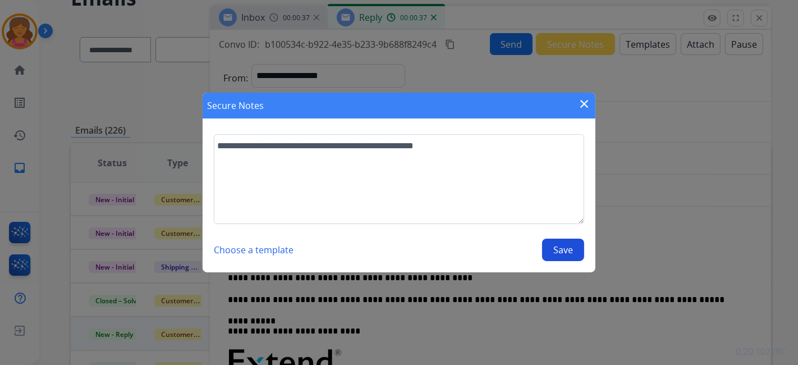
select select "**********"
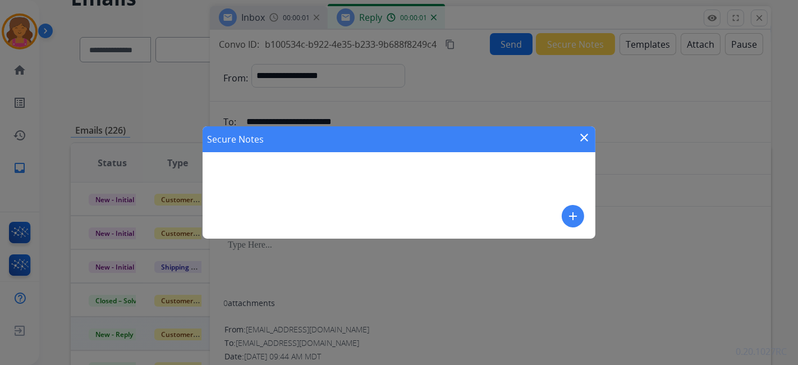
click at [754, 19] on div "Secure Notes close add" at bounding box center [399, 182] width 798 height 365
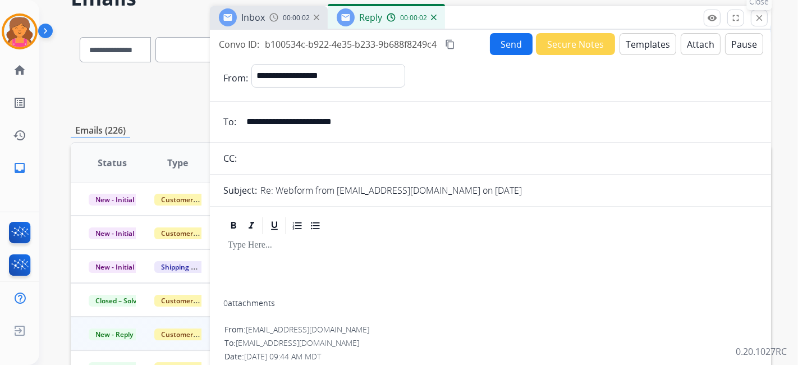
drag, startPoint x: 758, startPoint y: 15, endPoint x: 638, endPoint y: 125, distance: 162.4
click at [758, 15] on mat-icon "close" at bounding box center [759, 18] width 10 height 10
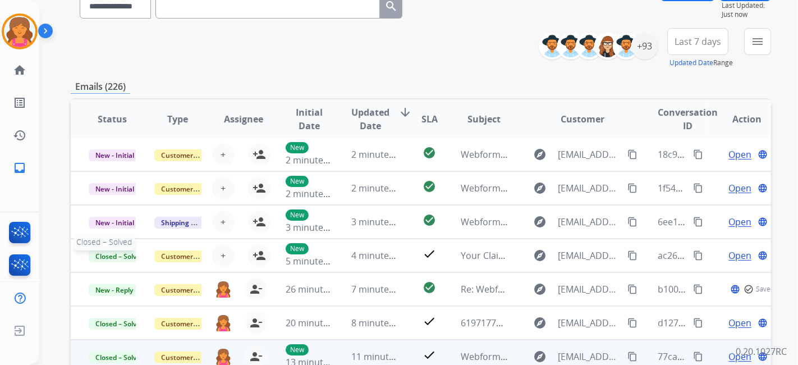
scroll to position [187, 0]
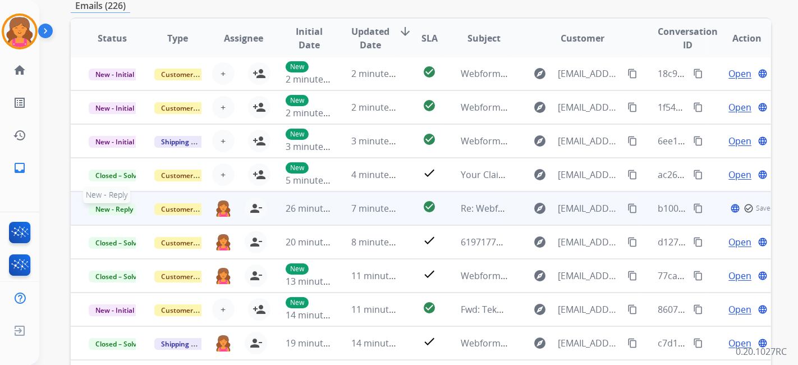
click at [117, 205] on span "New - Reply" at bounding box center [114, 209] width 51 height 12
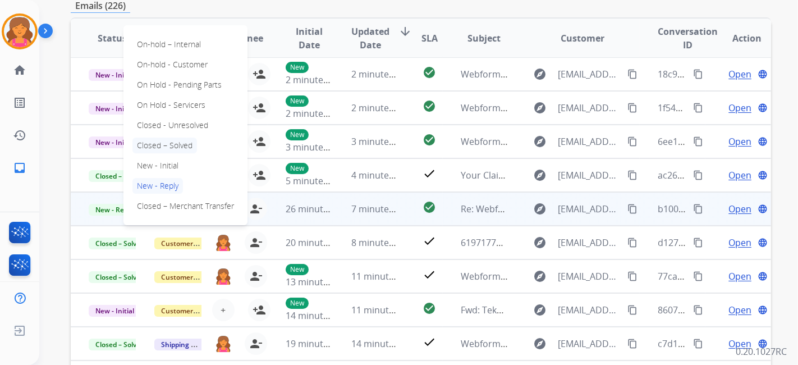
click at [164, 141] on p "Closed – Solved" at bounding box center [164, 145] width 65 height 16
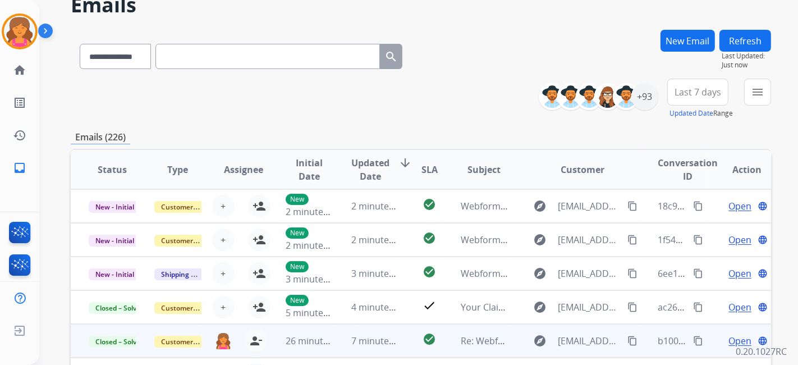
scroll to position [0, 0]
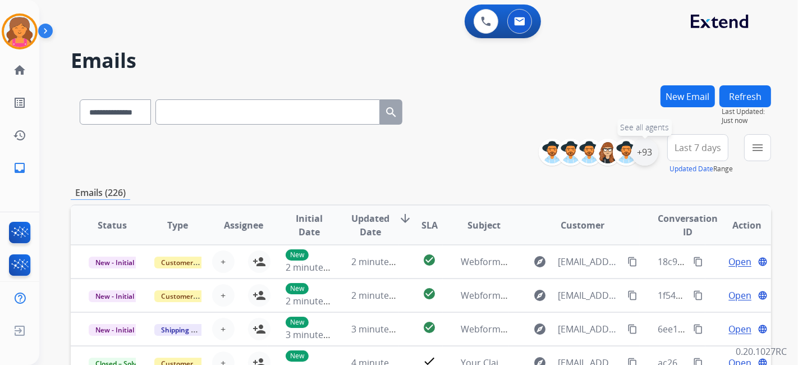
click at [644, 150] on div "+93" at bounding box center [644, 152] width 27 height 27
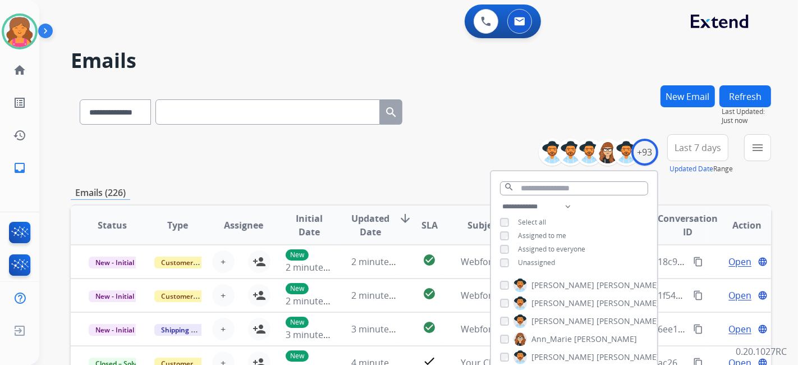
click at [669, 155] on button "Last 7 days" at bounding box center [697, 147] width 61 height 27
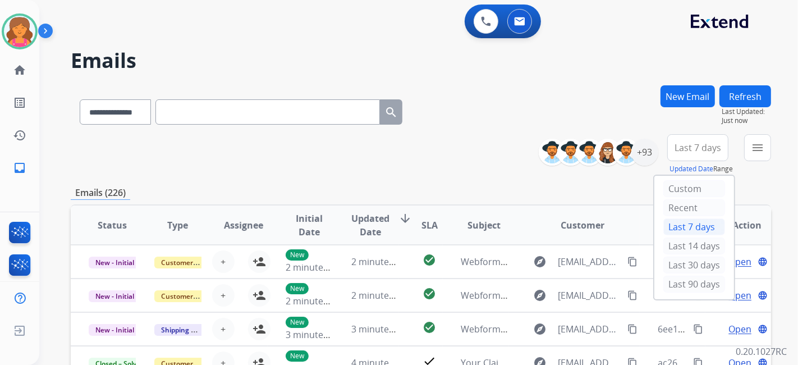
click at [675, 277] on div "Last 90 days" at bounding box center [694, 283] width 62 height 17
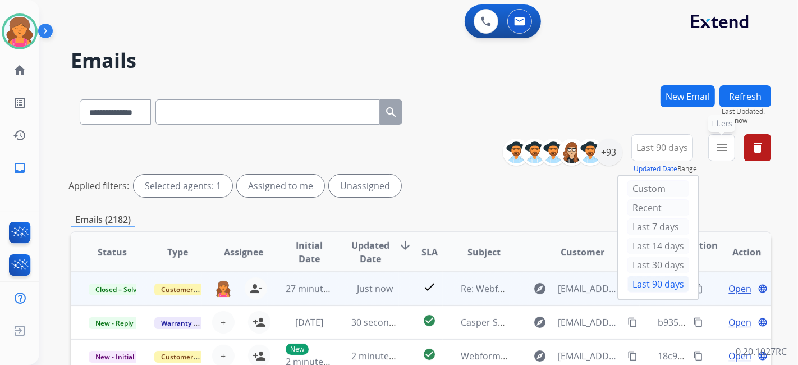
drag, startPoint x: 716, startPoint y: 147, endPoint x: 713, endPoint y: 153, distance: 6.5
click at [717, 149] on mat-icon "menu" at bounding box center [721, 147] width 13 height 13
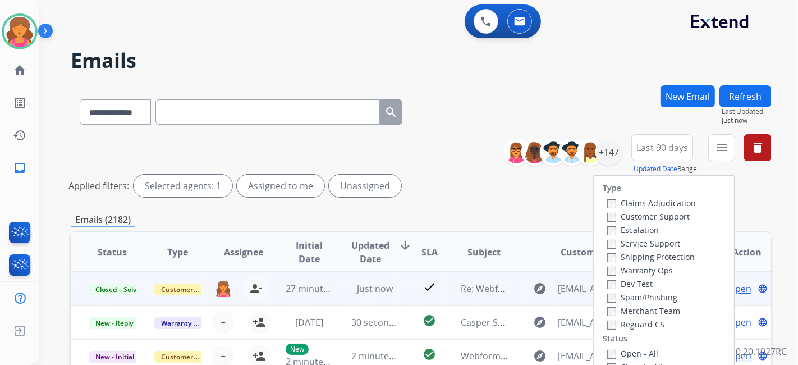
click at [634, 214] on label "Customer Support" at bounding box center [648, 216] width 82 height 11
click at [634, 256] on label "Shipping Protection" at bounding box center [651, 256] width 88 height 11
click at [606, 323] on div "Claims Adjudication Customer Support Escalation Service Support Shipping Protec…" at bounding box center [648, 263] width 93 height 135
click at [606, 345] on div "Type Claims Adjudication Customer Support Escalation Service Support Shipping P…" at bounding box center [664, 272] width 140 height 193
click at [607, 348] on label "Open - All" at bounding box center [632, 353] width 51 height 11
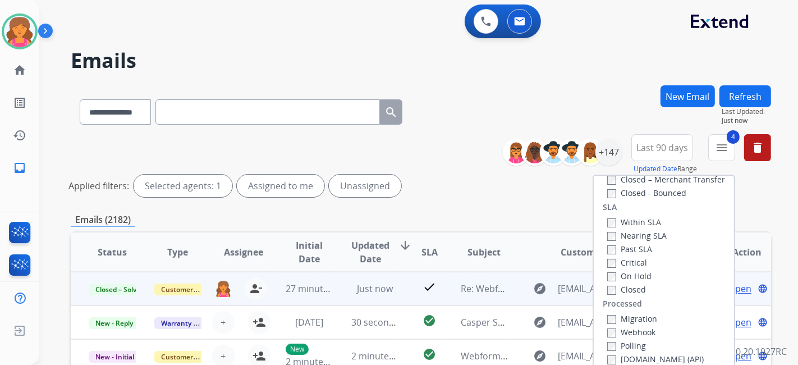
scroll to position [125, 0]
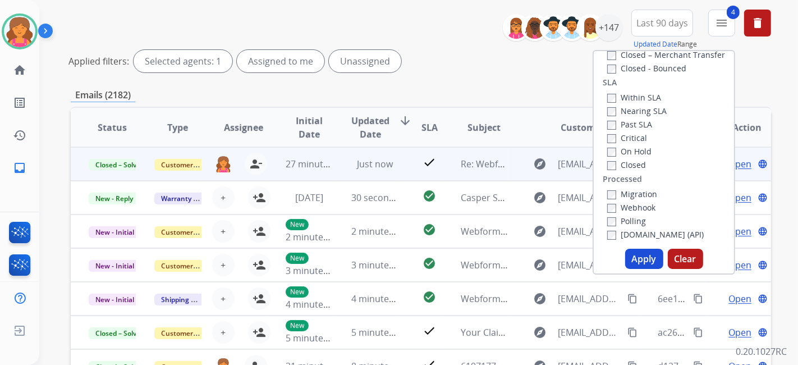
click at [629, 264] on button "Apply" at bounding box center [644, 259] width 38 height 20
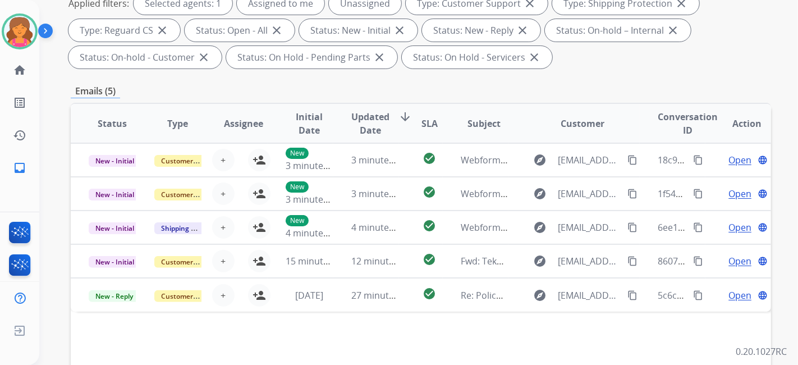
scroll to position [187, 0]
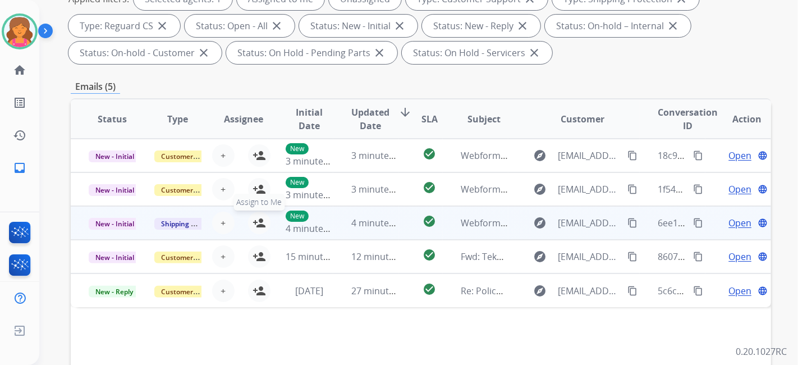
click at [257, 223] on mat-icon "person_add" at bounding box center [258, 222] width 13 height 13
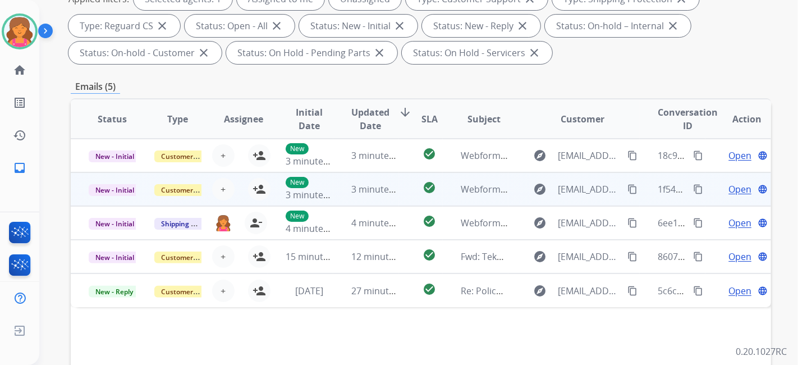
click at [411, 187] on td "check_circle" at bounding box center [421, 189] width 44 height 34
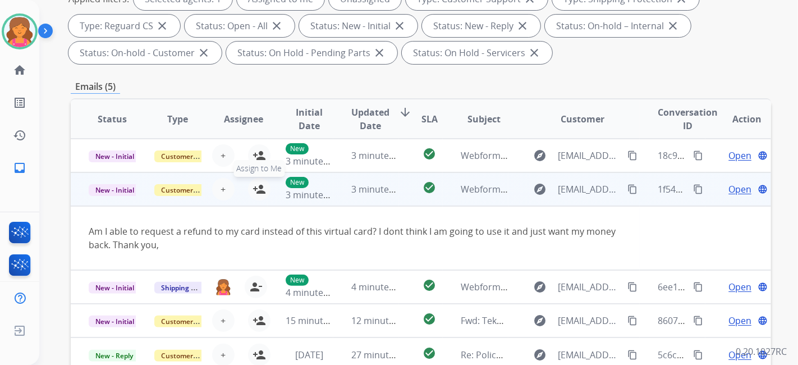
click at [248, 193] on button "person_add Assign to Me" at bounding box center [259, 189] width 22 height 22
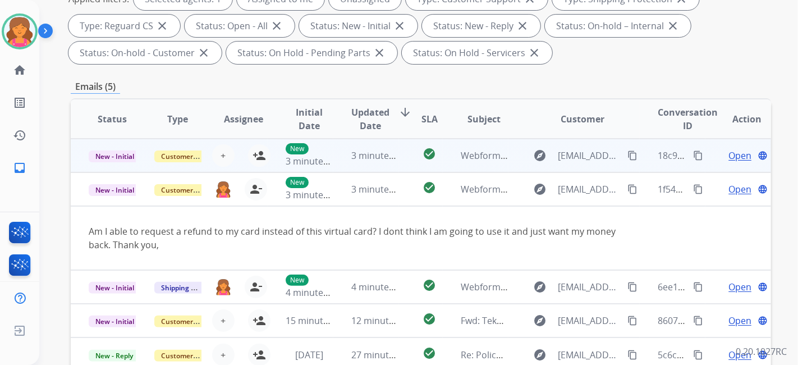
click at [399, 145] on td "check_circle" at bounding box center [421, 156] width 44 height 34
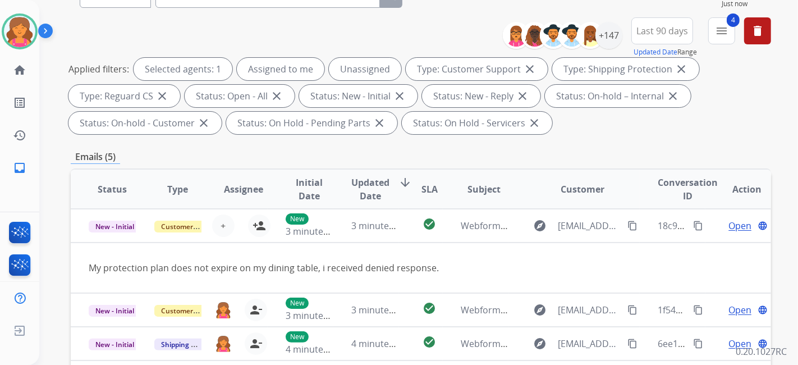
scroll to position [62, 0]
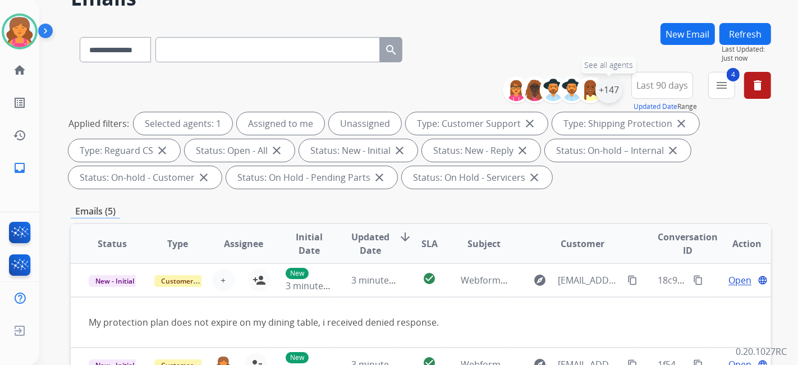
click at [614, 89] on div "+147" at bounding box center [608, 89] width 27 height 27
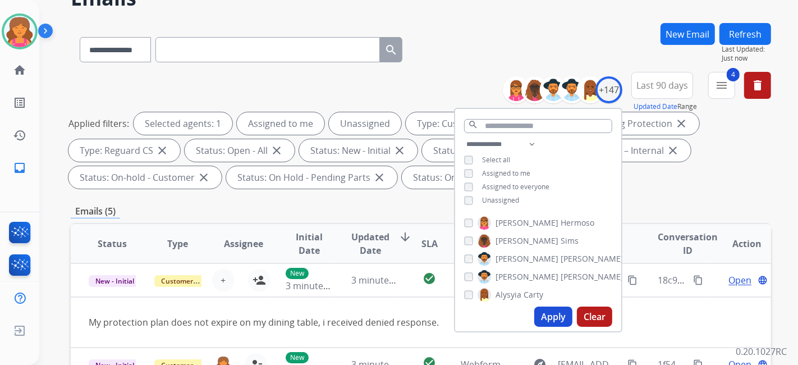
click at [466, 203] on div "**********" at bounding box center [538, 173] width 166 height 72
click at [553, 318] on button "Apply" at bounding box center [553, 316] width 38 height 20
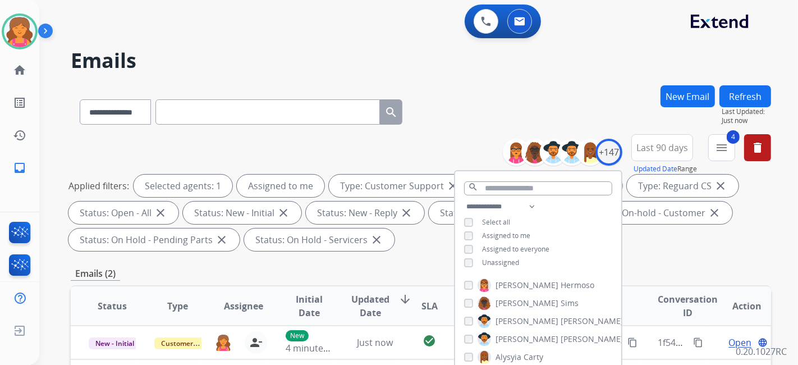
scroll to position [311, 0]
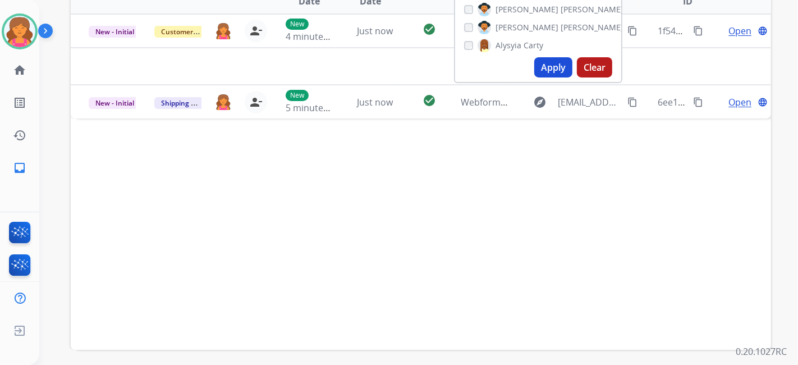
click at [234, 250] on div "Status Type Assignee Initial Date Updated Date arrow_downward SLA Subject Custo…" at bounding box center [421, 162] width 700 height 376
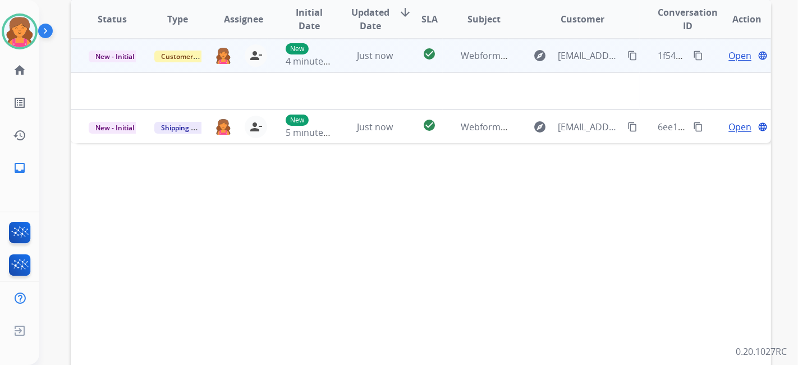
scroll to position [249, 0]
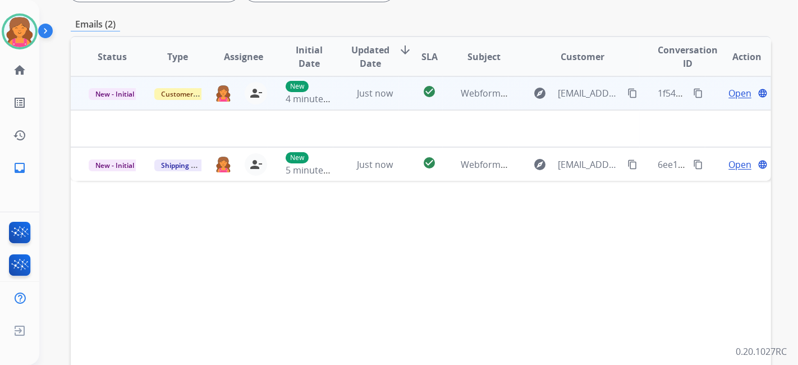
click at [732, 95] on span "Open" at bounding box center [739, 92] width 23 height 13
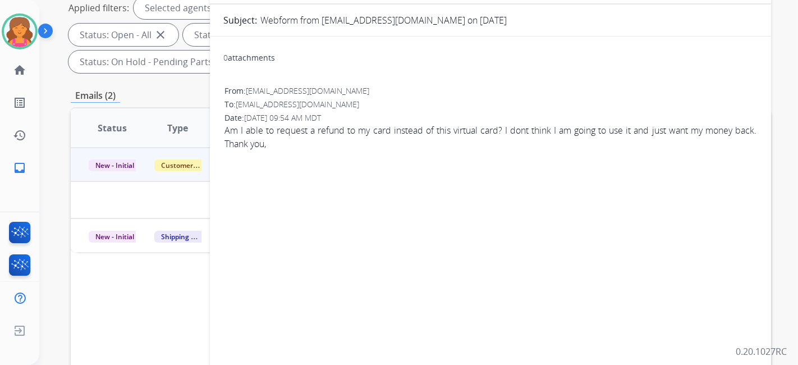
scroll to position [62, 0]
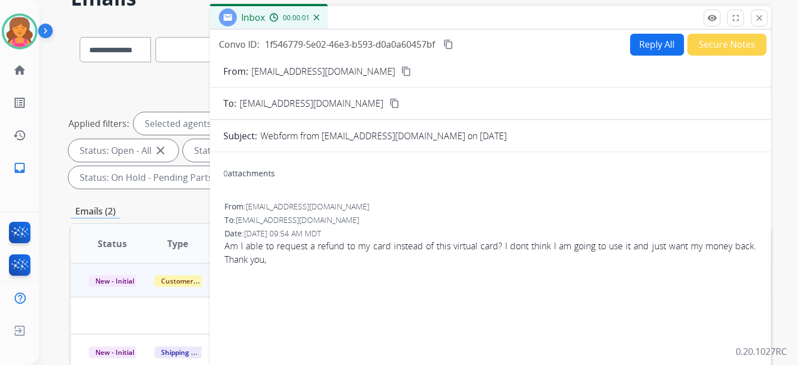
click at [401, 69] on mat-icon "content_copy" at bounding box center [406, 71] width 10 height 10
click at [656, 47] on button "Reply All" at bounding box center [657, 45] width 54 height 22
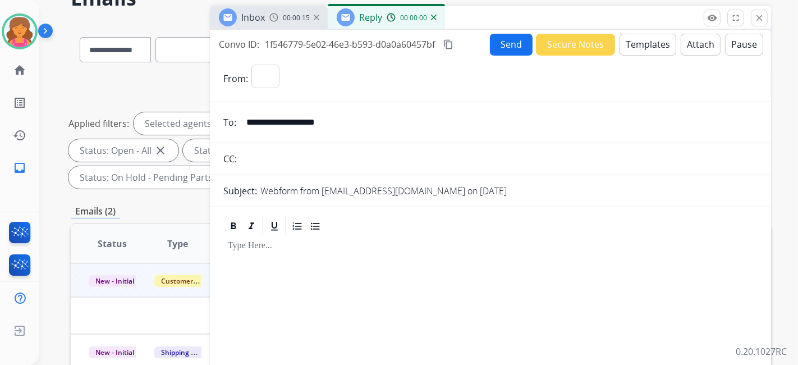
select select "**********"
click at [638, 47] on button "Templates" at bounding box center [647, 45] width 57 height 22
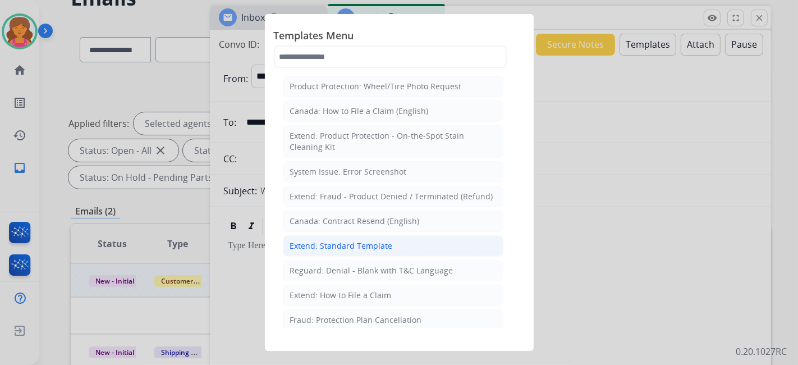
click at [339, 237] on li "Extend: Standard Template" at bounding box center [393, 245] width 220 height 21
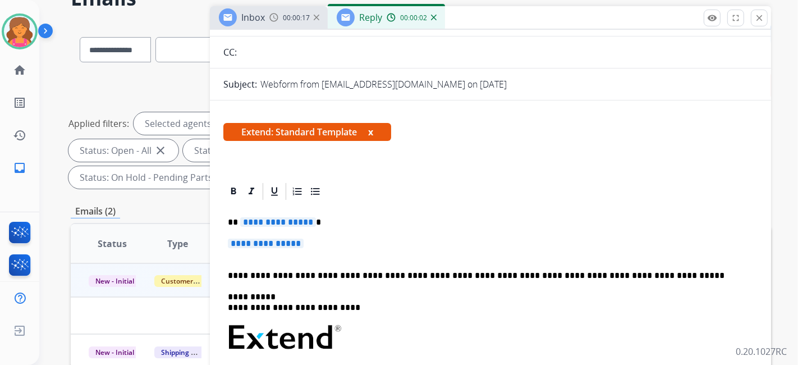
scroll to position [187, 0]
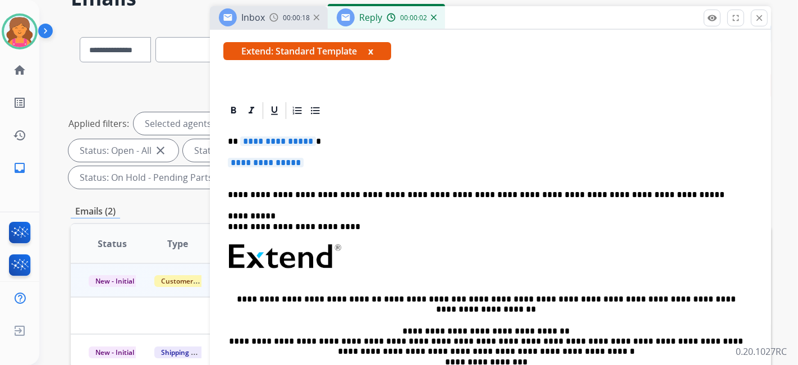
click at [272, 138] on span "**********" at bounding box center [278, 141] width 76 height 10
click at [259, 158] on span "**********" at bounding box center [266, 163] width 76 height 10
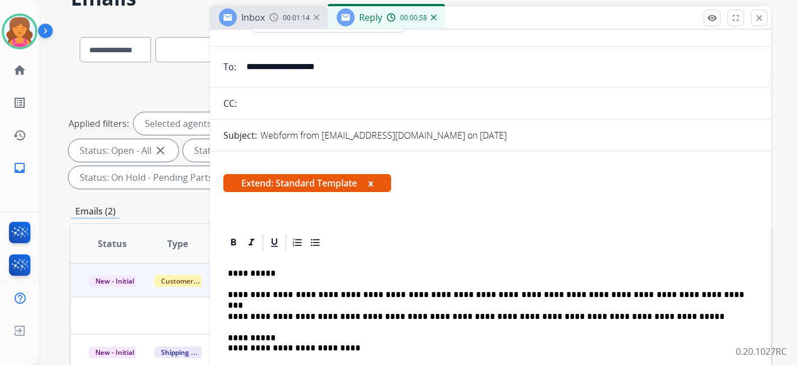
scroll to position [0, 0]
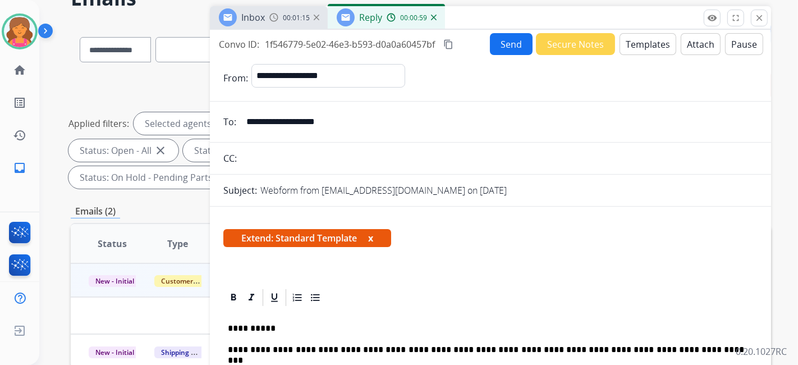
click at [496, 43] on button "Send" at bounding box center [511, 44] width 43 height 22
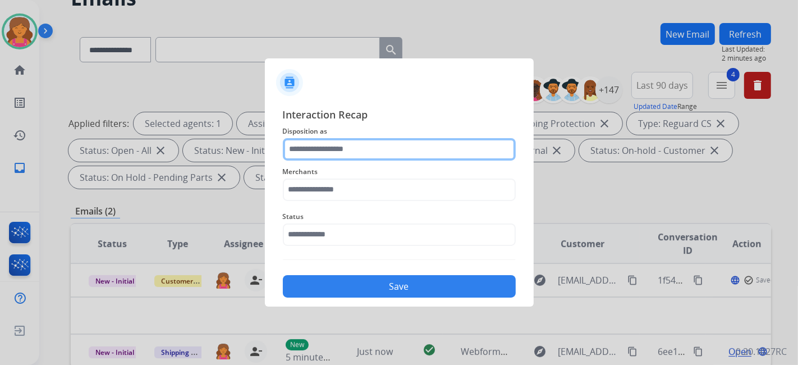
click at [318, 149] on input "text" at bounding box center [399, 149] width 233 height 22
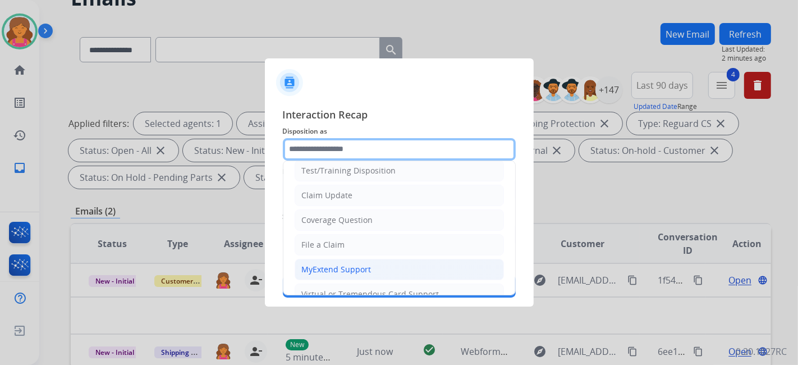
scroll to position [62, 0]
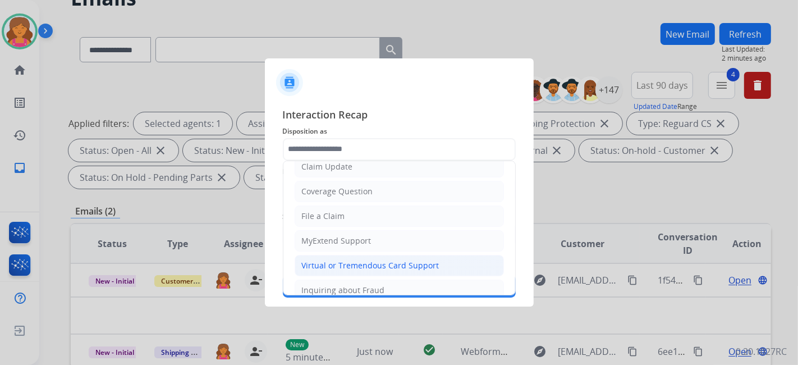
click at [322, 260] on div "Virtual or Tremendous Card Support" at bounding box center [370, 265] width 137 height 11
type input "**********"
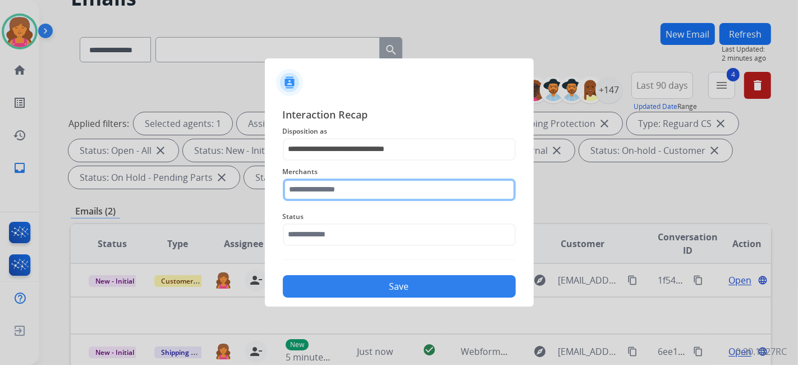
click at [321, 198] on div "Merchants" at bounding box center [399, 182] width 233 height 45
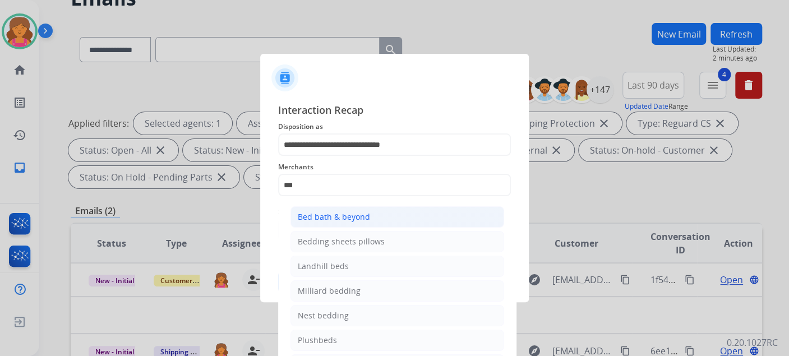
click at [333, 219] on div "Bed bath & beyond" at bounding box center [334, 216] width 72 height 11
type input "**********"
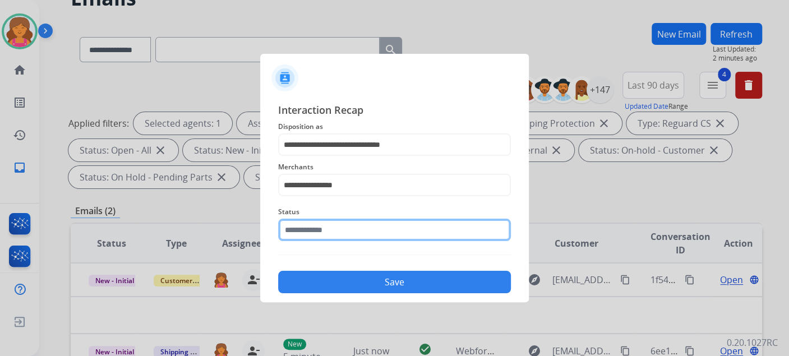
click at [330, 241] on input "text" at bounding box center [394, 230] width 233 height 22
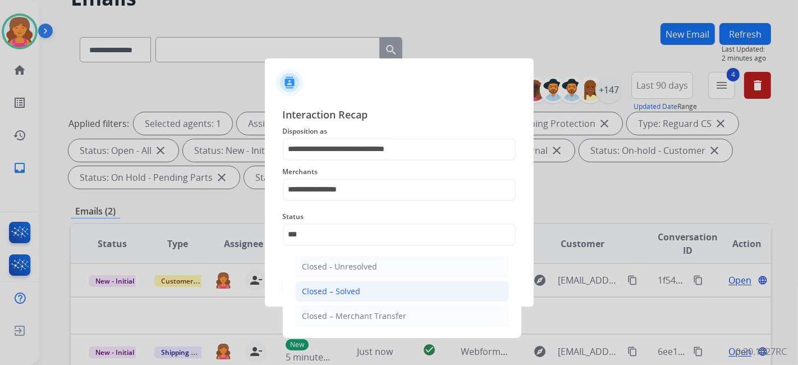
click at [360, 296] on li "Closed – Solved" at bounding box center [402, 290] width 214 height 21
type input "**********"
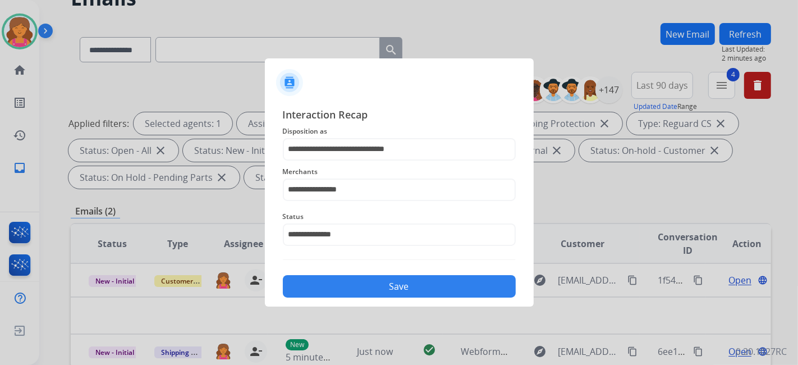
click at [360, 294] on button "Save" at bounding box center [399, 286] width 233 height 22
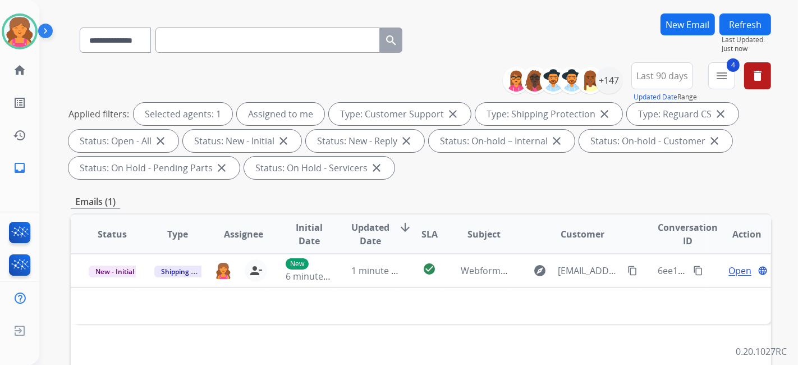
scroll to position [125, 0]
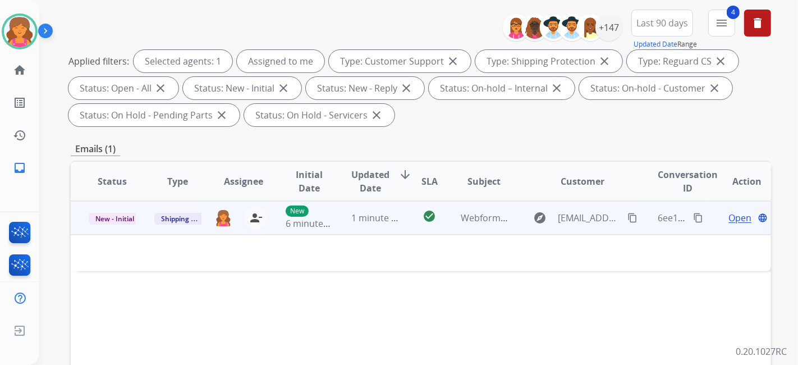
click at [728, 217] on span "Open" at bounding box center [739, 217] width 23 height 13
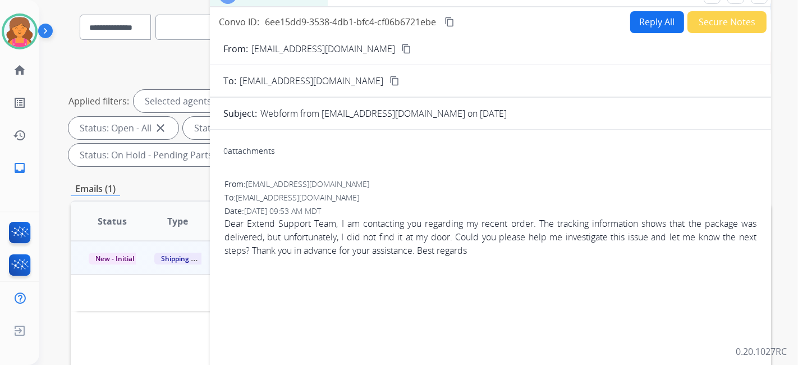
scroll to position [0, 0]
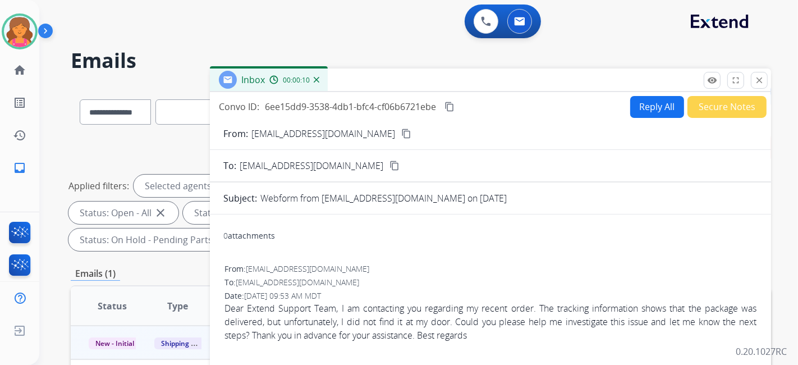
click at [401, 136] on mat-icon "content_copy" at bounding box center [406, 133] width 10 height 10
click at [641, 103] on button "Reply All" at bounding box center [657, 107] width 54 height 22
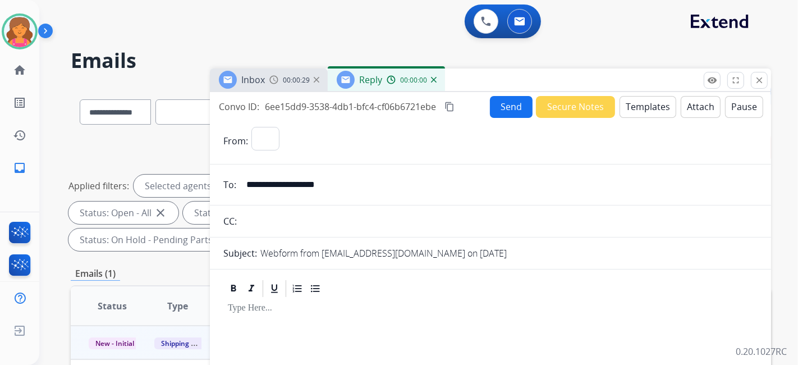
select select "**********"
click at [641, 103] on button "Templates" at bounding box center [647, 107] width 57 height 22
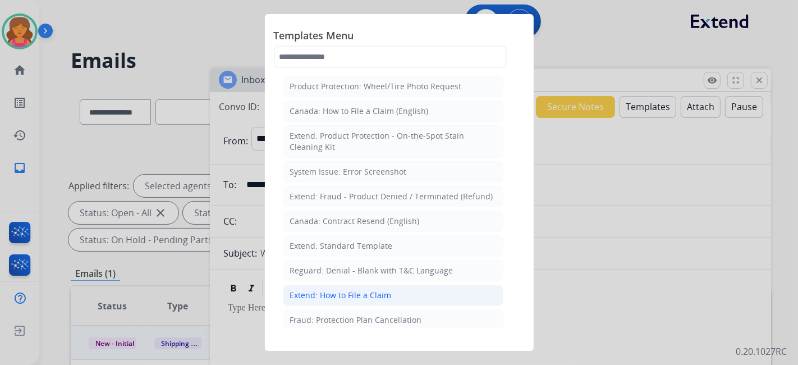
click at [370, 289] on div "Extend: How to File a Claim" at bounding box center [341, 294] width 102 height 11
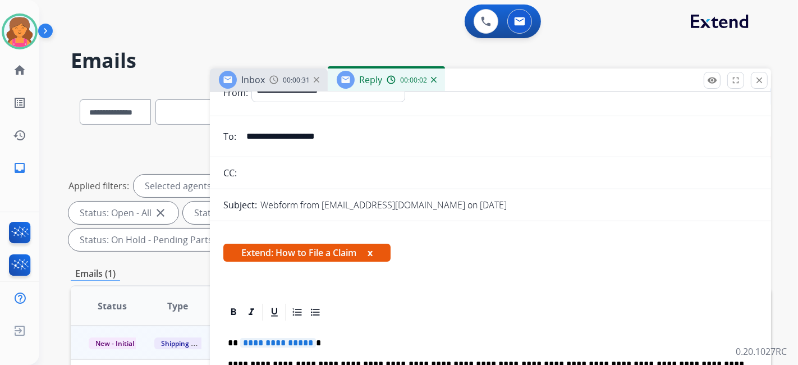
scroll to position [125, 0]
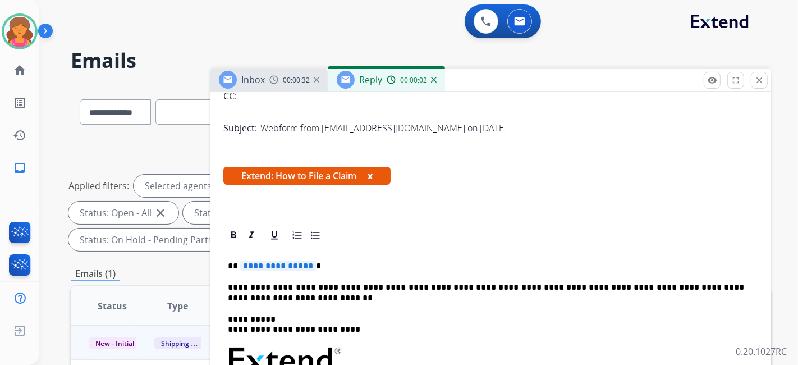
click at [286, 268] on span "**********" at bounding box center [278, 266] width 76 height 10
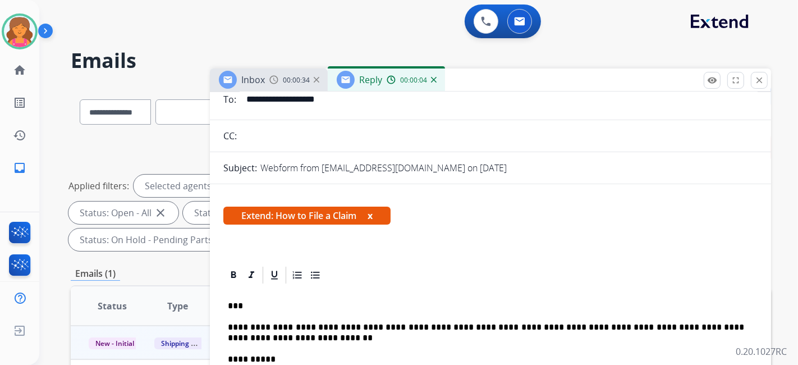
scroll to position [0, 0]
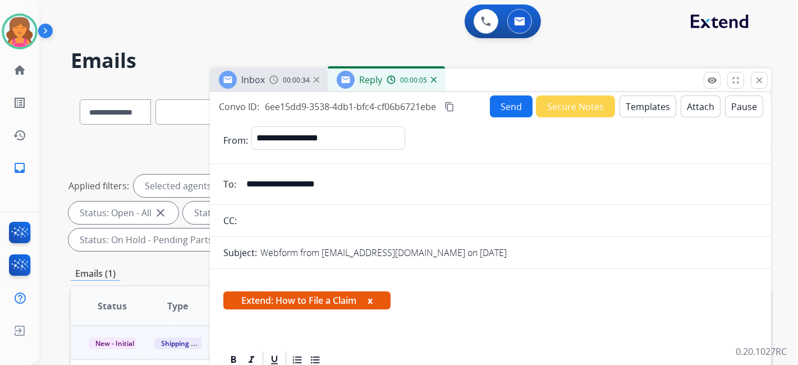
click at [493, 108] on button "Send" at bounding box center [511, 106] width 43 height 22
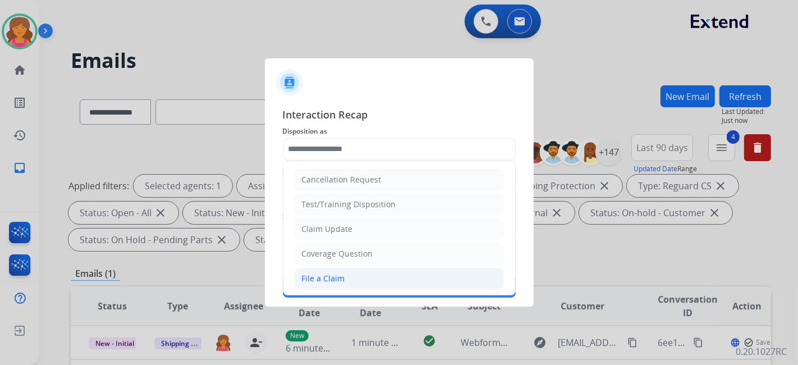
click at [335, 273] on div "File a Claim" at bounding box center [323, 278] width 43 height 11
type input "**********"
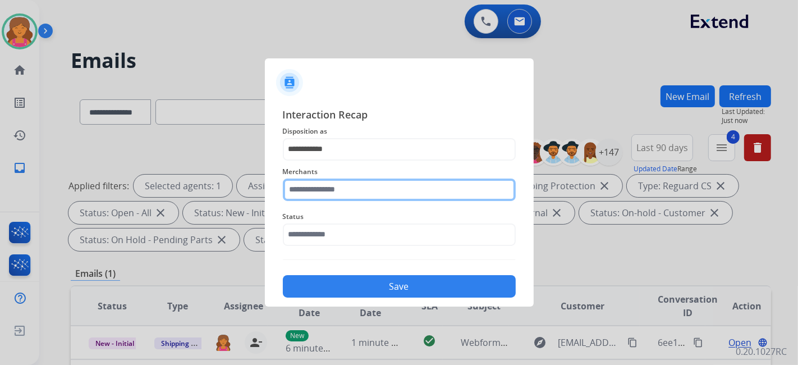
click at [413, 195] on input "text" at bounding box center [399, 189] width 233 height 22
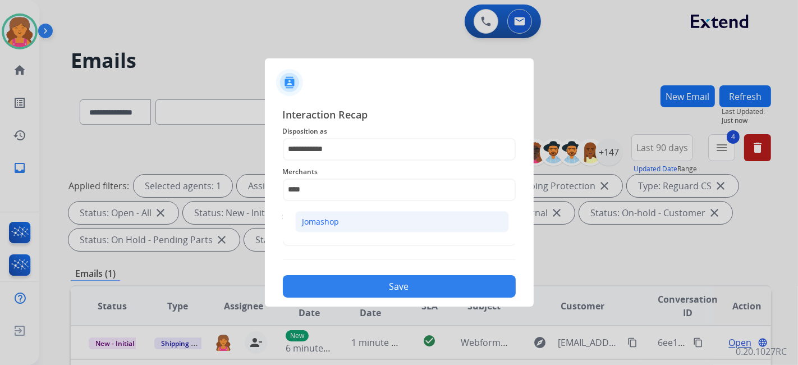
click at [412, 218] on li "Jomashop" at bounding box center [402, 221] width 214 height 21
type input "********"
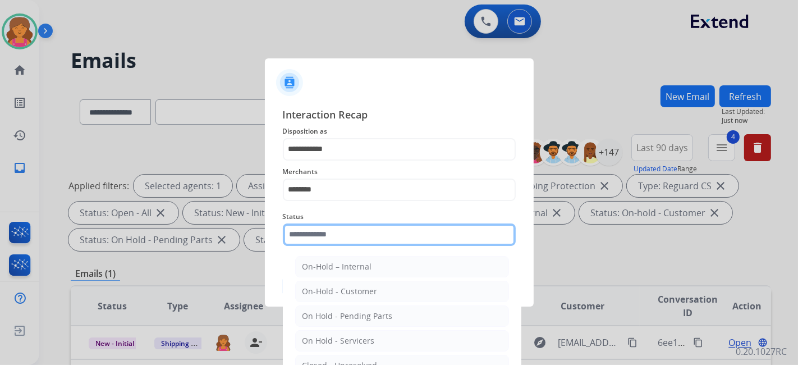
click at [408, 233] on input "text" at bounding box center [399, 234] width 233 height 22
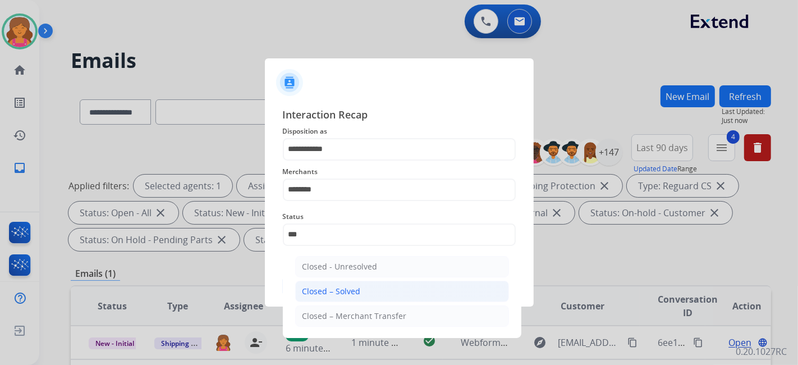
click at [391, 286] on li "Closed – Solved" at bounding box center [402, 290] width 214 height 21
type input "**********"
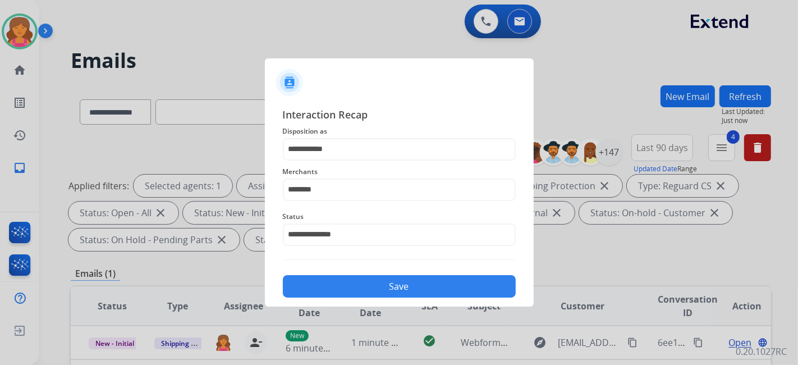
click at [393, 286] on button "Save" at bounding box center [399, 286] width 233 height 22
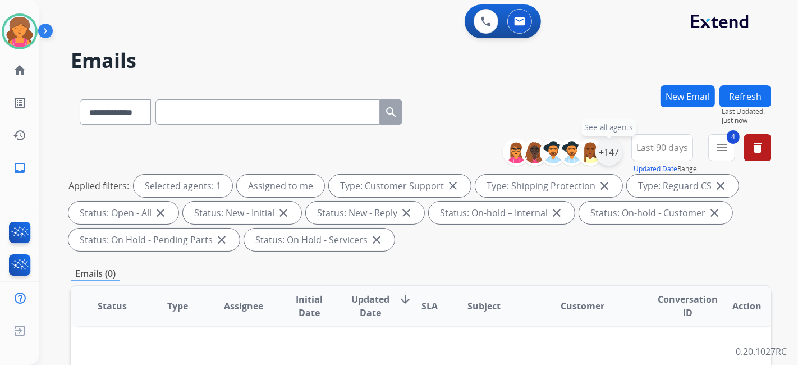
click at [609, 153] on div "+147" at bounding box center [608, 152] width 27 height 27
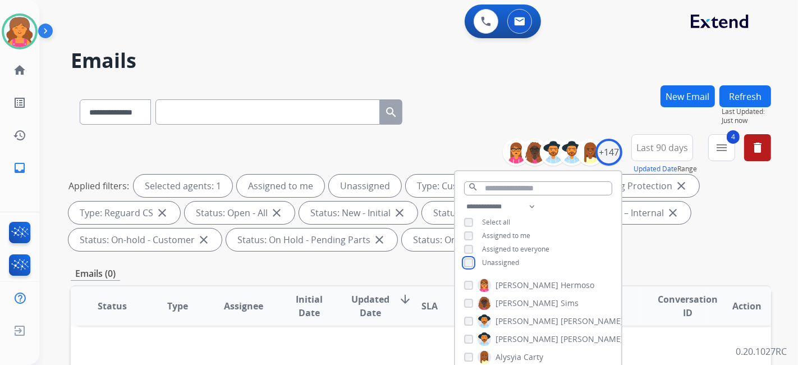
scroll to position [187, 0]
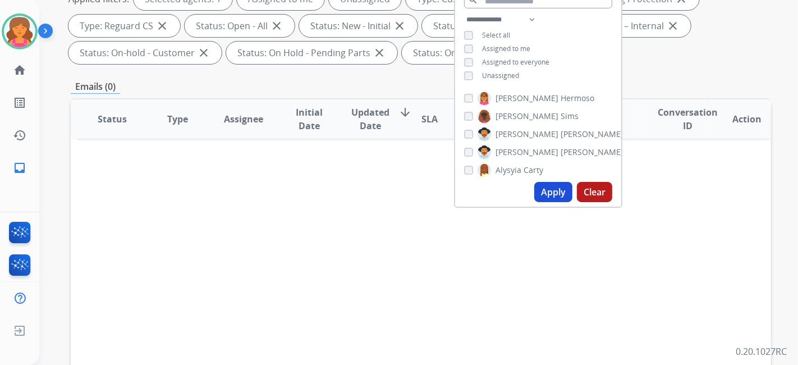
click at [558, 196] on button "Apply" at bounding box center [553, 192] width 38 height 20
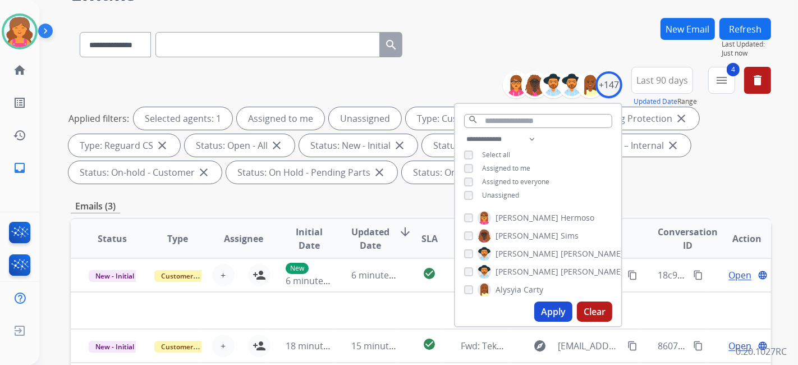
scroll to position [125, 0]
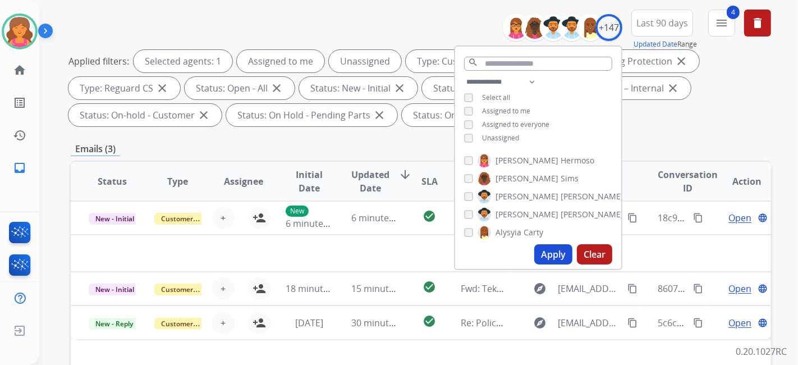
click at [348, 135] on div "**********" at bounding box center [421, 278] width 700 height 634
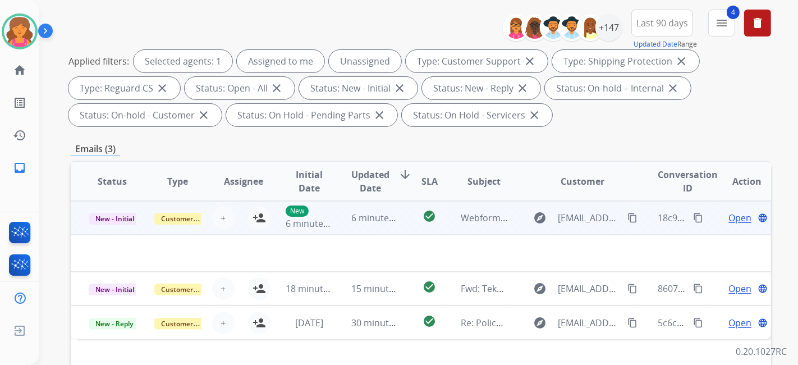
click at [399, 215] on td "check_circle" at bounding box center [421, 218] width 44 height 34
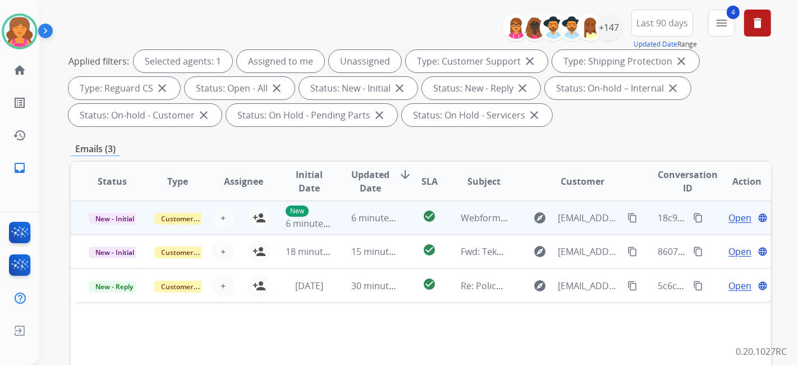
click at [399, 215] on td "check_circle" at bounding box center [421, 218] width 44 height 34
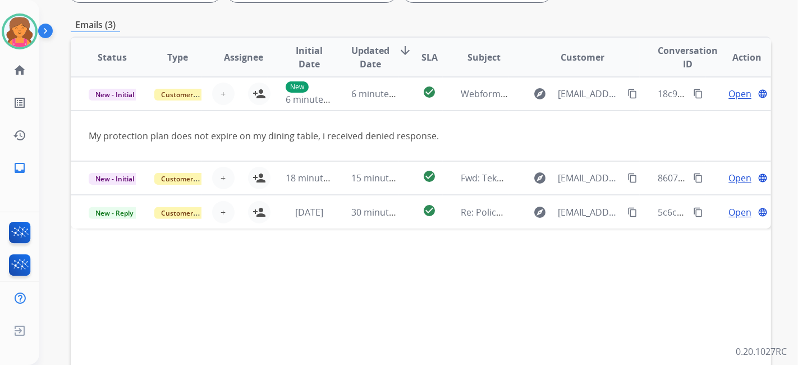
scroll to position [249, 0]
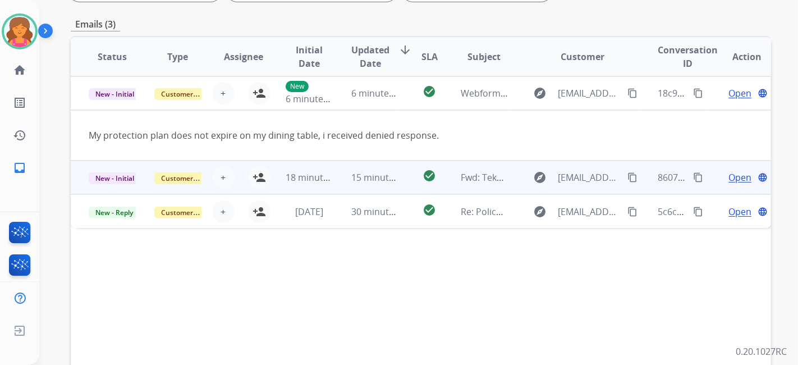
click at [403, 171] on td "check_circle" at bounding box center [421, 177] width 44 height 34
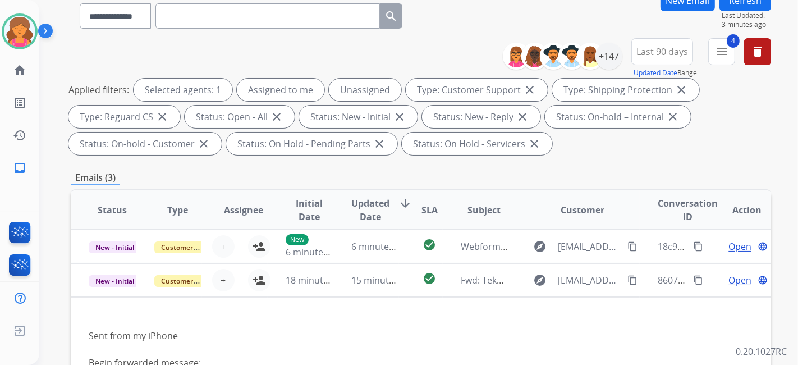
scroll to position [42, 0]
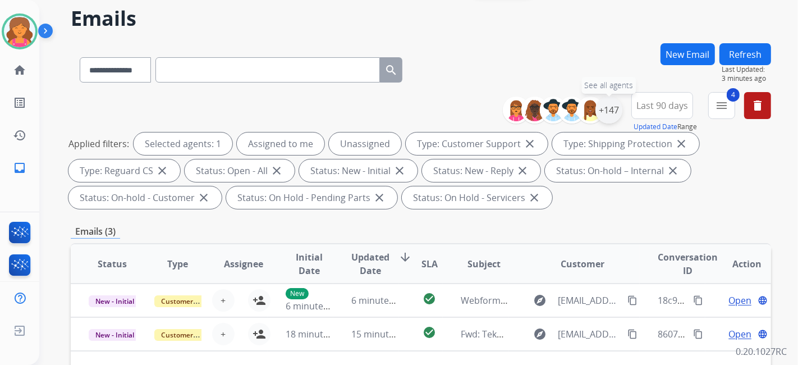
click at [615, 112] on div "+147" at bounding box center [608, 109] width 27 height 27
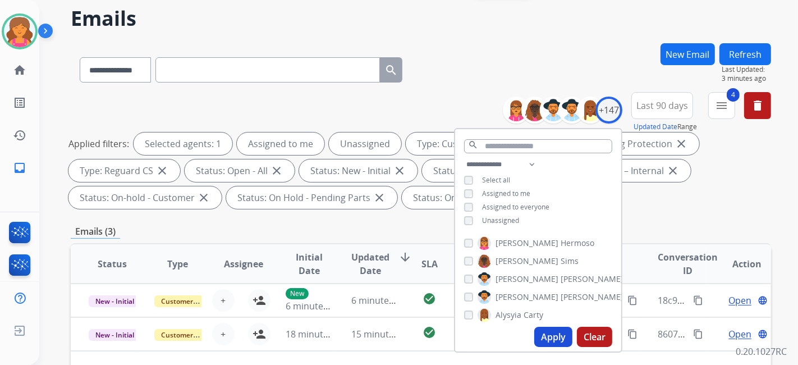
click at [543, 341] on button "Apply" at bounding box center [553, 336] width 38 height 20
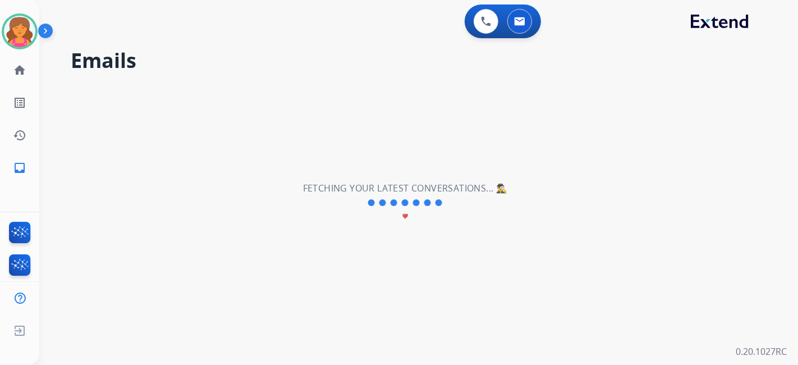
scroll to position [0, 0]
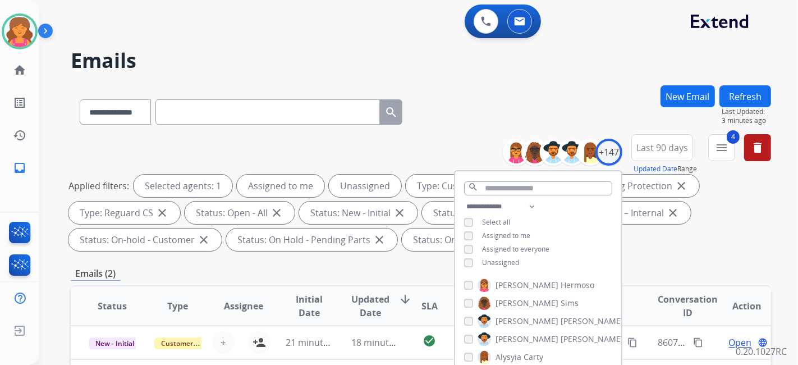
click at [721, 231] on div "Applied filters: Selected agents: 1 Assigned to me Unassigned Type: Customer Su…" at bounding box center [418, 212] width 700 height 76
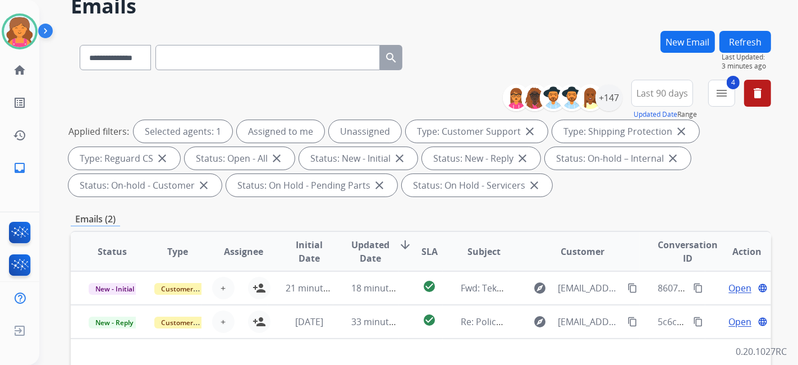
scroll to position [125, 0]
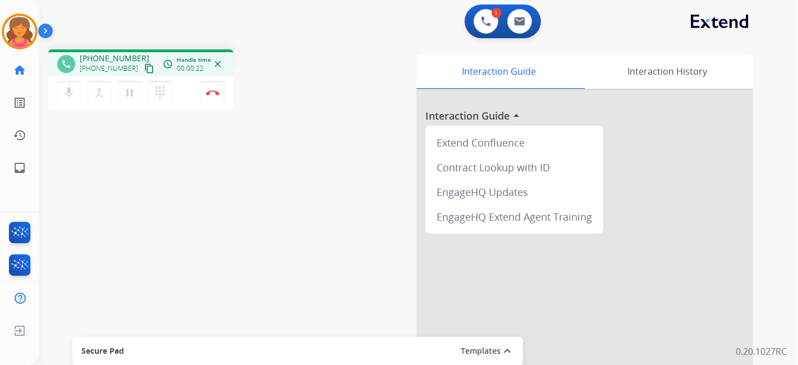
click at [144, 68] on mat-icon "content_copy" at bounding box center [149, 68] width 10 height 10
click at [218, 87] on button "Disconnect" at bounding box center [213, 93] width 24 height 24
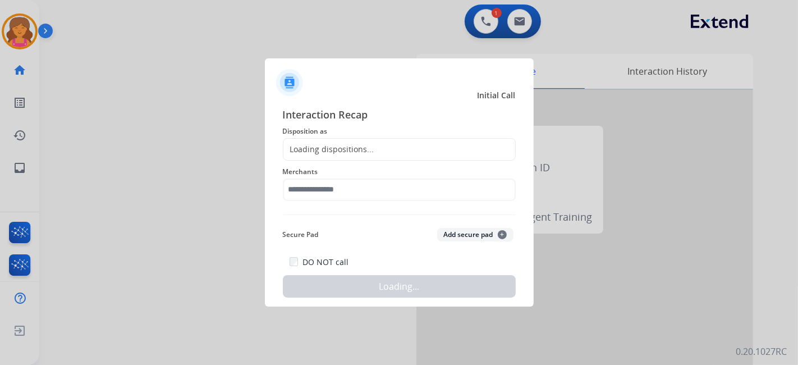
click at [417, 148] on div "Loading dispositions..." at bounding box center [399, 149] width 233 height 22
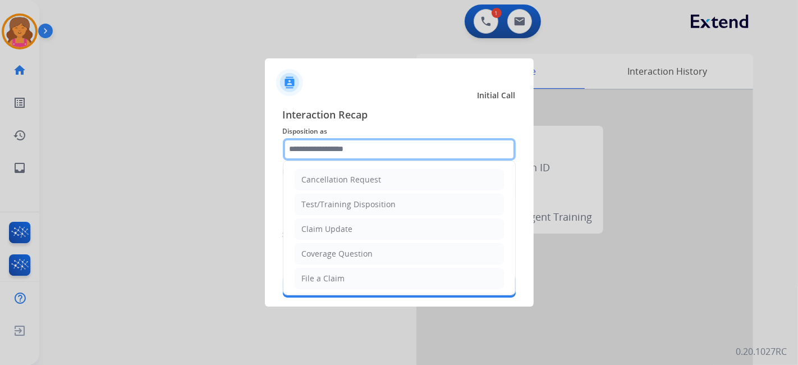
click at [415, 154] on input "text" at bounding box center [399, 149] width 233 height 22
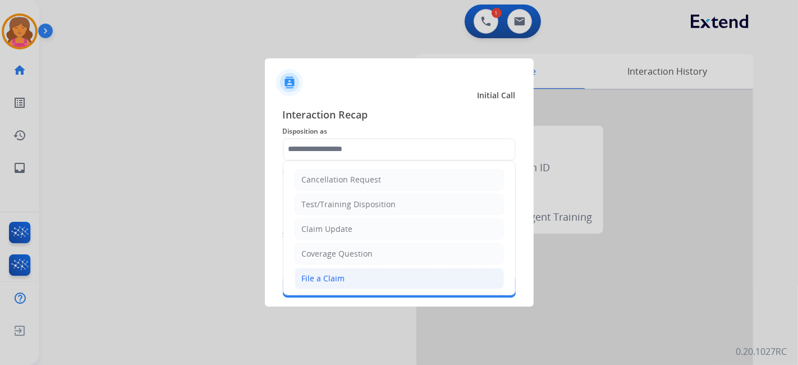
drag, startPoint x: 384, startPoint y: 280, endPoint x: 255, endPoint y: 227, distance: 140.1
click at [384, 280] on li "File a Claim" at bounding box center [399, 278] width 209 height 21
type input "**********"
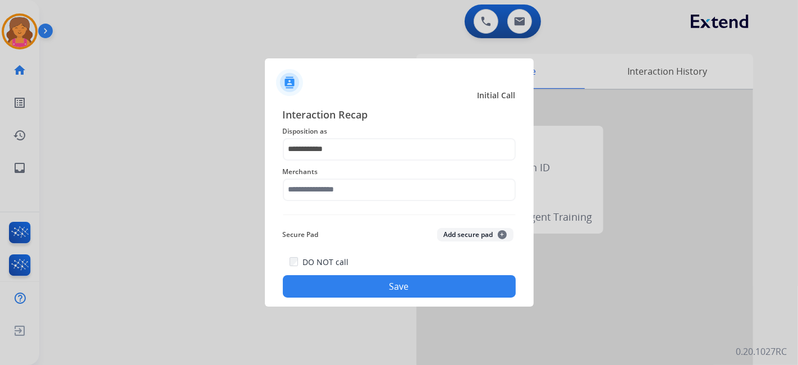
click at [308, 201] on div "Merchants" at bounding box center [399, 182] width 233 height 45
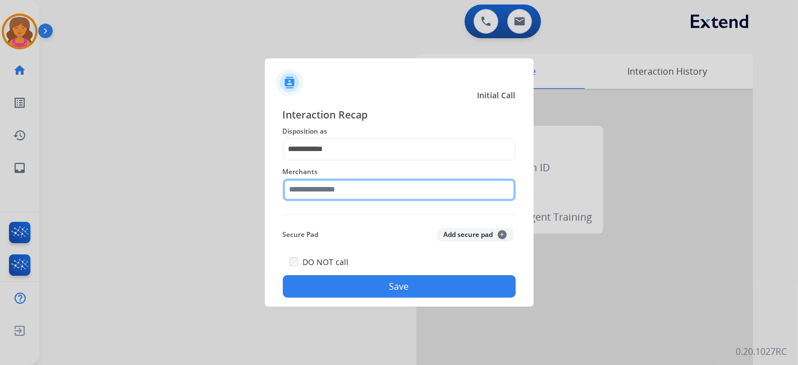
click at [310, 193] on input "text" at bounding box center [399, 189] width 233 height 22
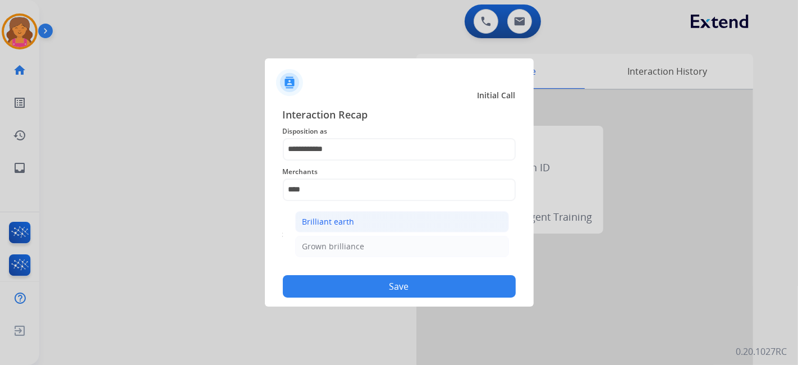
click at [351, 224] on div "Brilliant earth" at bounding box center [328, 221] width 52 height 11
type input "**********"
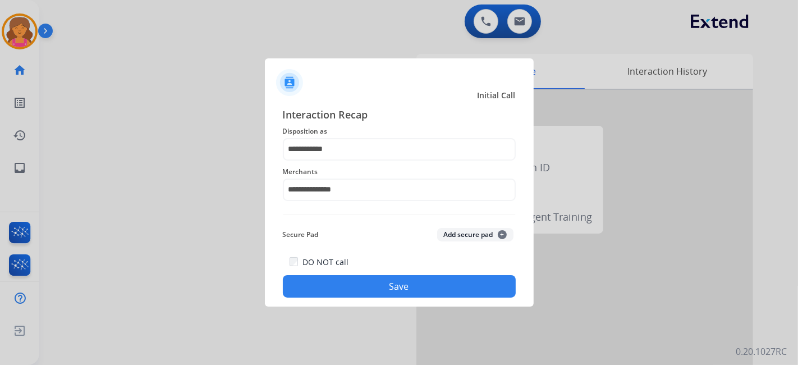
click at [361, 277] on button "Save" at bounding box center [399, 286] width 233 height 22
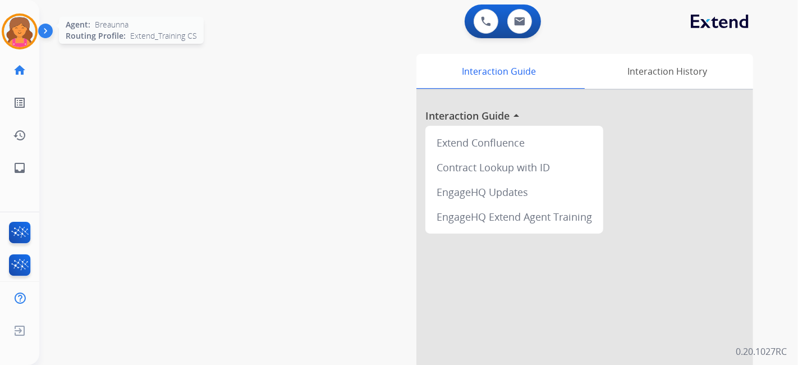
drag, startPoint x: 12, startPoint y: 21, endPoint x: 15, endPoint y: 29, distance: 7.8
click at [12, 23] on div "Breaunna AfterCallWork Edit Avatar Agent: Breaunna Routing Profile: Extend_Trai…" at bounding box center [19, 92] width 39 height 184
click at [15, 29] on img at bounding box center [19, 31] width 31 height 31
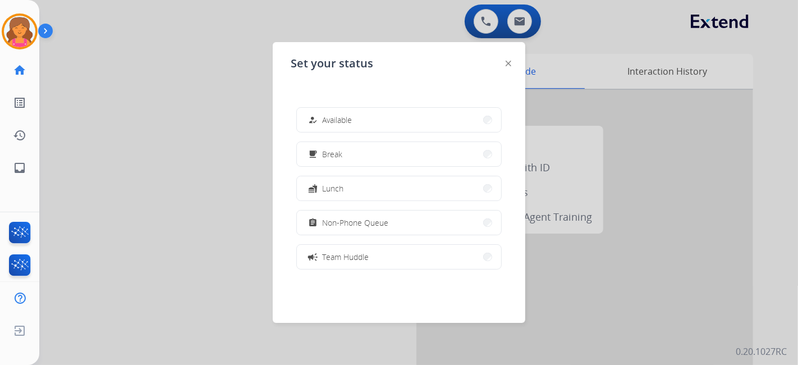
drag, startPoint x: 498, startPoint y: 215, endPoint x: 492, endPoint y: 219, distance: 6.8
click at [496, 215] on div "how_to_reg Available free_breakfast Break fastfood Lunch assignment Non-Phone Q…" at bounding box center [399, 188] width 217 height 180
click at [486, 219] on button "assignment Non-Phone Queue" at bounding box center [399, 222] width 204 height 24
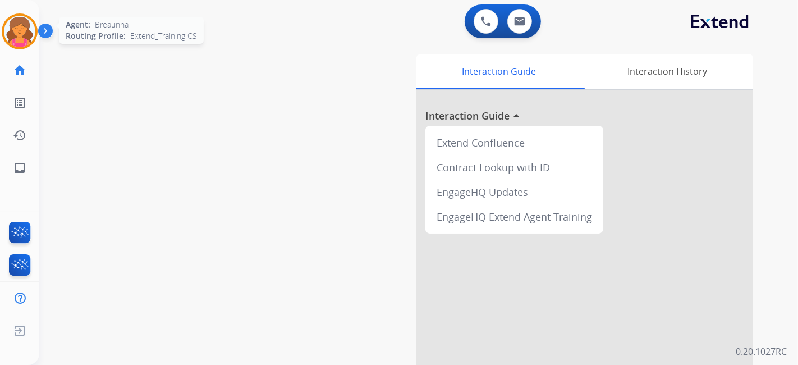
click at [19, 31] on img at bounding box center [19, 31] width 31 height 31
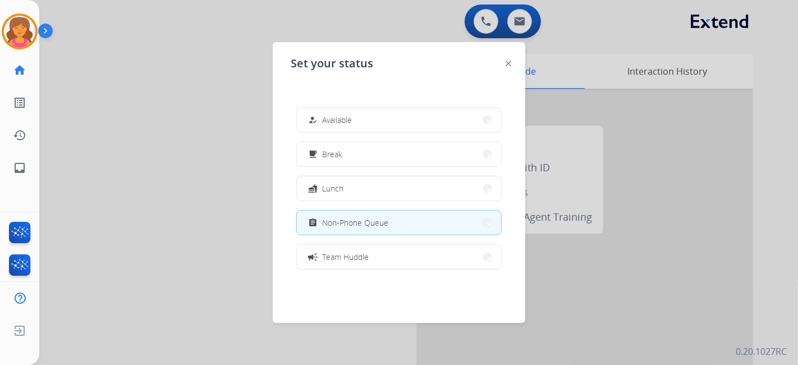
click at [465, 116] on button "how_to_reg Available" at bounding box center [399, 120] width 204 height 24
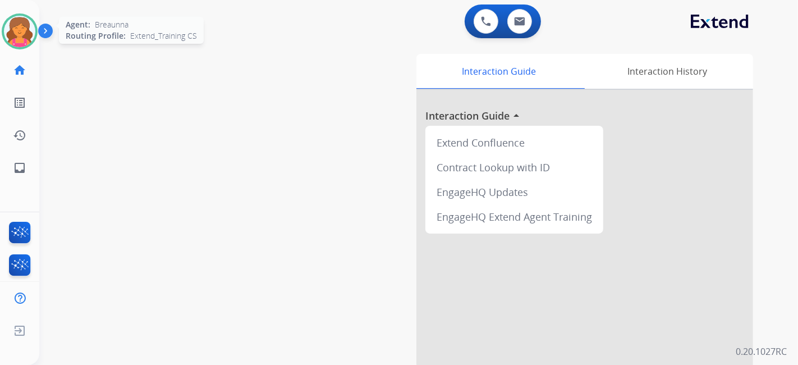
click at [28, 13] on div "Agent: Breaunna Routing Profile: Extend_Training CS" at bounding box center [20, 31] width 36 height 36
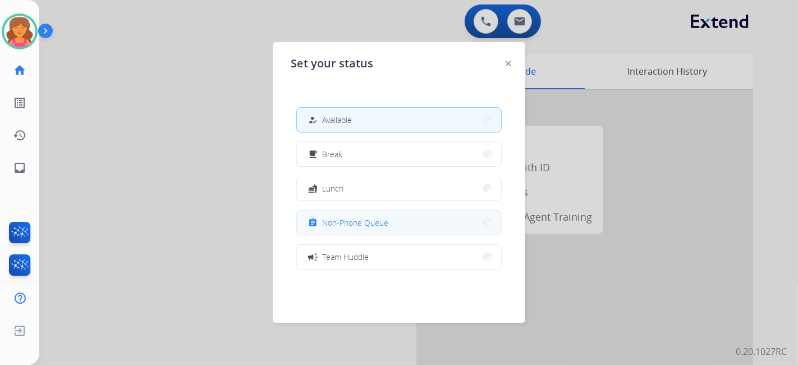
click at [329, 226] on span "Non-Phone Queue" at bounding box center [355, 223] width 66 height 12
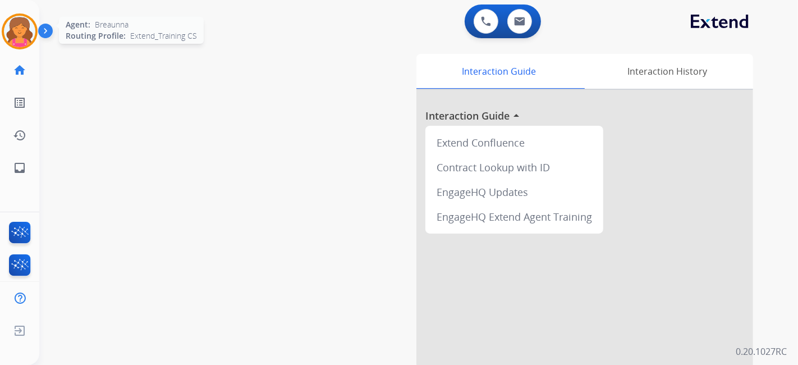
click at [14, 27] on img at bounding box center [19, 31] width 31 height 31
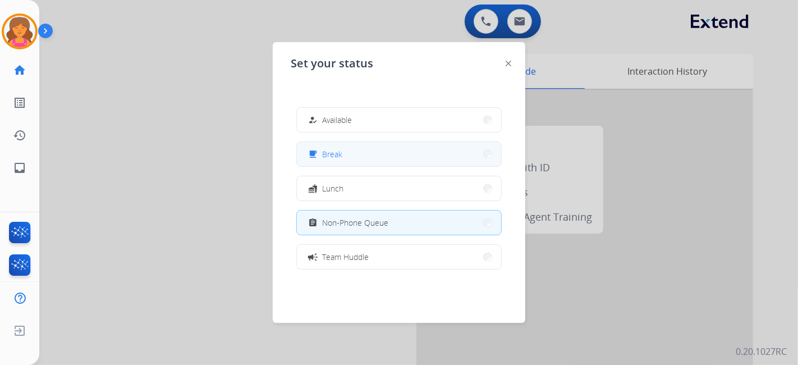
click at [364, 158] on button "free_breakfast Break" at bounding box center [399, 154] width 204 height 24
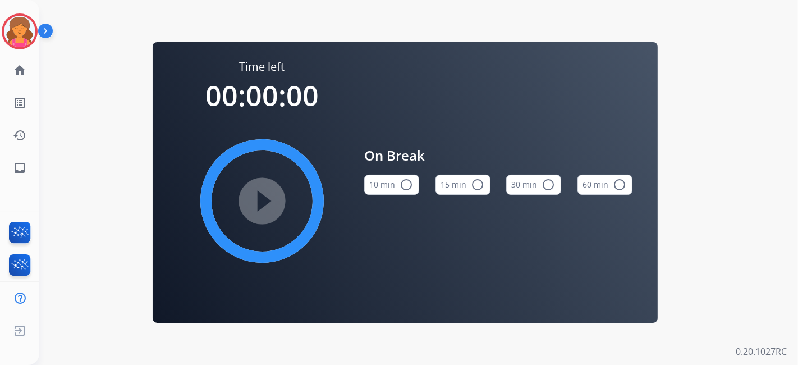
click at [491, 185] on div "10 min radio_button_unchecked 15 min radio_button_unchecked 30 min radio_button…" at bounding box center [498, 184] width 268 height 38
click at [485, 186] on button "15 min radio_button_unchecked" at bounding box center [462, 184] width 55 height 20
click at [255, 206] on mat-icon "play_circle_filled" at bounding box center [261, 200] width 13 height 13
click at [117, 101] on div "Time left 00:00:00 play_circle_filled On Break 10 min radio_button_unchecked 15…" at bounding box center [405, 182] width 732 height 365
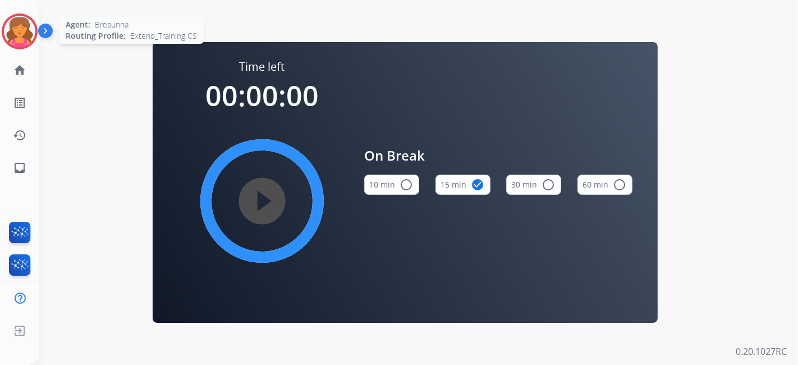
click at [25, 33] on img at bounding box center [19, 31] width 31 height 31
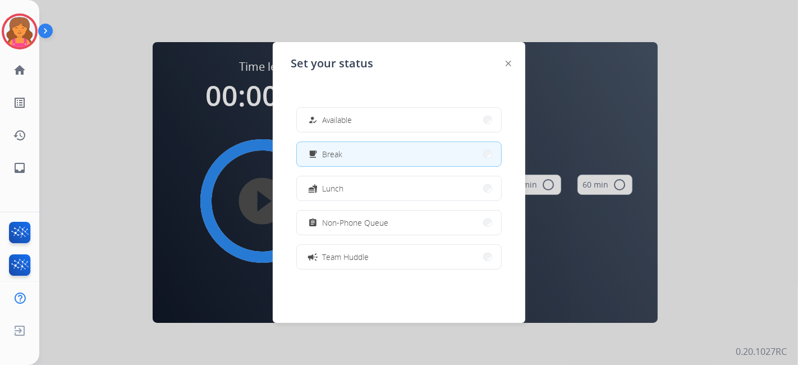
click at [395, 106] on div "how_to_reg Available free_breakfast Break fastfood Lunch assignment Non-Phone Q…" at bounding box center [399, 188] width 217 height 180
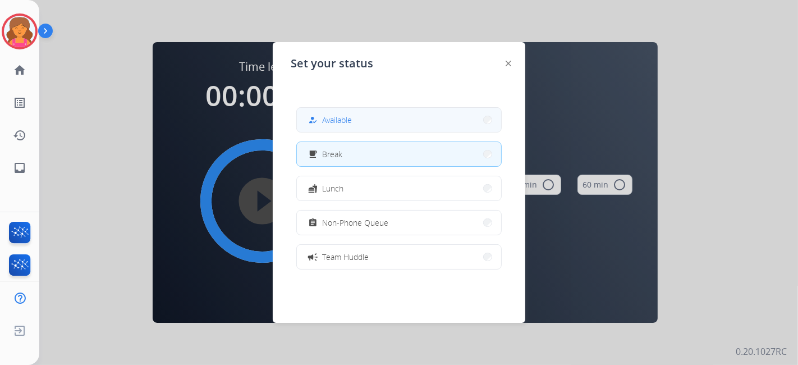
click at [396, 113] on button "how_to_reg Available" at bounding box center [399, 120] width 204 height 24
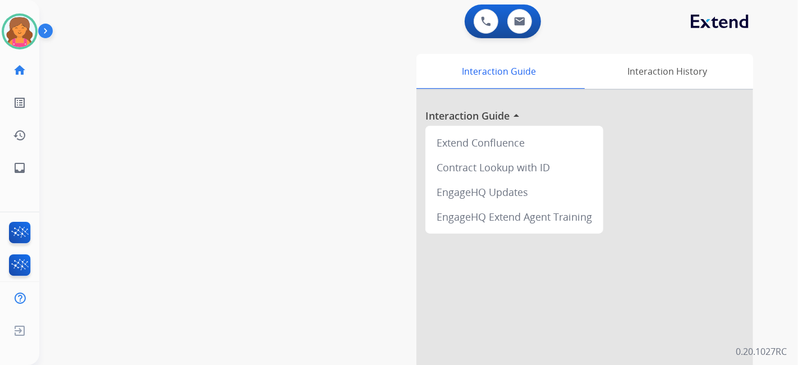
drag, startPoint x: 29, startPoint y: 23, endPoint x: 43, endPoint y: 30, distance: 16.1
click at [29, 22] on img at bounding box center [19, 31] width 31 height 31
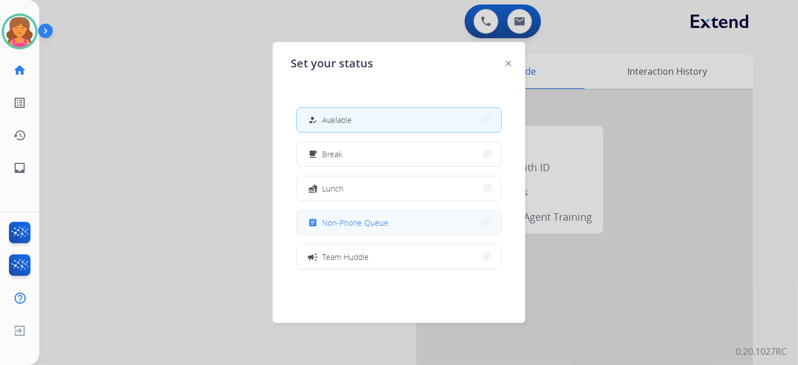
click at [425, 220] on button "assignment Non-Phone Queue" at bounding box center [399, 222] width 204 height 24
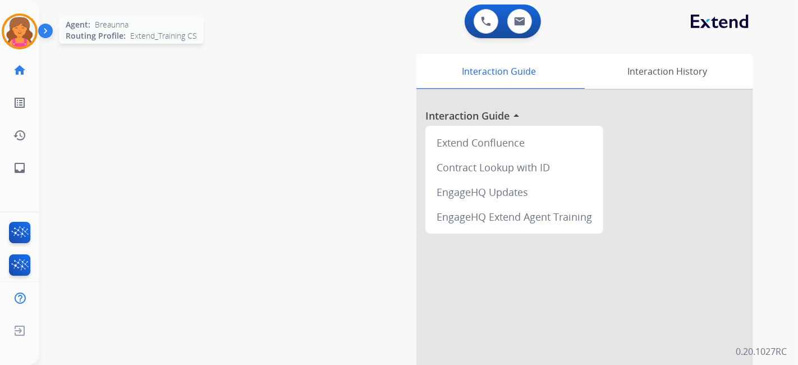
click at [12, 41] on img at bounding box center [19, 31] width 31 height 31
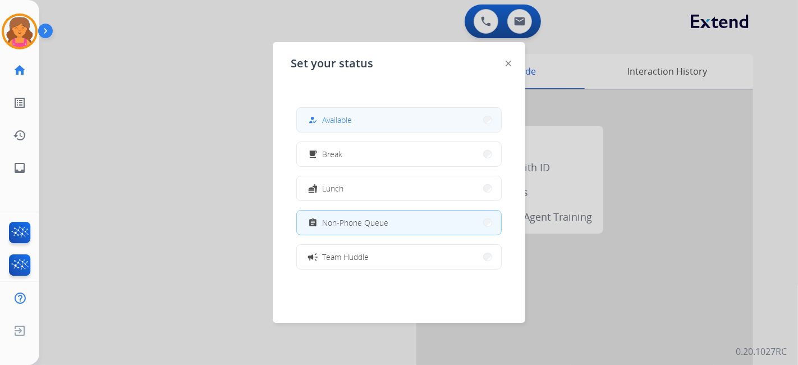
click at [462, 126] on button "how_to_reg Available" at bounding box center [399, 120] width 204 height 24
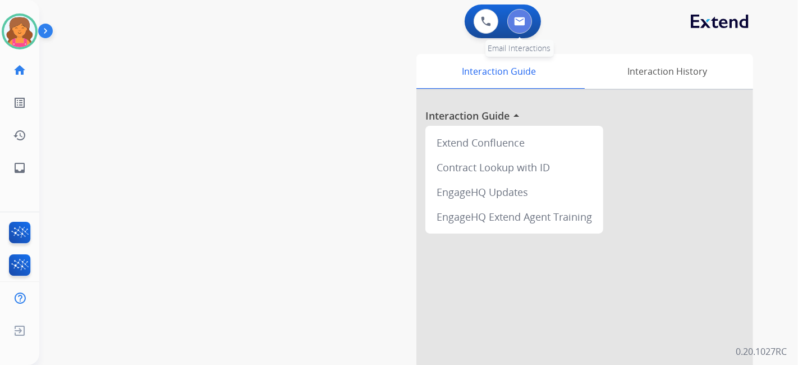
click at [523, 21] on img at bounding box center [519, 21] width 11 height 9
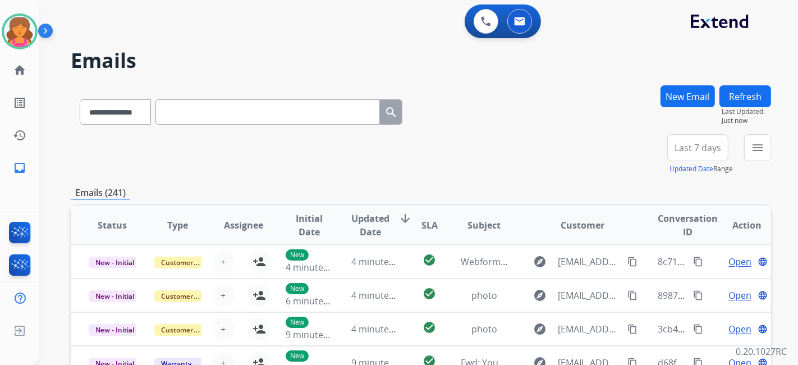
click at [703, 136] on button "Last 7 days" at bounding box center [697, 147] width 61 height 27
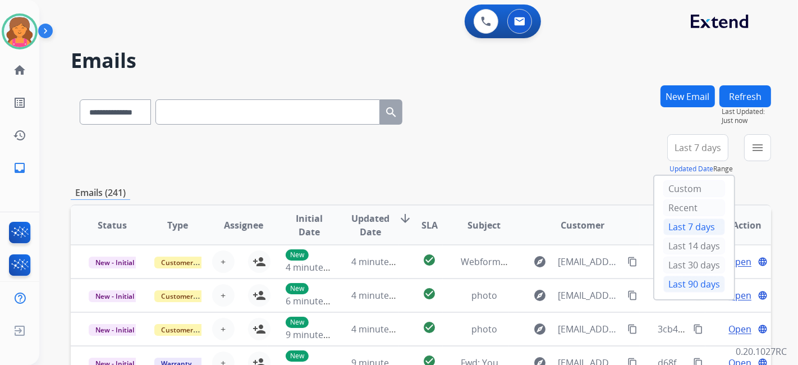
click at [687, 281] on div "Last 90 days" at bounding box center [694, 283] width 62 height 17
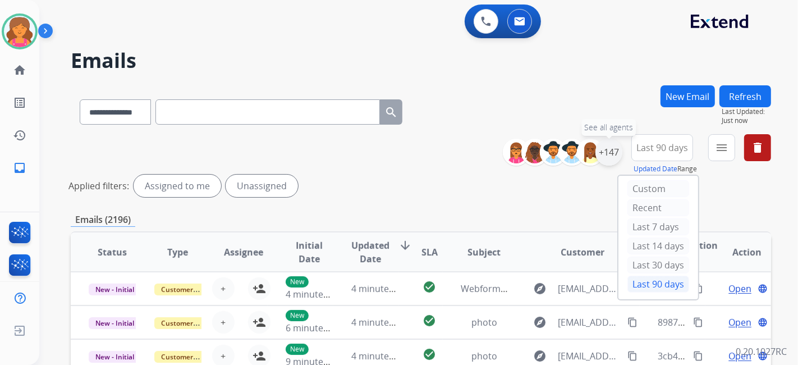
click at [604, 151] on div "+147" at bounding box center [608, 152] width 27 height 27
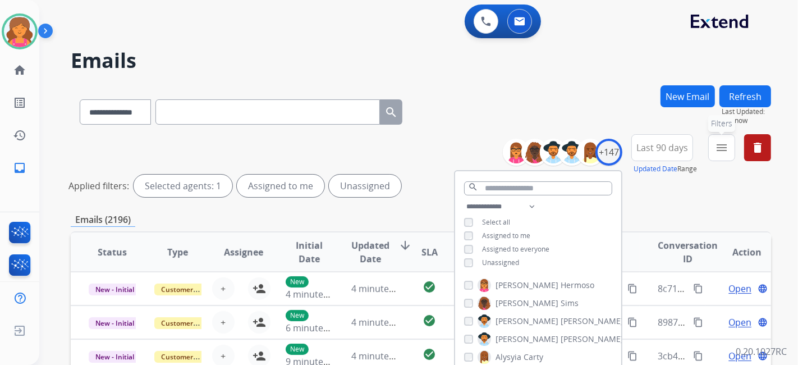
click at [721, 151] on mat-icon "menu" at bounding box center [721, 147] width 13 height 13
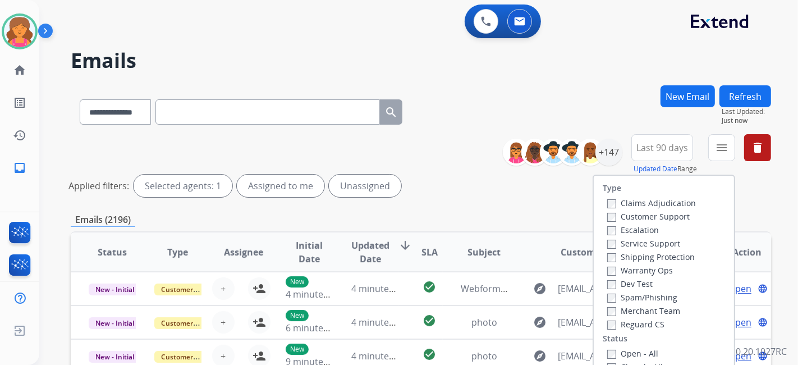
click at [622, 215] on label "Customer Support" at bounding box center [648, 216] width 82 height 11
click at [611, 256] on label "Shipping Protection" at bounding box center [651, 256] width 88 height 11
click at [607, 348] on label "Open - All" at bounding box center [632, 353] width 51 height 11
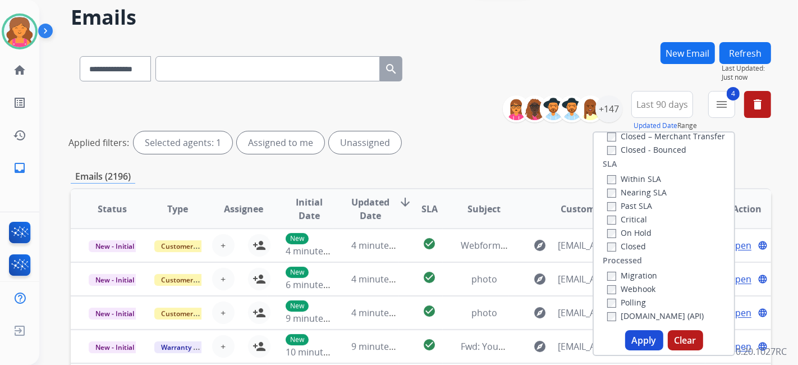
scroll to position [62, 0]
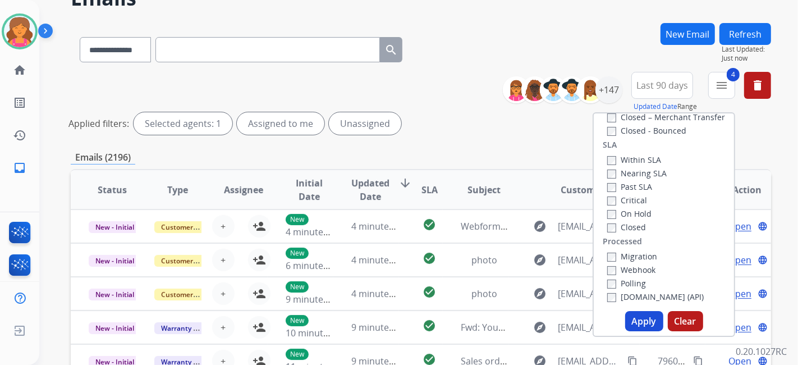
click at [638, 316] on button "Apply" at bounding box center [644, 321] width 38 height 20
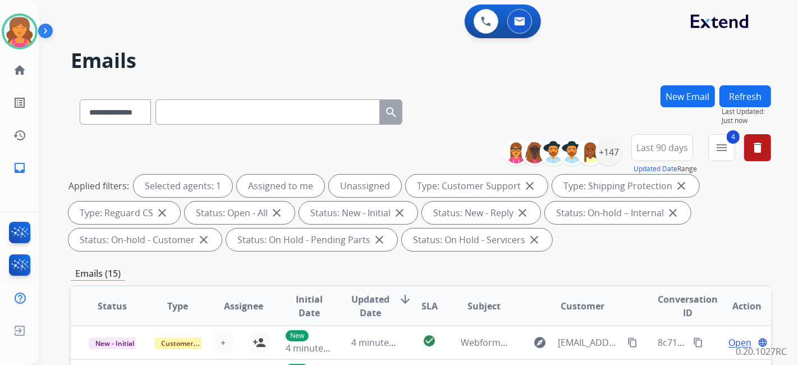
click at [585, 270] on div "Emails (15)" at bounding box center [421, 273] width 700 height 14
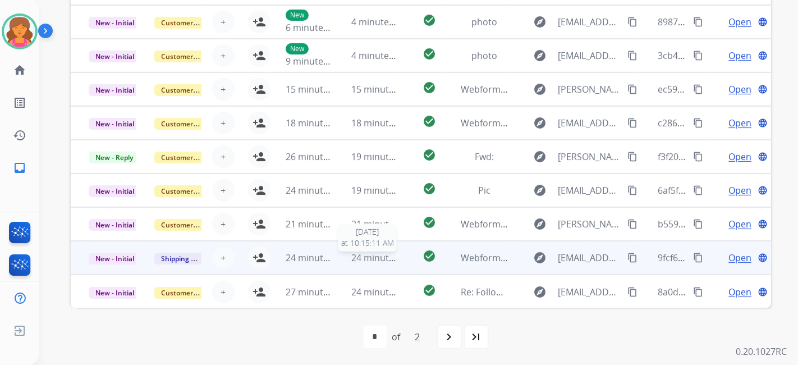
scroll to position [354, 0]
click at [256, 255] on mat-icon "person_add" at bounding box center [258, 256] width 13 height 13
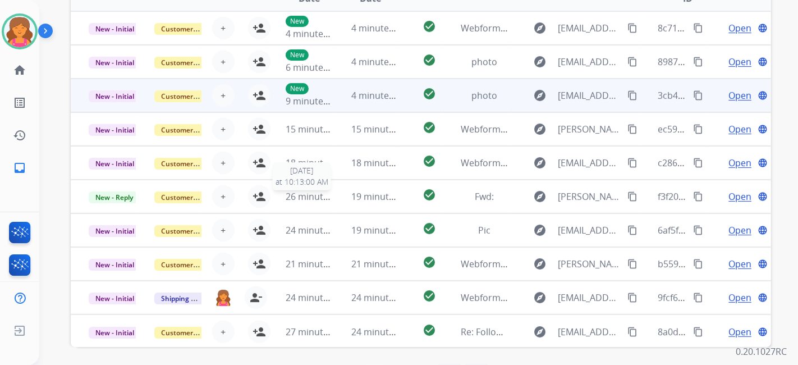
scroll to position [229, 0]
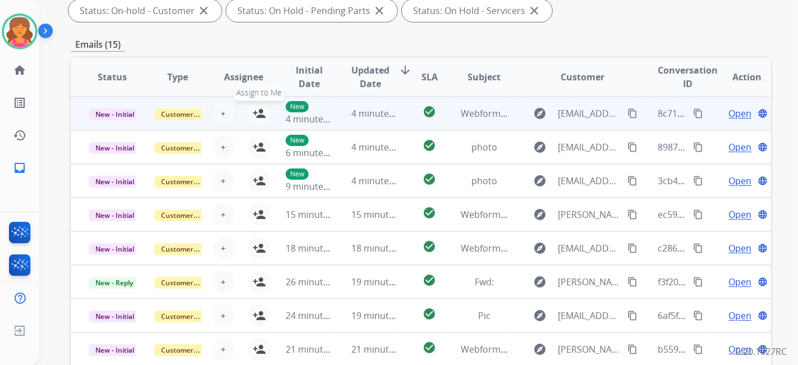
click at [255, 112] on mat-icon "person_add" at bounding box center [258, 113] width 13 height 13
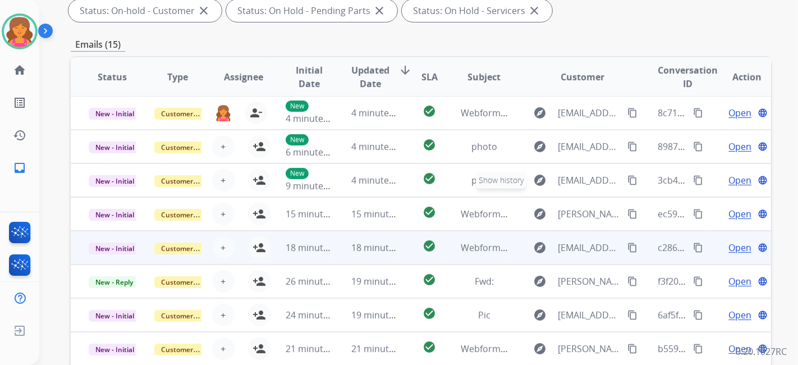
scroll to position [354, 0]
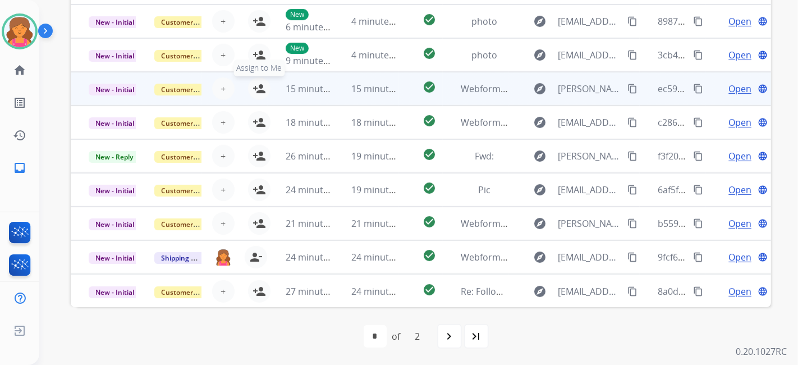
click at [258, 91] on mat-icon "person_add" at bounding box center [258, 88] width 13 height 13
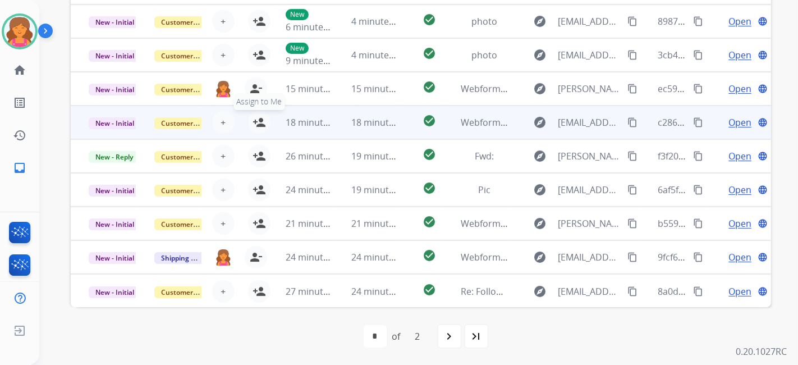
click at [255, 119] on mat-icon "person_add" at bounding box center [258, 122] width 13 height 13
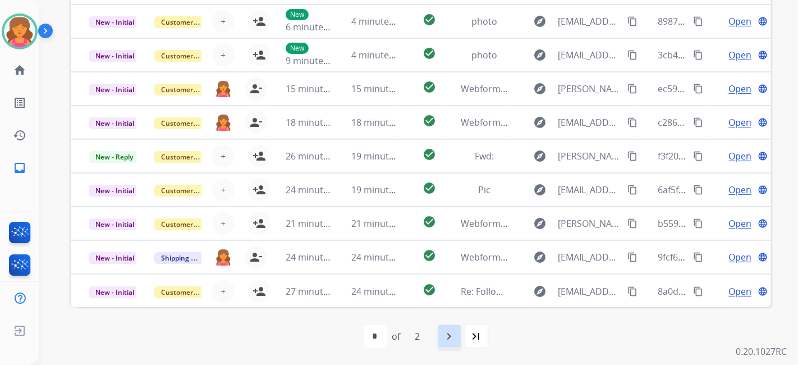
click at [451, 337] on mat-icon "navigate_next" at bounding box center [449, 335] width 13 height 13
select select "*"
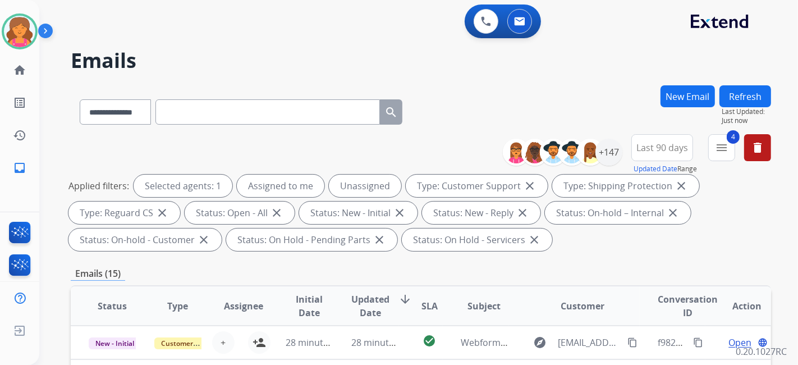
scroll to position [187, 0]
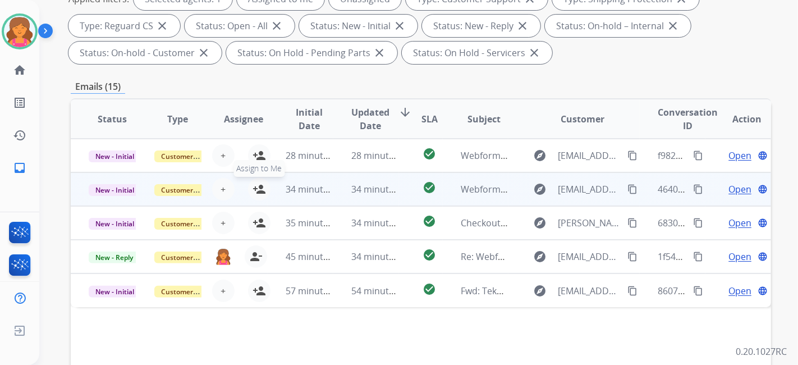
click at [263, 194] on mat-icon "person_add" at bounding box center [258, 188] width 13 height 13
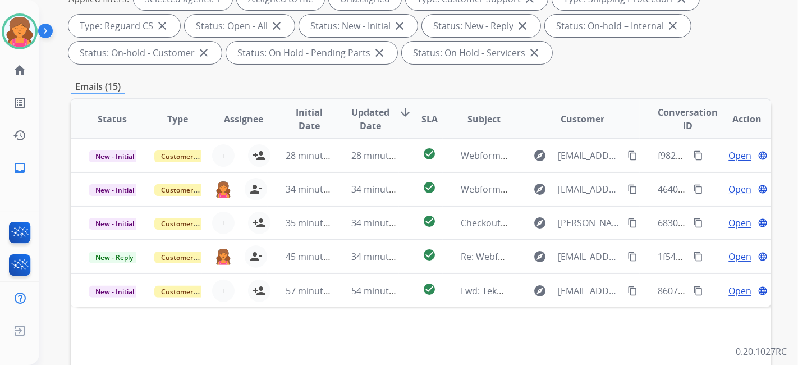
scroll to position [0, 0]
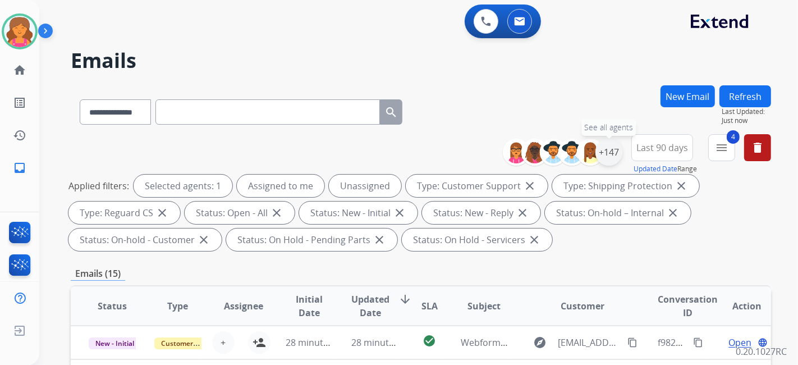
click at [612, 148] on div "+147" at bounding box center [608, 152] width 27 height 27
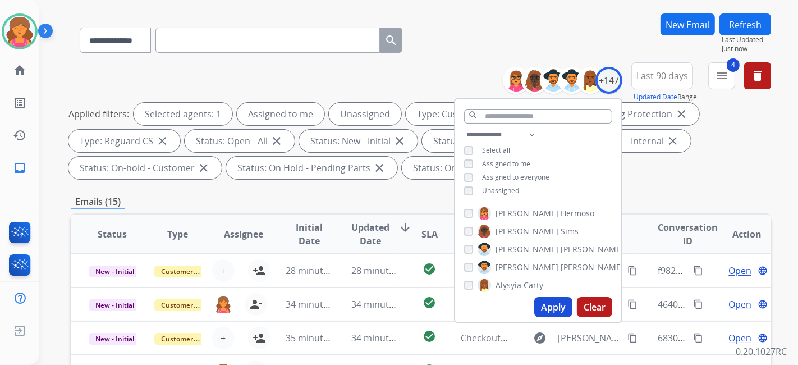
scroll to position [125, 0]
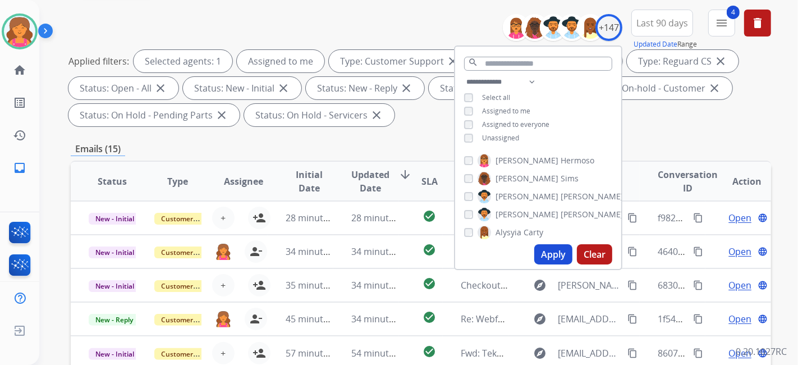
click at [545, 255] on button "Apply" at bounding box center [553, 254] width 38 height 20
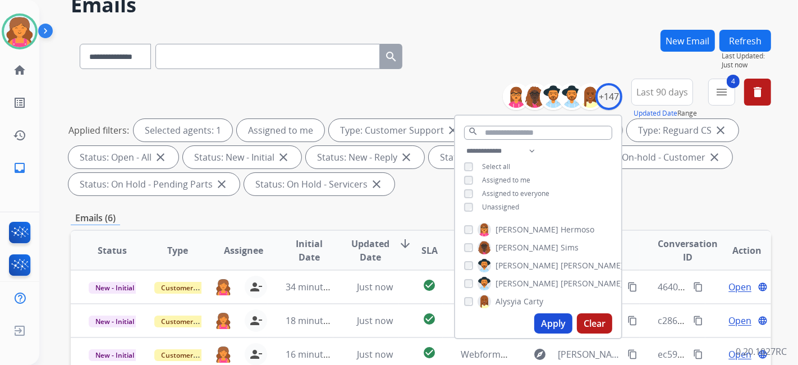
scroll to position [187, 0]
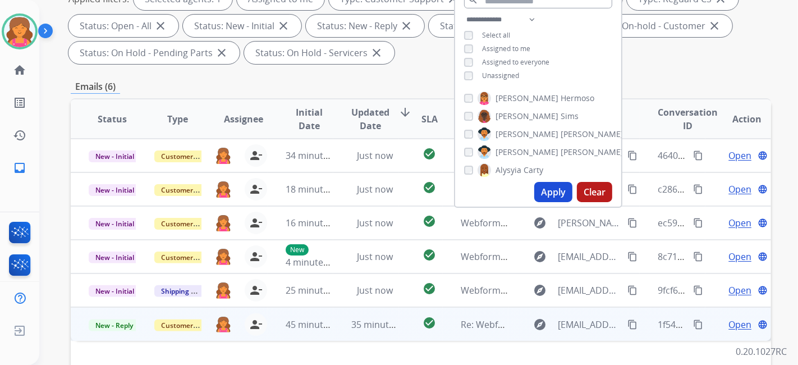
click at [729, 324] on span "Open" at bounding box center [739, 324] width 23 height 13
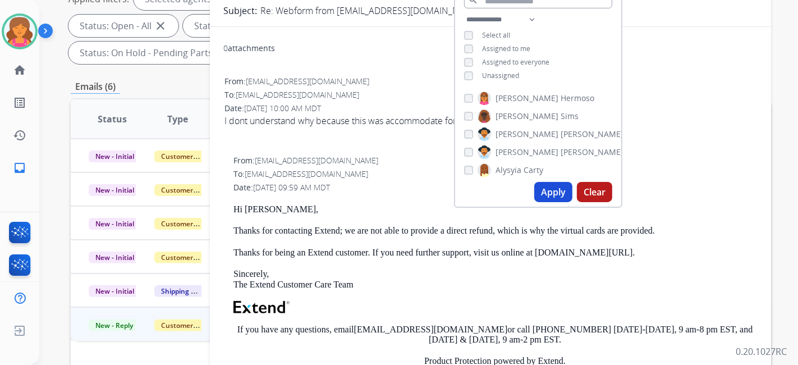
click at [387, 127] on span "I dont understand why because this was accommodate for my previous claim." at bounding box center [490, 127] width 532 height 27
click at [406, 96] on div "To: support@extend.com" at bounding box center [490, 94] width 532 height 11
click at [421, 76] on div "From: smonty2018@gmail.com" at bounding box center [490, 81] width 532 height 11
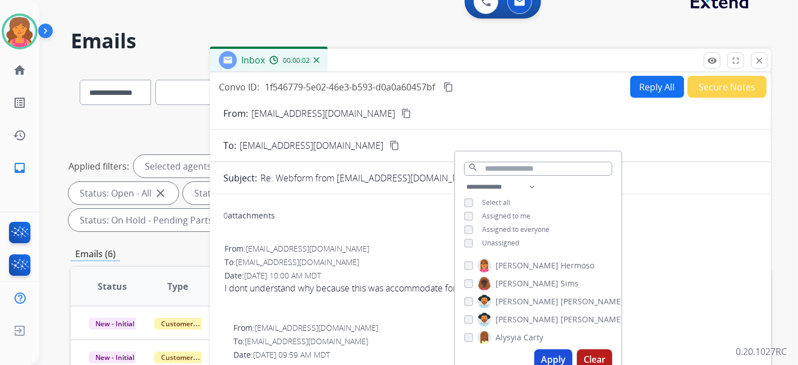
scroll to position [0, 0]
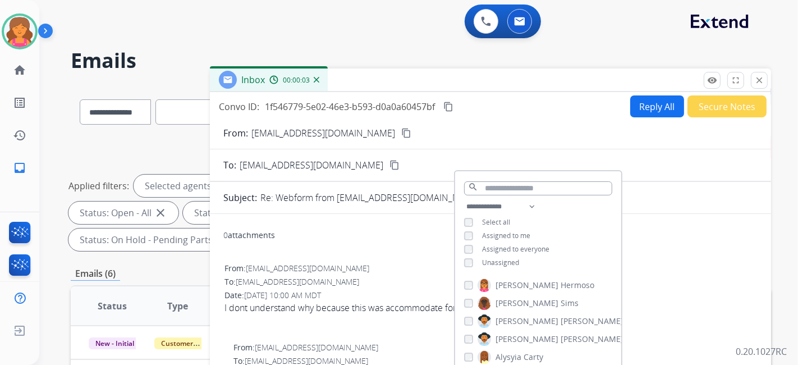
click at [521, 110] on div "Convo ID: 1f546779-5e02-46e3-b593-d0a0a60457bf content_copy Reply All Secure No…" at bounding box center [490, 106] width 561 height 22
drag, startPoint x: 523, startPoint y: 174, endPoint x: 525, endPoint y: 183, distance: 8.5
click at [524, 180] on div "search" at bounding box center [538, 185] width 166 height 29
click at [526, 182] on input "text" at bounding box center [538, 188] width 148 height 14
click at [550, 81] on div "Inbox 00:00:04" at bounding box center [490, 80] width 561 height 24
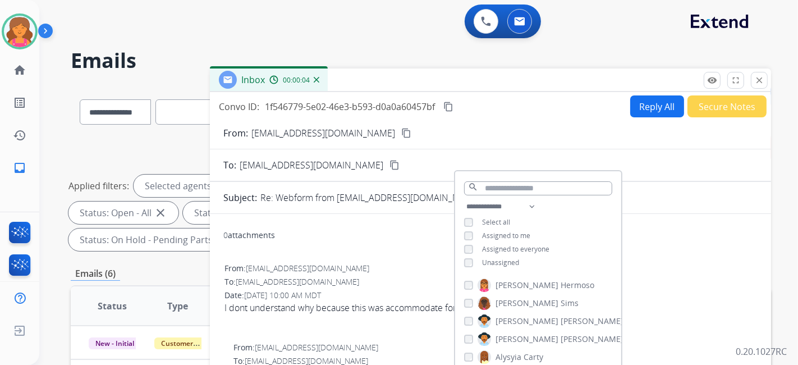
click at [548, 53] on h2 "Emails" at bounding box center [421, 60] width 700 height 22
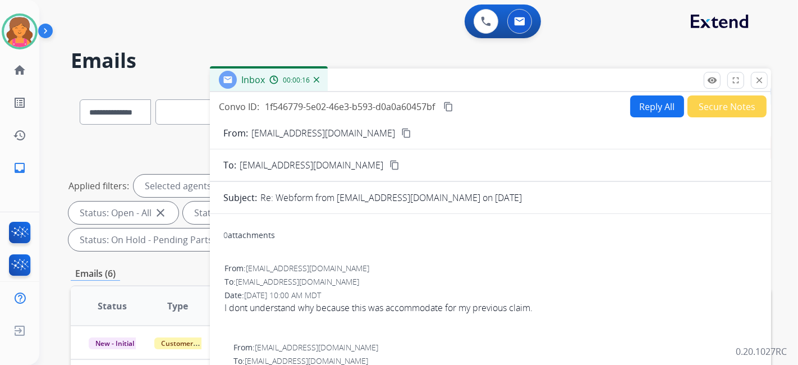
click at [648, 104] on button "Reply All" at bounding box center [657, 106] width 54 height 22
select select "**********"
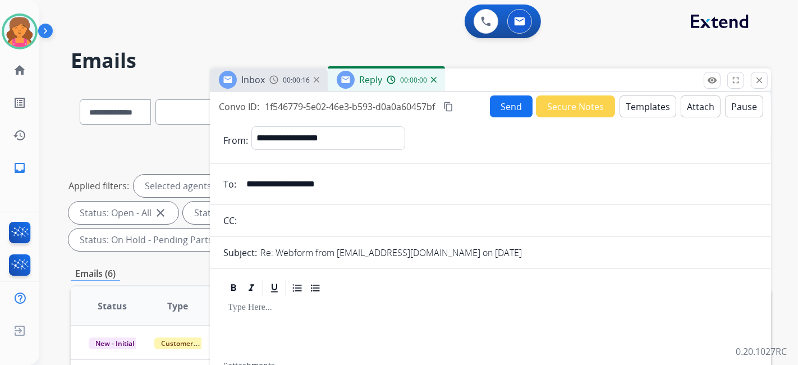
click at [648, 104] on button "Templates" at bounding box center [647, 106] width 57 height 22
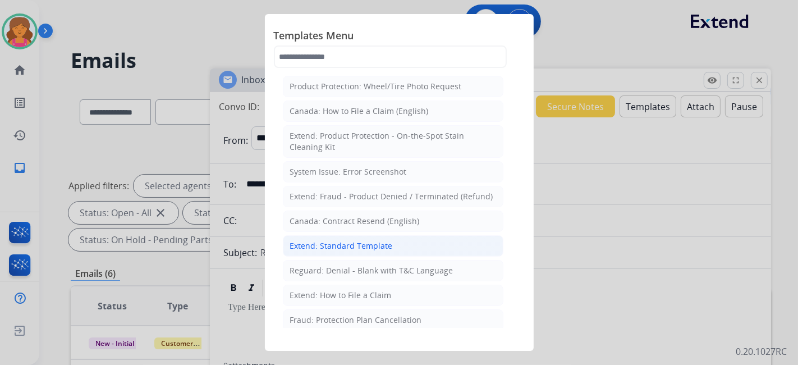
click at [320, 247] on div "Extend: Standard Template" at bounding box center [341, 245] width 103 height 11
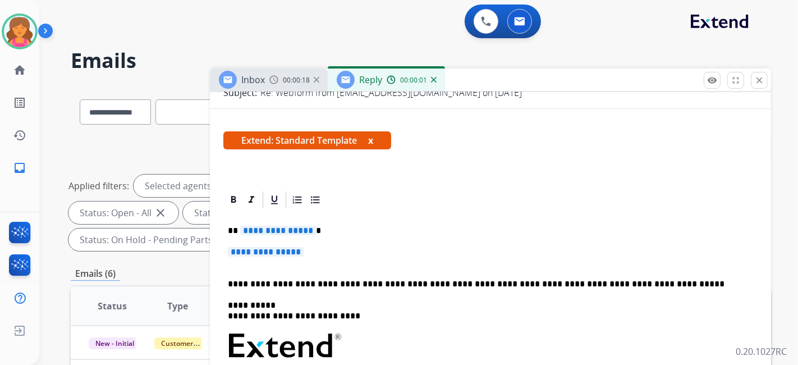
scroll to position [187, 0]
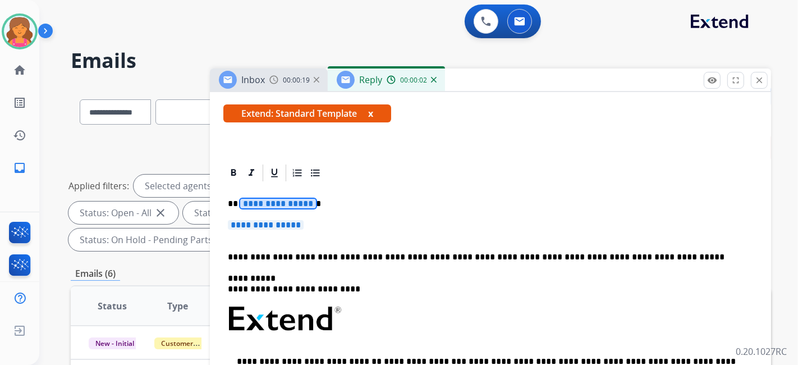
click at [259, 199] on span "**********" at bounding box center [278, 204] width 76 height 10
click at [297, 222] on span "**********" at bounding box center [266, 225] width 76 height 10
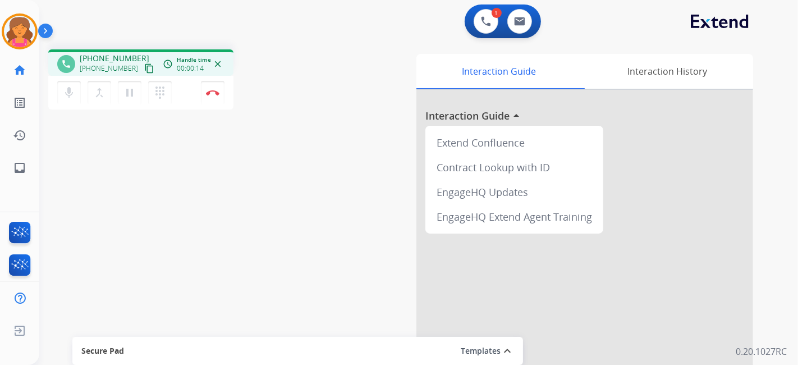
click at [144, 67] on mat-icon "content_copy" at bounding box center [149, 68] width 10 height 10
click at [213, 90] on img at bounding box center [212, 93] width 13 height 6
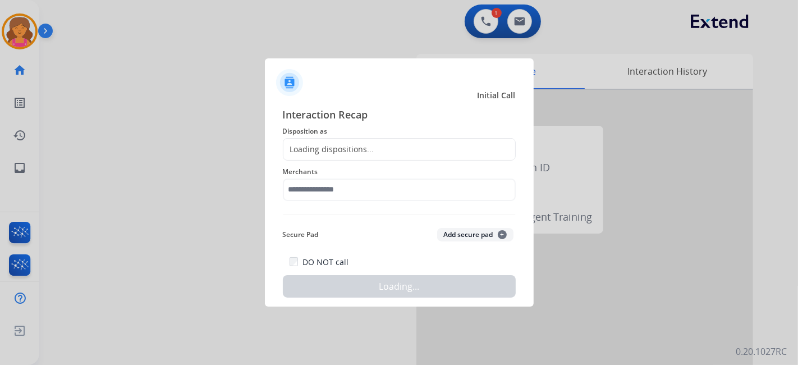
click at [297, 146] on div "Loading dispositions..." at bounding box center [328, 149] width 91 height 11
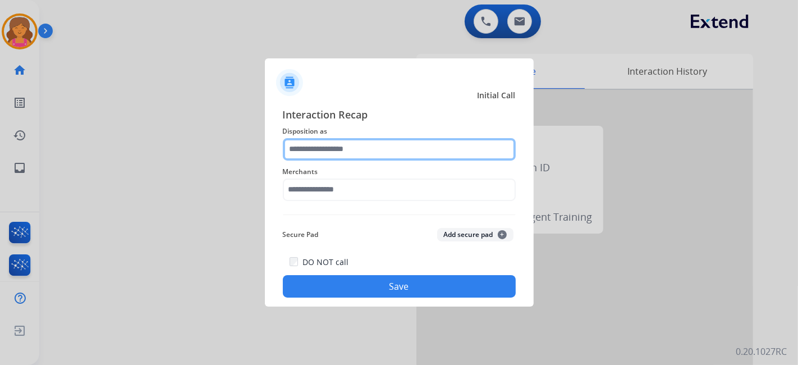
click at [297, 146] on input "text" at bounding box center [399, 149] width 233 height 22
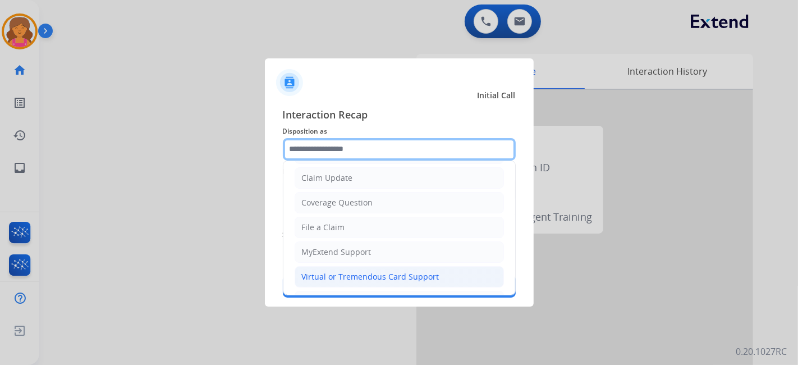
scroll to position [62, 0]
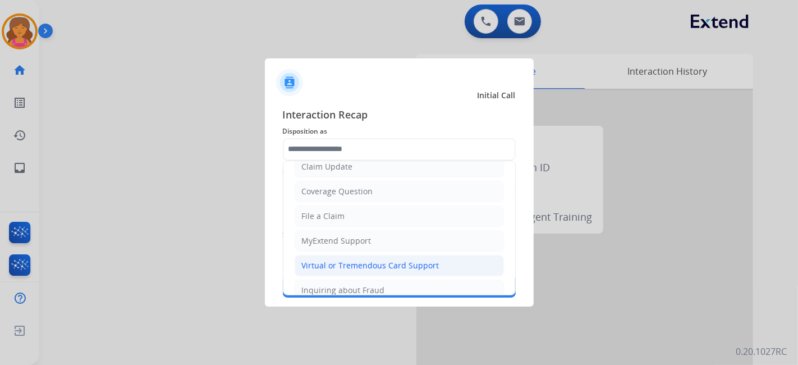
click at [388, 264] on div "Virtual or Tremendous Card Support" at bounding box center [370, 265] width 137 height 11
type input "**********"
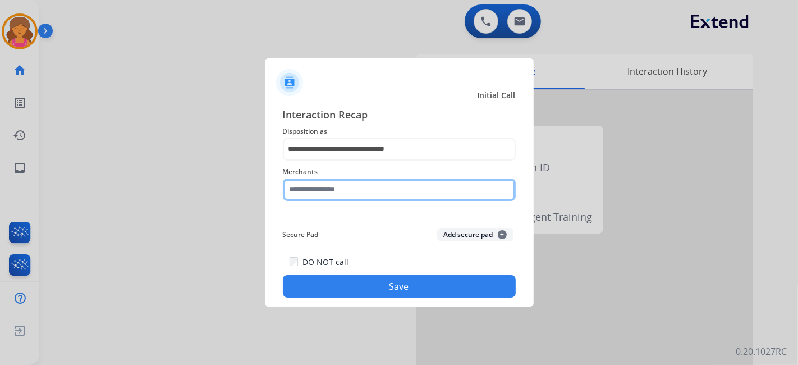
click at [356, 195] on input "text" at bounding box center [399, 189] width 233 height 22
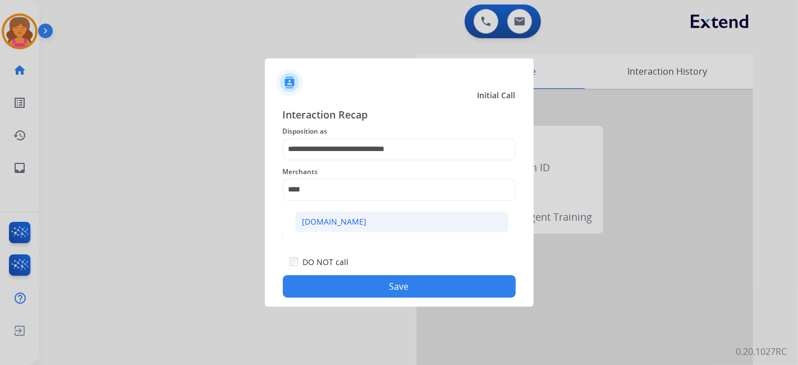
click at [369, 216] on li "[DOMAIN_NAME]" at bounding box center [402, 221] width 214 height 21
type input "**********"
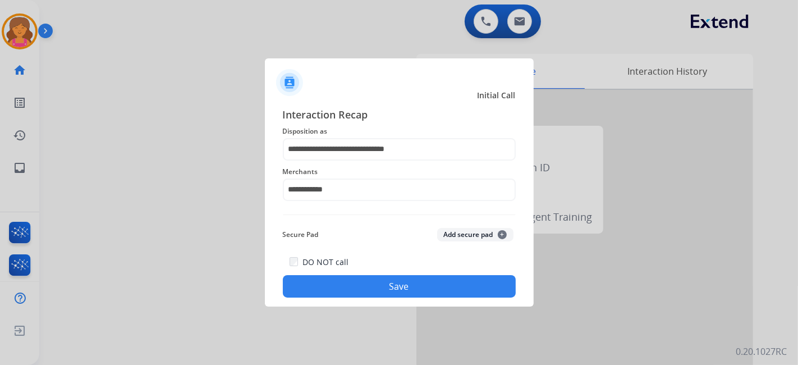
click at [385, 289] on button "Save" at bounding box center [399, 286] width 233 height 22
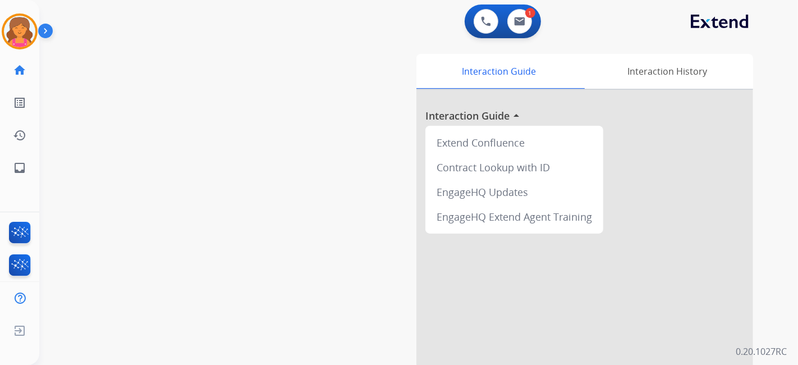
click at [43, 29] on img at bounding box center [47, 32] width 19 height 21
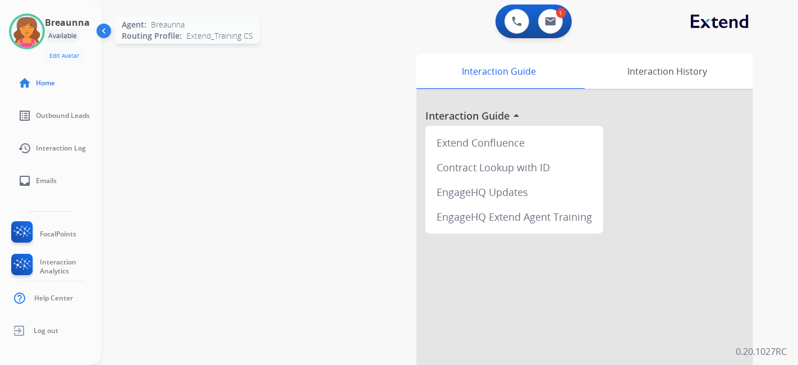
click at [42, 40] on div at bounding box center [27, 31] width 36 height 36
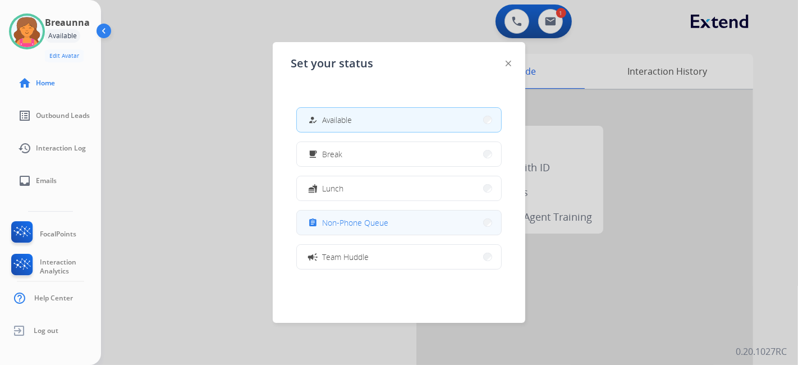
click at [361, 219] on span "Non-Phone Queue" at bounding box center [355, 223] width 66 height 12
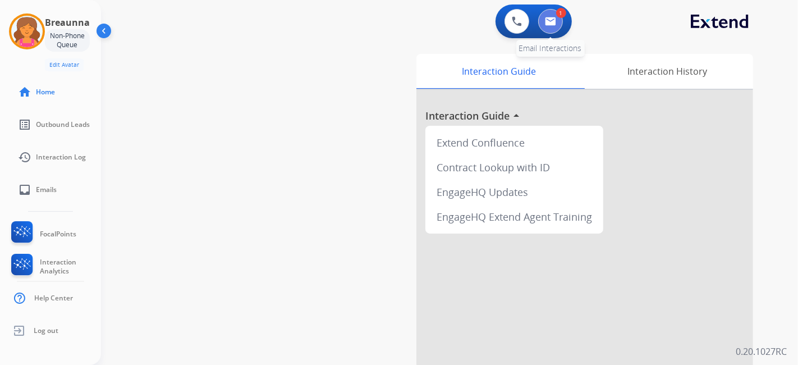
click at [543, 31] on button at bounding box center [550, 21] width 25 height 25
select select "**********"
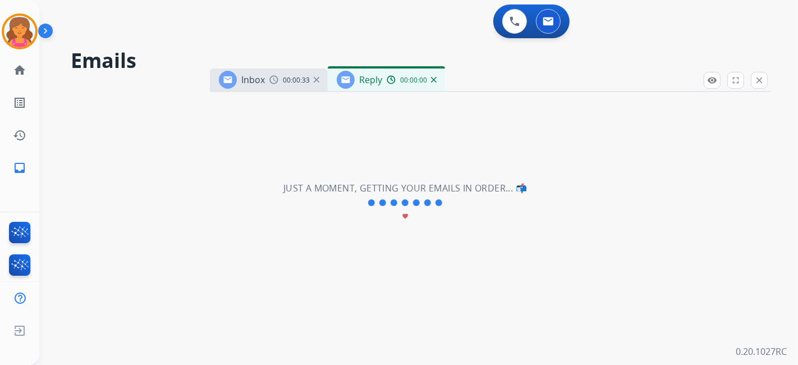
select select "**********"
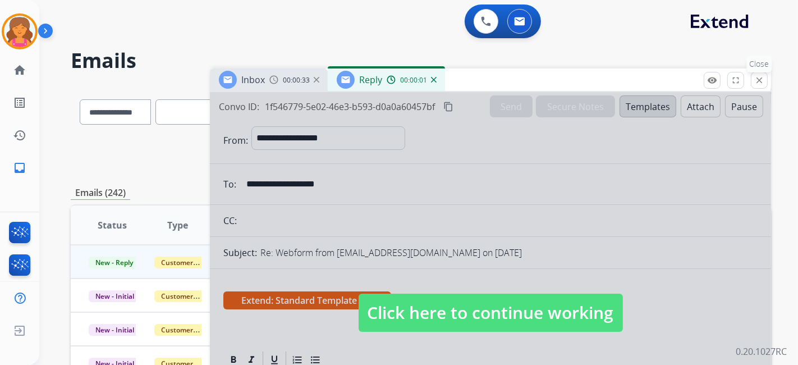
click at [757, 76] on mat-icon "close" at bounding box center [759, 80] width 10 height 10
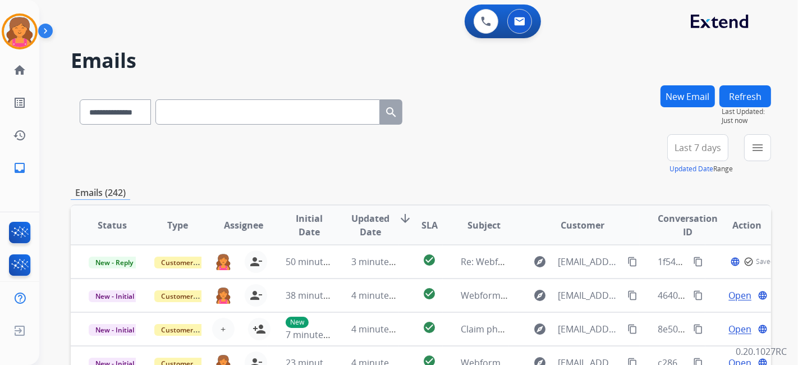
click at [684, 149] on span "Last 7 days" at bounding box center [697, 147] width 47 height 4
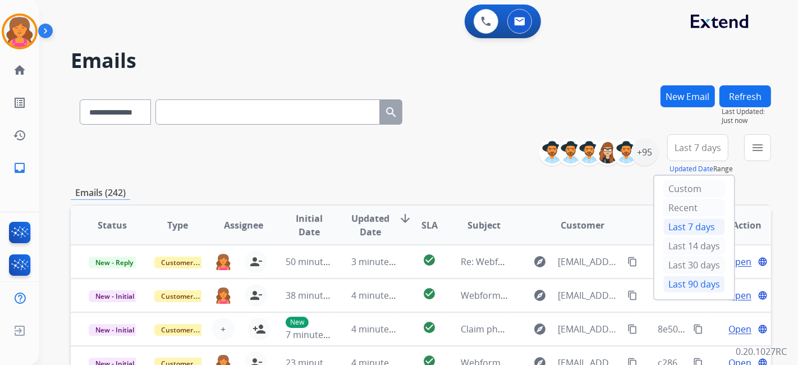
click at [700, 278] on div "Last 90 days" at bounding box center [694, 283] width 62 height 17
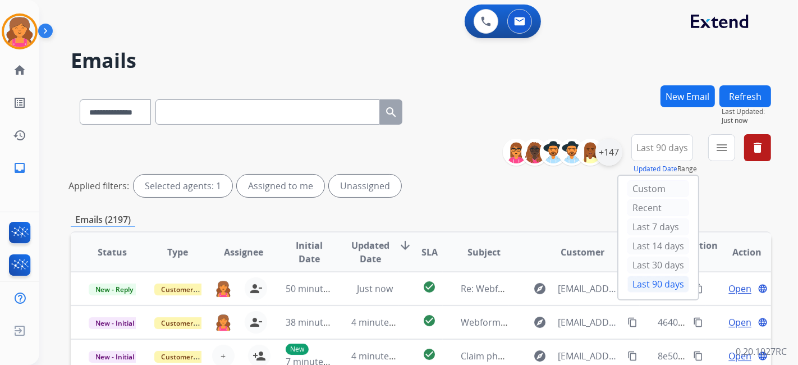
click at [609, 157] on div "+147" at bounding box center [608, 152] width 27 height 27
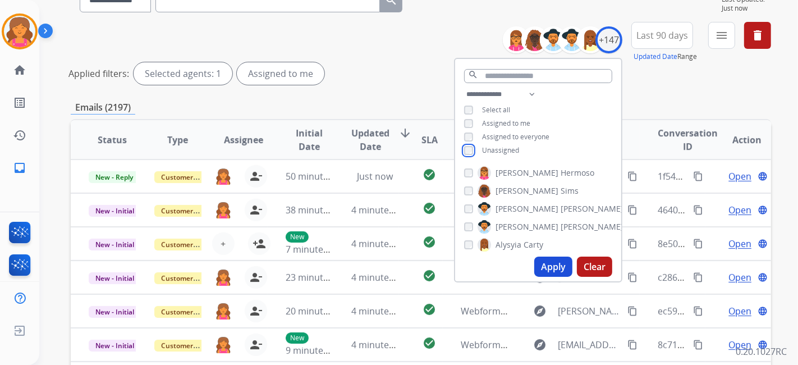
scroll to position [125, 0]
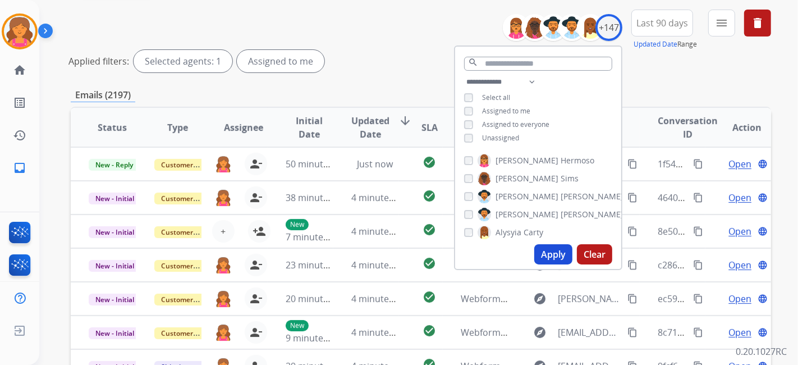
click at [545, 251] on button "Apply" at bounding box center [553, 254] width 38 height 20
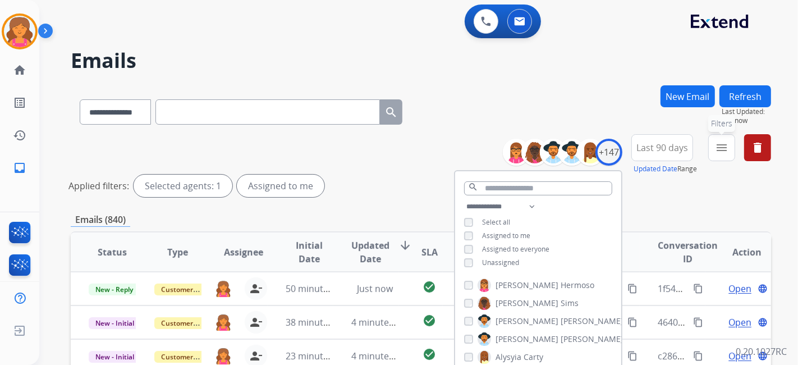
click at [718, 143] on mat-icon "menu" at bounding box center [721, 147] width 13 height 13
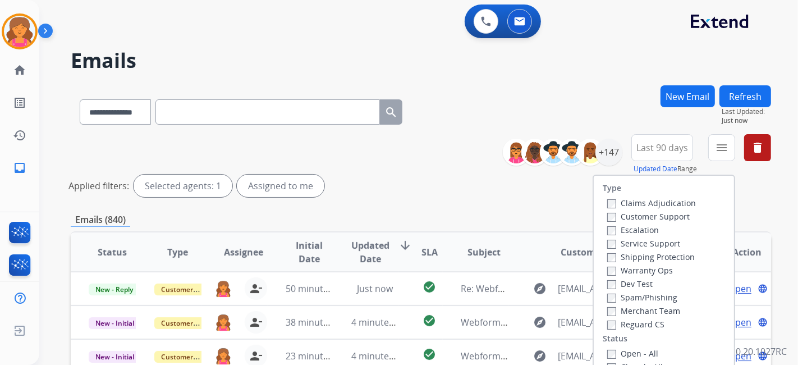
click at [659, 214] on label "Customer Support" at bounding box center [648, 216] width 82 height 11
click at [648, 255] on label "Shipping Protection" at bounding box center [651, 256] width 88 height 11
click at [602, 328] on div "Claims Adjudication Customer Support Escalation Service Support Shipping Protec…" at bounding box center [648, 263] width 93 height 135
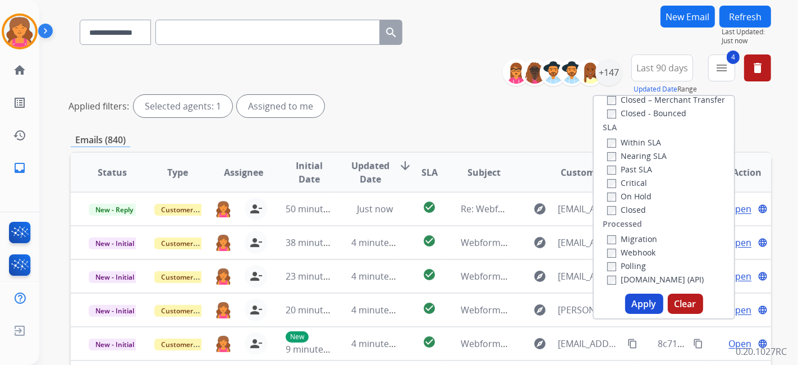
scroll to position [125, 0]
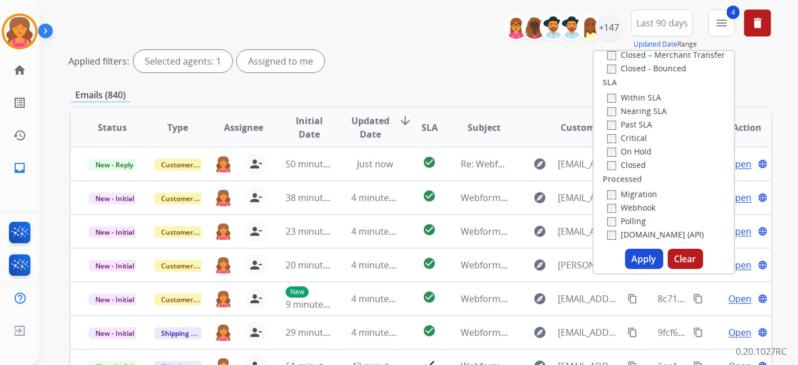
click at [640, 259] on button "Apply" at bounding box center [644, 259] width 38 height 20
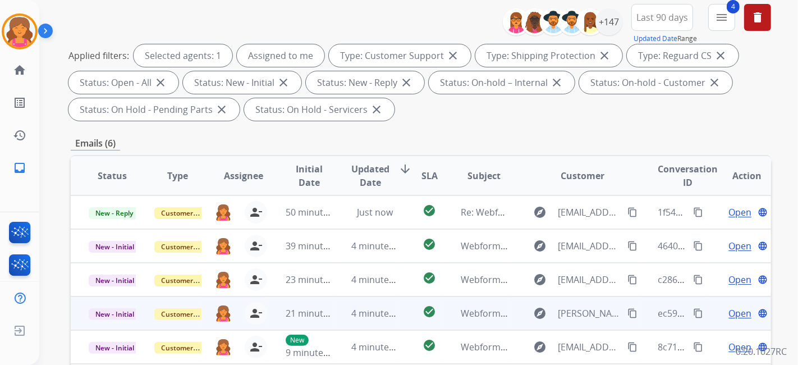
scroll to position [187, 0]
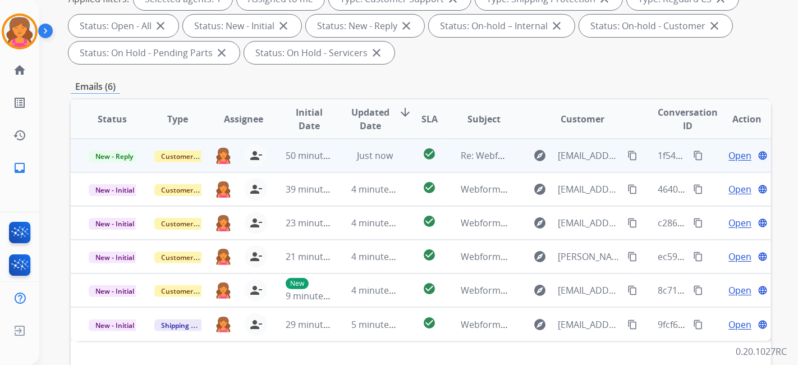
click at [728, 154] on span "Open" at bounding box center [739, 155] width 23 height 13
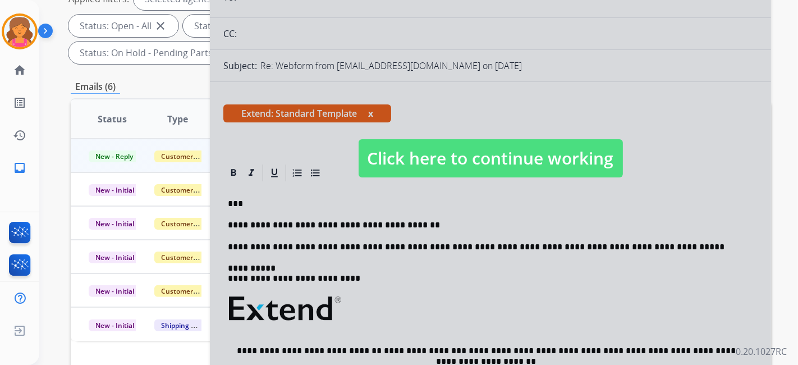
select select "**********"
click at [445, 154] on span "Click here to continue working" at bounding box center [490, 158] width 264 height 38
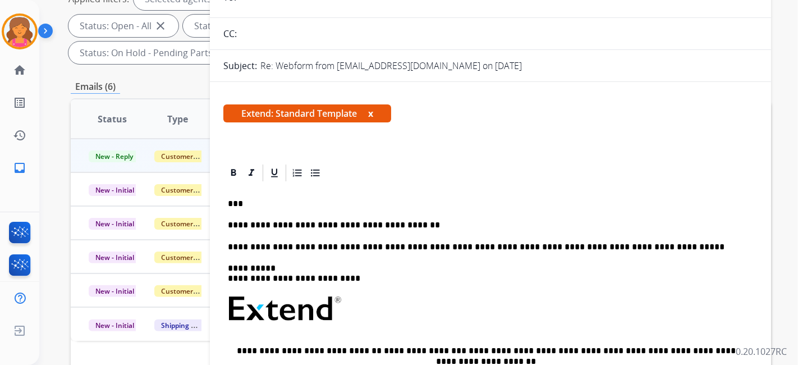
click at [416, 220] on p "**********" at bounding box center [486, 225] width 516 height 10
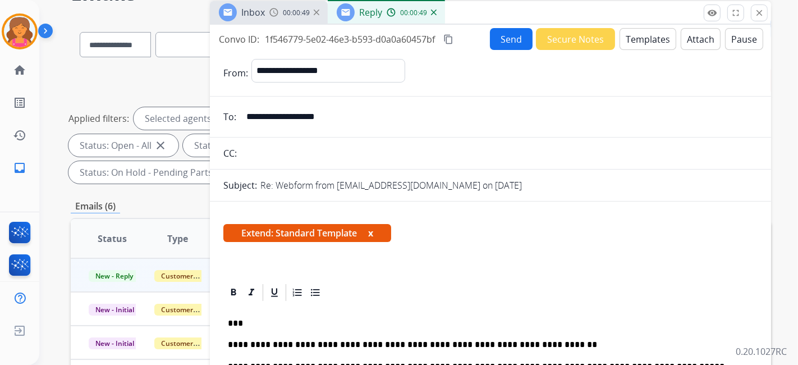
scroll to position [0, 0]
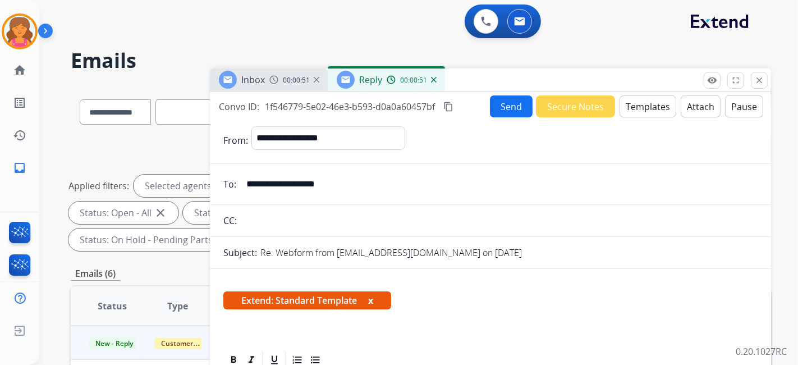
click at [490, 104] on button "Send" at bounding box center [511, 106] width 43 height 22
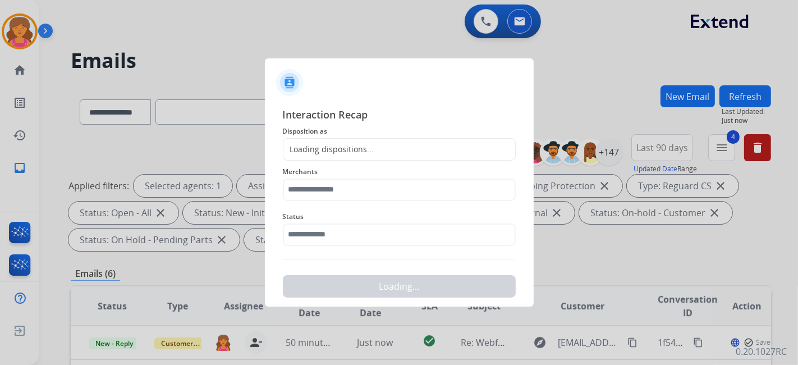
click at [326, 137] on span "Disposition as" at bounding box center [399, 131] width 233 height 13
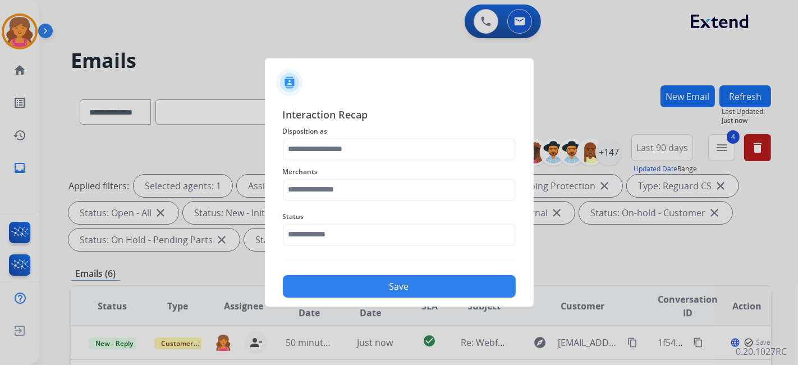
click at [326, 140] on div "Interaction Recap Disposition as Merchants Status Save" at bounding box center [399, 202] width 233 height 191
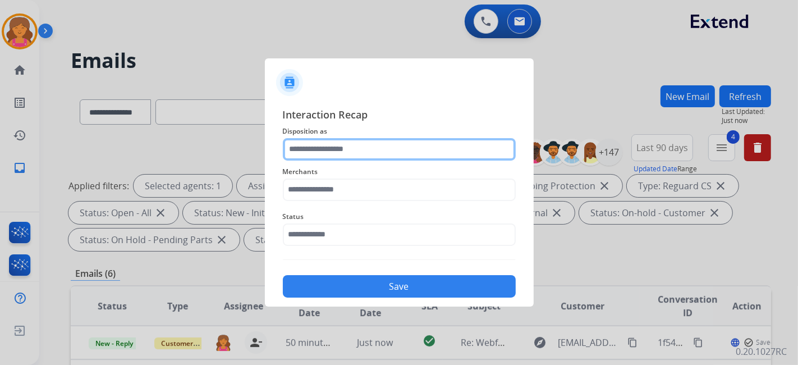
click at [326, 140] on input "text" at bounding box center [399, 149] width 233 height 22
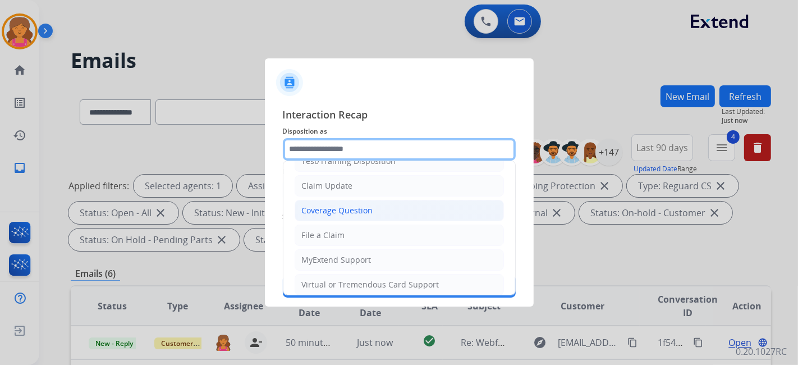
scroll to position [62, 0]
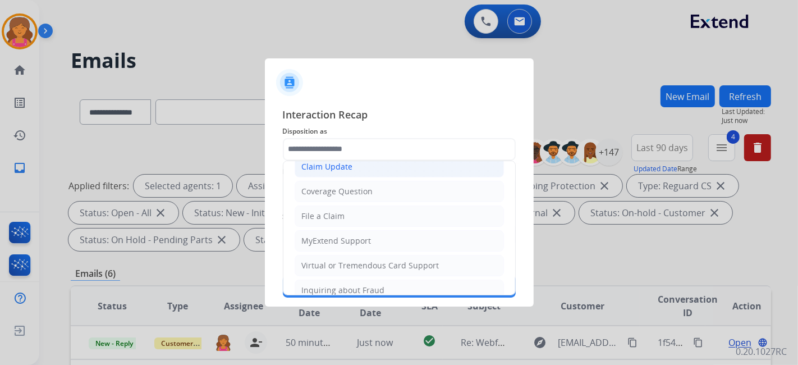
click at [330, 172] on li "Claim Update" at bounding box center [399, 166] width 209 height 21
type input "**********"
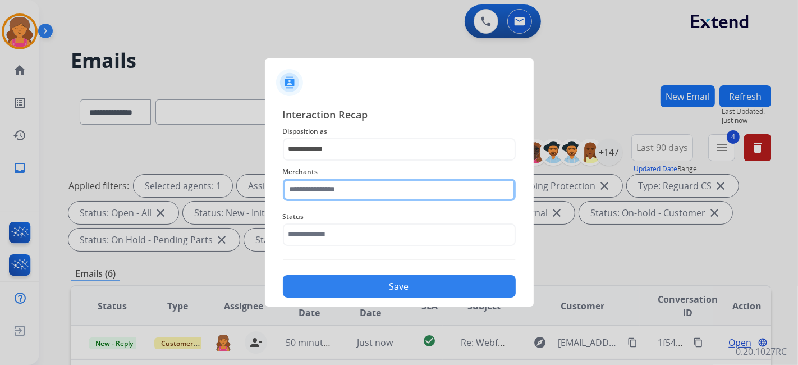
click at [329, 188] on input "text" at bounding box center [399, 189] width 233 height 22
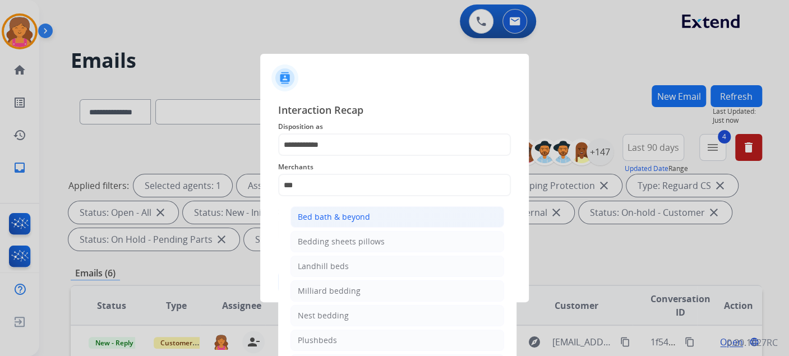
click at [328, 218] on div "Bed bath & beyond" at bounding box center [334, 216] width 72 height 11
type input "**********"
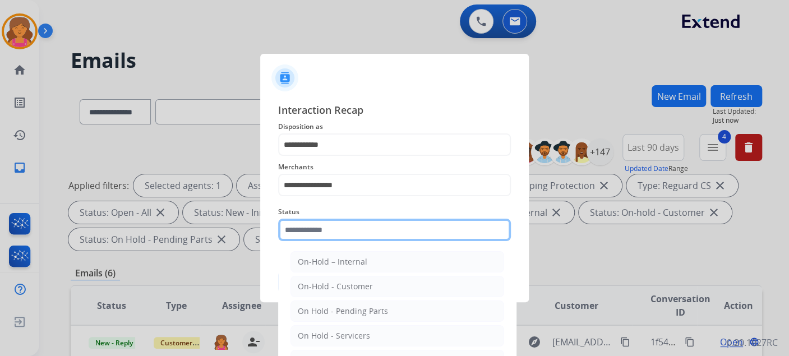
click at [329, 235] on input "text" at bounding box center [394, 230] width 233 height 22
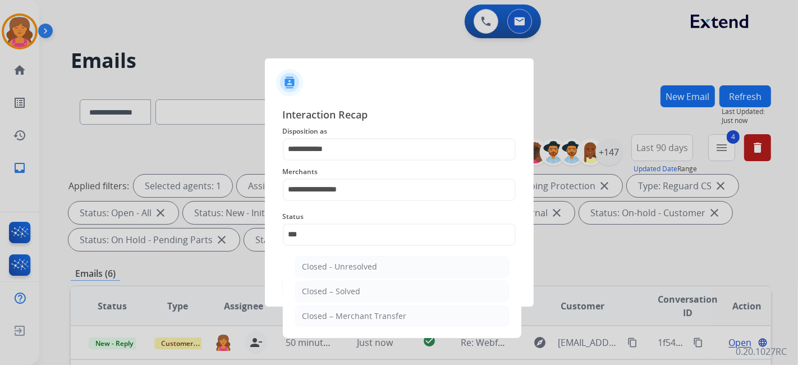
click at [329, 277] on ul "Closed - Unresolved Closed – Solved Closed – Merchant Transfer" at bounding box center [402, 294] width 220 height 88
click at [333, 286] on div "Closed – Solved" at bounding box center [331, 291] width 58 height 11
type input "**********"
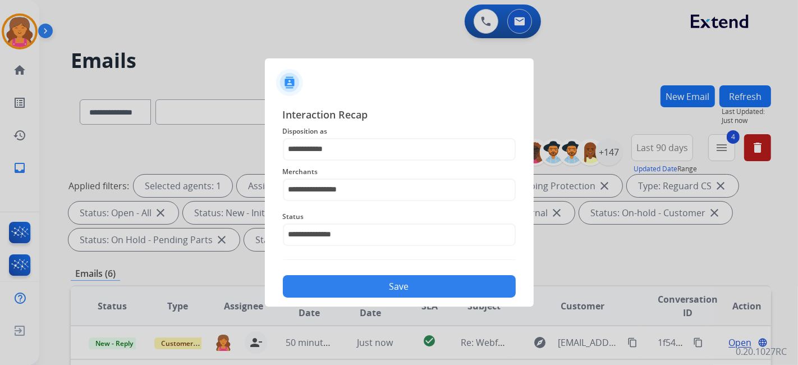
click at [337, 290] on button "Save" at bounding box center [399, 286] width 233 height 22
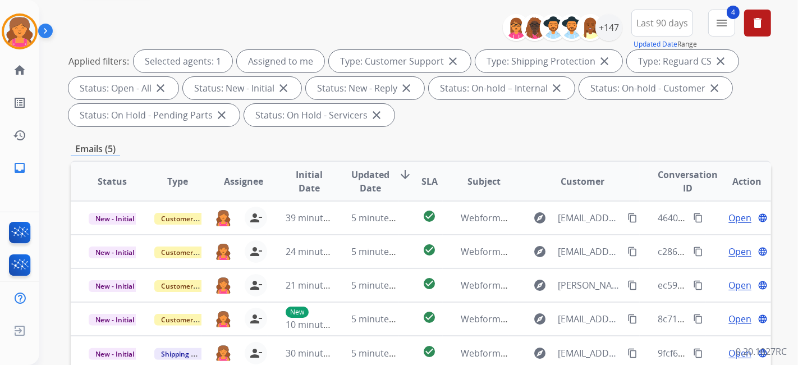
scroll to position [187, 0]
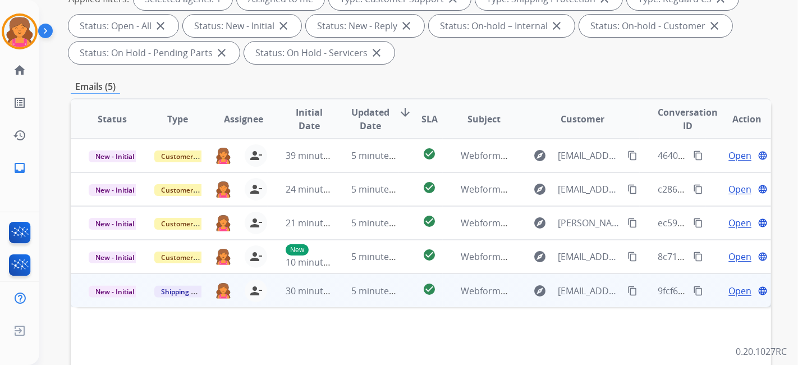
click at [742, 286] on span "Open" at bounding box center [739, 290] width 23 height 13
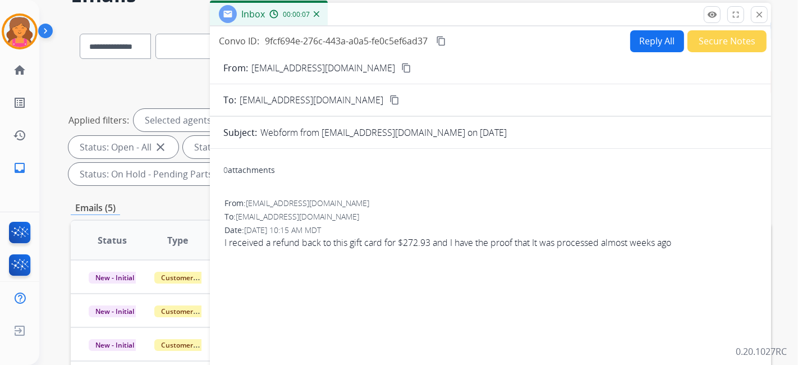
scroll to position [0, 0]
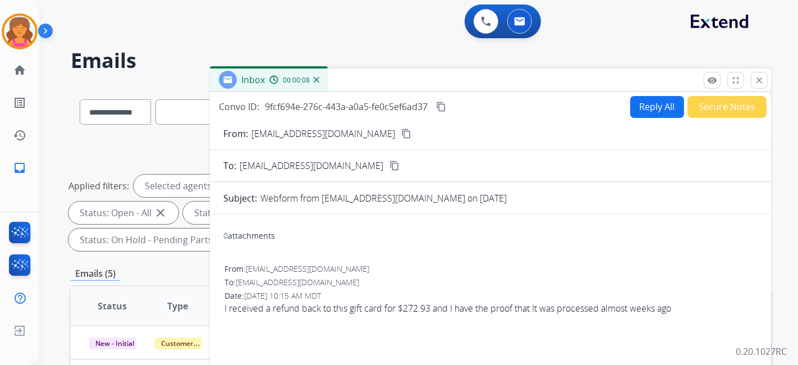
click at [401, 129] on mat-icon "content_copy" at bounding box center [406, 133] width 10 height 10
click at [633, 109] on button "Reply All" at bounding box center [657, 107] width 54 height 22
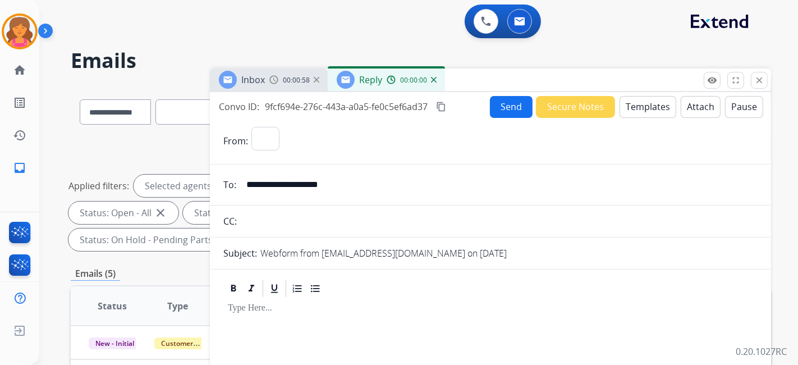
select select "**********"
click at [631, 109] on button "Templates" at bounding box center [647, 107] width 57 height 22
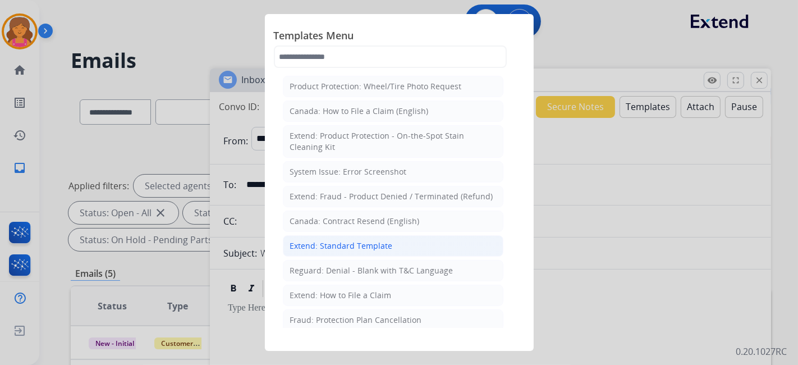
scroll to position [62, 0]
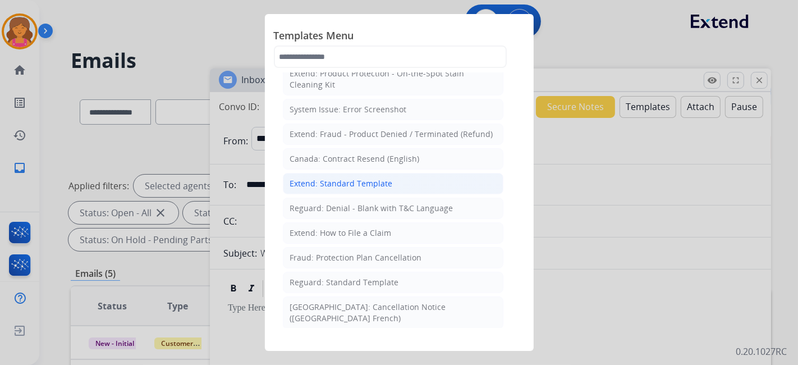
click at [330, 178] on div "Extend: Standard Template" at bounding box center [341, 183] width 103 height 11
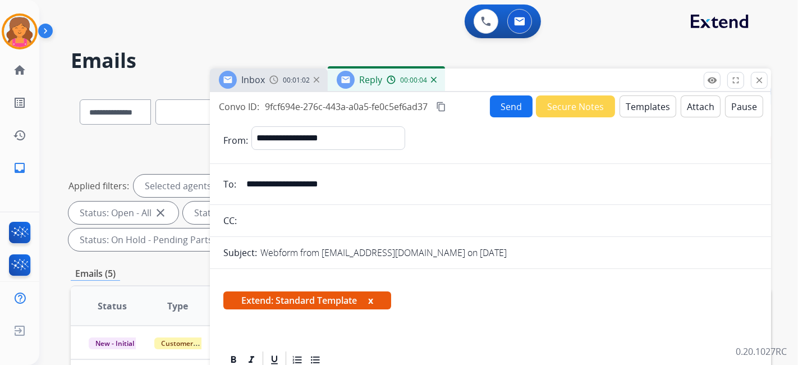
scroll to position [125, 0]
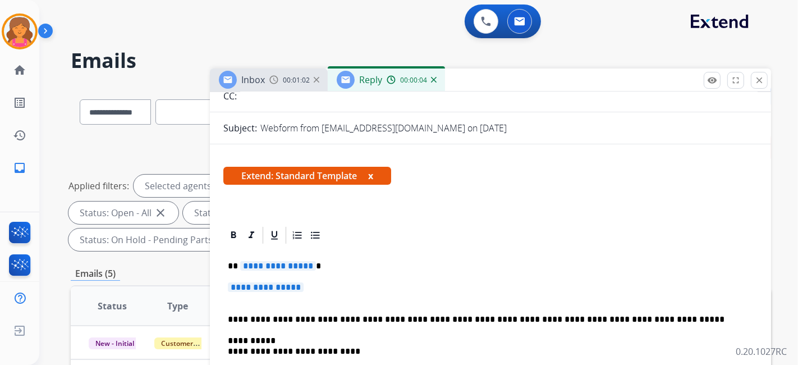
click at [277, 264] on span "**********" at bounding box center [278, 266] width 76 height 10
click at [287, 270] on span "**********" at bounding box center [278, 266] width 76 height 10
click at [273, 265] on span "**********" at bounding box center [278, 266] width 76 height 10
click at [273, 288] on span "**********" at bounding box center [266, 287] width 76 height 10
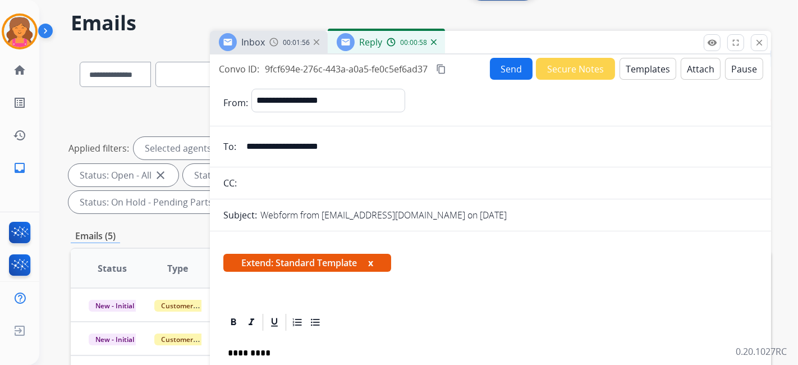
scroll to position [0, 0]
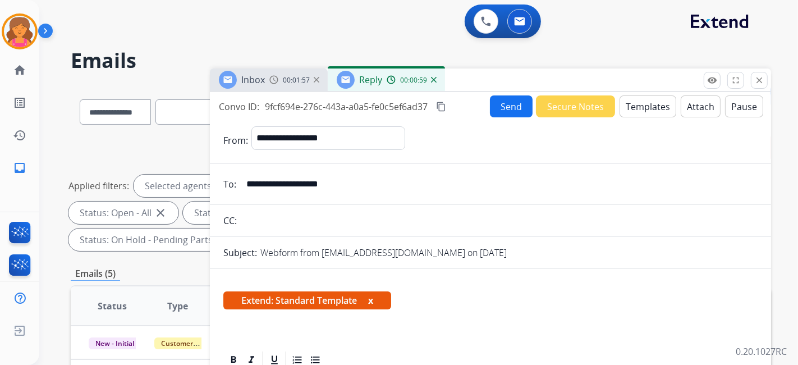
click at [442, 107] on mat-icon "content_copy" at bounding box center [441, 107] width 10 height 10
click at [497, 105] on button "Send" at bounding box center [511, 106] width 43 height 22
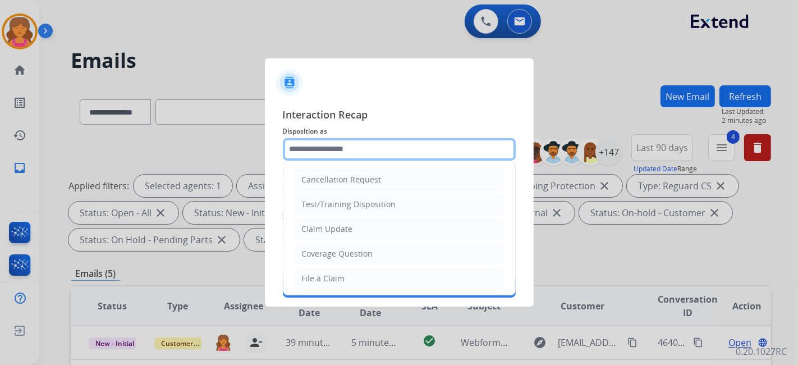
click at [298, 154] on input "text" at bounding box center [399, 149] width 233 height 22
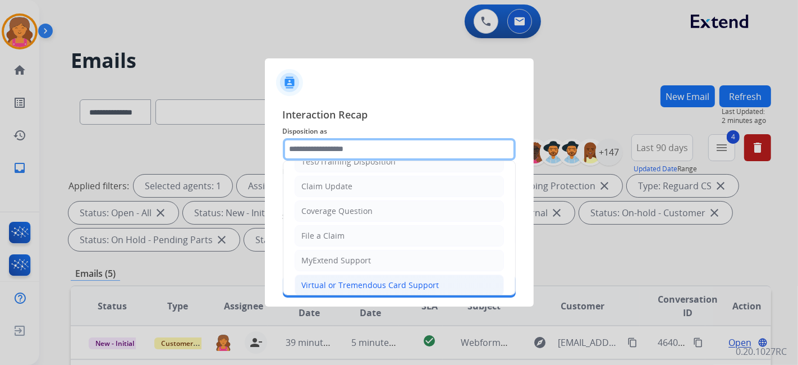
scroll to position [62, 0]
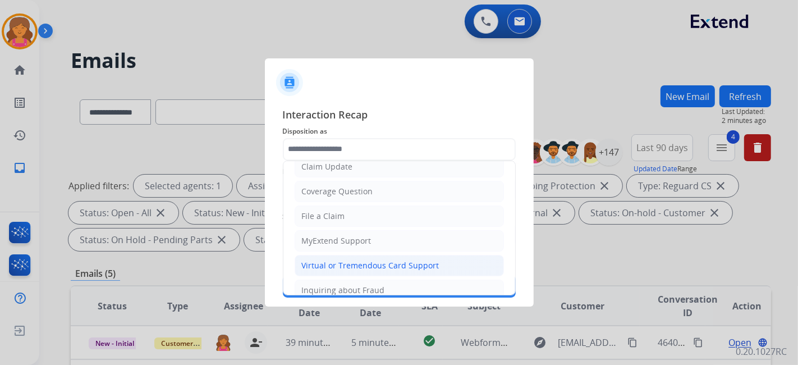
click at [324, 261] on div "Virtual or Tremendous Card Support" at bounding box center [370, 265] width 137 height 11
type input "**********"
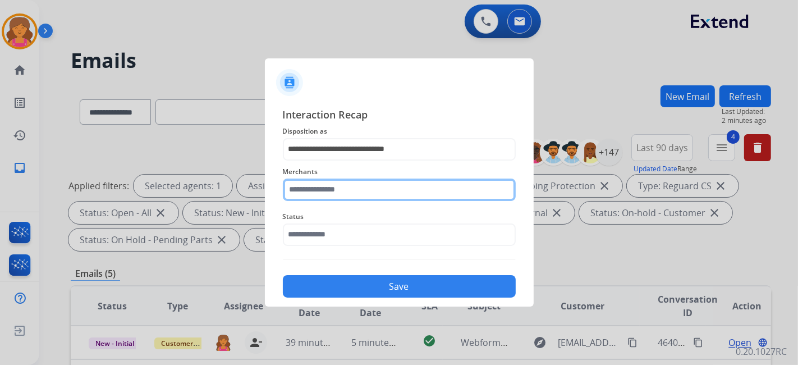
click at [344, 199] on div "Merchants" at bounding box center [399, 182] width 233 height 45
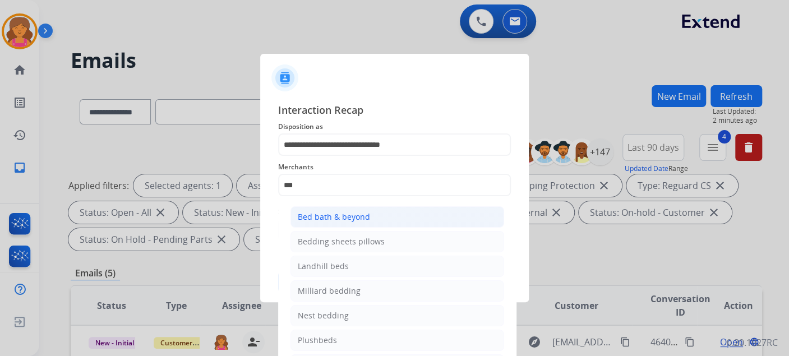
click at [346, 206] on li "Bed bath & beyond" at bounding box center [398, 216] width 214 height 21
type input "**********"
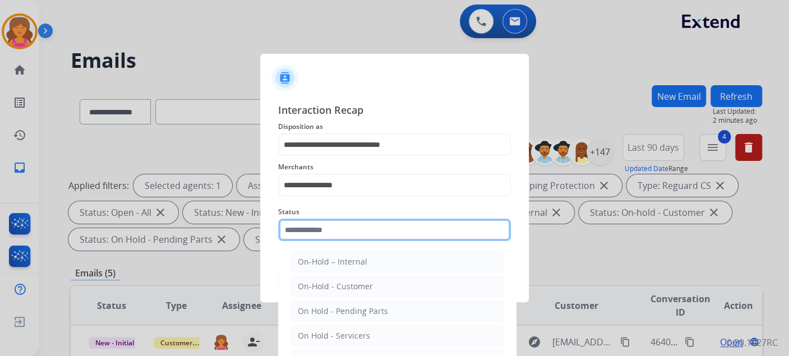
click at [346, 234] on input "text" at bounding box center [394, 230] width 233 height 22
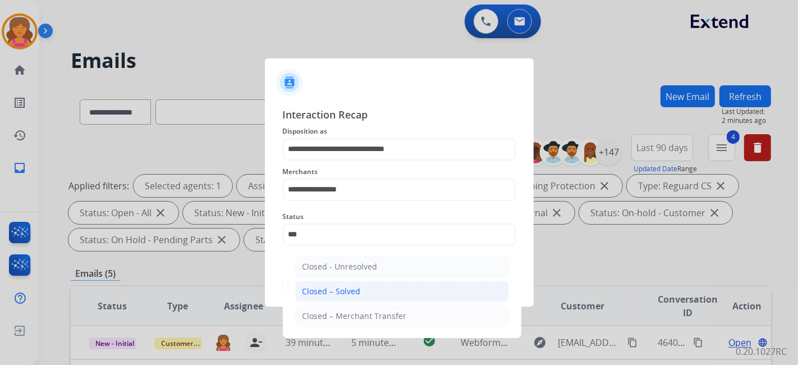
click at [346, 286] on div "Closed – Solved" at bounding box center [331, 291] width 58 height 11
type input "**********"
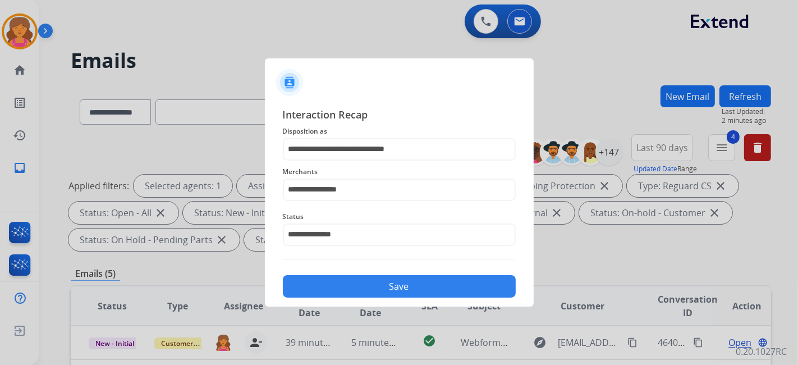
click at [348, 288] on button "Save" at bounding box center [399, 286] width 233 height 22
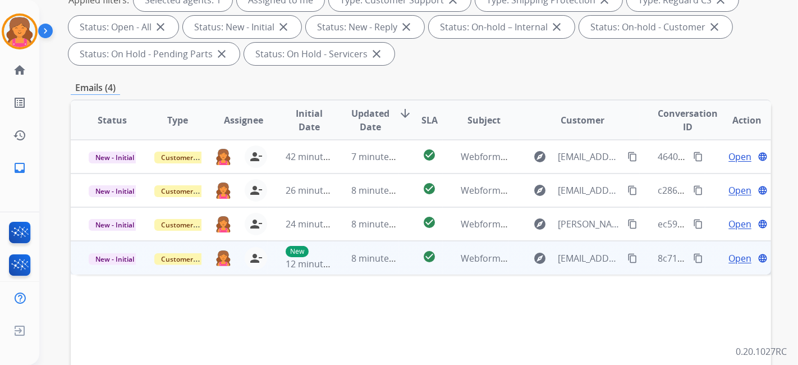
scroll to position [187, 0]
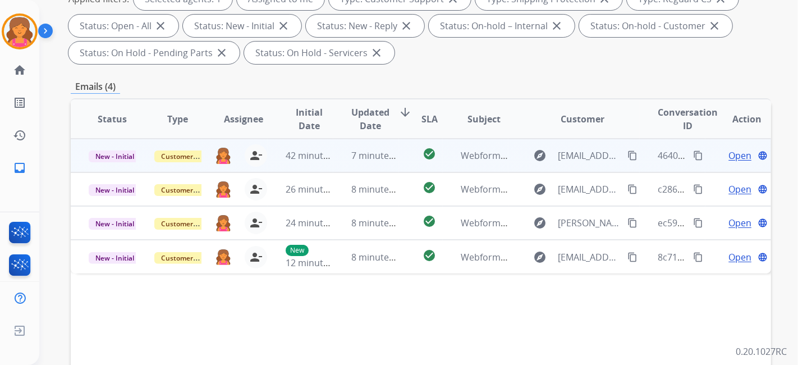
click at [729, 156] on span "Open" at bounding box center [739, 155] width 23 height 13
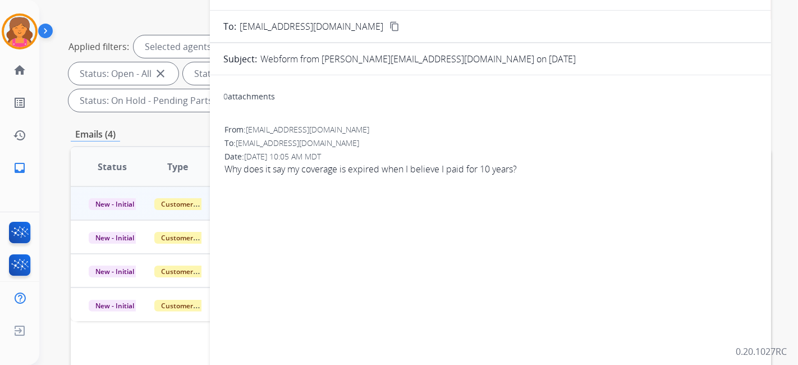
scroll to position [62, 0]
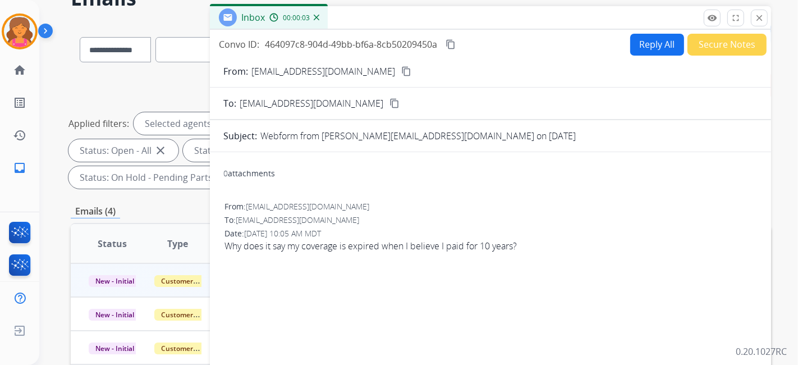
click at [401, 73] on mat-icon "content_copy" at bounding box center [406, 71] width 10 height 10
click at [757, 21] on mat-icon "close" at bounding box center [759, 18] width 10 height 10
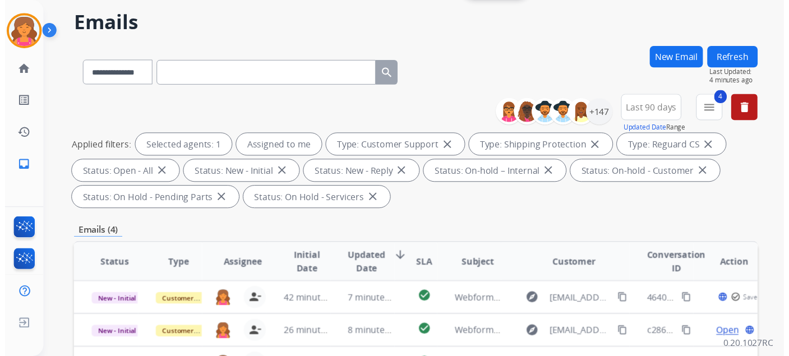
scroll to position [0, 0]
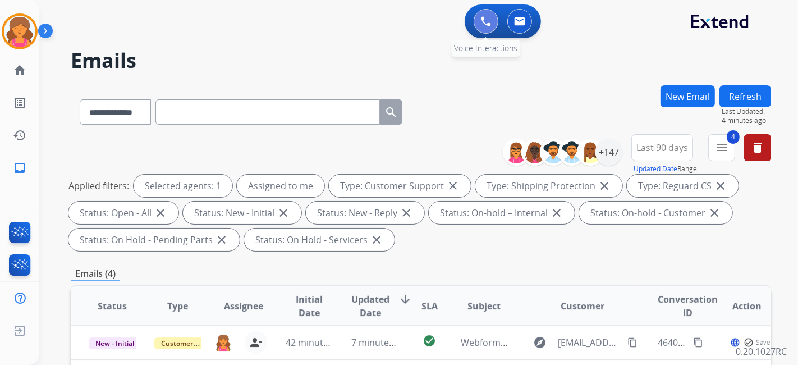
click at [482, 26] on img at bounding box center [486, 21] width 10 height 10
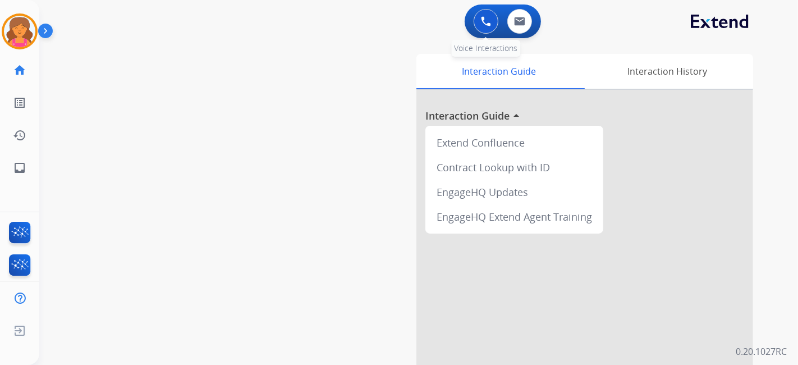
click at [479, 17] on button at bounding box center [485, 21] width 25 height 25
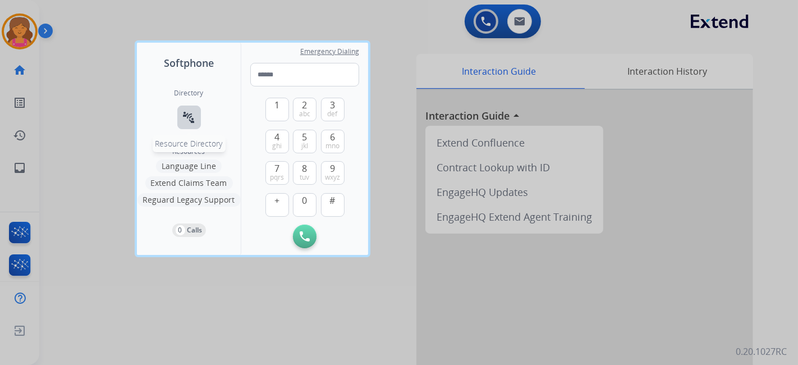
click at [180, 118] on button "connect_without_contact Resource Directory" at bounding box center [189, 117] width 24 height 24
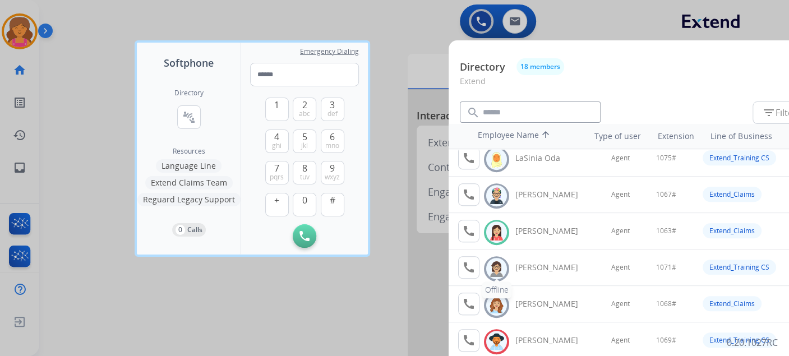
scroll to position [424, 0]
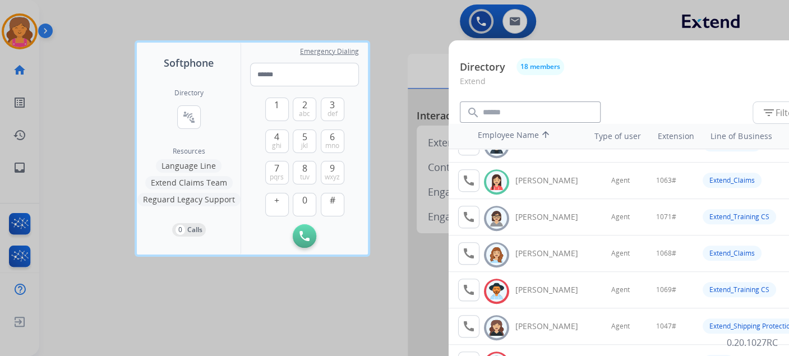
click at [352, 305] on div at bounding box center [394, 178] width 789 height 356
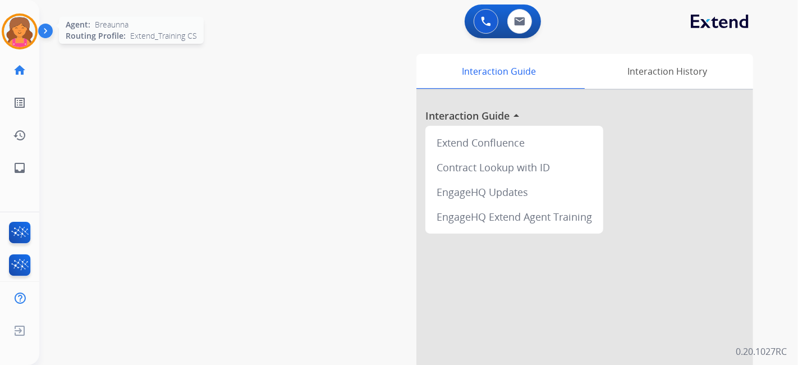
click at [22, 38] on img at bounding box center [19, 31] width 31 height 31
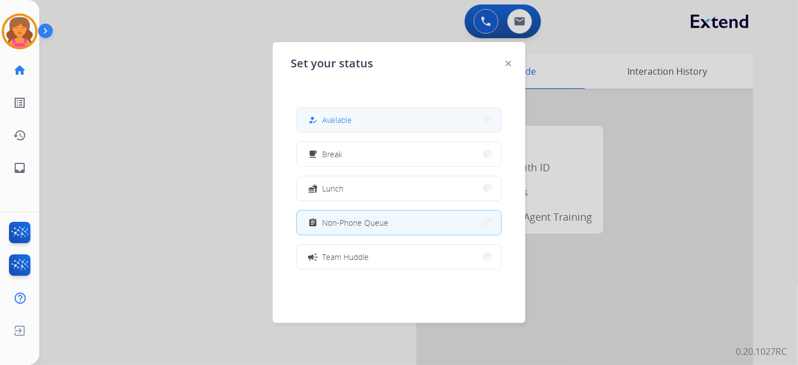
drag, startPoint x: 321, startPoint y: 121, endPoint x: 352, endPoint y: 92, distance: 42.1
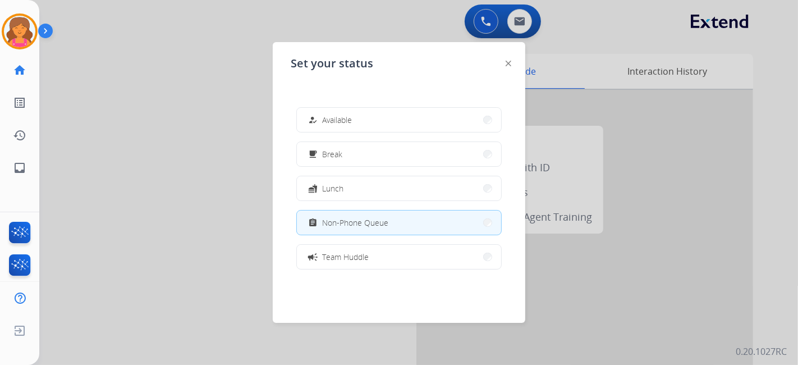
click at [323, 121] on div "how_to_reg Available" at bounding box center [329, 119] width 46 height 13
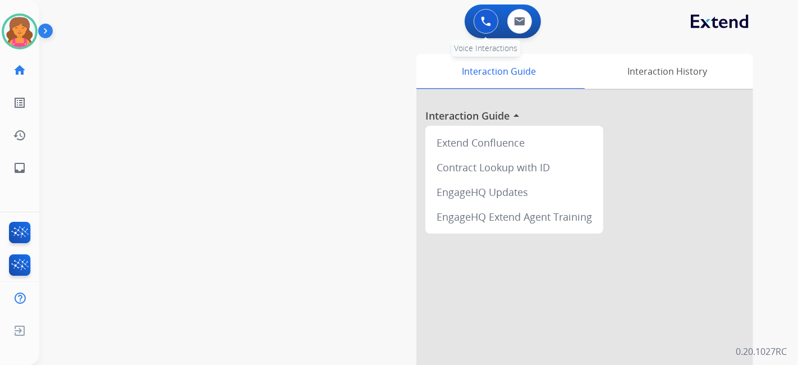
click at [482, 23] on img at bounding box center [486, 21] width 10 height 10
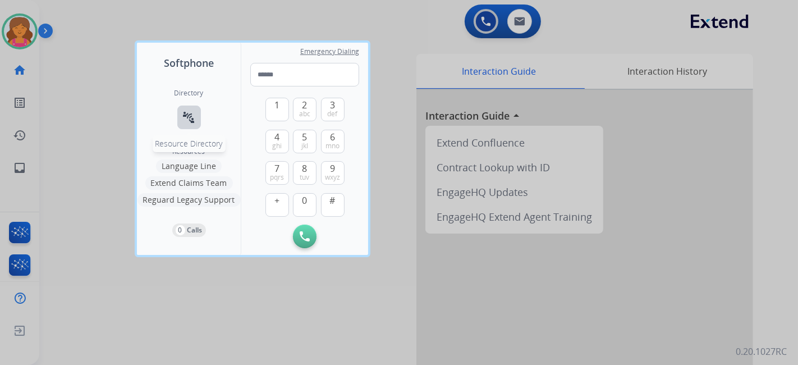
click at [187, 114] on mat-icon "connect_without_contact" at bounding box center [188, 117] width 13 height 13
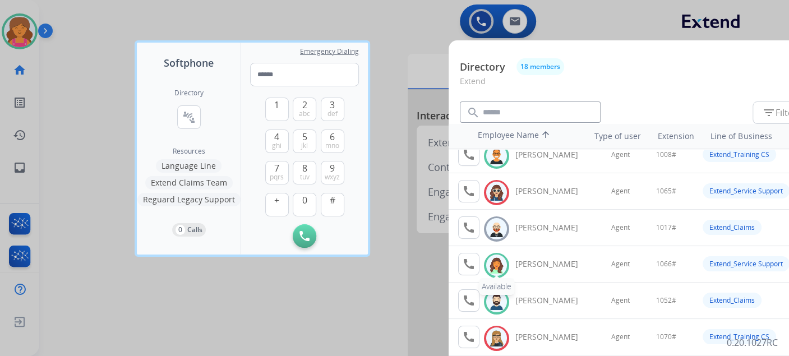
scroll to position [125, 0]
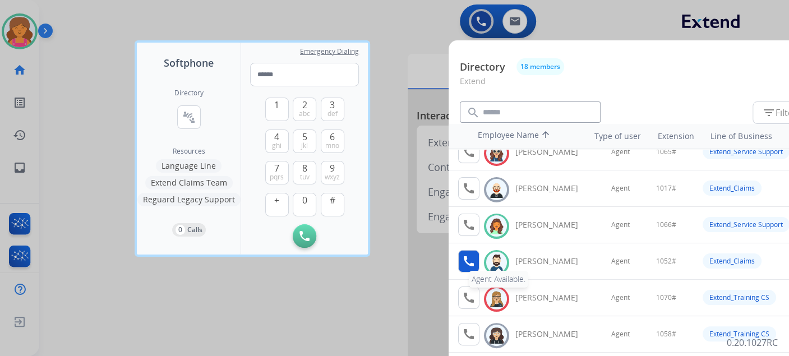
click at [477, 260] on button "call Agent Available." at bounding box center [468, 261] width 21 height 22
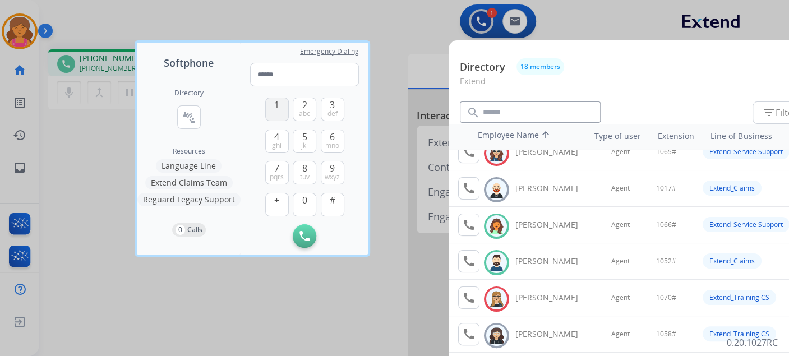
click at [280, 107] on button "1" at bounding box center [277, 110] width 24 height 24
click at [302, 196] on span "0" at bounding box center [304, 200] width 5 height 13
click at [306, 135] on span "5" at bounding box center [304, 136] width 5 height 13
click at [301, 100] on button "2 abc" at bounding box center [305, 110] width 24 height 24
click at [338, 194] on button "#" at bounding box center [333, 205] width 24 height 24
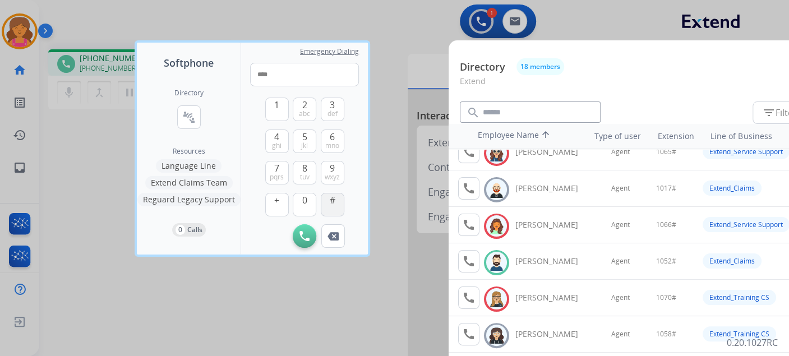
type input "*****"
click at [202, 274] on div at bounding box center [394, 178] width 789 height 356
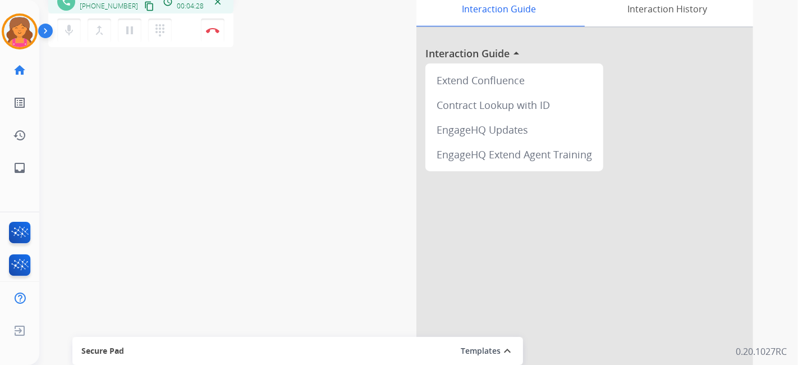
scroll to position [0, 0]
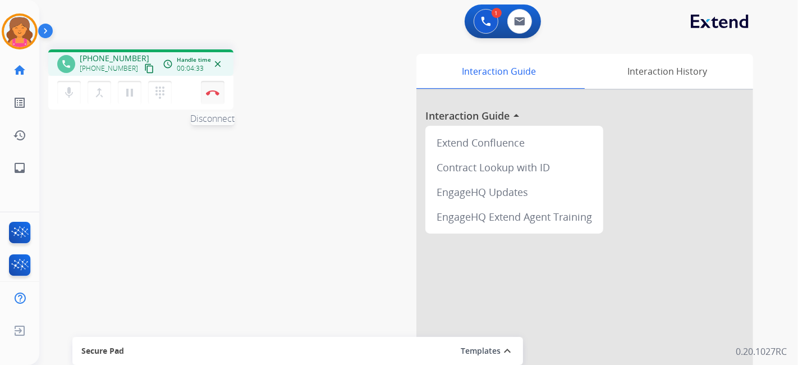
click at [208, 95] on img at bounding box center [212, 93] width 13 height 6
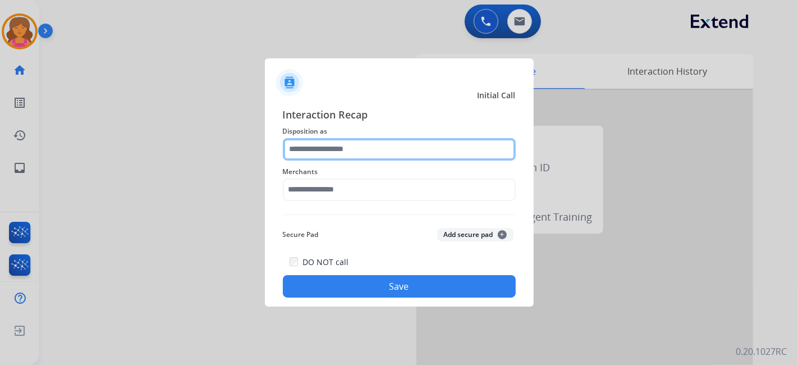
click at [372, 147] on input "text" at bounding box center [399, 149] width 233 height 22
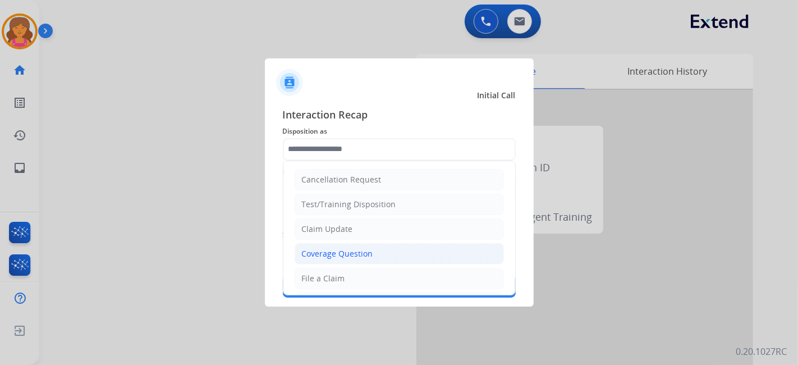
click at [333, 251] on div "Coverage Question" at bounding box center [337, 253] width 71 height 11
type input "**********"
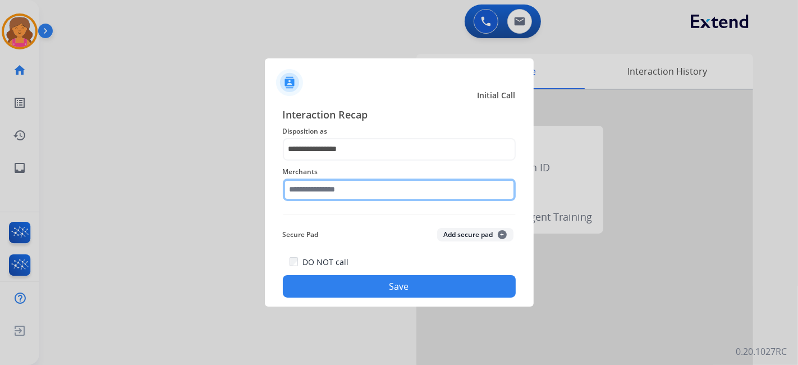
click at [349, 185] on input "text" at bounding box center [399, 189] width 233 height 22
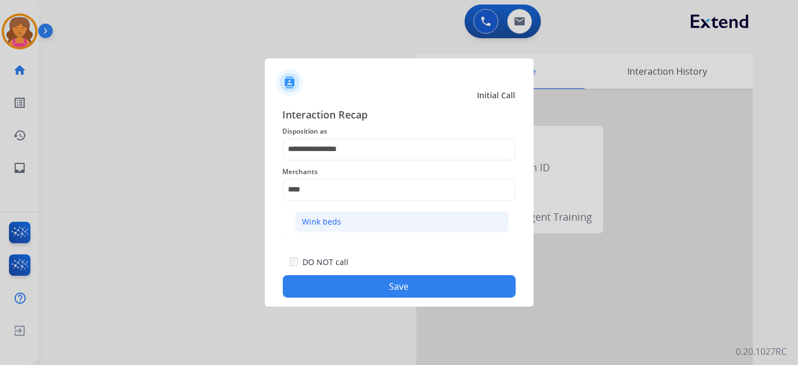
click at [332, 231] on li "Wink beds" at bounding box center [402, 221] width 214 height 21
type input "*********"
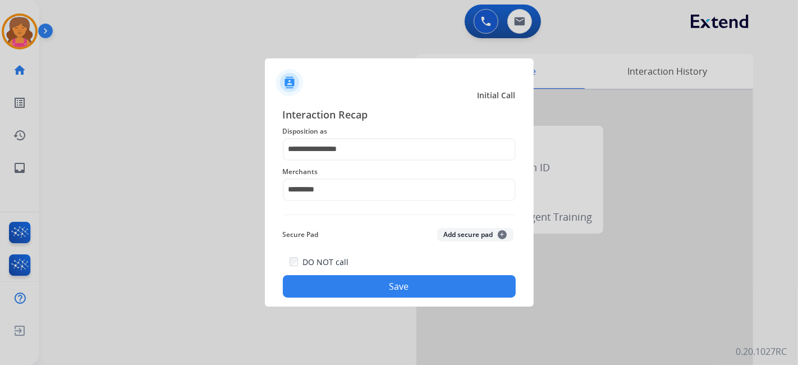
click at [319, 290] on button "Save" at bounding box center [399, 286] width 233 height 22
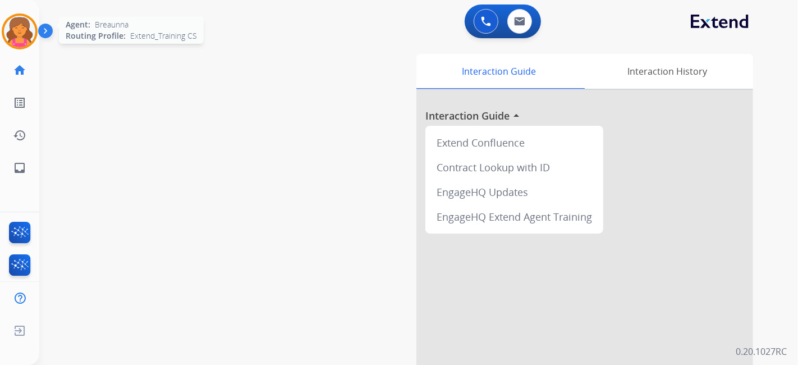
click at [12, 38] on img at bounding box center [19, 31] width 31 height 31
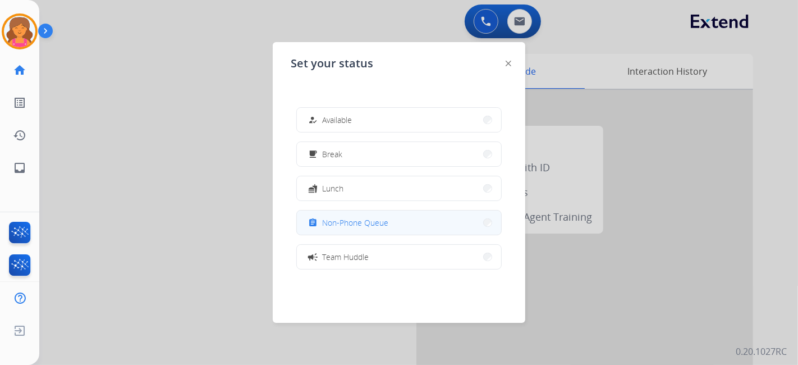
click at [324, 217] on div "assignment Non-Phone Queue" at bounding box center [347, 222] width 82 height 13
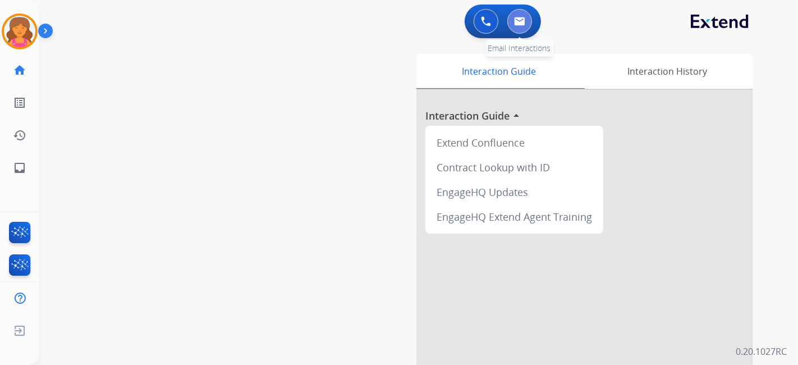
click at [521, 30] on button at bounding box center [519, 21] width 25 height 25
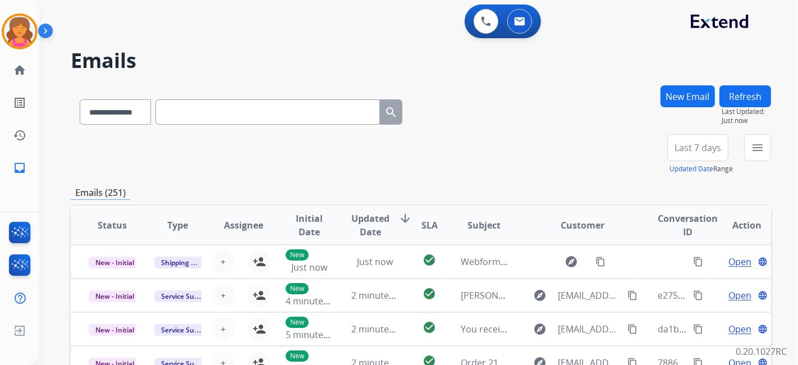
click at [681, 150] on span "Last 7 days" at bounding box center [697, 147] width 47 height 4
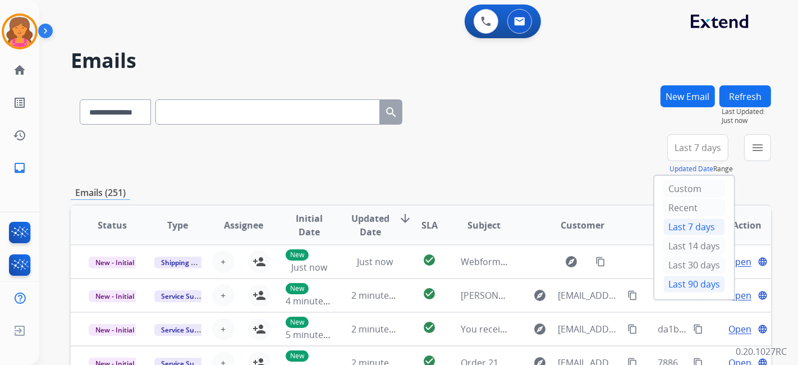
click at [691, 288] on div "Last 90 days" at bounding box center [694, 283] width 62 height 17
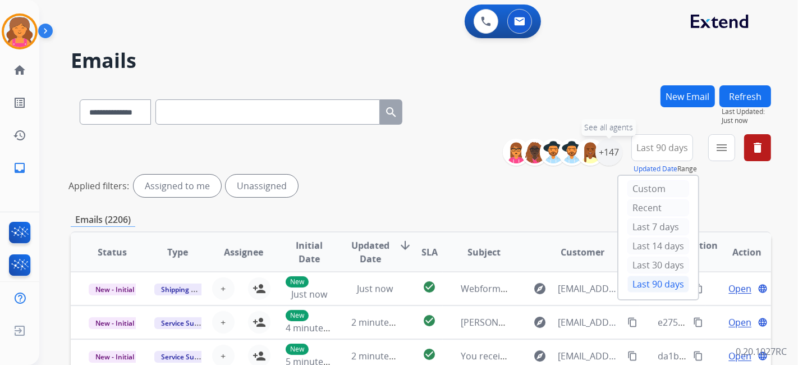
click at [612, 154] on div "+147" at bounding box center [608, 152] width 27 height 27
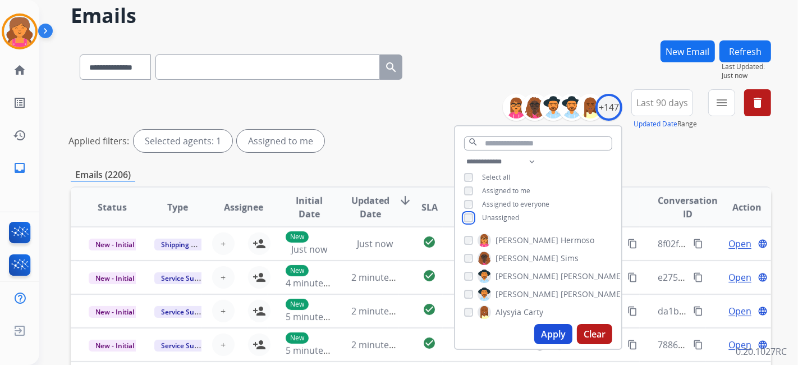
scroll to position [62, 0]
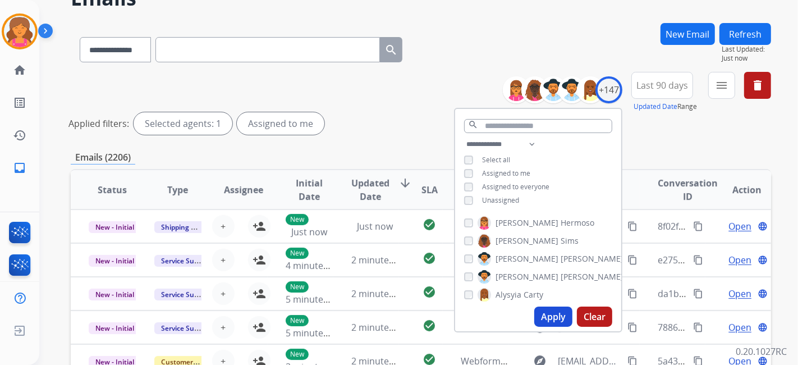
click at [541, 319] on button "Apply" at bounding box center [553, 316] width 38 height 20
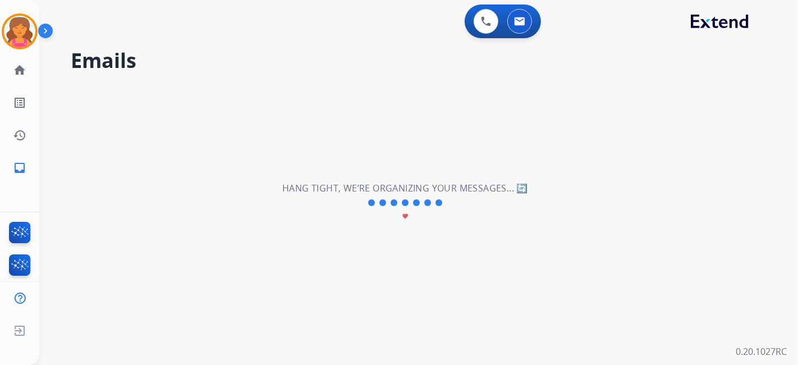
scroll to position [0, 0]
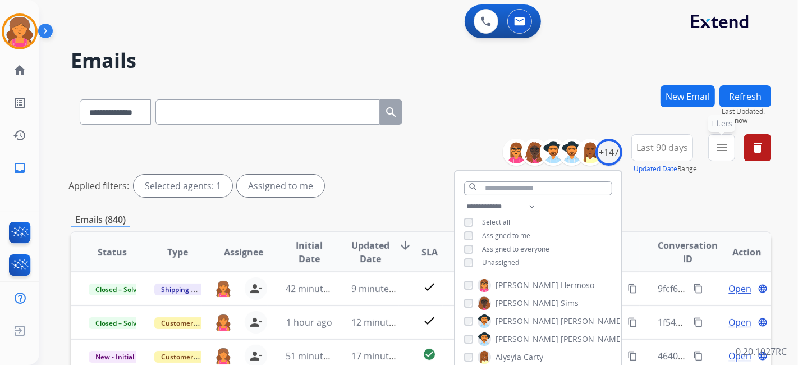
click at [711, 148] on button "menu Filters" at bounding box center [721, 147] width 27 height 27
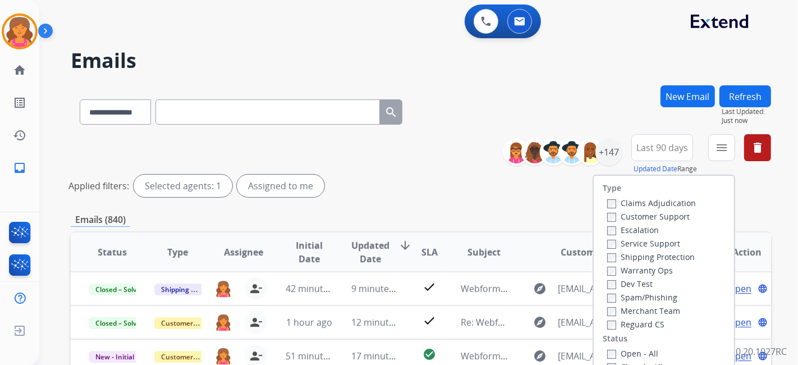
click at [655, 214] on label "Customer Support" at bounding box center [648, 216] width 82 height 11
click at [631, 258] on label "Shipping Protection" at bounding box center [651, 256] width 88 height 11
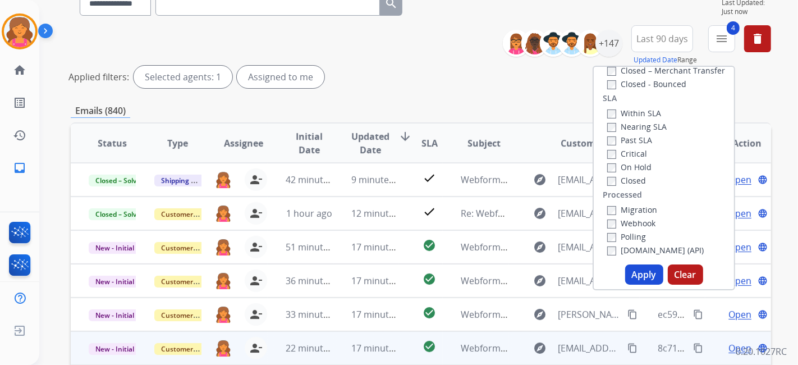
scroll to position [249, 0]
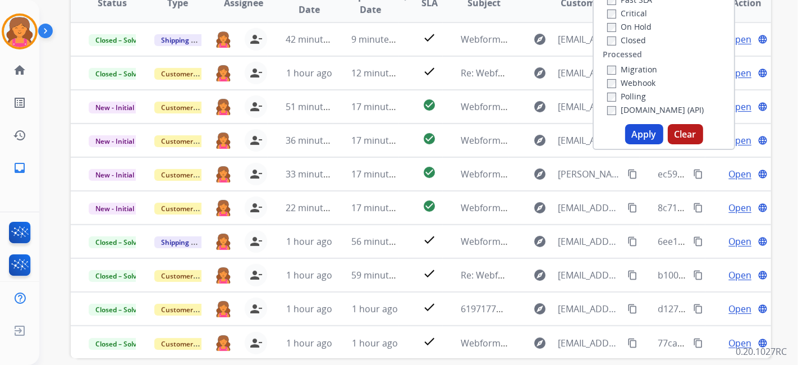
click at [630, 136] on button "Apply" at bounding box center [644, 134] width 38 height 20
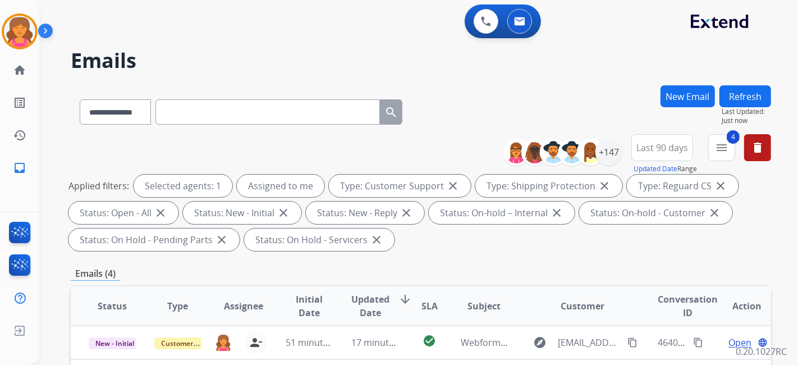
scroll to position [187, 0]
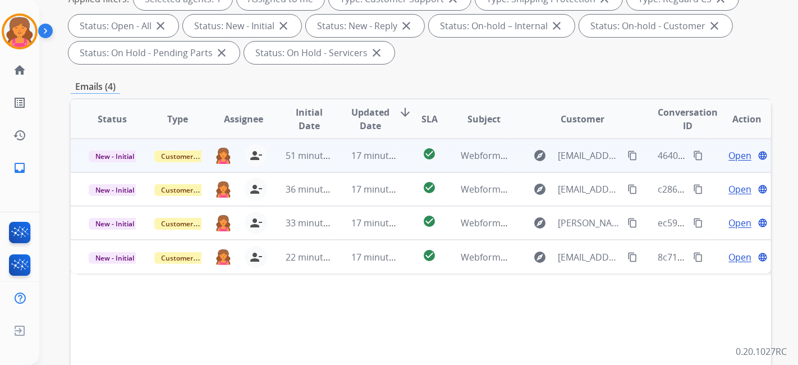
click at [734, 153] on span "Open" at bounding box center [739, 155] width 23 height 13
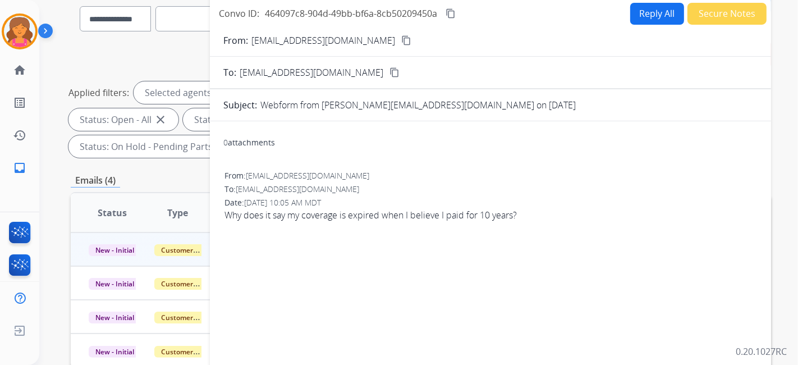
scroll to position [0, 0]
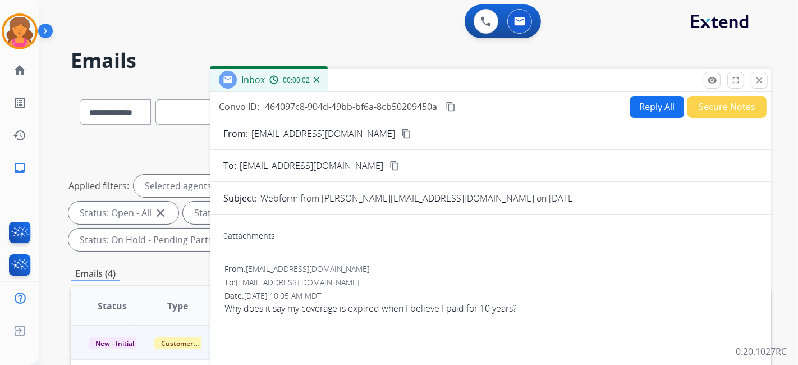
click at [652, 103] on button "Reply All" at bounding box center [657, 107] width 54 height 22
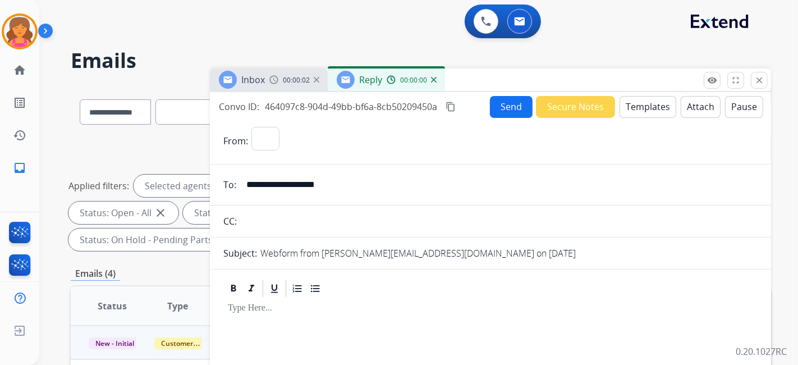
select select "**********"
click at [652, 103] on button "Templates" at bounding box center [647, 107] width 57 height 22
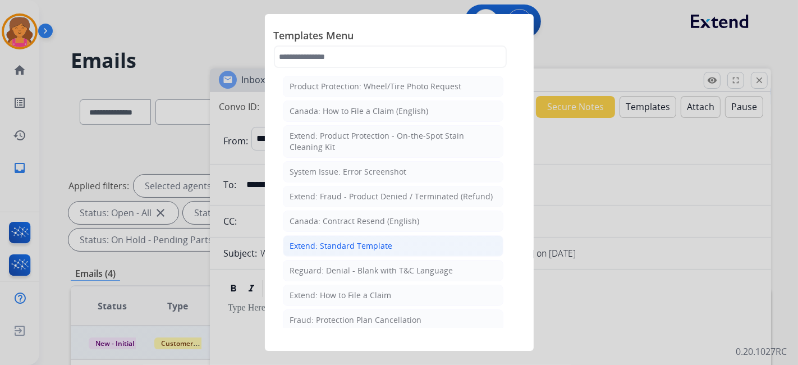
click at [307, 247] on div "Extend: Standard Template" at bounding box center [341, 245] width 103 height 11
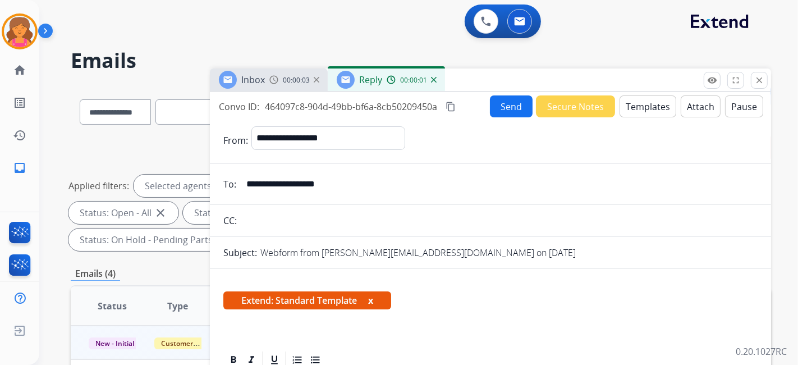
scroll to position [224, 0]
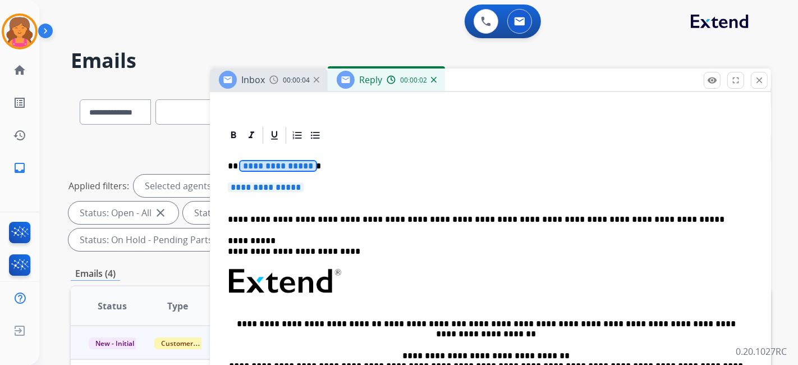
click at [265, 165] on span "**********" at bounding box center [278, 166] width 76 height 10
click at [243, 188] on span "**********" at bounding box center [266, 187] width 76 height 10
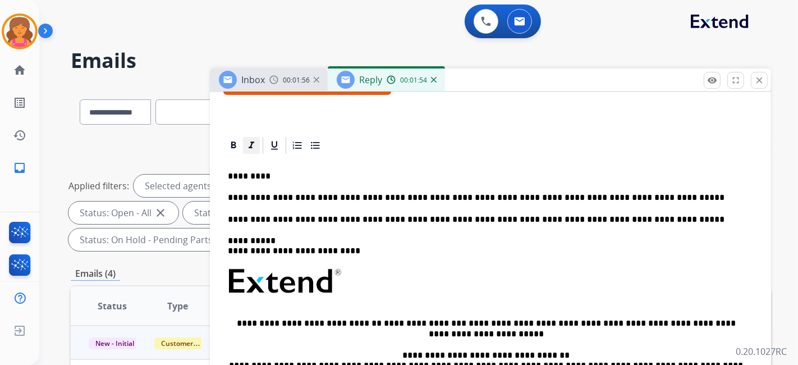
scroll to position [4, 0]
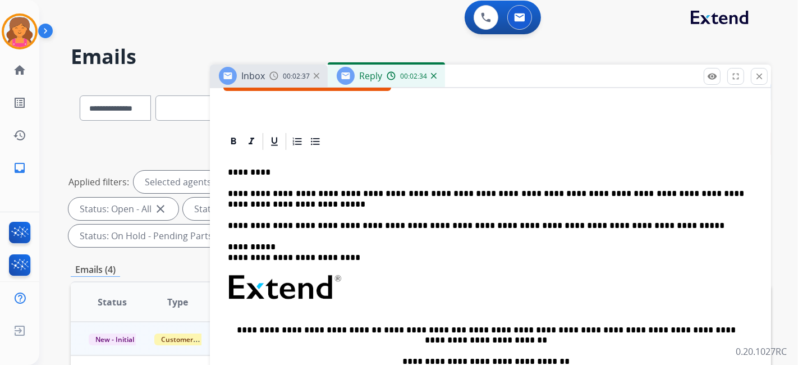
click at [647, 193] on p "**********" at bounding box center [486, 198] width 516 height 21
click at [714, 193] on p "**********" at bounding box center [486, 198] width 516 height 21
click at [256, 201] on p "**********" at bounding box center [486, 198] width 516 height 21
click at [291, 205] on p "**********" at bounding box center [486, 198] width 516 height 21
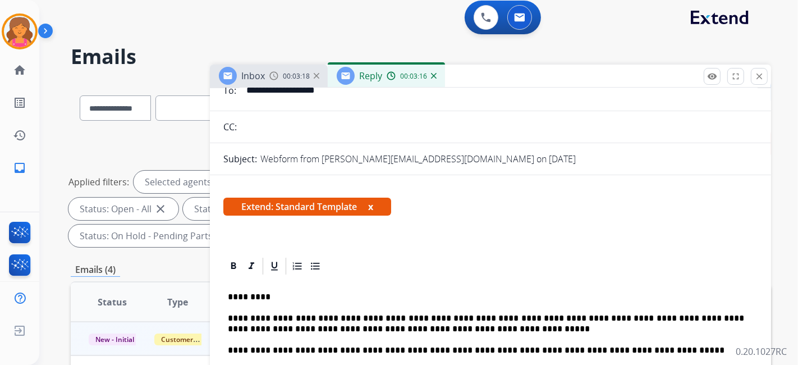
scroll to position [0, 0]
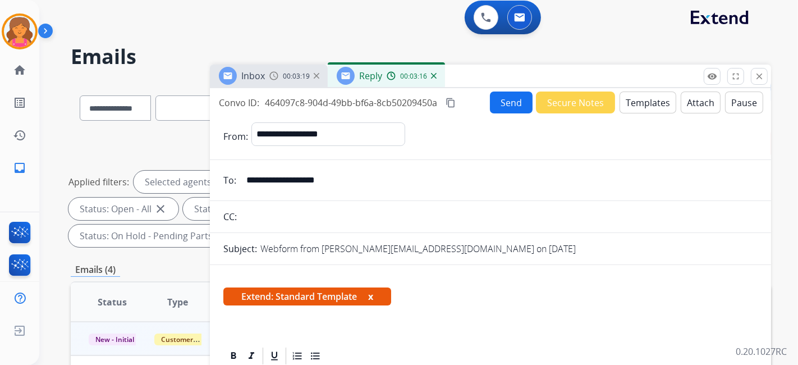
click at [451, 102] on mat-icon "content_copy" at bounding box center [450, 103] width 10 height 10
click at [500, 105] on button "Send" at bounding box center [511, 102] width 43 height 22
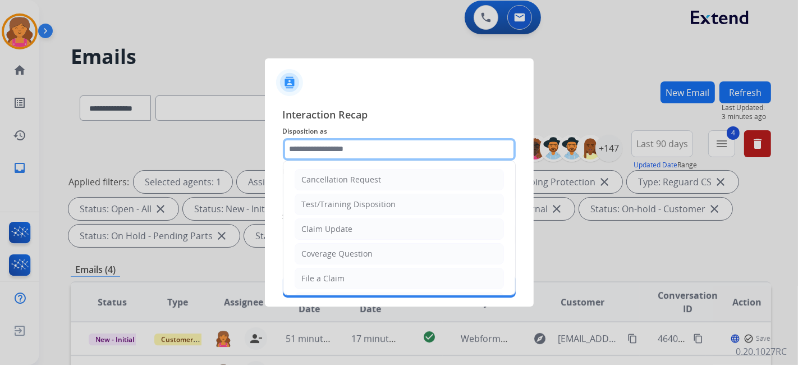
click at [388, 145] on input "text" at bounding box center [399, 149] width 233 height 22
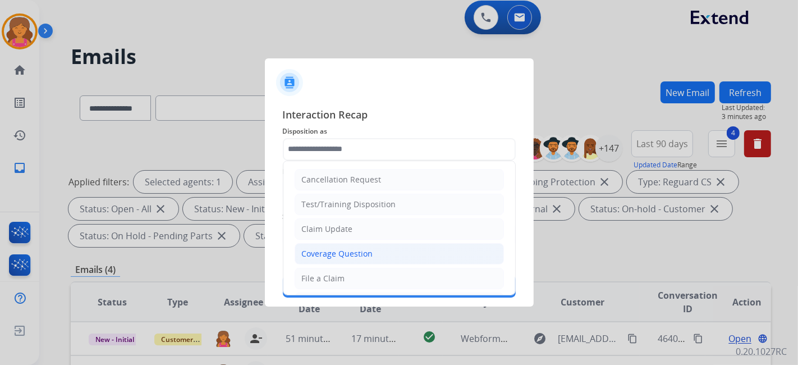
drag, startPoint x: 341, startPoint y: 248, endPoint x: 337, endPoint y: 217, distance: 31.2
click at [341, 244] on li "Coverage Question" at bounding box center [399, 253] width 209 height 21
type input "**********"
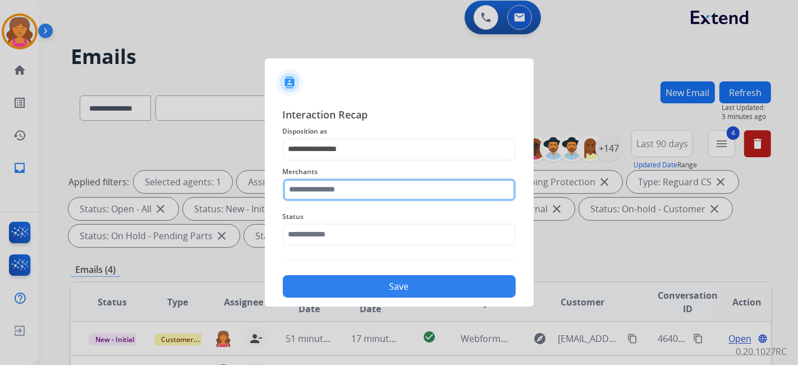
click at [337, 190] on input "text" at bounding box center [399, 189] width 233 height 22
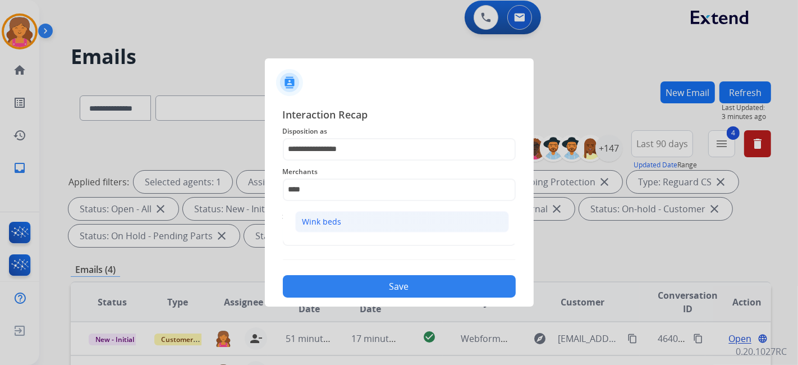
click at [326, 224] on div "Wink beds" at bounding box center [321, 221] width 39 height 11
type input "*********"
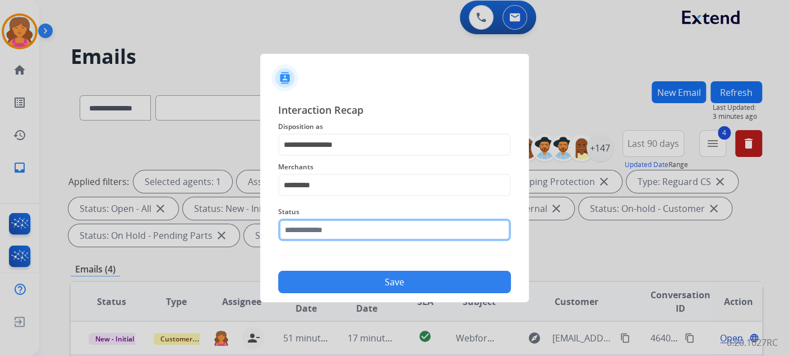
click at [324, 234] on input "text" at bounding box center [394, 230] width 233 height 22
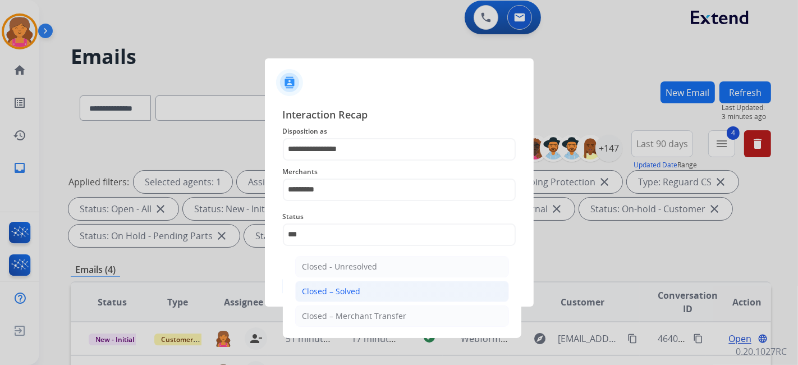
click at [353, 298] on li "Closed – Solved" at bounding box center [402, 290] width 214 height 21
type input "**********"
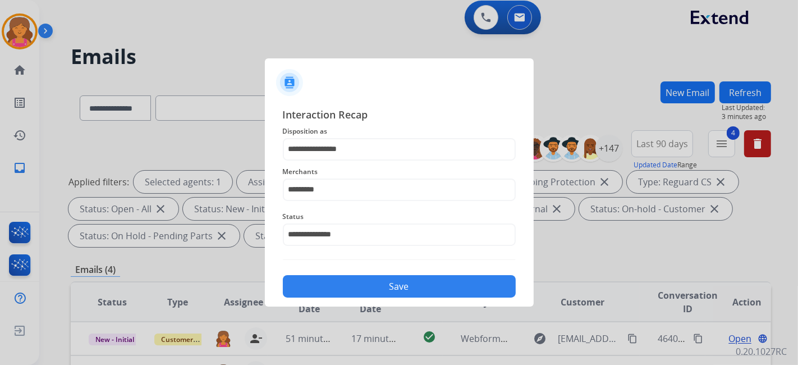
click at [352, 293] on button "Save" at bounding box center [399, 286] width 233 height 22
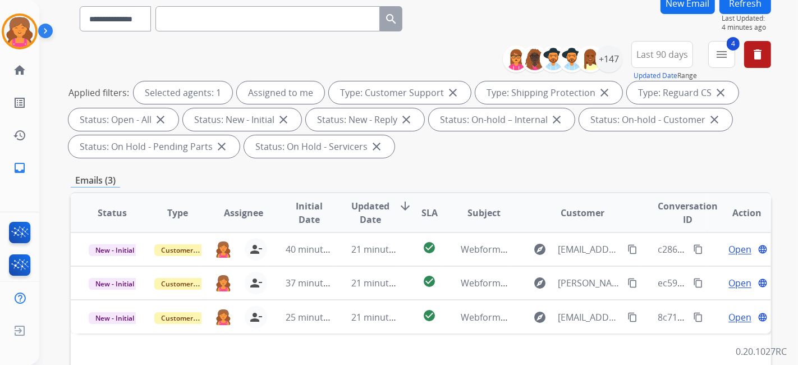
scroll to position [249, 0]
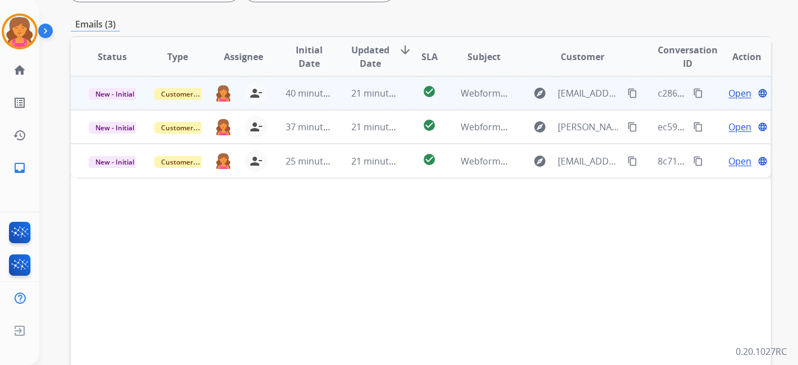
click at [737, 94] on span "Open" at bounding box center [739, 92] width 23 height 13
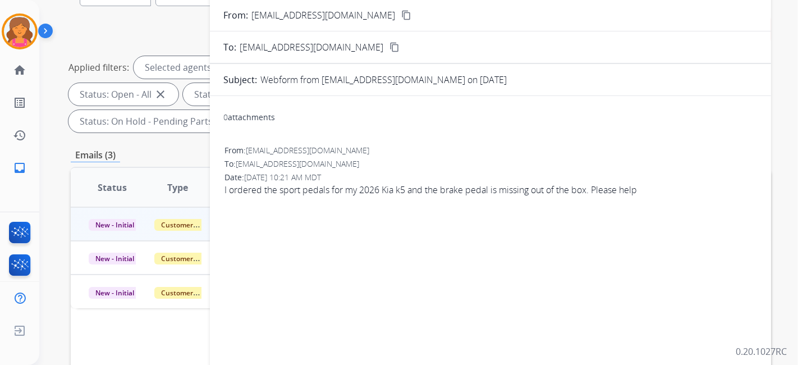
scroll to position [62, 0]
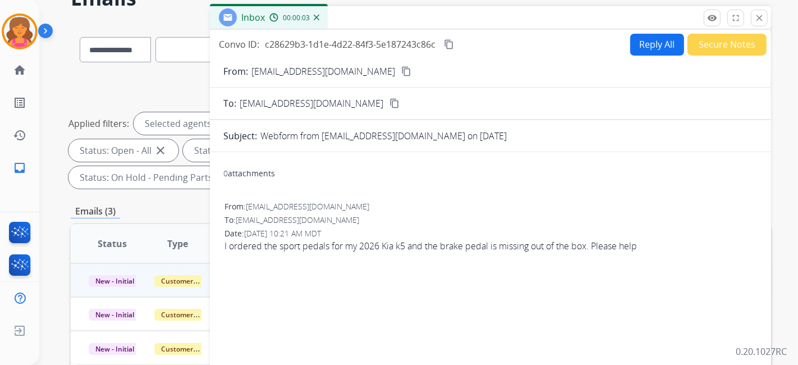
click at [401, 72] on mat-icon "content_copy" at bounding box center [406, 71] width 10 height 10
click at [636, 48] on button "Reply All" at bounding box center [657, 45] width 54 height 22
select select "**********"
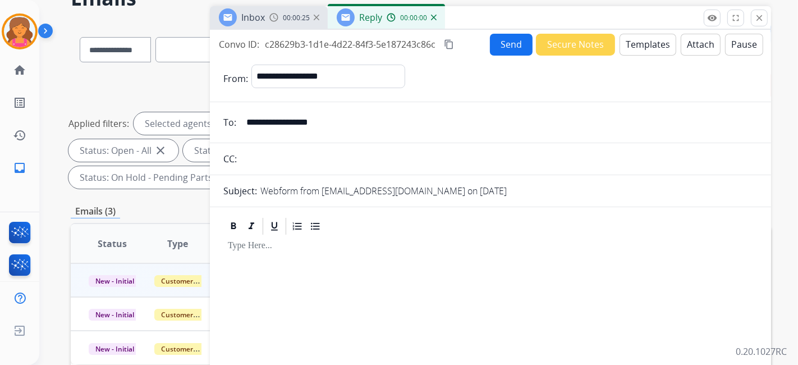
click at [636, 48] on button "Templates" at bounding box center [647, 45] width 57 height 22
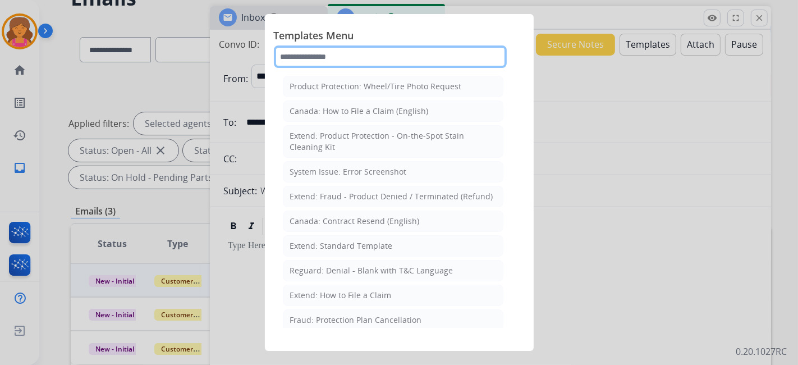
click at [332, 64] on input "text" at bounding box center [390, 56] width 233 height 22
type input "*"
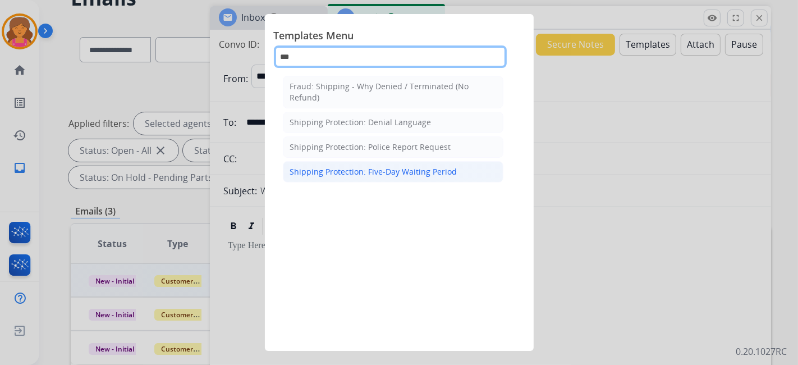
type input "***"
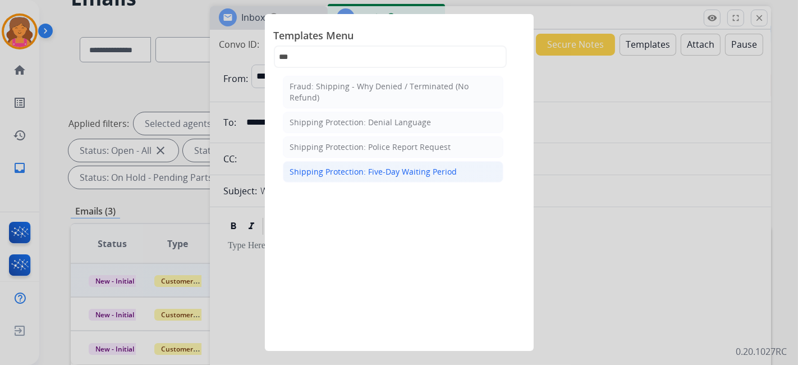
click at [347, 171] on div "Shipping Protection: Five-Day Waiting Period" at bounding box center [373, 171] width 167 height 11
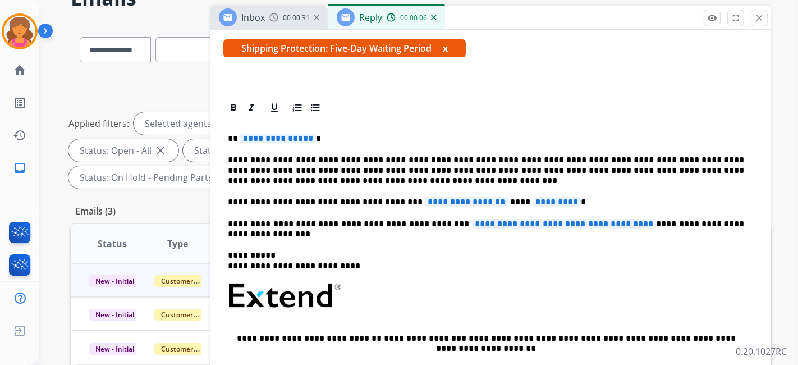
scroll to position [246, 0]
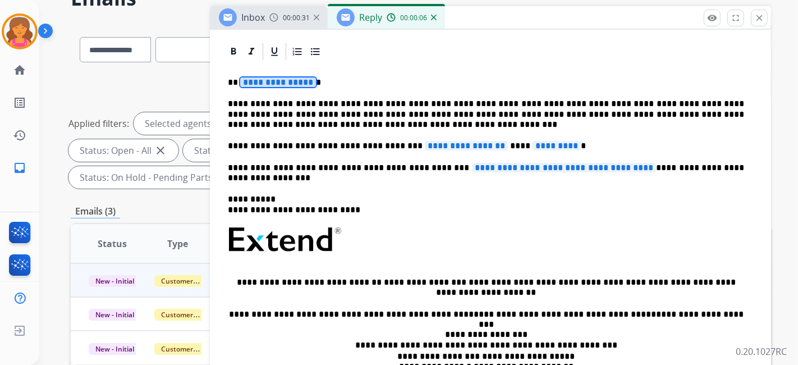
click at [296, 77] on span "**********" at bounding box center [278, 82] width 76 height 10
click at [257, 82] on span "**********" at bounding box center [278, 82] width 76 height 10
click at [532, 142] on span "*********" at bounding box center [556, 146] width 48 height 10
click at [450, 141] on span "**********" at bounding box center [466, 146] width 83 height 10
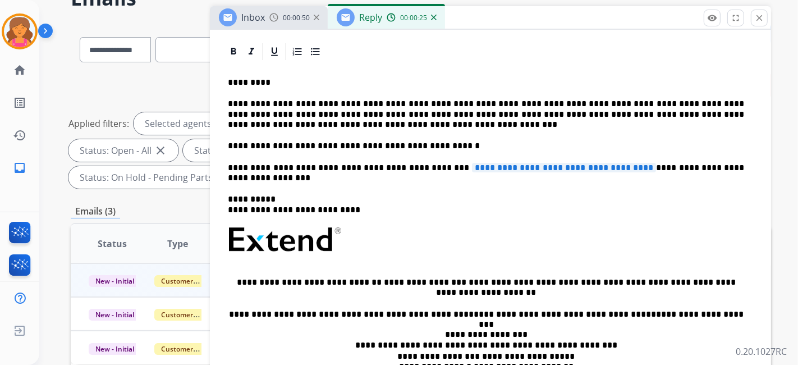
click at [388, 141] on p "**********" at bounding box center [486, 146] width 516 height 10
click at [494, 167] on span "**********" at bounding box center [564, 168] width 184 height 10
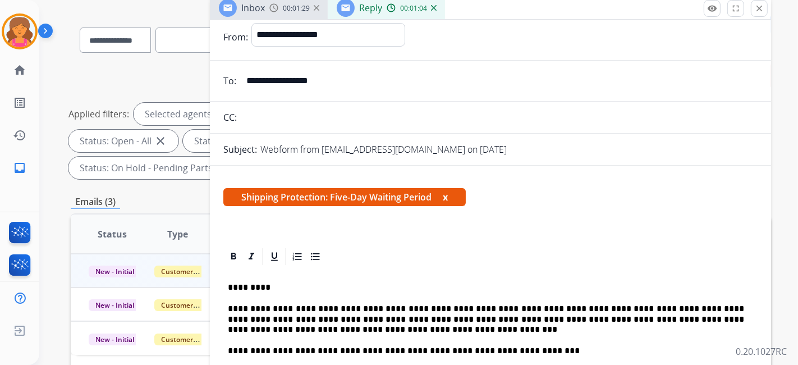
scroll to position [0, 0]
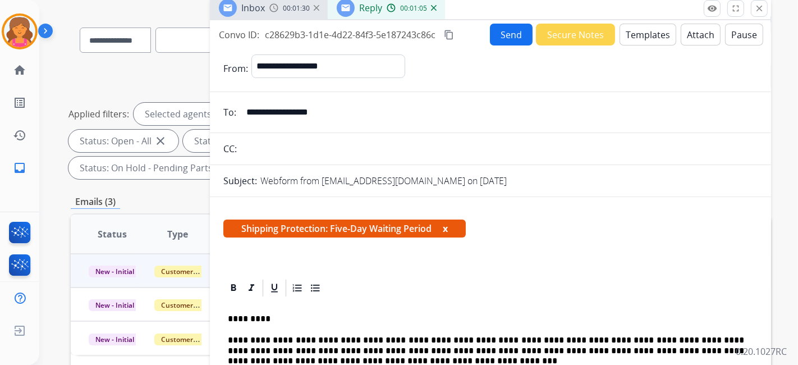
click at [452, 35] on mat-icon "content_copy" at bounding box center [449, 35] width 10 height 10
click at [508, 36] on button "Send" at bounding box center [511, 35] width 43 height 22
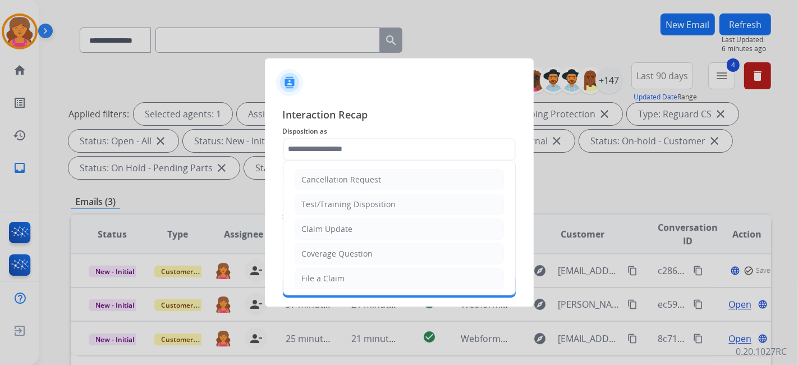
click at [366, 150] on input "text" at bounding box center [399, 149] width 233 height 22
click at [325, 280] on div "File a Claim" at bounding box center [323, 278] width 43 height 11
type input "**********"
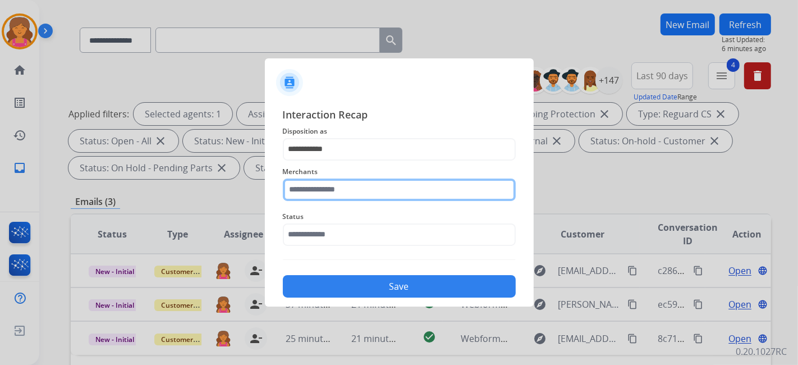
click at [323, 188] on input "text" at bounding box center [399, 189] width 233 height 22
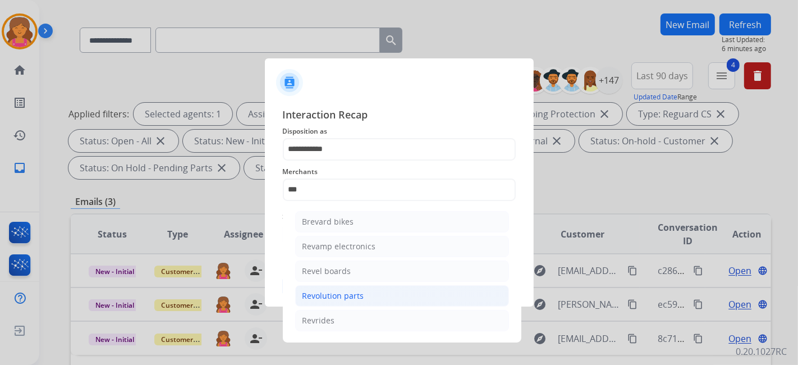
click at [335, 291] on div "Revolution parts" at bounding box center [333, 295] width 62 height 11
type input "**********"
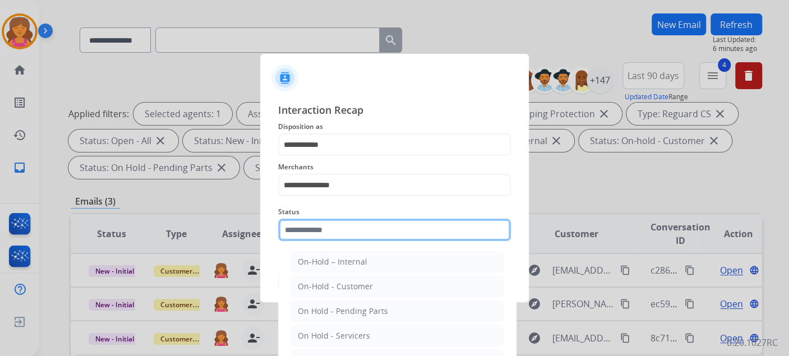
click at [332, 242] on div "Status On-Hold – Internal On-Hold - Customer On Hold - Pending Parts On Hold - …" at bounding box center [394, 223] width 233 height 45
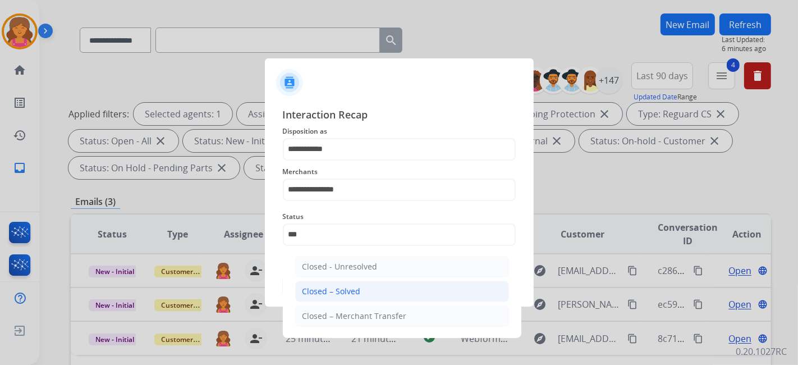
click at [368, 292] on li "Closed – Solved" at bounding box center [402, 290] width 214 height 21
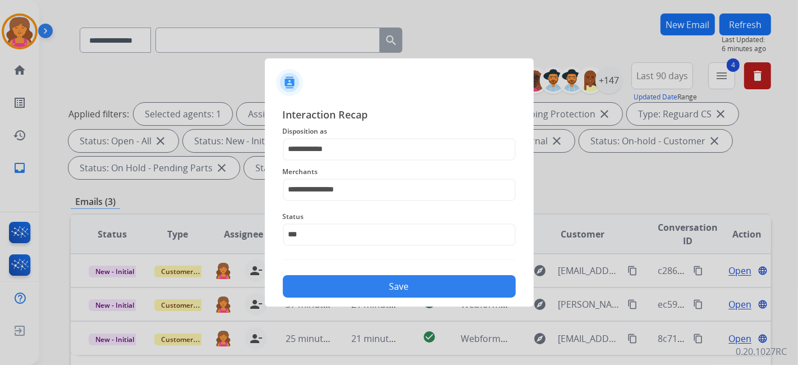
type input "**********"
click at [368, 292] on button "Save" at bounding box center [399, 286] width 233 height 22
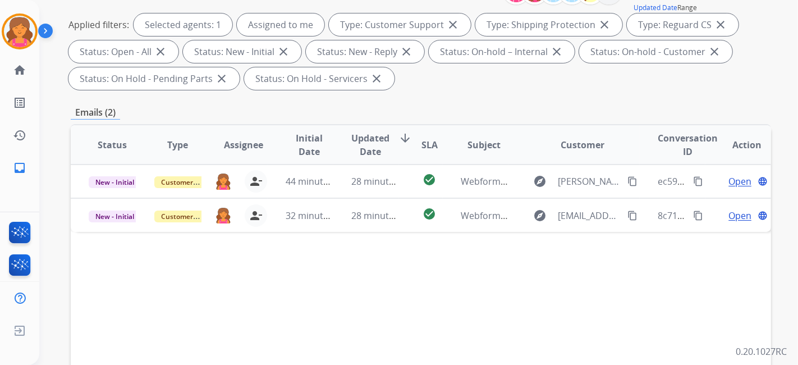
scroll to position [249, 0]
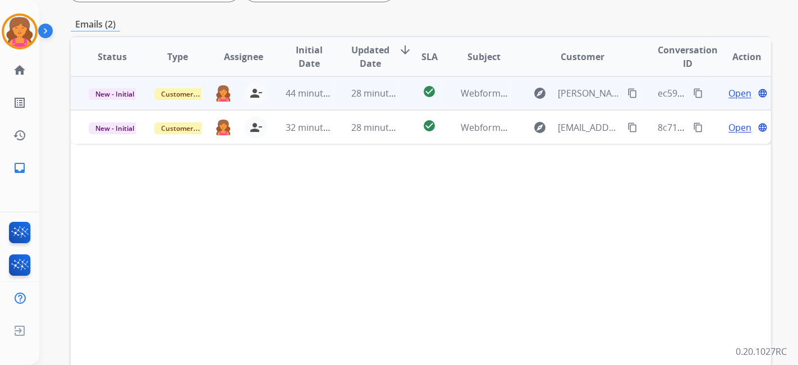
click at [732, 90] on span "Open" at bounding box center [739, 92] width 23 height 13
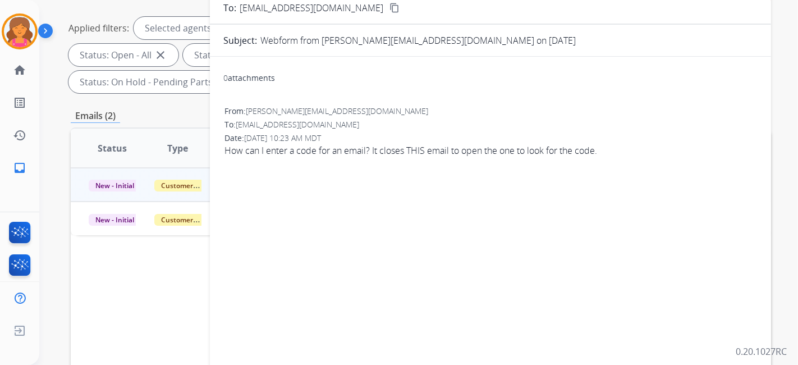
scroll to position [0, 0]
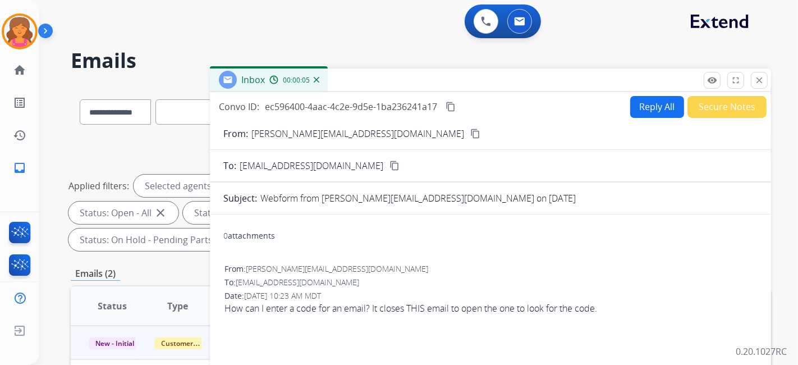
click at [468, 127] on button "content_copy" at bounding box center [474, 133] width 13 height 13
click at [630, 107] on button "Reply All" at bounding box center [657, 107] width 54 height 22
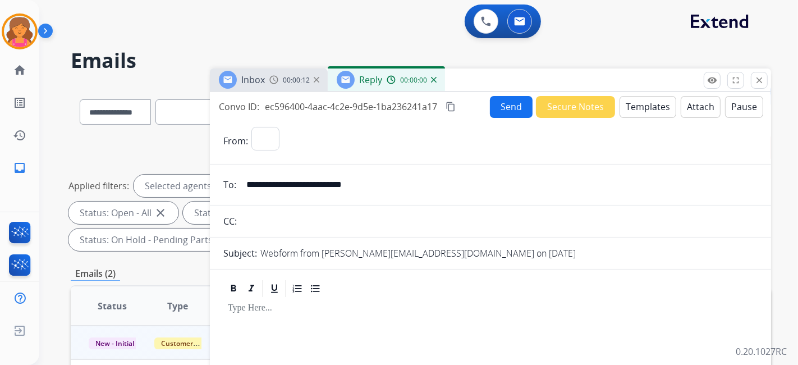
select select "**********"
click at [629, 107] on button "Templates" at bounding box center [647, 107] width 57 height 22
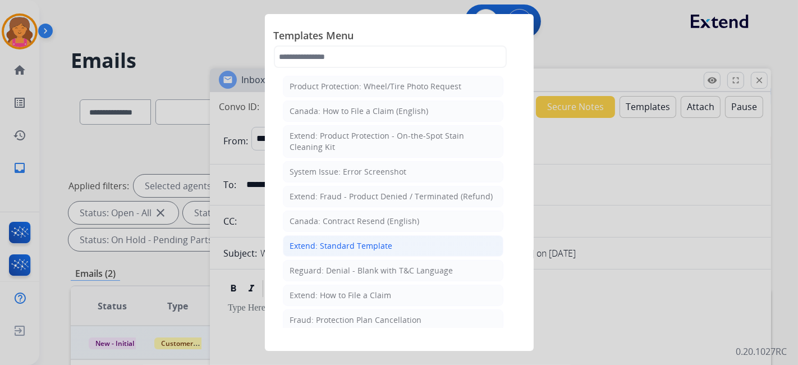
click at [344, 244] on div "Extend: Standard Template" at bounding box center [341, 245] width 103 height 11
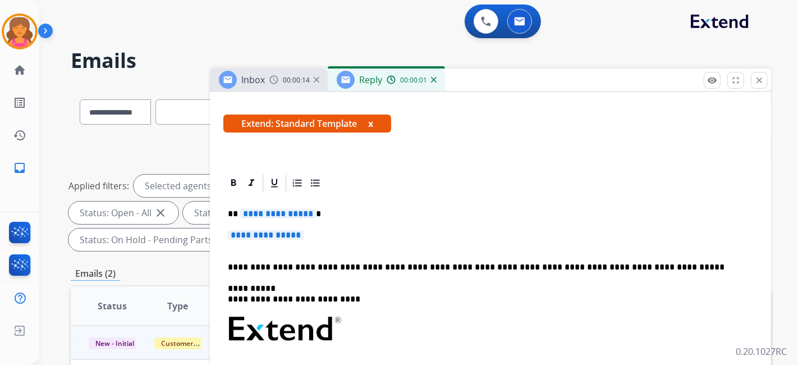
scroll to position [187, 0]
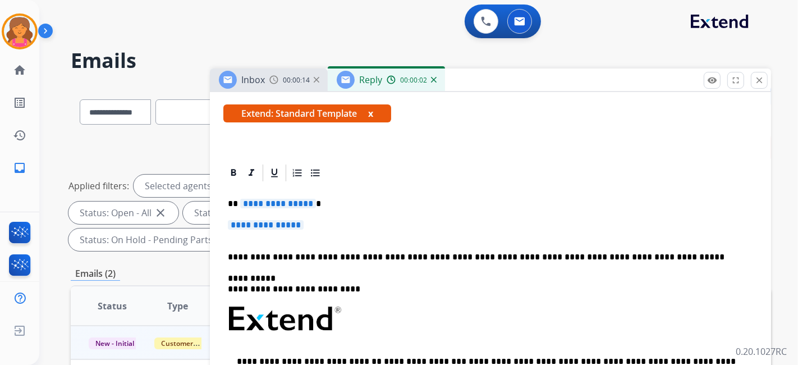
click at [284, 204] on span "**********" at bounding box center [278, 204] width 76 height 10
click at [262, 220] on span "**********" at bounding box center [266, 225] width 76 height 10
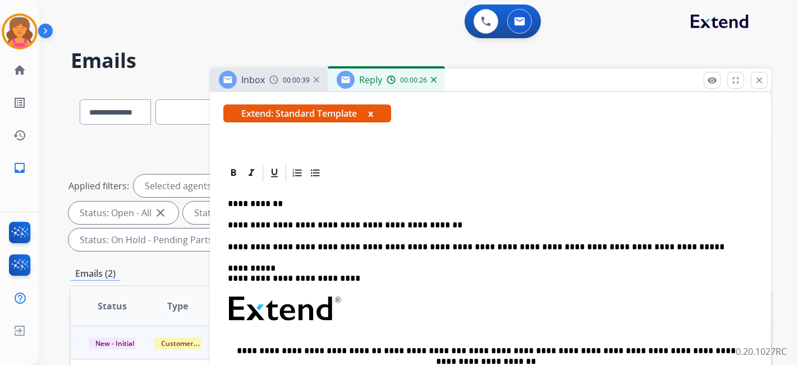
click at [319, 225] on p "**********" at bounding box center [486, 225] width 516 height 10
click at [320, 220] on p "**********" at bounding box center [486, 225] width 516 height 10
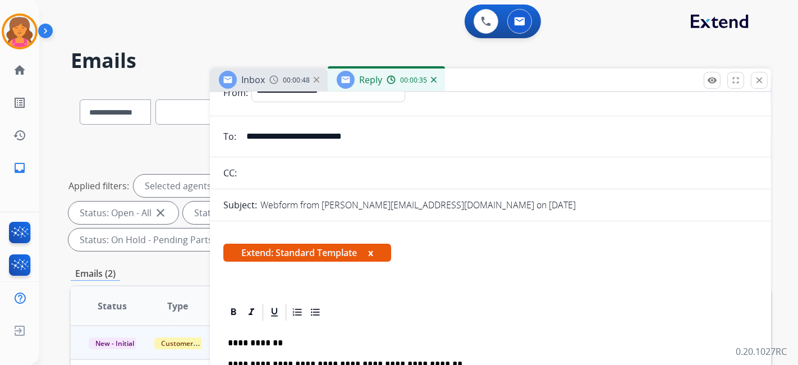
scroll to position [0, 0]
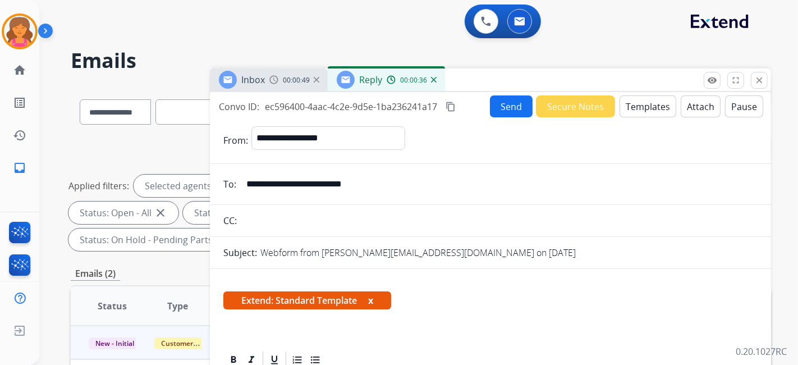
click at [490, 105] on button "Send" at bounding box center [511, 106] width 43 height 22
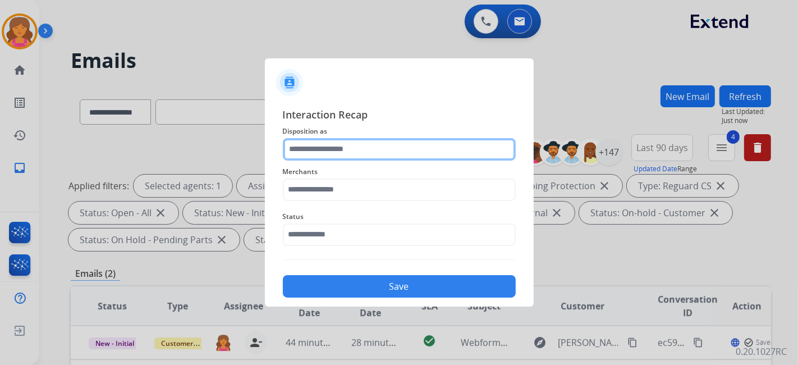
click at [395, 153] on input "text" at bounding box center [399, 149] width 233 height 22
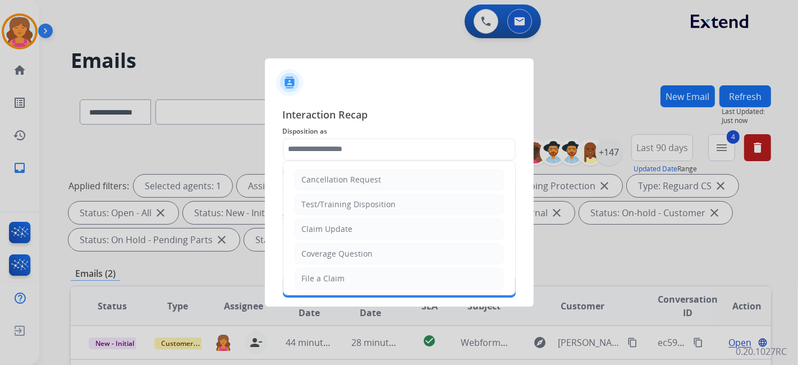
click at [337, 273] on div "File a Claim" at bounding box center [323, 278] width 43 height 11
type input "**********"
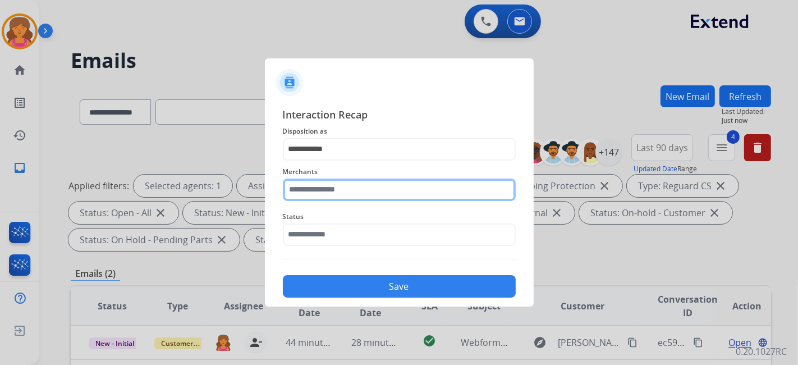
drag, startPoint x: 344, startPoint y: 199, endPoint x: 344, endPoint y: 190, distance: 9.0
click at [343, 197] on div "Merchants" at bounding box center [399, 182] width 233 height 45
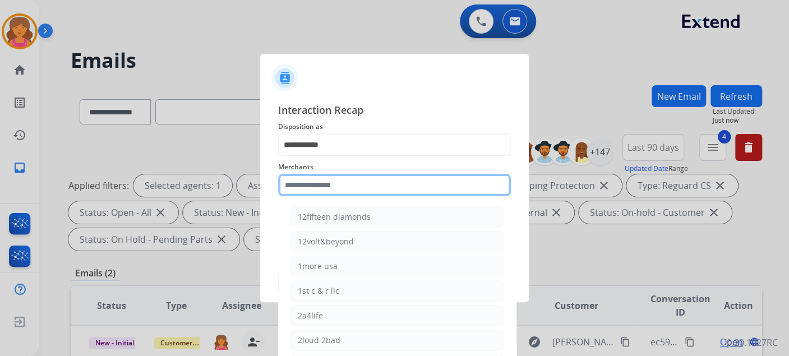
click at [344, 190] on input "text" at bounding box center [394, 185] width 233 height 22
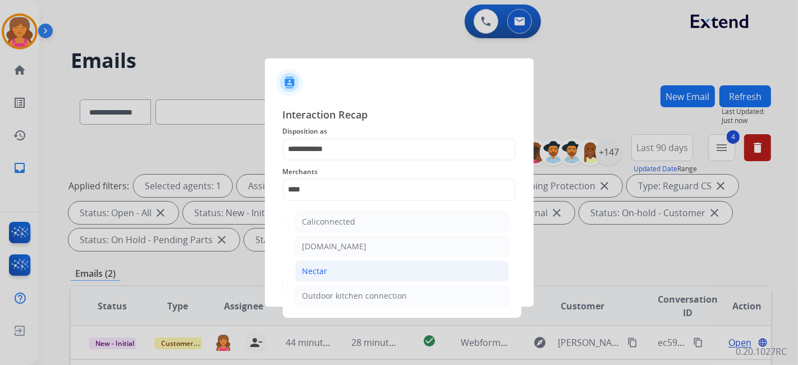
click at [332, 269] on li "Nectar" at bounding box center [402, 270] width 214 height 21
type input "******"
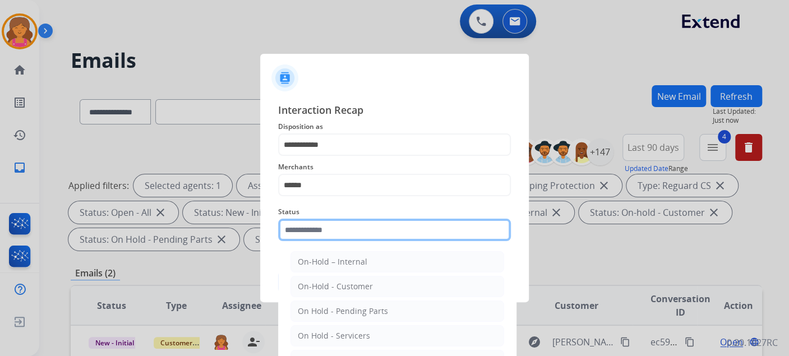
click at [339, 232] on input "text" at bounding box center [394, 230] width 233 height 22
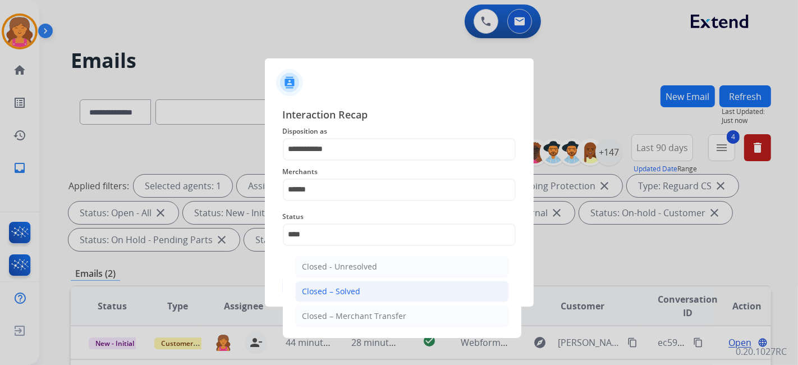
click at [330, 292] on div "Closed – Solved" at bounding box center [331, 291] width 58 height 11
type input "**********"
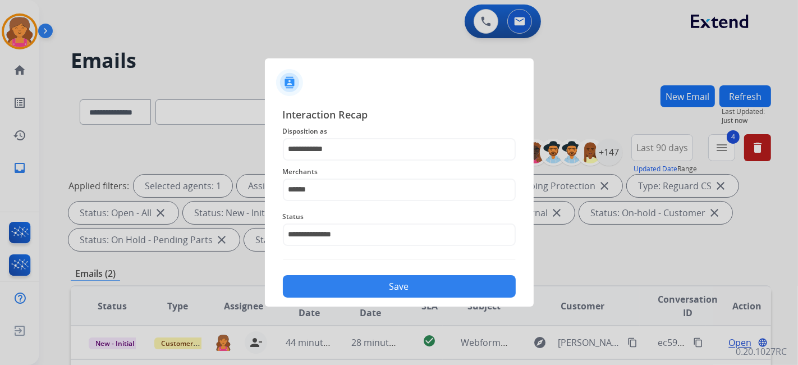
click at [331, 291] on button "Save" at bounding box center [399, 286] width 233 height 22
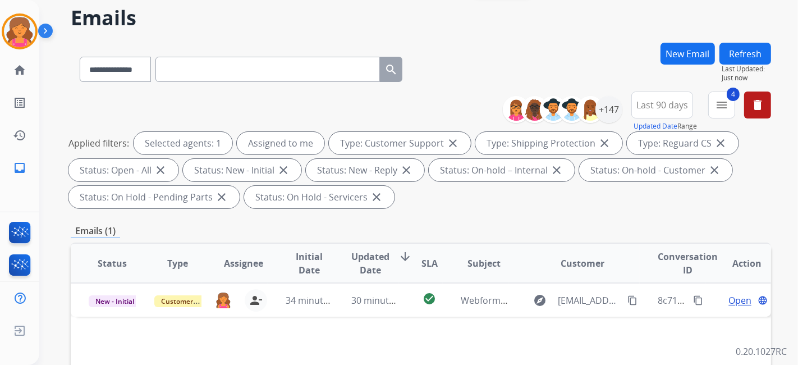
scroll to position [62, 0]
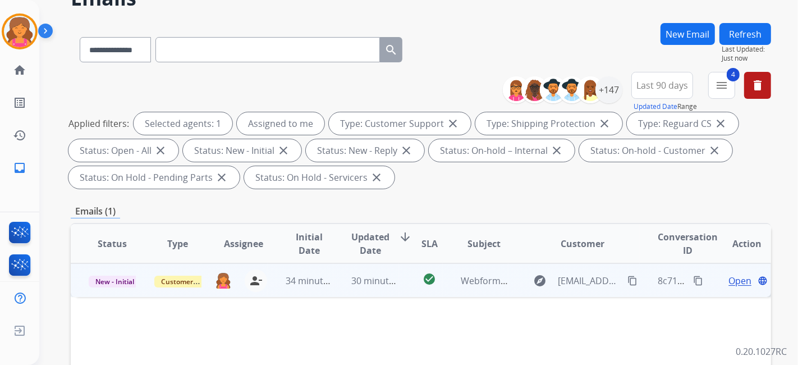
click at [739, 274] on span "Open" at bounding box center [739, 280] width 23 height 13
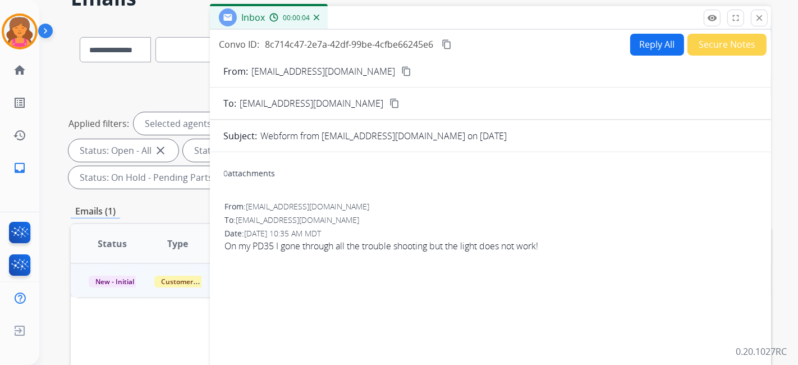
click at [401, 73] on mat-icon "content_copy" at bounding box center [406, 71] width 10 height 10
click at [636, 44] on button "Reply All" at bounding box center [657, 45] width 54 height 22
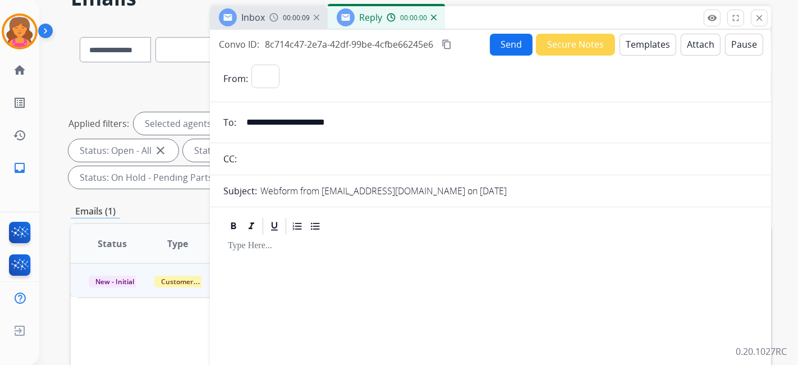
select select "**********"
click at [631, 45] on button "Templates" at bounding box center [647, 45] width 57 height 22
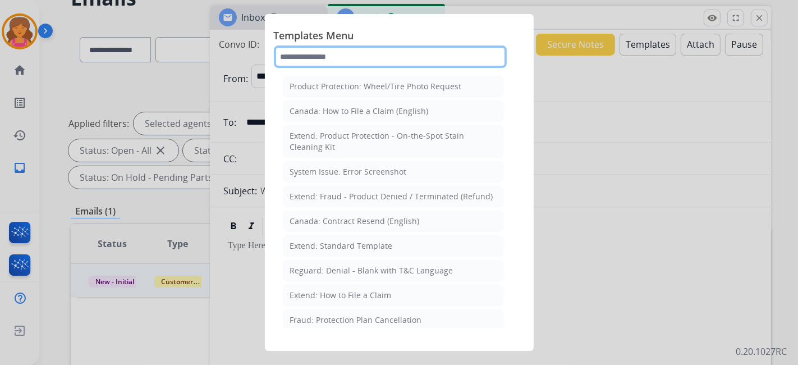
click at [381, 63] on input "text" at bounding box center [390, 56] width 233 height 22
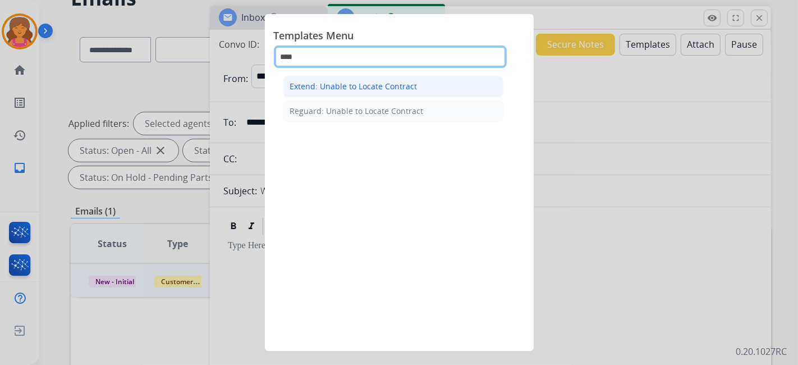
type input "****"
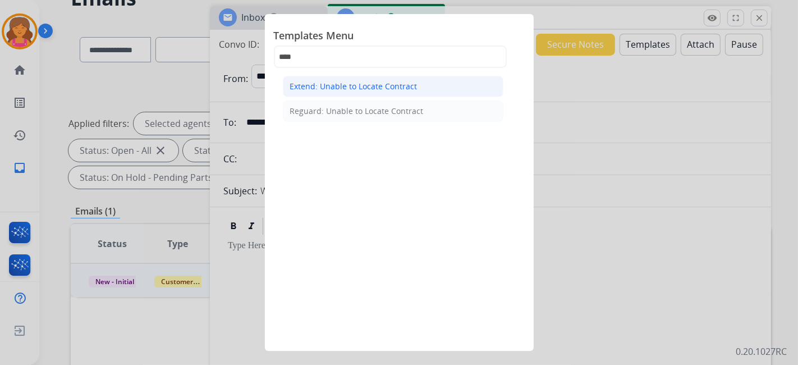
click at [370, 91] on div "Extend: Unable to Locate Contract" at bounding box center [353, 86] width 127 height 11
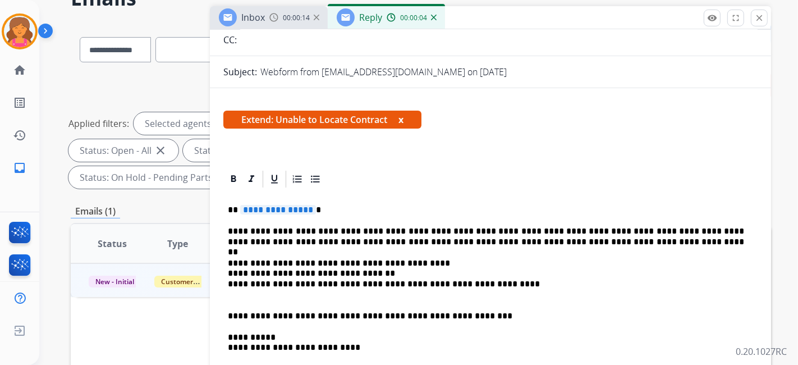
scroll to position [187, 0]
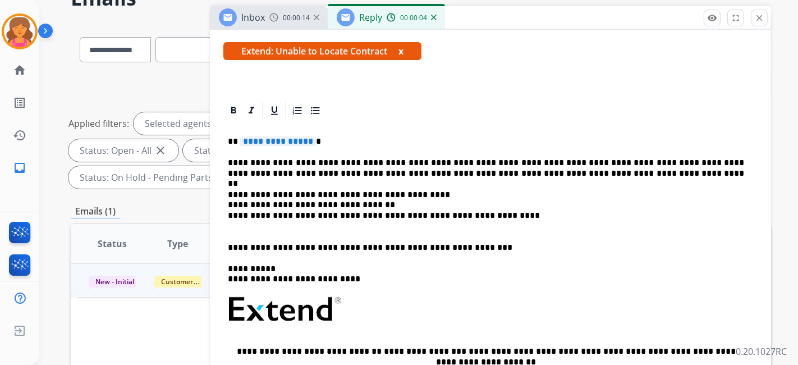
click at [278, 132] on div "**********" at bounding box center [490, 312] width 534 height 383
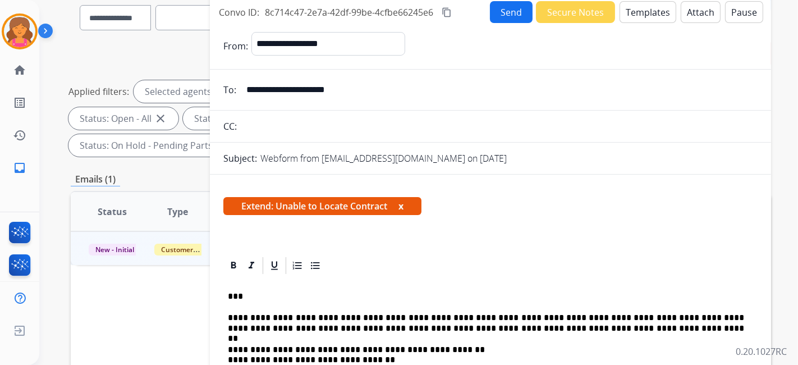
scroll to position [0, 0]
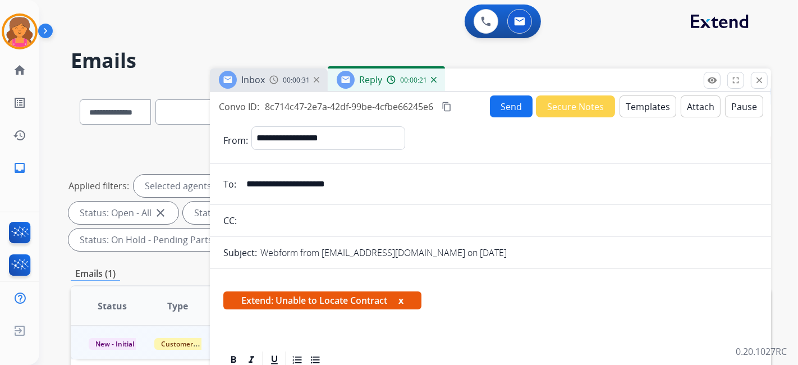
click at [498, 105] on button "Send" at bounding box center [511, 106] width 43 height 22
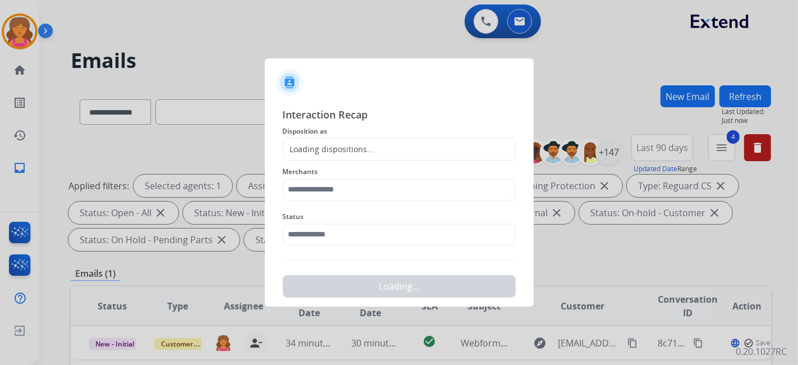
click at [328, 148] on div "Loading dispositions..." at bounding box center [328, 149] width 91 height 11
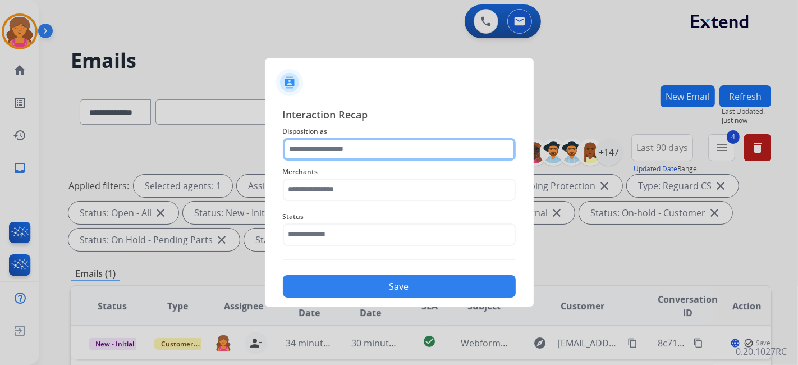
click at [328, 148] on input "text" at bounding box center [399, 149] width 233 height 22
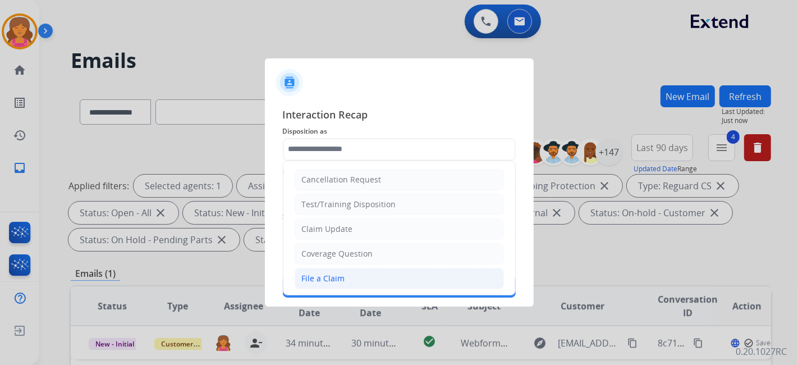
click at [330, 273] on div "File a Claim" at bounding box center [323, 278] width 43 height 11
type input "**********"
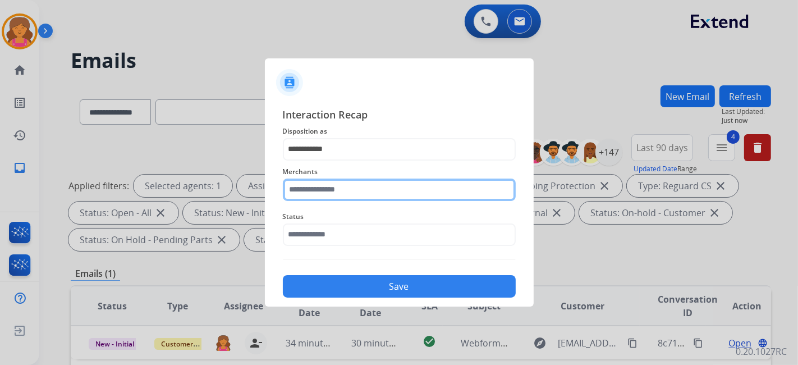
click at [331, 186] on input "text" at bounding box center [399, 189] width 233 height 22
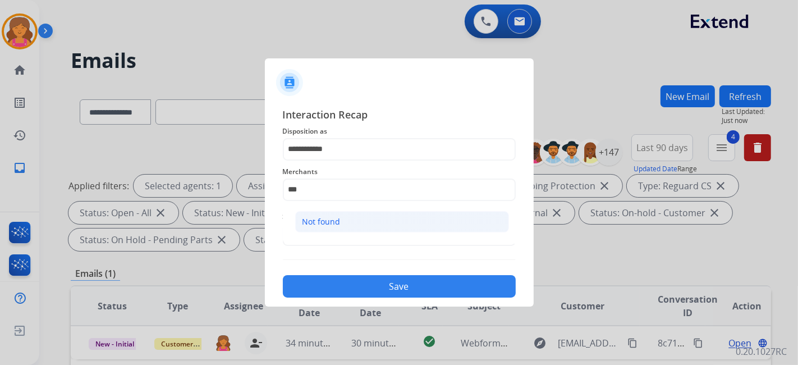
click at [332, 220] on div "Not found" at bounding box center [321, 221] width 38 height 11
type input "*********"
click at [336, 226] on input "text" at bounding box center [399, 234] width 233 height 22
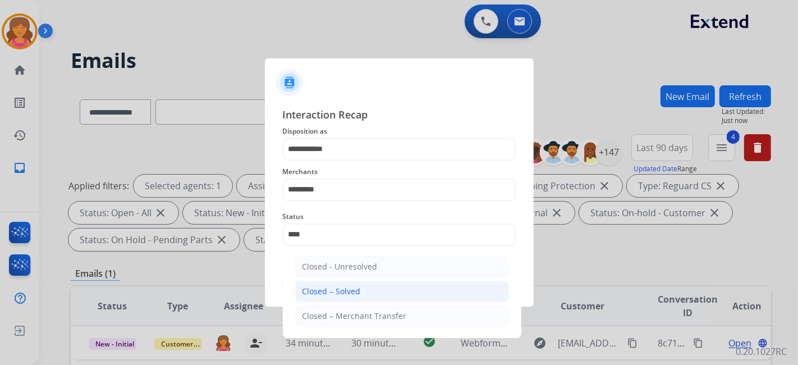
click at [374, 288] on li "Closed – Solved" at bounding box center [402, 290] width 214 height 21
type input "**********"
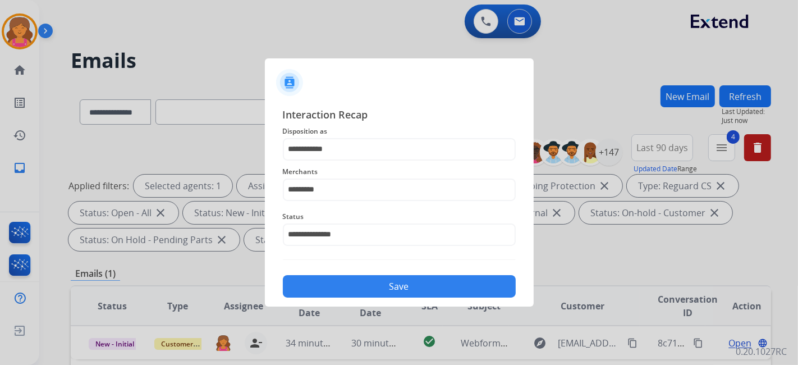
click at [375, 288] on button "Save" at bounding box center [399, 286] width 233 height 22
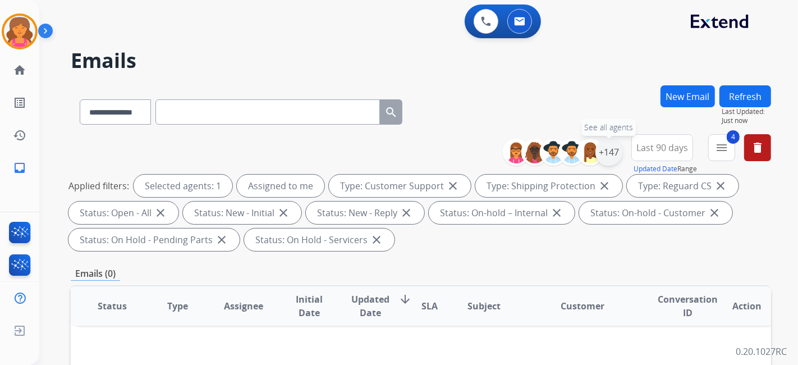
click at [618, 156] on div "+147 See all agents" at bounding box center [566, 152] width 111 height 27
click at [604, 153] on div "+147" at bounding box center [608, 152] width 27 height 27
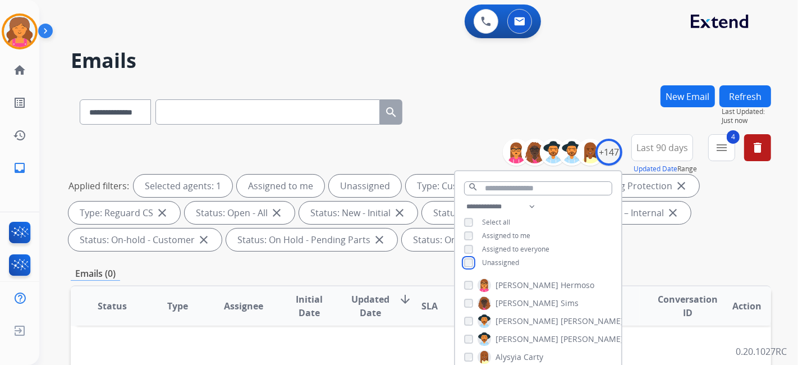
scroll to position [249, 0]
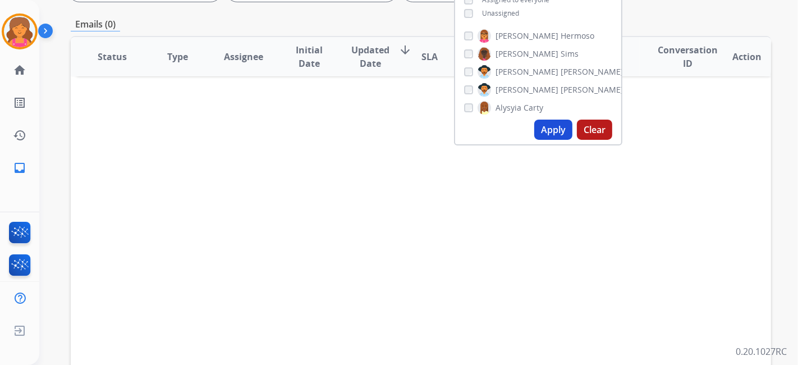
click at [553, 134] on button "Apply" at bounding box center [553, 129] width 38 height 20
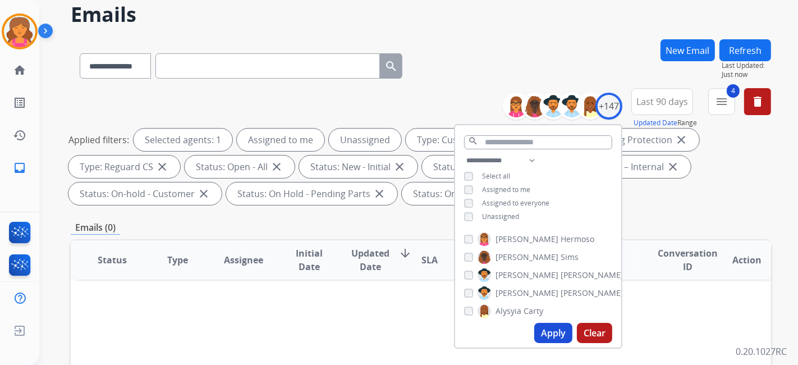
scroll to position [62, 0]
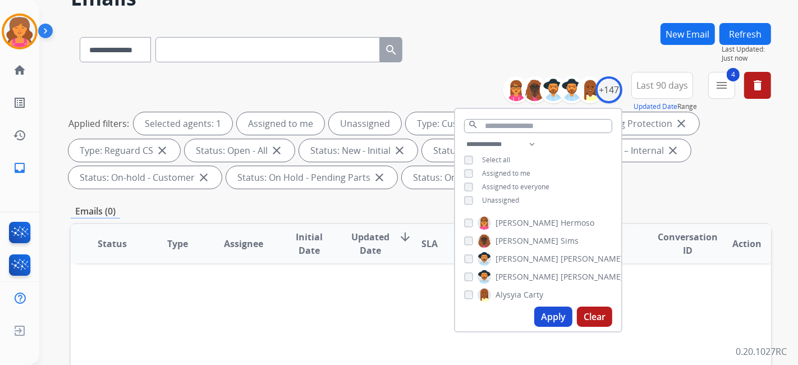
click at [545, 310] on button "Apply" at bounding box center [553, 316] width 38 height 20
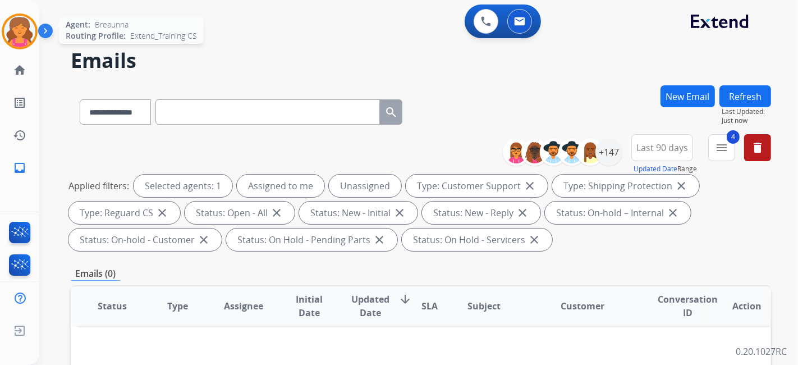
drag, startPoint x: 25, startPoint y: 29, endPoint x: 39, endPoint y: 41, distance: 18.3
click at [25, 29] on img at bounding box center [19, 31] width 31 height 31
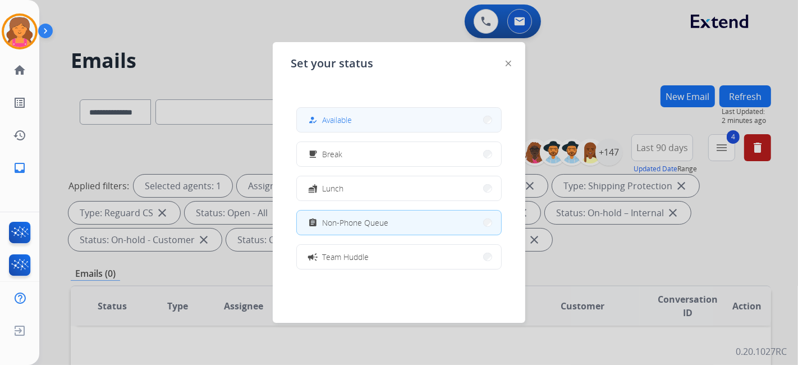
click at [355, 122] on button "how_to_reg Available" at bounding box center [399, 120] width 204 height 24
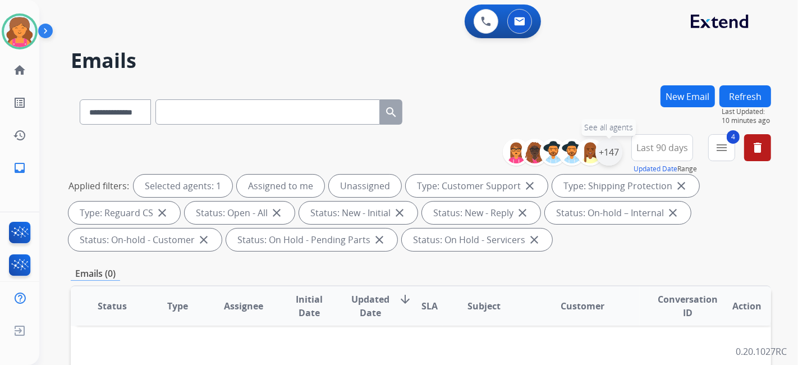
click at [607, 153] on div "+147" at bounding box center [608, 152] width 27 height 27
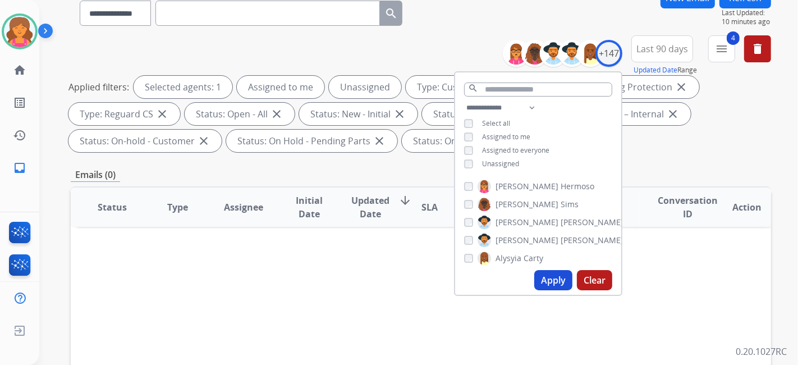
scroll to position [125, 0]
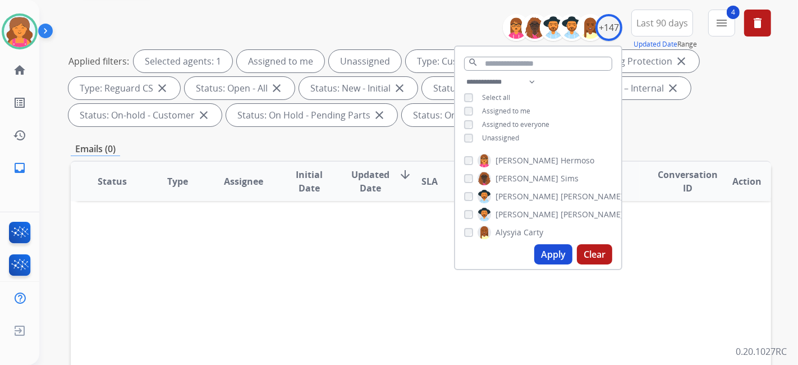
click at [551, 260] on button "Apply" at bounding box center [553, 254] width 38 height 20
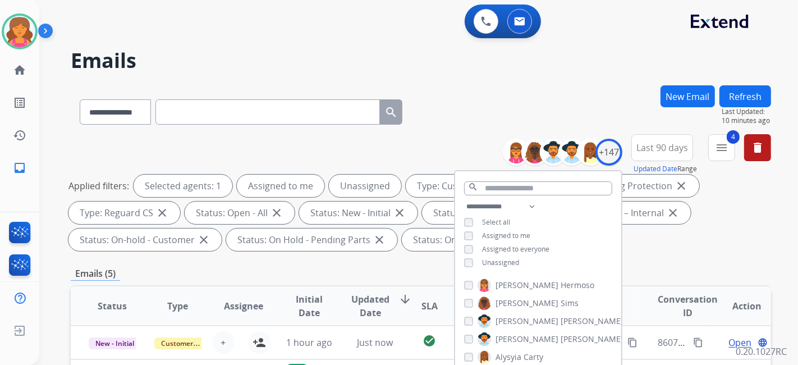
drag, startPoint x: 395, startPoint y: 272, endPoint x: 401, endPoint y: 275, distance: 7.0
click at [397, 273] on div "Emails (5)" at bounding box center [421, 273] width 700 height 14
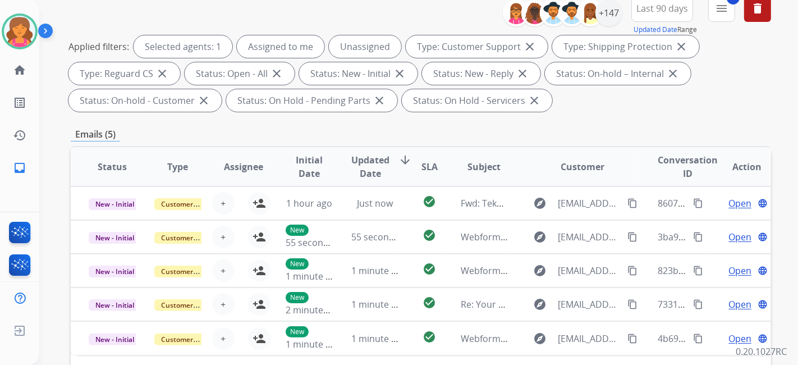
scroll to position [249, 0]
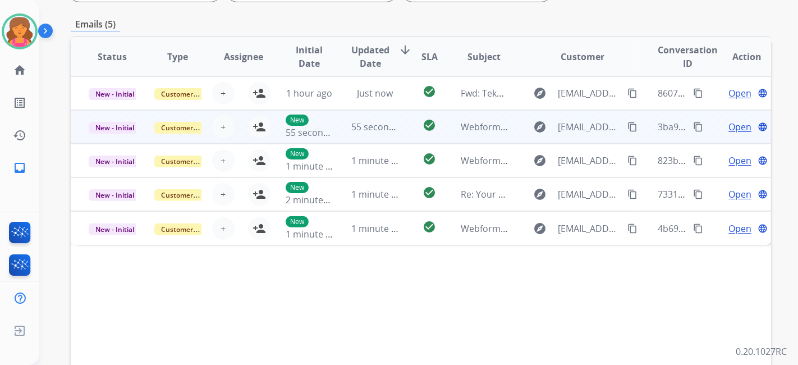
click at [268, 127] on td "New 55 seconds ago" at bounding box center [301, 127] width 66 height 34
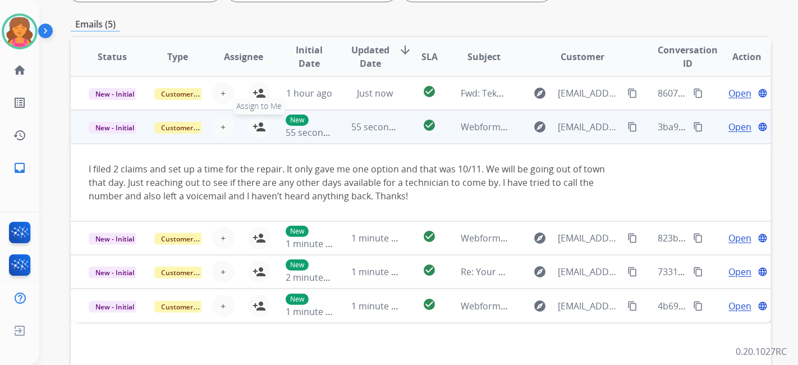
click at [262, 126] on mat-icon "person_add" at bounding box center [258, 126] width 13 height 13
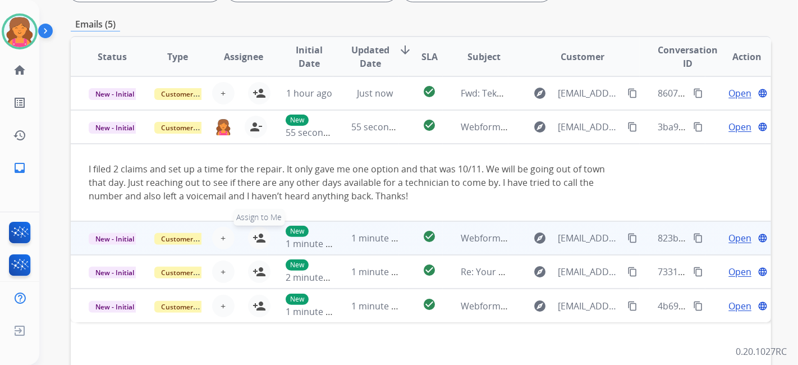
click at [261, 232] on mat-icon "person_add" at bounding box center [258, 237] width 13 height 13
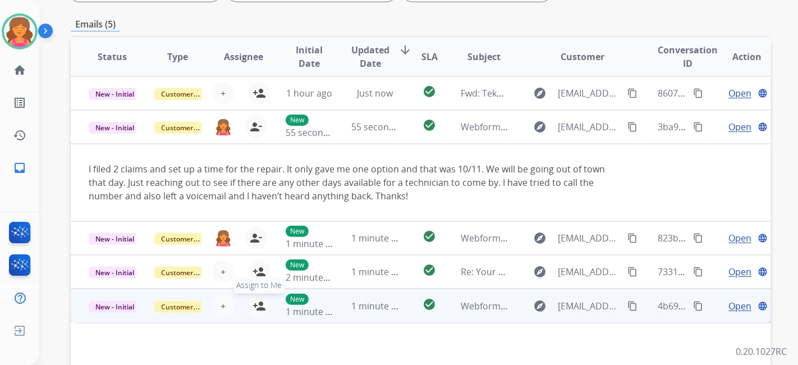
click at [258, 309] on mat-icon "person_add" at bounding box center [258, 305] width 13 height 13
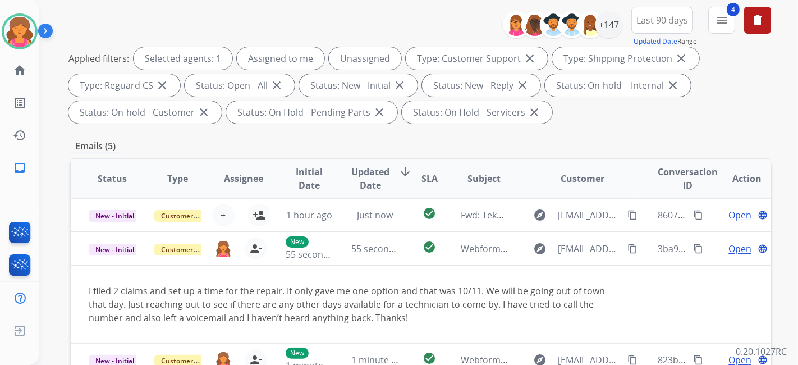
scroll to position [125, 0]
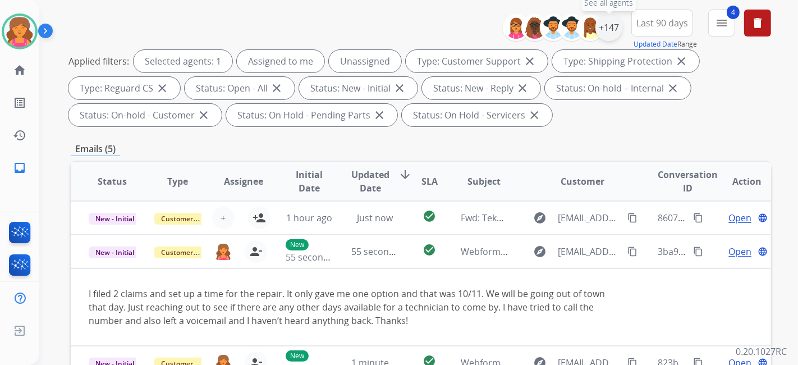
click at [613, 29] on div "+147" at bounding box center [608, 27] width 27 height 27
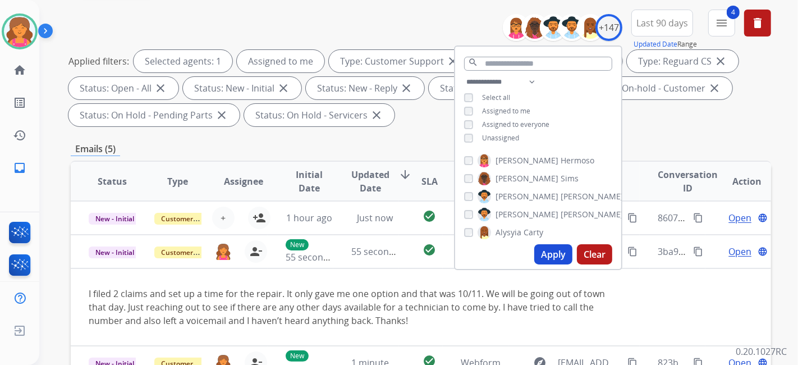
click at [555, 265] on div "Apply Clear" at bounding box center [538, 254] width 166 height 29
click at [550, 255] on button "Apply" at bounding box center [553, 254] width 38 height 20
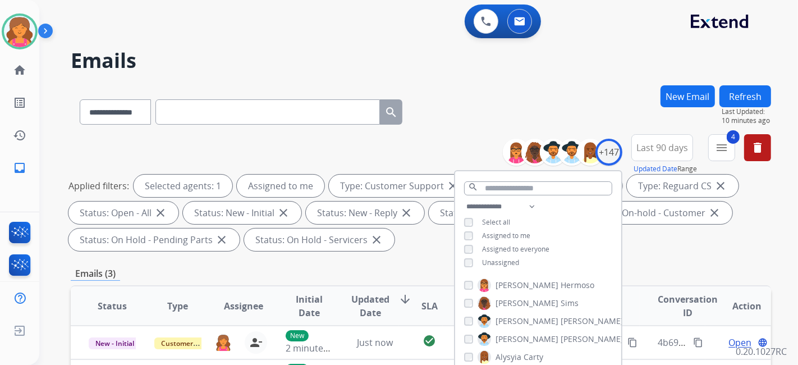
click at [459, 128] on div "**********" at bounding box center [421, 109] width 700 height 49
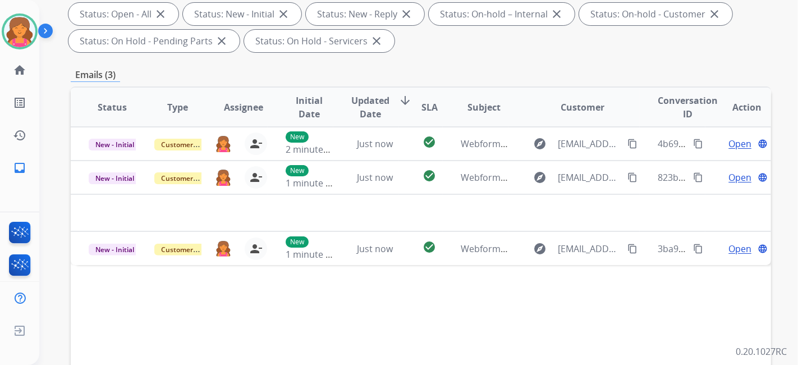
scroll to position [311, 0]
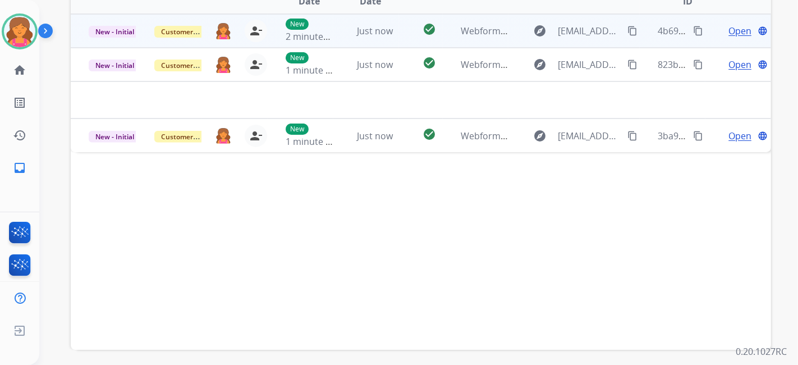
click at [728, 29] on span "Open" at bounding box center [739, 30] width 23 height 13
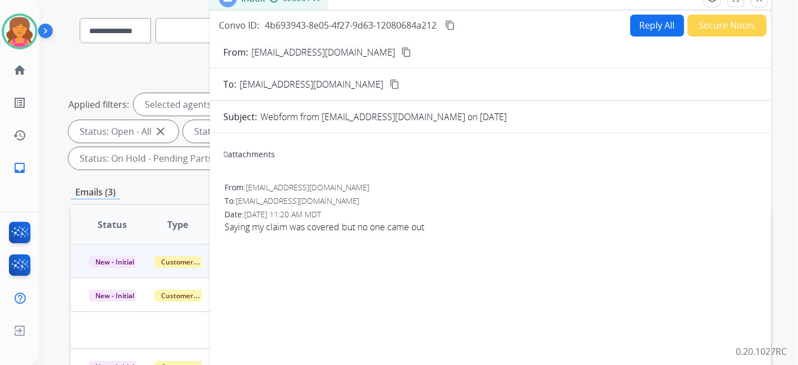
scroll to position [62, 0]
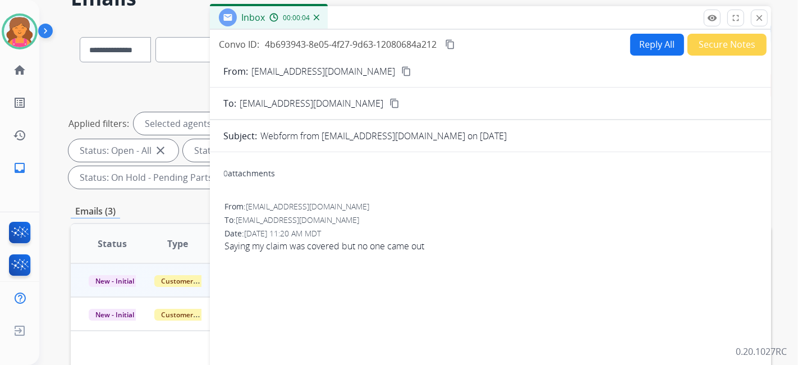
click at [401, 69] on mat-icon "content_copy" at bounding box center [406, 71] width 10 height 10
click at [631, 45] on button "Reply All" at bounding box center [657, 45] width 54 height 22
select select "**********"
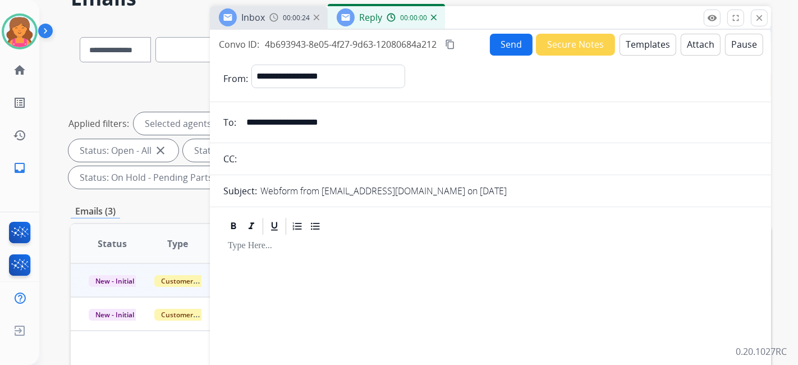
click at [631, 47] on button "Templates" at bounding box center [647, 45] width 57 height 22
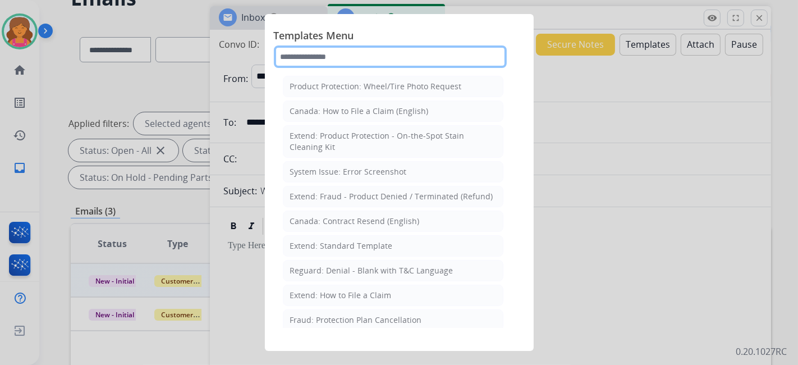
click at [318, 60] on input "text" at bounding box center [390, 56] width 233 height 22
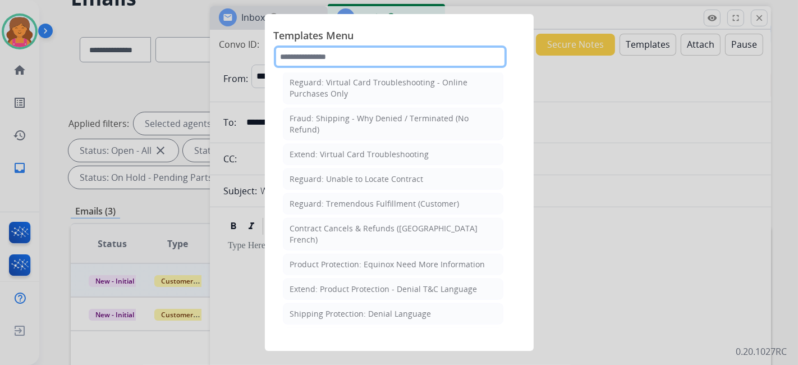
scroll to position [1215, 0]
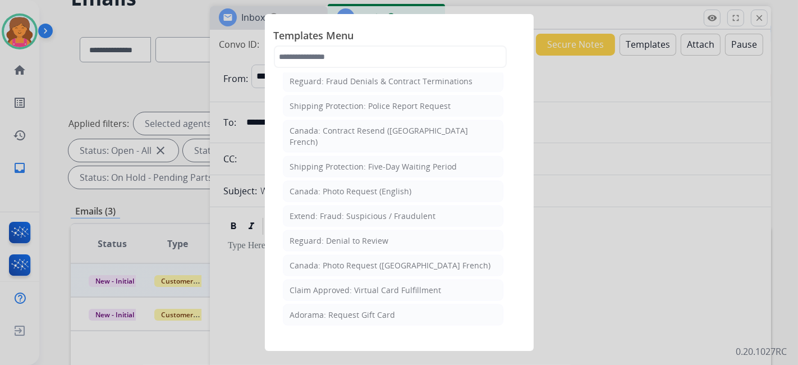
click at [338, 358] on div "Filed Claim: Need Additional Information" at bounding box center [367, 363] width 154 height 11
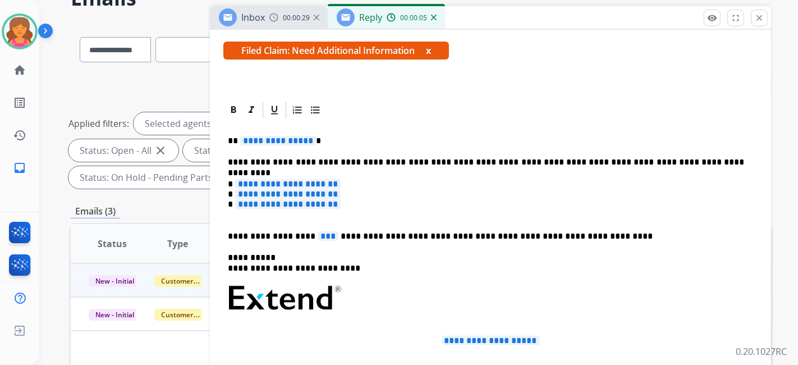
scroll to position [249, 0]
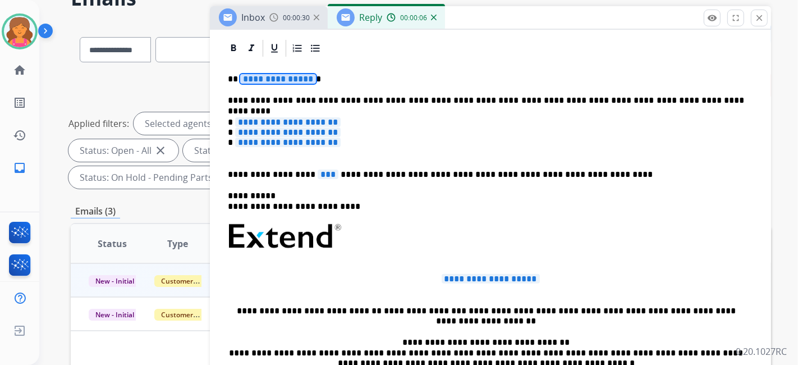
click at [264, 74] on span "**********" at bounding box center [278, 79] width 76 height 10
click at [263, 122] on span "**********" at bounding box center [287, 122] width 105 height 10
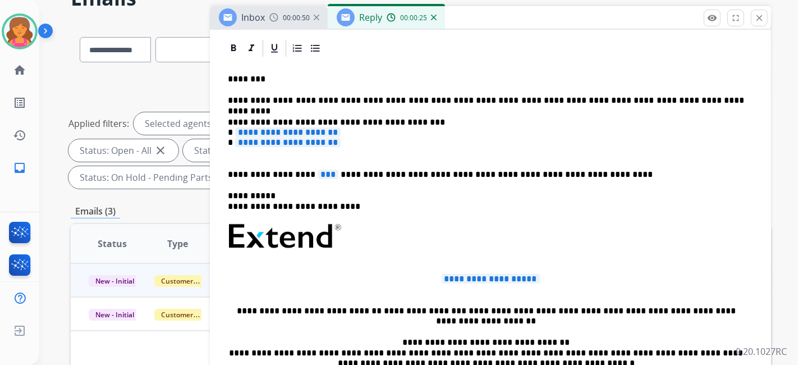
click at [295, 134] on span "**********" at bounding box center [287, 132] width 105 height 10
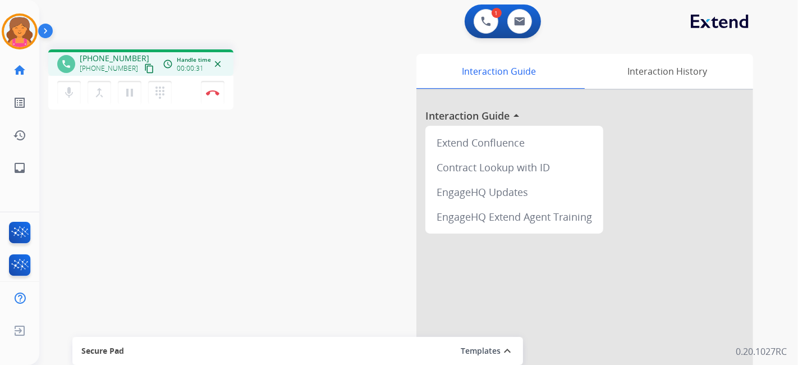
click at [142, 74] on button "content_copy" at bounding box center [148, 68] width 13 height 13
click at [215, 90] on img at bounding box center [212, 93] width 13 height 6
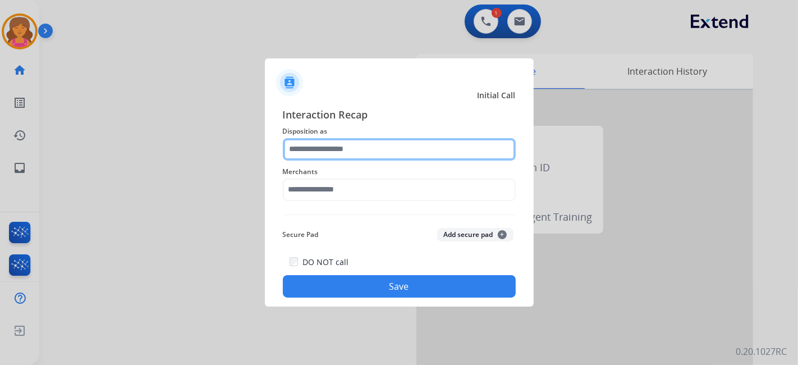
click at [368, 153] on input "text" at bounding box center [399, 149] width 233 height 22
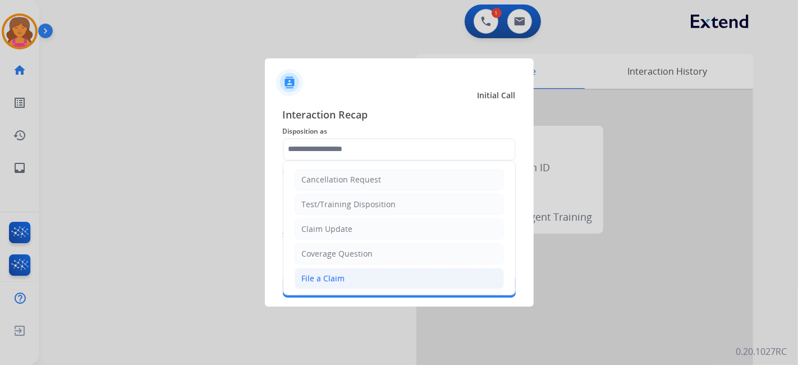
click at [342, 275] on div "File a Claim" at bounding box center [323, 278] width 43 height 11
type input "**********"
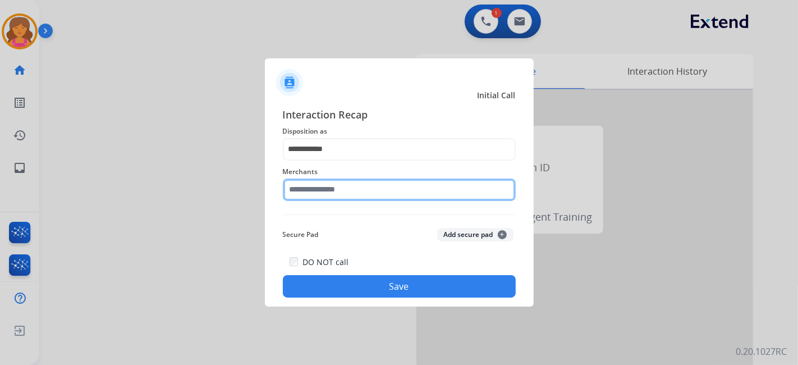
click at [357, 191] on input "text" at bounding box center [399, 189] width 233 height 22
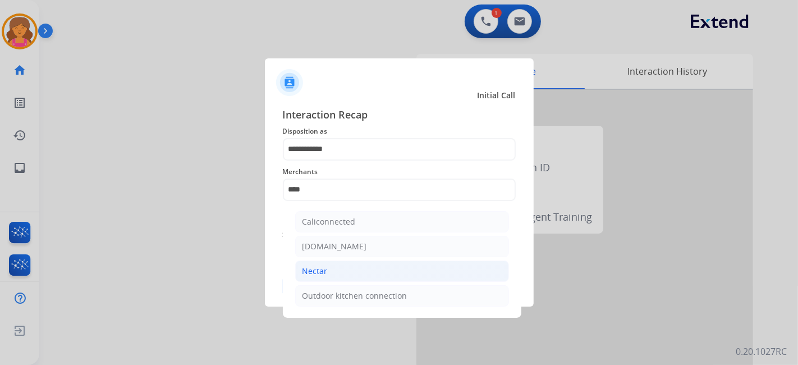
click at [363, 273] on li "Nectar" at bounding box center [402, 270] width 214 height 21
type input "******"
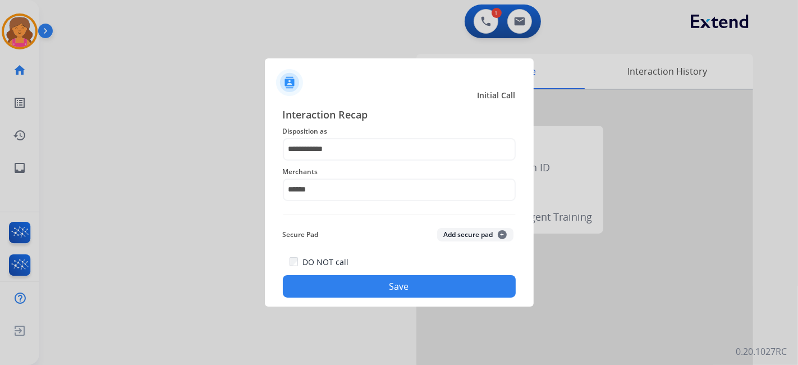
click at [362, 289] on button "Save" at bounding box center [399, 286] width 233 height 22
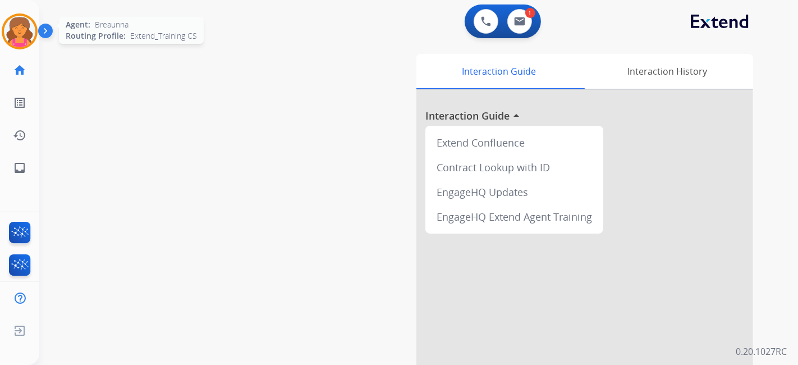
click at [34, 36] on div at bounding box center [20, 31] width 36 height 36
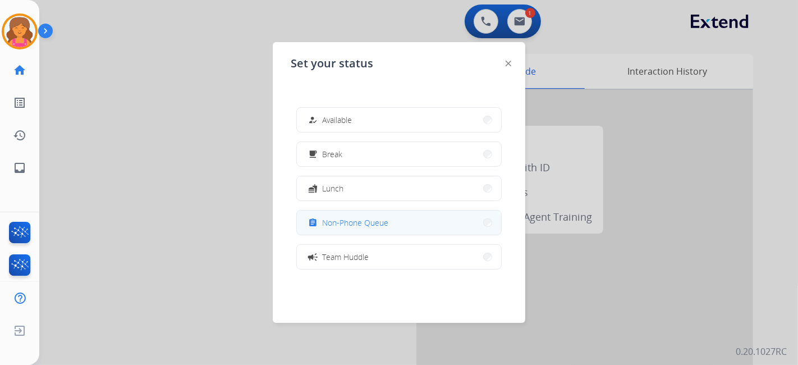
click at [343, 220] on span "Non-Phone Queue" at bounding box center [355, 223] width 66 height 12
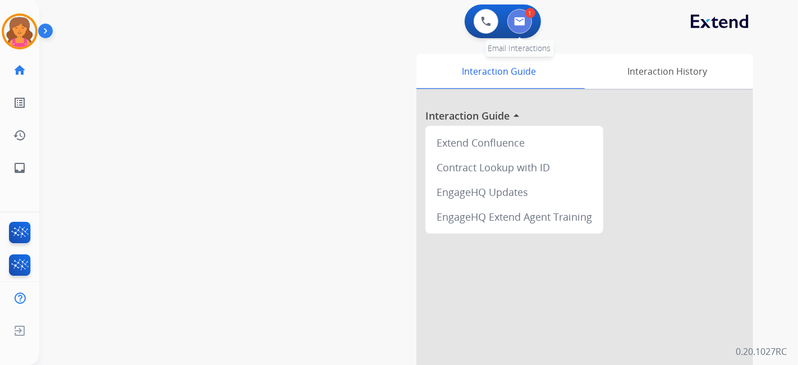
click at [516, 21] on img at bounding box center [519, 21] width 11 height 9
select select "**********"
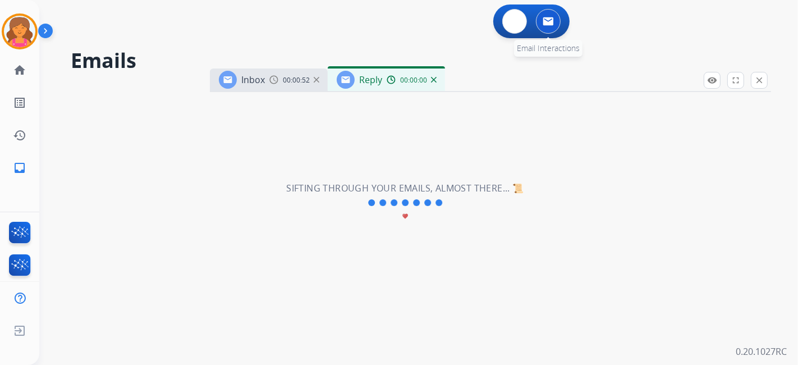
select select "**********"
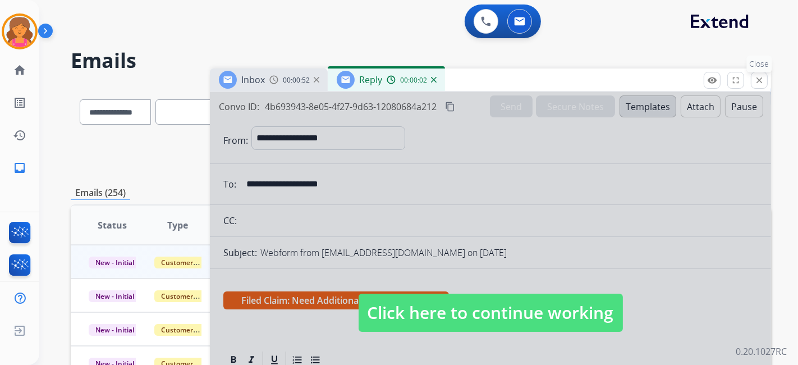
click at [760, 85] on button "close Close" at bounding box center [759, 80] width 17 height 17
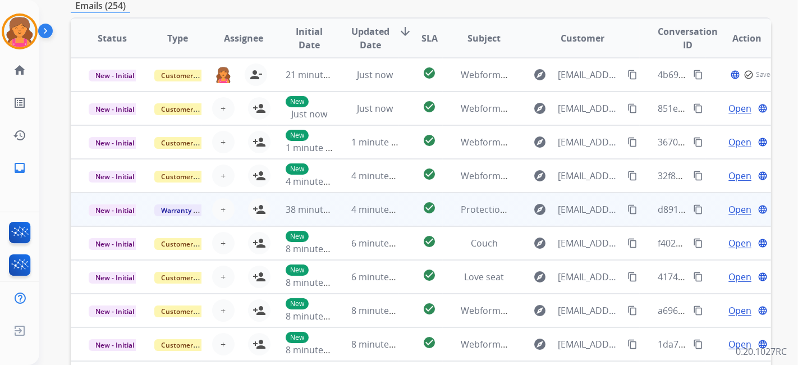
scroll to position [62, 0]
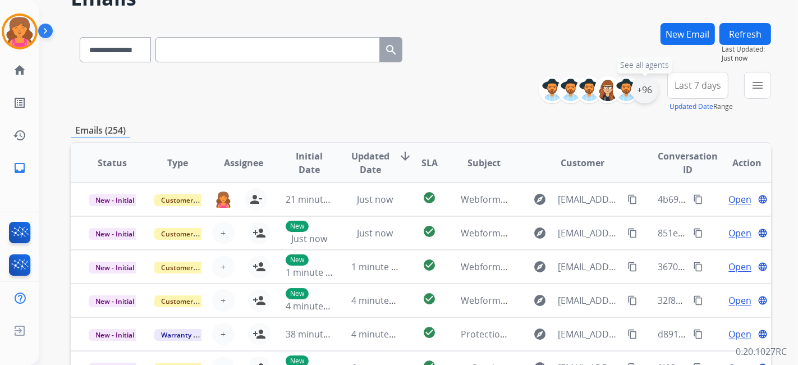
click at [647, 90] on div "+96" at bounding box center [644, 89] width 27 height 27
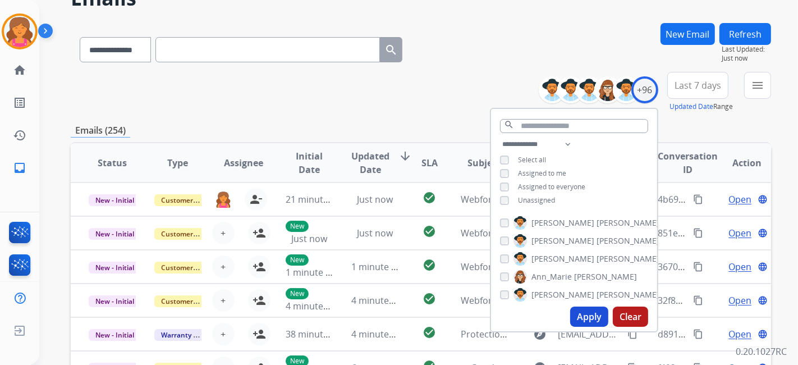
click at [588, 317] on button "Apply" at bounding box center [589, 316] width 38 height 20
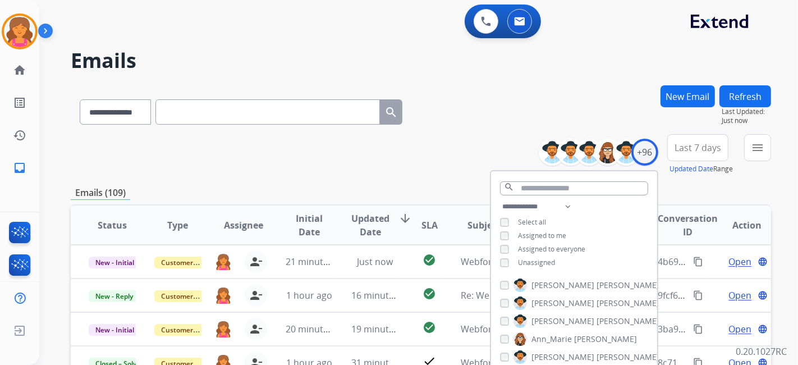
click at [704, 150] on span "Last 7 days" at bounding box center [697, 147] width 47 height 4
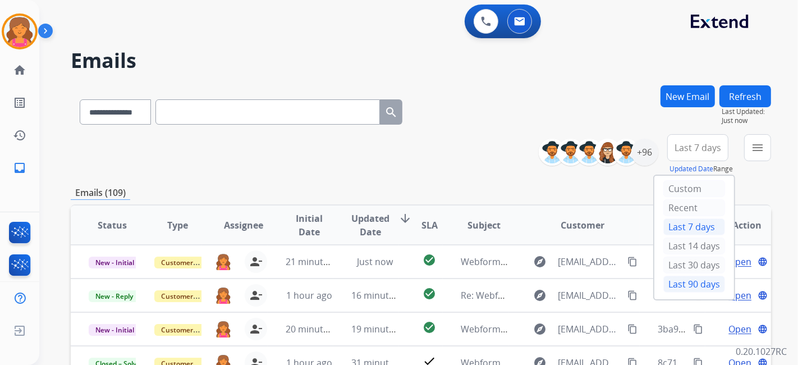
click at [693, 283] on div "Last 90 days" at bounding box center [694, 283] width 62 height 17
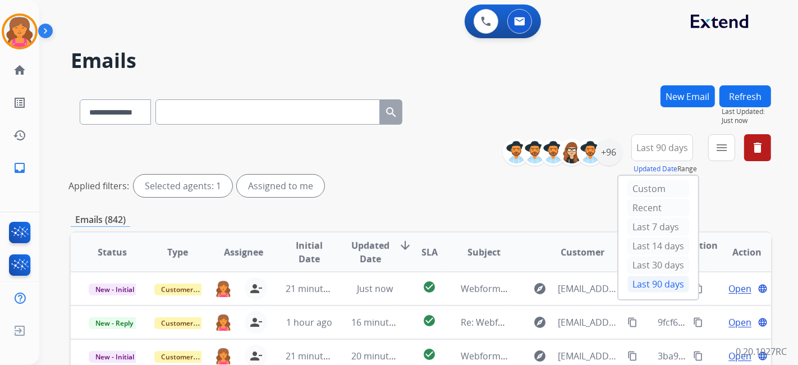
click at [719, 153] on mat-icon "menu" at bounding box center [721, 147] width 13 height 13
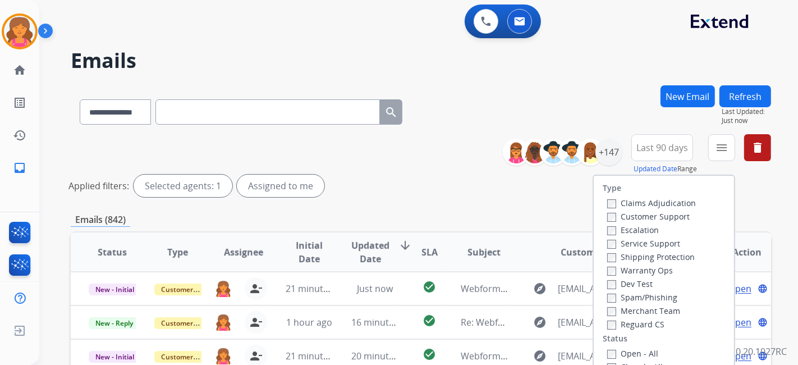
click at [674, 214] on label "Customer Support" at bounding box center [648, 216] width 82 height 11
click at [658, 255] on label "Shipping Protection" at bounding box center [651, 256] width 88 height 11
click at [610, 357] on label "Open - All" at bounding box center [632, 353] width 51 height 11
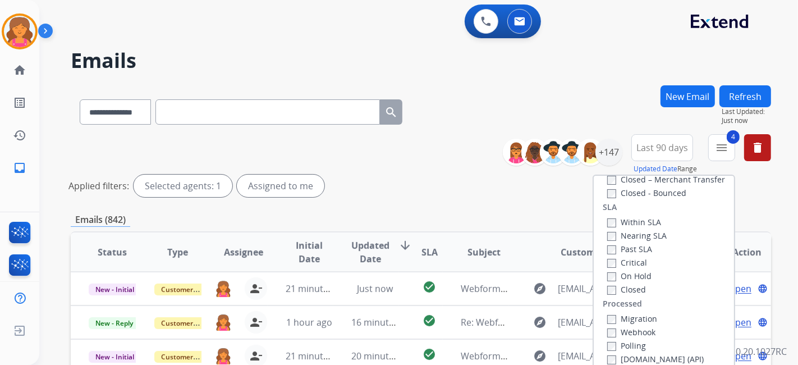
scroll to position [187, 0]
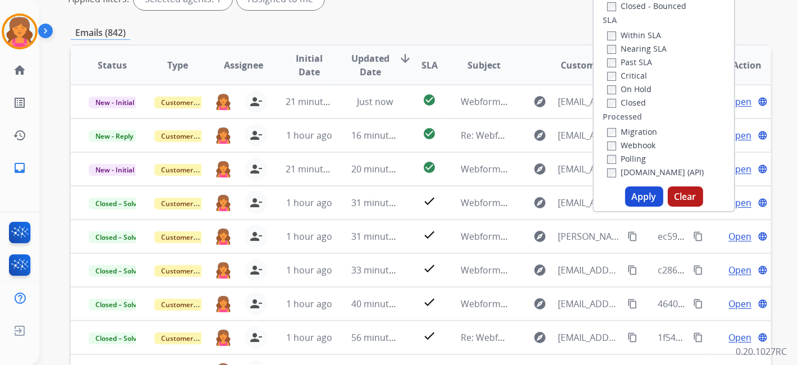
click at [642, 195] on button "Apply" at bounding box center [644, 196] width 38 height 20
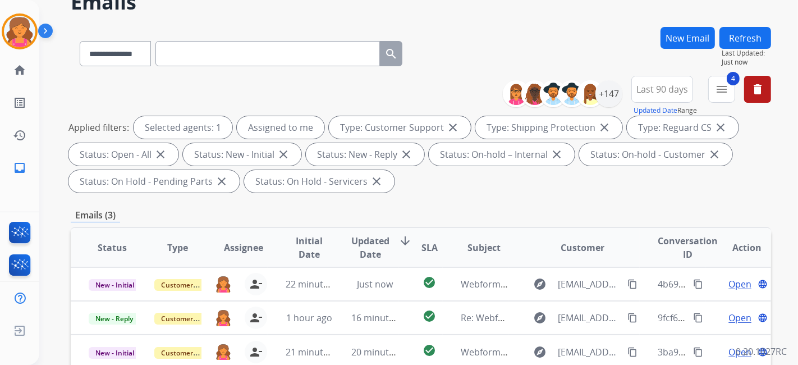
scroll to position [125, 0]
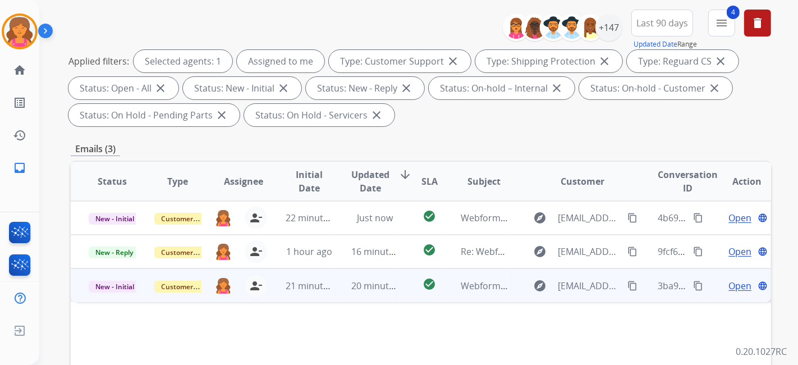
click at [735, 287] on span "Open" at bounding box center [739, 285] width 23 height 13
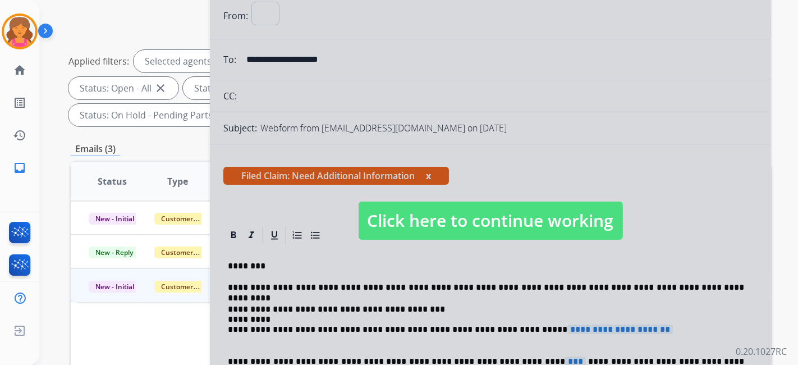
select select "**********"
click at [511, 208] on span "Click here to continue working" at bounding box center [490, 220] width 264 height 38
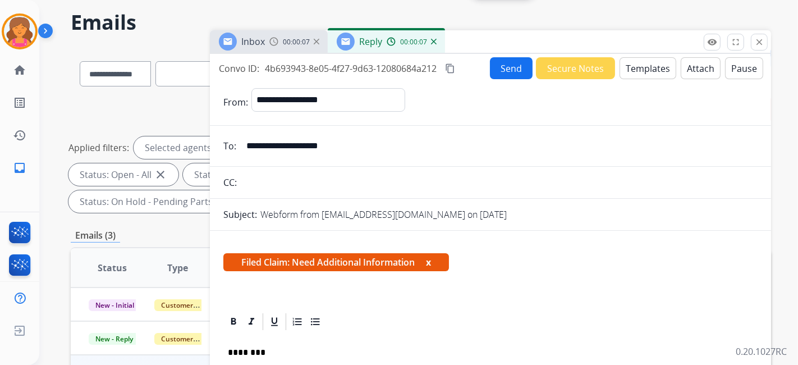
scroll to position [0, 0]
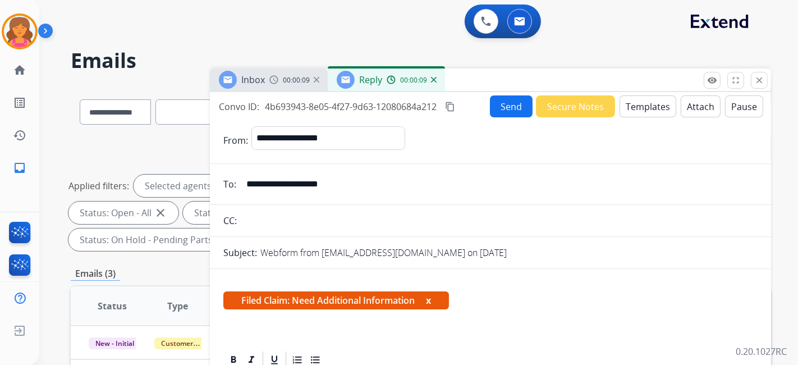
click at [434, 82] on div "00:00:09" at bounding box center [411, 80] width 49 height 10
click at [434, 80] on img at bounding box center [434, 80] width 6 height 6
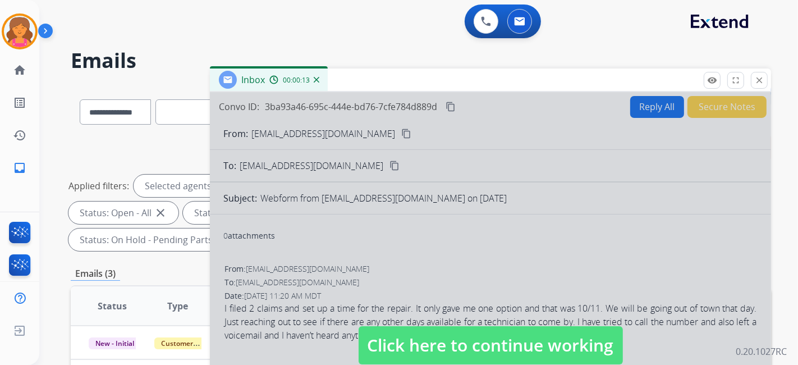
click at [370, 329] on span "Click here to continue working" at bounding box center [490, 345] width 264 height 38
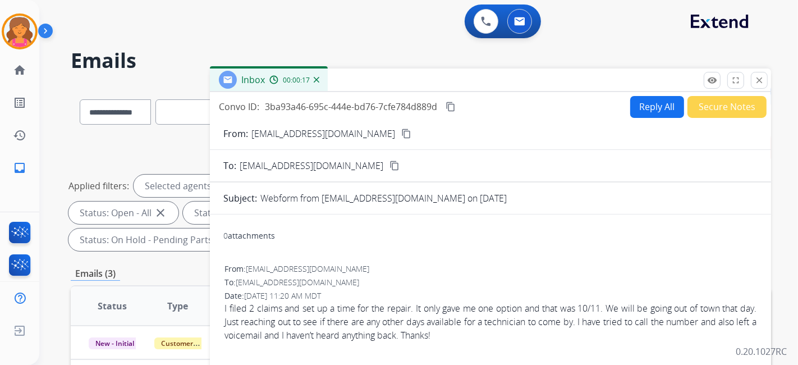
click at [642, 99] on button "Reply All" at bounding box center [657, 107] width 54 height 22
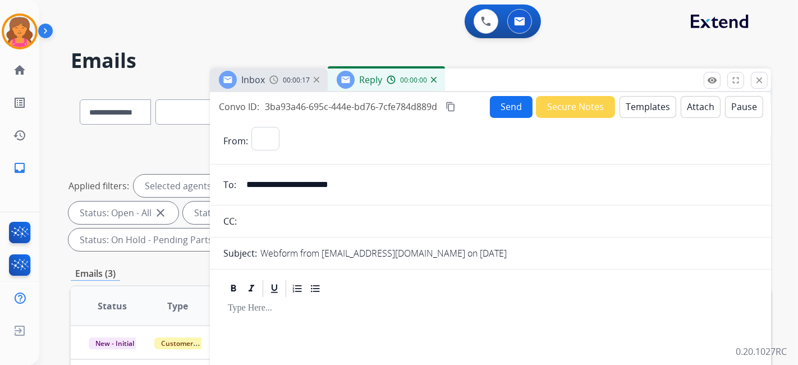
select select "**********"
click at [648, 103] on button "Templates" at bounding box center [647, 107] width 57 height 22
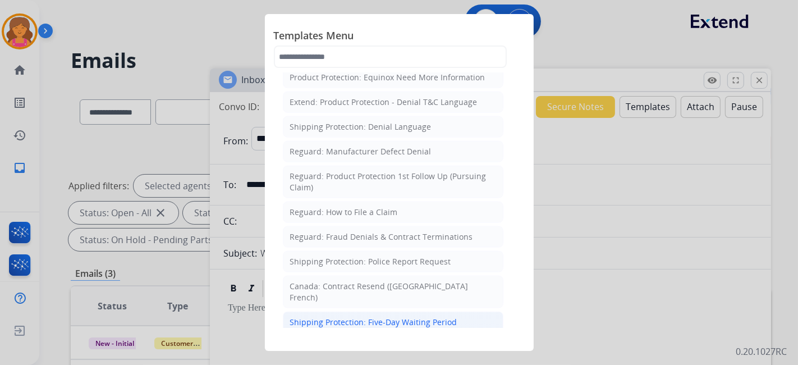
scroll to position [1215, 0]
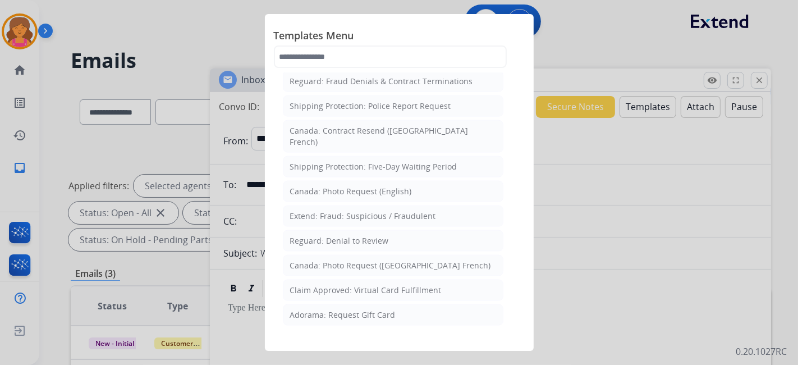
click at [330, 353] on li "Filed Claim: Need Additional Information" at bounding box center [393, 363] width 220 height 21
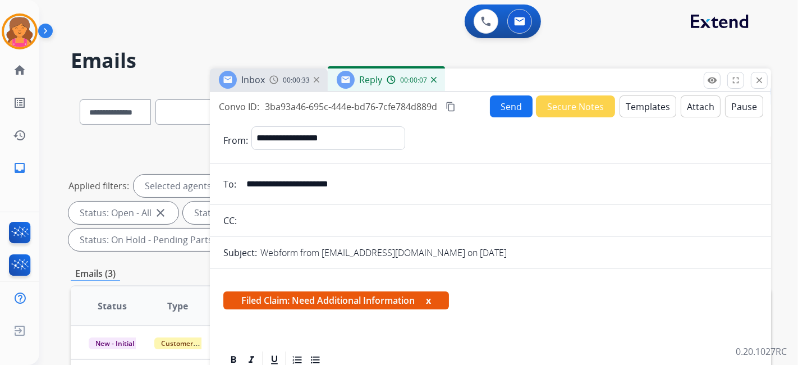
drag, startPoint x: 367, startPoint y: 186, endPoint x: 240, endPoint y: 184, distance: 126.8
click at [240, 184] on input "**********" at bounding box center [499, 184] width 518 height 22
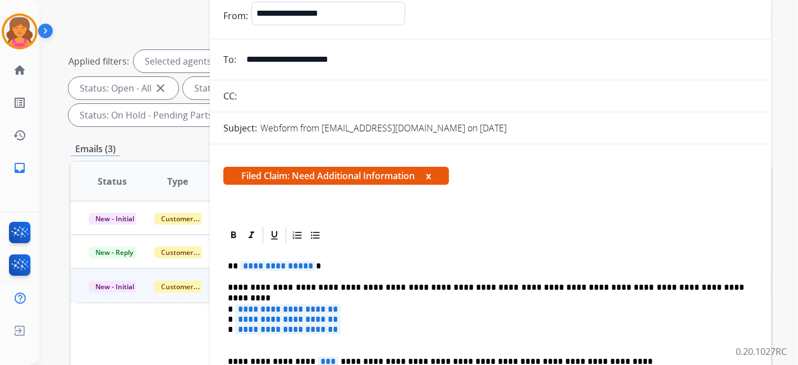
scroll to position [0, 0]
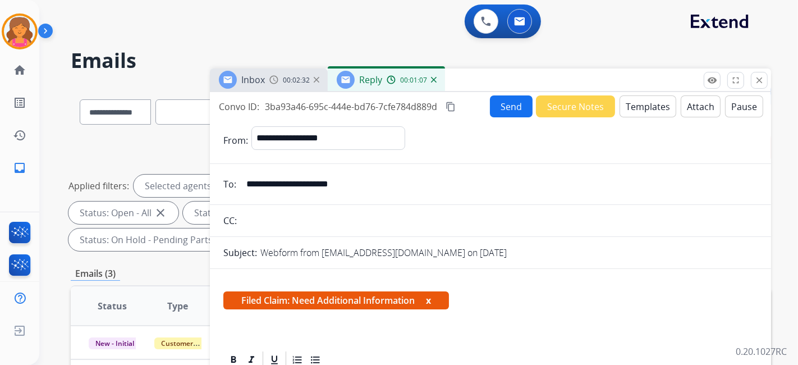
click at [622, 111] on button "Templates" at bounding box center [647, 106] width 57 height 22
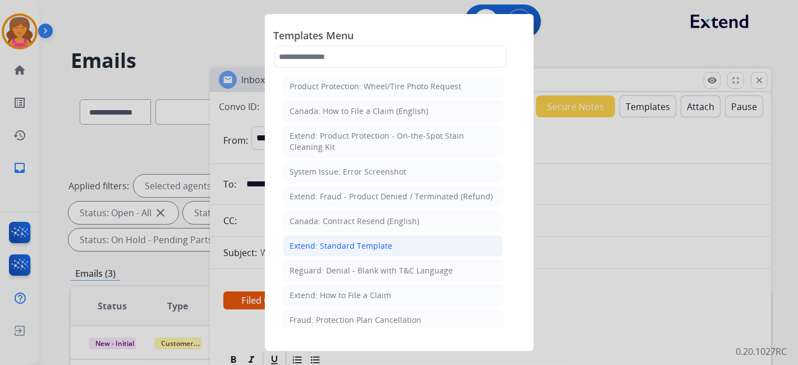
click at [356, 240] on div "Extend: Standard Template" at bounding box center [341, 245] width 103 height 11
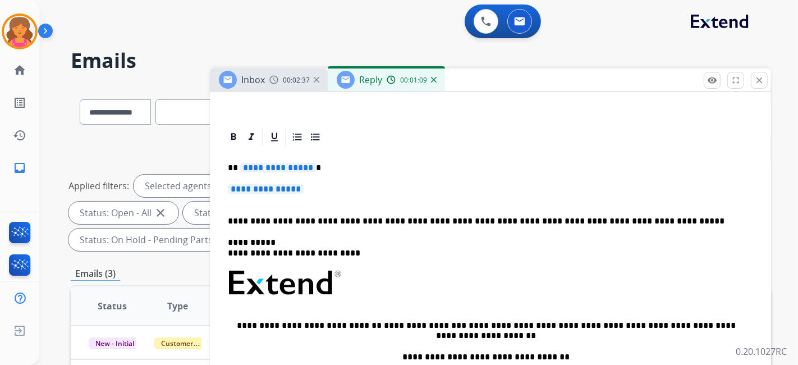
scroll to position [249, 0]
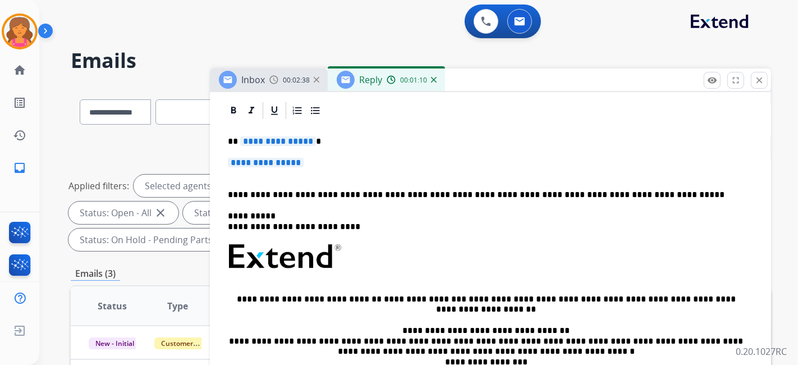
click at [289, 140] on span "**********" at bounding box center [278, 141] width 76 height 10
click at [280, 141] on span "**********" at bounding box center [278, 141] width 76 height 10
click at [274, 158] on span "**********" at bounding box center [266, 163] width 76 height 10
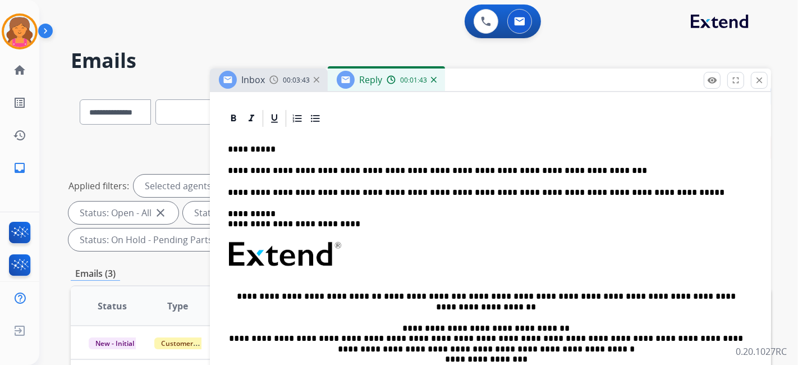
click at [588, 167] on p "**********" at bounding box center [486, 170] width 516 height 10
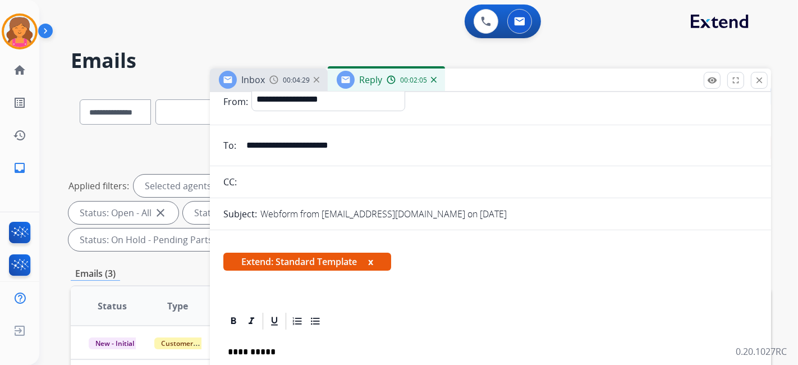
scroll to position [0, 0]
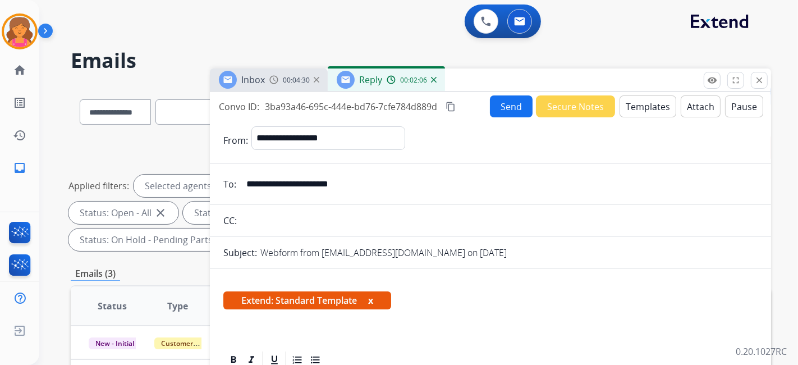
click at [450, 102] on mat-icon "content_copy" at bounding box center [450, 107] width 10 height 10
click at [500, 105] on button "Send" at bounding box center [511, 106] width 43 height 22
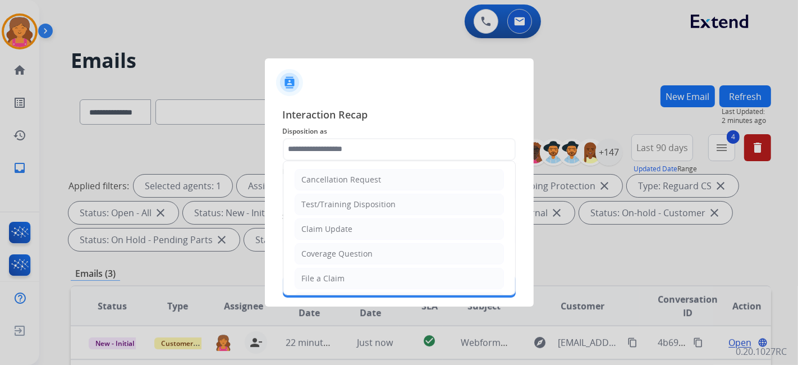
click at [338, 159] on input "text" at bounding box center [399, 149] width 233 height 22
click at [325, 233] on div "Claim Update" at bounding box center [327, 228] width 51 height 11
type input "**********"
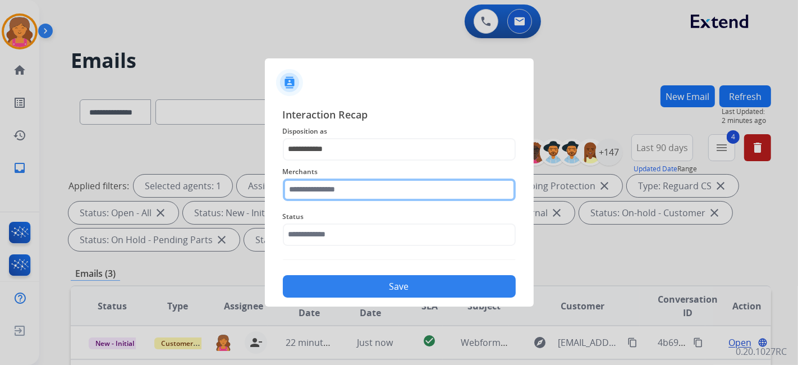
drag, startPoint x: 330, startPoint y: 190, endPoint x: 324, endPoint y: 186, distance: 7.3
click at [330, 189] on input "text" at bounding box center [399, 189] width 233 height 22
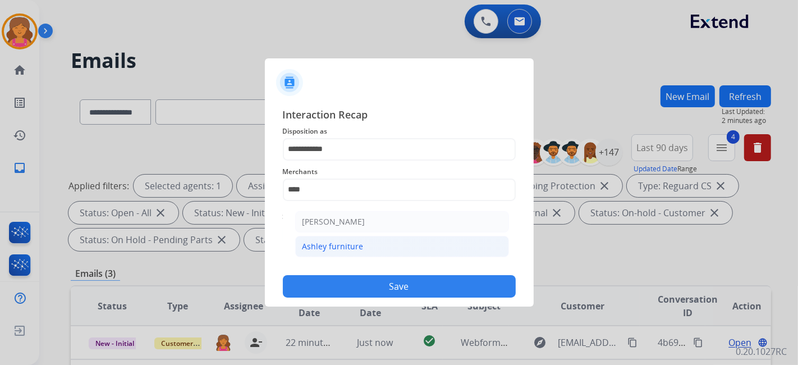
click at [324, 247] on div "Ashley furniture" at bounding box center [332, 246] width 61 height 11
type input "**********"
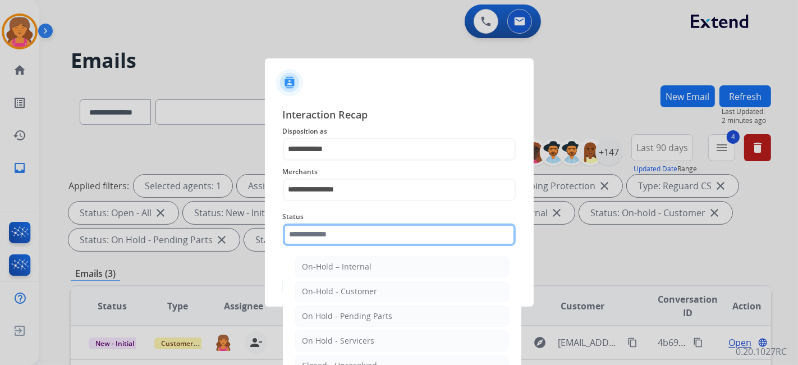
click at [328, 236] on input "text" at bounding box center [399, 234] width 233 height 22
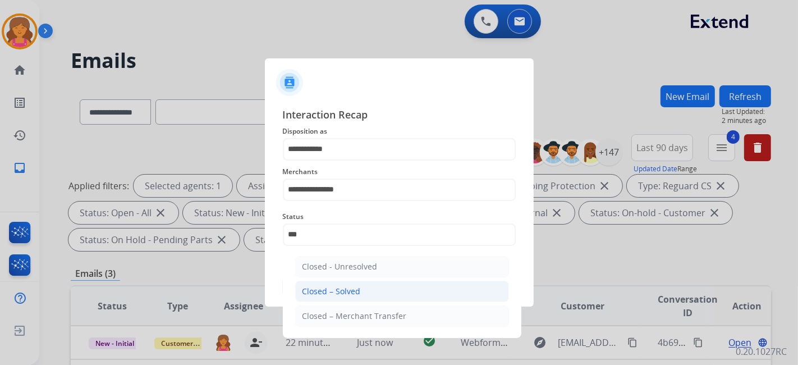
click at [354, 287] on div "Closed – Solved" at bounding box center [331, 291] width 58 height 11
type input "**********"
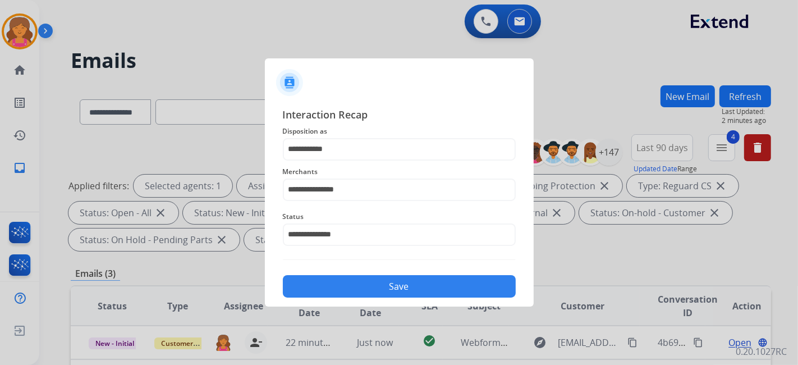
click at [354, 287] on button "Save" at bounding box center [399, 286] width 233 height 22
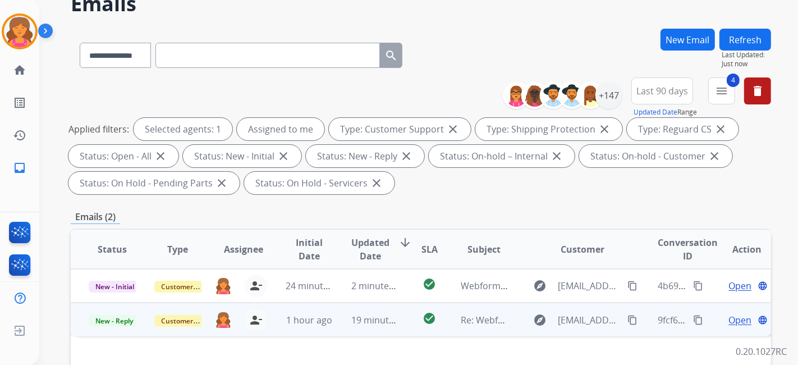
scroll to position [125, 0]
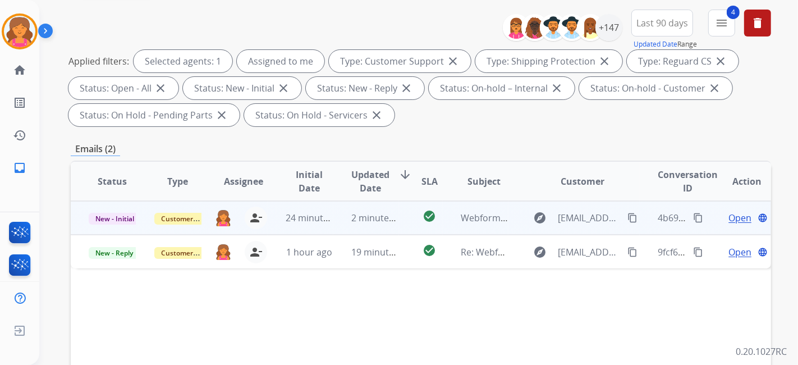
click at [731, 214] on span "Open" at bounding box center [739, 217] width 23 height 13
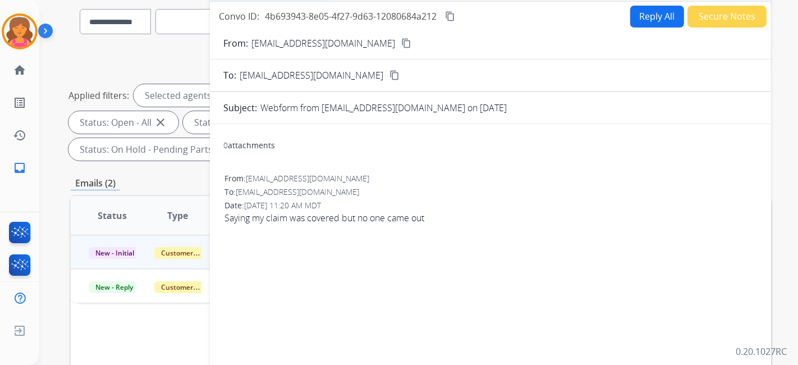
scroll to position [62, 0]
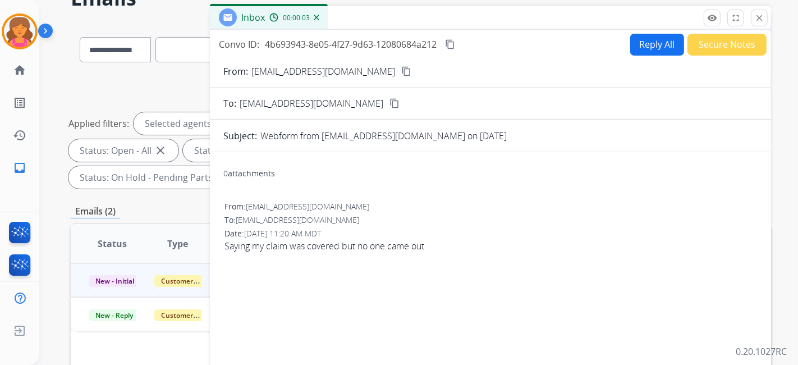
click at [401, 74] on mat-icon "content_copy" at bounding box center [406, 71] width 10 height 10
click at [649, 53] on button "Reply All" at bounding box center [657, 45] width 54 height 22
select select "**********"
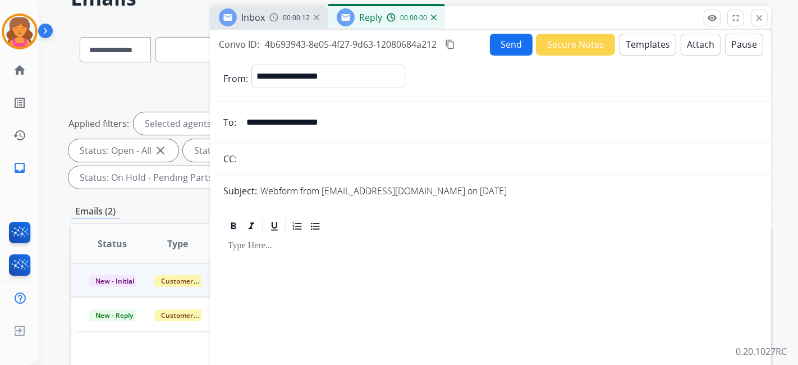
click at [646, 50] on button "Templates" at bounding box center [647, 45] width 57 height 22
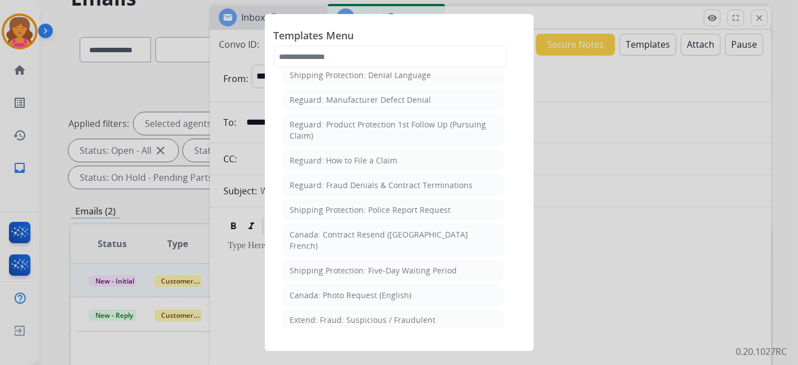
scroll to position [1215, 0]
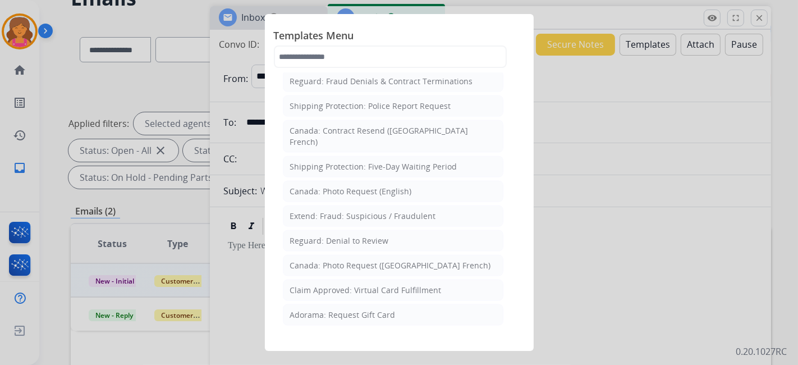
click at [341, 358] on div "Filed Claim: Need Additional Information" at bounding box center [367, 363] width 154 height 11
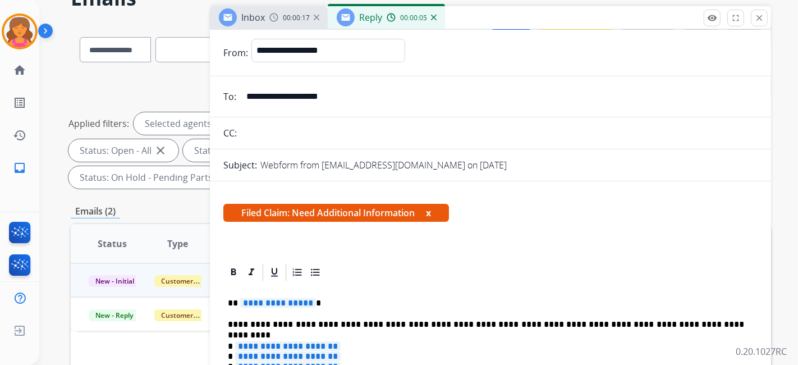
scroll to position [187, 0]
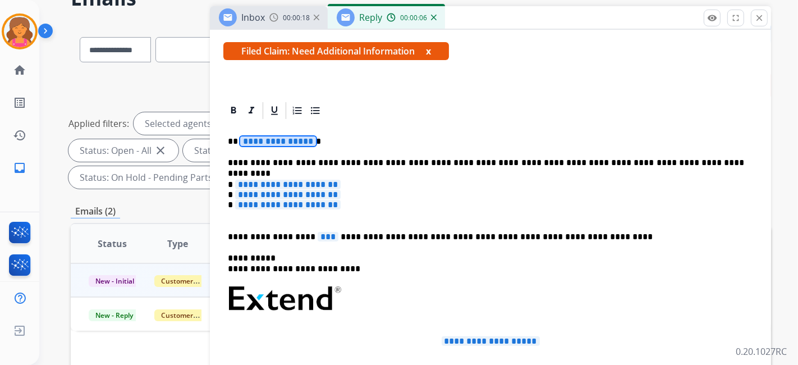
click at [287, 137] on span "**********" at bounding box center [278, 141] width 76 height 10
click at [272, 181] on span "**********" at bounding box center [287, 185] width 105 height 10
click at [283, 194] on span "**********" at bounding box center [287, 195] width 105 height 10
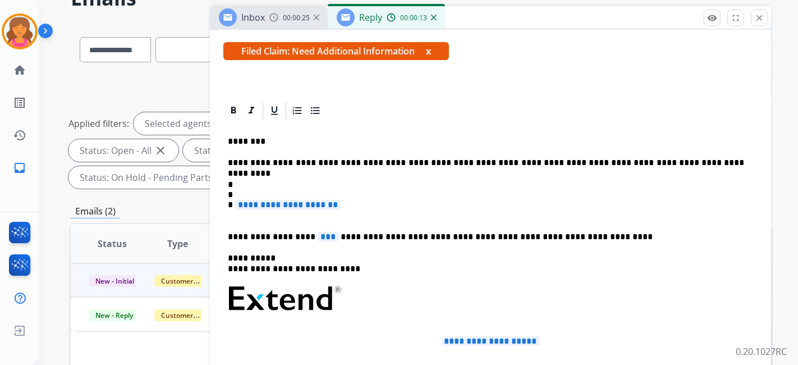
click at [292, 203] on span "**********" at bounding box center [287, 205] width 105 height 10
click at [318, 232] on span "***" at bounding box center [328, 237] width 21 height 10
click at [270, 182] on p "* * *" at bounding box center [486, 201] width 516 height 42
click at [247, 183] on p "* * *" at bounding box center [486, 201] width 516 height 42
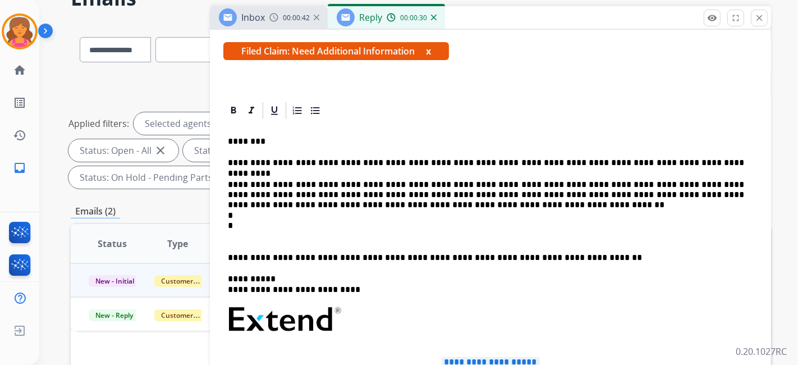
click at [253, 212] on p "**********" at bounding box center [486, 211] width 516 height 62
click at [252, 215] on p "**********" at bounding box center [486, 211] width 516 height 62
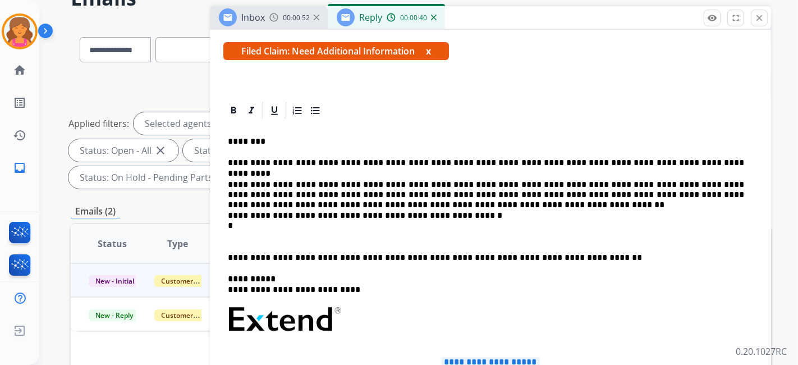
click at [260, 224] on p "**********" at bounding box center [486, 211] width 516 height 62
click at [248, 225] on p "**********" at bounding box center [486, 211] width 516 height 62
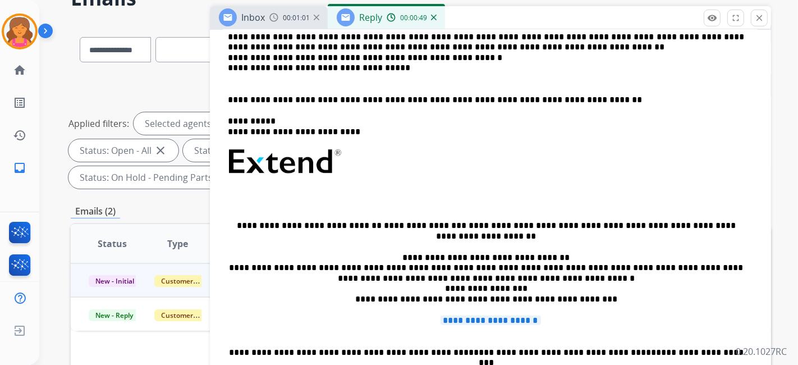
scroll to position [362, 0]
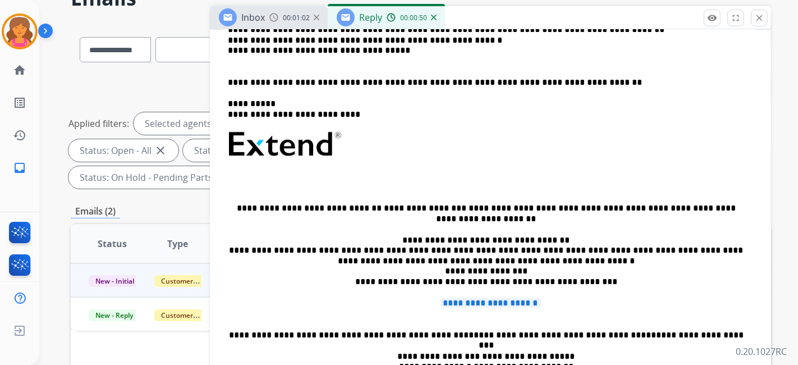
click at [467, 298] on span "**********" at bounding box center [490, 303] width 100 height 10
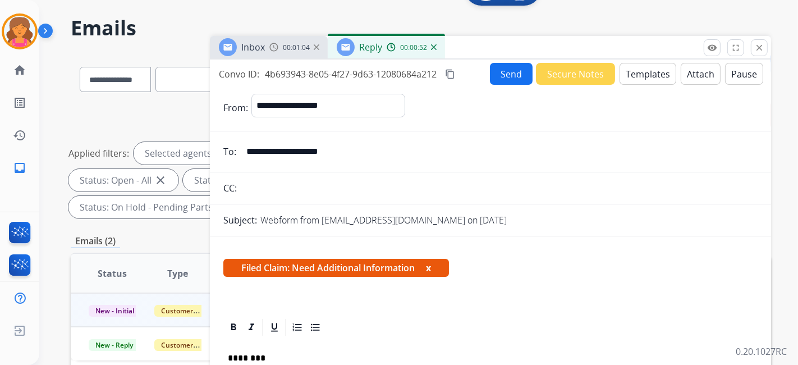
scroll to position [0, 0]
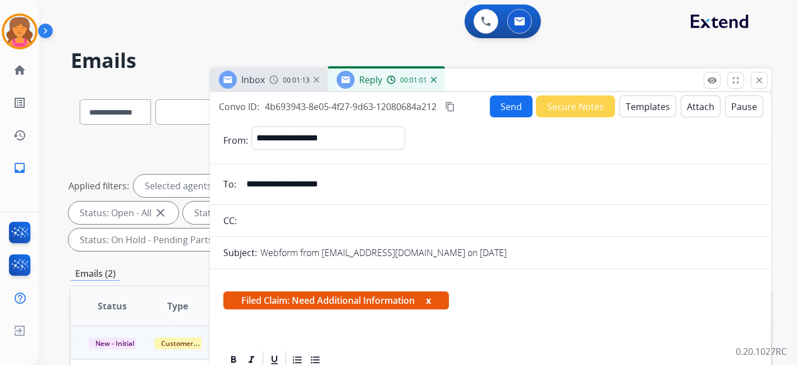
click at [46, 102] on div "**********" at bounding box center [405, 222] width 732 height 365
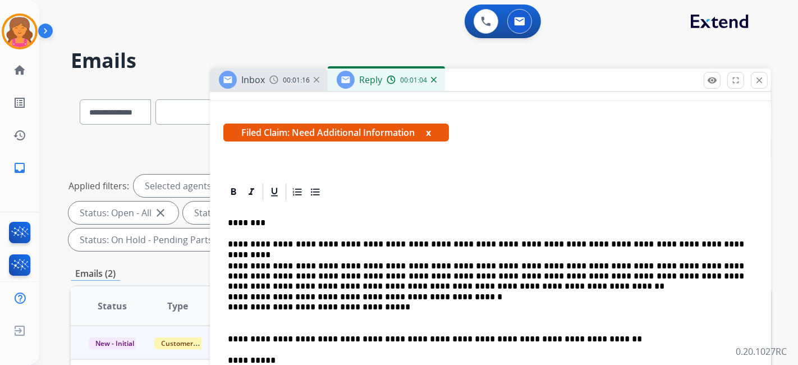
scroll to position [165, 0]
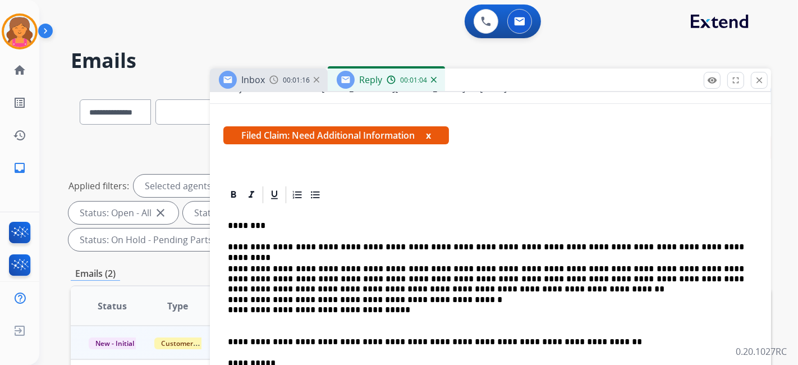
click at [380, 307] on p "**********" at bounding box center [486, 295] width 516 height 62
click at [291, 305] on p "**********" at bounding box center [486, 295] width 516 height 62
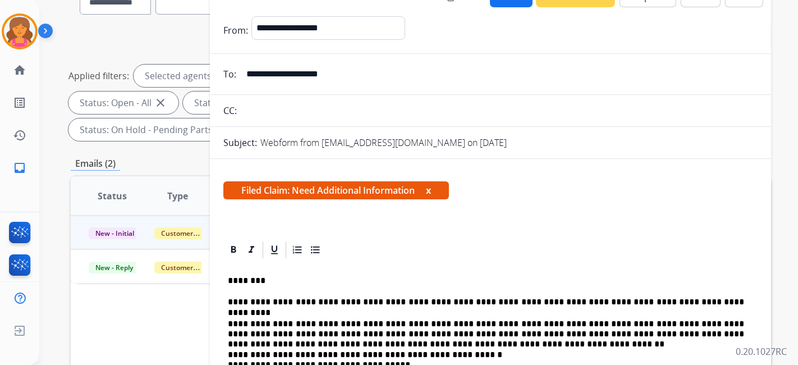
scroll to position [24, 0]
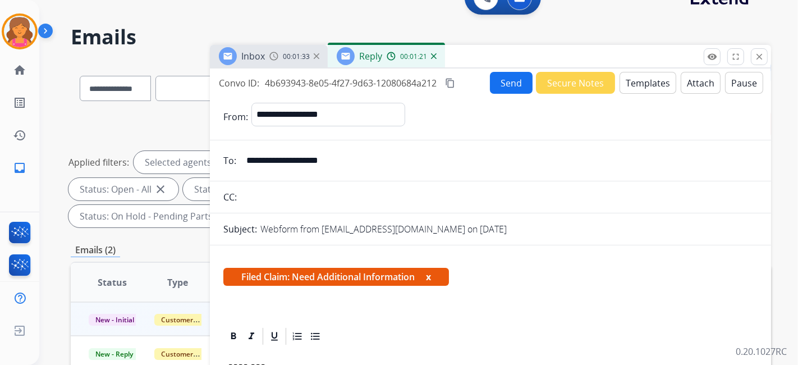
click at [453, 82] on mat-icon "content_copy" at bounding box center [450, 83] width 10 height 10
click at [496, 84] on button "Send" at bounding box center [511, 83] width 43 height 22
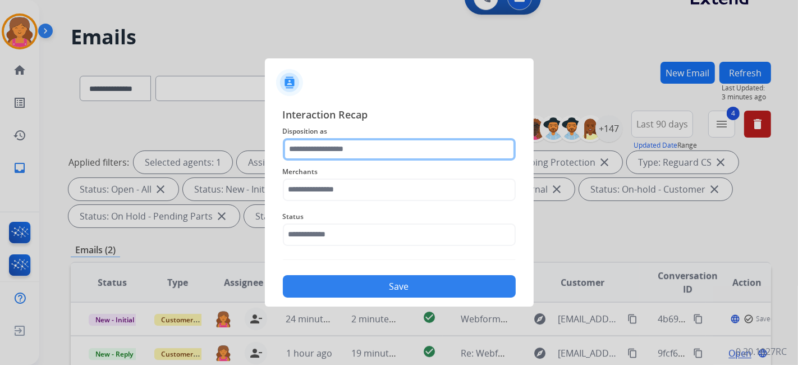
click at [305, 157] on input "text" at bounding box center [399, 149] width 233 height 22
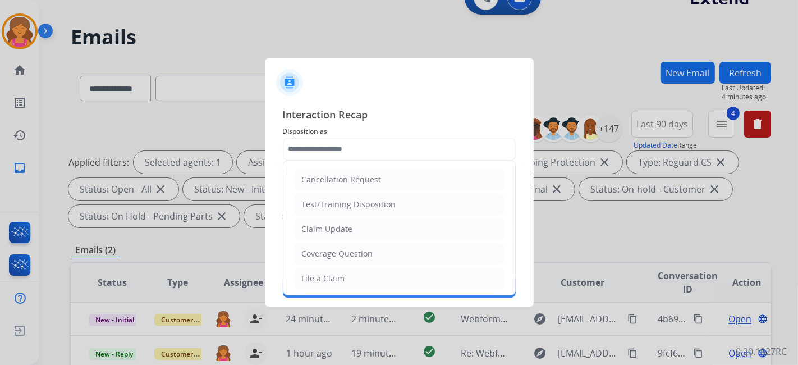
click at [316, 234] on li "Claim Update" at bounding box center [399, 228] width 209 height 21
type input "**********"
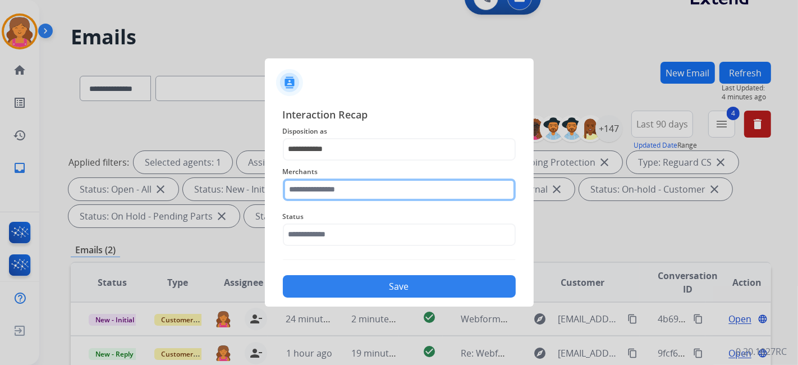
click at [333, 188] on input "text" at bounding box center [399, 189] width 233 height 22
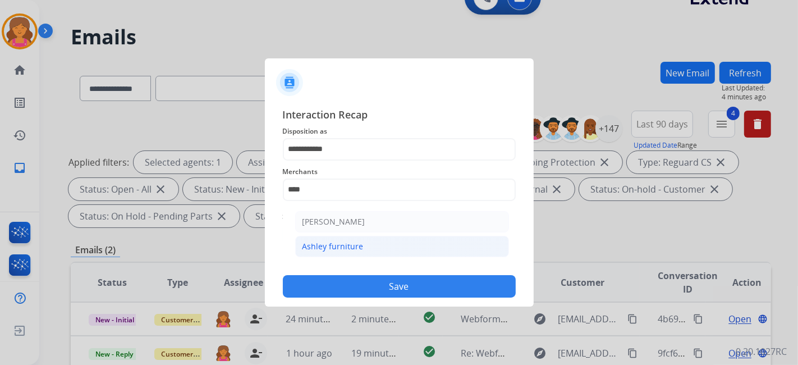
click at [337, 241] on div "Ashley furniture" at bounding box center [332, 246] width 61 height 11
type input "**********"
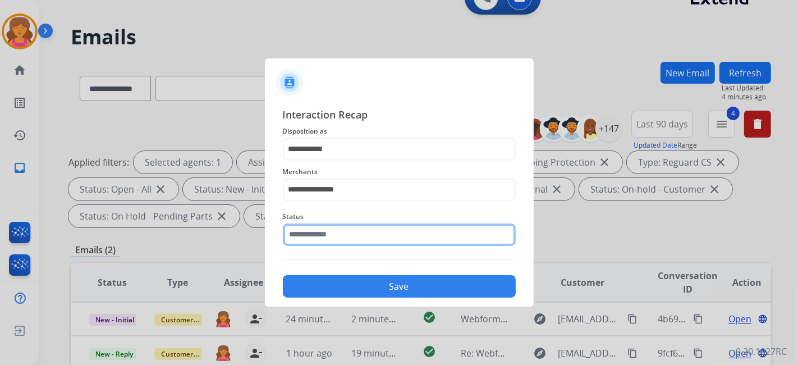
click at [337, 241] on input "text" at bounding box center [399, 234] width 233 height 22
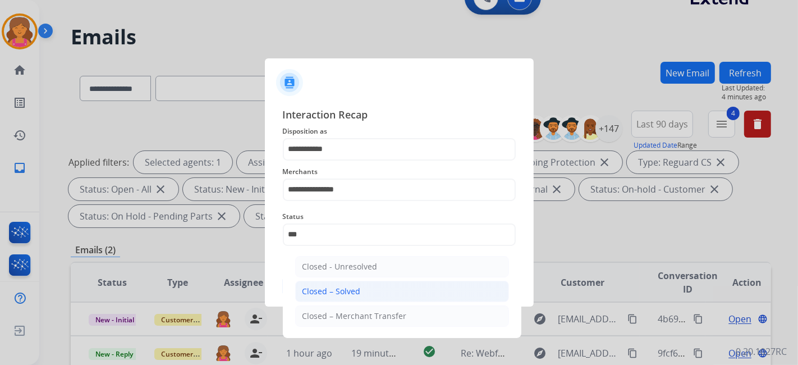
click at [450, 295] on li "Closed – Solved" at bounding box center [402, 290] width 214 height 21
type input "**********"
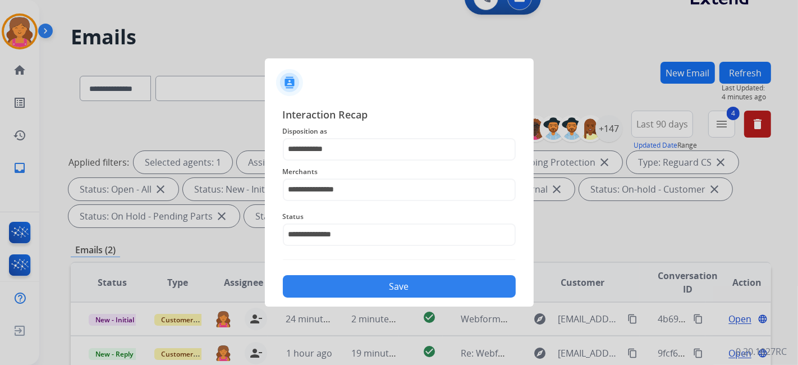
click at [452, 288] on button "Save" at bounding box center [399, 286] width 233 height 22
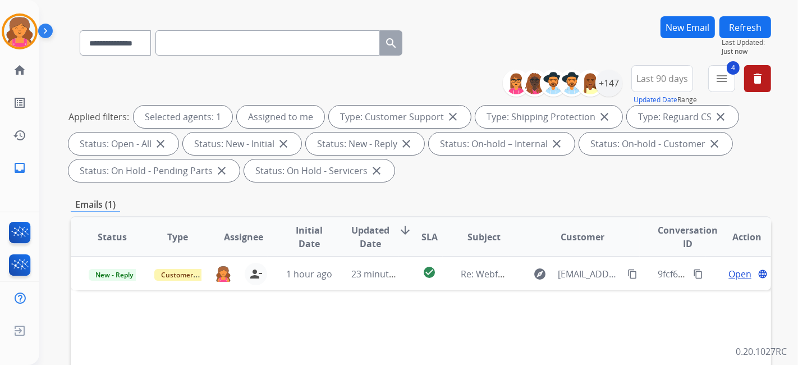
scroll to position [125, 0]
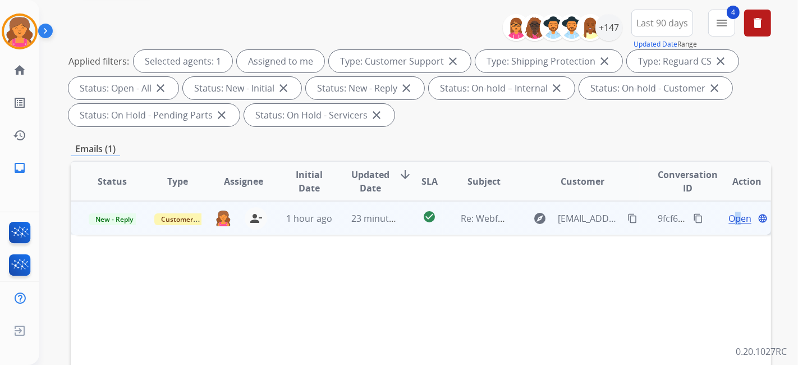
click at [730, 219] on span "Open" at bounding box center [739, 217] width 23 height 13
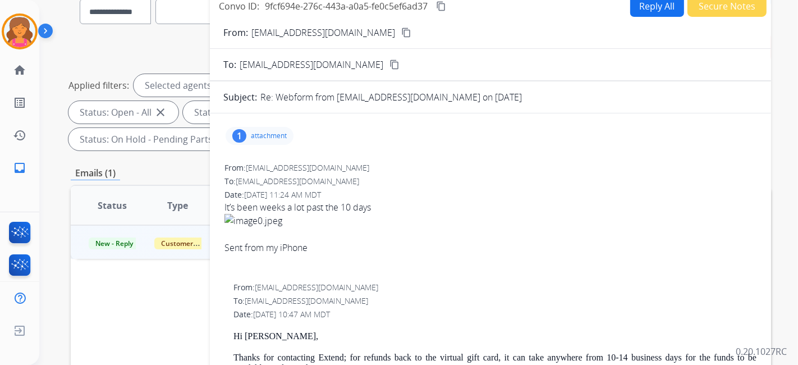
scroll to position [0, 0]
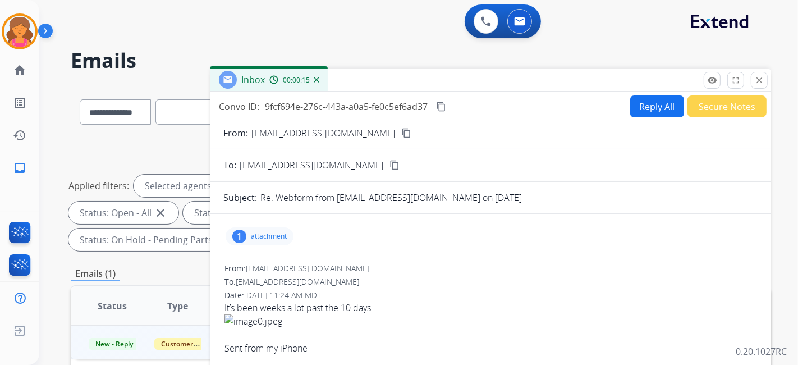
click at [630, 111] on button "Reply All" at bounding box center [657, 106] width 54 height 22
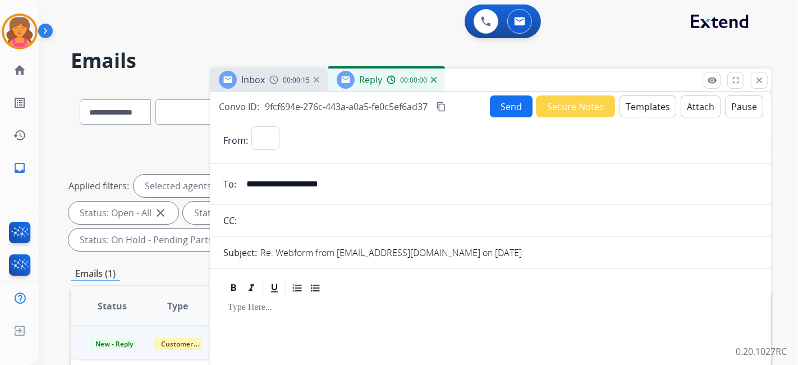
click at [625, 111] on button "Templates" at bounding box center [647, 106] width 57 height 22
select select "**********"
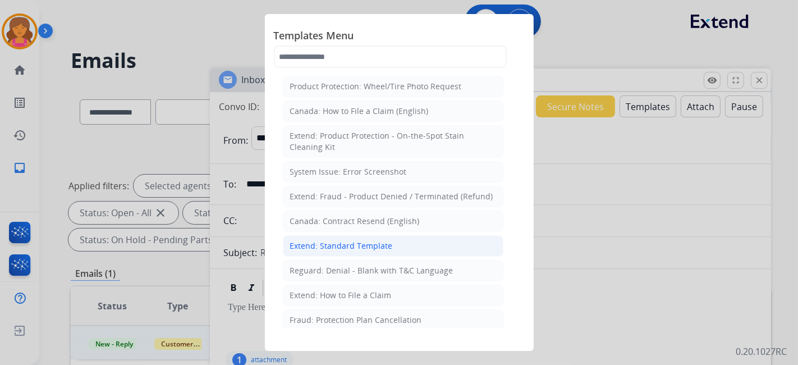
click at [301, 241] on div "Extend: Standard Template" at bounding box center [341, 245] width 103 height 11
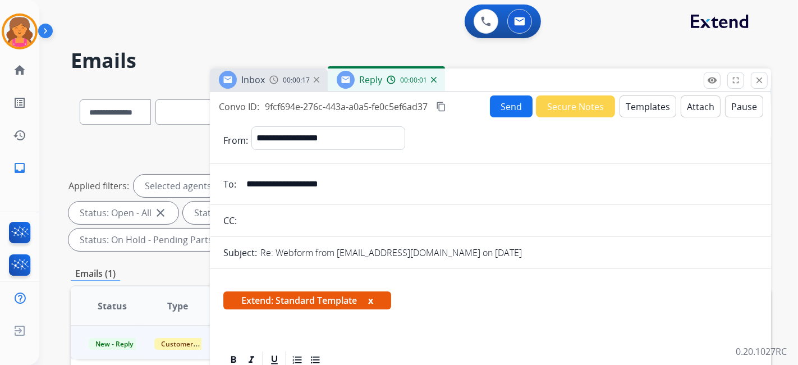
scroll to position [187, 0]
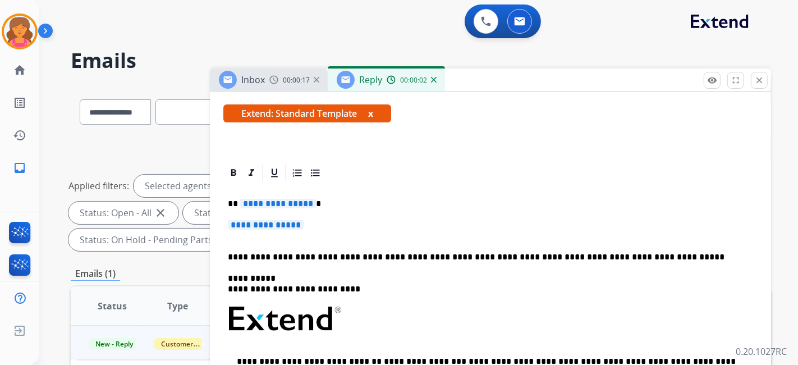
click at [279, 203] on span "**********" at bounding box center [278, 204] width 76 height 10
click at [280, 217] on div "**********" at bounding box center [490, 345] width 534 height 324
click at [274, 231] on p "**********" at bounding box center [490, 230] width 525 height 21
click at [275, 222] on span "**********" at bounding box center [266, 225] width 76 height 10
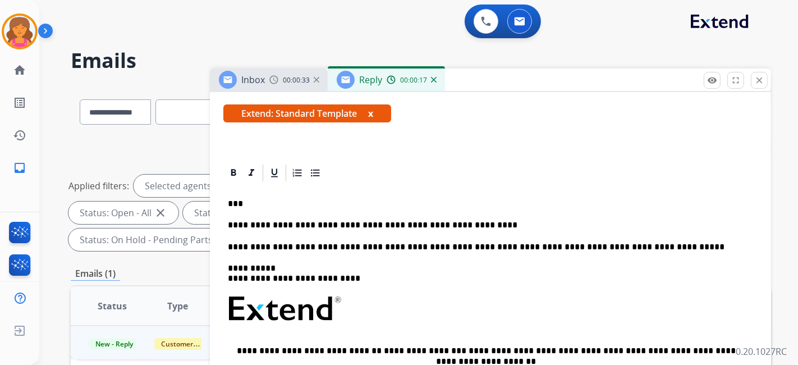
click at [275, 222] on p "**********" at bounding box center [486, 225] width 516 height 10
click at [275, 226] on p "**********" at bounding box center [486, 225] width 516 height 10
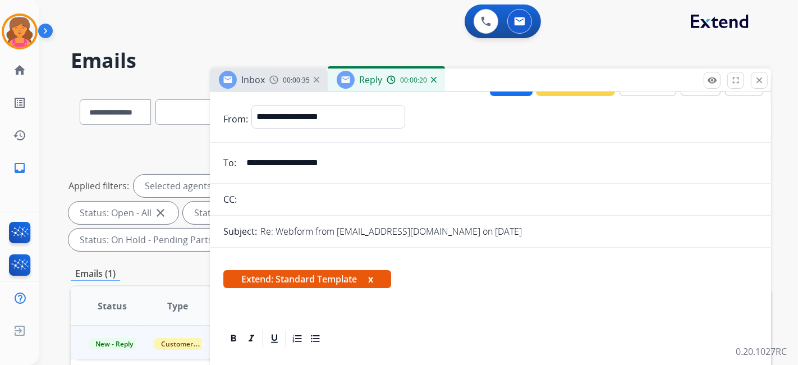
scroll to position [0, 0]
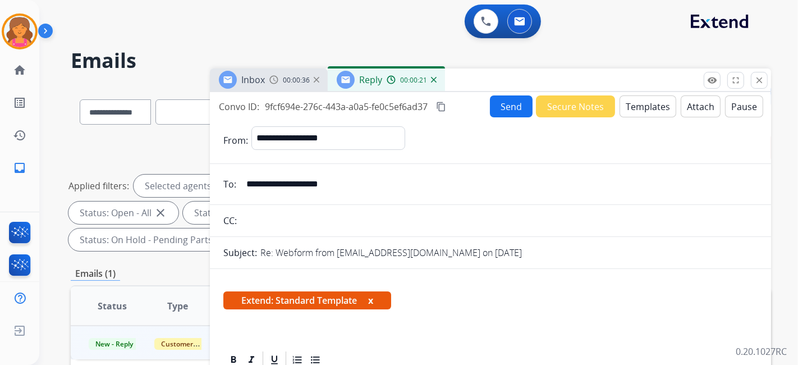
click at [500, 107] on button "Send" at bounding box center [511, 106] width 43 height 22
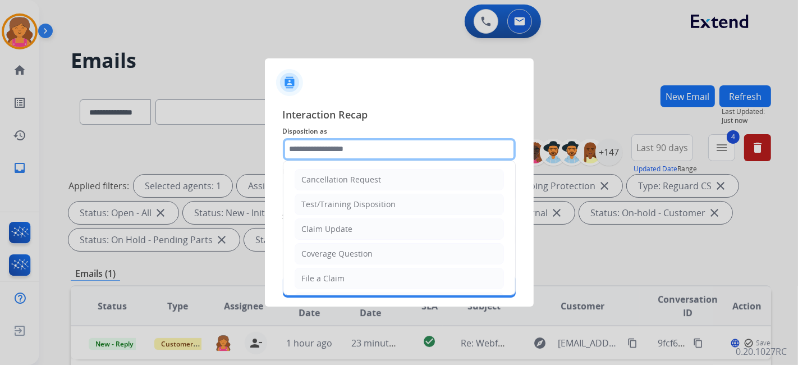
click at [325, 145] on input "text" at bounding box center [399, 149] width 233 height 22
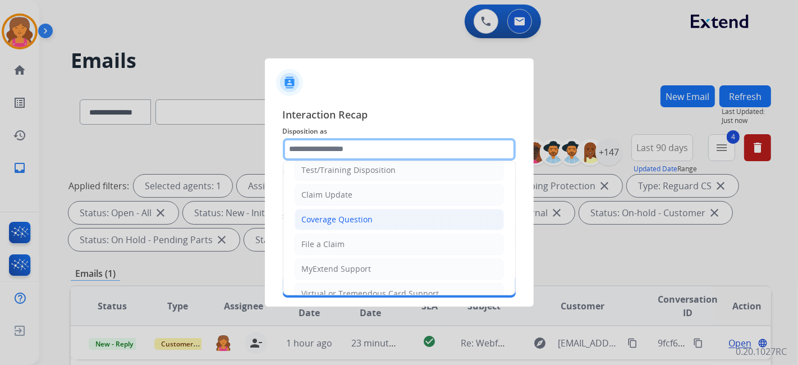
scroll to position [62, 0]
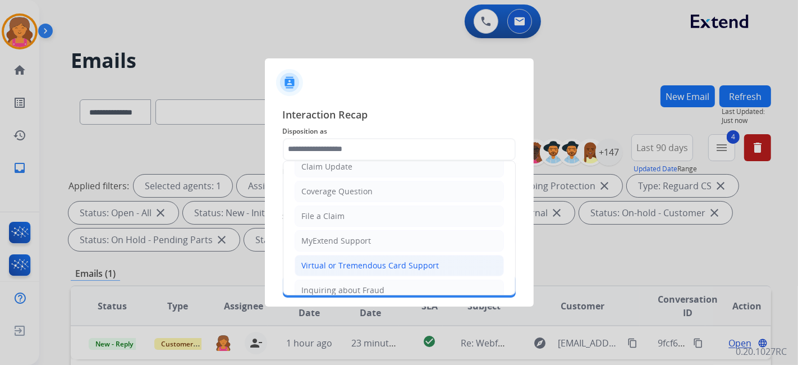
click at [338, 260] on div "Virtual or Tremendous Card Support" at bounding box center [370, 265] width 137 height 11
type input "**********"
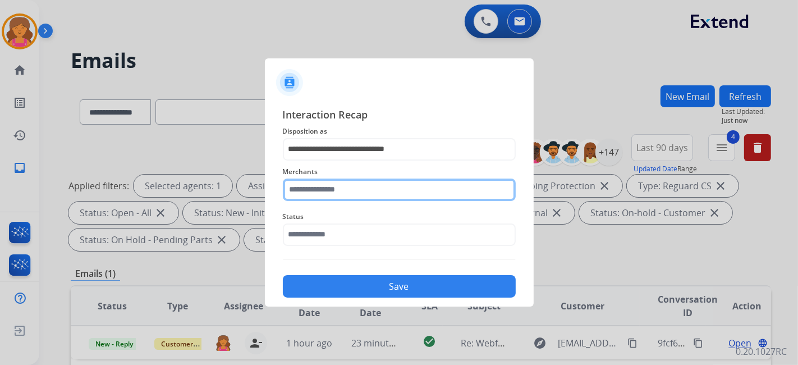
click at [339, 200] on div "Merchants" at bounding box center [399, 182] width 233 height 45
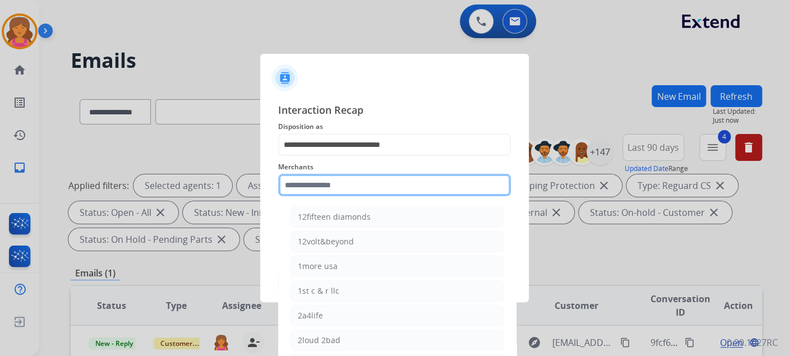
click at [340, 192] on input "text" at bounding box center [394, 185] width 233 height 22
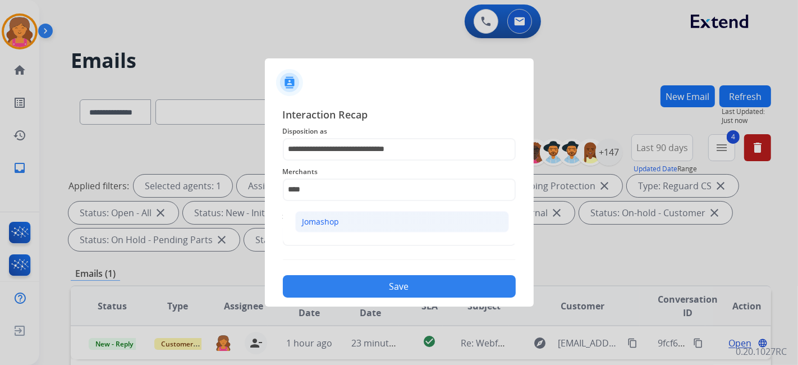
click at [378, 216] on li "Jomashop" at bounding box center [402, 221] width 214 height 21
type input "********"
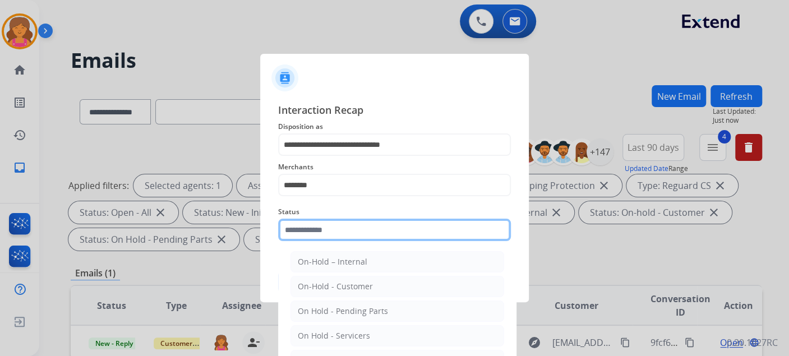
click at [373, 231] on input "text" at bounding box center [394, 230] width 233 height 22
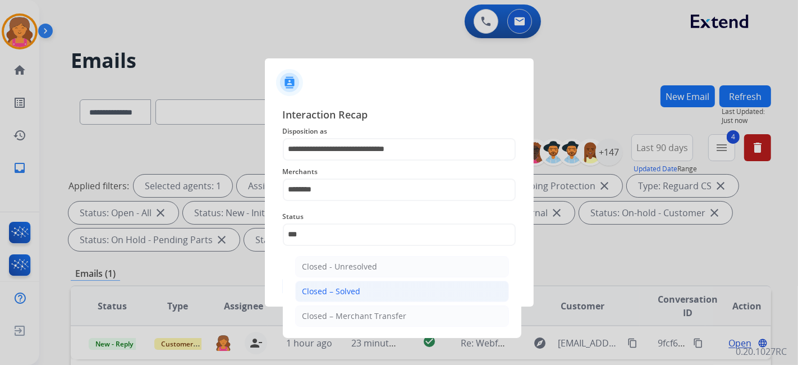
click at [343, 289] on div "Closed – Solved" at bounding box center [331, 291] width 58 height 11
type input "**********"
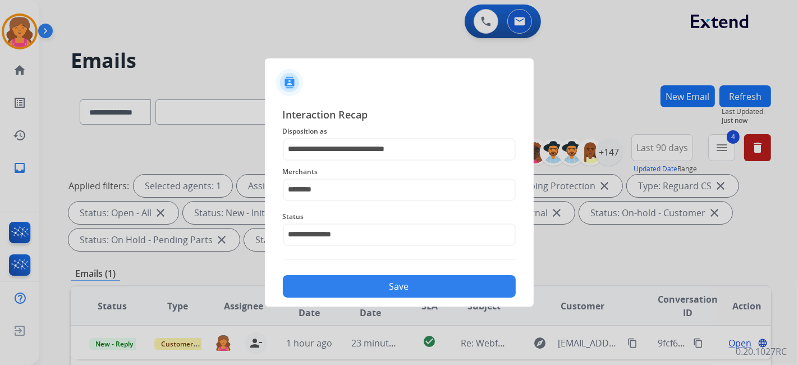
click at [343, 289] on button "Save" at bounding box center [399, 286] width 233 height 22
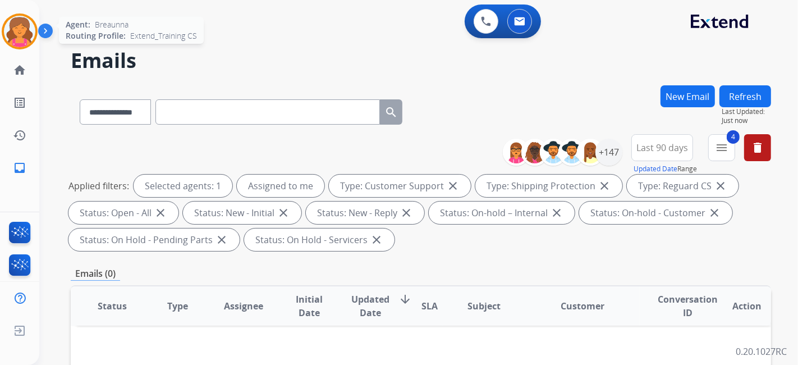
click at [22, 30] on img at bounding box center [19, 31] width 31 height 31
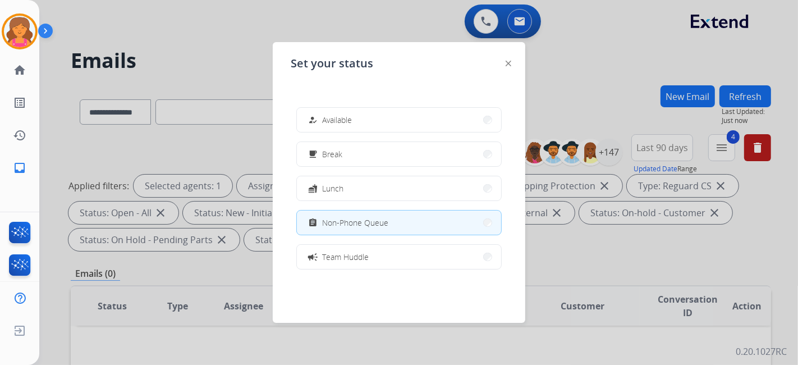
click at [255, 36] on div at bounding box center [399, 182] width 798 height 365
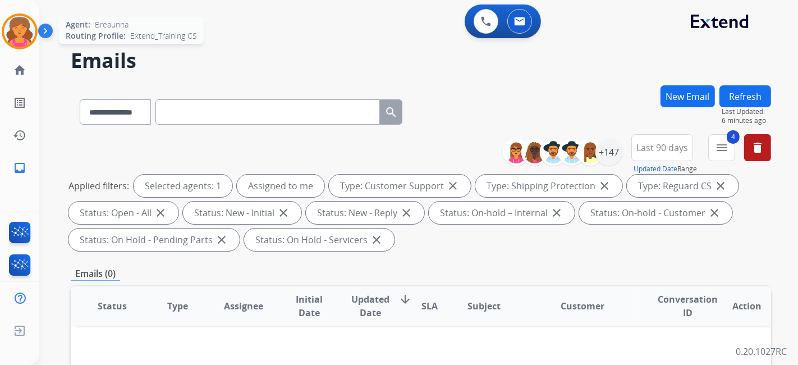
click at [10, 31] on img at bounding box center [19, 31] width 31 height 31
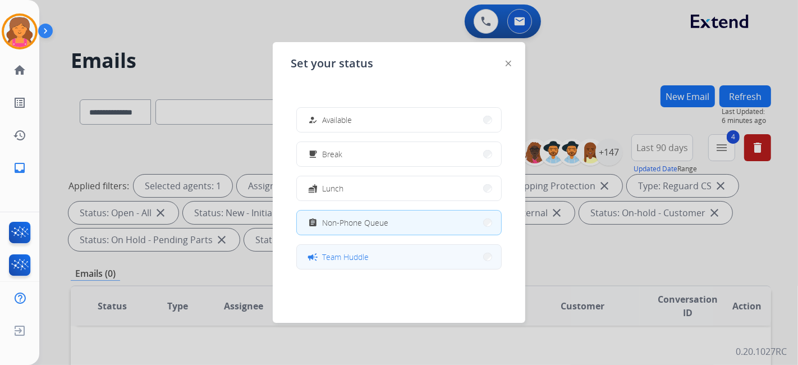
click at [354, 267] on button "campaign Team Huddle" at bounding box center [399, 257] width 204 height 24
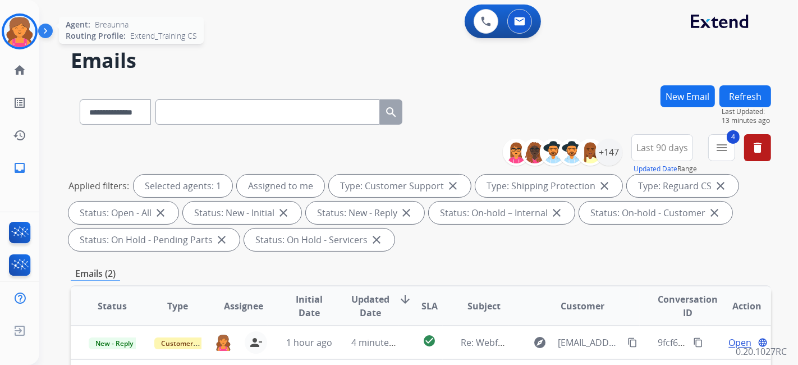
click at [10, 34] on img at bounding box center [19, 31] width 31 height 31
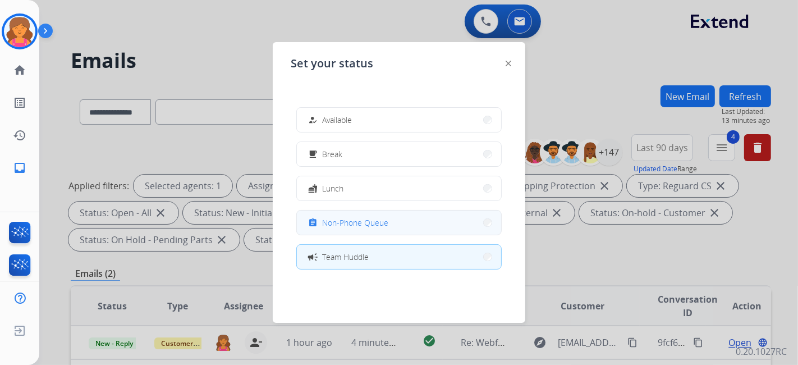
click at [332, 210] on div "assignment Non-Phone Queue" at bounding box center [398, 222] width 205 height 25
click at [338, 219] on span "Non-Phone Queue" at bounding box center [355, 223] width 66 height 12
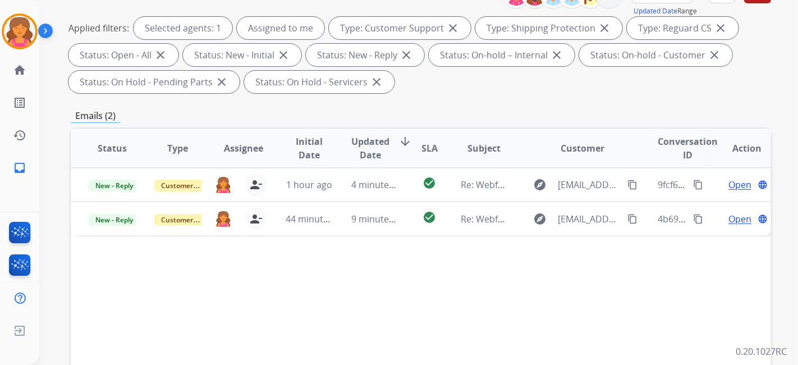
scroll to position [249, 0]
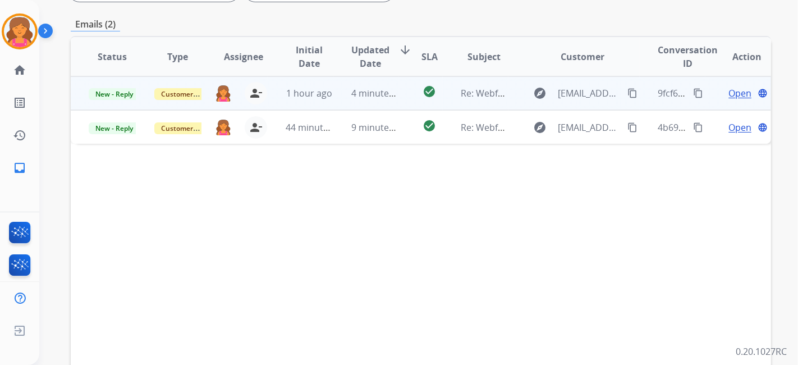
click at [729, 91] on span "Open" at bounding box center [739, 92] width 23 height 13
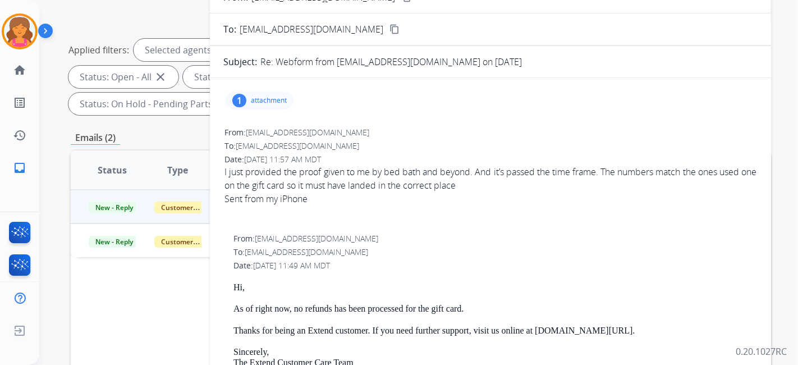
scroll to position [125, 0]
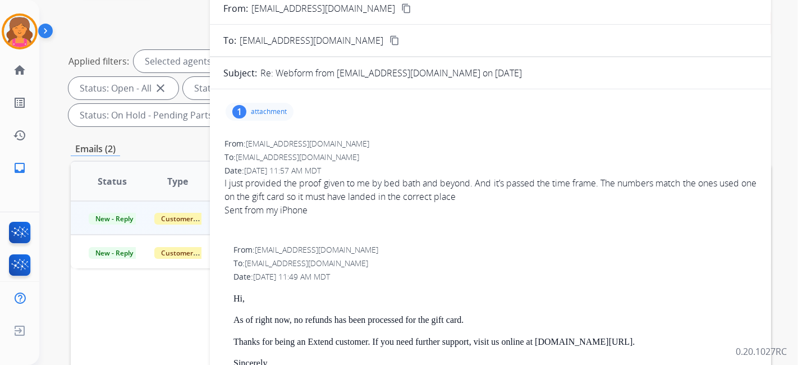
click at [280, 112] on p "attachment" at bounding box center [269, 111] width 36 height 9
click at [280, 131] on div at bounding box center [265, 142] width 56 height 39
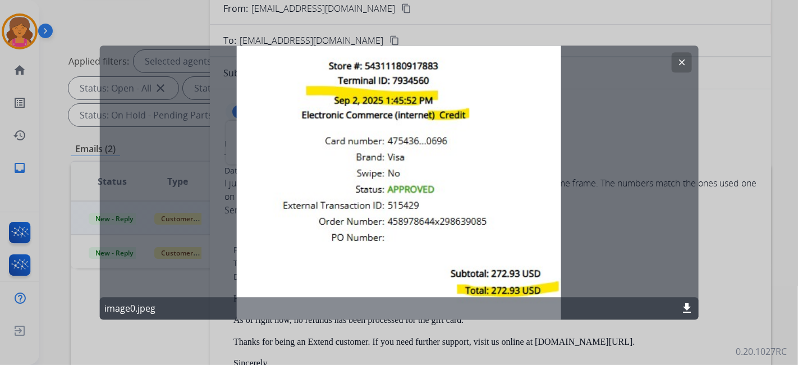
click at [677, 65] on mat-icon "clear" at bounding box center [681, 62] width 10 height 10
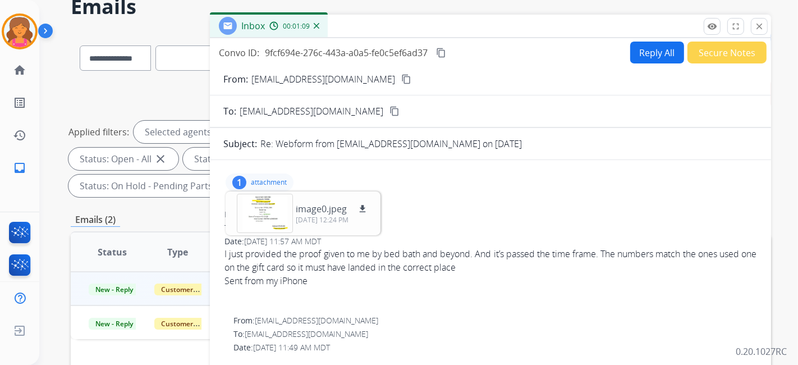
scroll to position [0, 0]
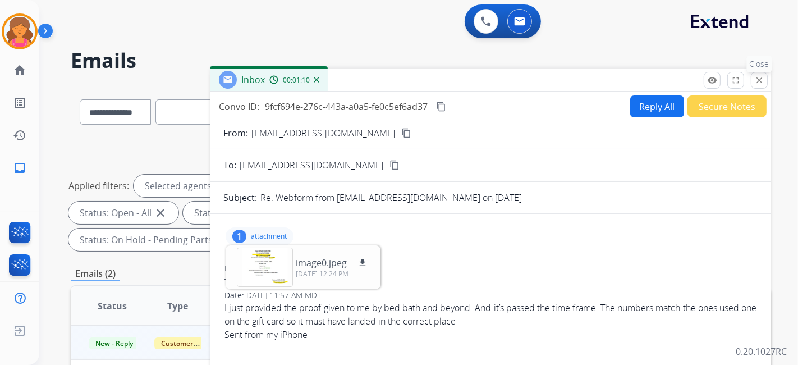
drag, startPoint x: 758, startPoint y: 79, endPoint x: 527, endPoint y: 220, distance: 270.4
click at [758, 81] on mat-icon "close" at bounding box center [759, 80] width 10 height 10
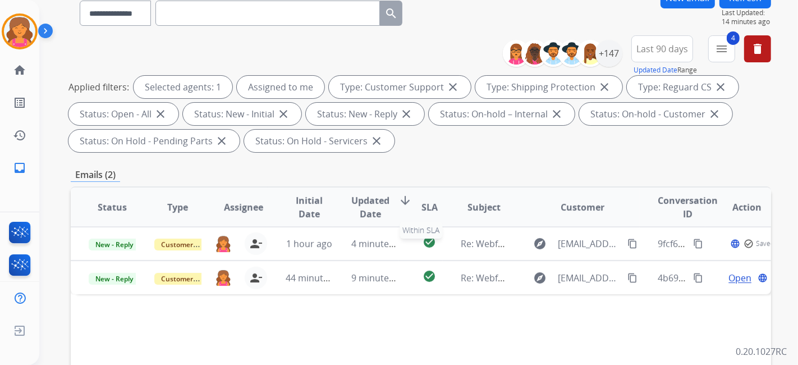
scroll to position [125, 0]
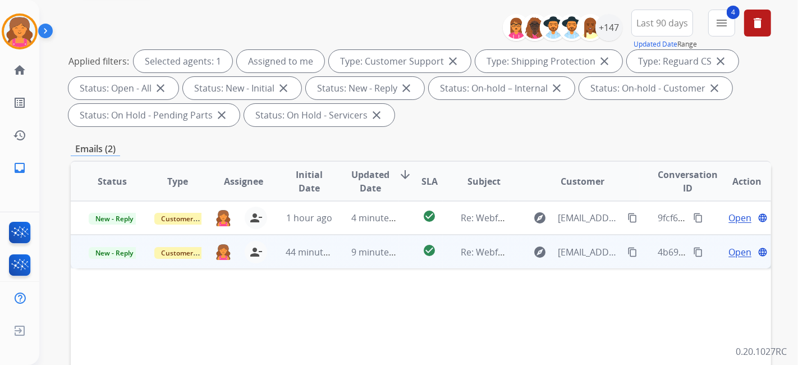
click at [728, 254] on span "Open" at bounding box center [739, 251] width 23 height 13
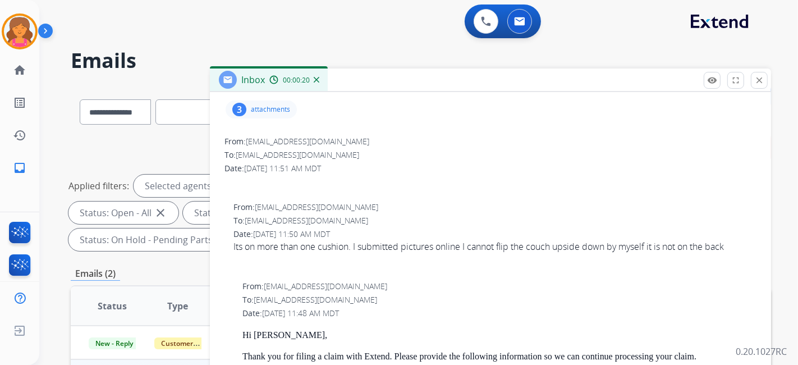
scroll to position [0, 0]
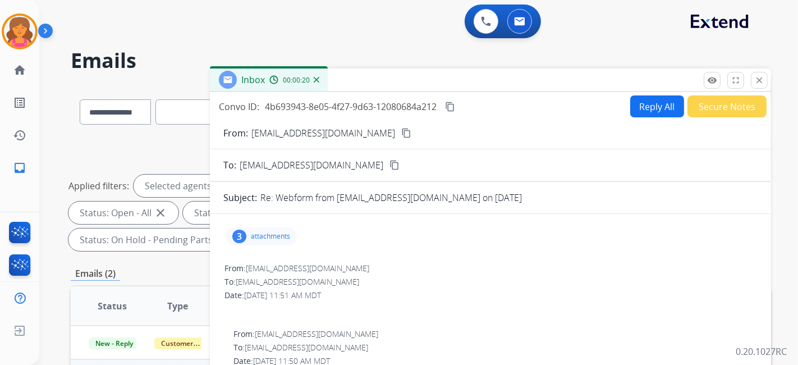
click at [255, 233] on p "attachments" at bounding box center [270, 236] width 39 height 9
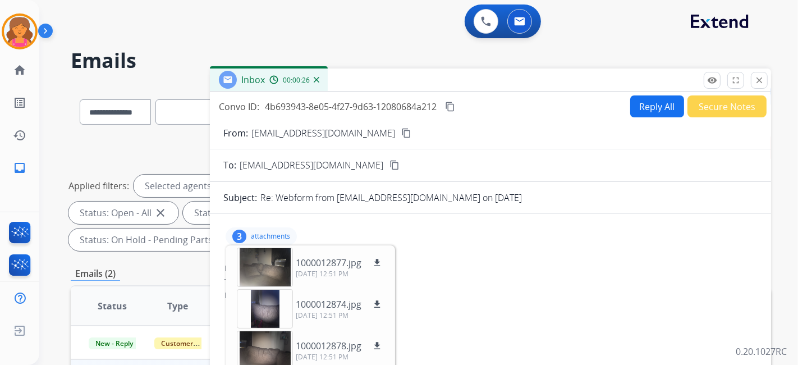
drag, startPoint x: 760, startPoint y: 78, endPoint x: 758, endPoint y: 84, distance: 6.4
click at [761, 78] on mat-icon "close" at bounding box center [759, 80] width 10 height 10
